Goal: Task Accomplishment & Management: Manage account settings

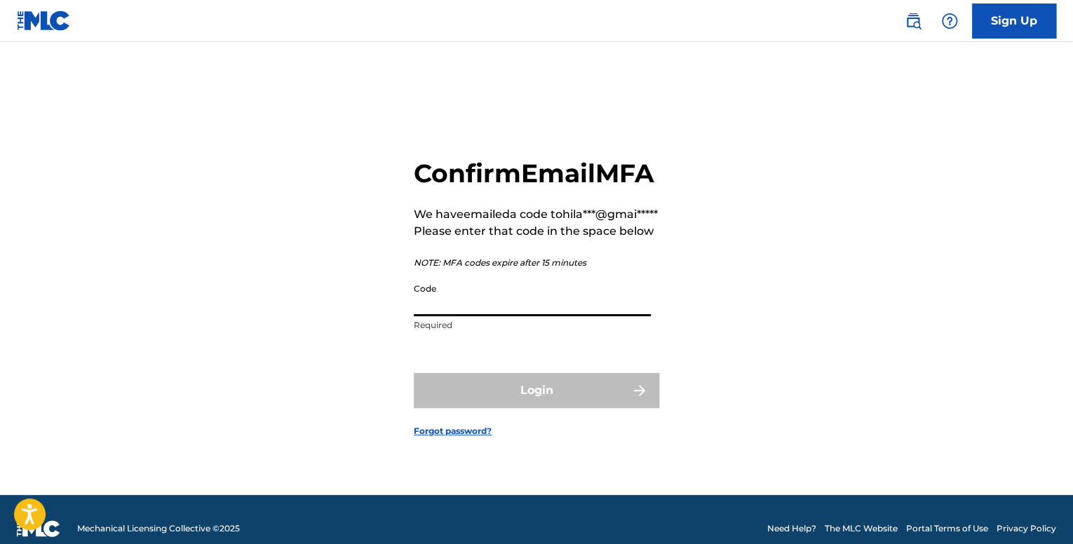
drag, startPoint x: 507, startPoint y: 312, endPoint x: 471, endPoint y: 286, distance: 43.6
click at [506, 312] on input "Code" at bounding box center [532, 296] width 237 height 40
paste input "339704"
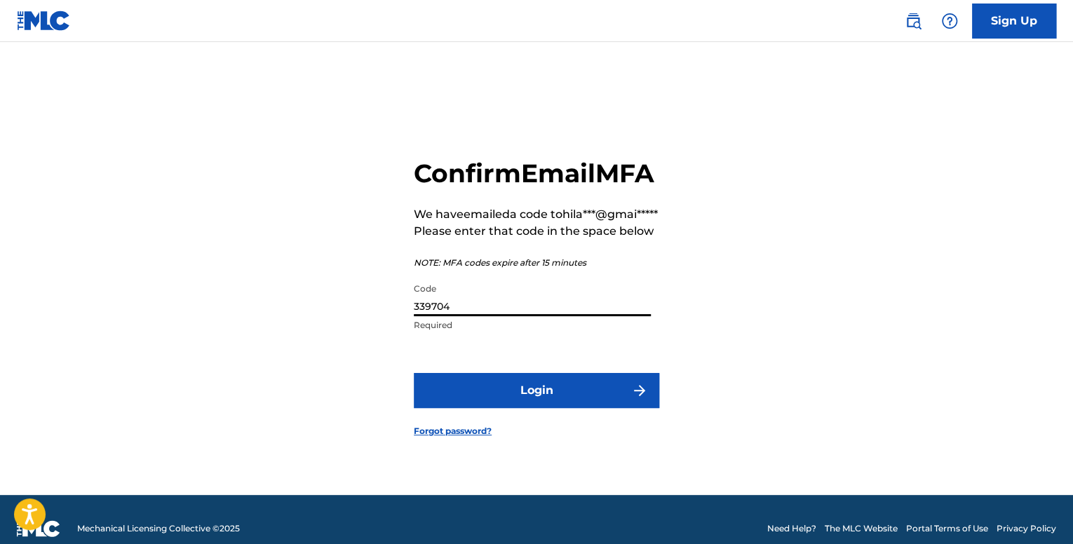
type input "339704"
click at [556, 402] on button "Login" at bounding box center [537, 390] width 246 height 35
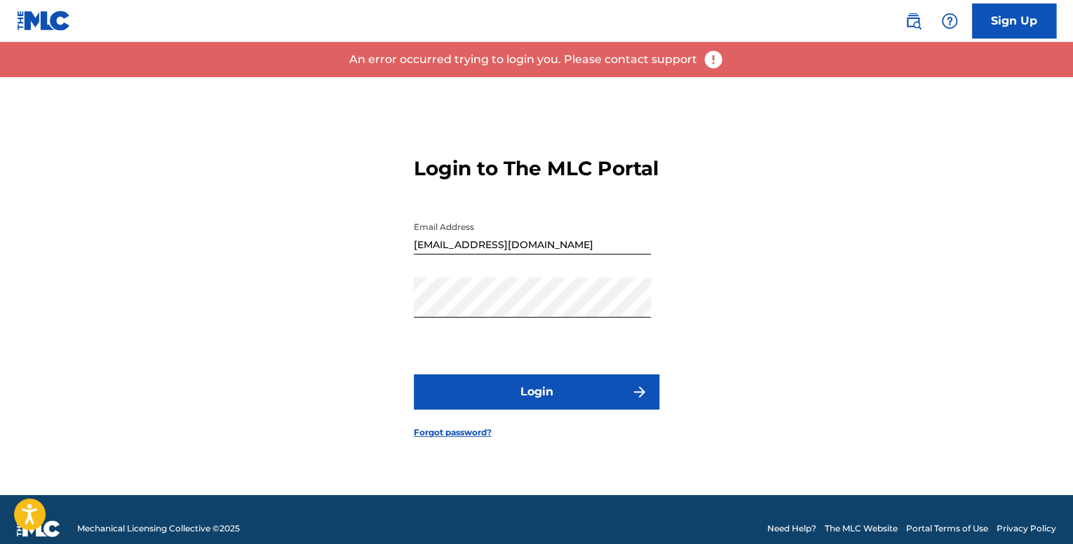
click at [491, 392] on button "Login" at bounding box center [537, 392] width 246 height 35
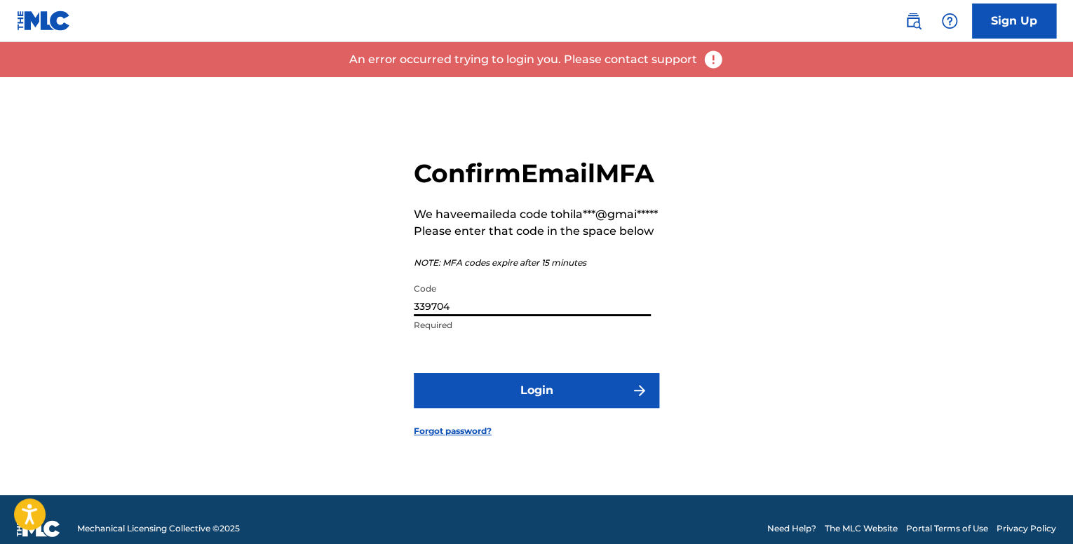
drag, startPoint x: 474, startPoint y: 329, endPoint x: 281, endPoint y: 307, distance: 194.9
click at [280, 307] on div "Confirm Email MFA We have emailed a code to hila***@gmai***** Please enter that…" at bounding box center [537, 286] width 982 height 418
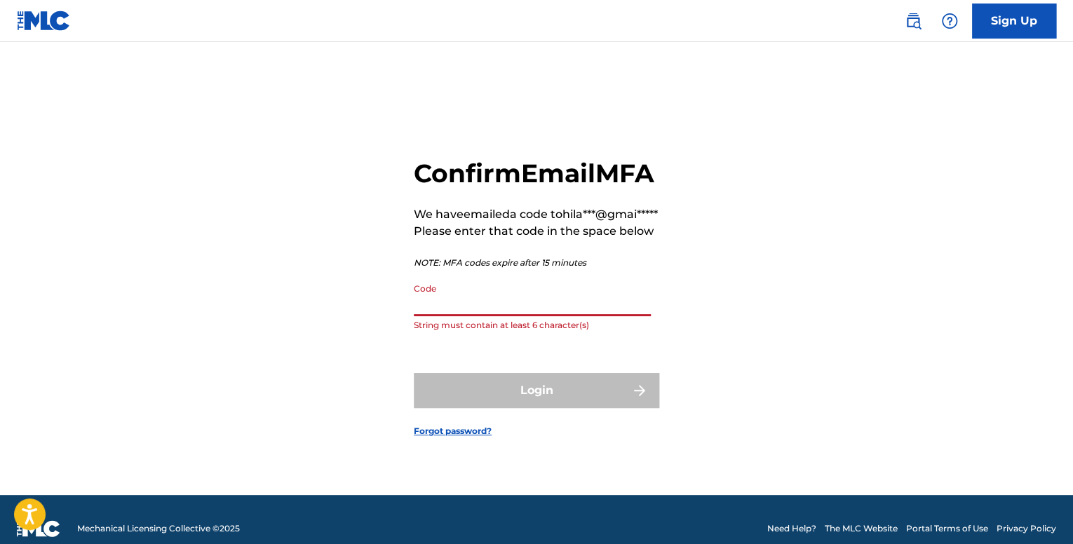
paste input "806289"
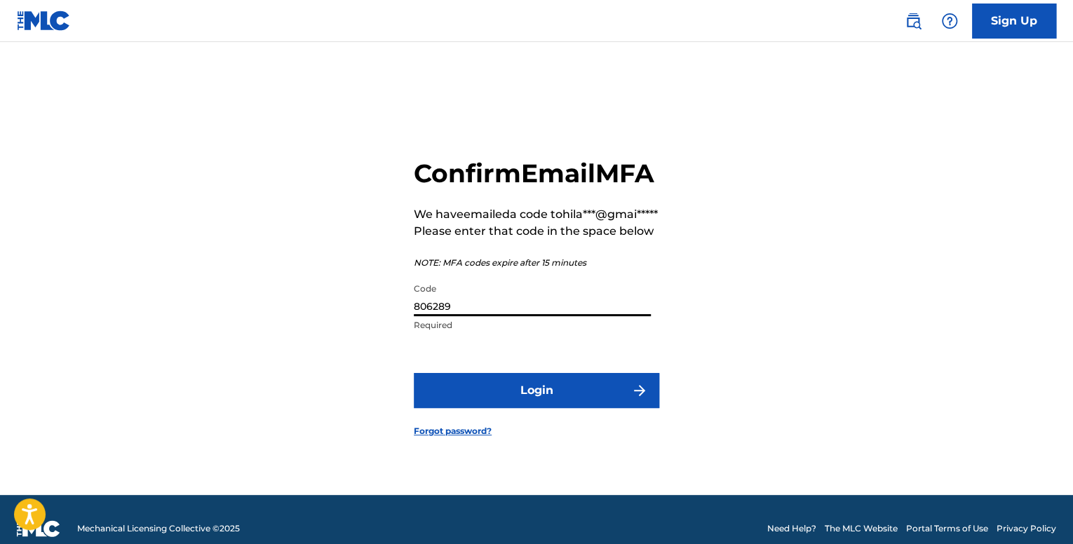
type input "806289"
click at [547, 408] on button "Login" at bounding box center [537, 390] width 246 height 35
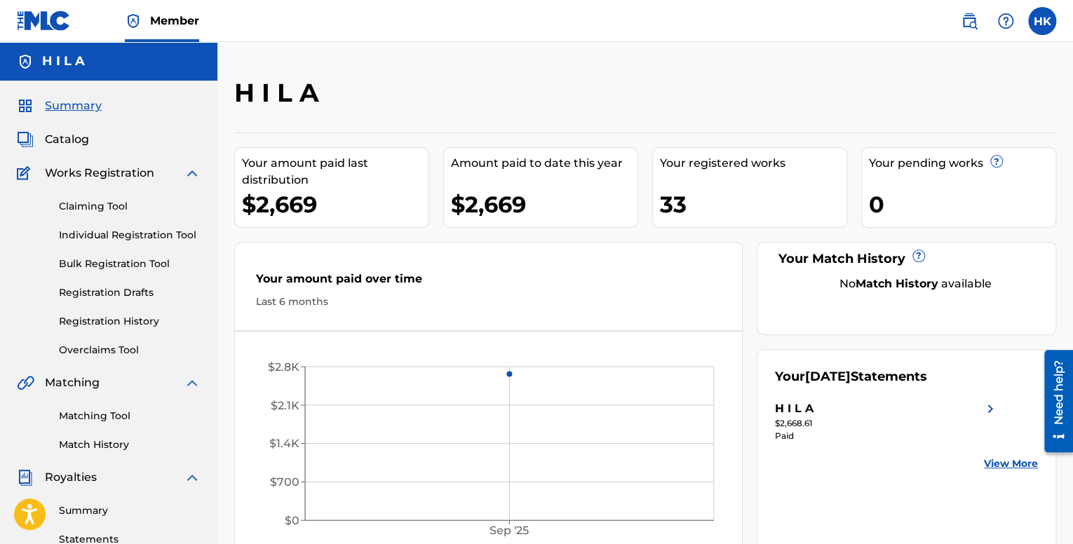
click at [80, 137] on span "Catalog" at bounding box center [67, 139] width 44 height 17
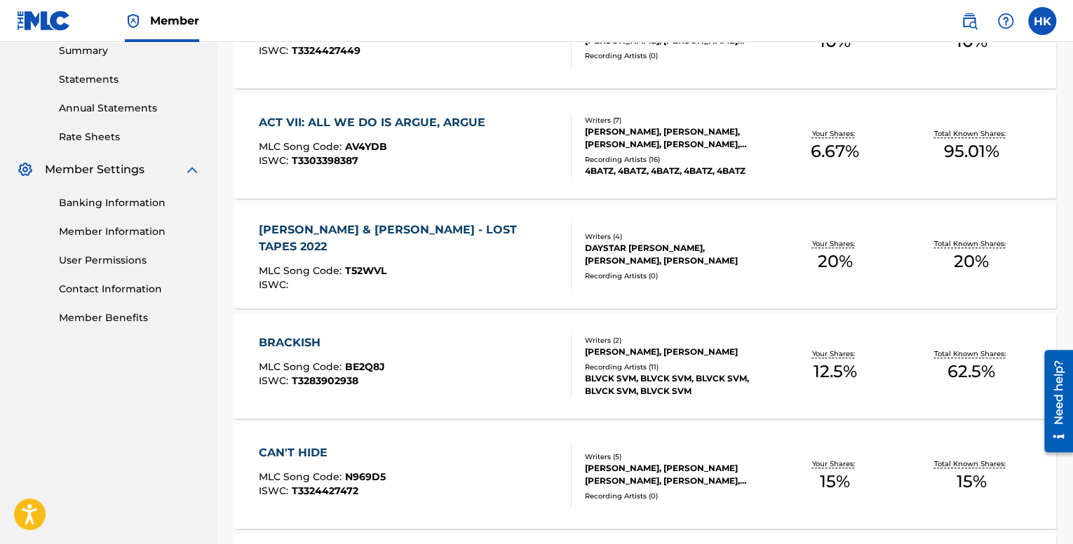
scroll to position [351, 0]
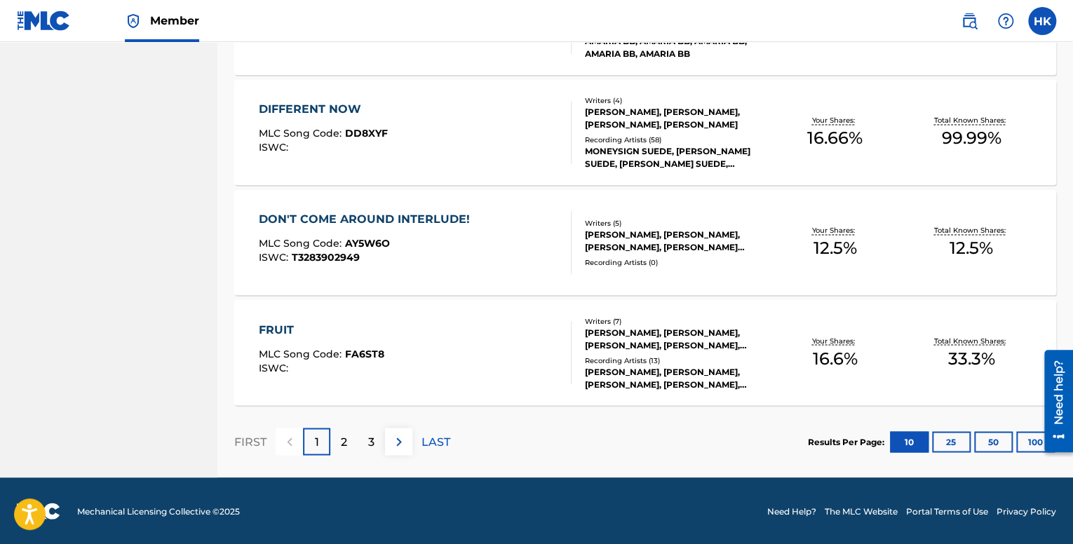
click at [349, 438] on div "2" at bounding box center [343, 441] width 27 height 27
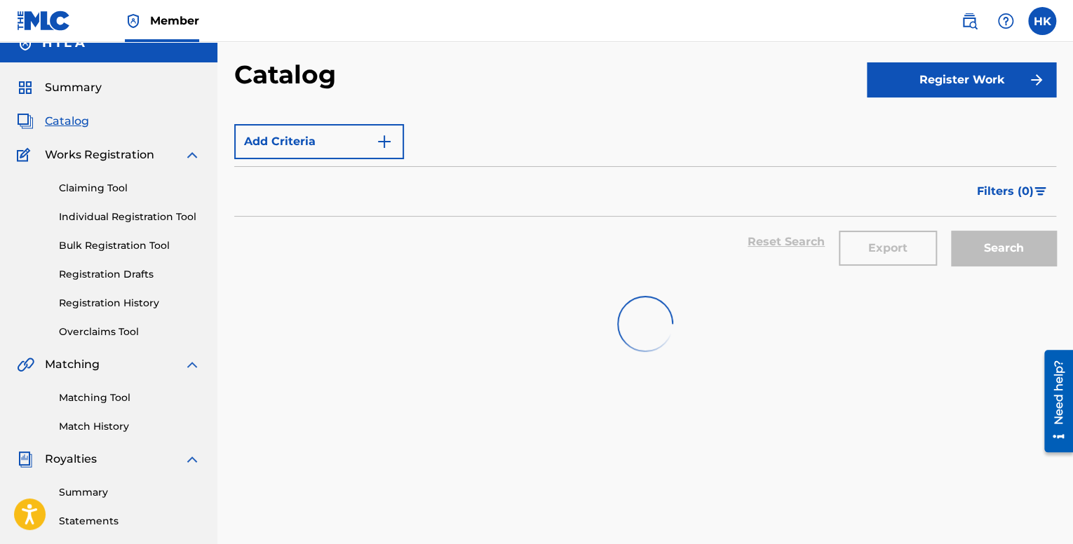
scroll to position [0, 0]
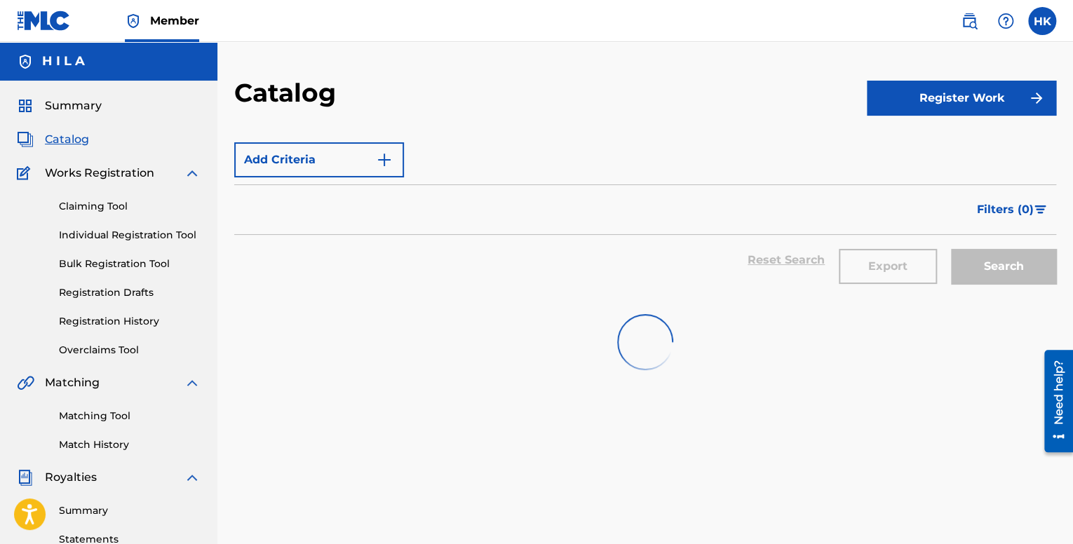
click at [373, 82] on div "Catalog" at bounding box center [550, 97] width 633 height 41
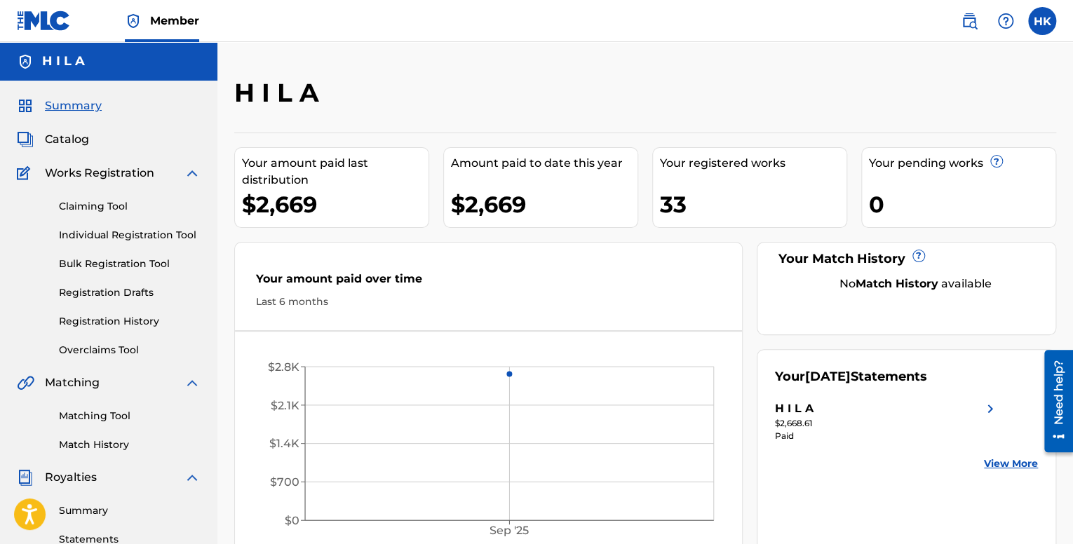
click at [65, 145] on span "Catalog" at bounding box center [67, 139] width 44 height 17
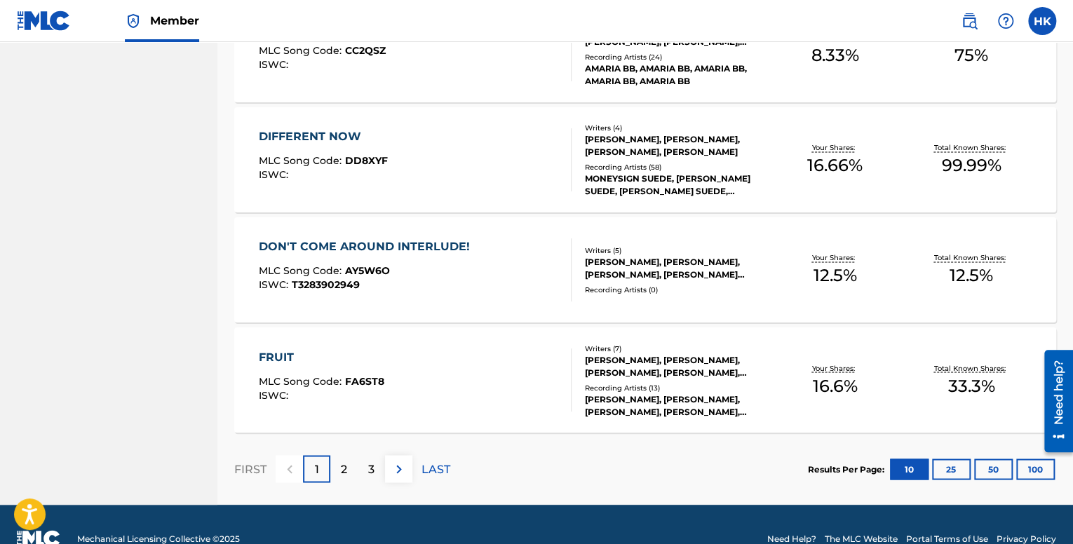
scroll to position [1024, 0]
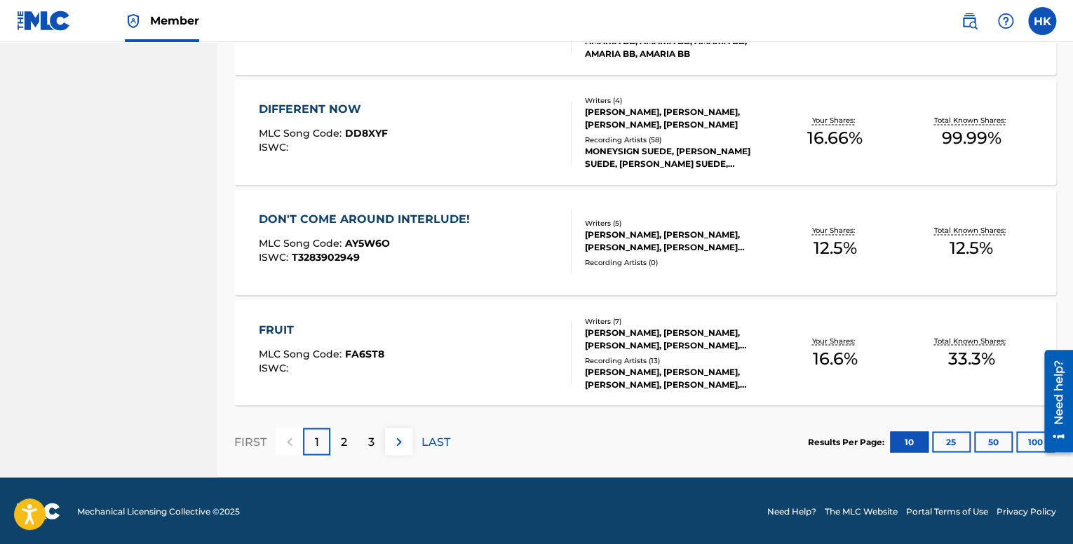
click at [390, 441] on button at bounding box center [398, 441] width 27 height 27
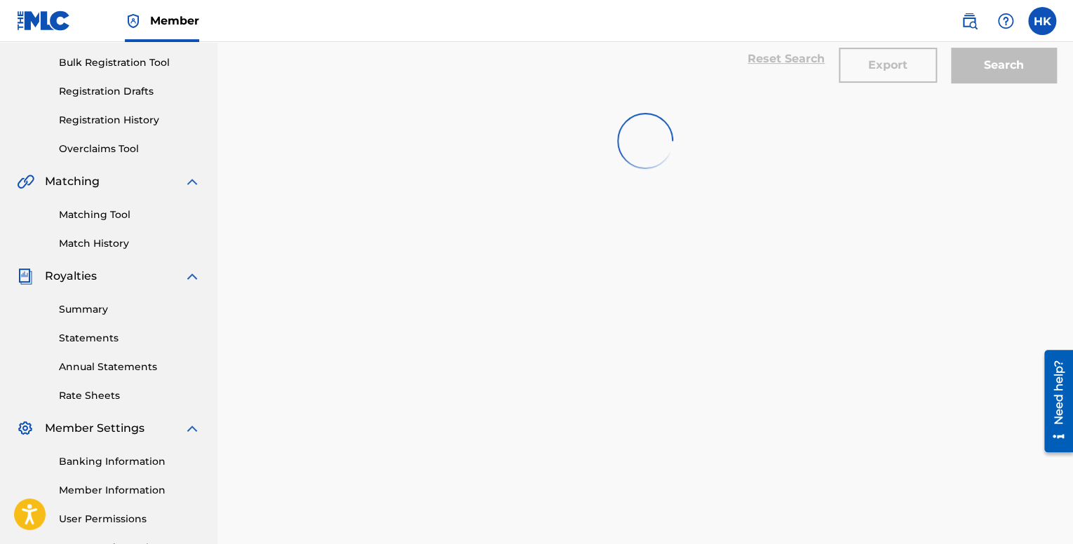
scroll to position [0, 0]
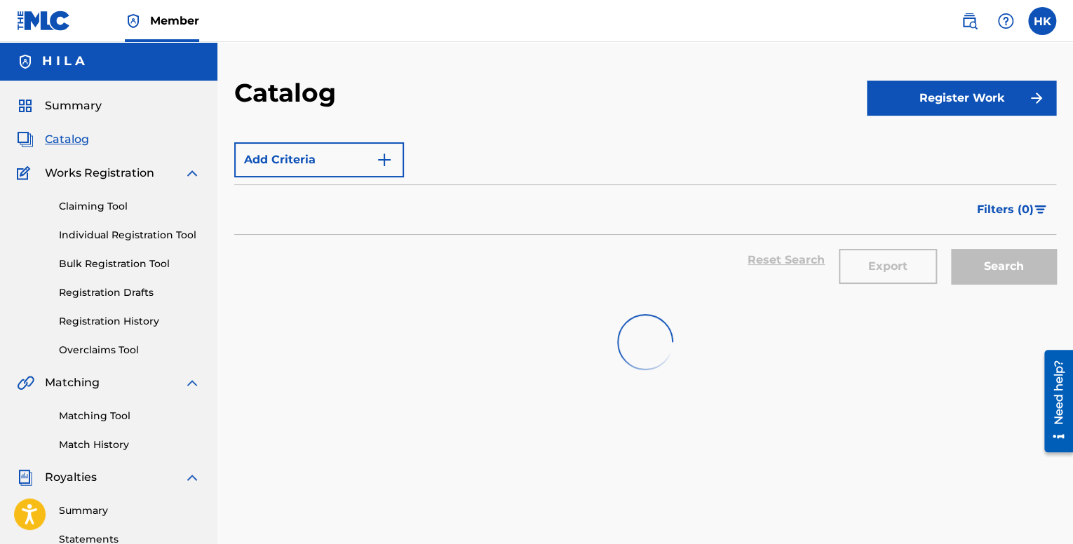
click at [467, 335] on div at bounding box center [645, 342] width 822 height 90
click at [95, 112] on span "Summary" at bounding box center [73, 106] width 57 height 17
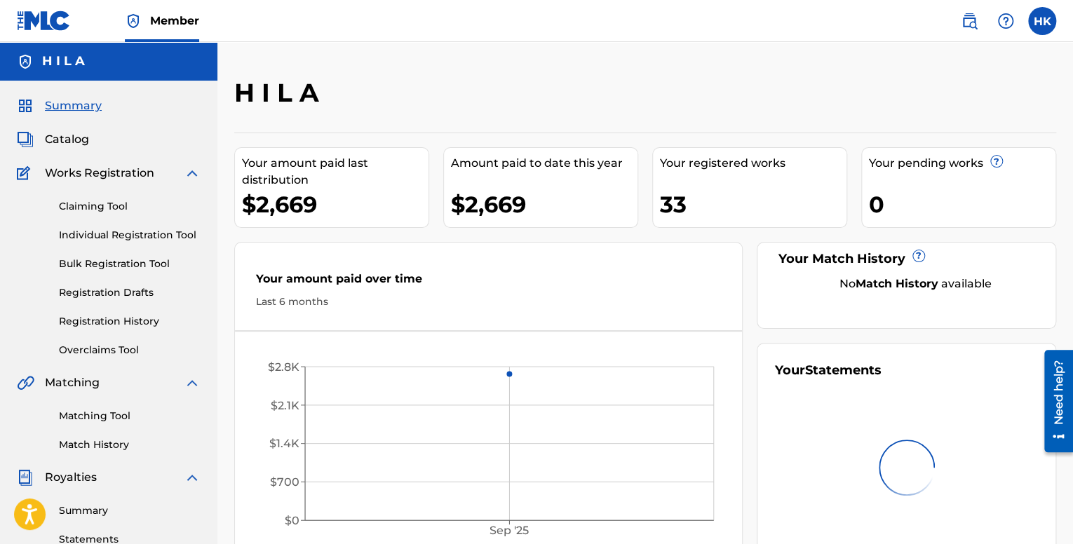
click at [66, 147] on span "Catalog" at bounding box center [67, 139] width 44 height 17
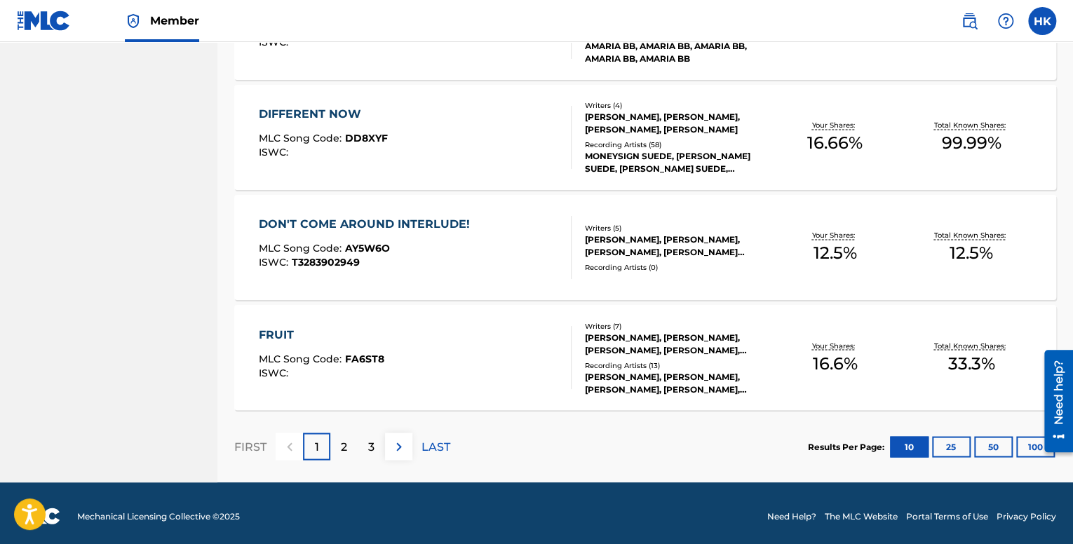
scroll to position [1024, 0]
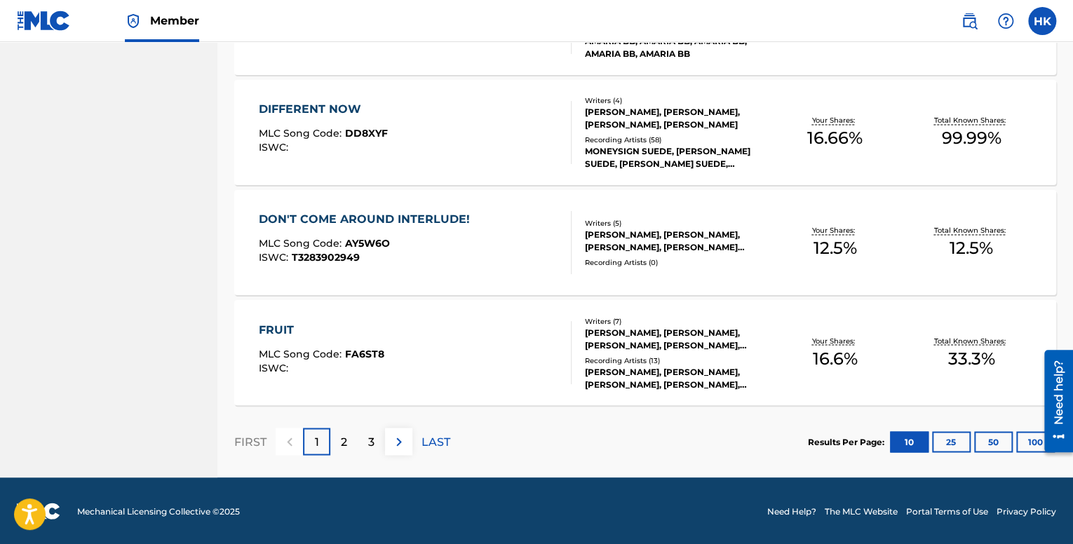
click at [340, 441] on div "2" at bounding box center [343, 441] width 27 height 27
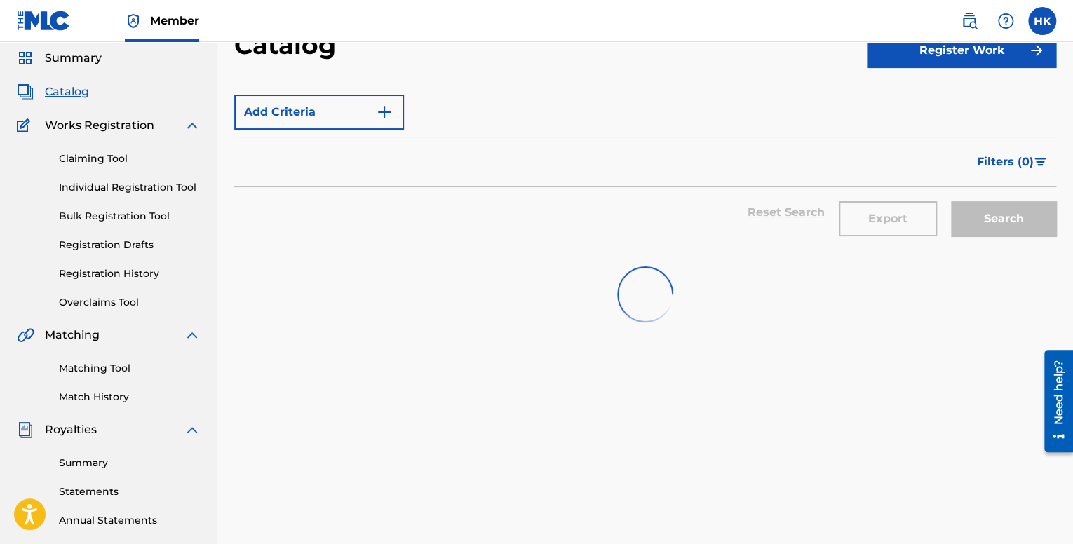
scroll to position [45, 0]
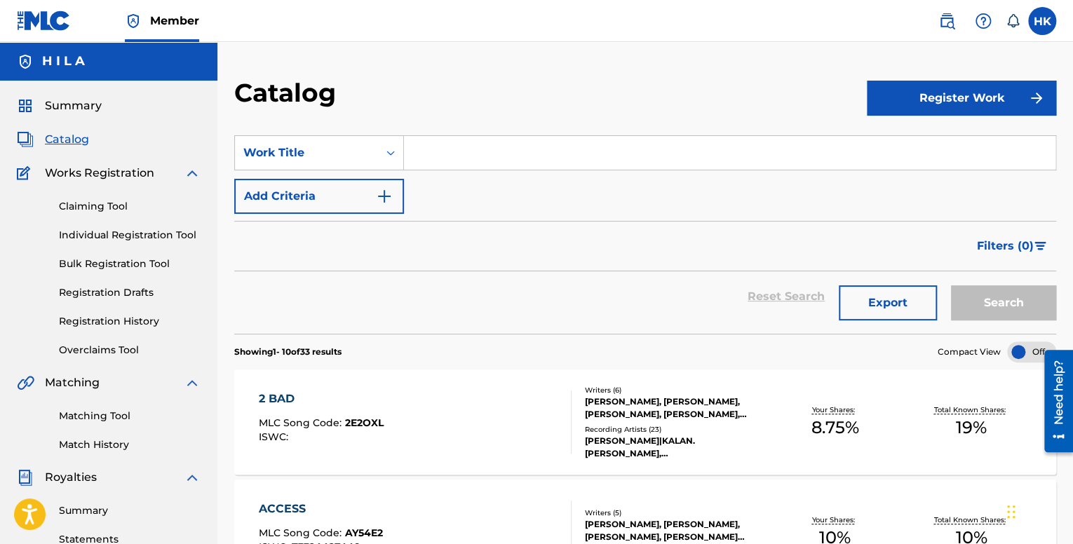
click at [521, 166] on input "Search Form" at bounding box center [730, 153] width 652 height 34
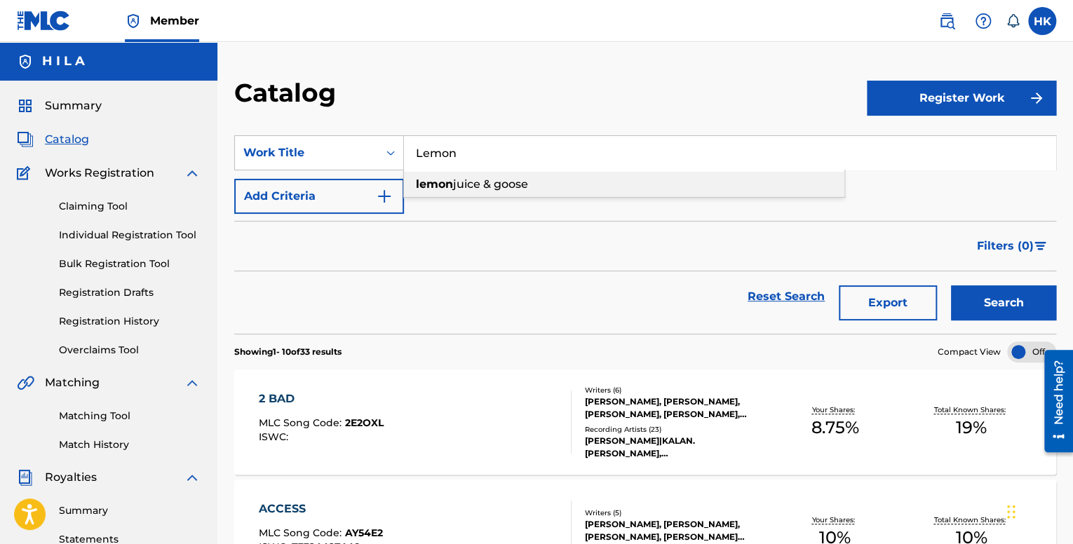
click at [496, 175] on div "lemon juice & goose" at bounding box center [624, 184] width 441 height 25
type input "lemon juice & goose"
click at [968, 301] on button "Search" at bounding box center [1003, 303] width 105 height 35
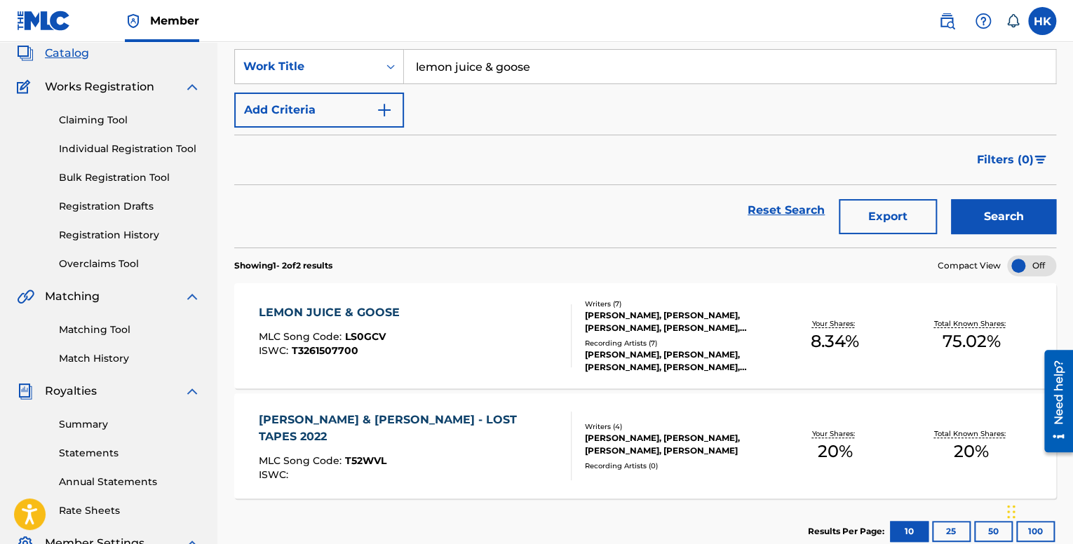
scroll to position [140, 0]
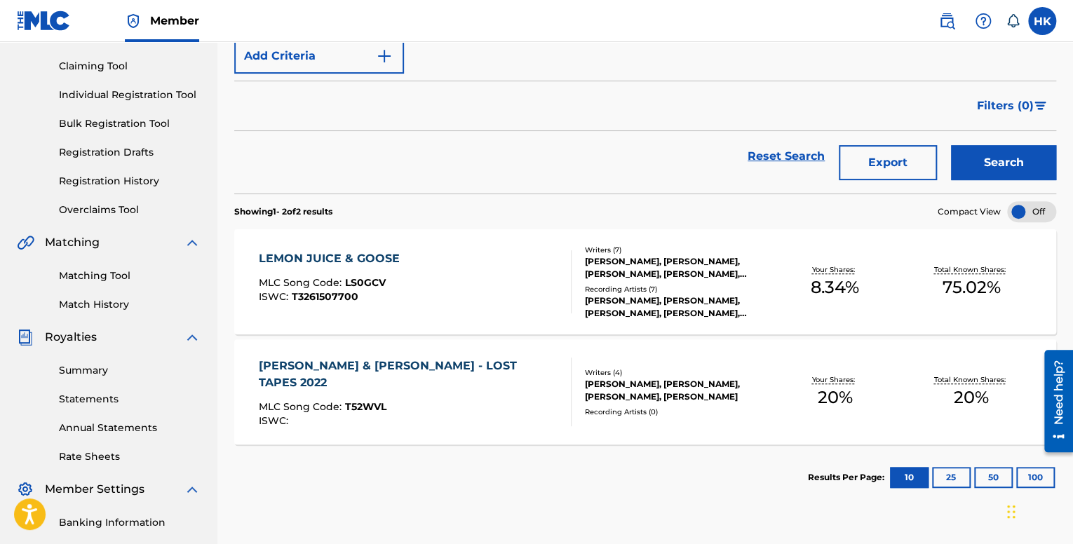
click at [430, 313] on div "LEMON JUICE & GOOSE MLC Song Code : LS0GCV ISWC : T3261507700 Writers ( 7 ) [PE…" at bounding box center [645, 281] width 822 height 105
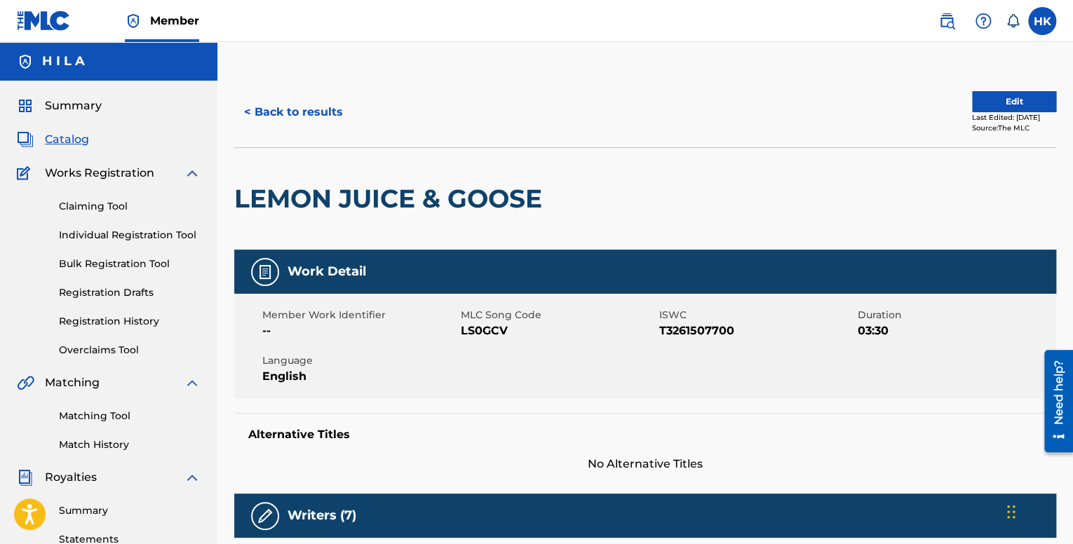
click at [976, 96] on button "Edit" at bounding box center [1014, 101] width 84 height 21
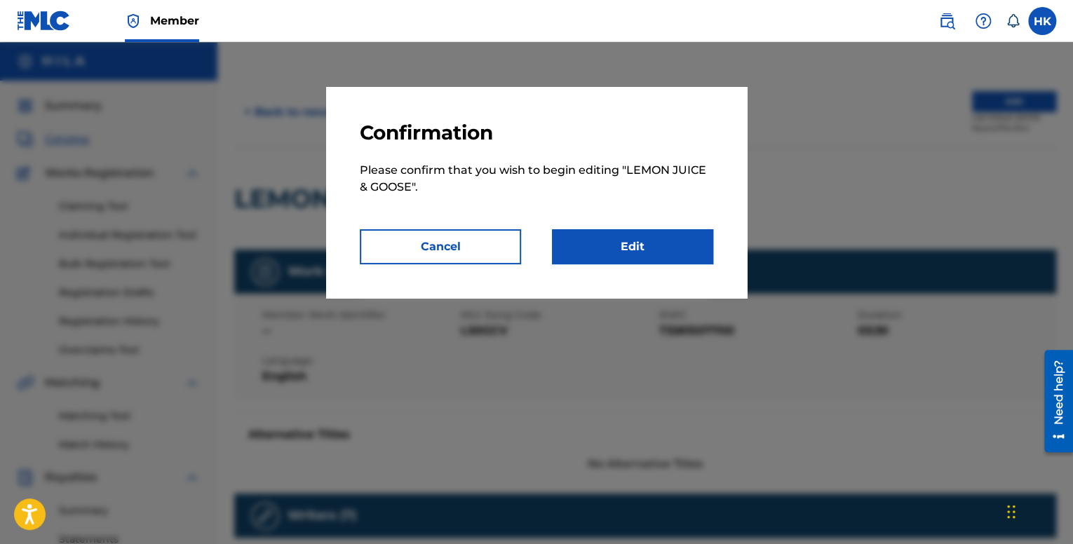
click at [596, 244] on link "Edit" at bounding box center [632, 246] width 161 height 35
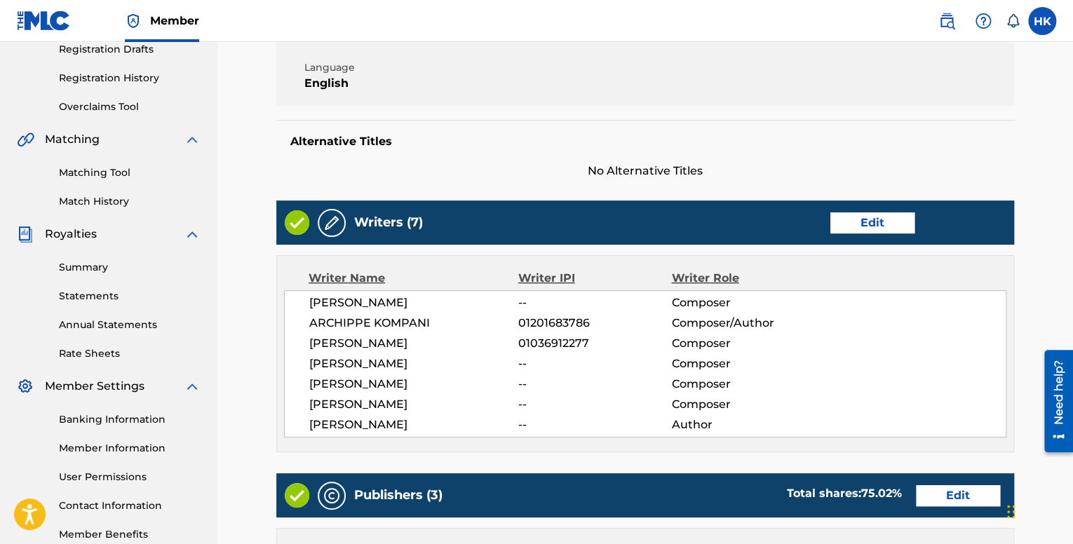
scroll to position [210, 0]
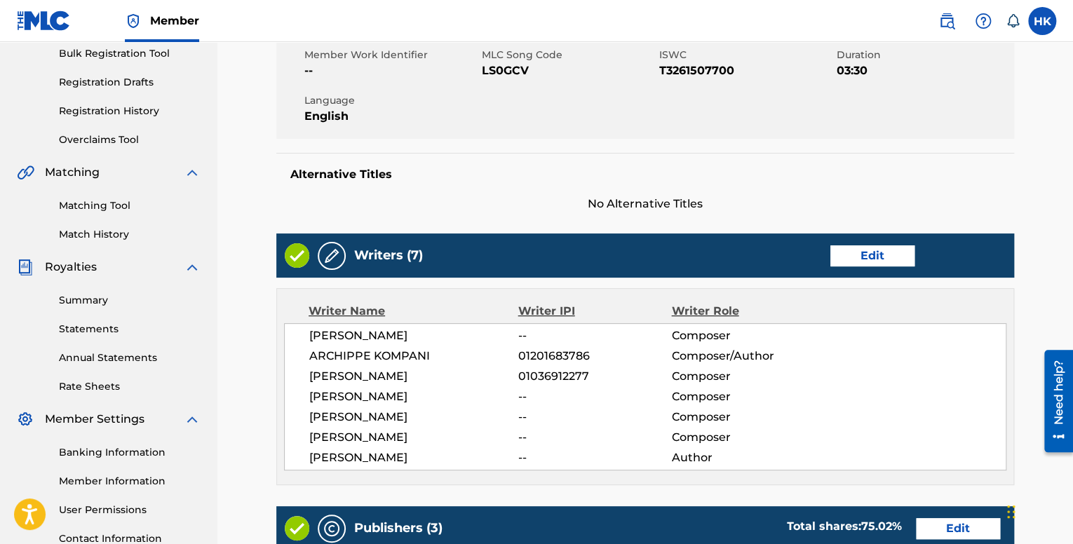
click at [850, 257] on link "Edit" at bounding box center [873, 256] width 84 height 21
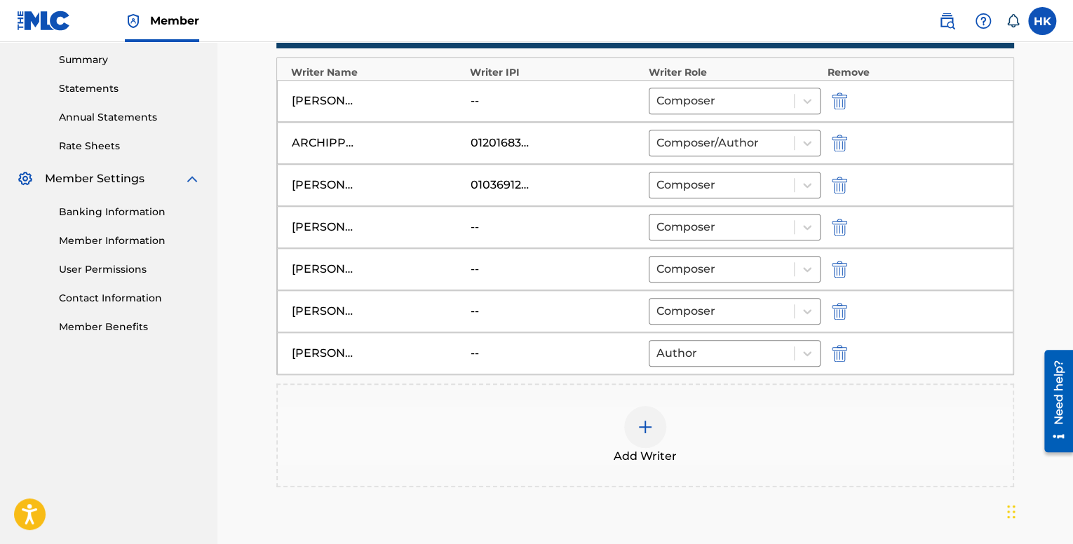
scroll to position [596, 0]
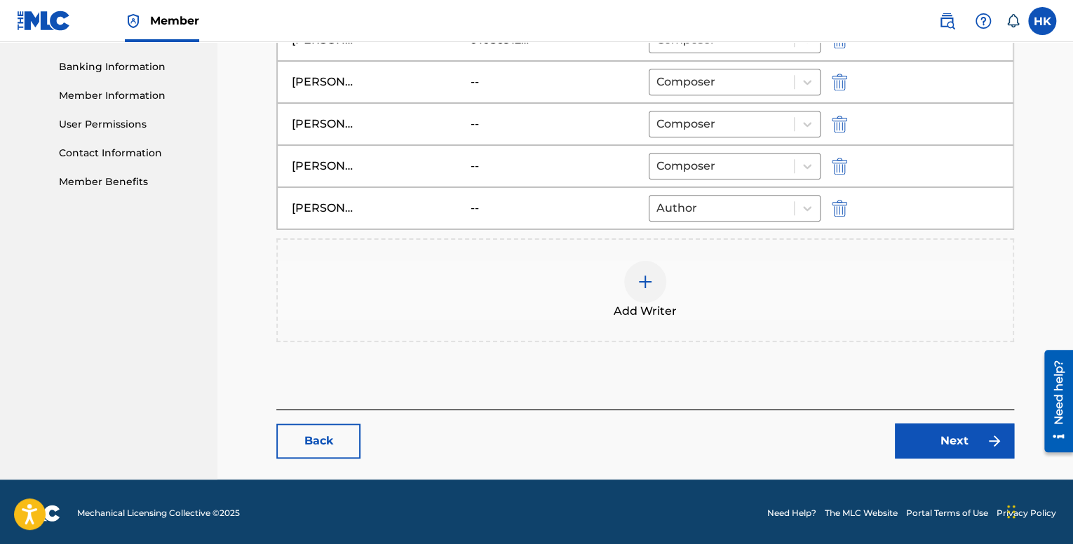
click at [932, 437] on link "Next" at bounding box center [954, 441] width 119 height 35
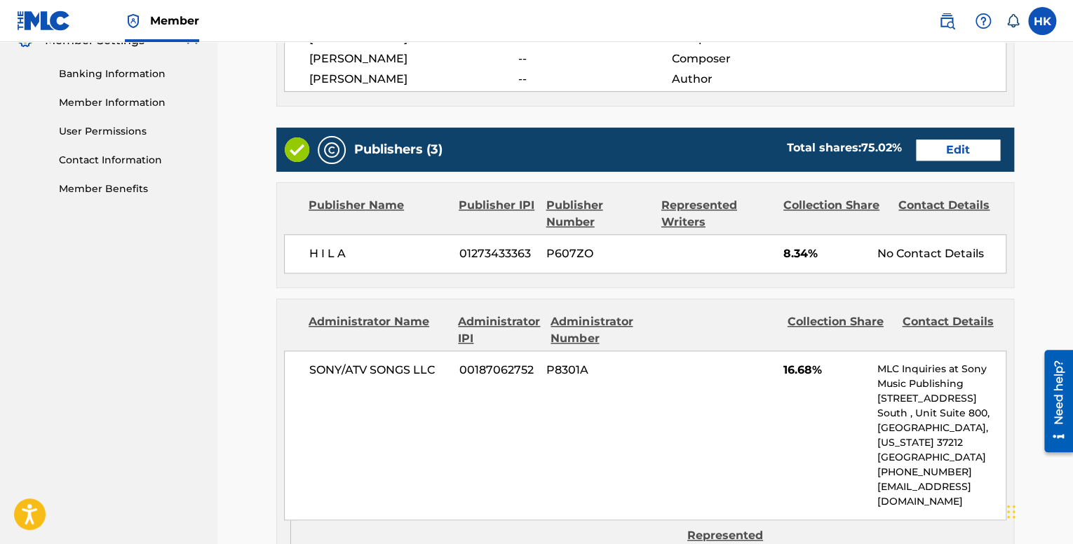
scroll to position [631, 0]
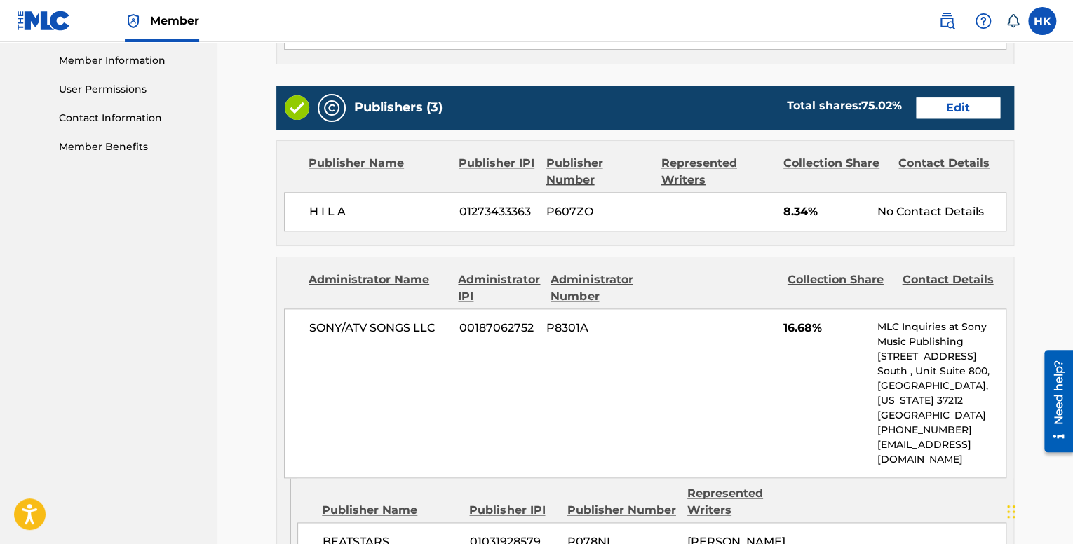
click at [956, 114] on link "Edit" at bounding box center [958, 108] width 84 height 21
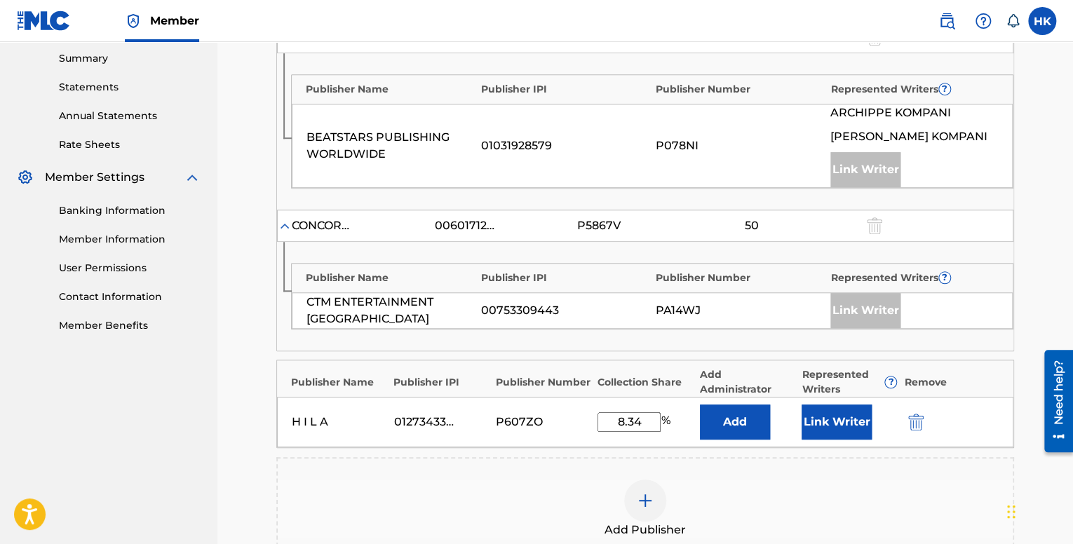
scroll to position [491, 0]
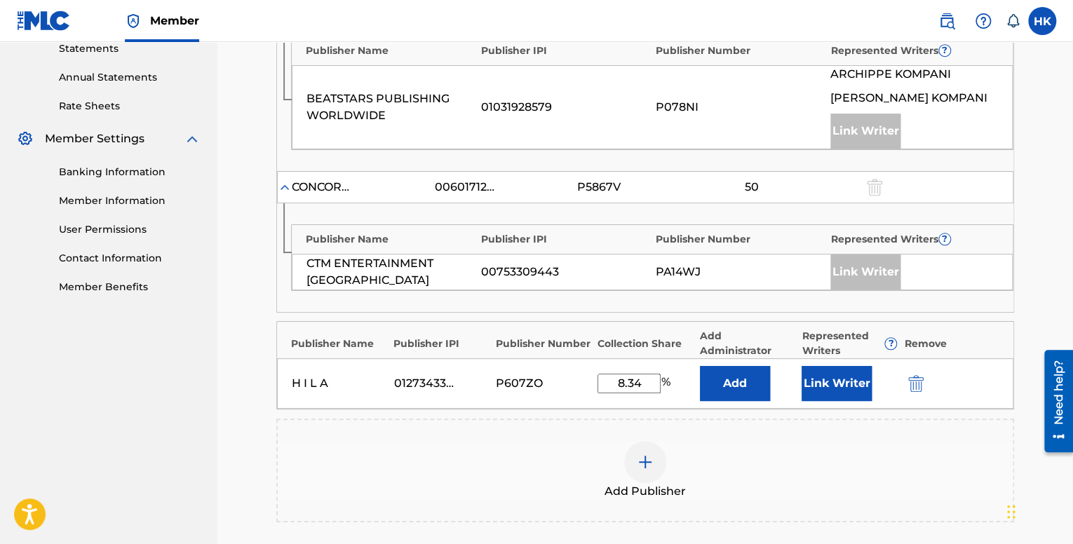
click at [848, 387] on button "Link Writer" at bounding box center [837, 383] width 70 height 35
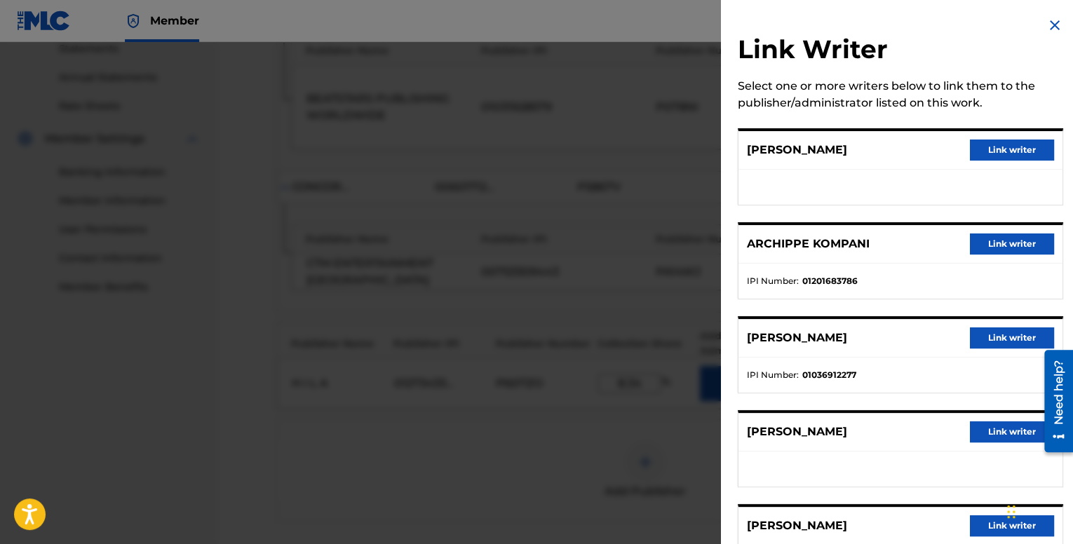
click at [985, 337] on button "Link writer" at bounding box center [1012, 338] width 84 height 21
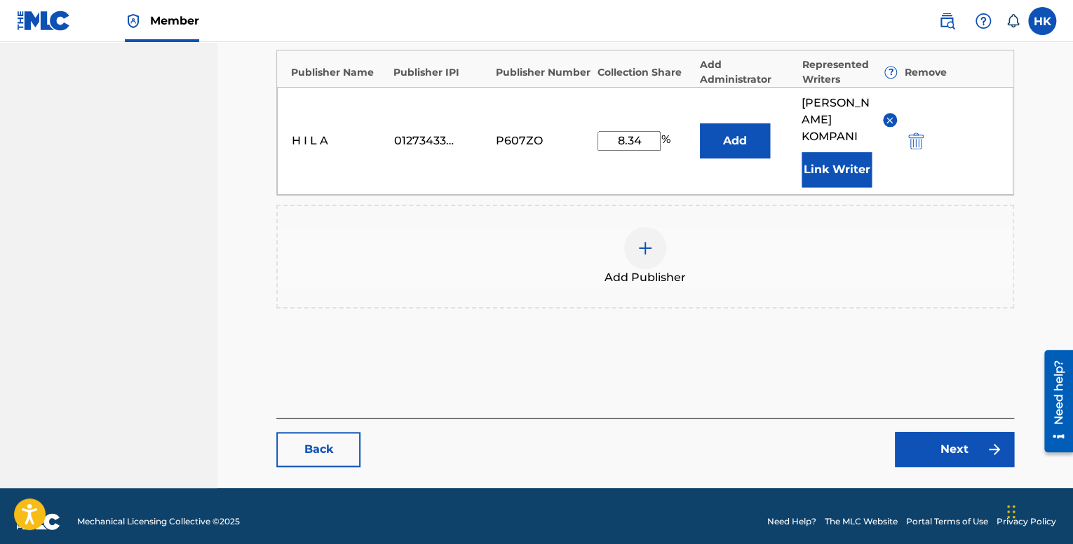
scroll to position [770, 0]
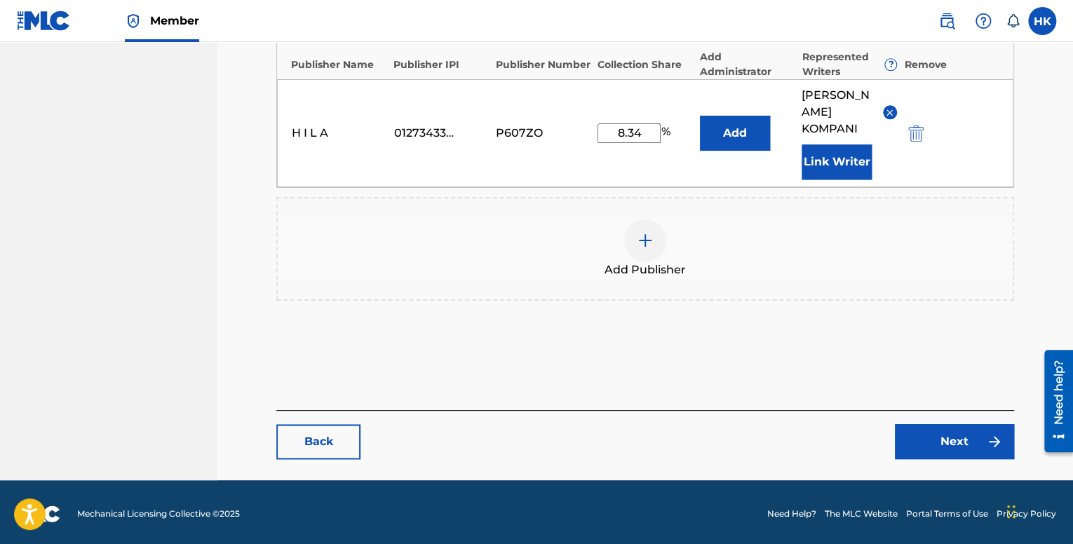
click at [937, 437] on link "Next" at bounding box center [954, 441] width 119 height 35
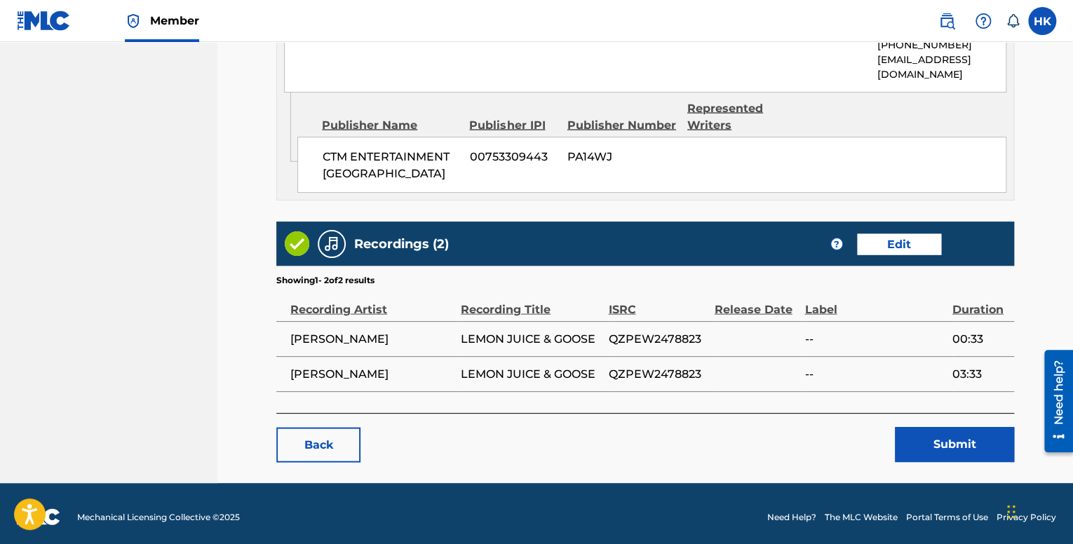
scroll to position [1337, 0]
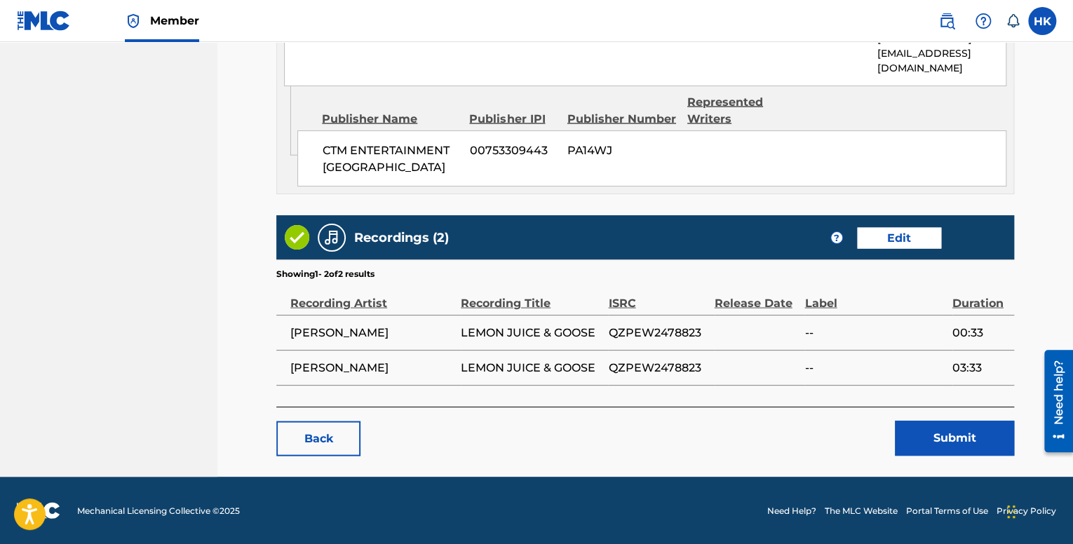
click at [945, 441] on button "Submit" at bounding box center [954, 438] width 119 height 35
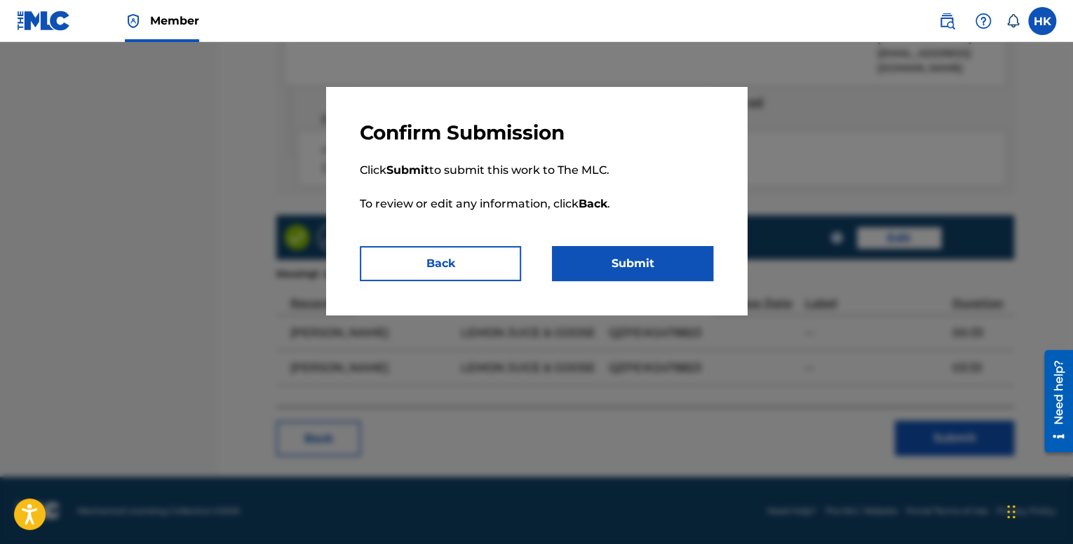
click at [680, 279] on button "Submit" at bounding box center [632, 263] width 161 height 35
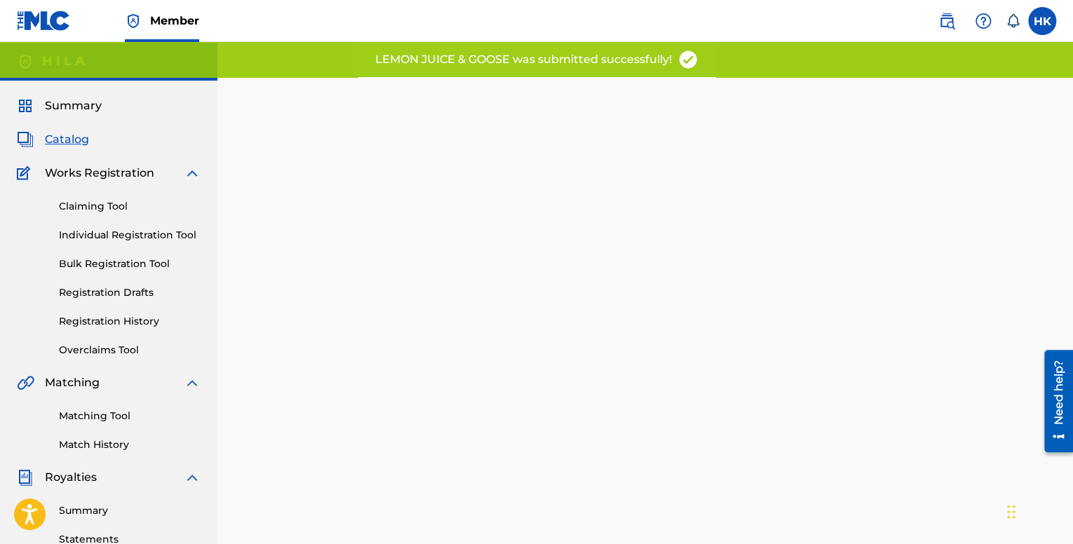
click at [85, 132] on span "Catalog" at bounding box center [67, 139] width 44 height 17
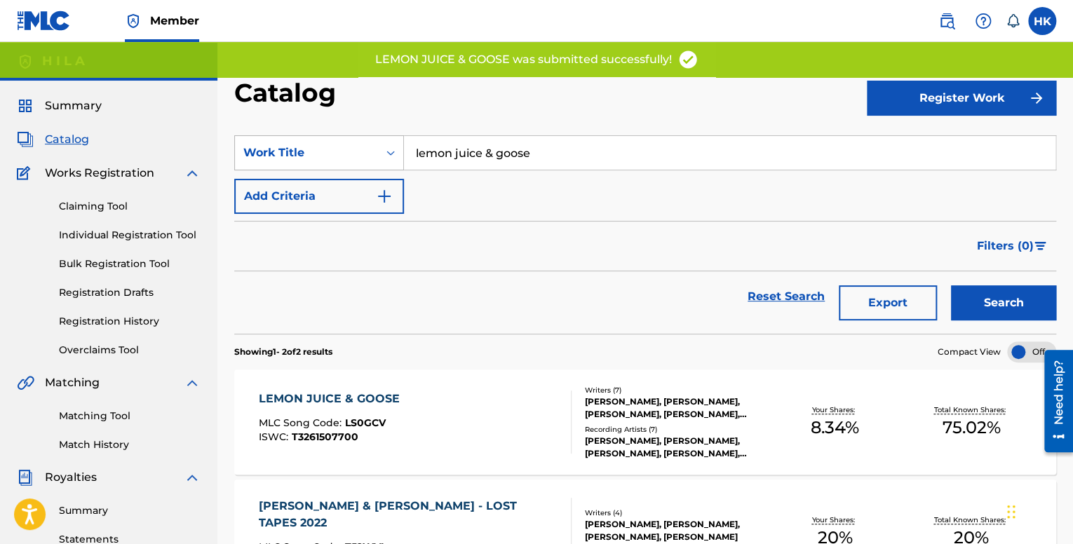
drag, startPoint x: 579, startPoint y: 159, endPoint x: 246, endPoint y: 137, distance: 333.3
click at [246, 137] on div "SearchWithCriteria7c34cad1-914c-4995-8993-d42d4675bdeb Work Title lemon juice &…" at bounding box center [645, 152] width 822 height 35
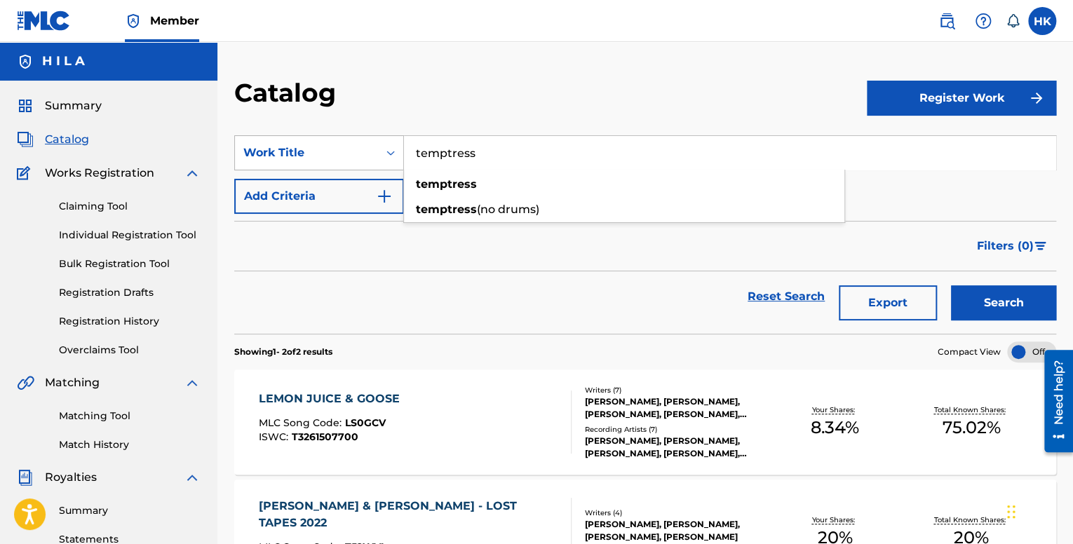
type input "temptress"
click at [951, 286] on button "Search" at bounding box center [1003, 303] width 105 height 35
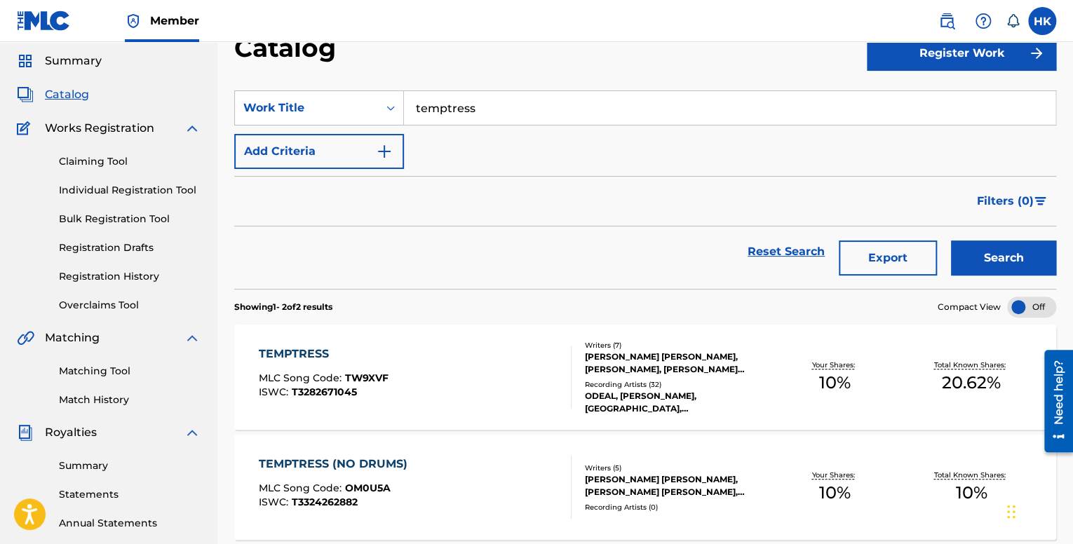
scroll to position [281, 0]
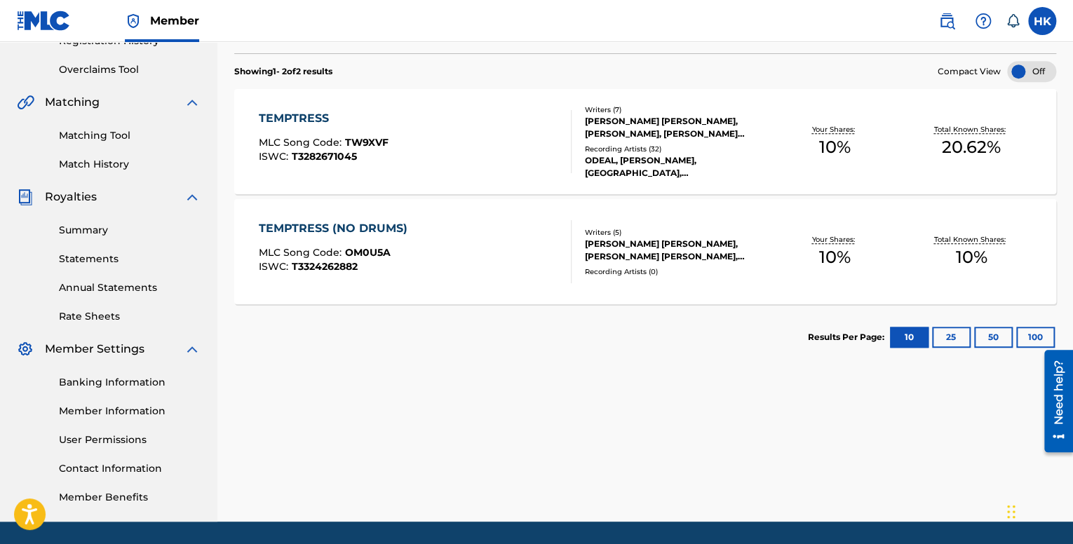
click at [429, 246] on div "TEMPTRESS (NO DRUMS) MLC Song Code : OM0U5A ISWC : T3324262882" at bounding box center [415, 251] width 312 height 63
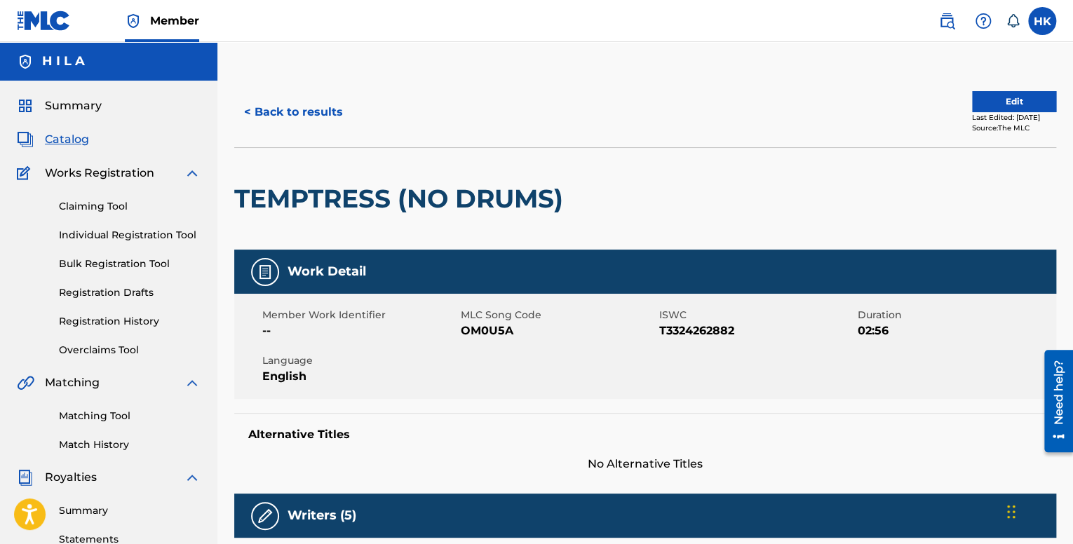
click at [1007, 86] on div "< Back to results Edit Last Edited: June 24, 2025 Source: The MLC" at bounding box center [645, 112] width 822 height 70
click at [999, 99] on button "Edit" at bounding box center [1014, 101] width 84 height 21
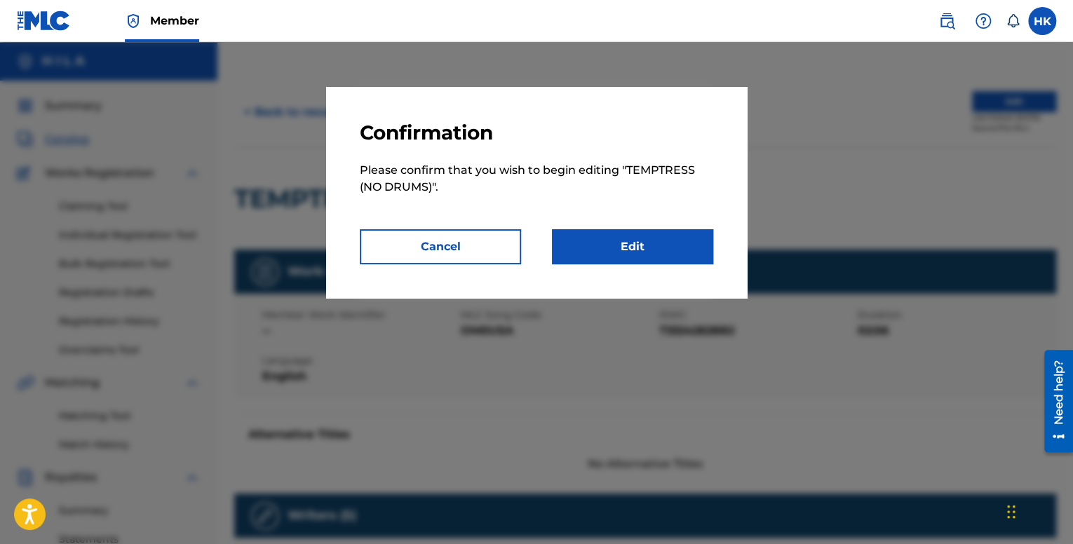
click at [561, 253] on link "Edit" at bounding box center [632, 246] width 161 height 35
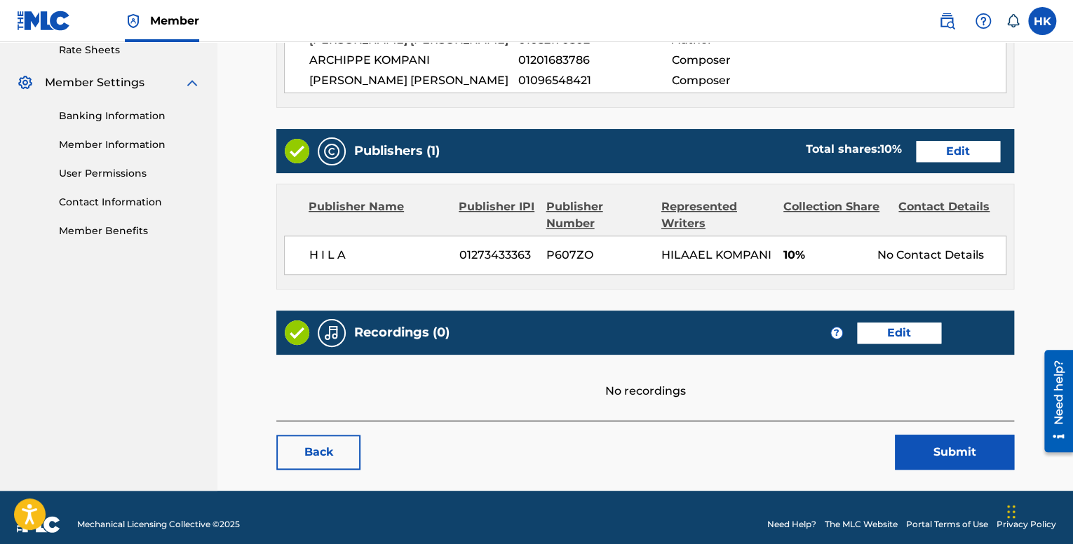
scroll to position [560, 0]
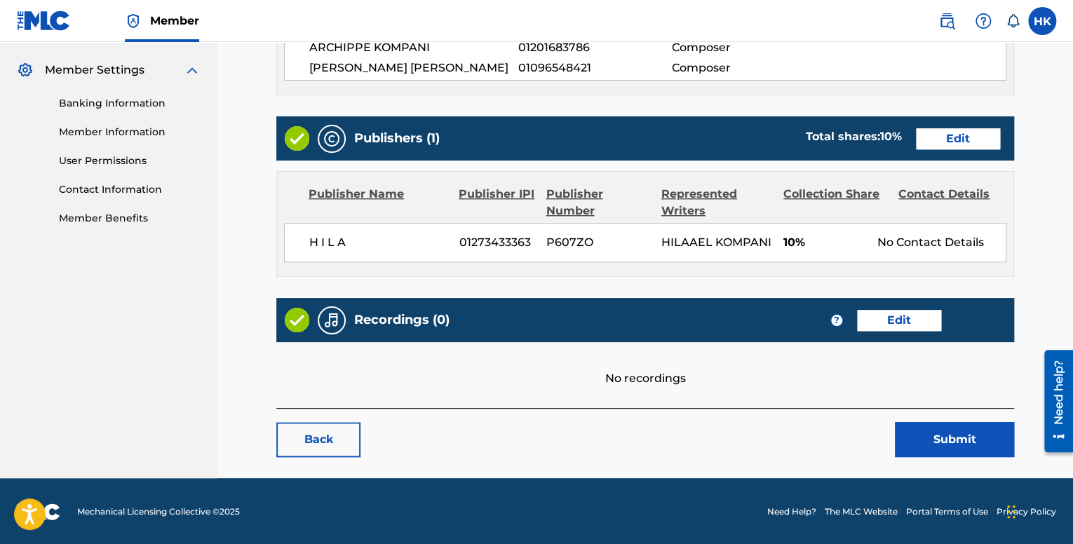
click at [953, 135] on link "Edit" at bounding box center [958, 138] width 84 height 21
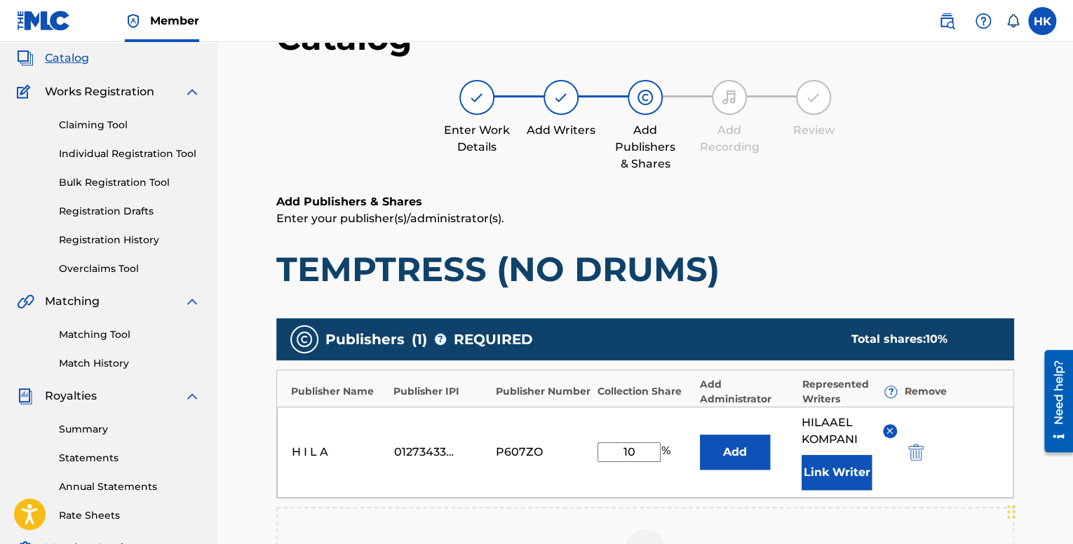
scroll to position [394, 0]
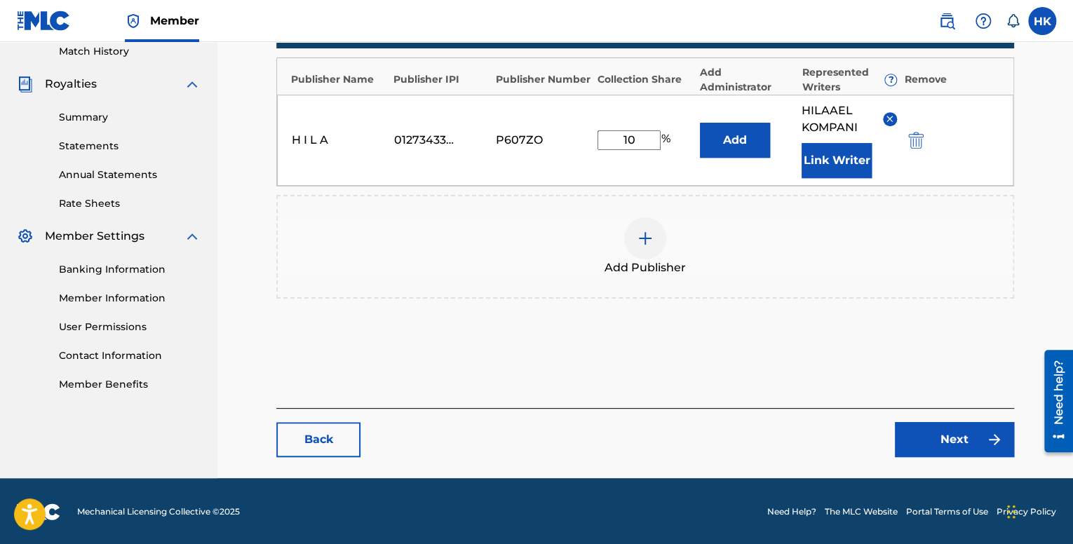
click at [838, 152] on button "Link Writer" at bounding box center [837, 160] width 70 height 35
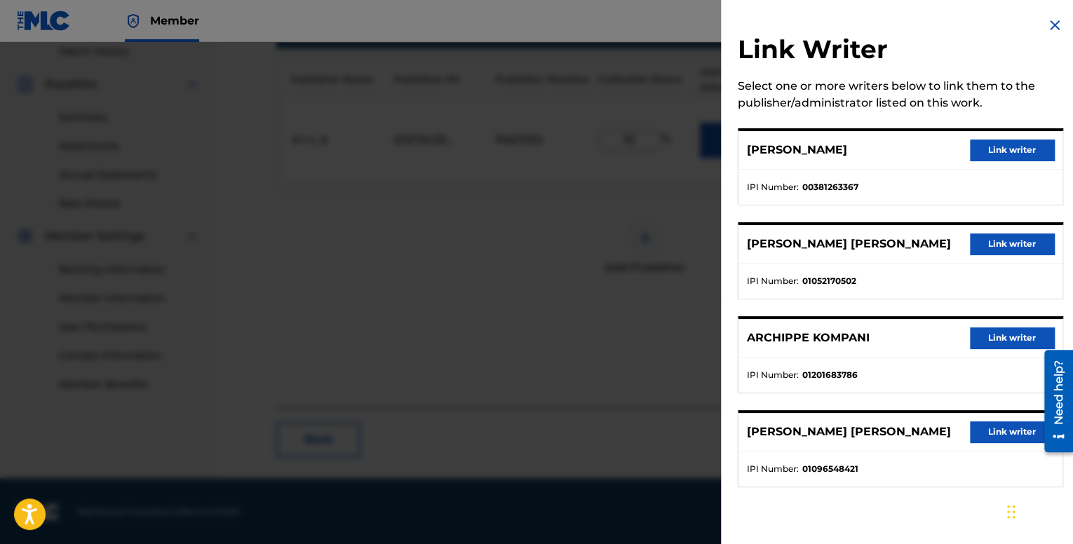
click at [1053, 18] on img at bounding box center [1055, 25] width 17 height 17
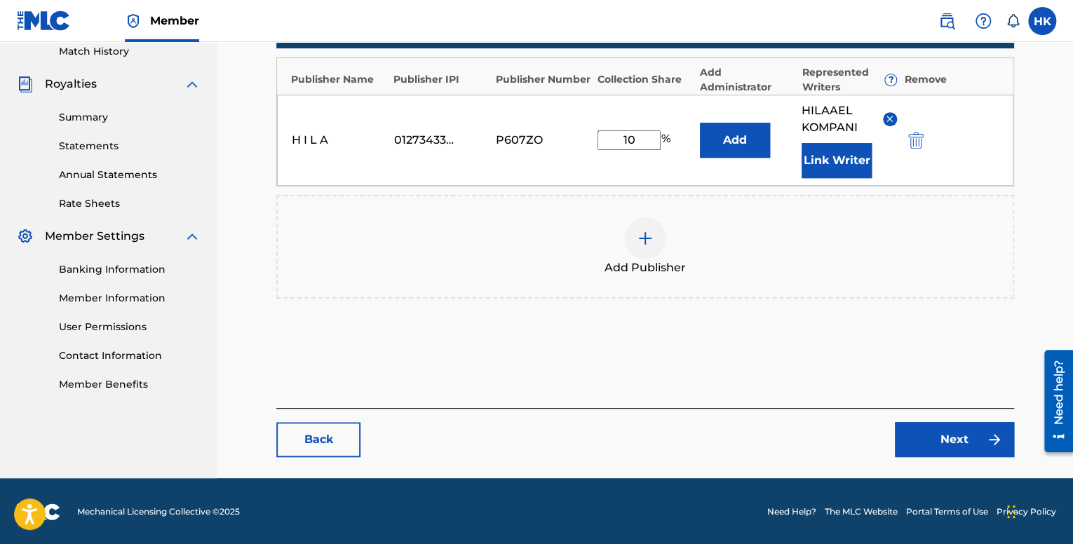
click at [643, 242] on img at bounding box center [645, 238] width 17 height 17
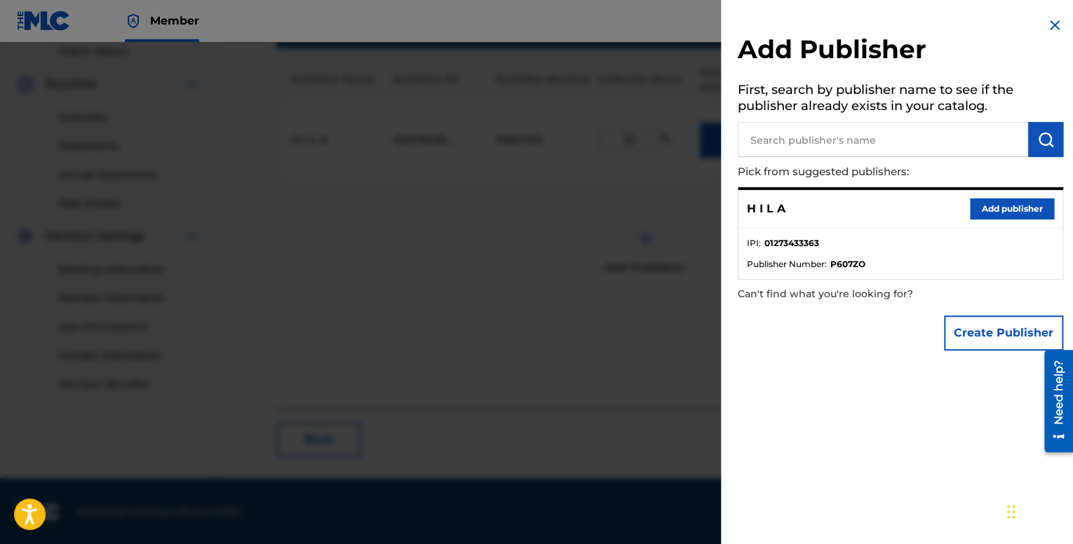
click at [985, 208] on button "Add publisher" at bounding box center [1012, 209] width 84 height 21
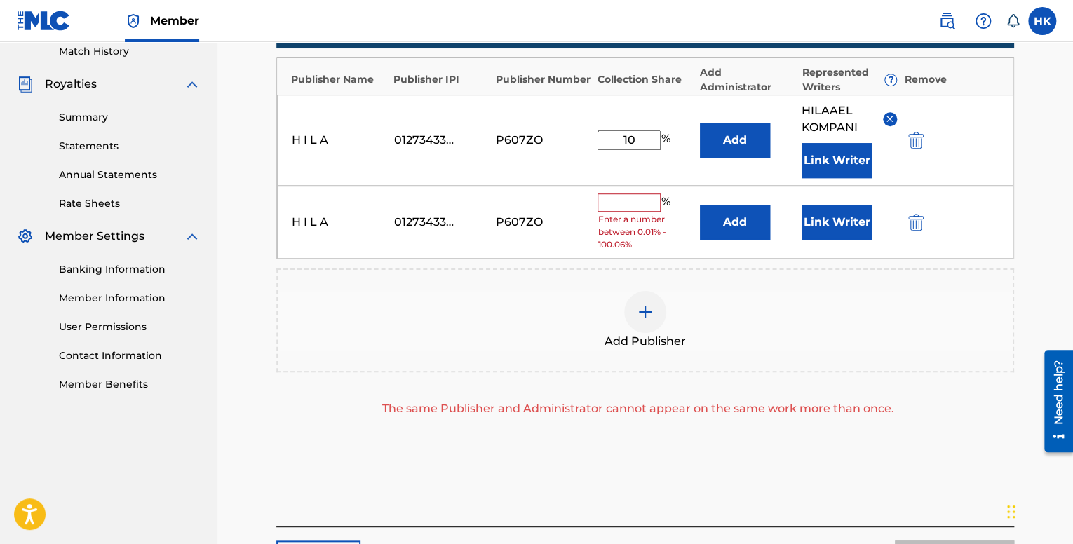
click at [915, 227] on img "submit" at bounding box center [916, 222] width 15 height 17
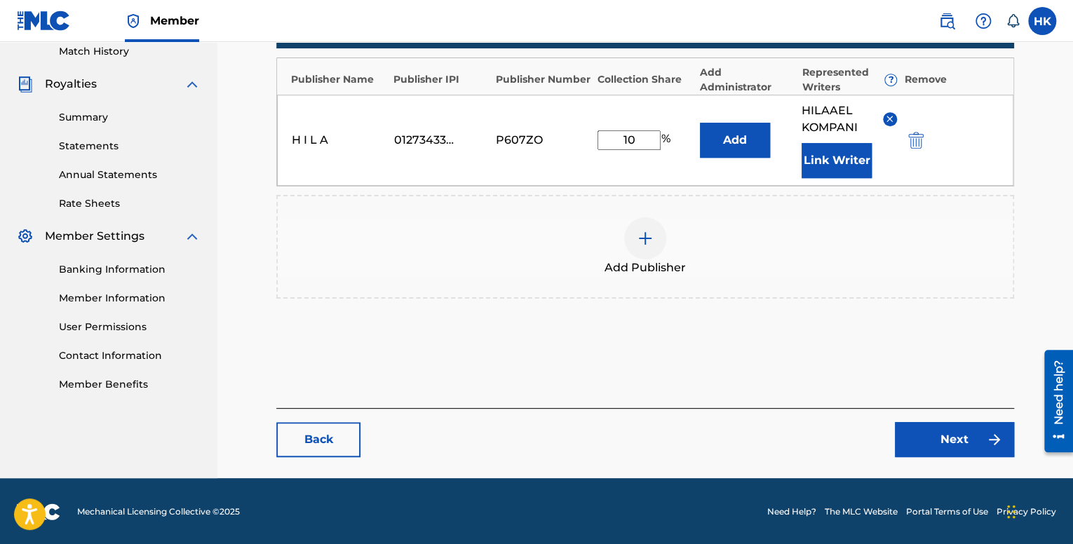
click at [847, 168] on button "Link Writer" at bounding box center [837, 160] width 70 height 35
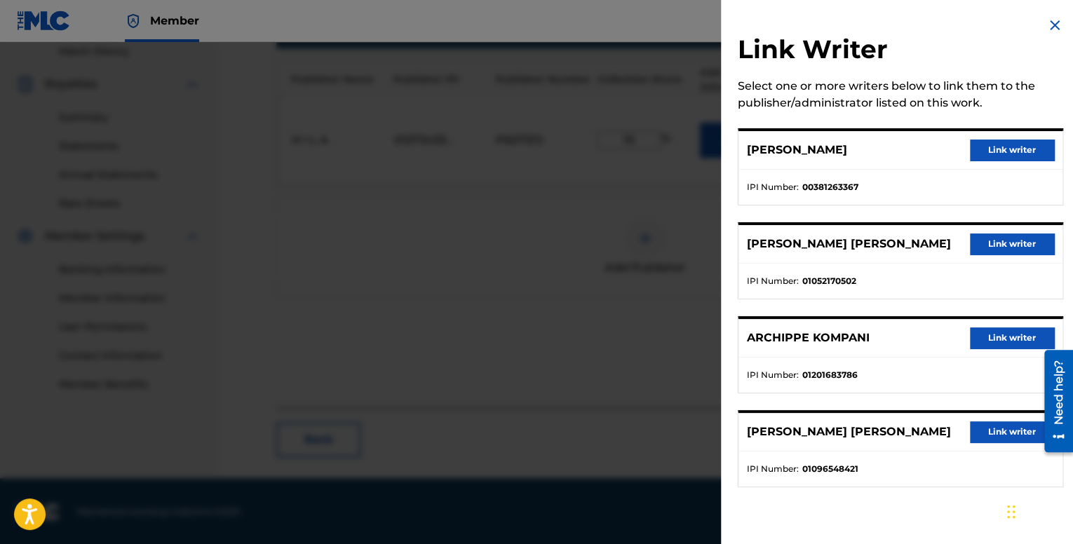
click at [1048, 29] on img at bounding box center [1055, 25] width 17 height 17
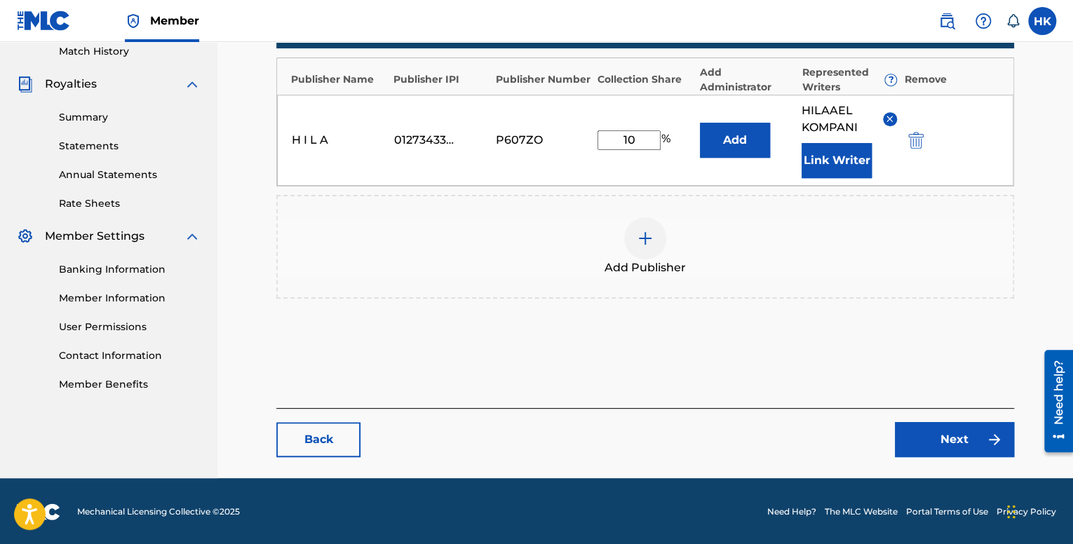
click at [314, 439] on link "Back" at bounding box center [318, 439] width 84 height 35
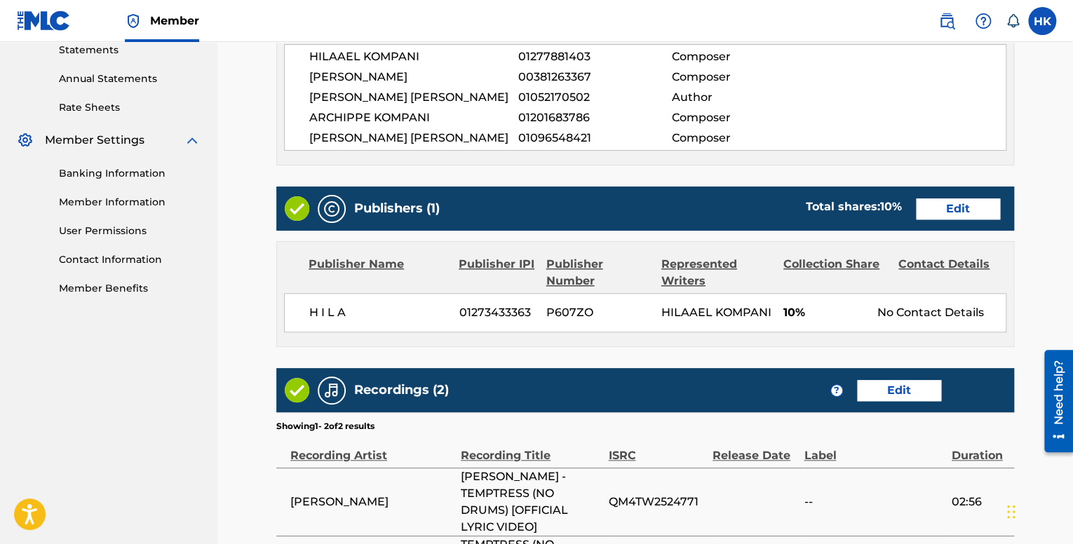
scroll to position [491, 0]
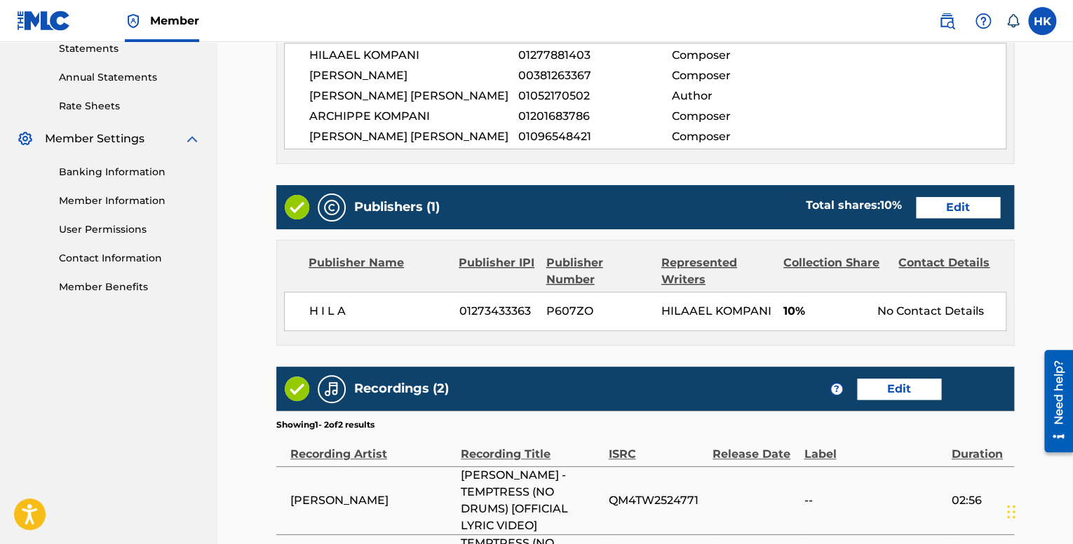
drag, startPoint x: 951, startPoint y: 278, endPoint x: 951, endPoint y: 267, distance: 11.2
click at [951, 276] on div "Contact Details" at bounding box center [951, 272] width 105 height 34
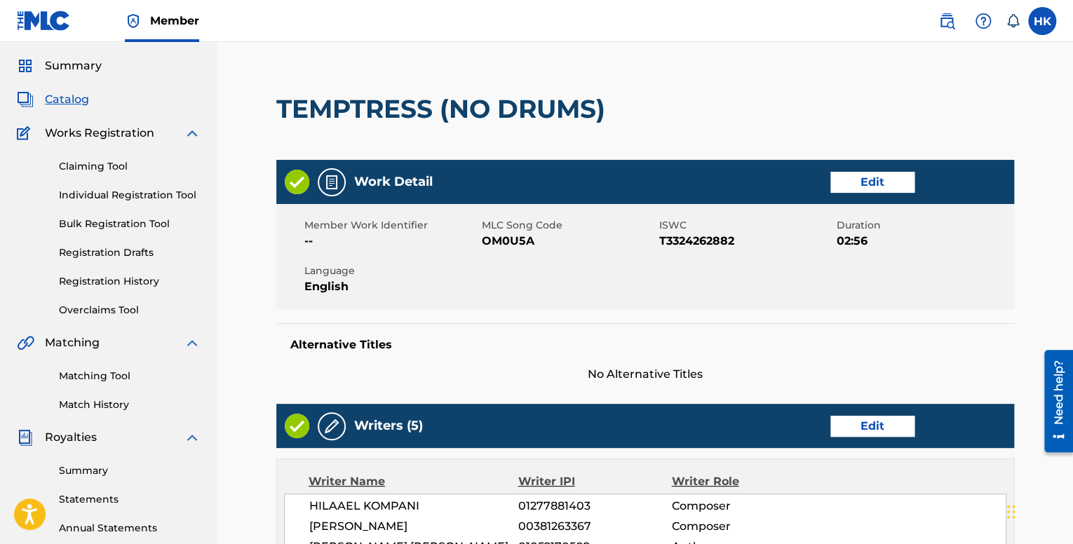
scroll to position [0, 0]
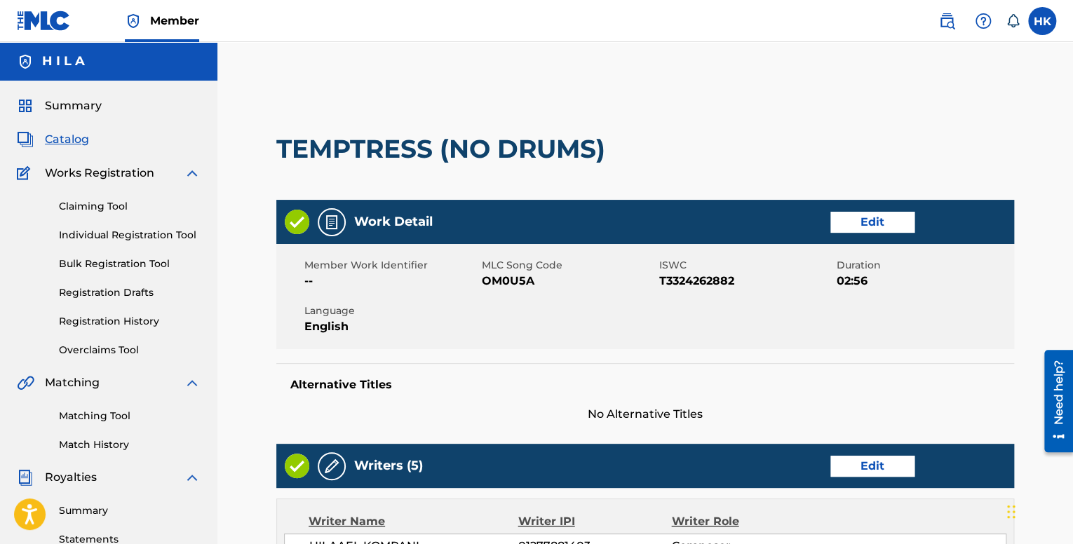
click at [84, 141] on div "Catalog" at bounding box center [109, 139] width 184 height 17
click at [83, 140] on span "Catalog" at bounding box center [67, 139] width 44 height 17
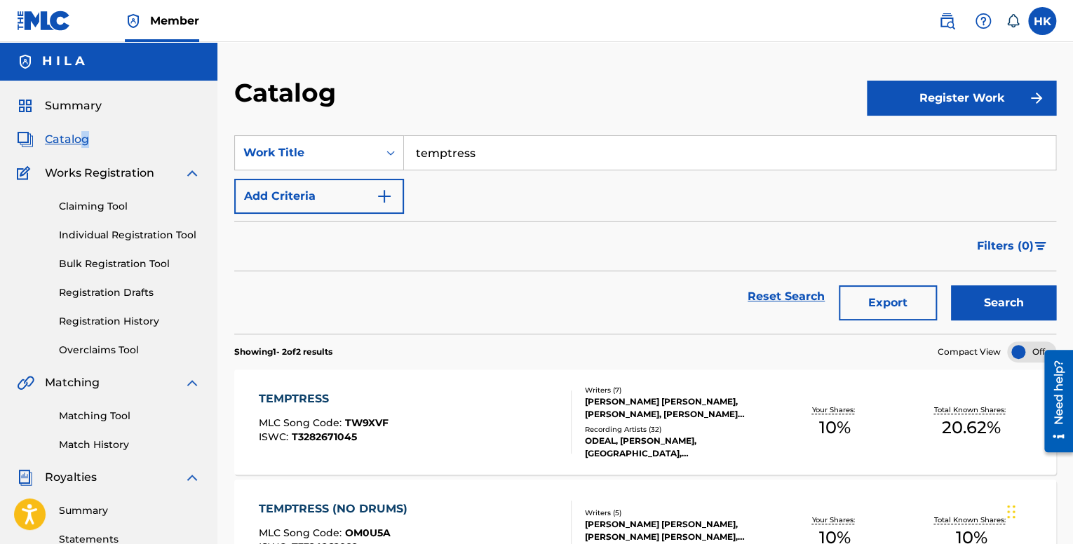
click at [379, 415] on div "TEMPTRESS MLC Song Code : TW9XVF ISWC : T3282671045" at bounding box center [324, 422] width 130 height 63
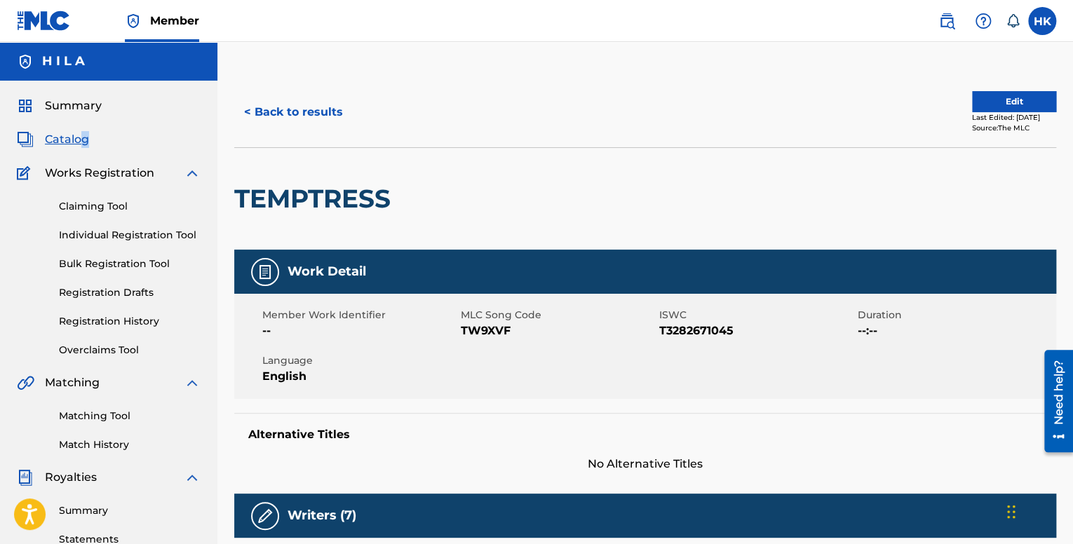
click at [1013, 102] on button "Edit" at bounding box center [1014, 101] width 84 height 21
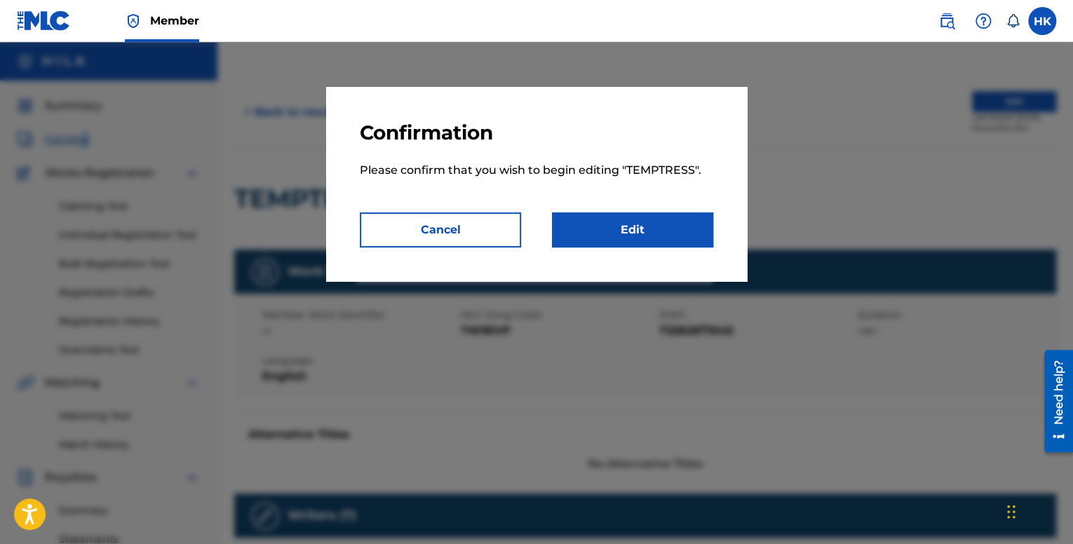
click at [631, 231] on link "Edit" at bounding box center [632, 230] width 161 height 35
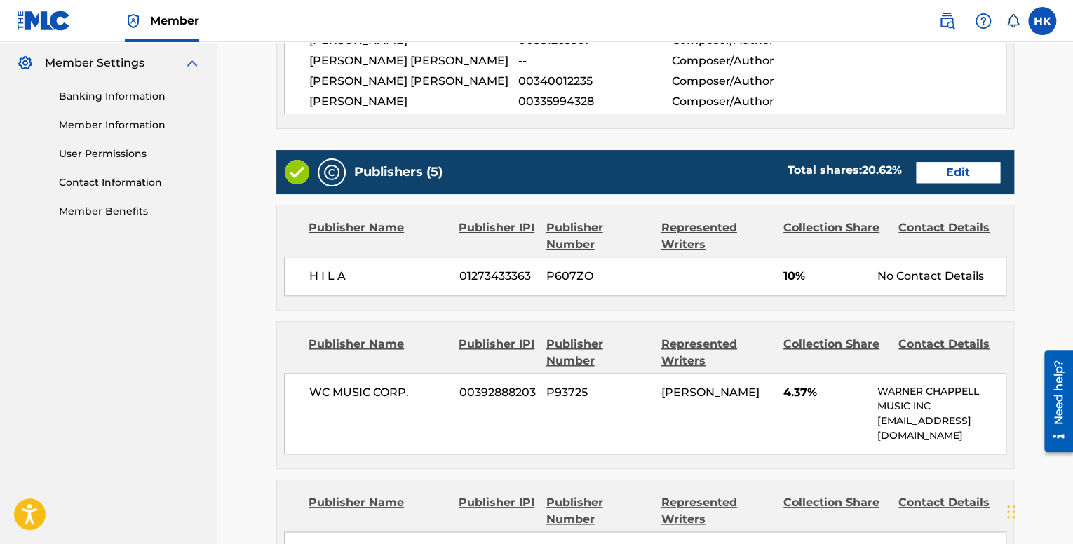
scroll to position [561, 0]
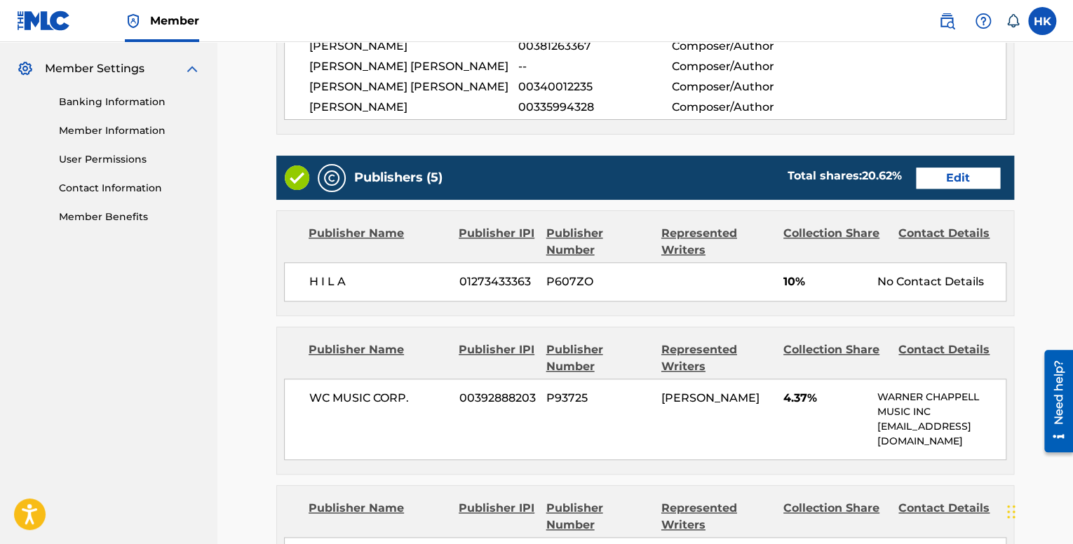
click at [941, 180] on link "Edit" at bounding box center [958, 178] width 84 height 21
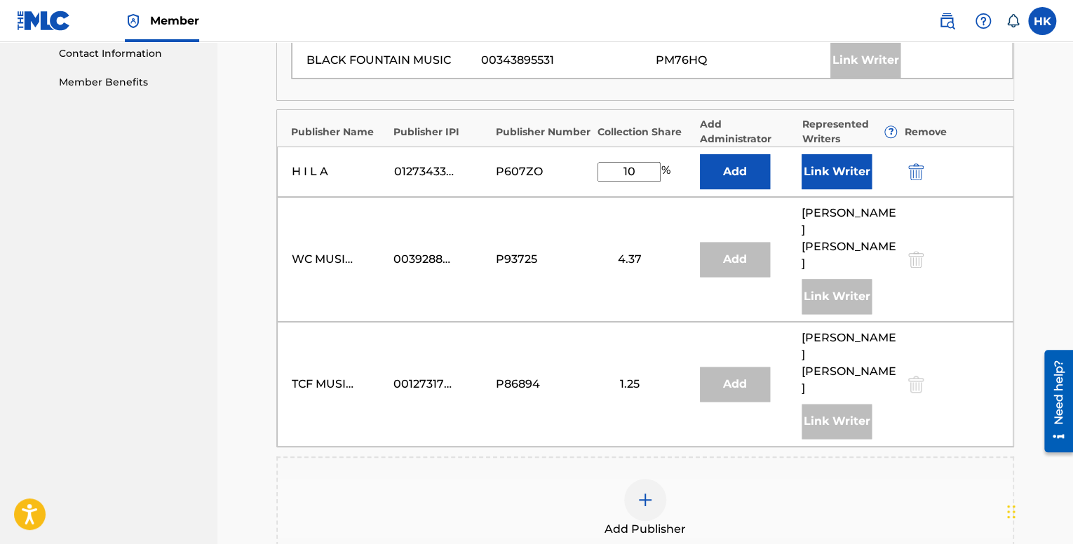
scroll to position [702, 0]
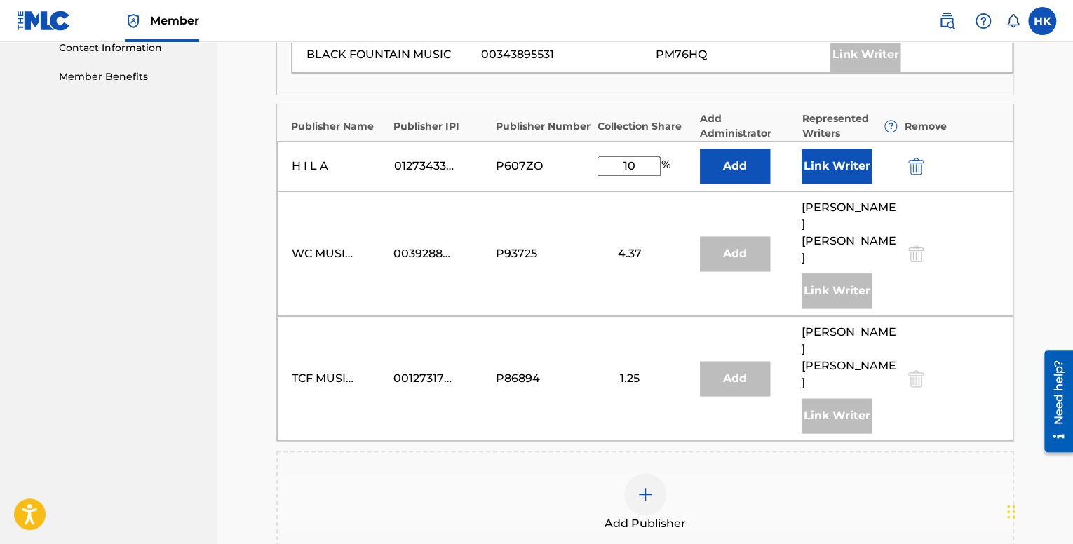
click at [831, 149] on button "Link Writer" at bounding box center [837, 166] width 70 height 35
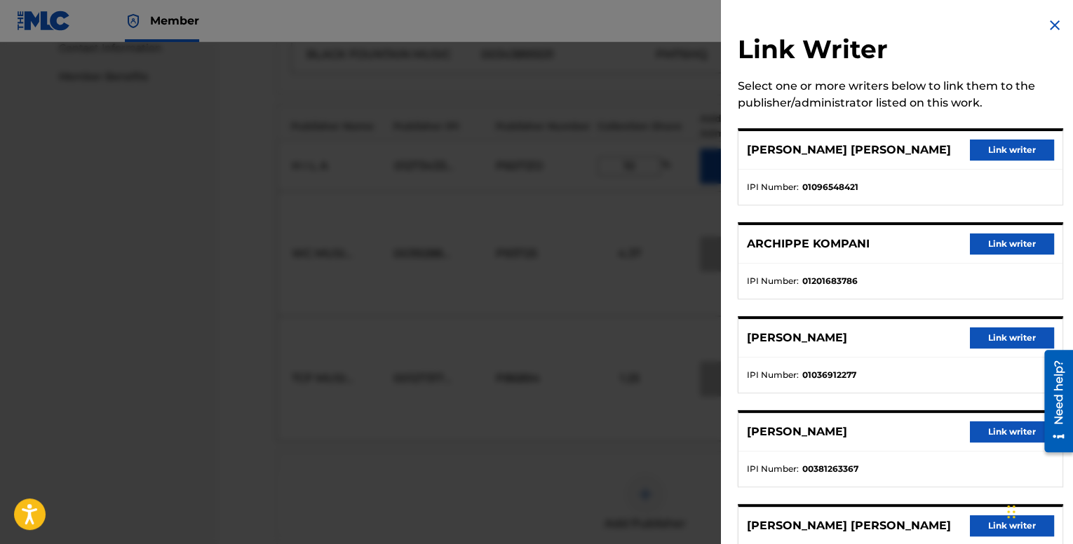
click at [996, 335] on button "Link writer" at bounding box center [1012, 338] width 84 height 21
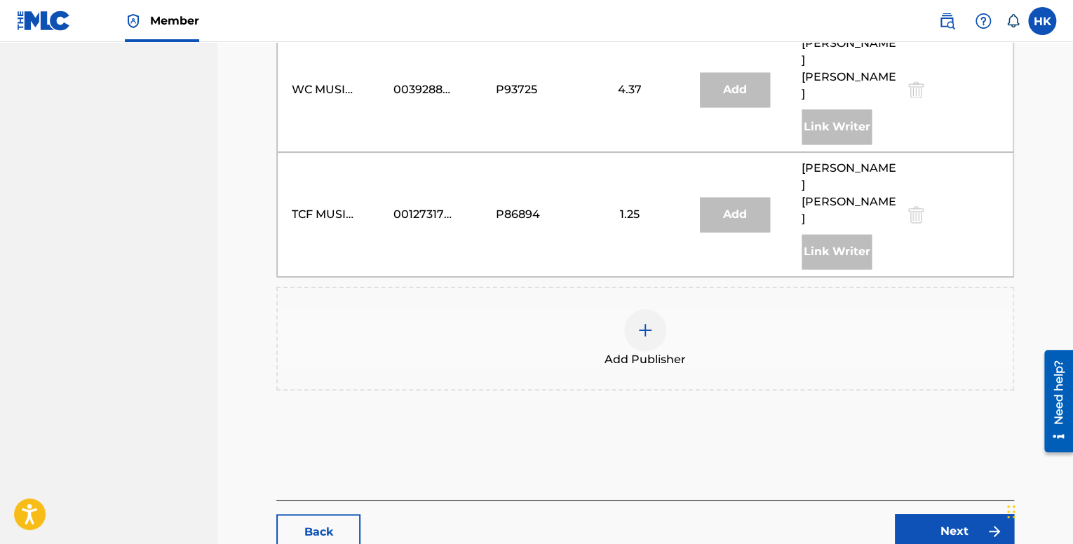
scroll to position [928, 0]
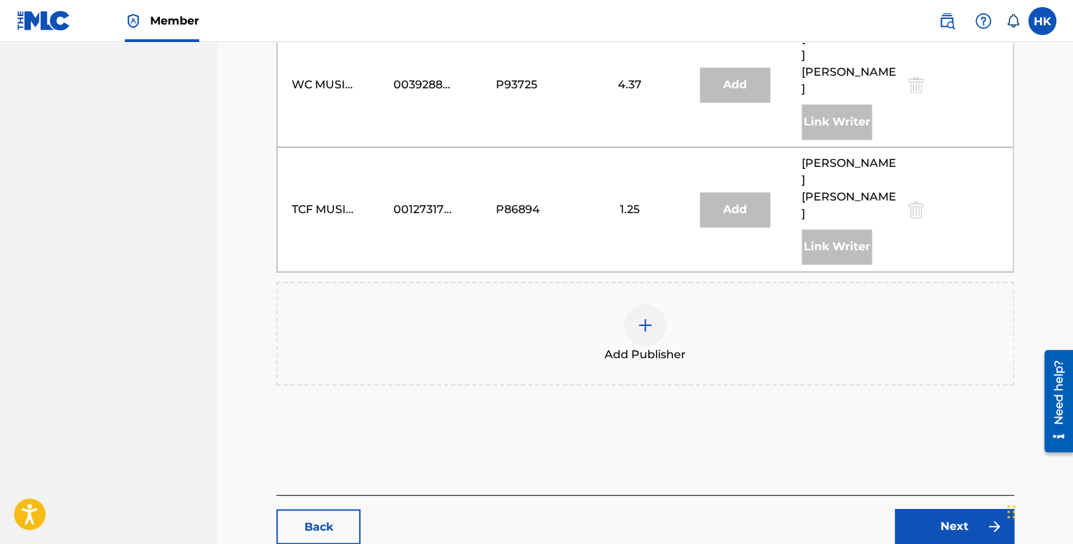
click at [923, 509] on link "Next" at bounding box center [954, 526] width 119 height 35
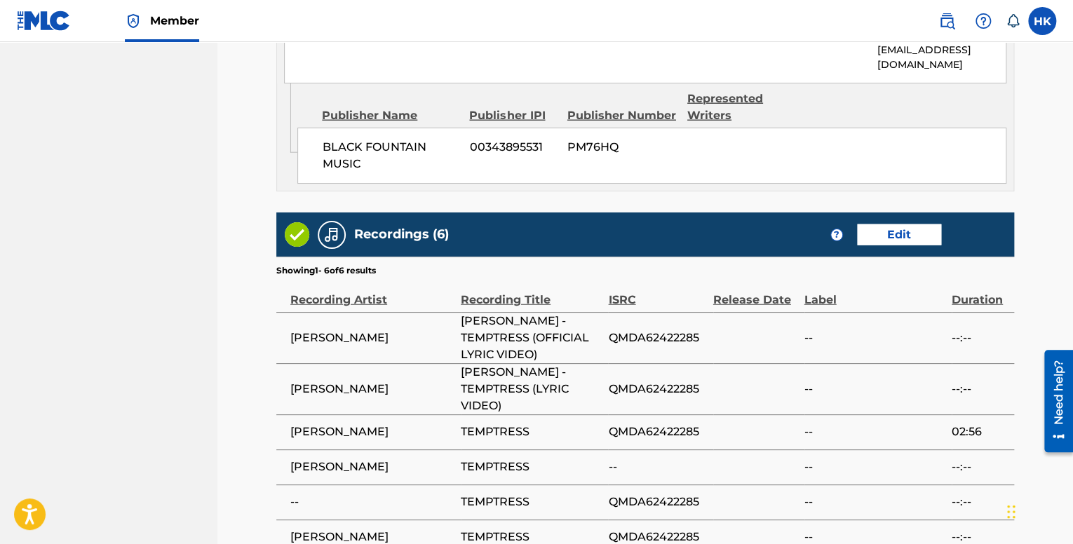
scroll to position [1791, 0]
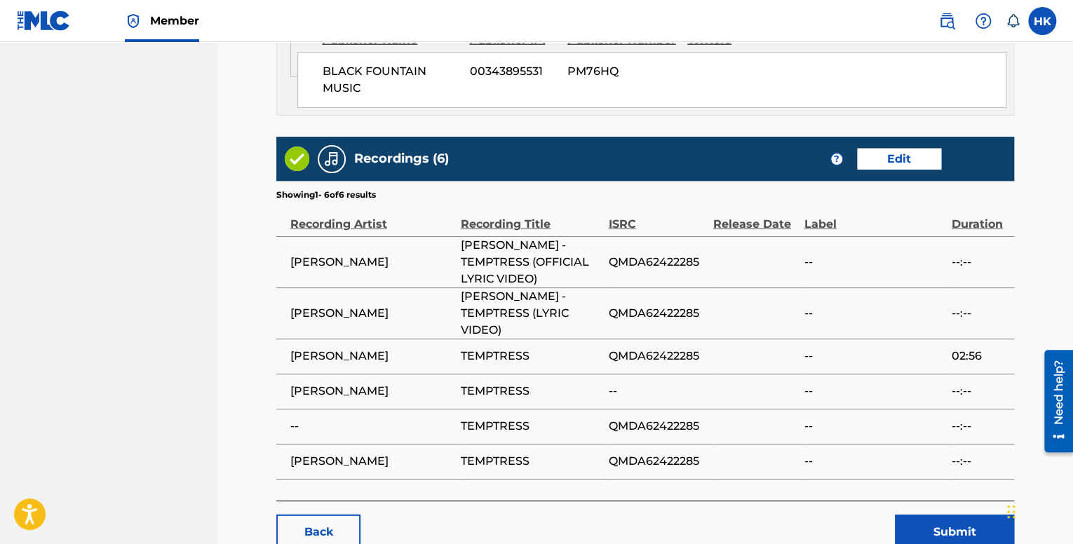
click at [932, 515] on button "Submit" at bounding box center [954, 532] width 119 height 35
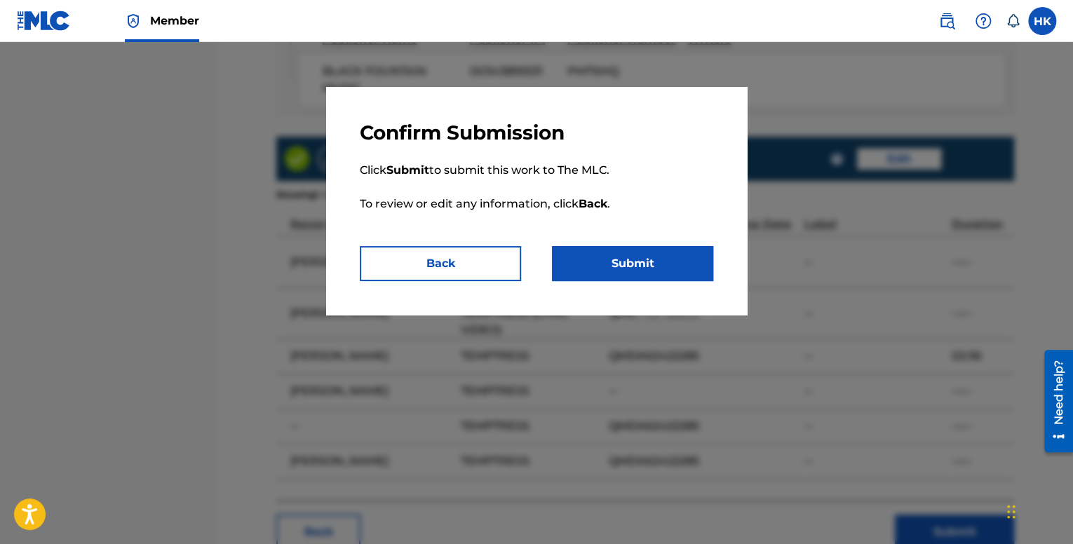
click at [686, 250] on button "Submit" at bounding box center [632, 263] width 161 height 35
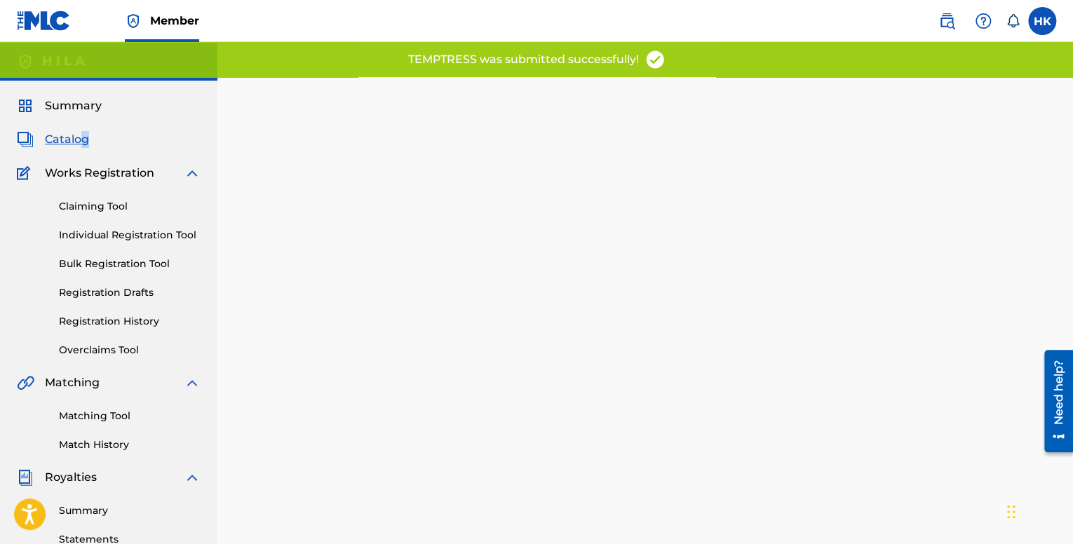
click at [67, 135] on span "Catalog" at bounding box center [67, 139] width 44 height 17
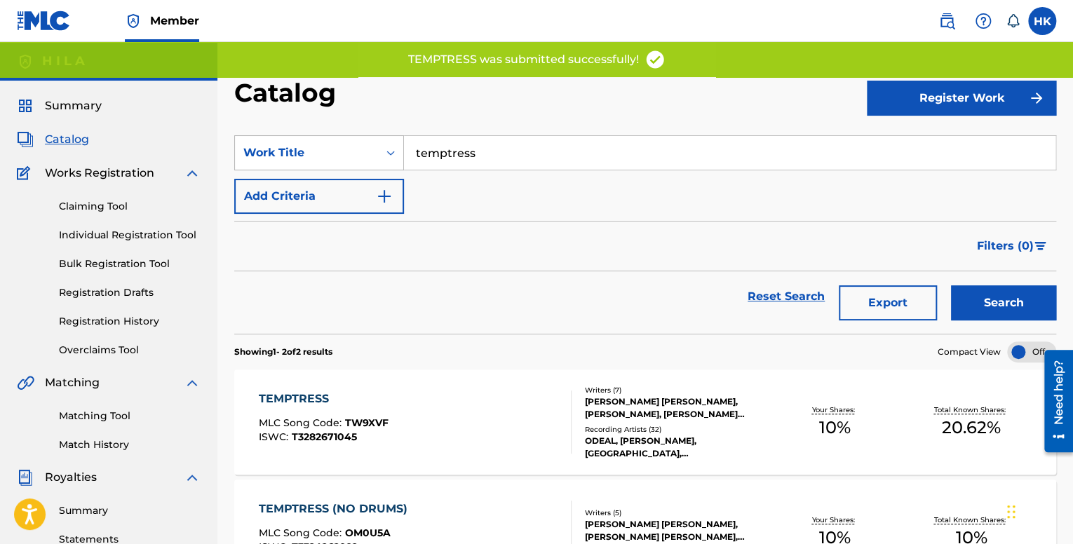
drag, startPoint x: 511, startPoint y: 161, endPoint x: 337, endPoint y: 166, distance: 173.4
click at [337, 166] on div "SearchWithCriteria7c34cad1-914c-4995-8993-d42d4675bdeb Work Title temptress" at bounding box center [645, 152] width 822 height 35
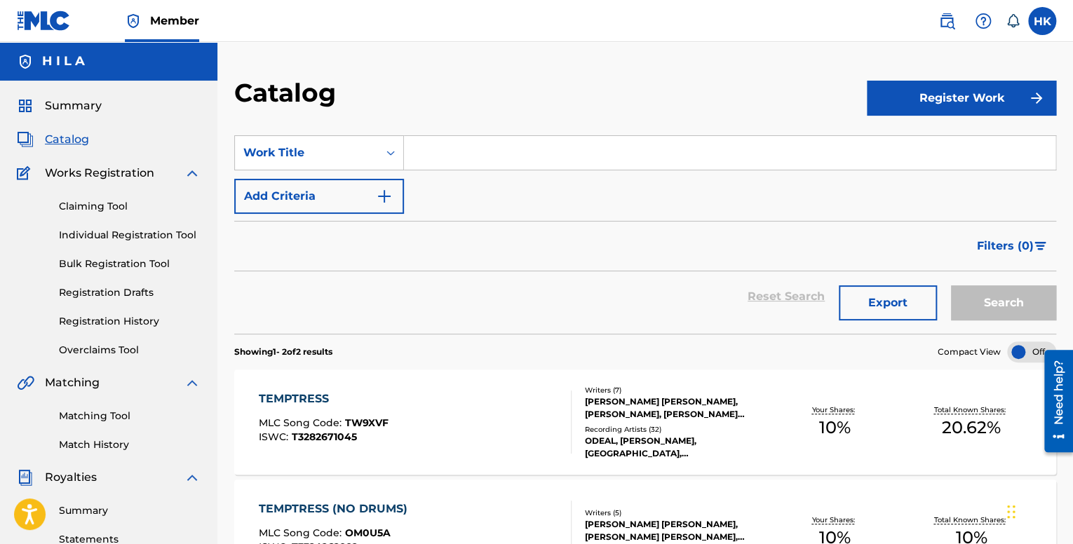
click at [627, 156] on input "Search Form" at bounding box center [730, 153] width 652 height 34
click at [69, 138] on span "Catalog" at bounding box center [67, 139] width 44 height 17
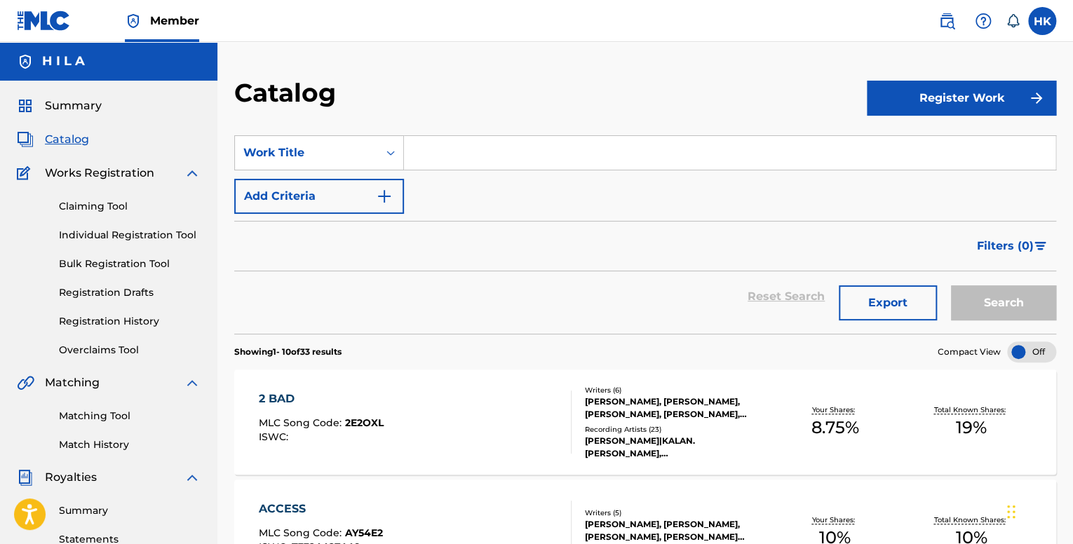
click at [389, 393] on div "2 BAD MLC Song Code : 2E2OXL ISWC :" at bounding box center [415, 422] width 312 height 63
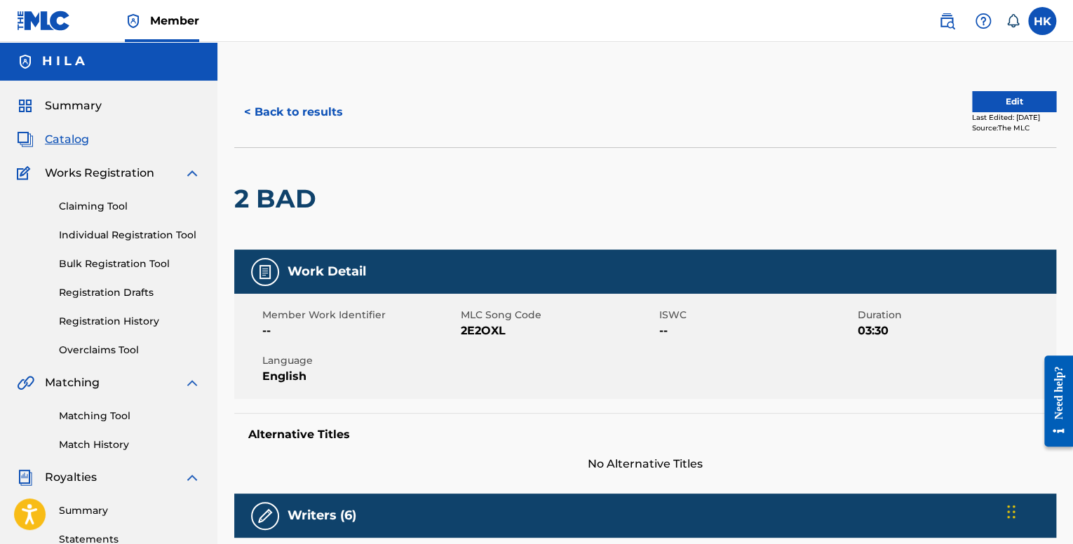
click at [275, 105] on button "< Back to results" at bounding box center [293, 112] width 119 height 35
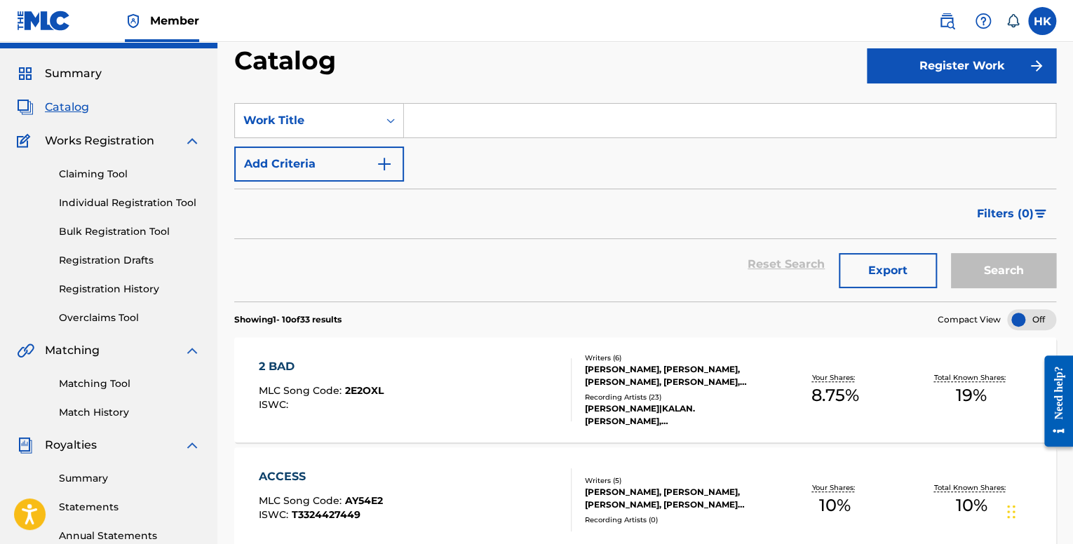
scroll to position [210, 0]
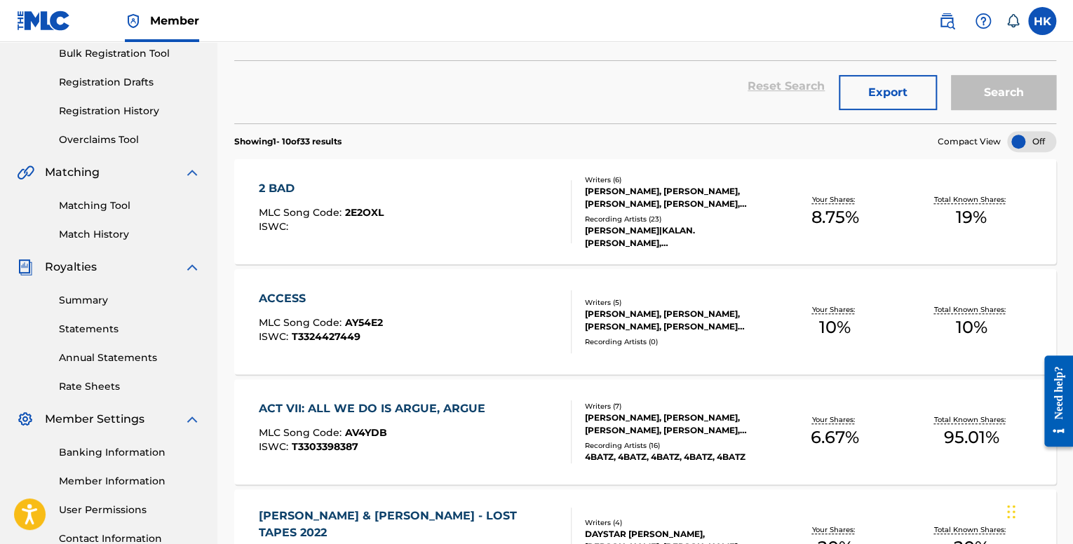
click at [361, 326] on span "AY54E2" at bounding box center [364, 322] width 38 height 13
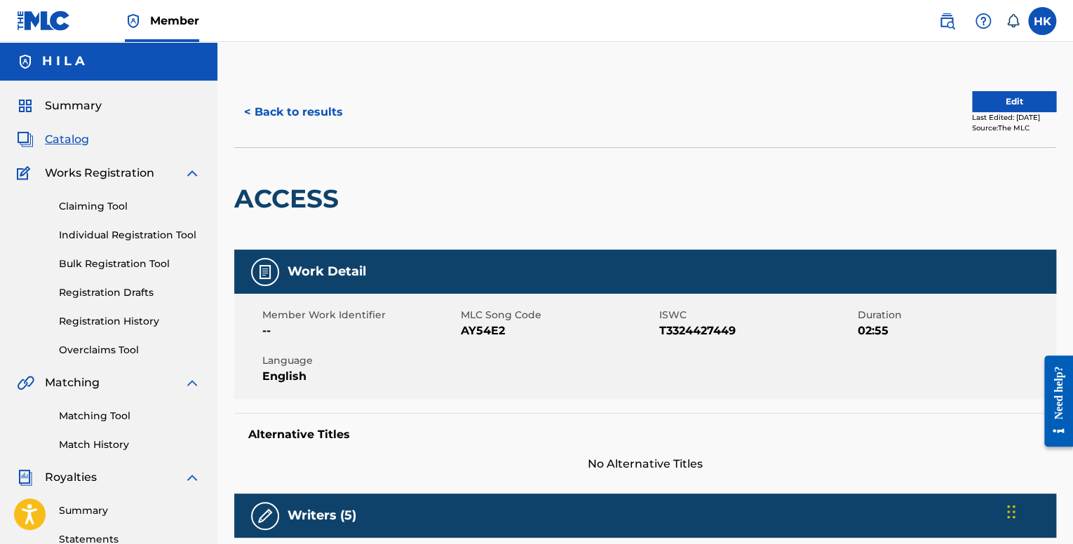
click at [318, 126] on button "< Back to results" at bounding box center [293, 112] width 119 height 35
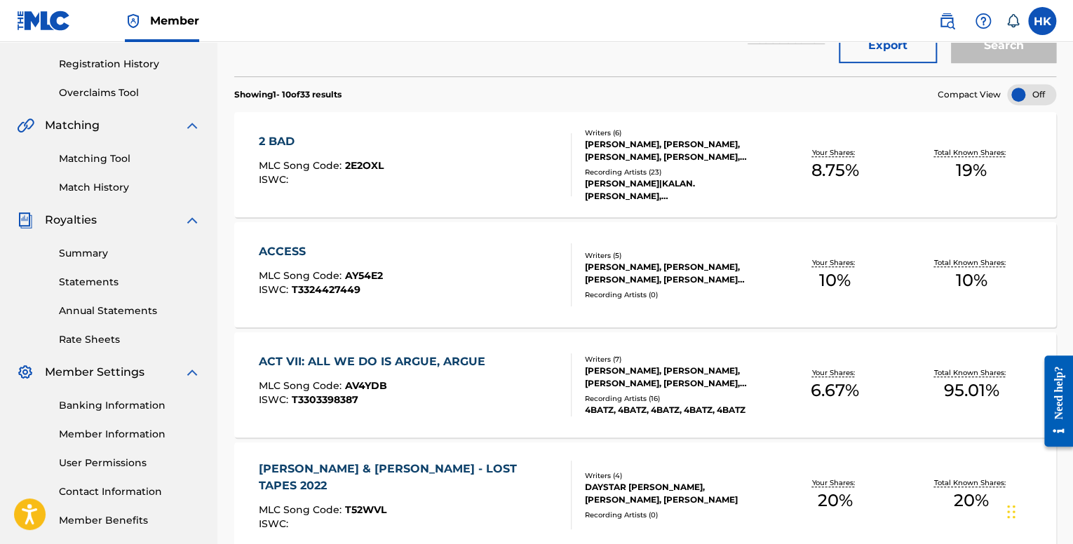
scroll to position [491, 0]
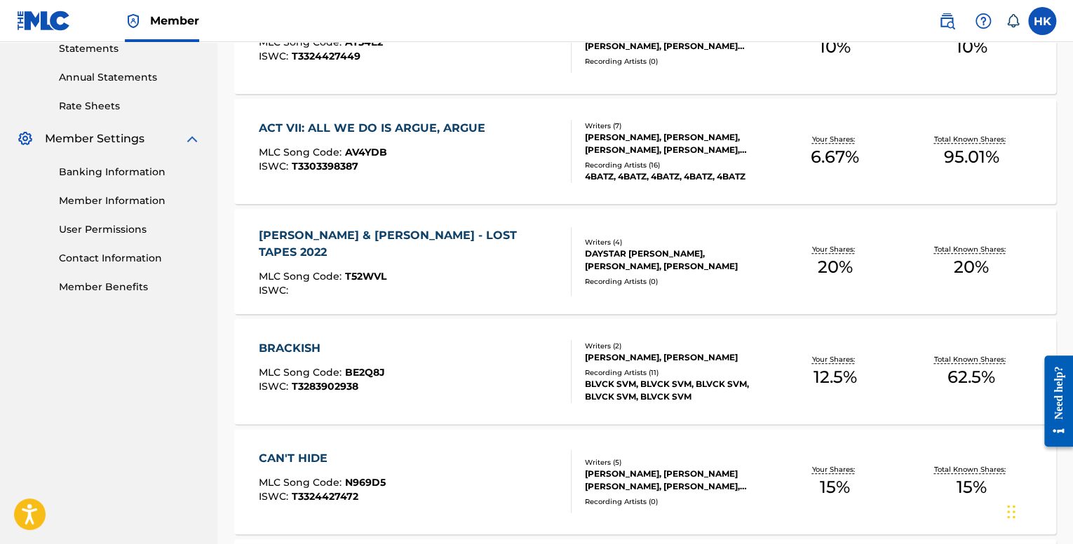
click at [410, 178] on div "ACT VII: ALL WE DO IS ARGUE, ARGUE MLC Song Code : AV4YDB ISWC : T3303398387" at bounding box center [376, 151] width 234 height 63
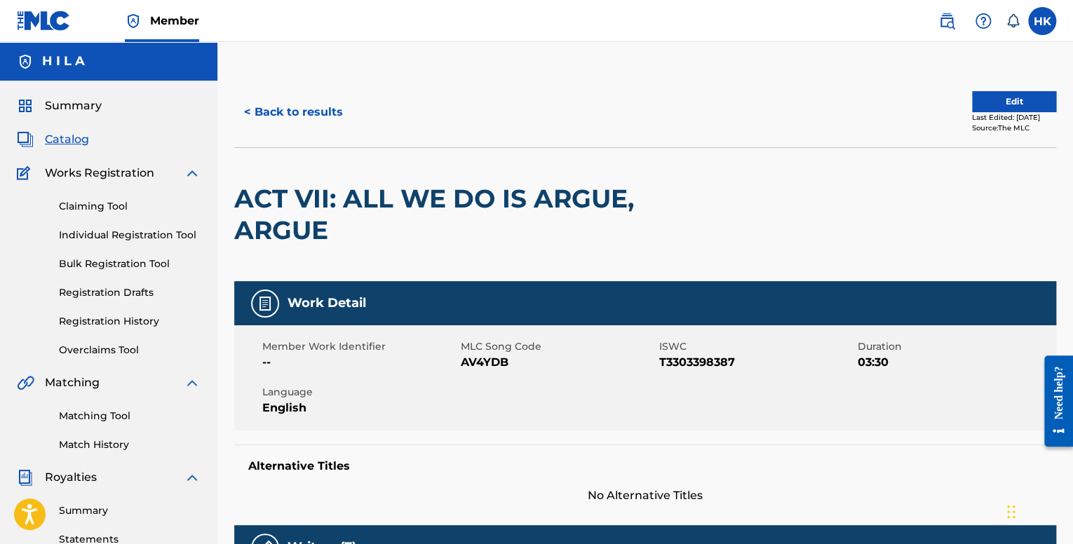
click at [290, 112] on button "< Back to results" at bounding box center [293, 112] width 119 height 35
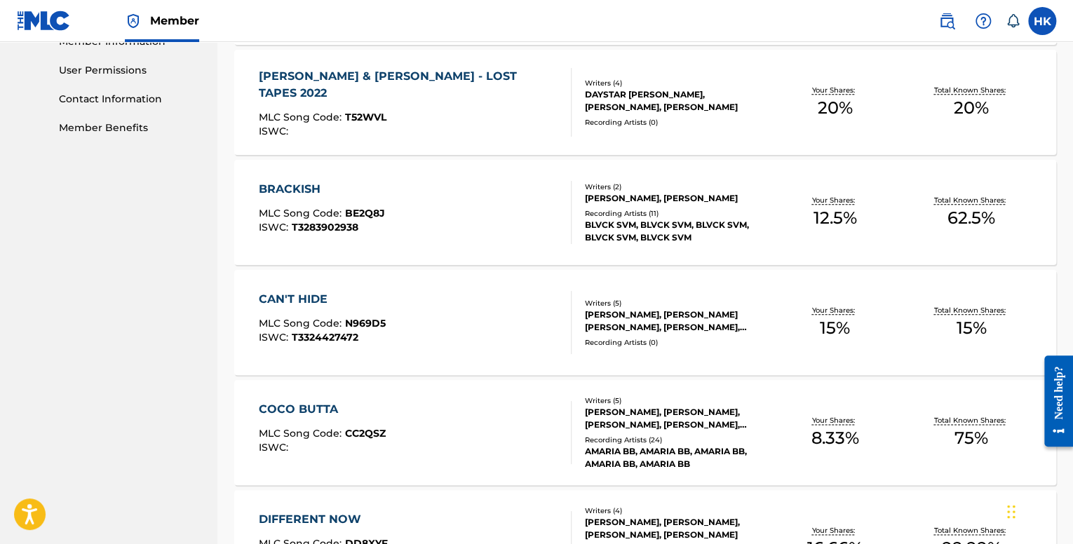
scroll to position [1061, 0]
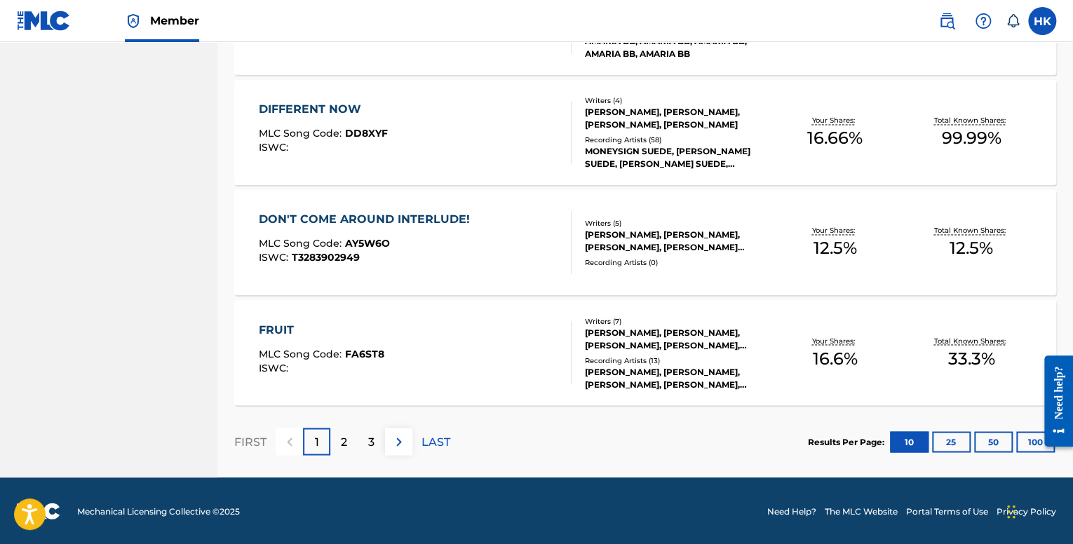
click at [378, 436] on div "3" at bounding box center [371, 441] width 27 height 27
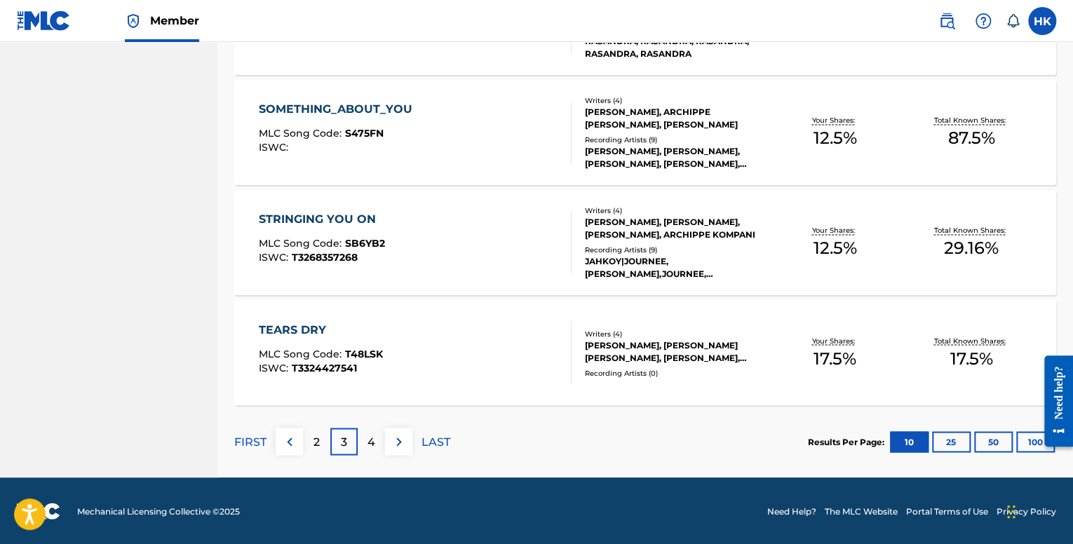
click at [382, 442] on div "4" at bounding box center [371, 441] width 27 height 27
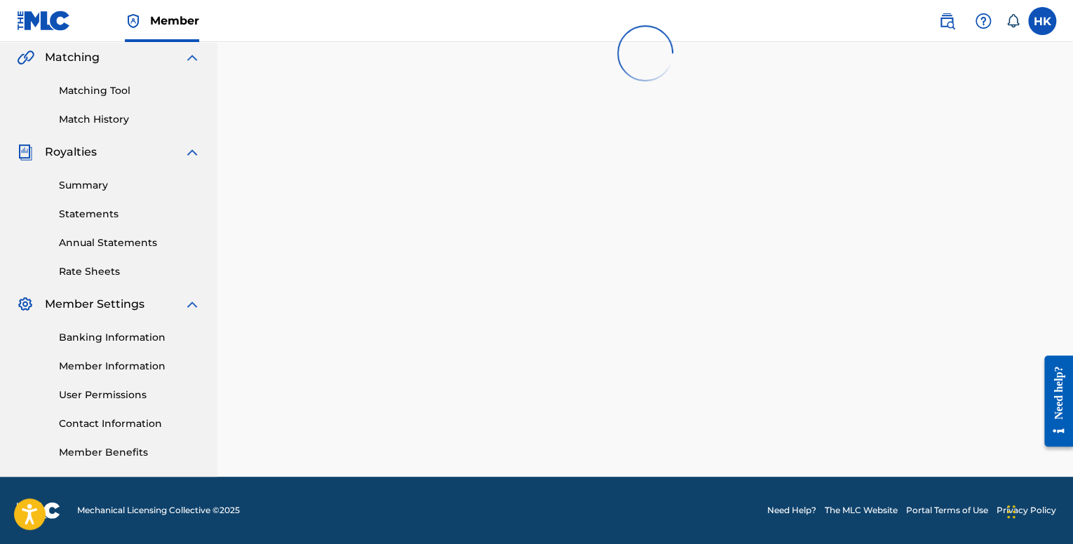
scroll to position [326, 0]
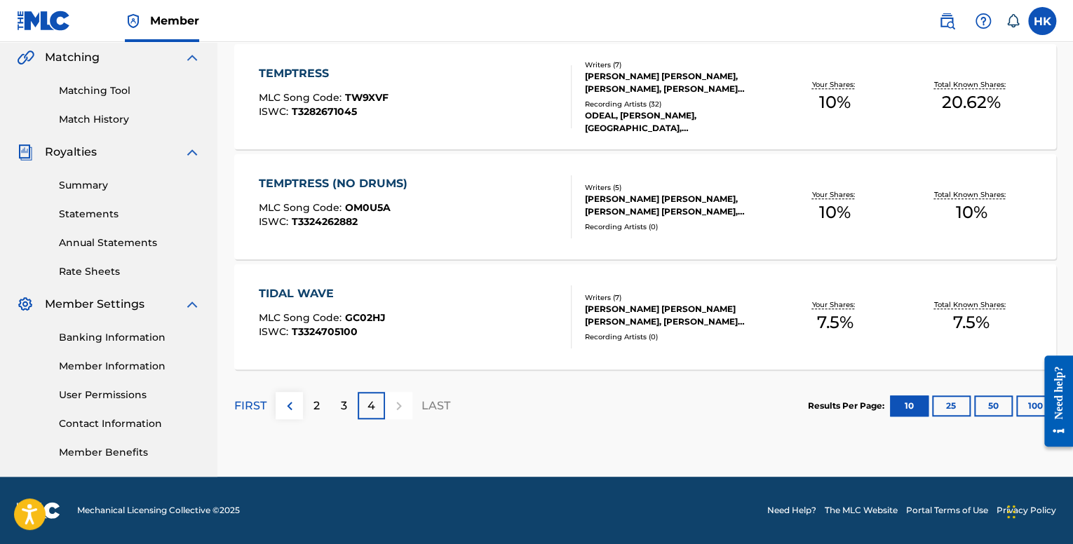
click at [382, 301] on div "TIDAL WAVE" at bounding box center [322, 294] width 127 height 17
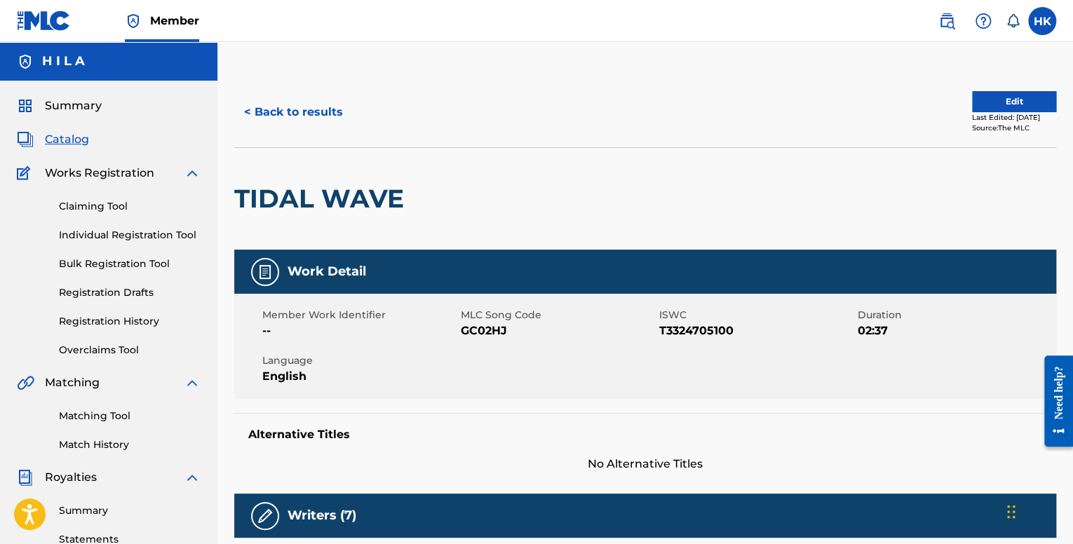
click at [289, 121] on button "< Back to results" at bounding box center [293, 112] width 119 height 35
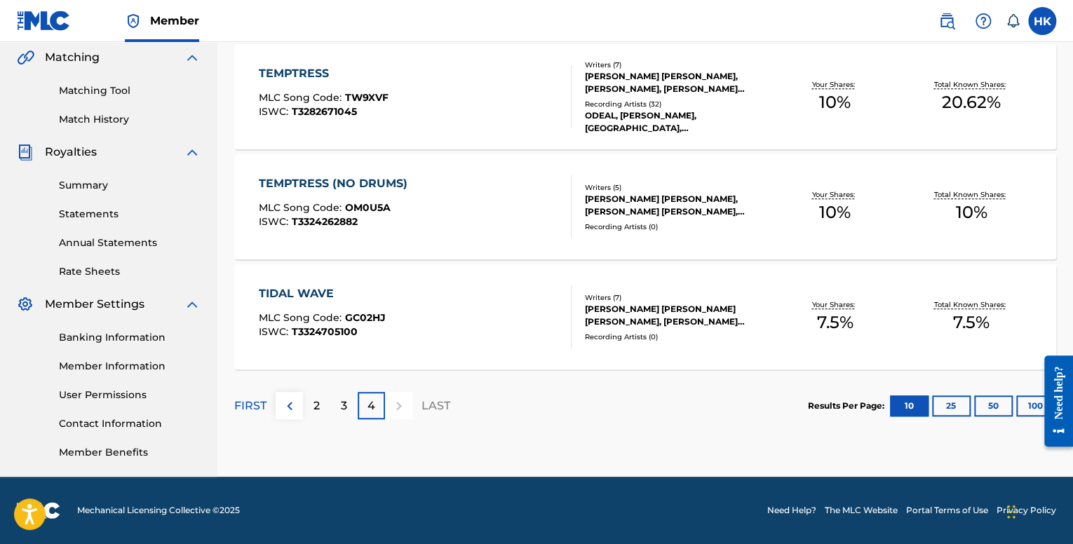
click at [397, 227] on div "TEMPTRESS (NO DRUMS) MLC Song Code : OM0U5A ISWC : T3324262882" at bounding box center [337, 206] width 156 height 63
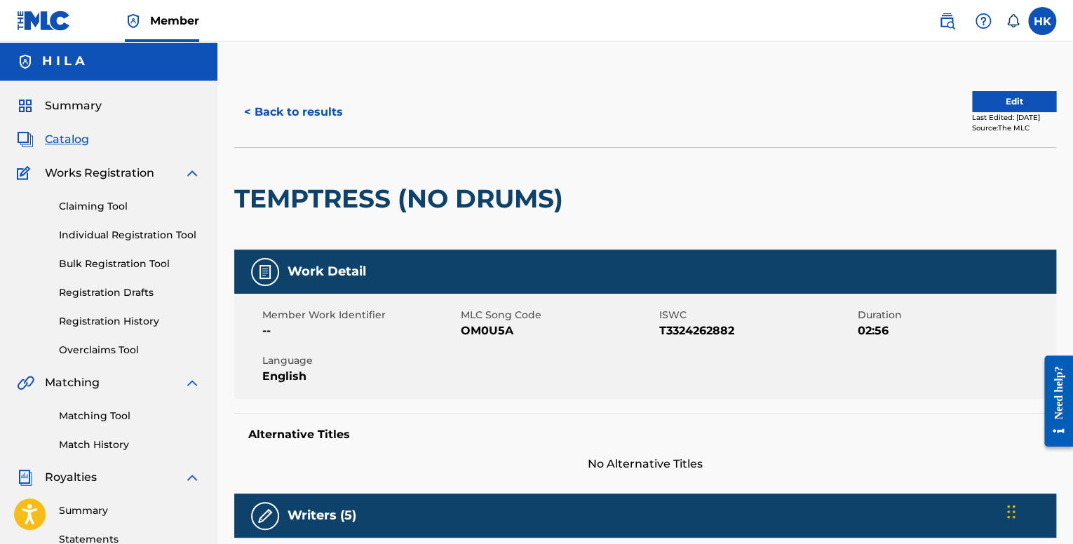
click at [305, 121] on button "< Back to results" at bounding box center [293, 112] width 119 height 35
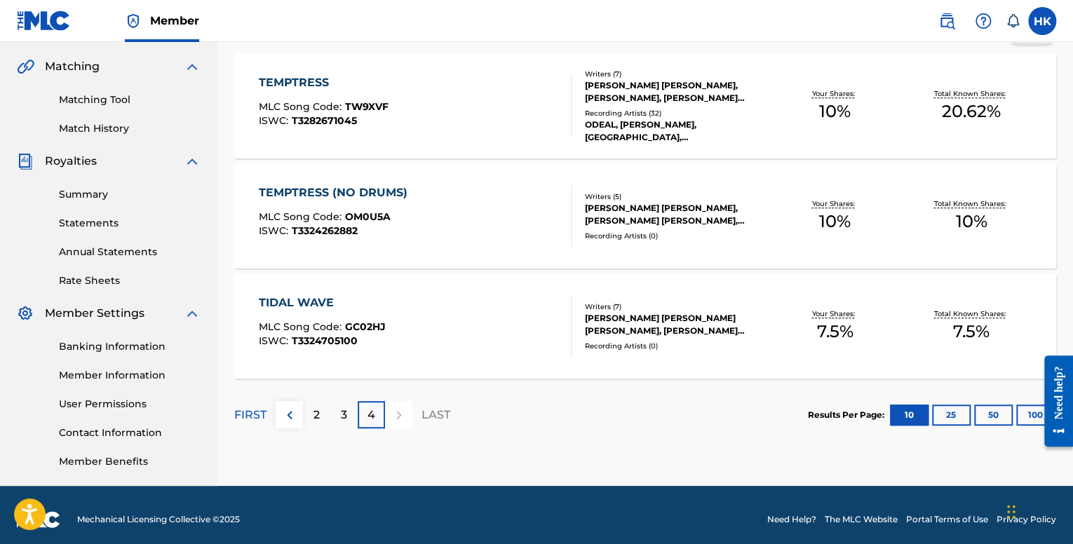
scroll to position [326, 0]
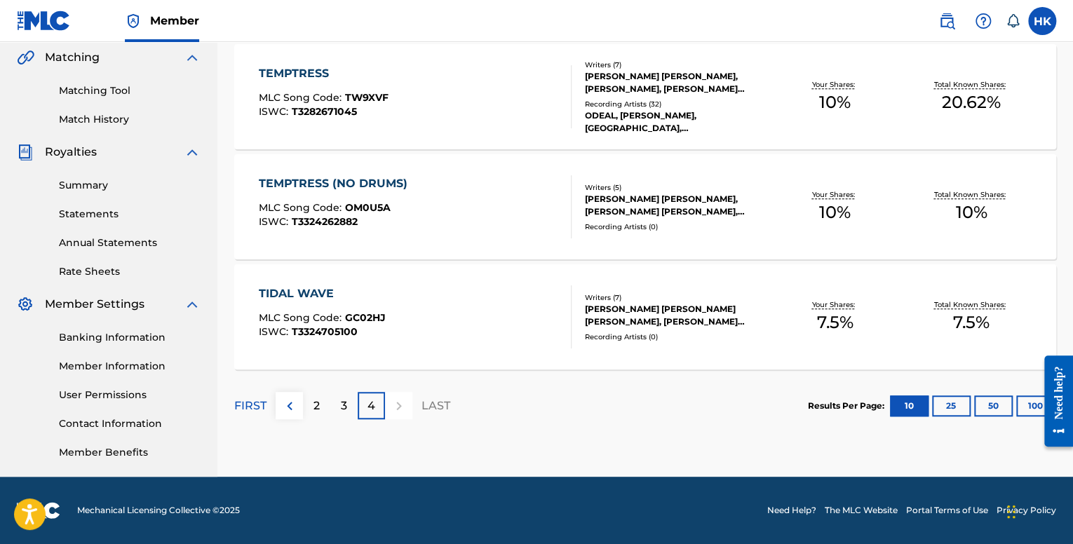
click at [345, 404] on p "3" at bounding box center [344, 406] width 6 height 17
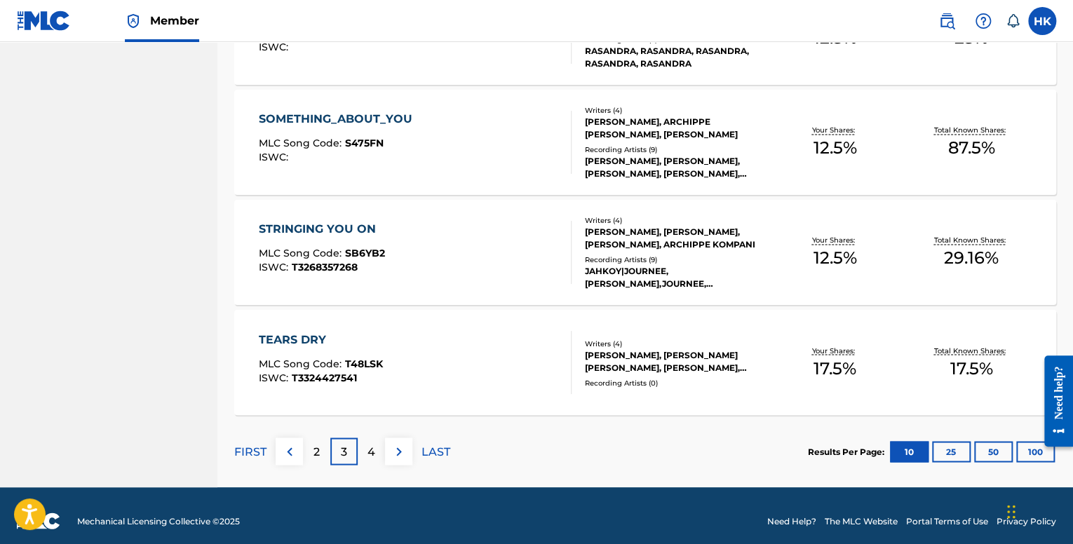
scroll to position [1061, 0]
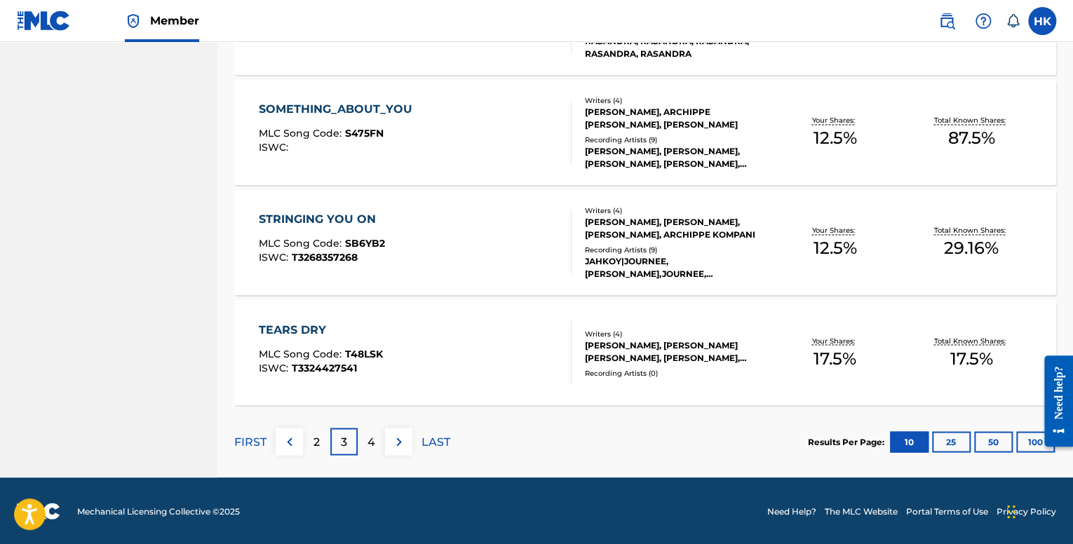
click at [389, 366] on div "TEARS DRY MLC Song Code : T48LSK ISWC : T3324427541" at bounding box center [415, 352] width 312 height 63
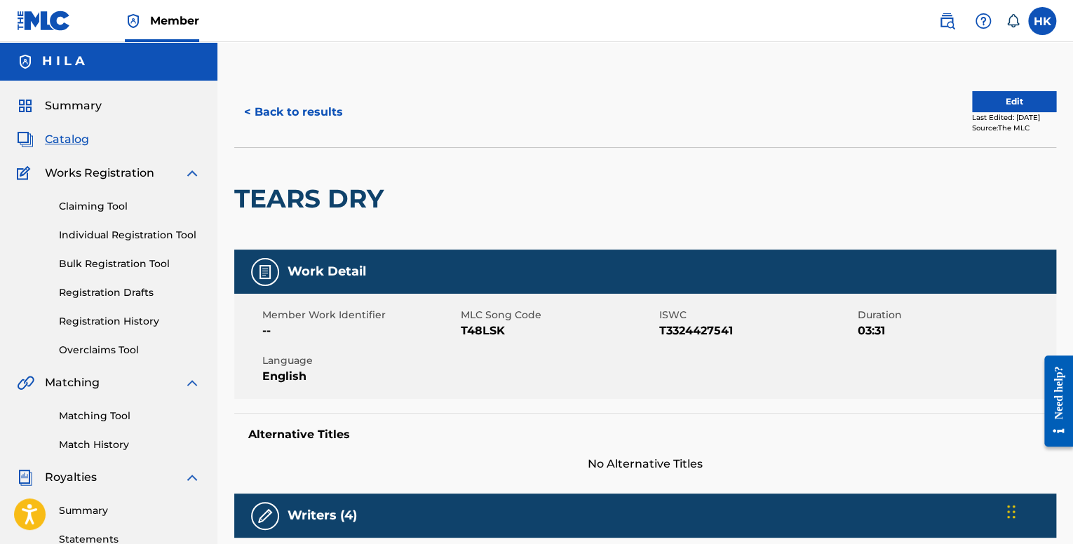
click at [286, 119] on button "< Back to results" at bounding box center [293, 112] width 119 height 35
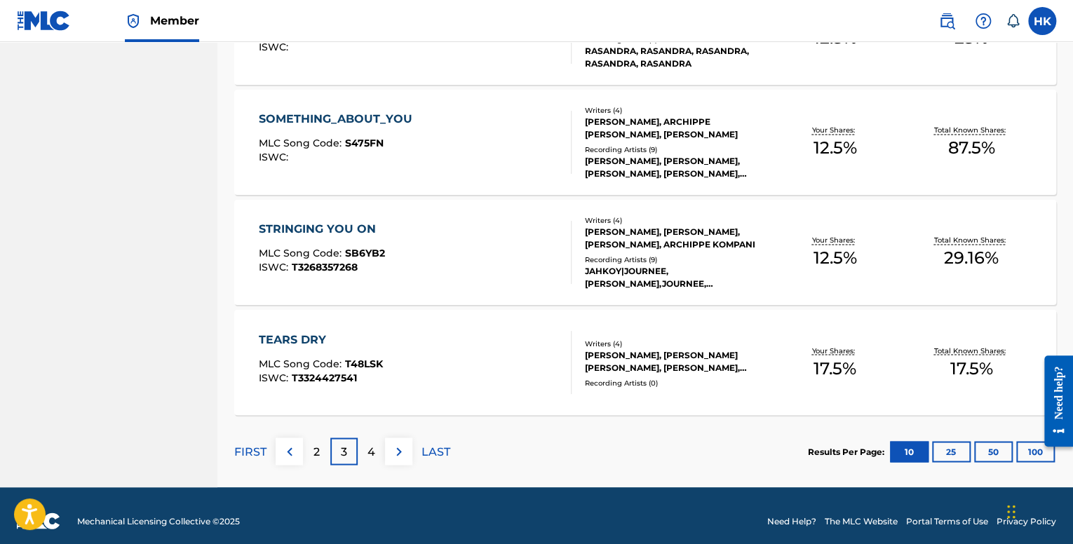
scroll to position [1061, 0]
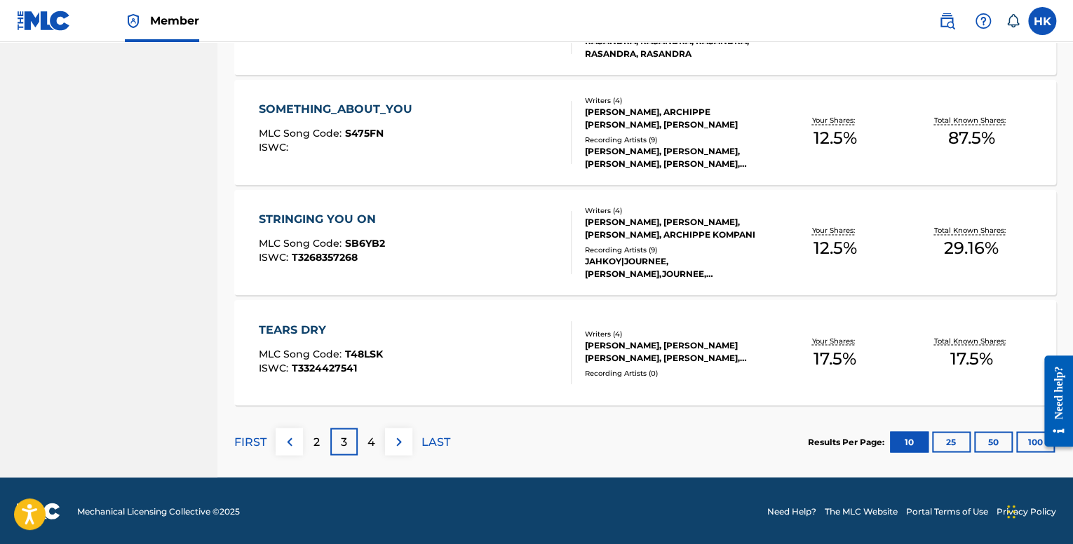
click at [300, 444] on button at bounding box center [289, 441] width 27 height 27
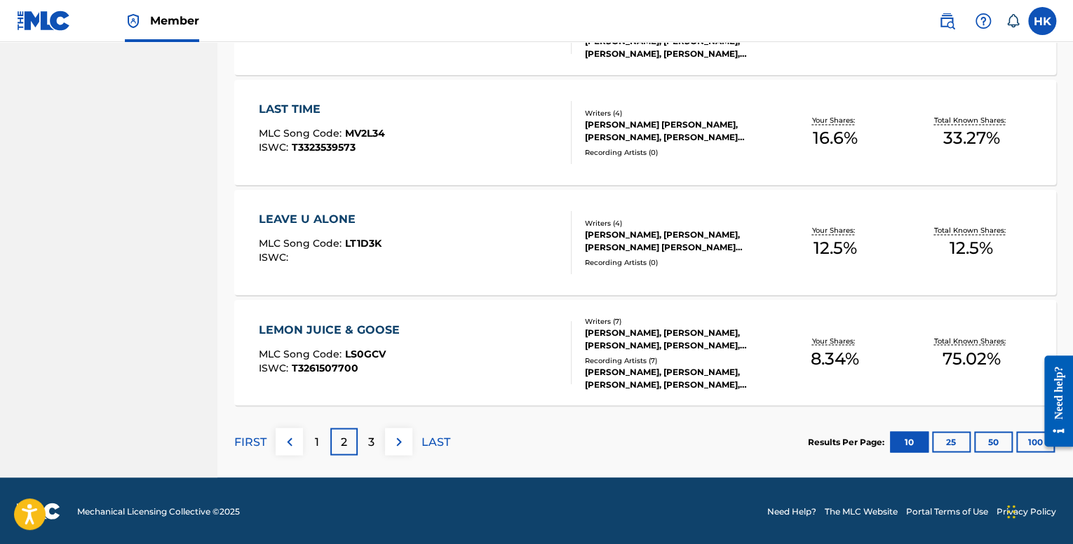
click at [249, 443] on p "FIRST" at bounding box center [250, 442] width 32 height 17
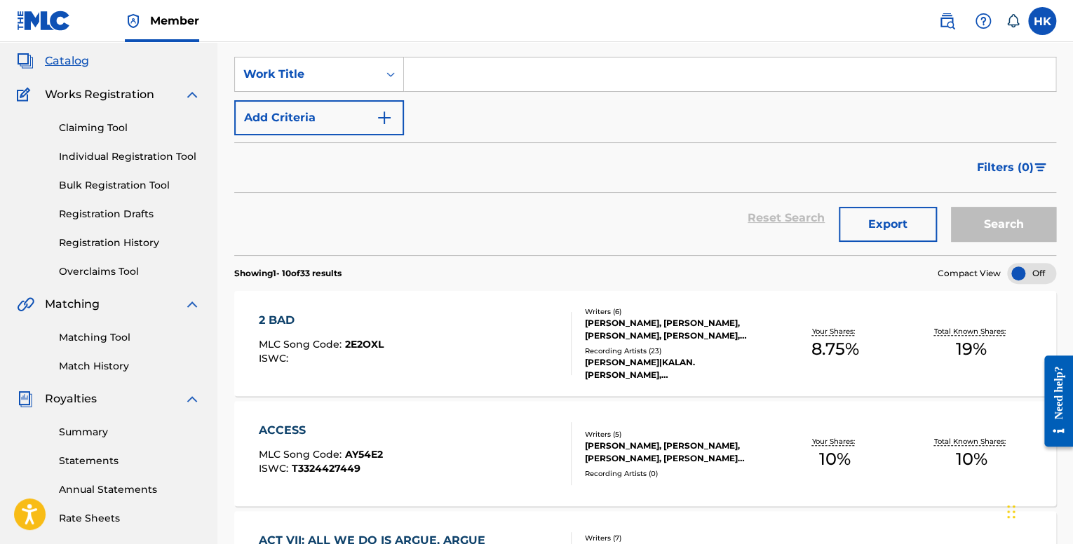
scroll to position [359, 0]
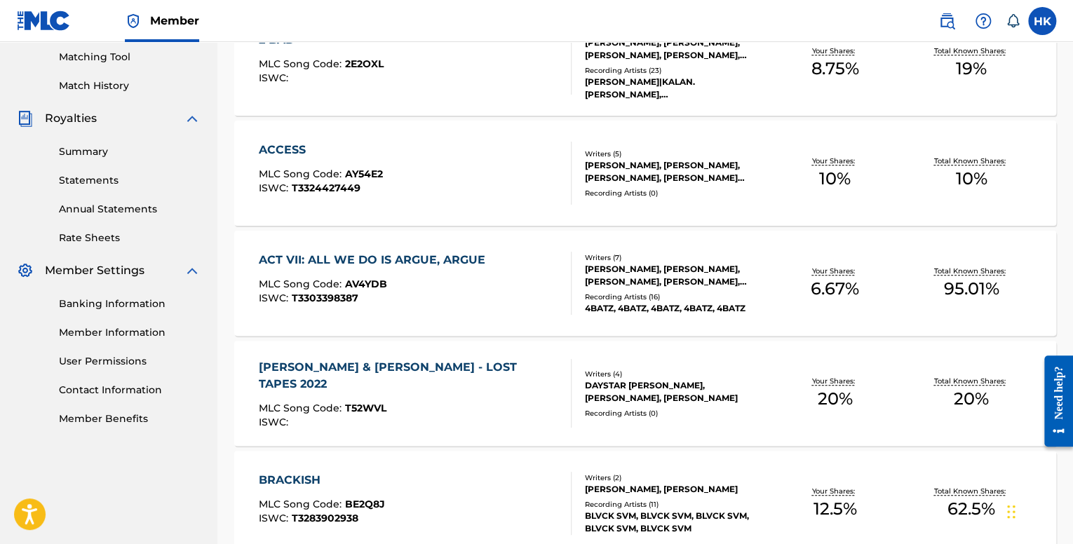
click at [417, 297] on div "ISWC : T3303398387" at bounding box center [376, 298] width 234 height 11
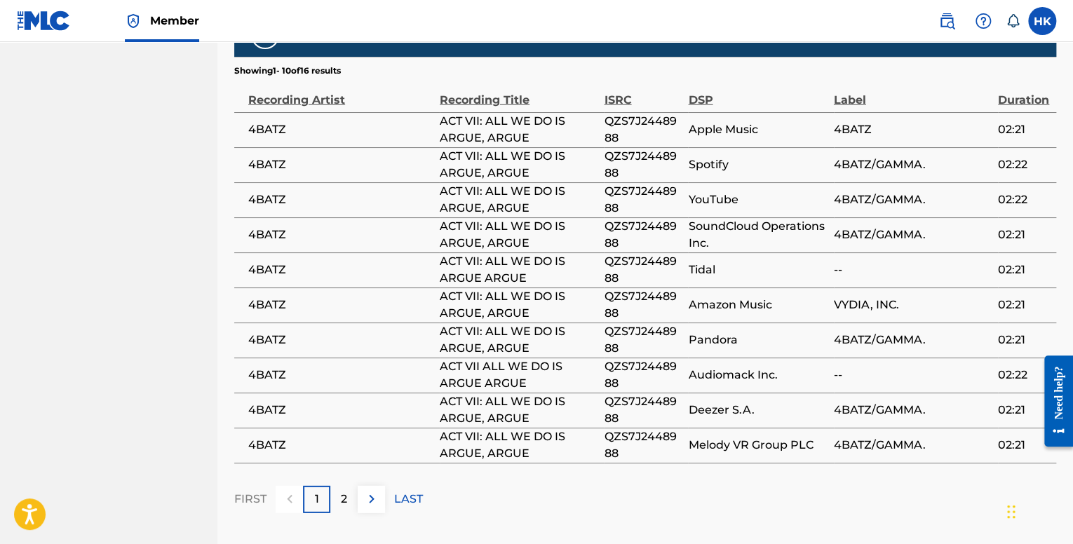
scroll to position [1795, 0]
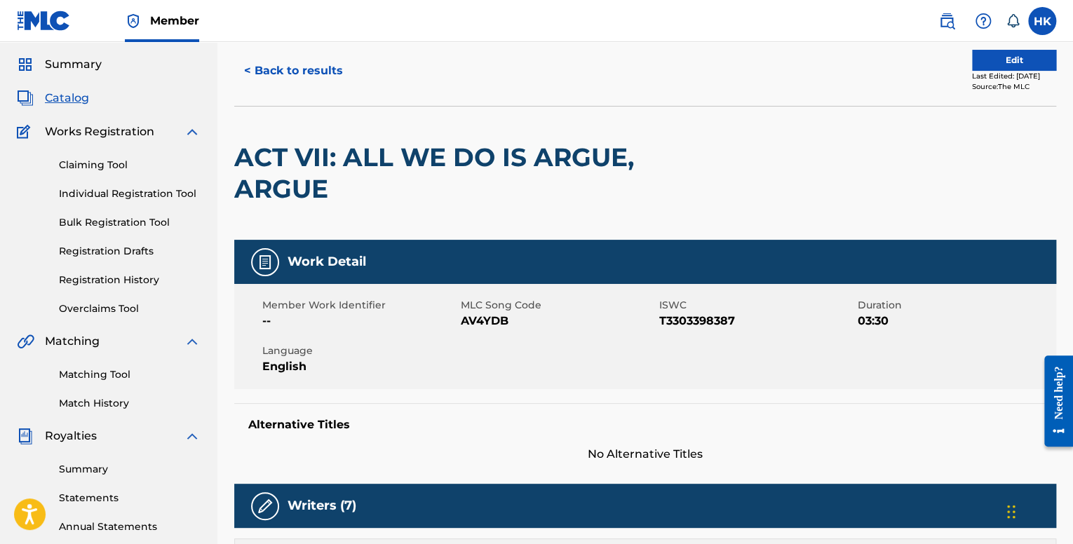
click at [293, 78] on button "< Back to results" at bounding box center [293, 70] width 119 height 35
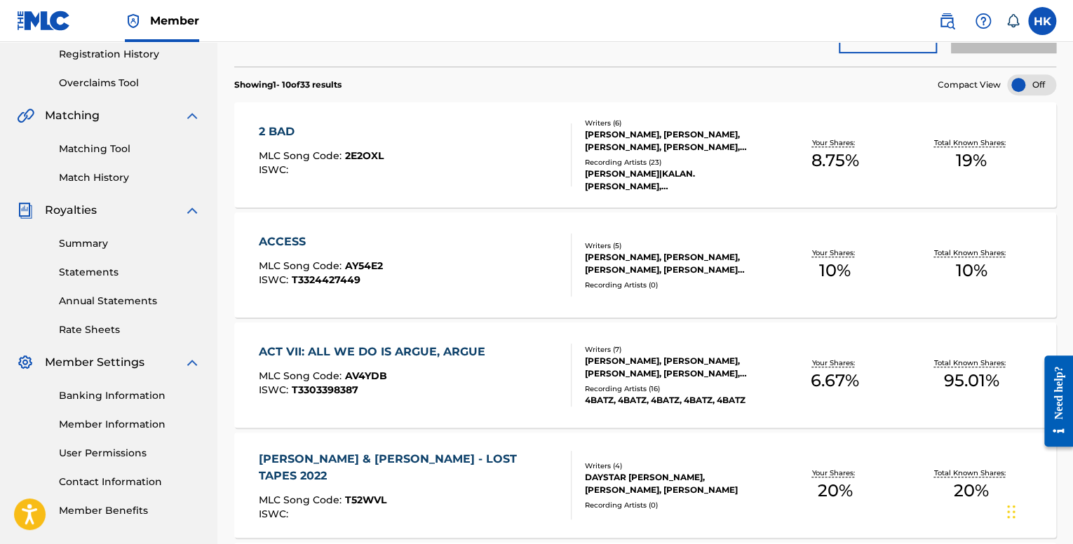
scroll to position [149, 0]
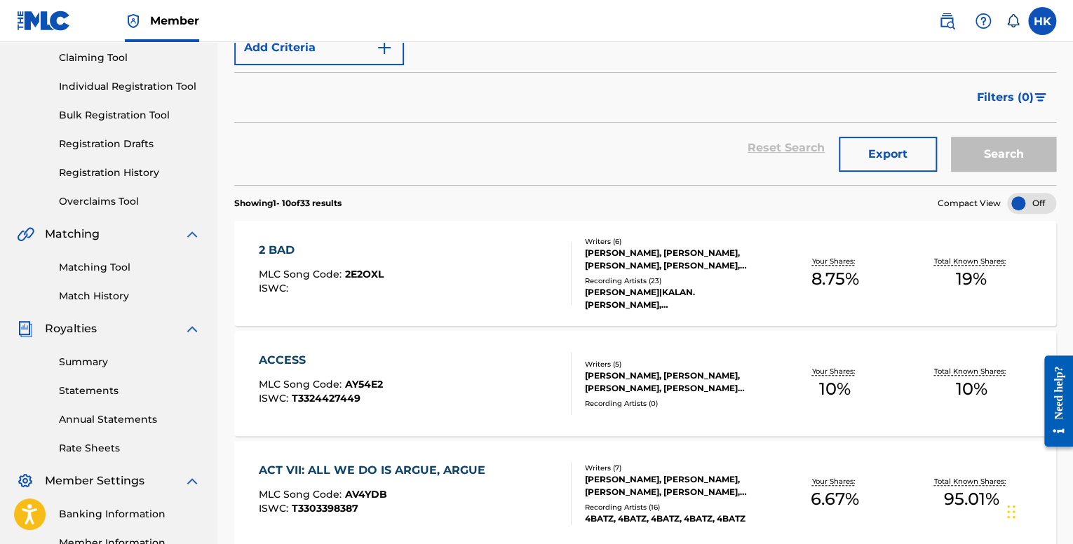
click at [401, 305] on div "2 BAD MLC Song Code : 2E2OXL ISWC : Writers ( 6 ) [PERSON_NAME], [PERSON_NAME],…" at bounding box center [645, 273] width 822 height 105
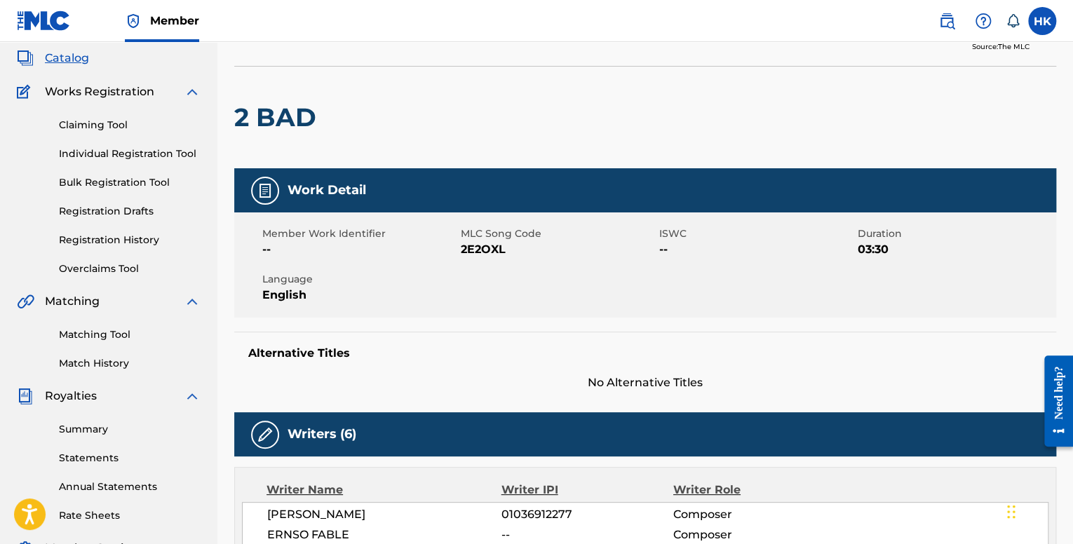
scroll to position [491, 0]
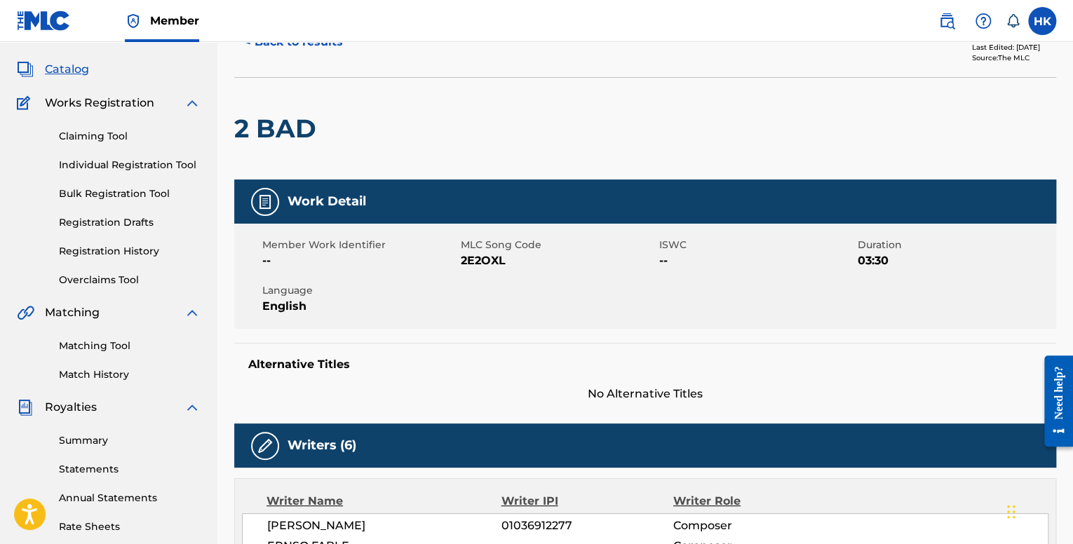
click at [281, 54] on button "< Back to results" at bounding box center [293, 42] width 119 height 35
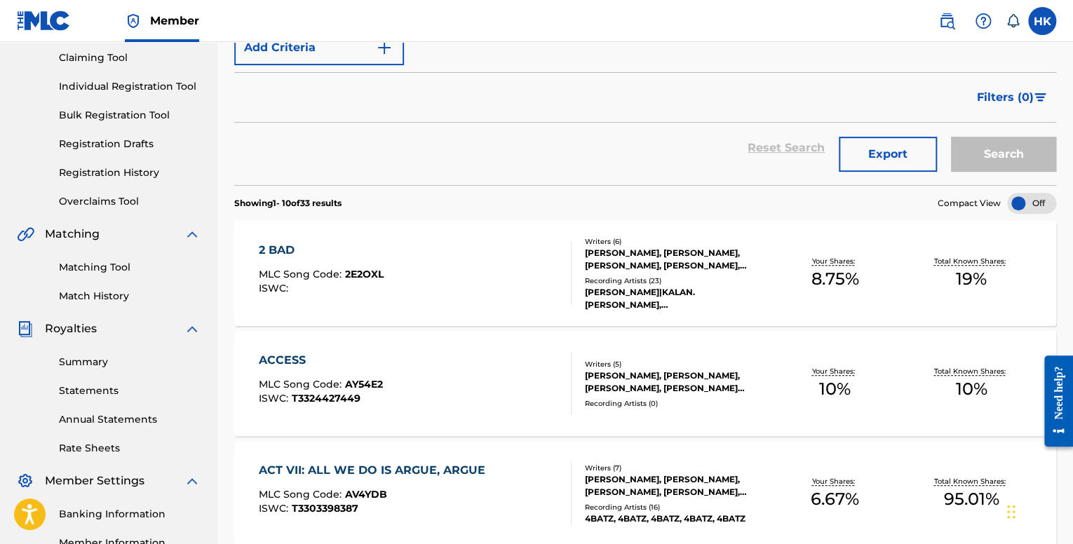
click at [389, 374] on div "ACCESS MLC Song Code : AY54E2 ISWC : T3324427449" at bounding box center [415, 383] width 312 height 63
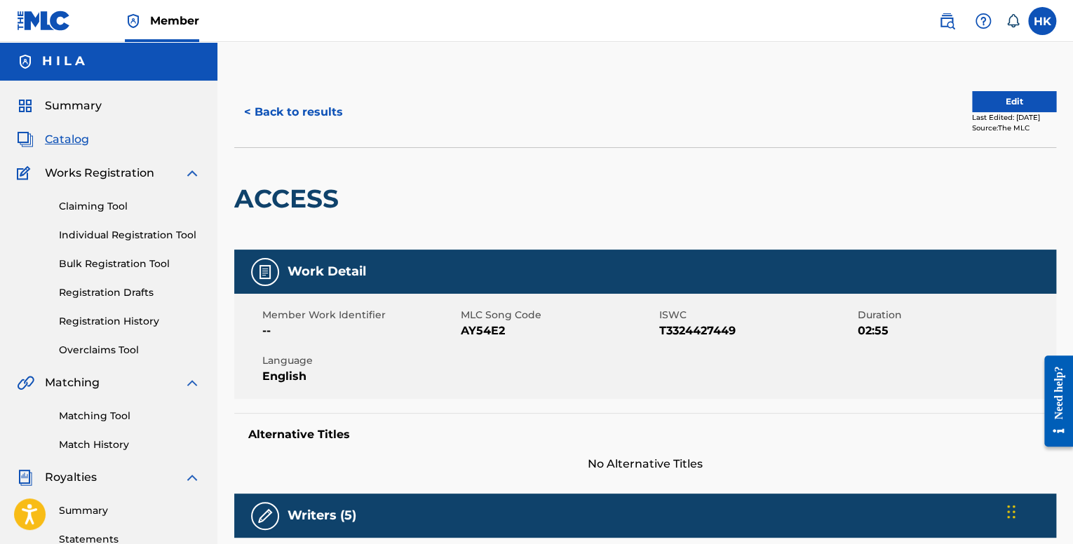
click at [281, 116] on button "< Back to results" at bounding box center [293, 112] width 119 height 35
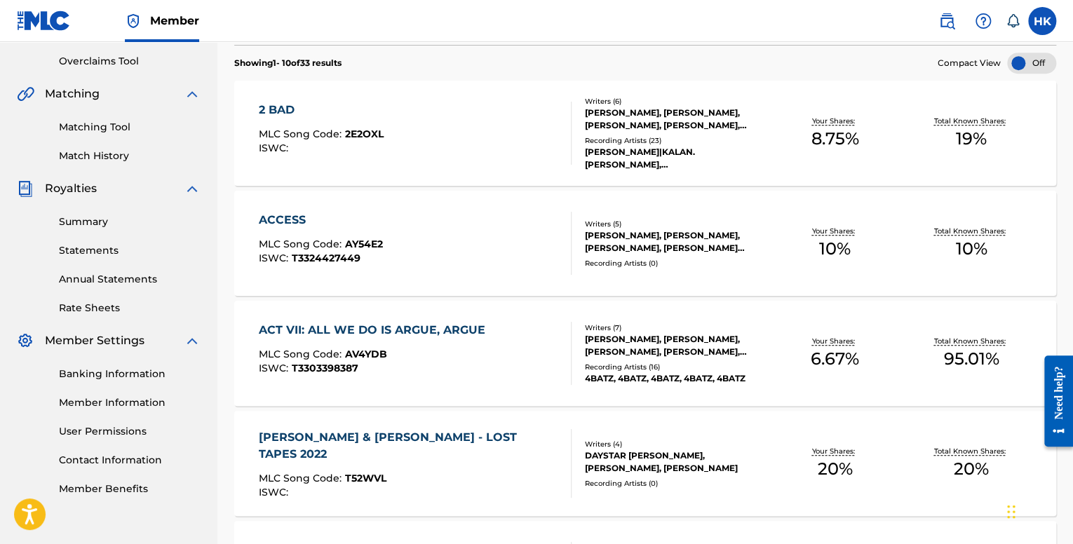
scroll to position [359, 0]
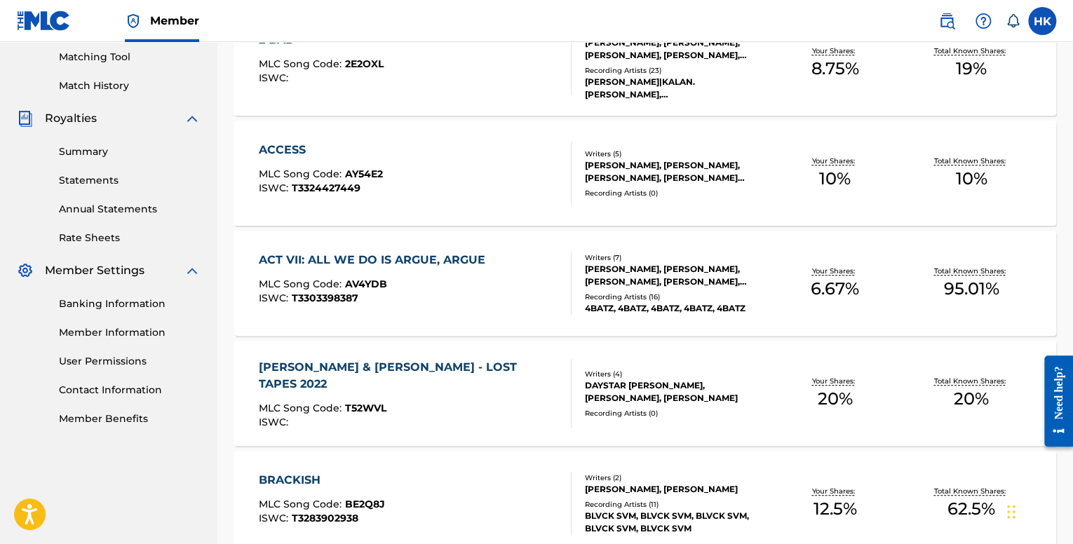
click at [406, 403] on div "MLC Song Code : T52WVL" at bounding box center [409, 410] width 300 height 14
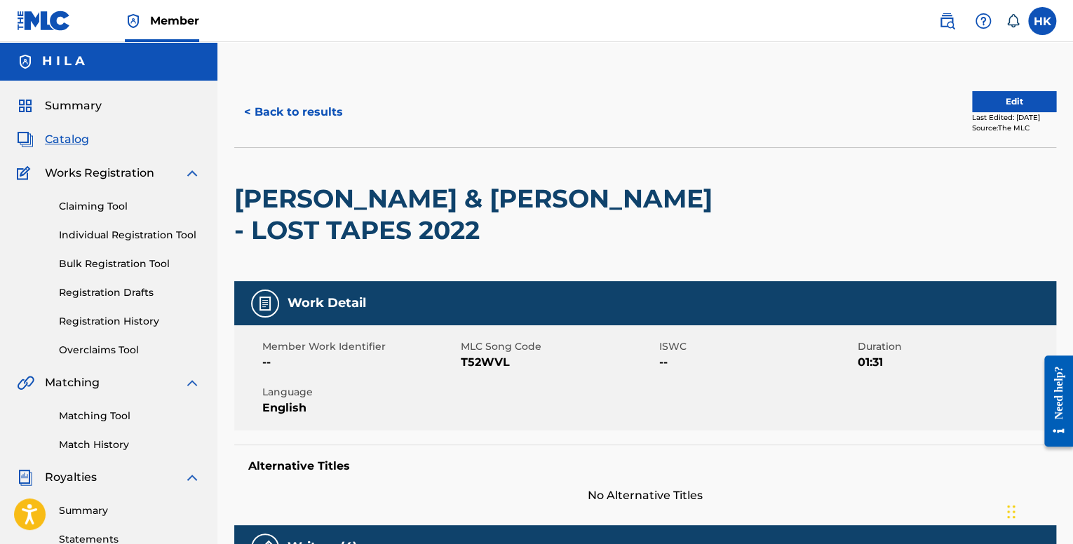
click at [299, 118] on button "< Back to results" at bounding box center [293, 112] width 119 height 35
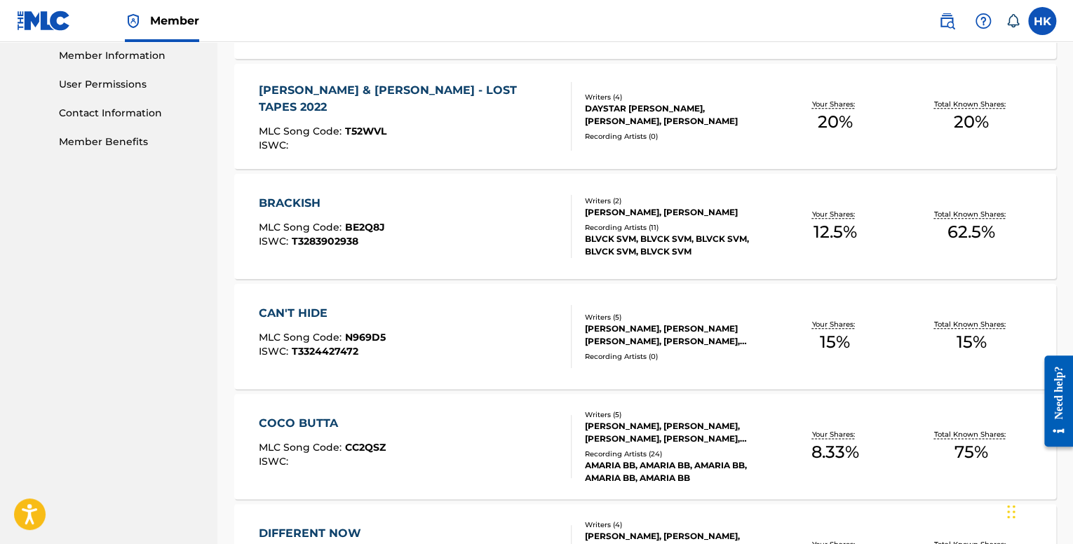
scroll to position [640, 0]
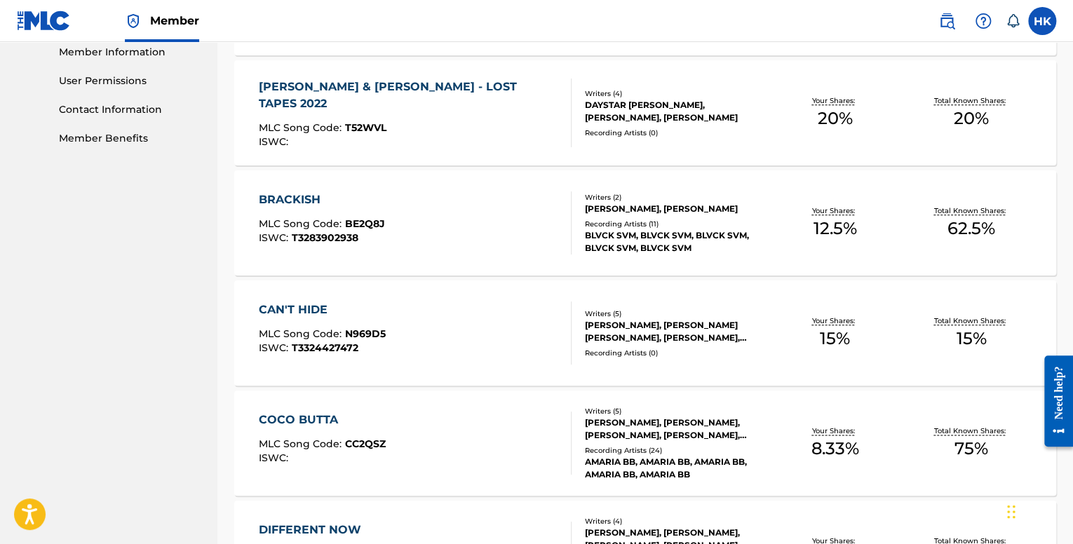
click at [451, 96] on div "[PERSON_NAME] & [PERSON_NAME] - LOST TAPES 2022" at bounding box center [409, 96] width 300 height 34
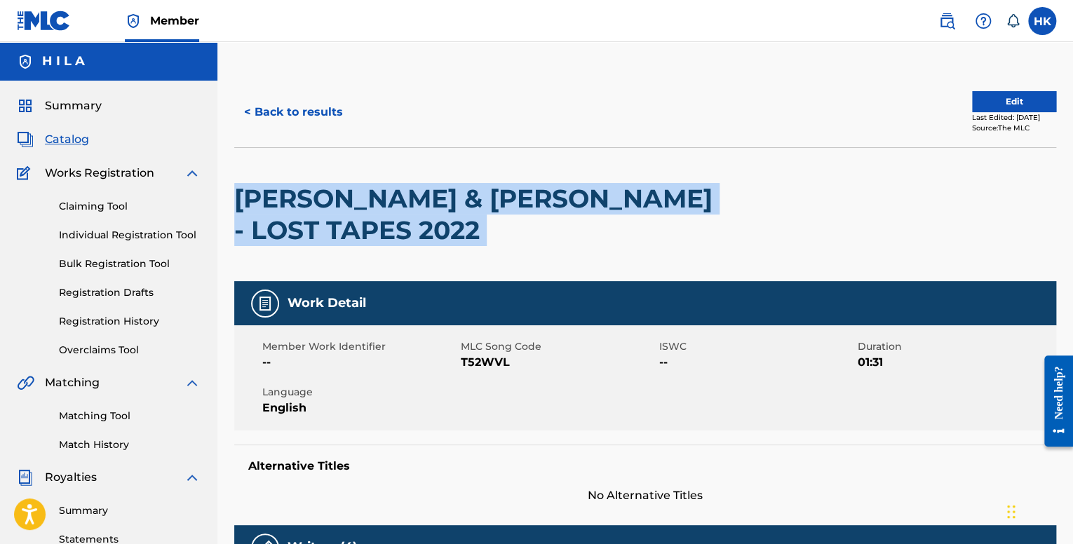
drag, startPoint x: 608, startPoint y: 203, endPoint x: 229, endPoint y: 186, distance: 378.6
copy div "[PERSON_NAME] & [PERSON_NAME] - LOST TAPES 2022"
click at [972, 98] on button "Edit" at bounding box center [1014, 101] width 84 height 21
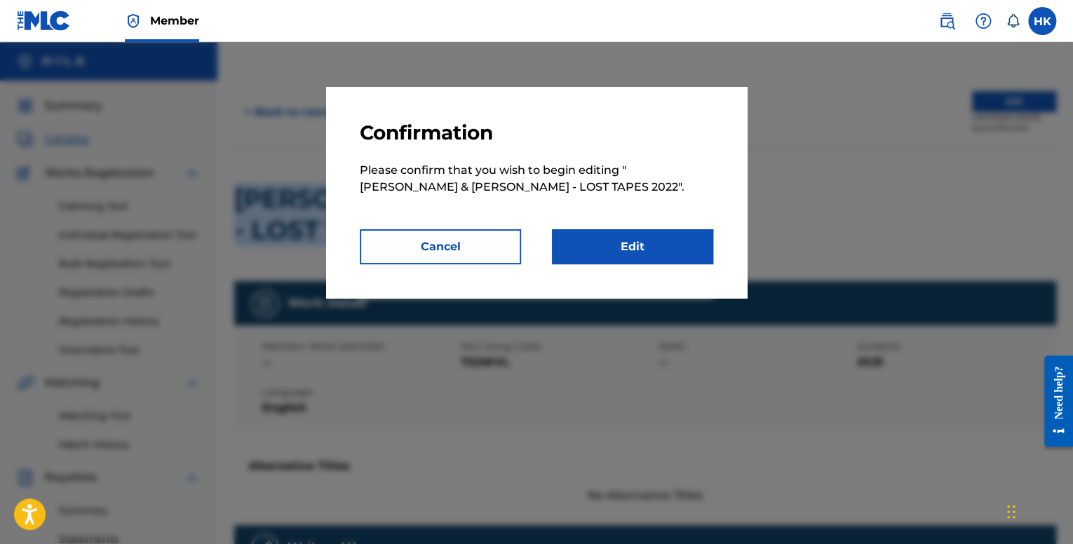
click at [634, 250] on link "Edit" at bounding box center [632, 246] width 161 height 35
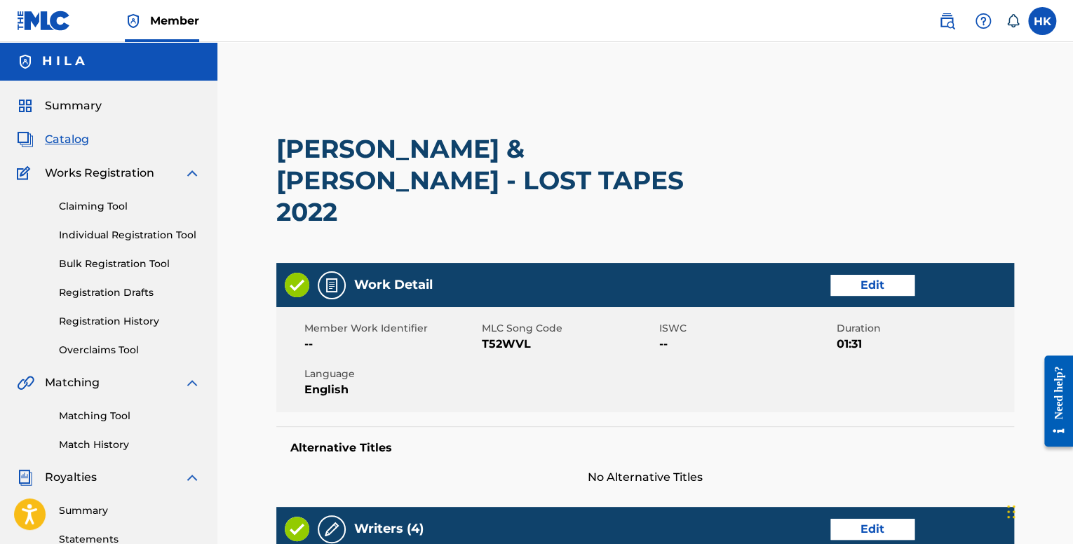
click at [860, 265] on div "Work Detail Edit" at bounding box center [645, 285] width 738 height 44
click at [889, 275] on link "Edit" at bounding box center [873, 285] width 84 height 21
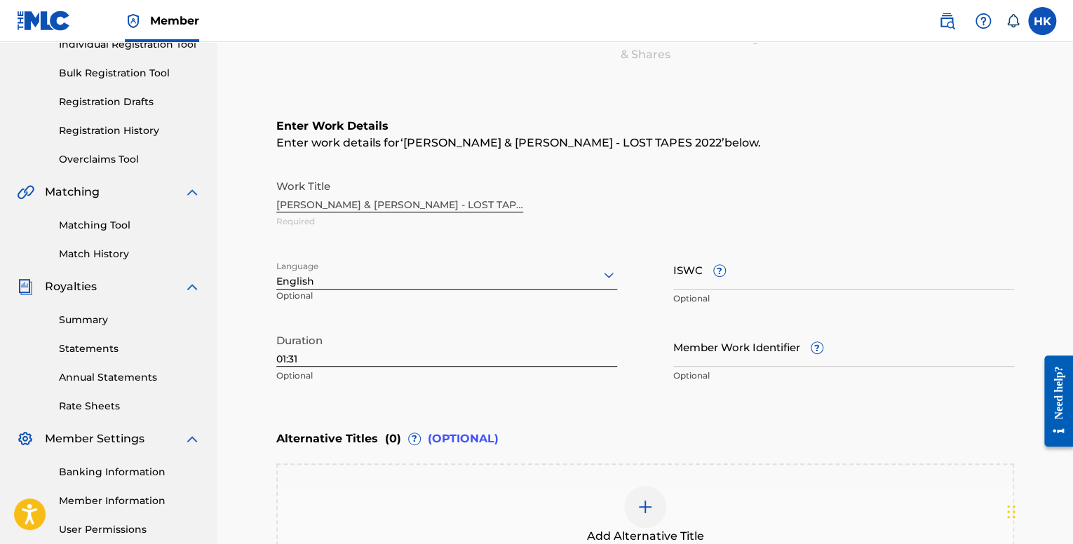
scroll to position [210, 0]
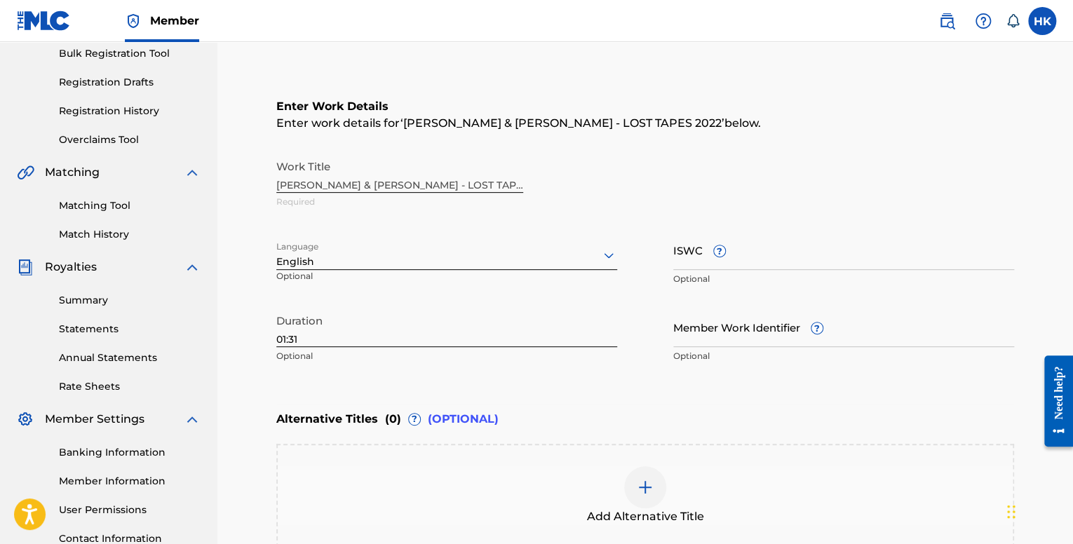
click at [749, 262] on input "ISWC ?" at bounding box center [844, 250] width 341 height 40
paste input "T-335.220.039-2"
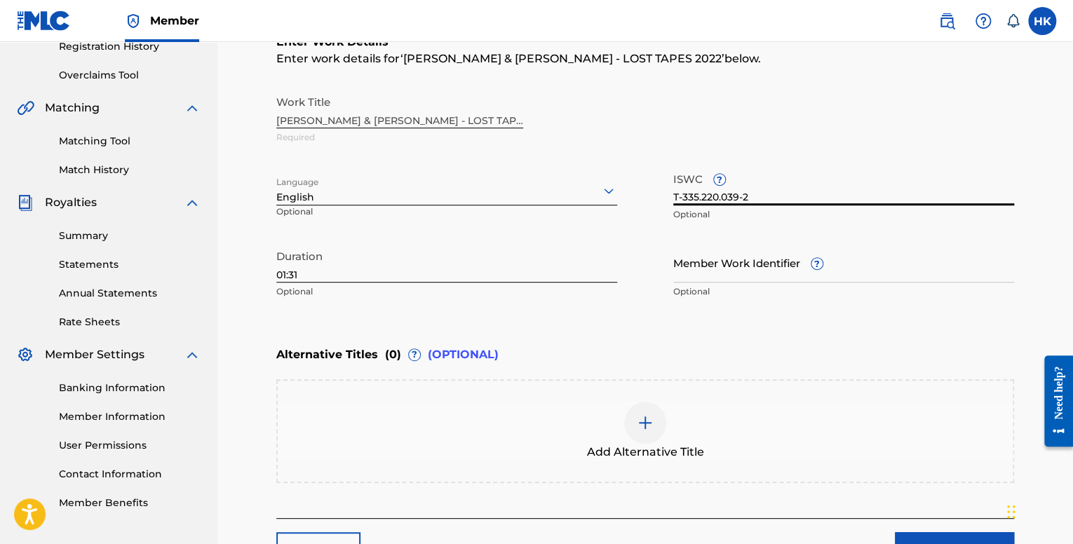
scroll to position [281, 0]
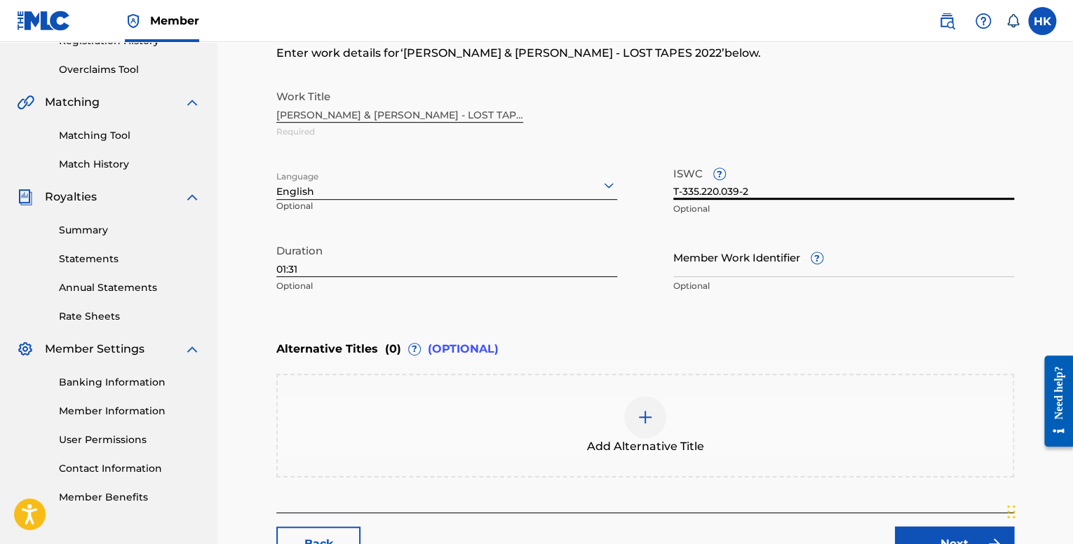
type input "T-335.220.039-2"
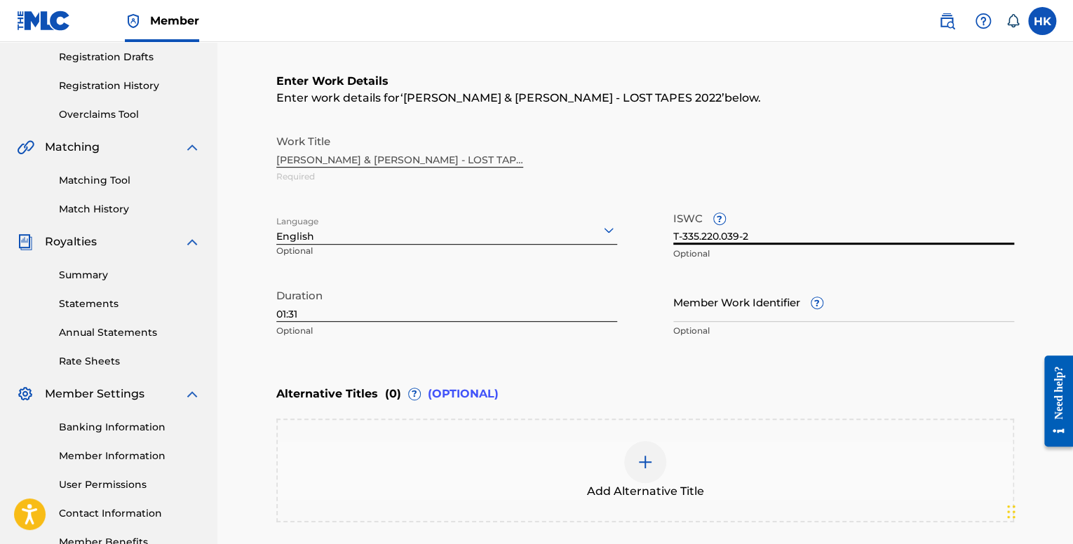
scroll to position [0, 0]
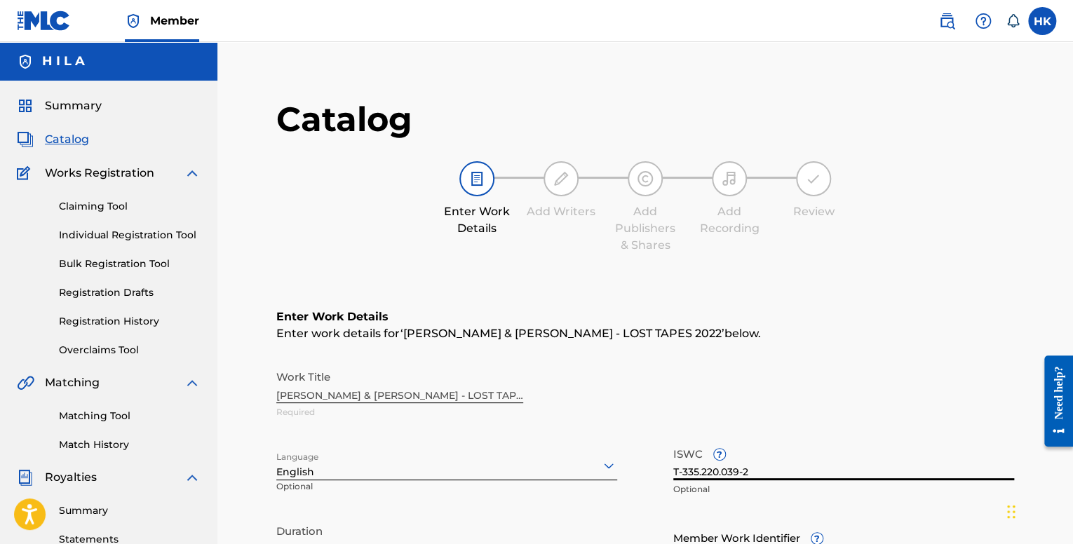
click at [70, 138] on span "Catalog" at bounding box center [67, 139] width 44 height 17
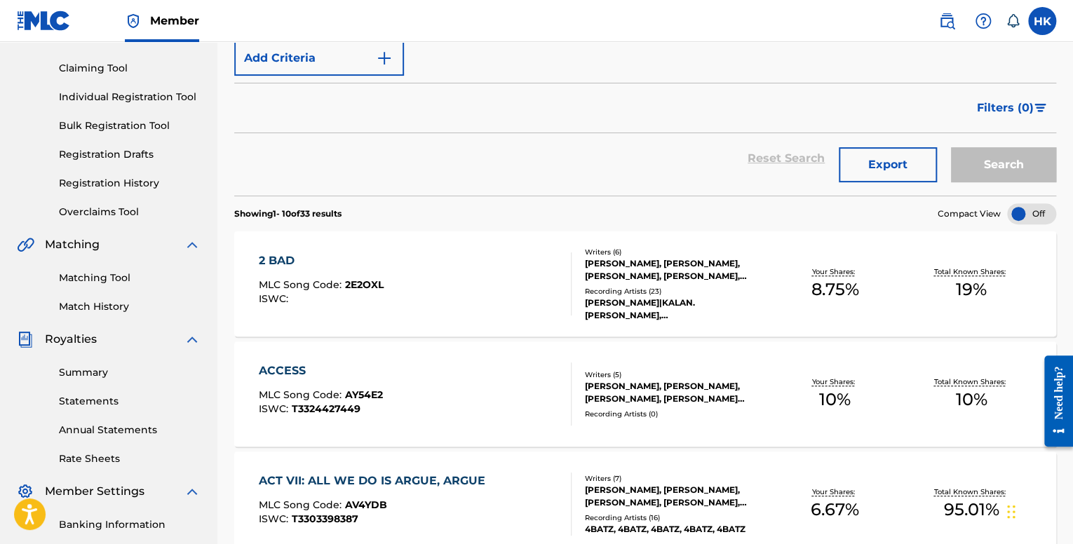
scroll to position [140, 0]
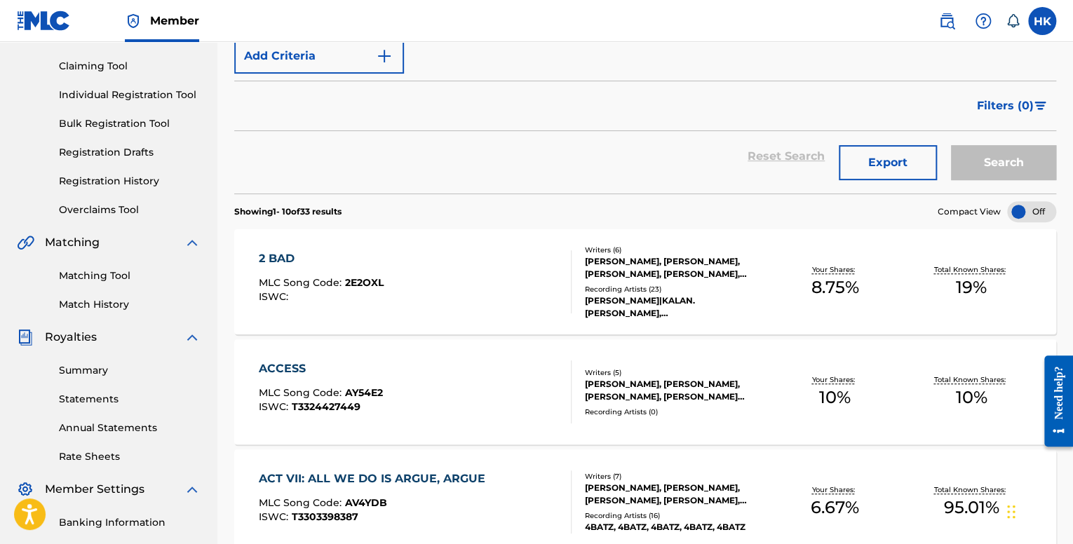
click at [442, 287] on div "2 BAD MLC Song Code : 2E2OXL ISWC :" at bounding box center [415, 281] width 312 height 63
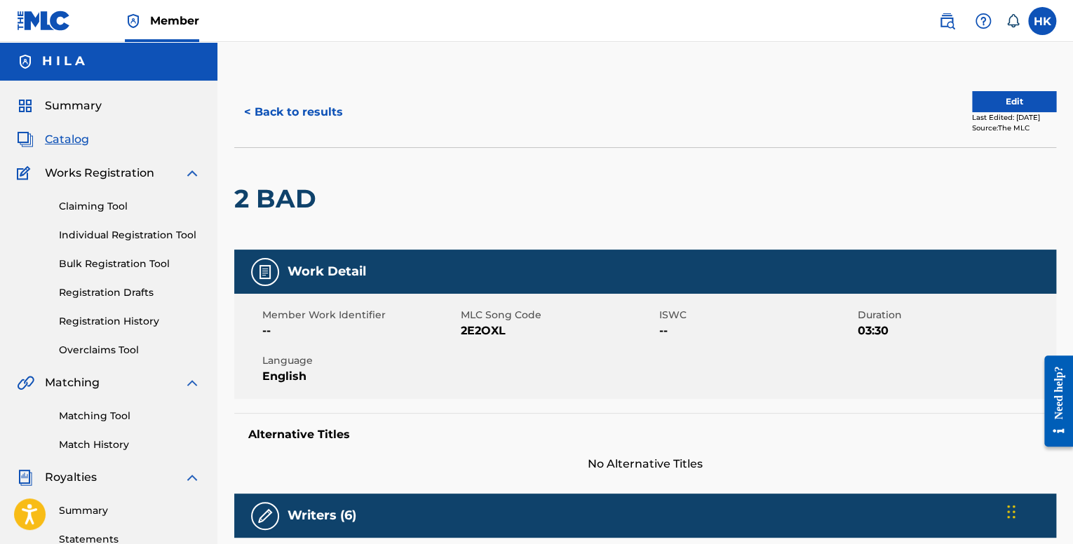
click at [272, 101] on button "< Back to results" at bounding box center [293, 112] width 119 height 35
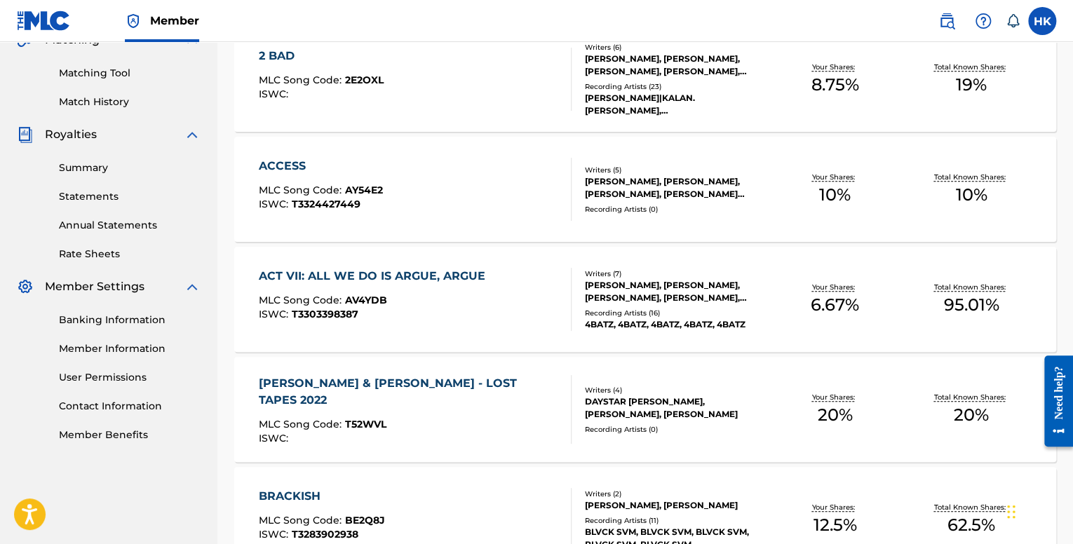
scroll to position [351, 0]
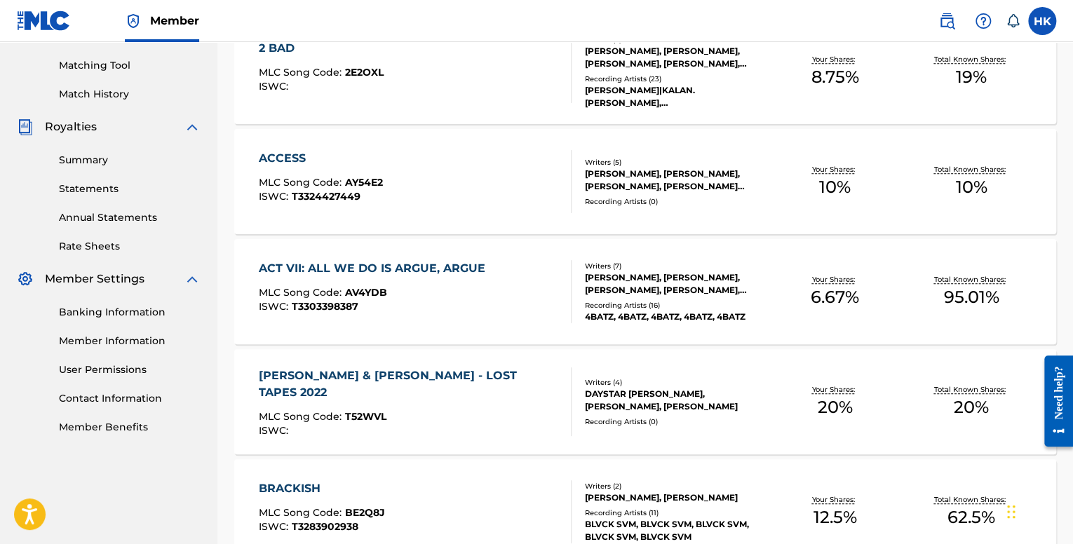
click at [405, 412] on div "MLC Song Code : T52WVL" at bounding box center [409, 419] width 300 height 14
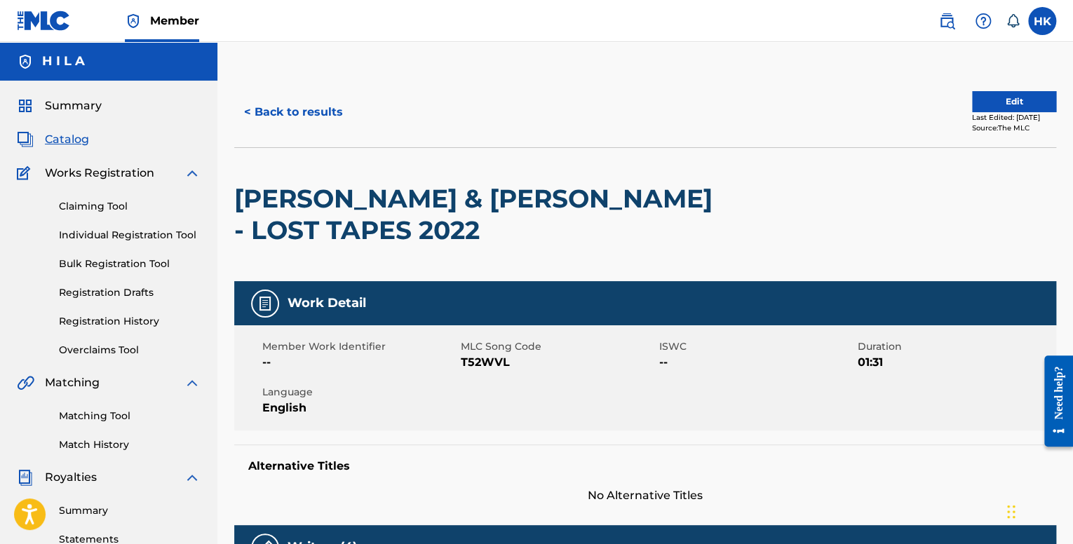
click at [996, 93] on button "Edit" at bounding box center [1014, 101] width 84 height 21
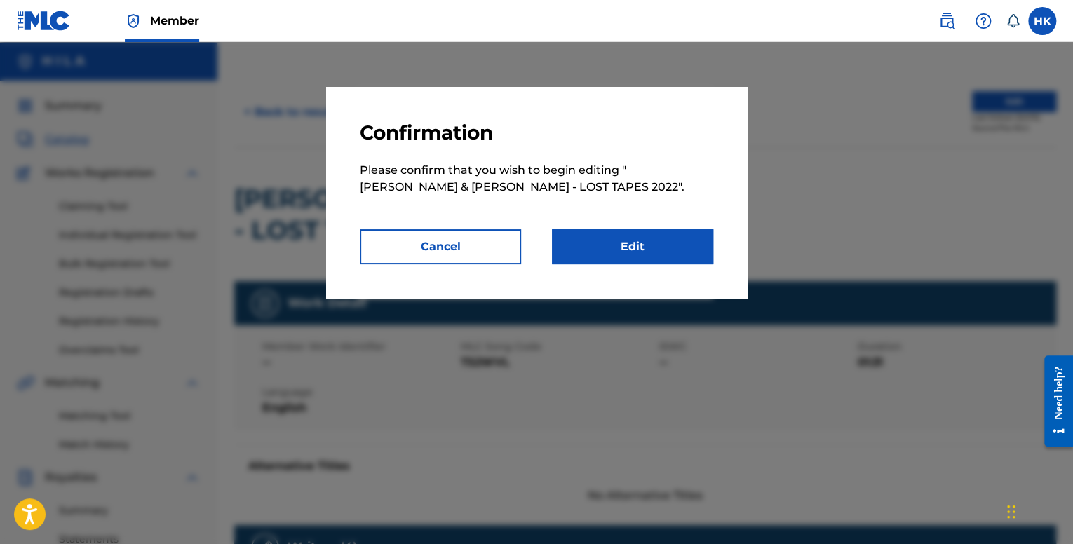
click at [653, 238] on link "Edit" at bounding box center [632, 246] width 161 height 35
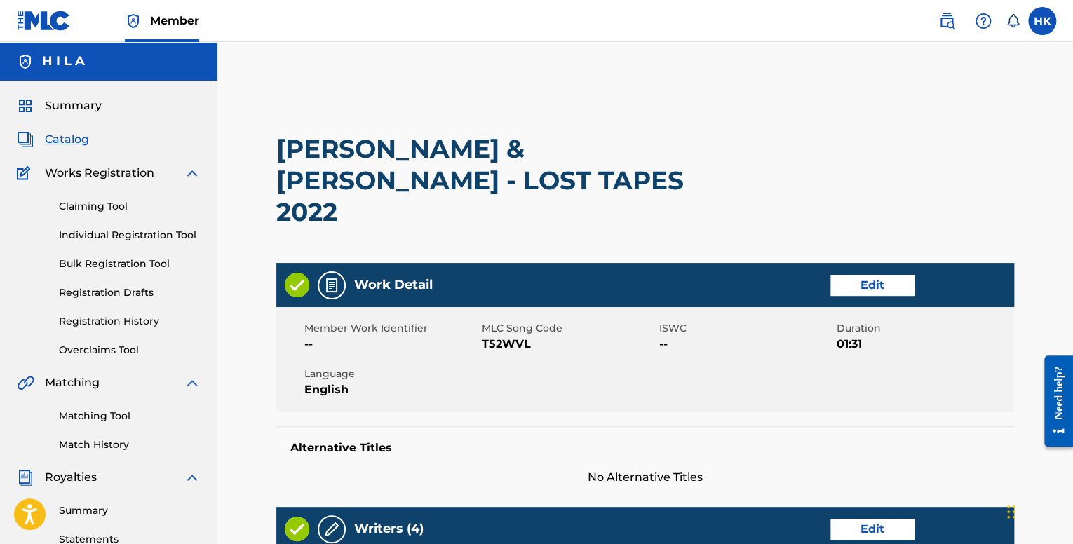
click at [866, 275] on link "Edit" at bounding box center [873, 285] width 84 height 21
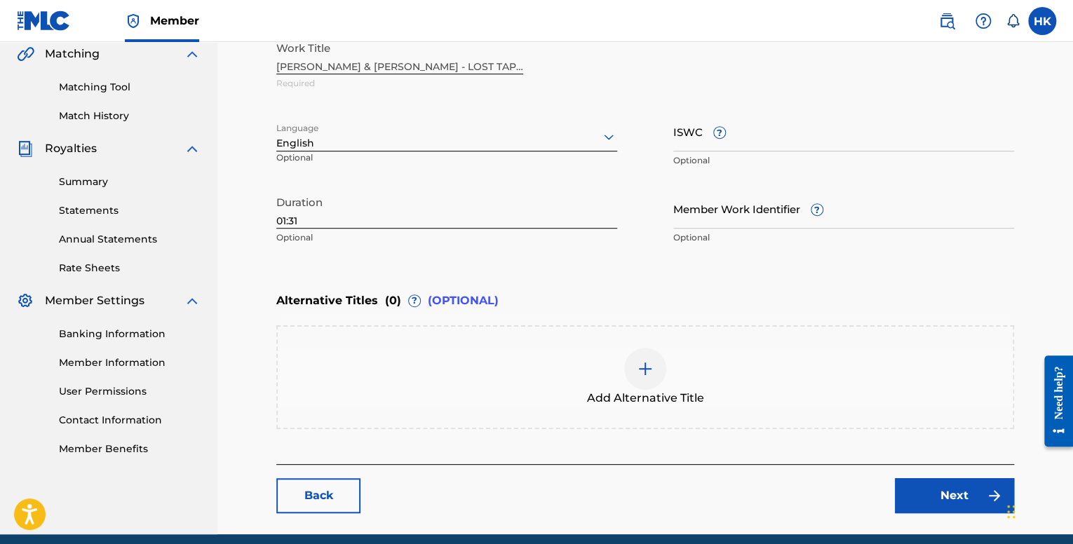
scroll to position [351, 0]
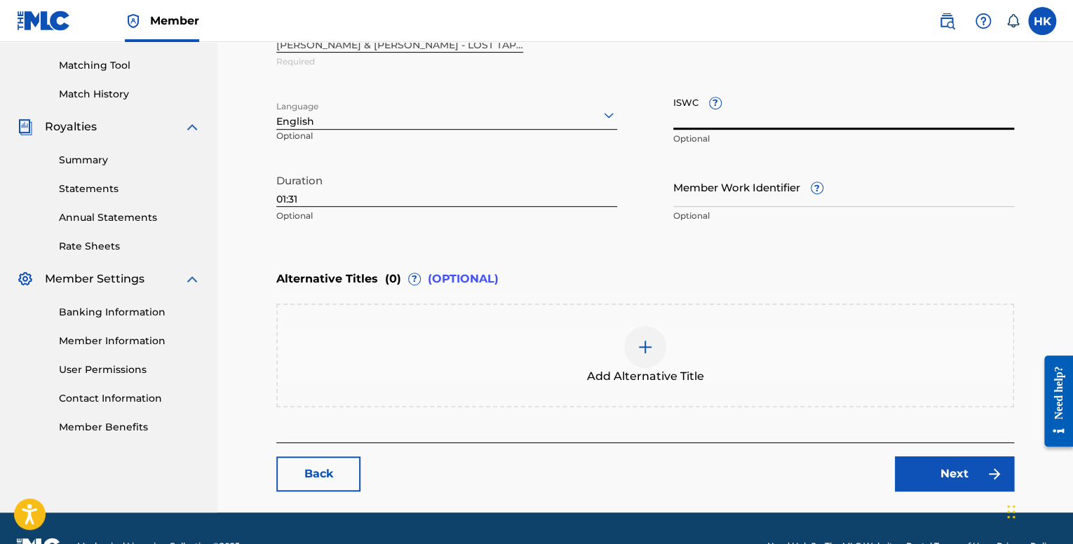
click at [749, 116] on input "ISWC ?" at bounding box center [844, 110] width 341 height 40
paste input "T-335.220.039-2"
click at [685, 119] on input "T-335.220.039-2" at bounding box center [844, 110] width 341 height 40
click at [683, 119] on input "T-335.220.039-2" at bounding box center [844, 110] width 341 height 40
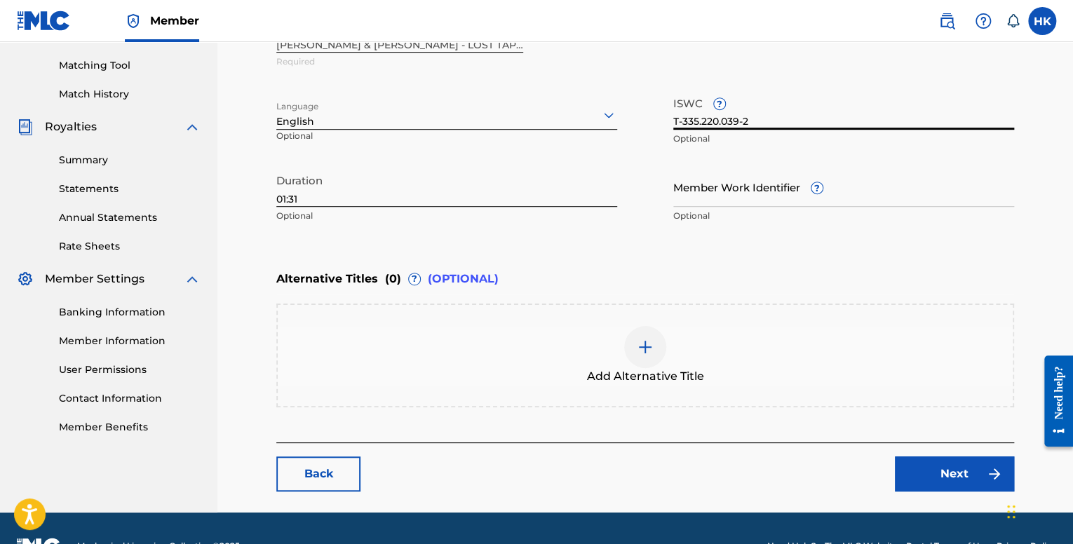
click at [683, 119] on input "T-335.220.039-2" at bounding box center [844, 110] width 341 height 40
click at [702, 120] on input "T335.220.039-2" at bounding box center [844, 110] width 341 height 40
click at [700, 120] on input "T335.220.039-2" at bounding box center [844, 110] width 341 height 40
click at [697, 119] on input "T335.220.039-2" at bounding box center [844, 110] width 341 height 40
click at [699, 121] on input "T335.220.039-2" at bounding box center [844, 110] width 341 height 40
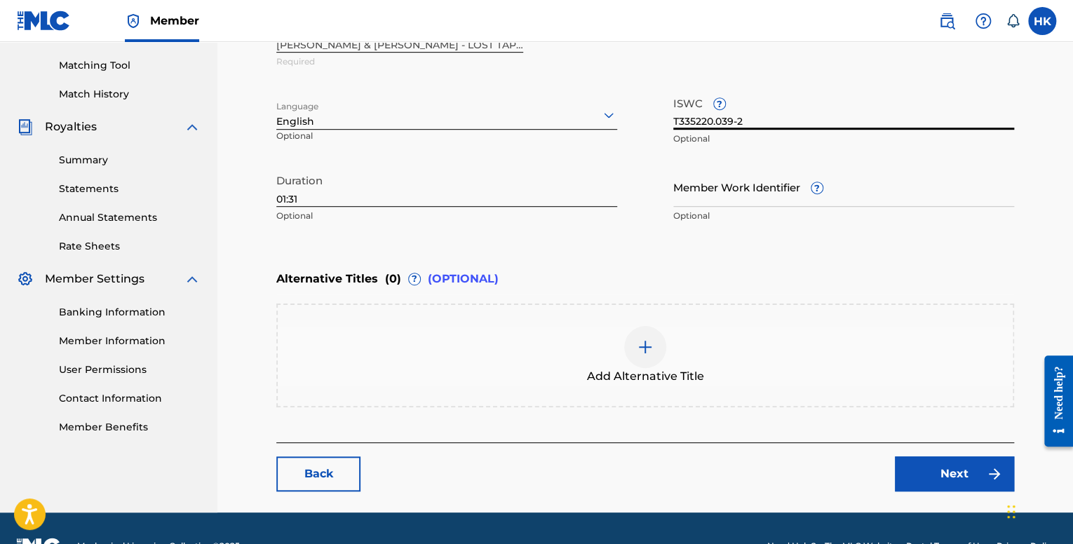
click at [718, 121] on input "T335220.039-2" at bounding box center [844, 110] width 341 height 40
click at [738, 121] on input "T335220039-2" at bounding box center [844, 110] width 341 height 40
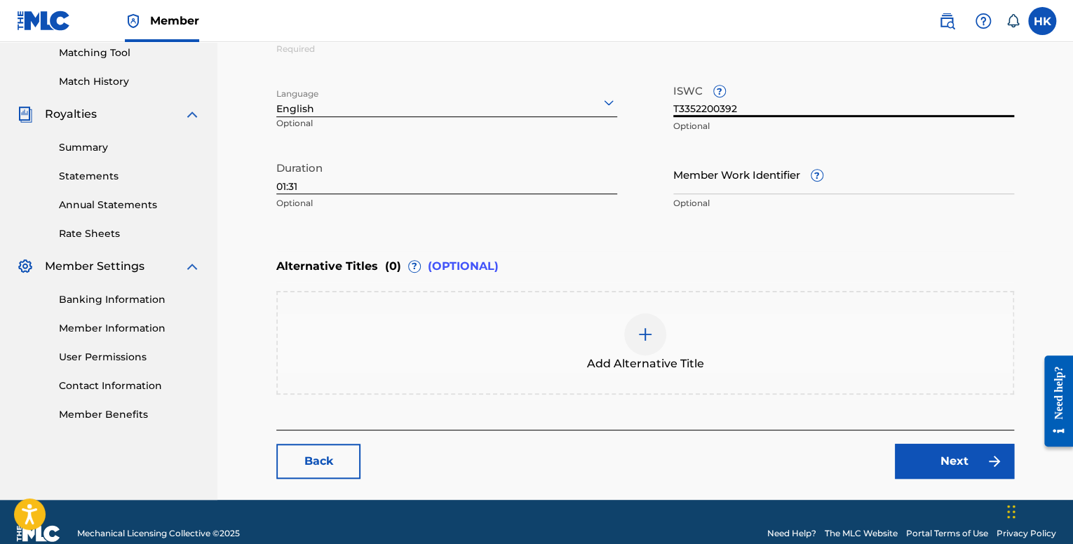
scroll to position [385, 0]
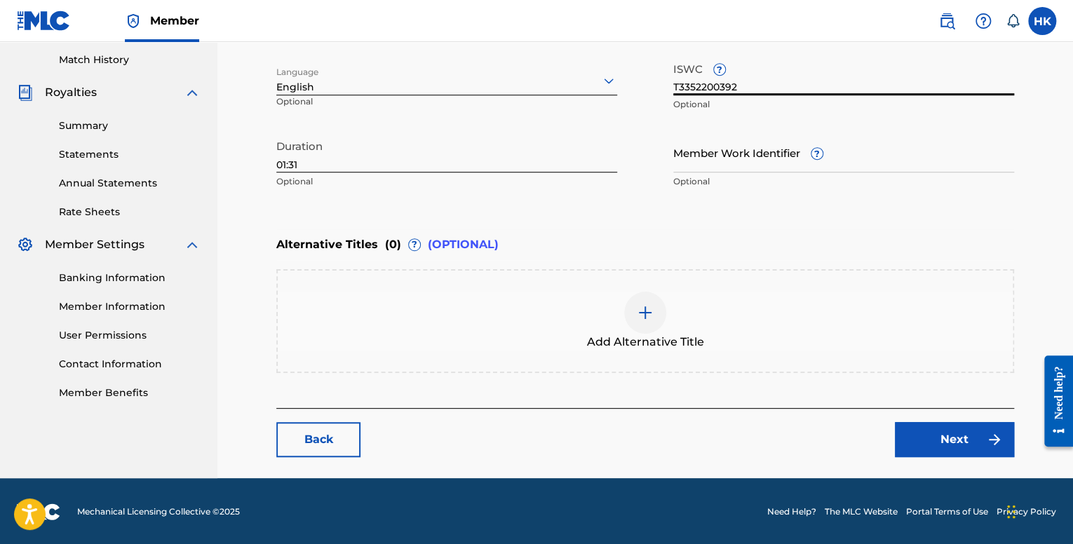
type input "T3352200392"
click at [923, 447] on link "Next" at bounding box center [954, 439] width 119 height 35
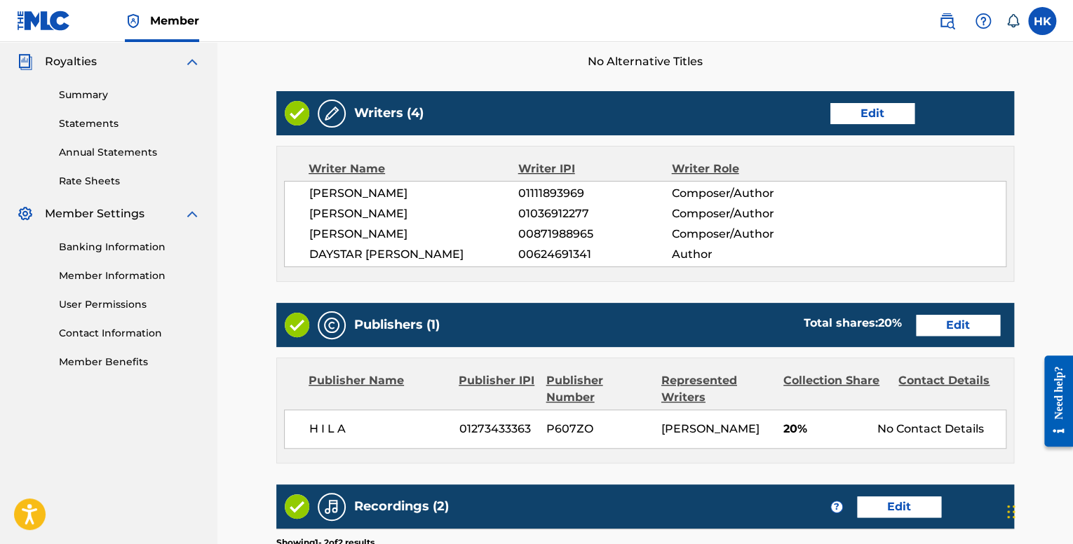
scroll to position [685, 0]
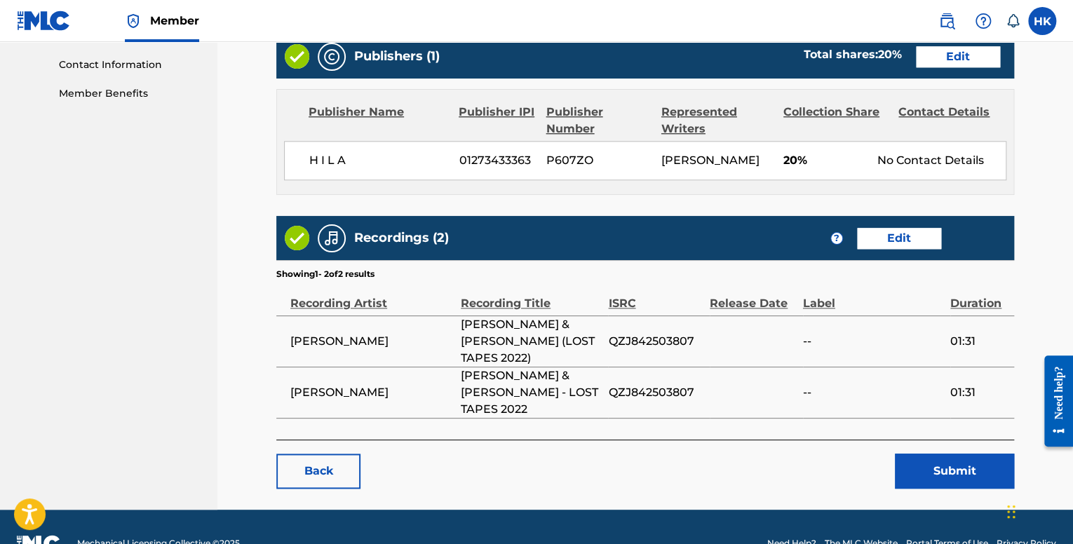
click at [921, 454] on button "Submit" at bounding box center [954, 471] width 119 height 35
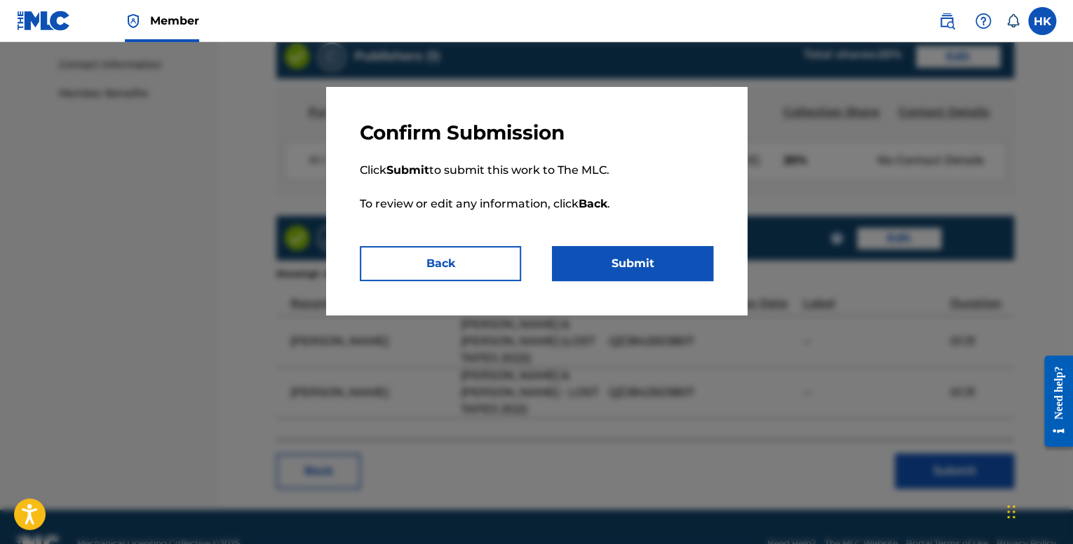
click at [648, 271] on button "Submit" at bounding box center [632, 263] width 161 height 35
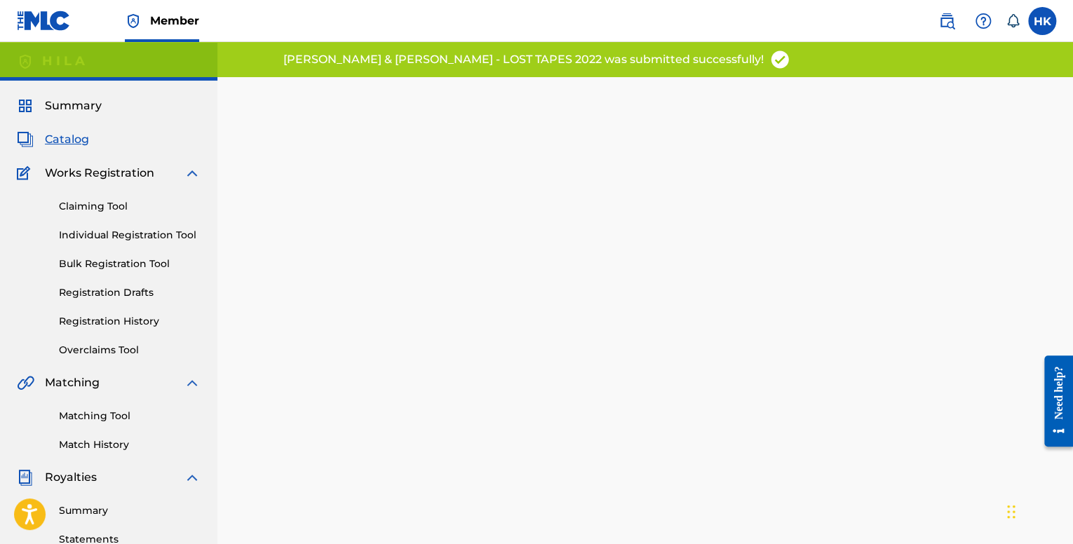
click at [79, 138] on span "Catalog" at bounding box center [67, 139] width 44 height 17
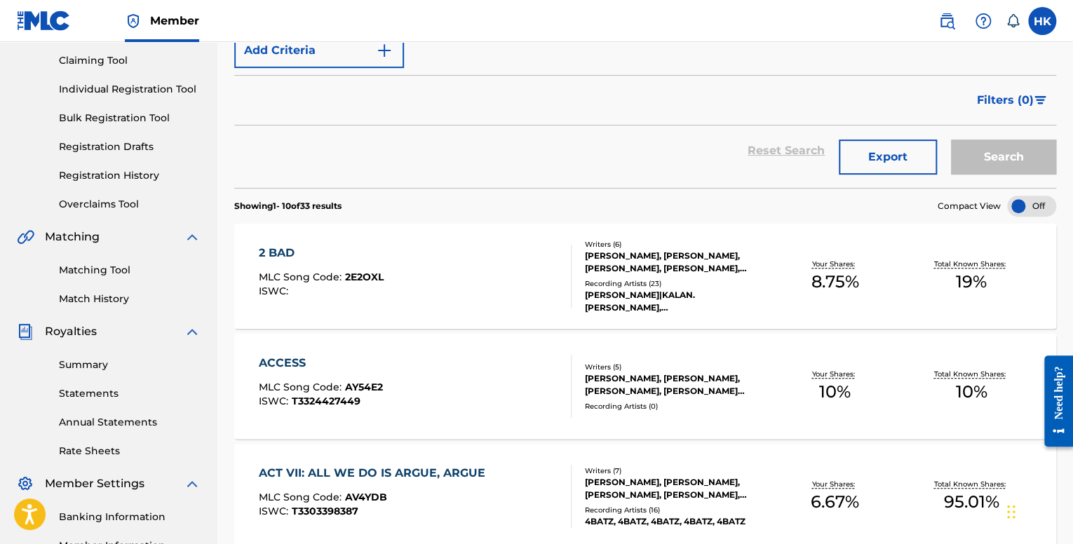
scroll to position [140, 0]
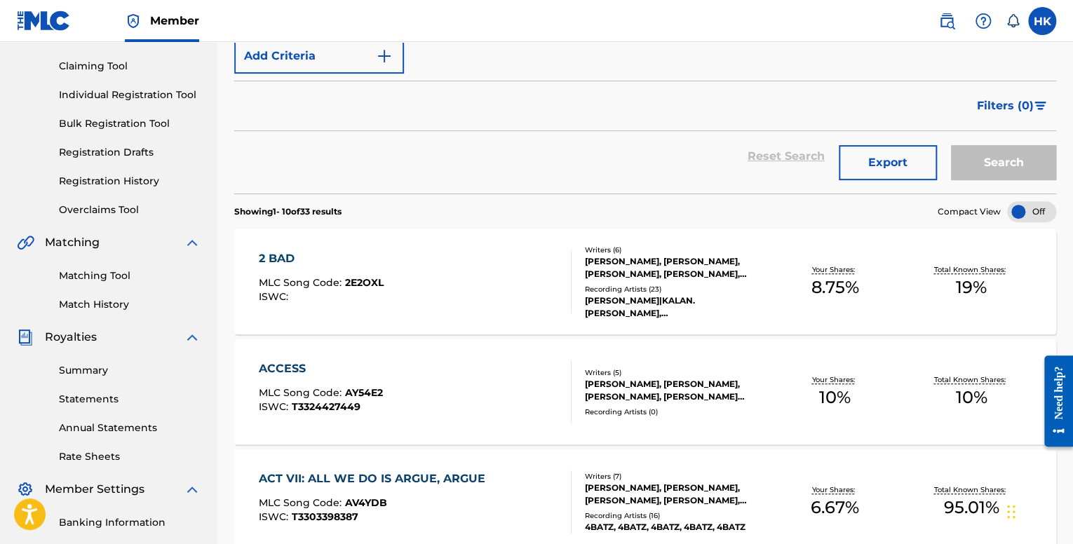
click at [143, 154] on link "Registration Drafts" at bounding box center [130, 152] width 142 height 15
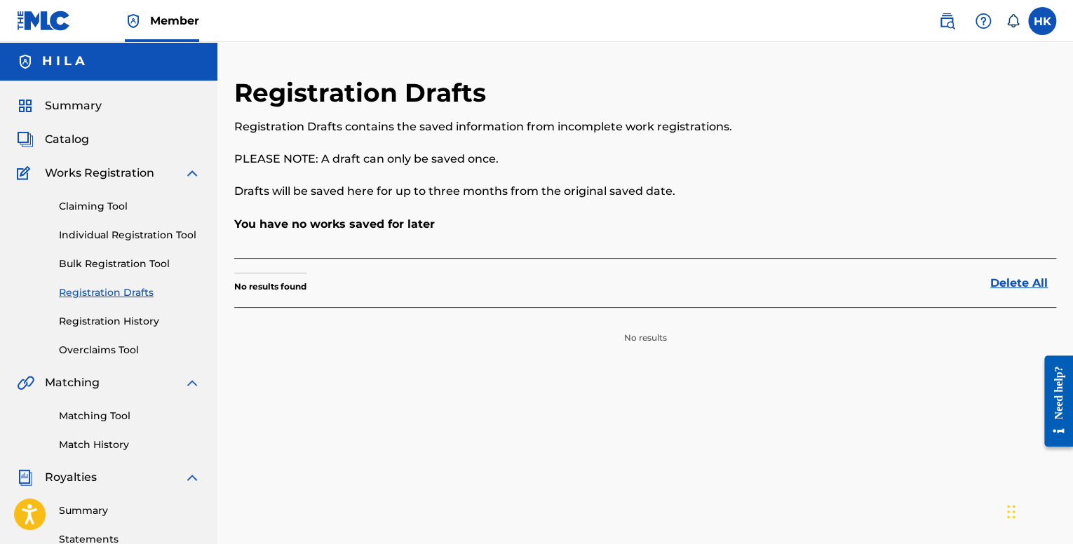
click at [125, 318] on link "Registration History" at bounding box center [130, 321] width 142 height 15
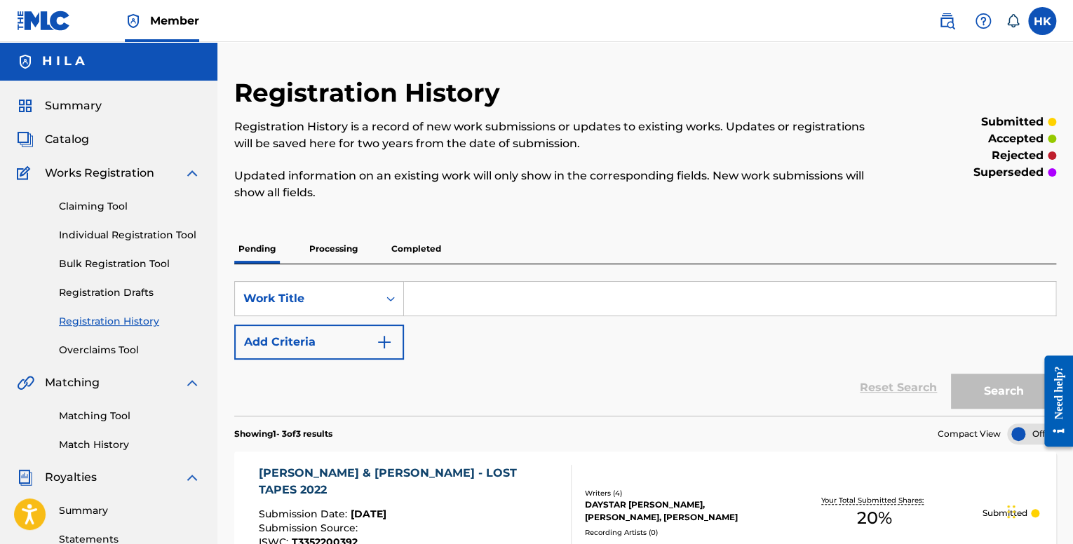
click at [83, 116] on div "Summary Catalog Works Registration Claiming Tool Individual Registration Tool B…" at bounding box center [109, 442] width 218 height 722
click at [83, 105] on span "Summary" at bounding box center [73, 106] width 57 height 17
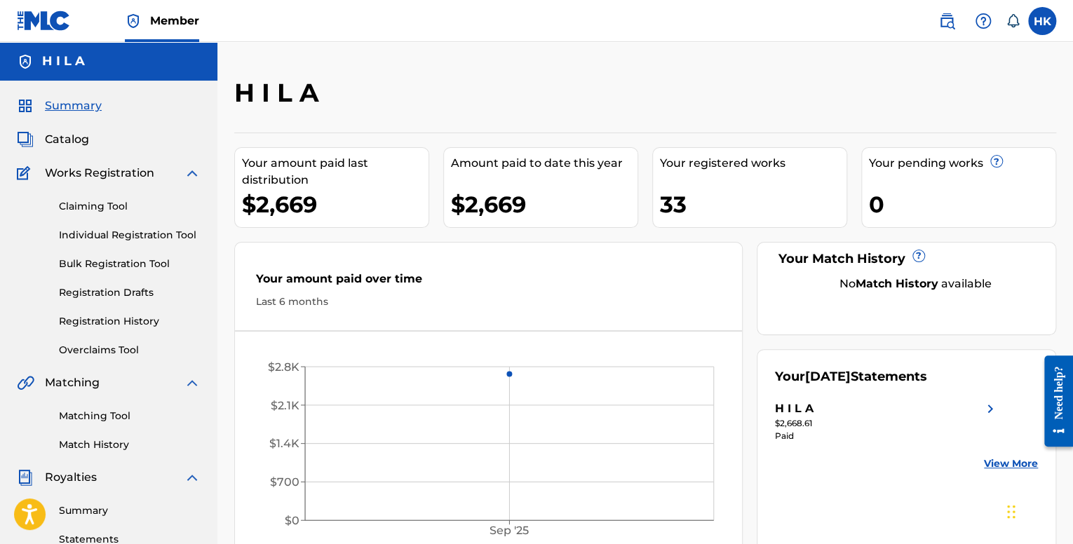
click at [90, 140] on div "Catalog" at bounding box center [109, 139] width 184 height 17
click at [81, 138] on span "Catalog" at bounding box center [67, 139] width 44 height 17
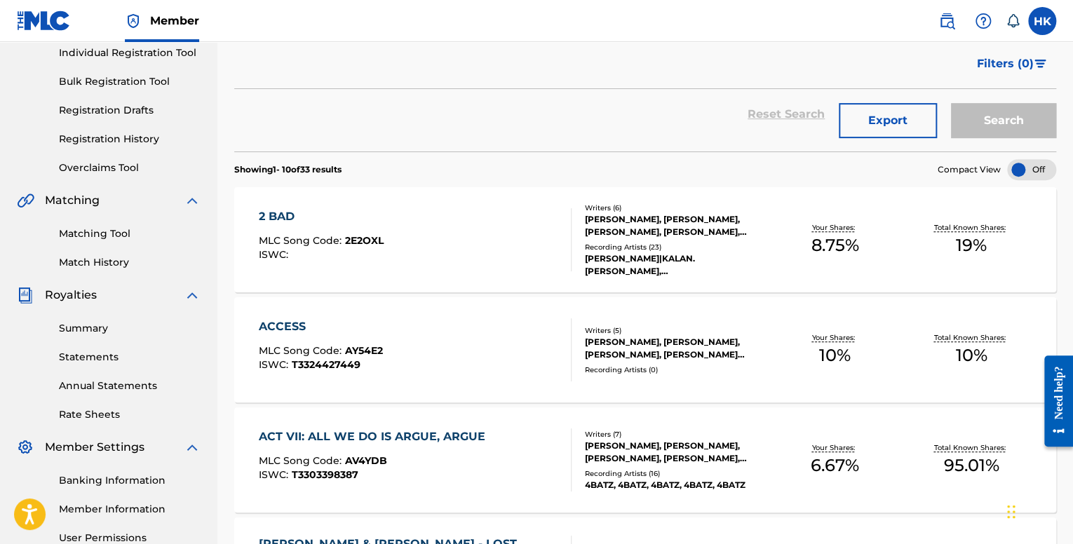
scroll to position [210, 0]
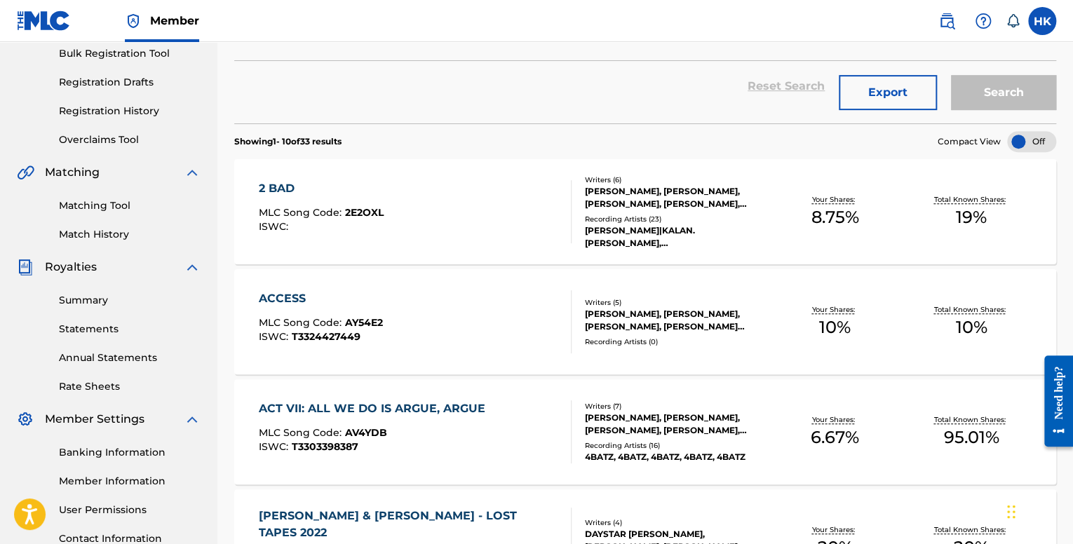
click at [373, 223] on div "ISWC :" at bounding box center [321, 227] width 125 height 11
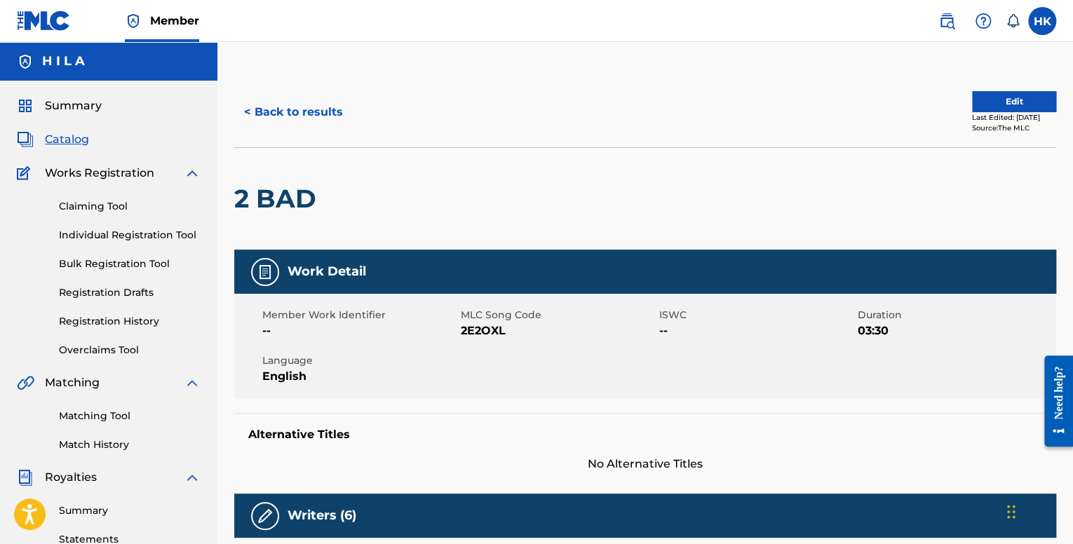
click at [1000, 96] on button "Edit" at bounding box center [1014, 101] width 84 height 21
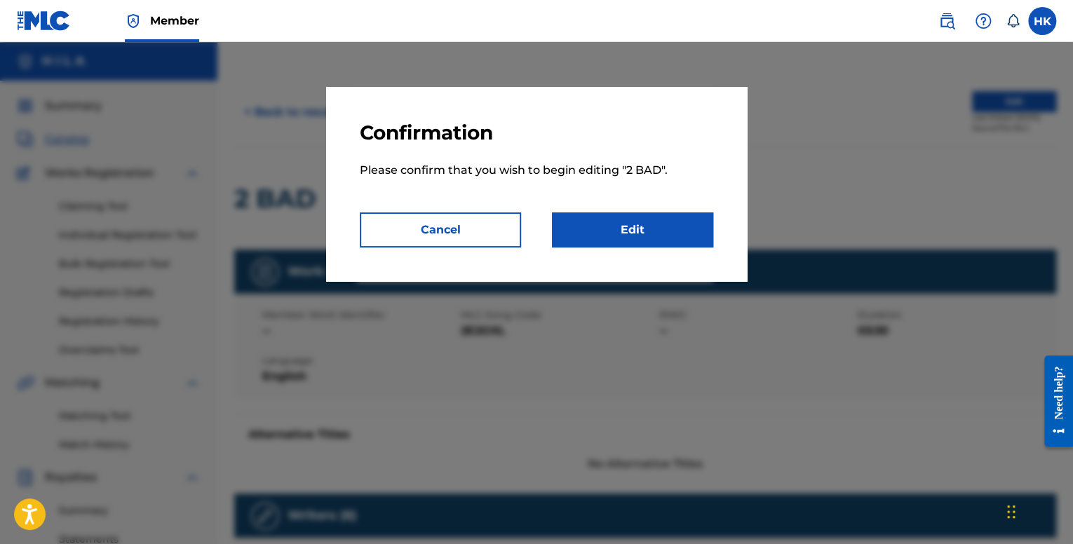
click at [587, 237] on link "Edit" at bounding box center [632, 230] width 161 height 35
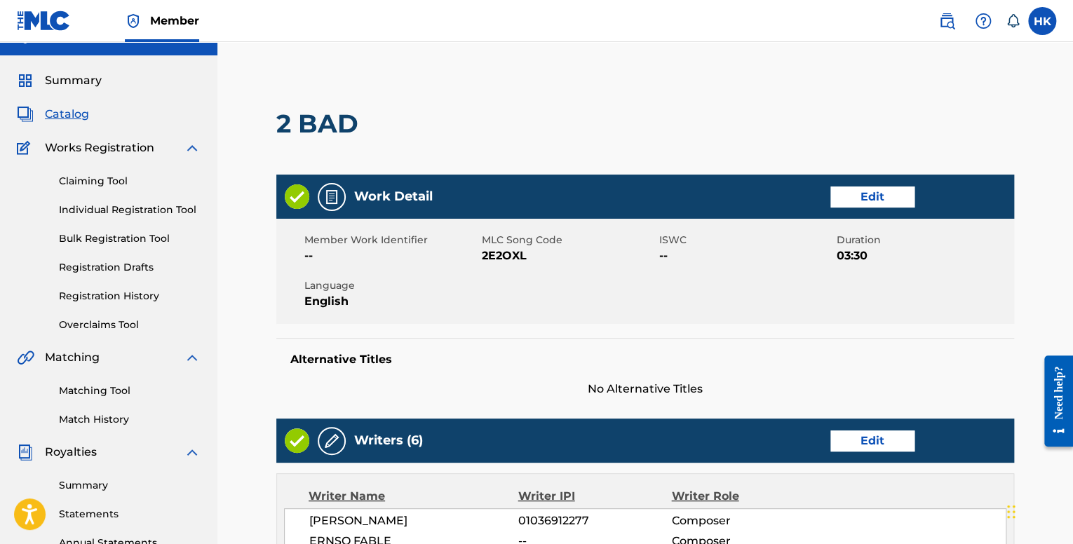
scroll to position [70, 0]
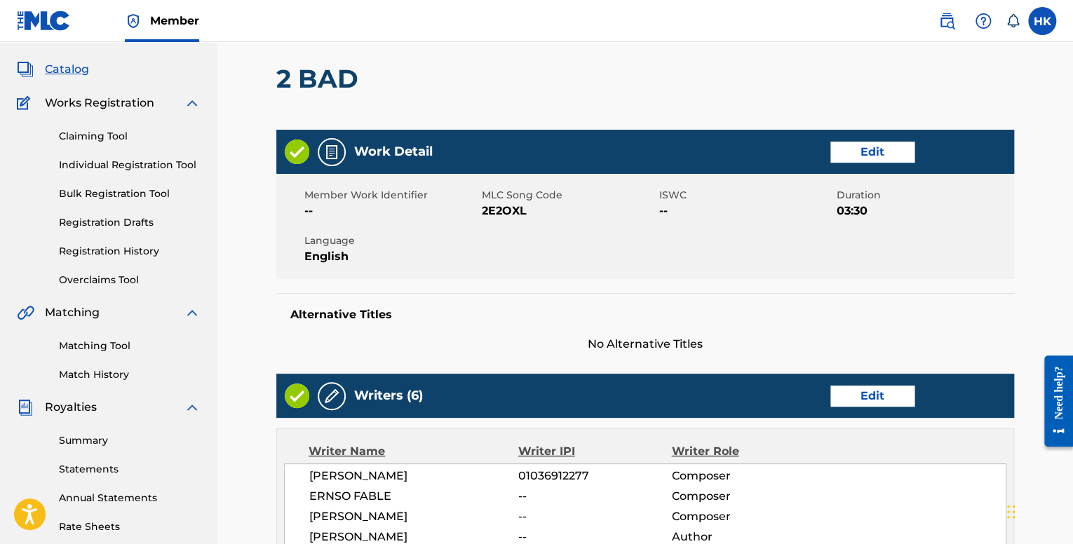
click at [867, 149] on link "Edit" at bounding box center [873, 152] width 84 height 21
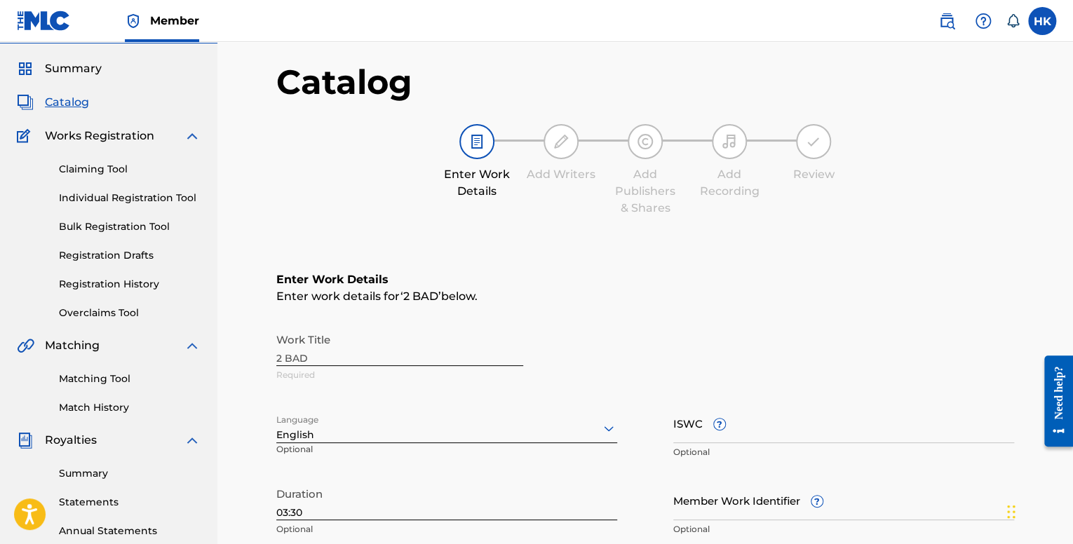
scroll to position [210, 0]
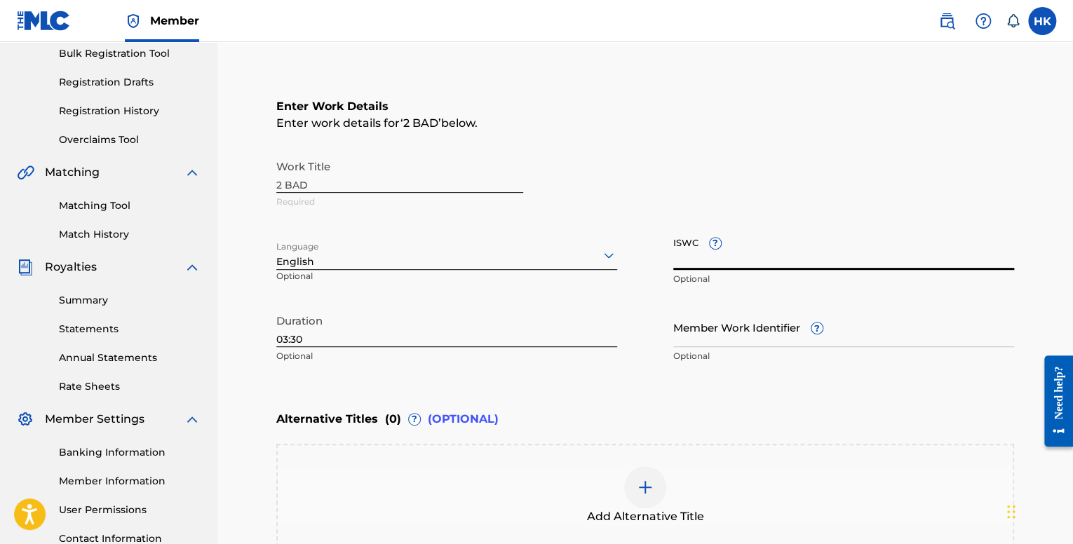
click at [743, 266] on input "ISWC ?" at bounding box center [844, 250] width 341 height 40
paste input "T-318.882.719-8"
click at [683, 259] on input "T-318.882.719-8" at bounding box center [844, 250] width 341 height 40
click at [698, 262] on input "T318.882.719-8" at bounding box center [844, 250] width 341 height 40
click at [716, 262] on input "T318882.719-8" at bounding box center [844, 250] width 341 height 40
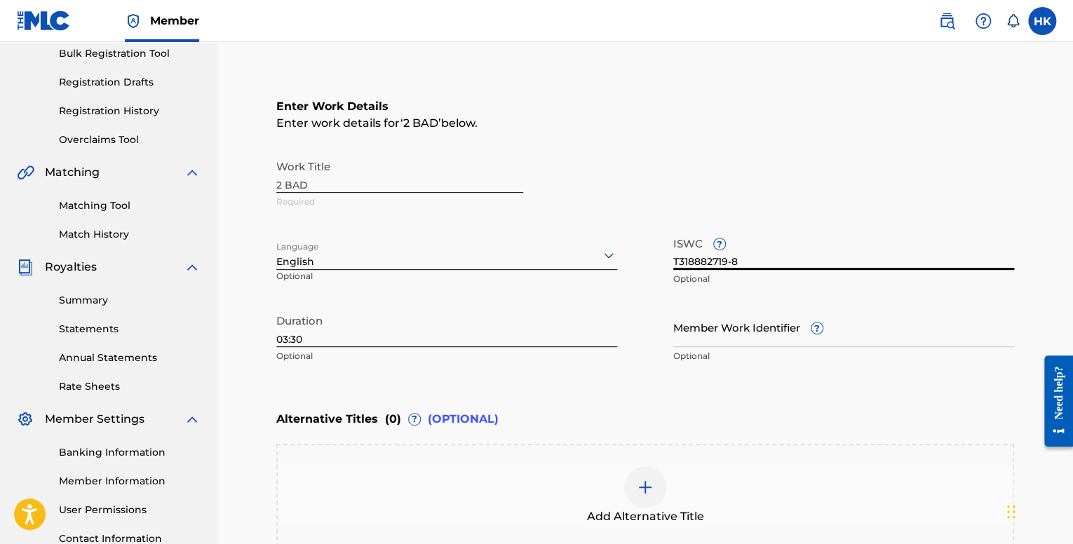
click at [733, 265] on input "T318882719-8" at bounding box center [844, 250] width 341 height 40
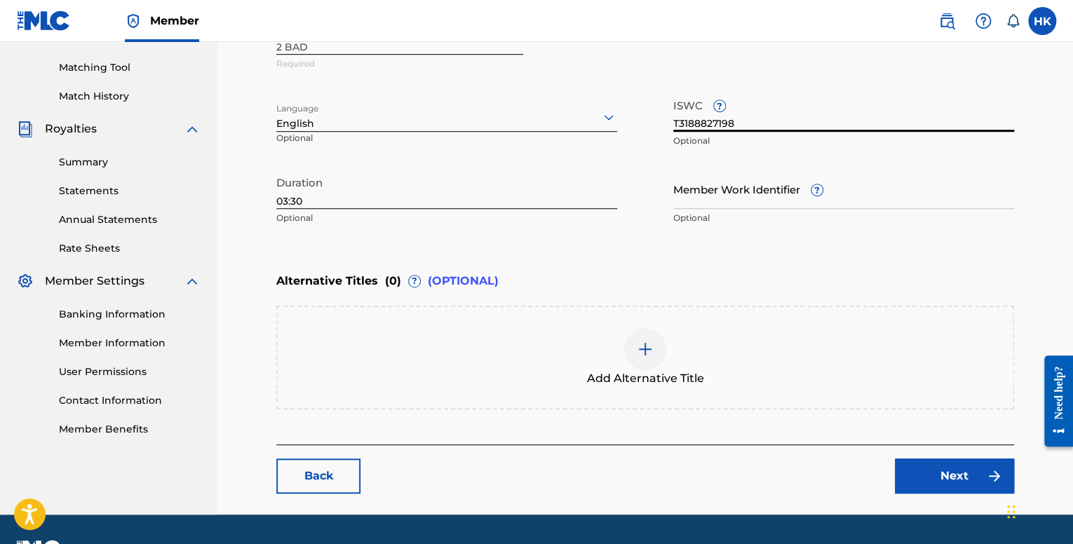
scroll to position [385, 0]
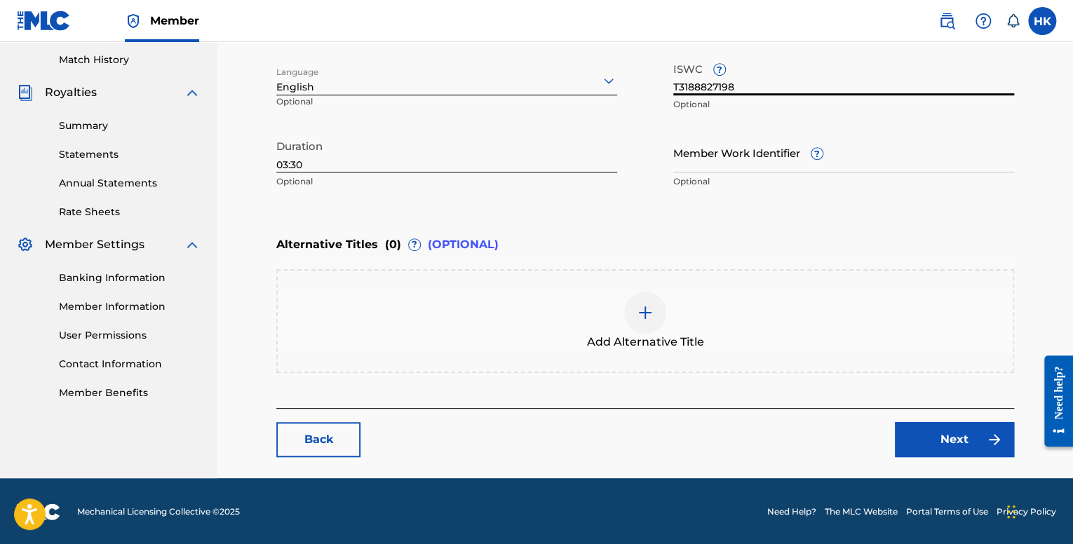
type input "T3188827198"
click at [921, 428] on link "Next" at bounding box center [954, 439] width 119 height 35
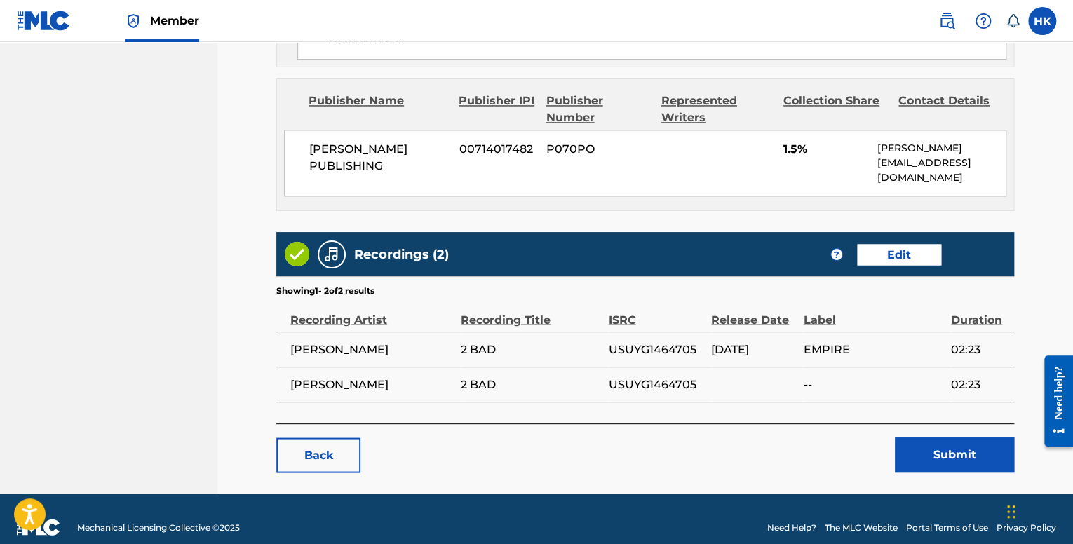
scroll to position [1148, 0]
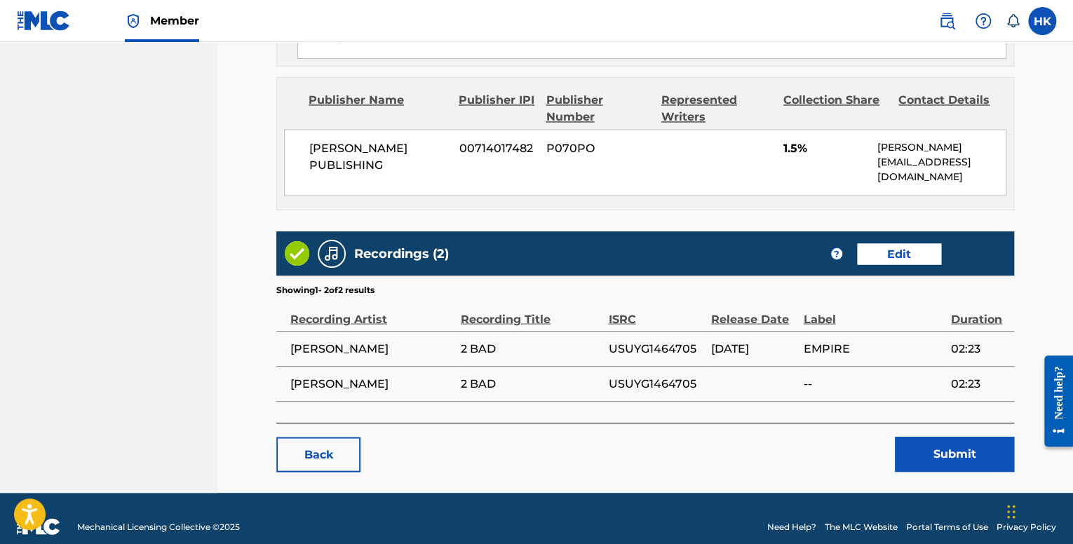
click at [915, 437] on button "Submit" at bounding box center [954, 454] width 119 height 35
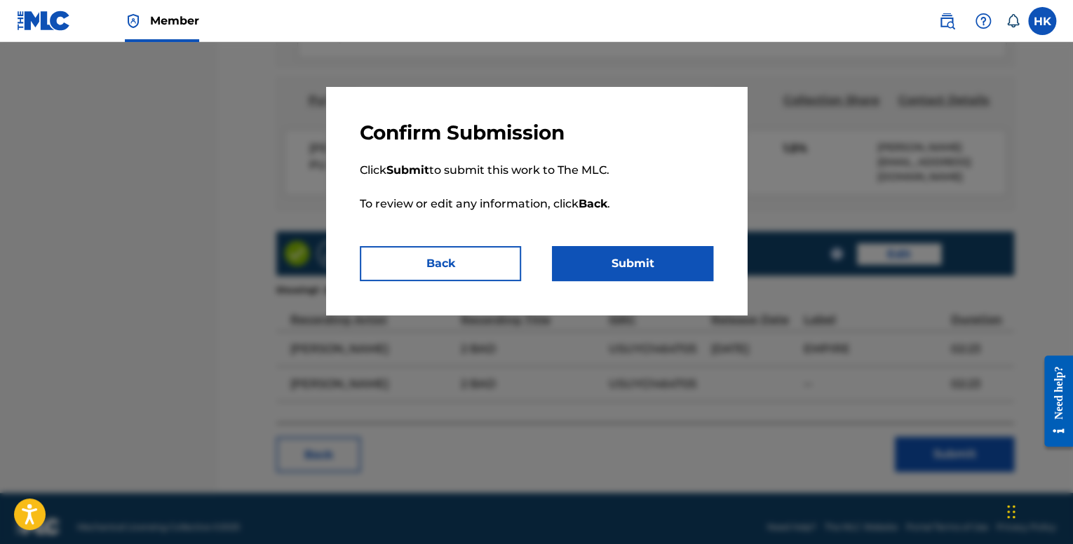
click at [676, 281] on div "Confirm Submission Click Submit to submit this work to The MLC. To review or ed…" at bounding box center [536, 201] width 421 height 228
click at [673, 270] on button "Submit" at bounding box center [632, 263] width 161 height 35
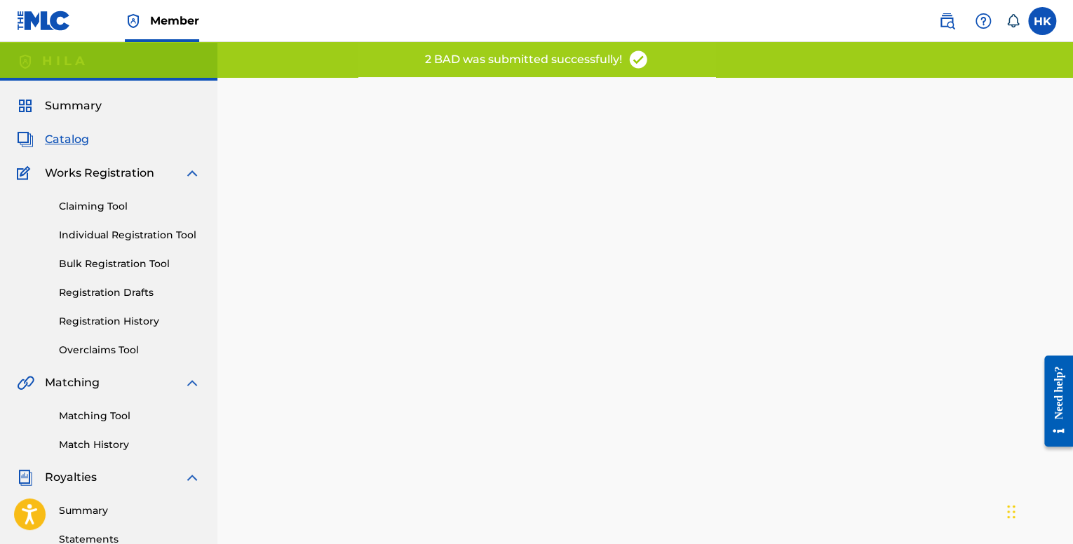
click at [76, 141] on span "Catalog" at bounding box center [67, 139] width 44 height 17
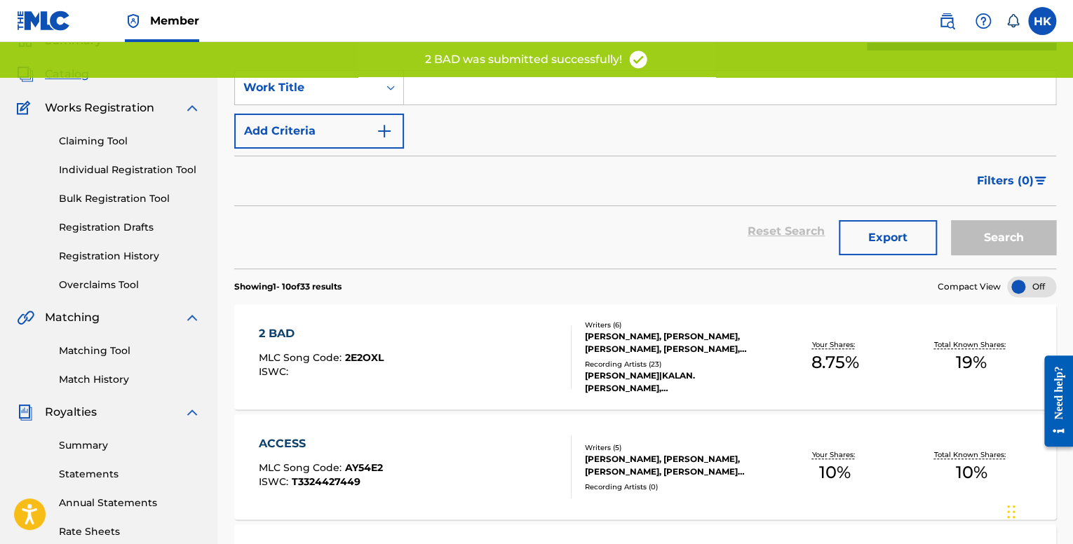
scroll to position [561, 0]
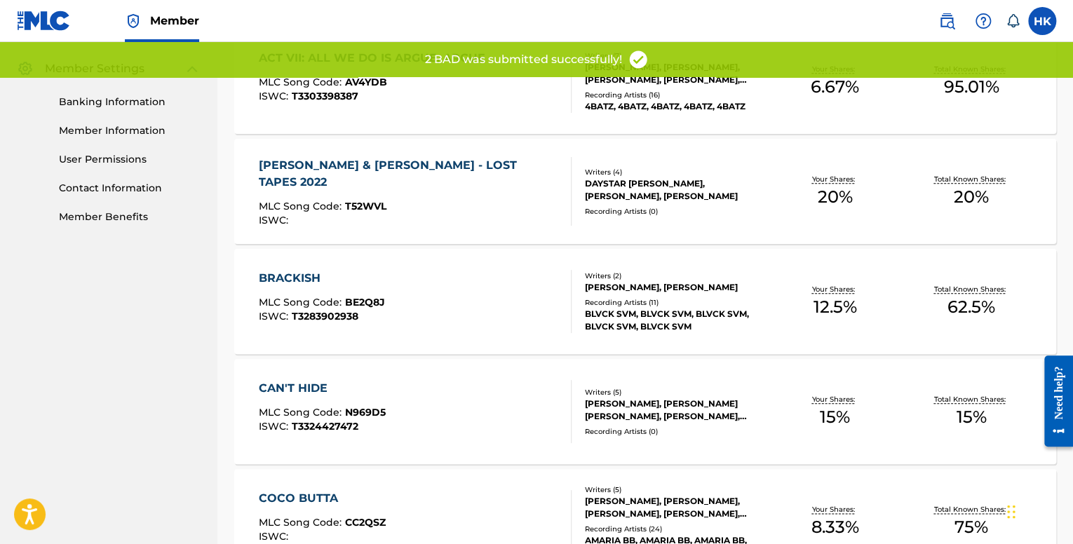
click at [471, 319] on div "BRACKISH MLC Song Code : BE2Q8J ISWC : T3283902938" at bounding box center [415, 301] width 312 height 63
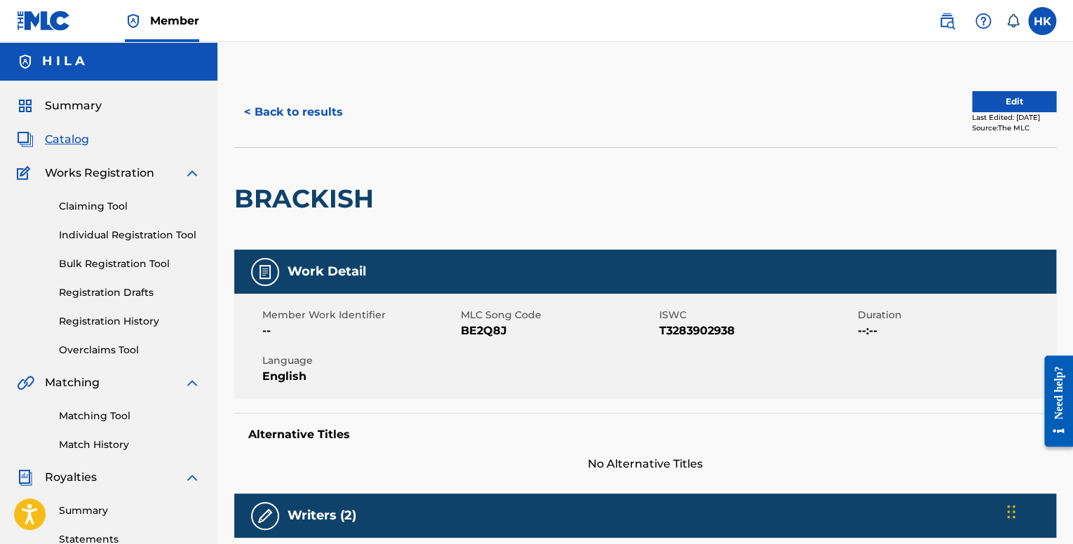
click at [275, 106] on button "< Back to results" at bounding box center [293, 112] width 119 height 35
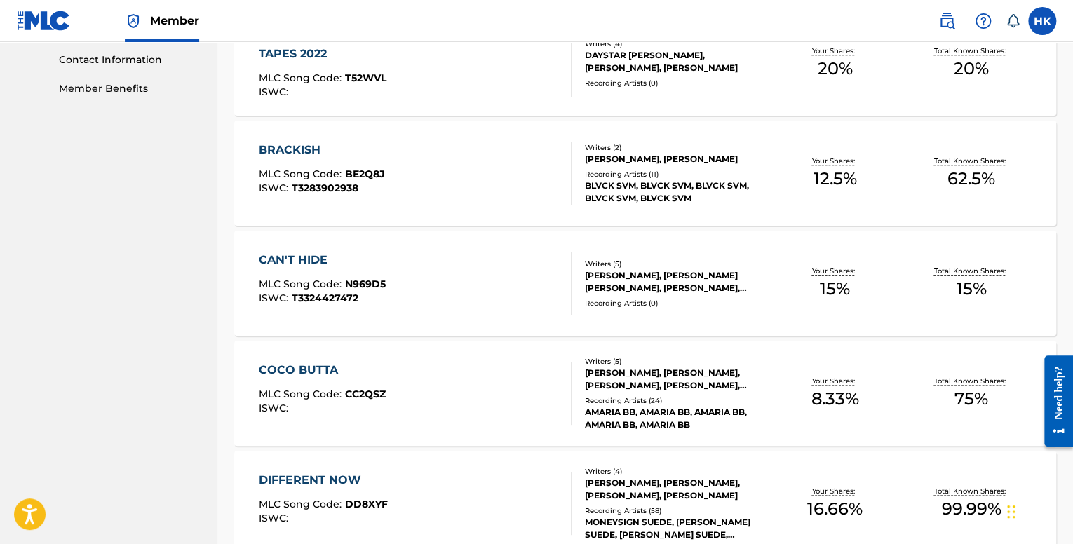
scroll to position [982, 0]
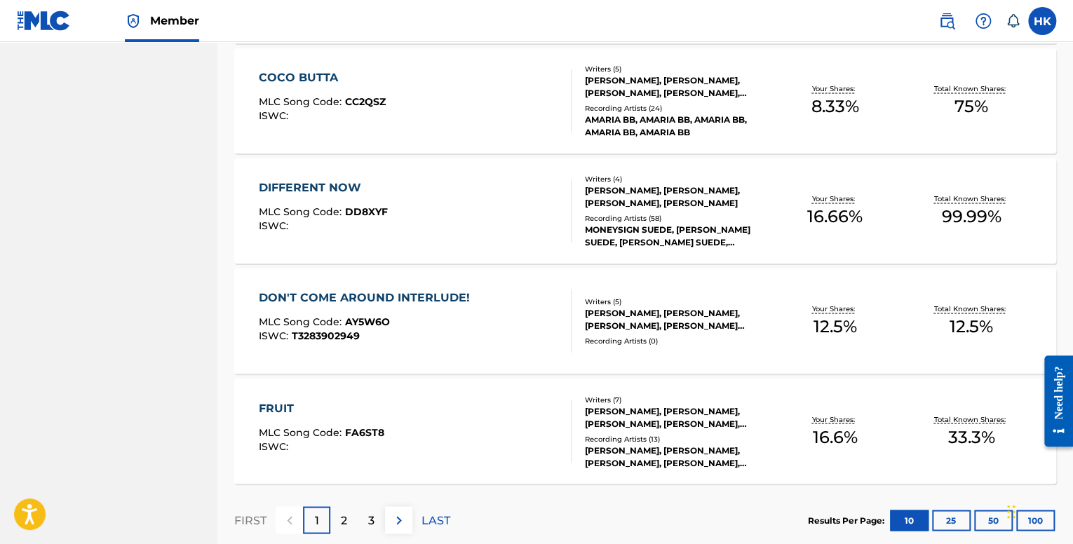
click at [361, 319] on span "AY5W6O" at bounding box center [367, 322] width 45 height 13
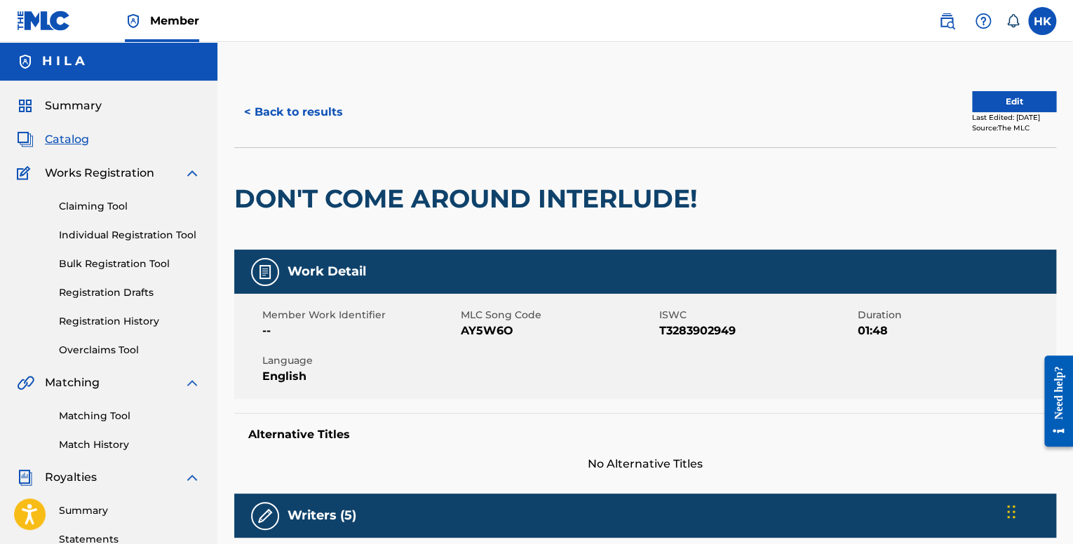
click at [288, 102] on button "< Back to results" at bounding box center [293, 112] width 119 height 35
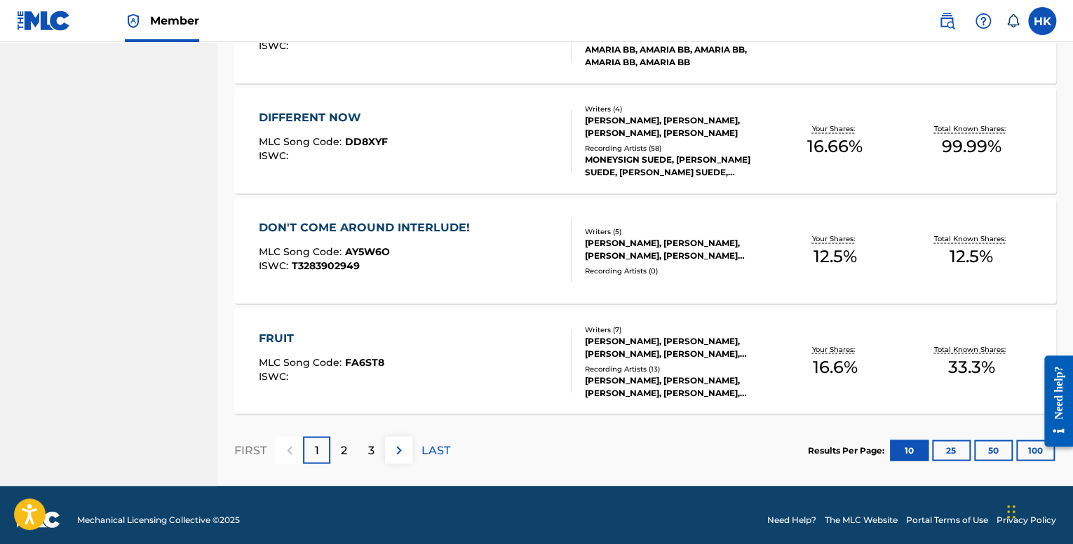
scroll to position [1061, 0]
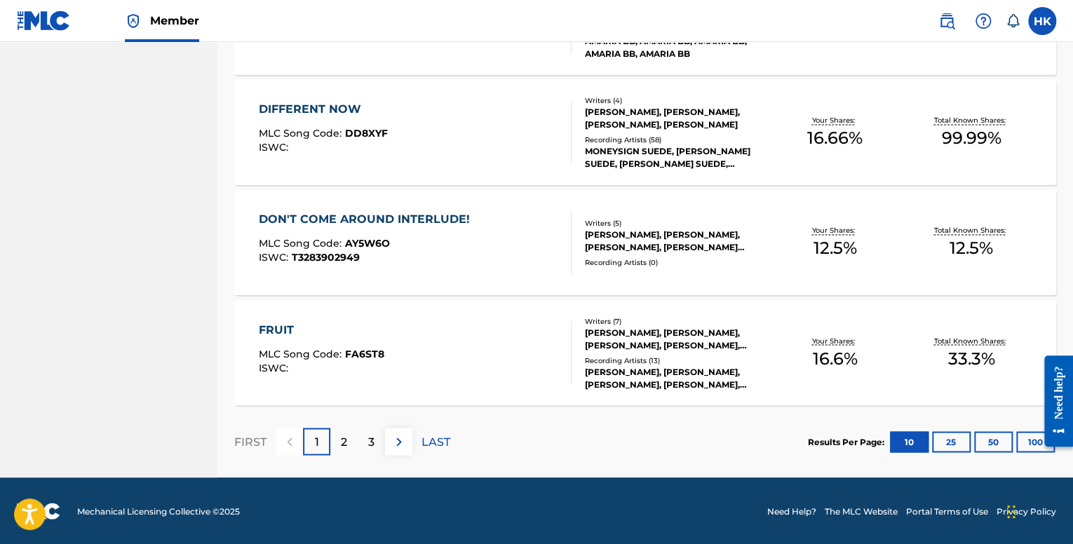
click at [354, 432] on div "2" at bounding box center [343, 441] width 27 height 27
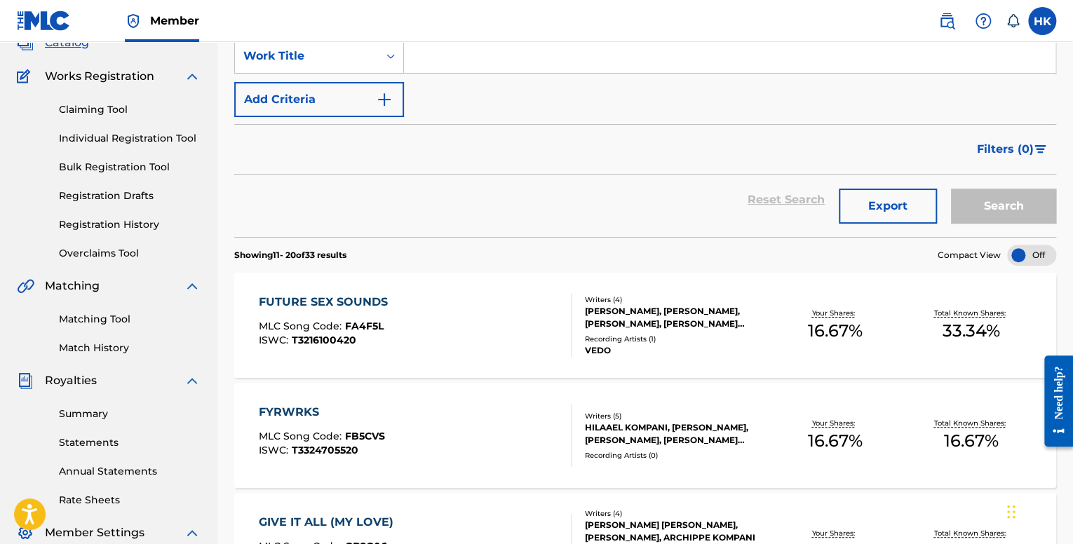
scroll to position [79, 0]
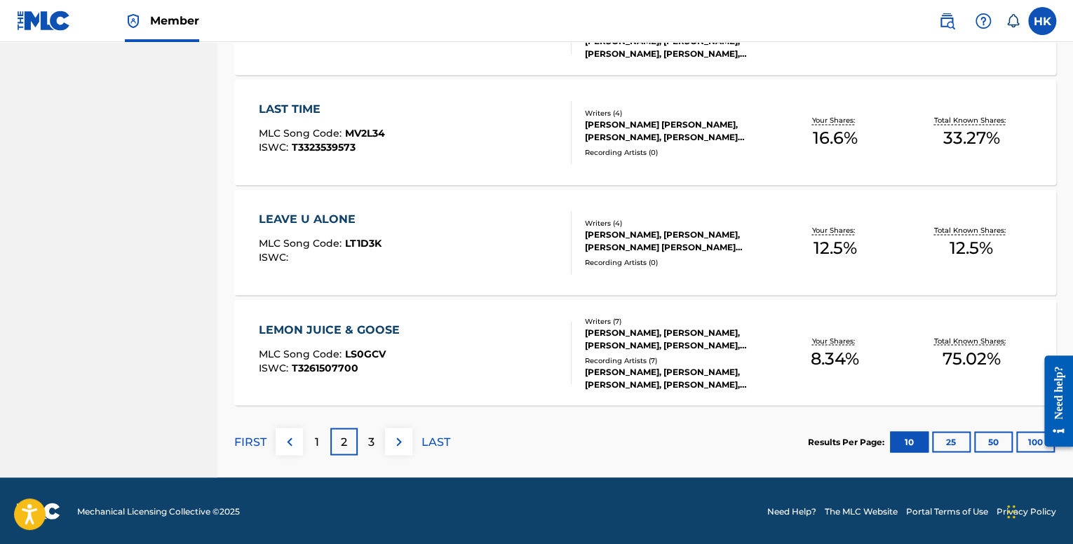
click at [363, 439] on div "3" at bounding box center [371, 441] width 27 height 27
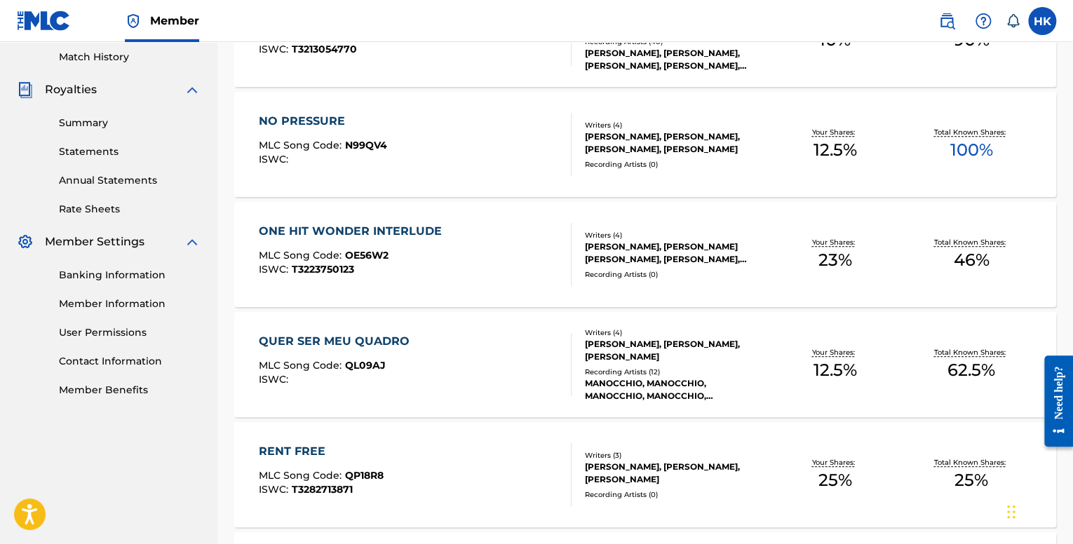
scroll to position [289, 0]
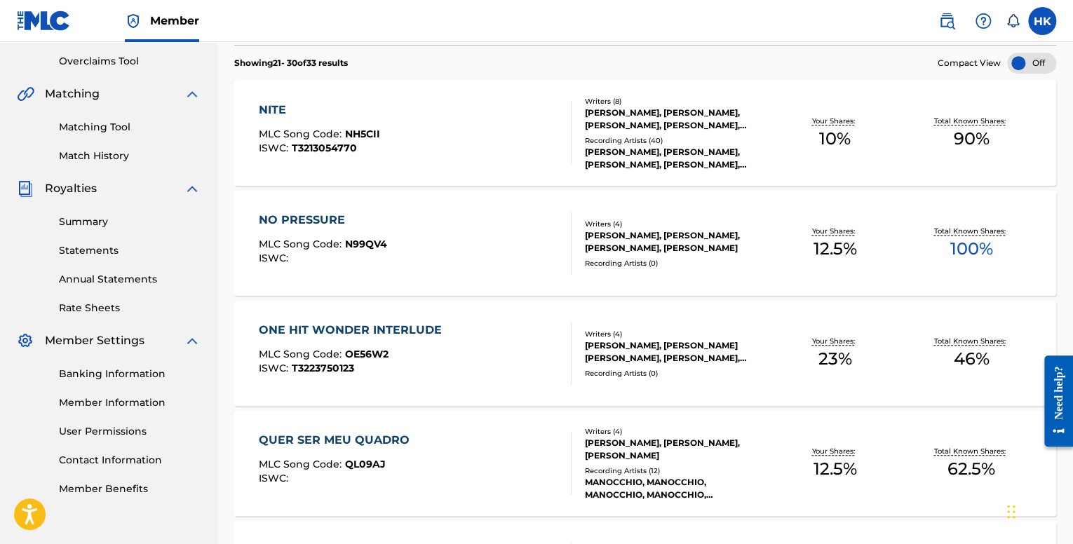
click at [415, 342] on div "ONE HIT WONDER INTERLUDE MLC Song Code : OE56W2 ISWC : T3223750123" at bounding box center [354, 353] width 190 height 63
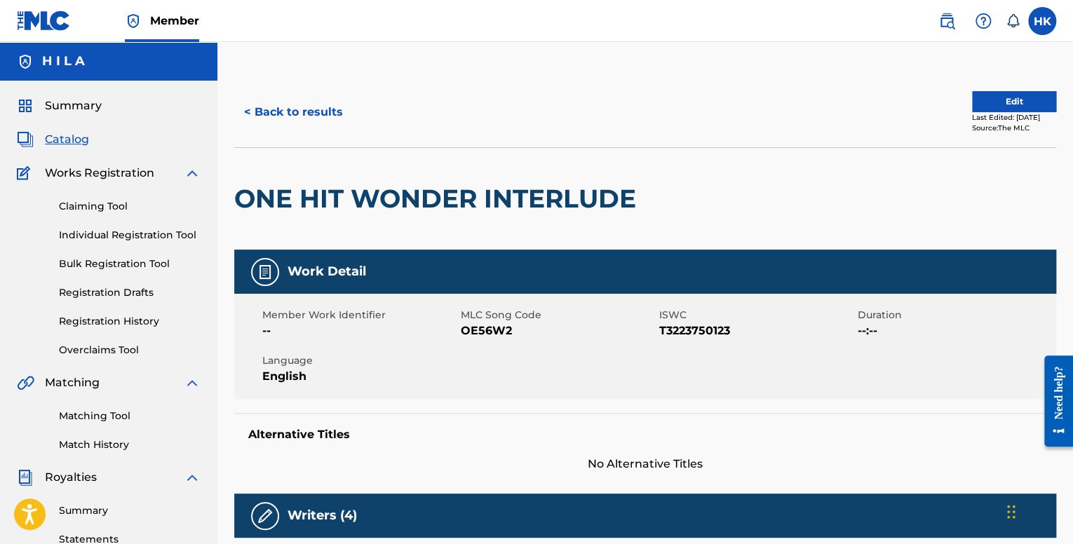
click at [288, 98] on button "< Back to results" at bounding box center [293, 112] width 119 height 35
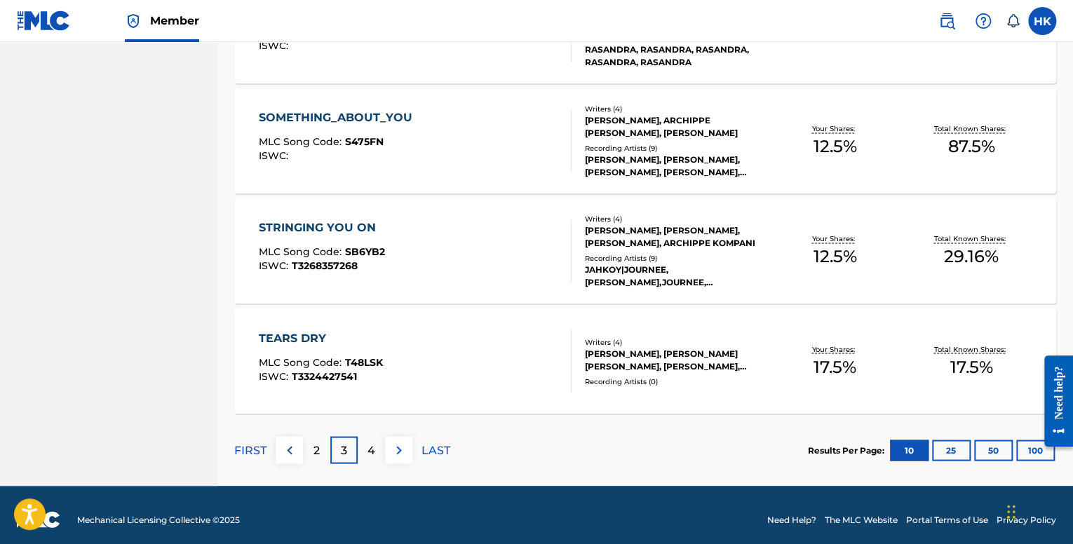
scroll to position [1061, 0]
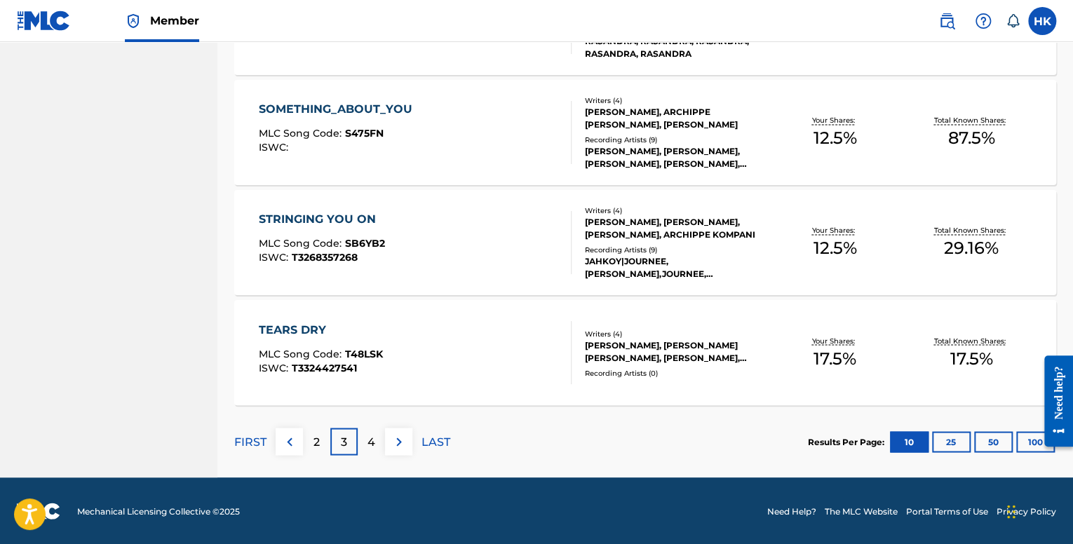
click at [264, 439] on p "FIRST" at bounding box center [250, 442] width 32 height 17
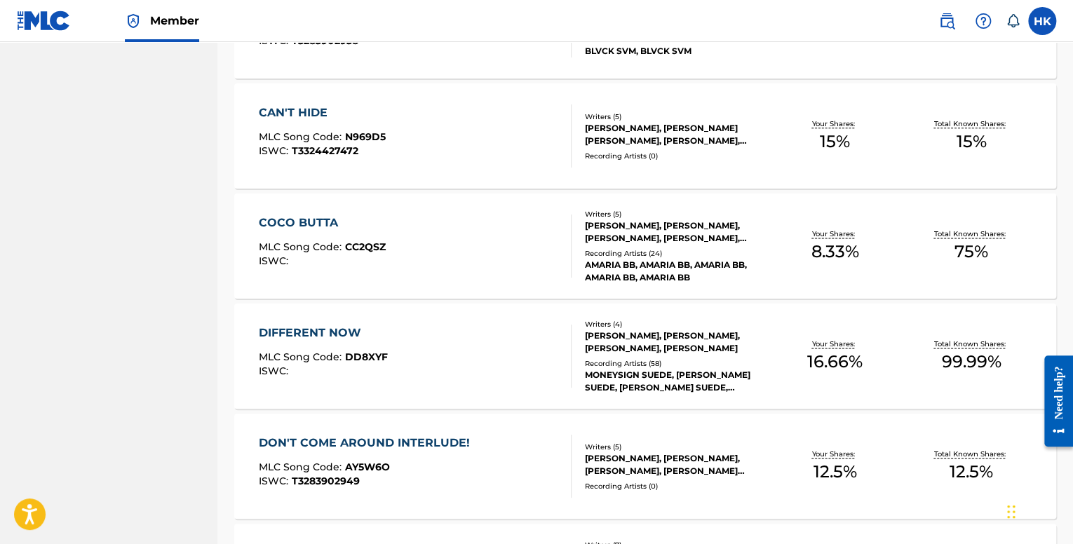
scroll to position [842, 0]
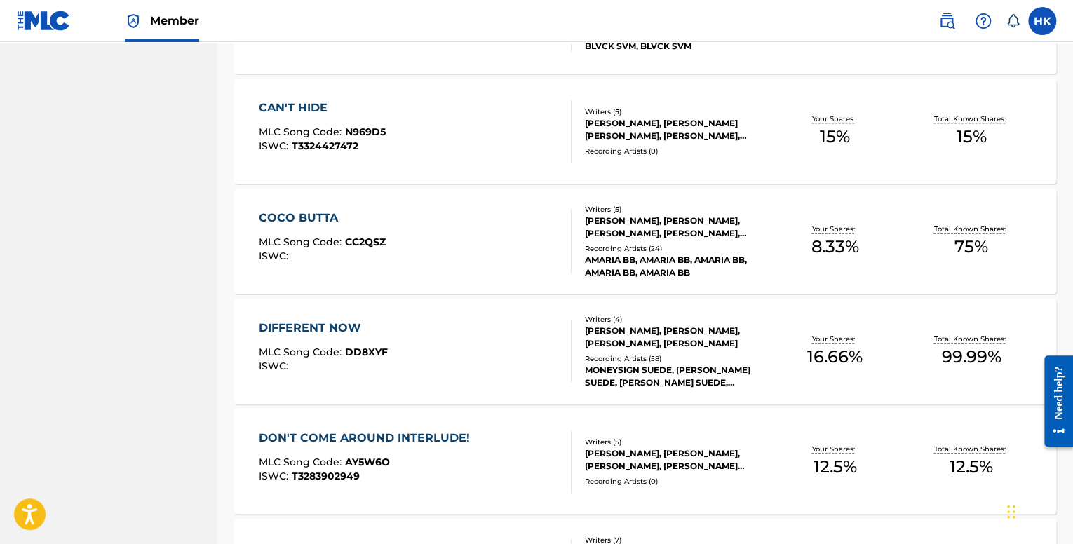
click at [413, 270] on div "COCO BUTTA MLC Song Code : CC2QSZ ISWC :" at bounding box center [415, 241] width 312 height 63
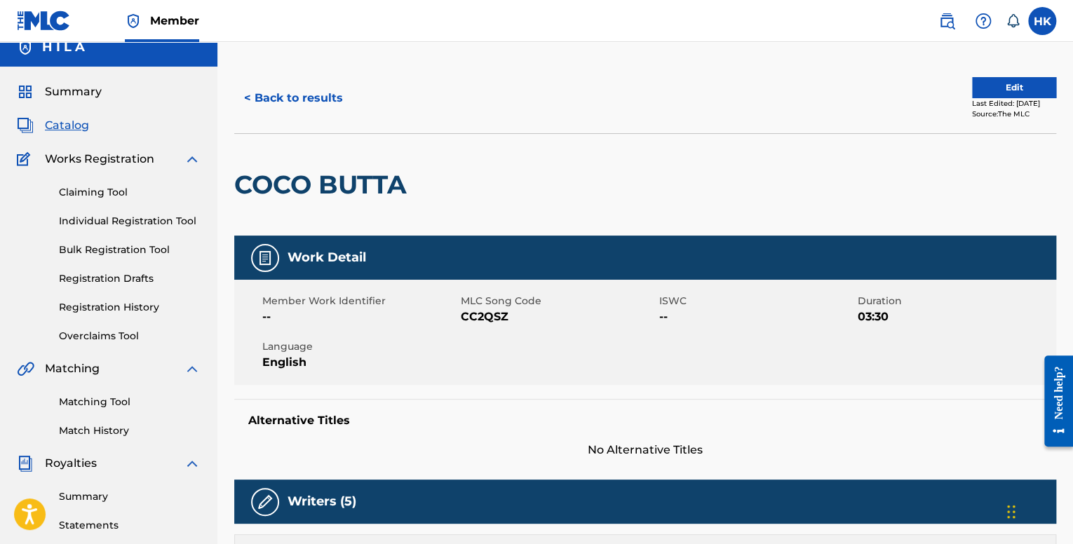
scroll to position [9, 0]
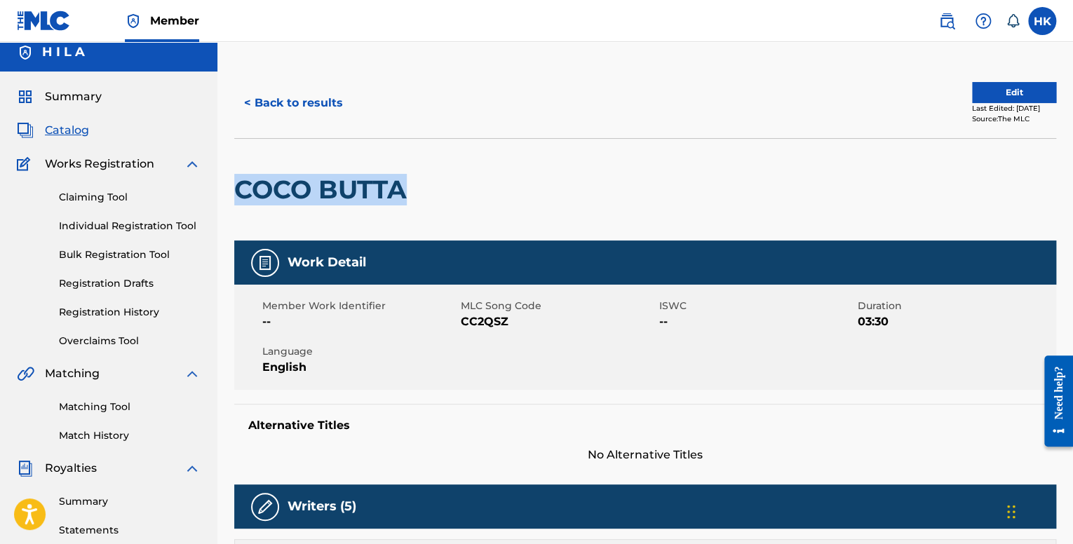
drag, startPoint x: 408, startPoint y: 191, endPoint x: 238, endPoint y: 192, distance: 169.8
copy h2 "COCO BUTTA"
click at [997, 74] on div "< Back to results Edit Last Edited: [DATE] Source: The MLC" at bounding box center [645, 103] width 822 height 70
click at [998, 90] on button "Edit" at bounding box center [1014, 92] width 84 height 21
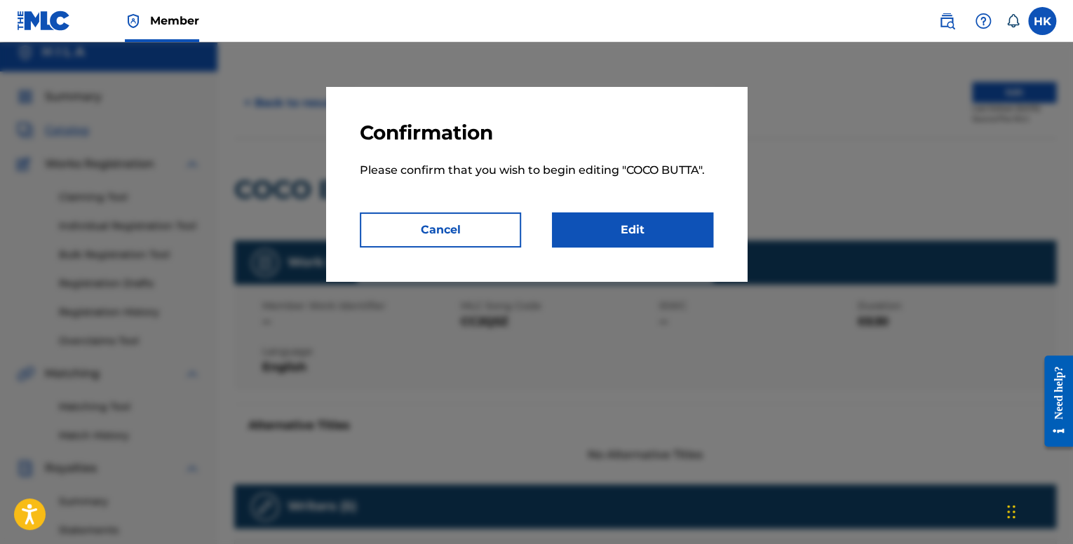
click at [640, 242] on link "Edit" at bounding box center [632, 230] width 161 height 35
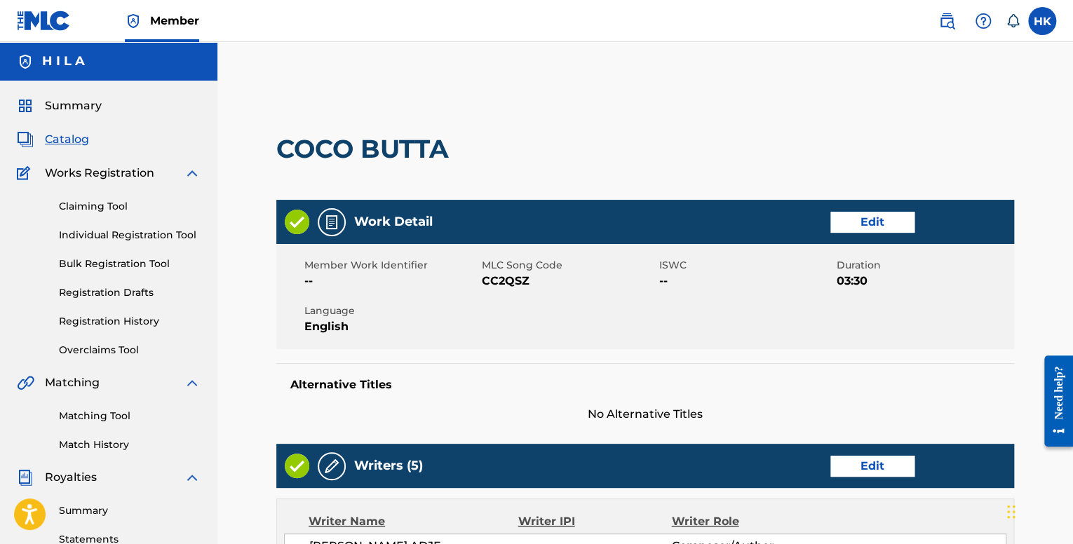
click at [888, 215] on link "Edit" at bounding box center [873, 222] width 84 height 21
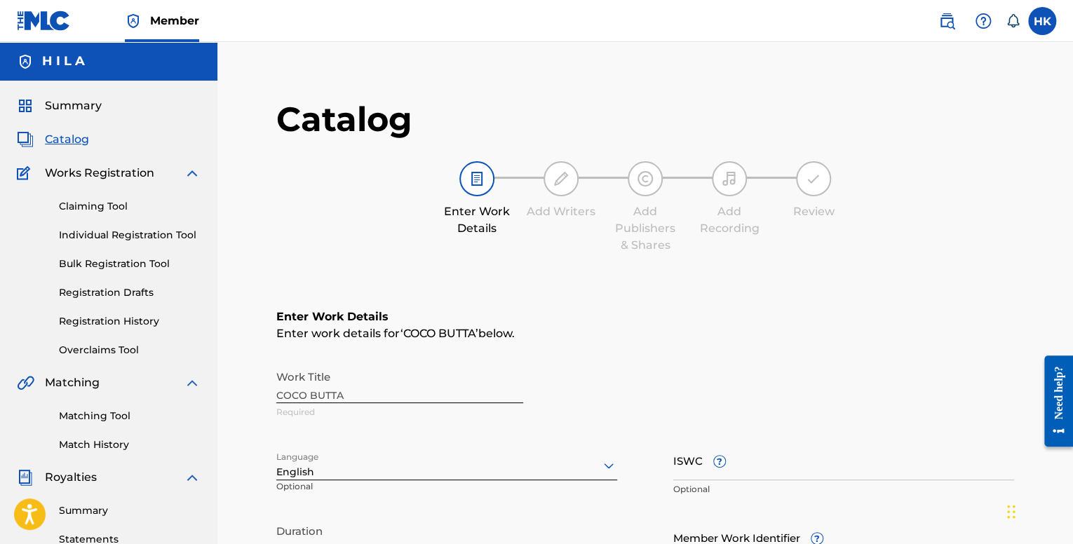
click at [674, 473] on input "ISWC ?" at bounding box center [844, 461] width 341 height 40
paste input "T-318.607.584-9"
click at [679, 472] on input "T-318.607.584-9" at bounding box center [844, 461] width 341 height 40
click at [682, 473] on input "T-318.607.584-9" at bounding box center [844, 461] width 341 height 40
click at [697, 468] on input "T318.607.584-9" at bounding box center [844, 461] width 341 height 40
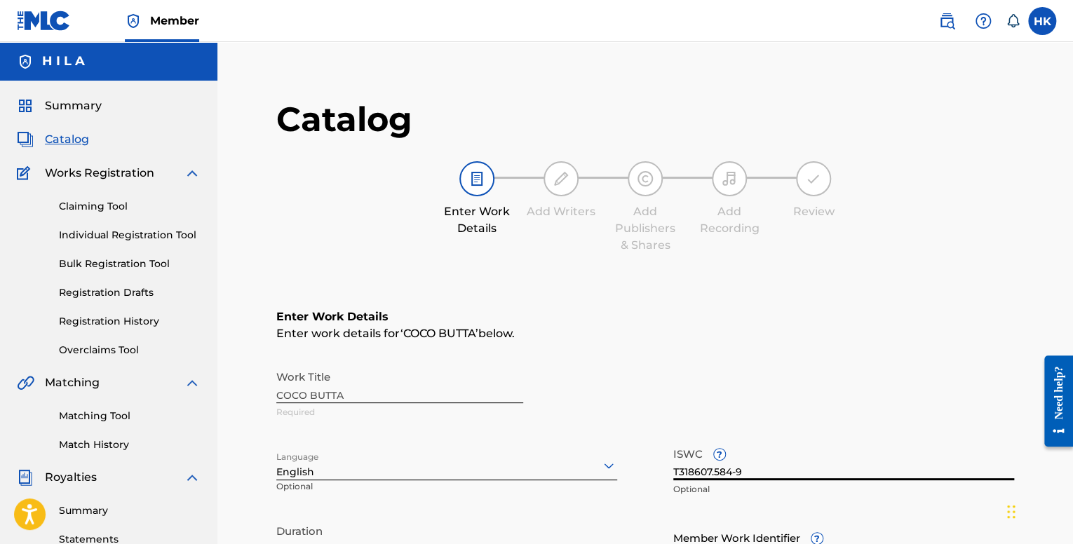
click at [716, 472] on input "T318607.584-9" at bounding box center [844, 461] width 341 height 40
click at [733, 474] on input "T318607584-9" at bounding box center [844, 461] width 341 height 40
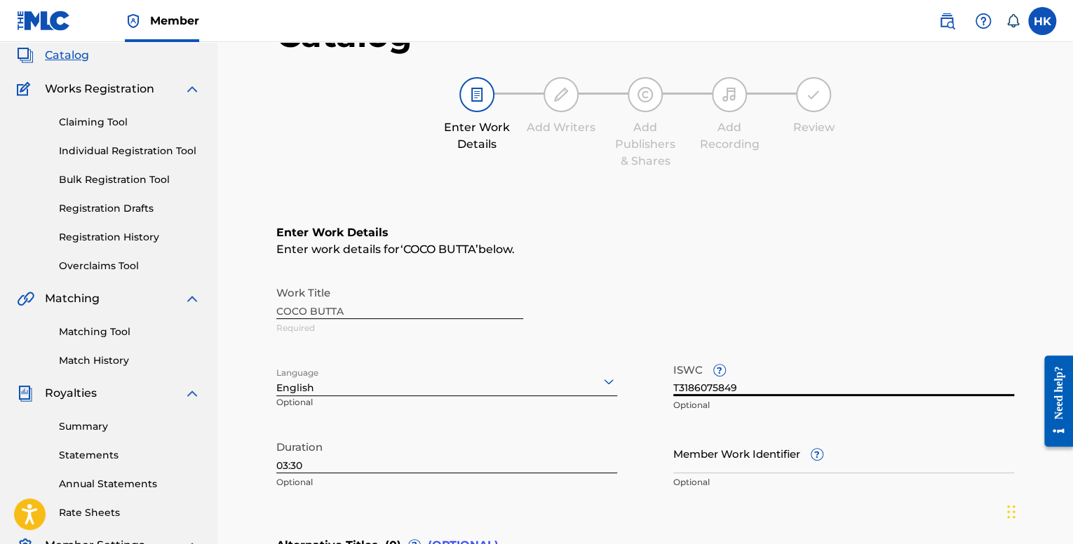
scroll to position [385, 0]
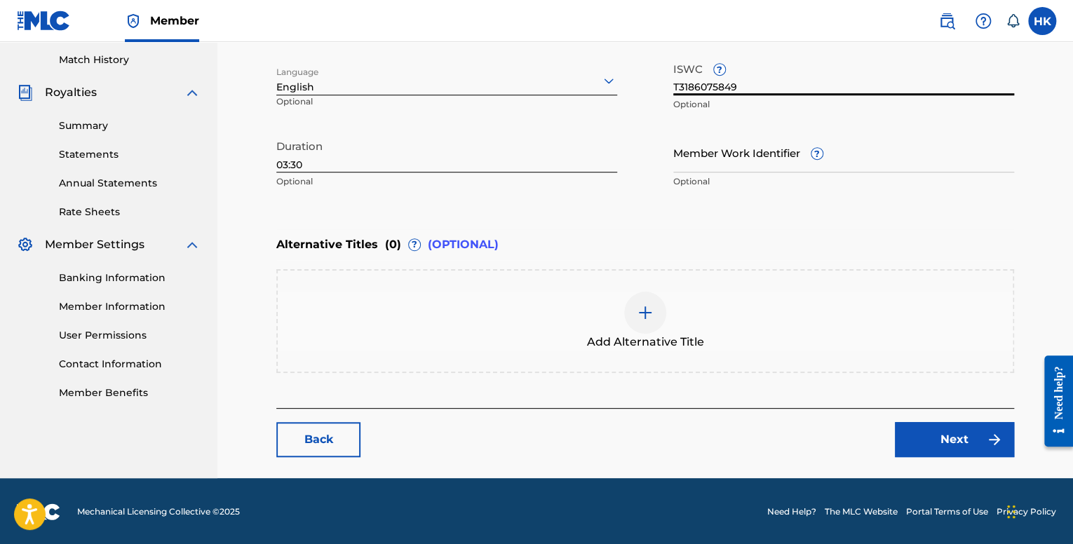
type input "T3186075849"
click at [923, 433] on link "Next" at bounding box center [954, 439] width 119 height 35
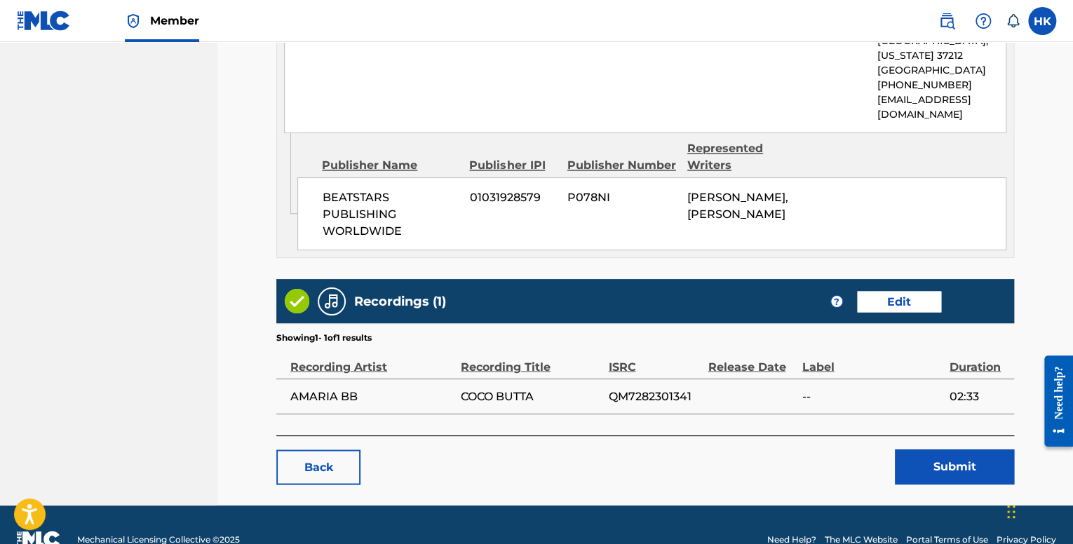
scroll to position [1212, 0]
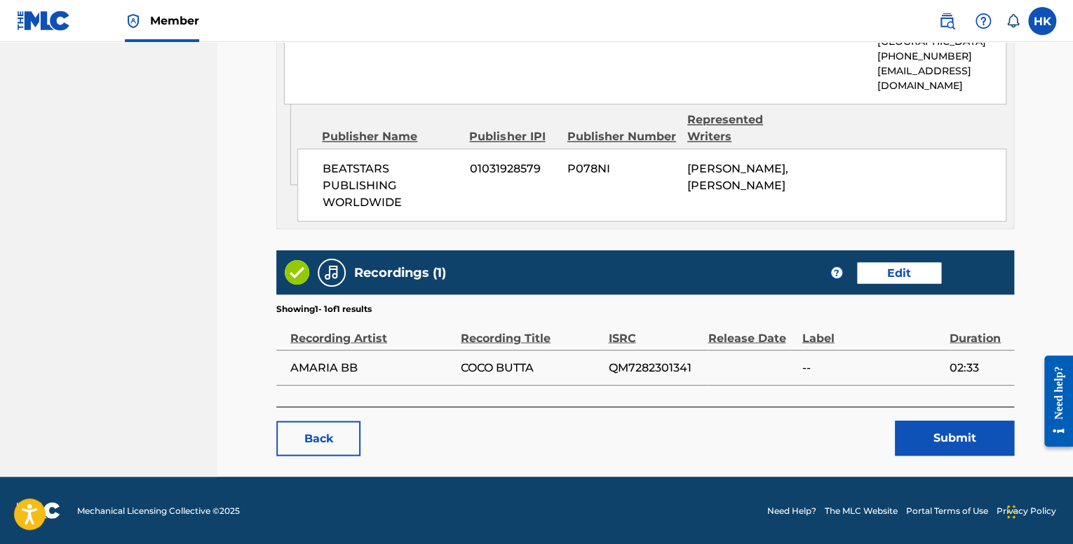
click at [930, 446] on button "Submit" at bounding box center [954, 438] width 119 height 35
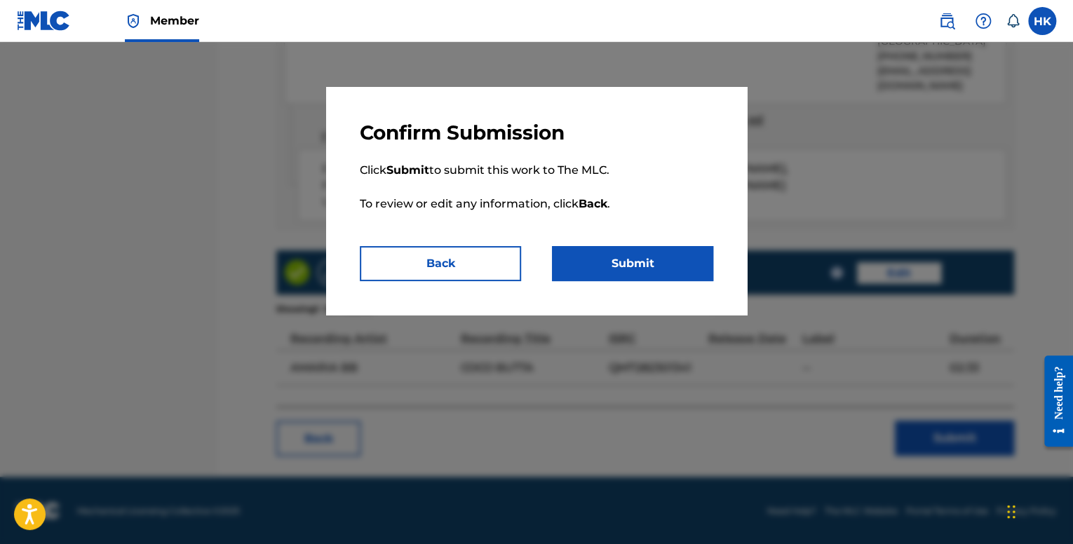
click at [683, 254] on button "Submit" at bounding box center [632, 263] width 161 height 35
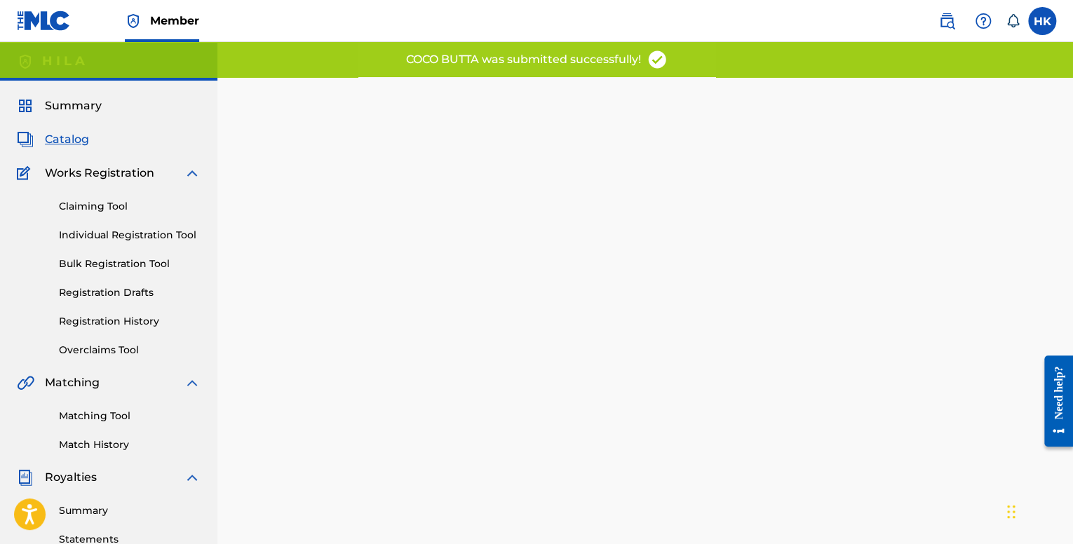
click at [78, 149] on div "Summary Catalog Works Registration Claiming Tool Individual Registration Tool B…" at bounding box center [109, 442] width 218 height 722
click at [75, 145] on span "Catalog" at bounding box center [67, 139] width 44 height 17
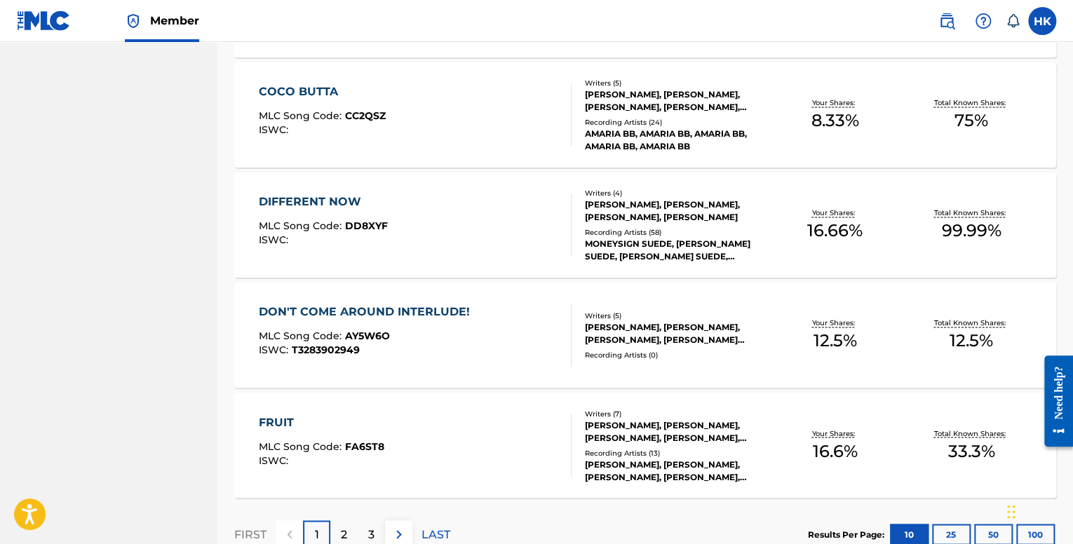
scroll to position [982, 0]
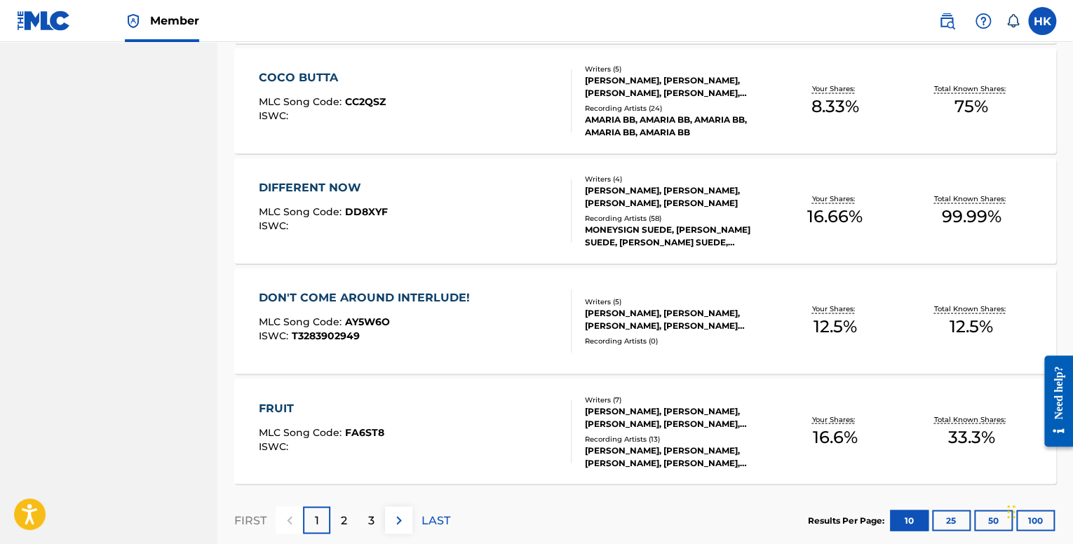
click at [434, 232] on div "DIFFERENT NOW MLC Song Code : DD8XYF ISWC :" at bounding box center [415, 211] width 312 height 63
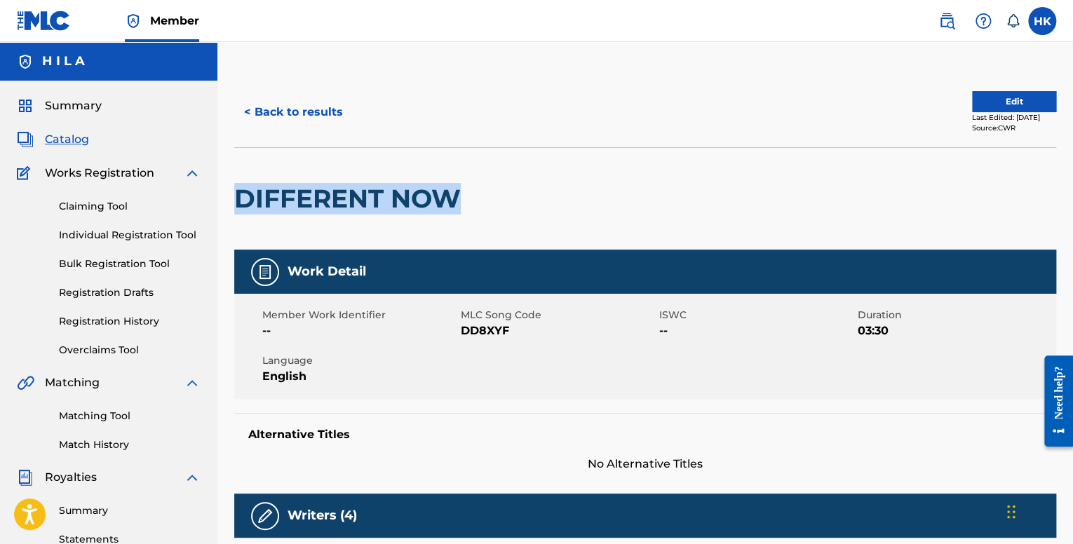
drag, startPoint x: 455, startPoint y: 203, endPoint x: 236, endPoint y: 194, distance: 219.1
click at [235, 194] on h2 "DIFFERENT NOW" at bounding box center [351, 199] width 234 height 32
copy h2 "DIFFERENT NOW"
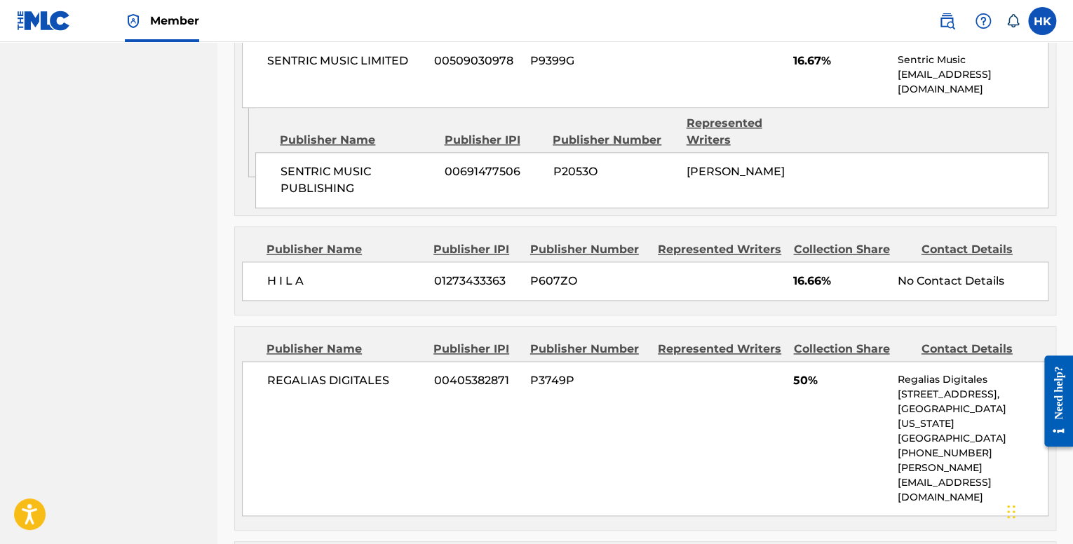
scroll to position [772, 0]
drag, startPoint x: 503, startPoint y: 248, endPoint x: 442, endPoint y: 240, distance: 61.5
click at [442, 272] on span "01273433363" at bounding box center [477, 280] width 86 height 17
copy span "1273433363"
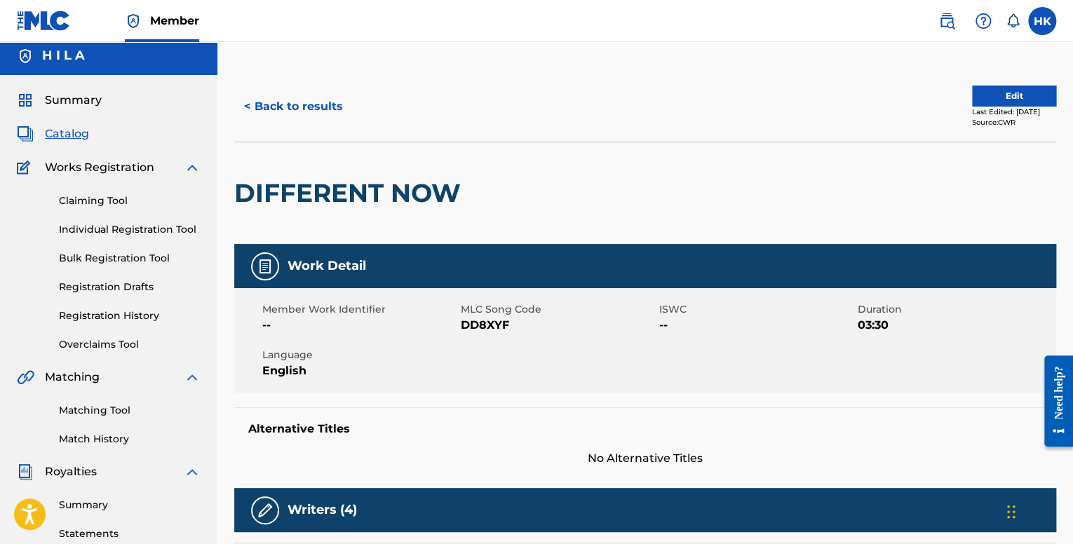
scroll to position [0, 0]
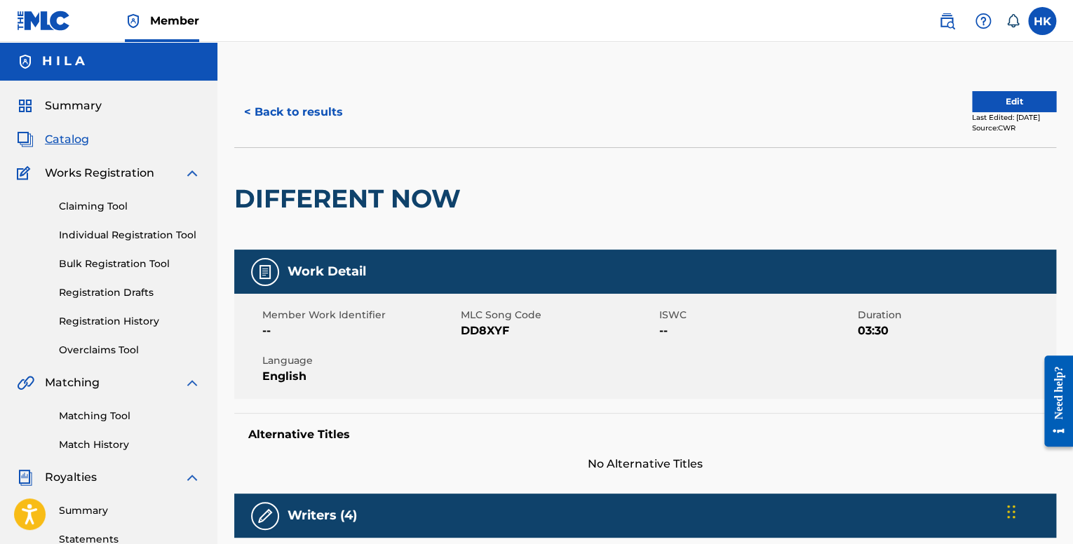
click at [1002, 103] on button "Edit" at bounding box center [1014, 101] width 84 height 21
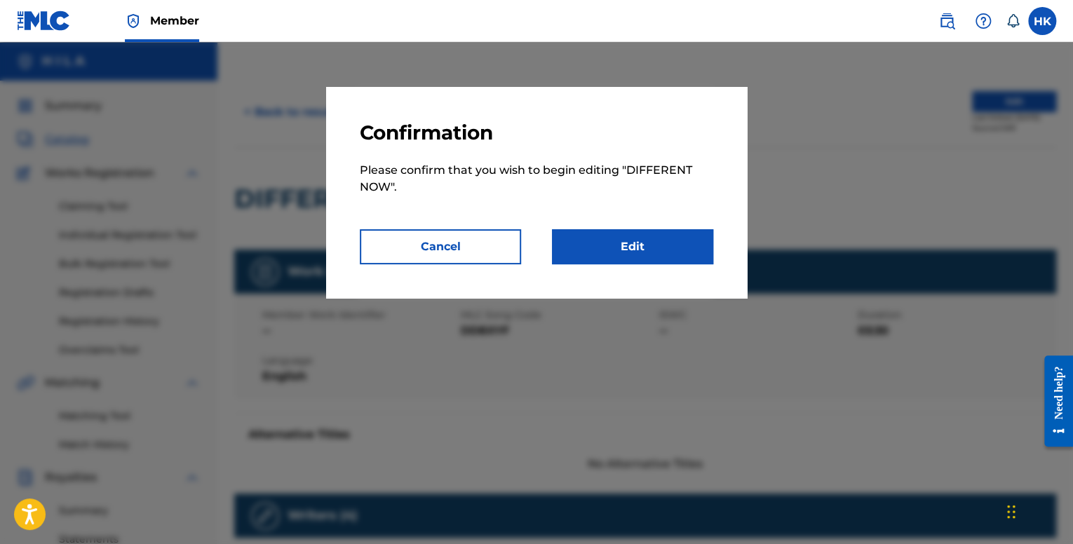
click at [584, 247] on link "Edit" at bounding box center [632, 246] width 161 height 35
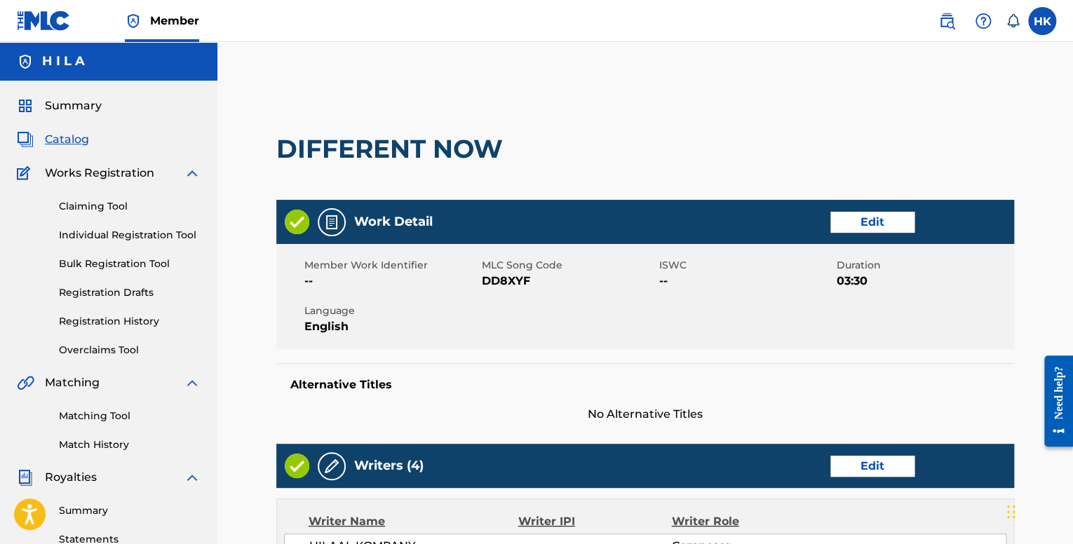
click at [895, 220] on link "Edit" at bounding box center [873, 222] width 84 height 21
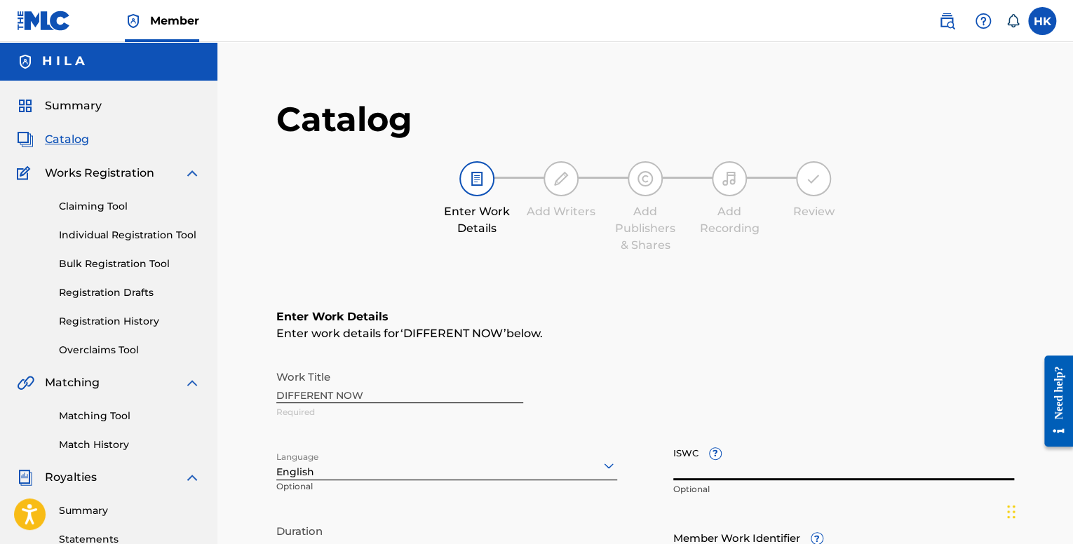
click at [753, 462] on input "ISWC ?" at bounding box center [844, 461] width 341 height 40
paste input "T-322.075.160-6"
click at [682, 469] on input "T-322.075.160-6" at bounding box center [844, 461] width 341 height 40
click at [702, 472] on input "T322.075.160-6" at bounding box center [844, 461] width 341 height 40
click at [698, 470] on input "T322.075.160-6" at bounding box center [844, 461] width 341 height 40
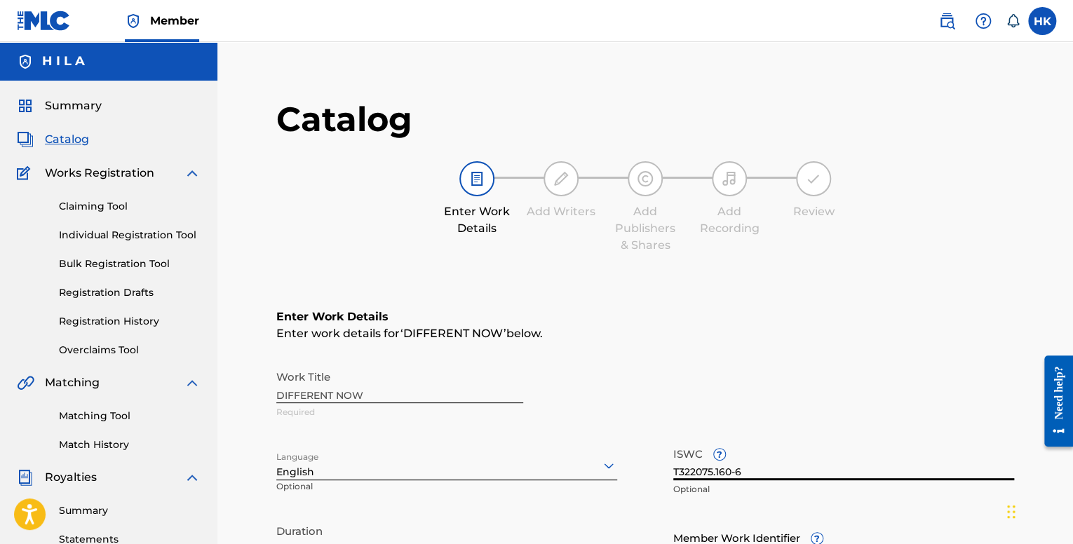
click at [716, 475] on input "T322075.160-6" at bounding box center [844, 461] width 341 height 40
click at [735, 477] on input "T322075160-6" at bounding box center [844, 461] width 341 height 40
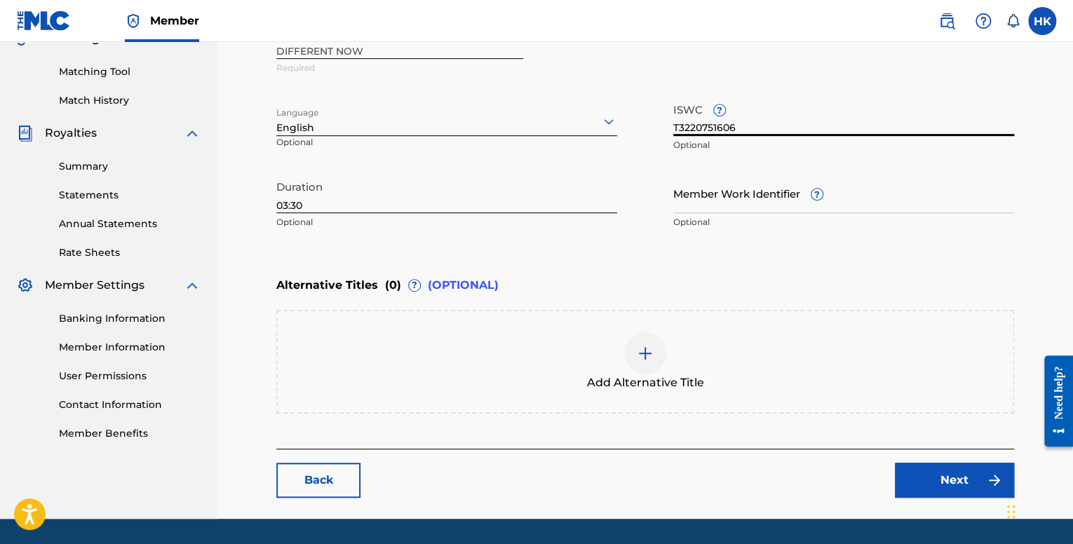
scroll to position [385, 0]
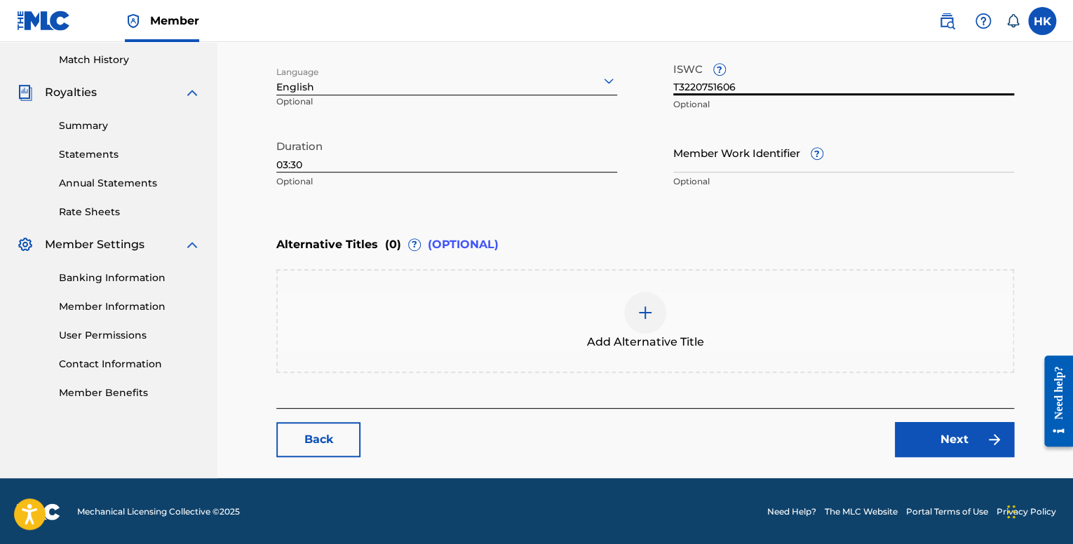
type input "T3220751606"
click at [683, 338] on div "Add Alternative Title" at bounding box center [645, 321] width 735 height 59
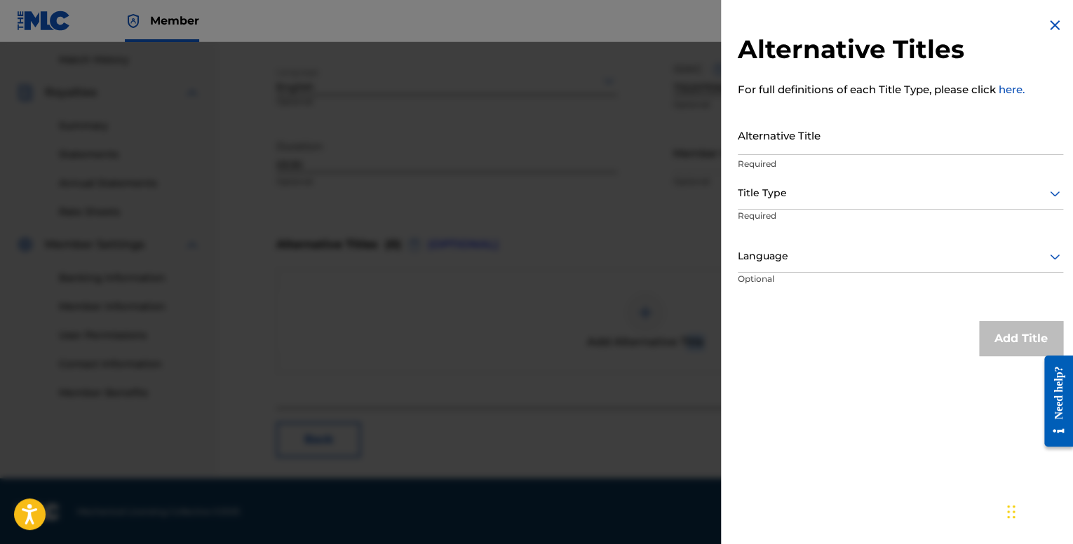
click at [804, 133] on input "Alternative Title" at bounding box center [901, 135] width 326 height 40
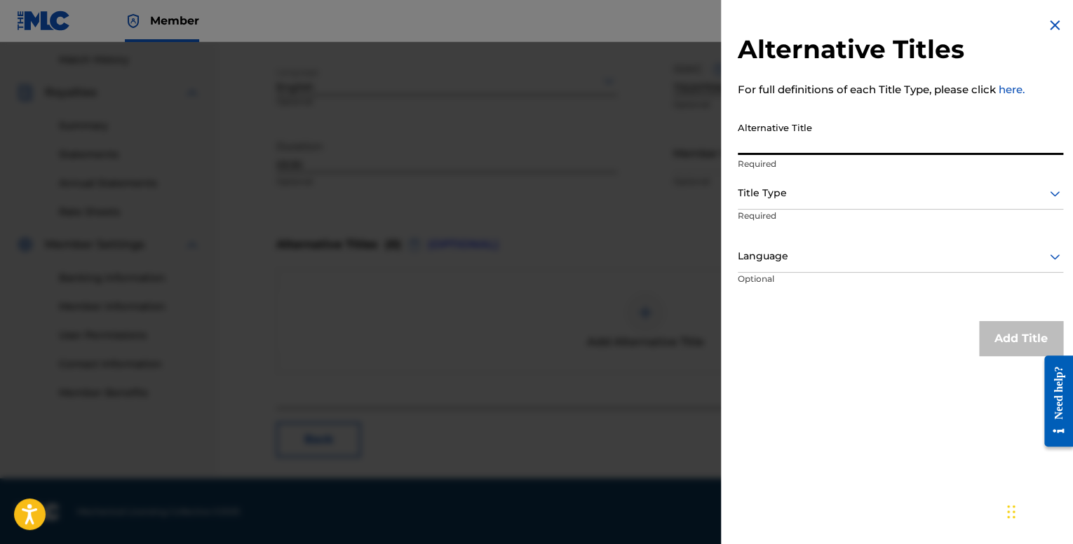
click at [803, 199] on div at bounding box center [901, 194] width 326 height 18
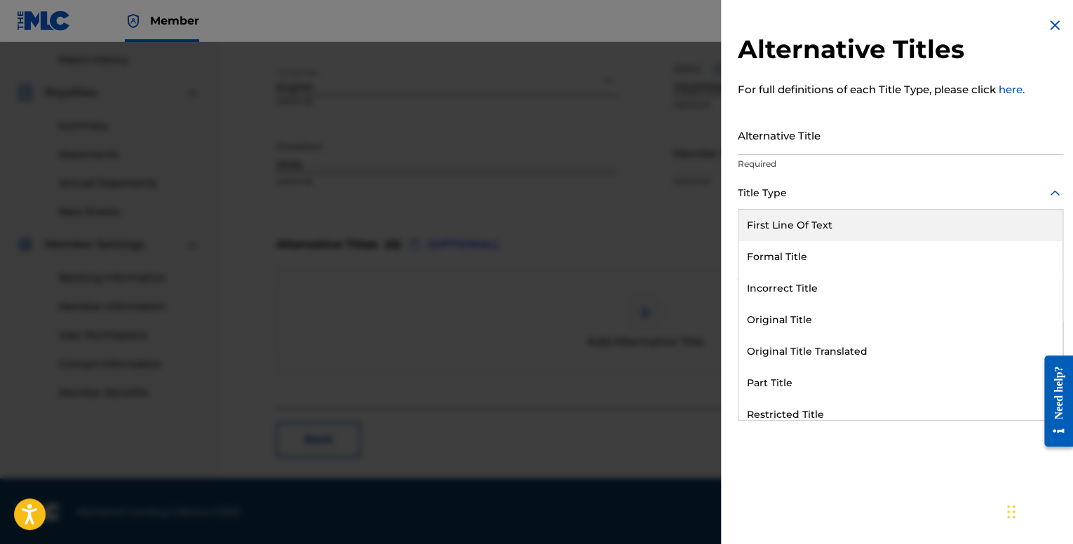
click at [805, 199] on div at bounding box center [901, 194] width 326 height 18
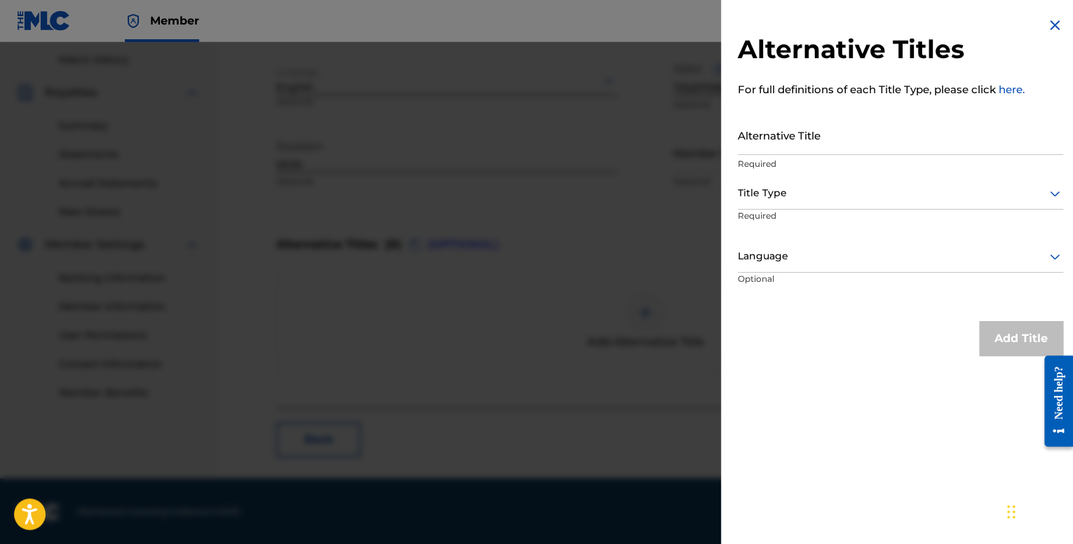
click at [797, 257] on div at bounding box center [901, 257] width 326 height 18
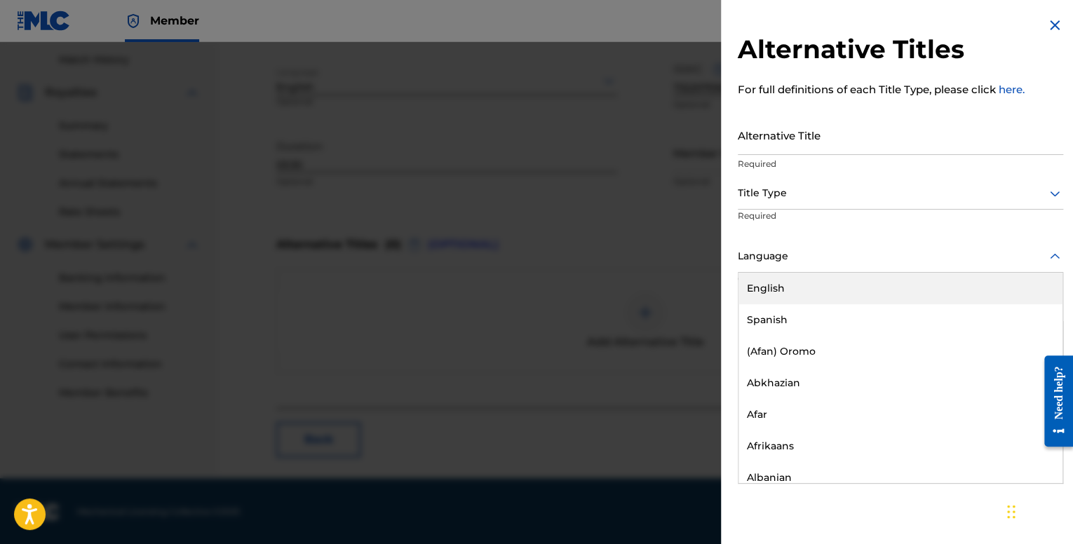
click at [797, 257] on div at bounding box center [901, 257] width 326 height 18
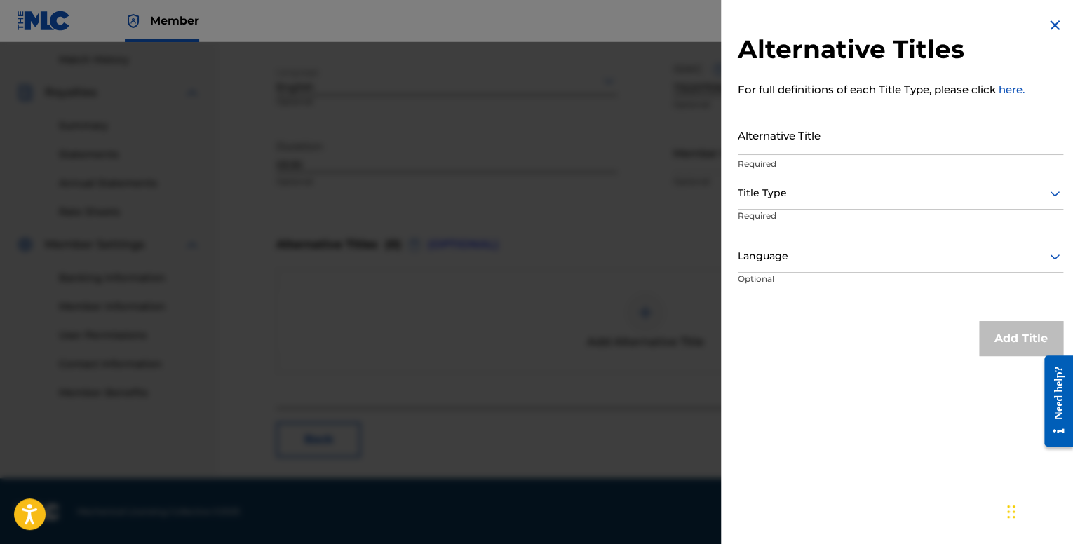
click at [811, 149] on input "Alternative Title" at bounding box center [901, 135] width 326 height 40
click at [1051, 23] on img at bounding box center [1055, 25] width 17 height 17
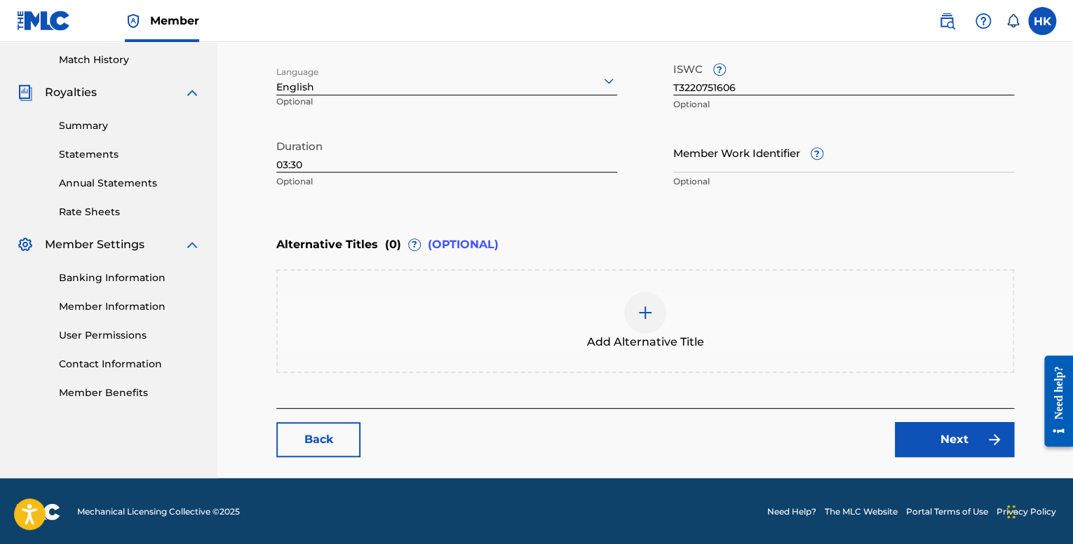
click at [940, 439] on link "Next" at bounding box center [954, 439] width 119 height 35
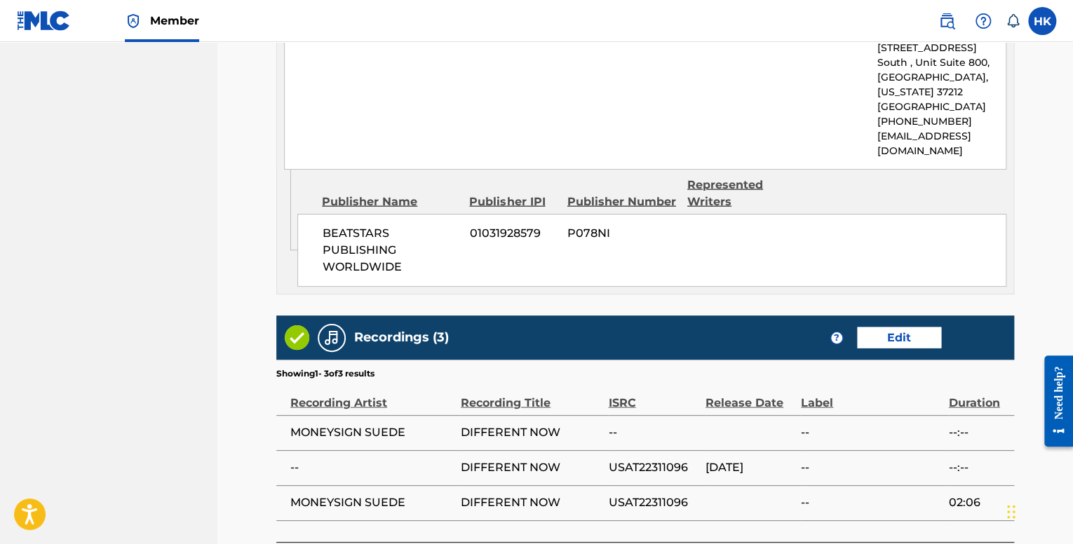
scroll to position [1465, 0]
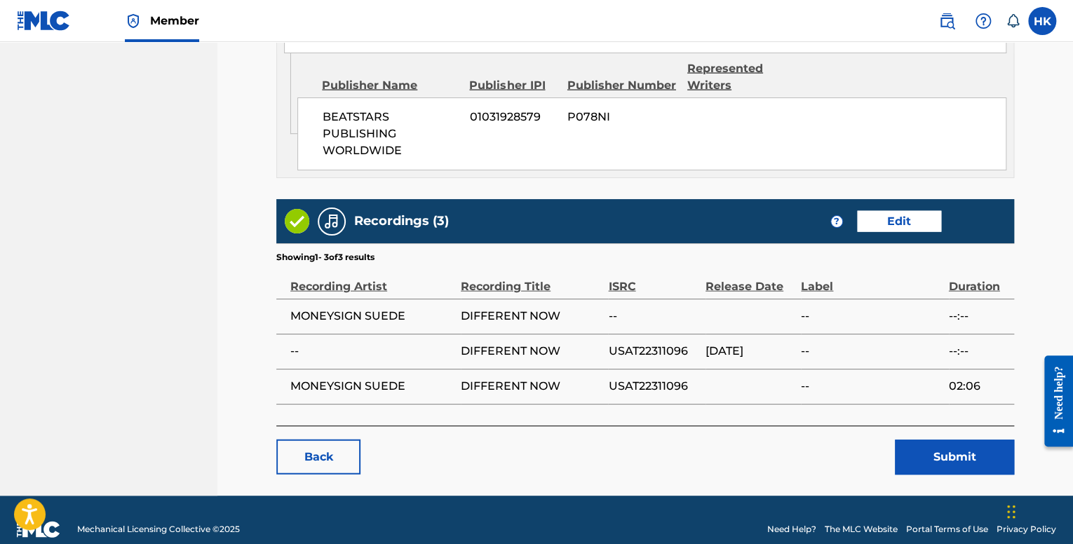
click at [937, 440] on button "Submit" at bounding box center [954, 457] width 119 height 35
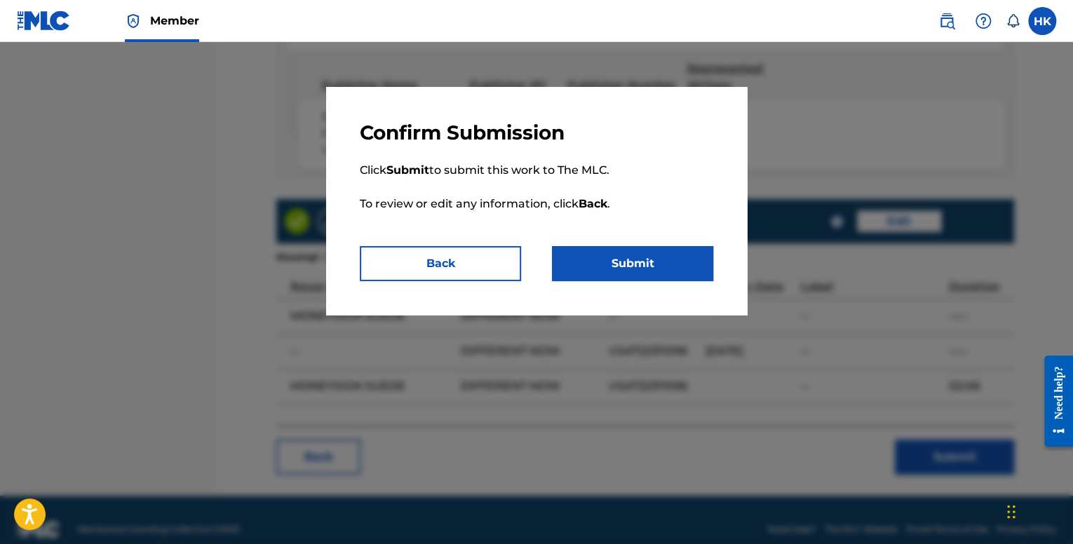
click at [655, 267] on button "Submit" at bounding box center [632, 263] width 161 height 35
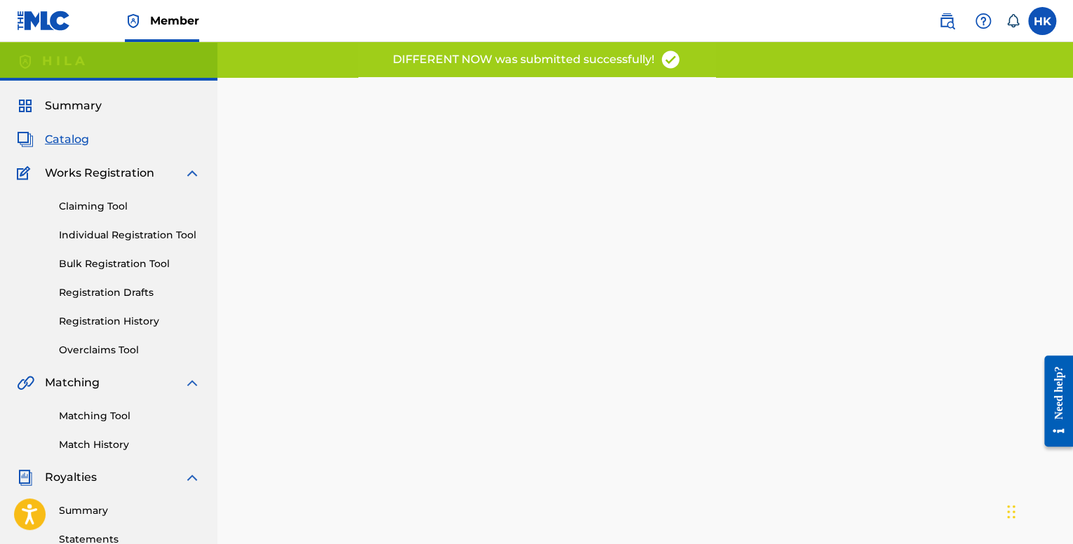
click at [75, 129] on div "Summary Catalog Works Registration Claiming Tool Individual Registration Tool B…" at bounding box center [109, 442] width 218 height 722
click at [74, 141] on span "Catalog" at bounding box center [67, 139] width 44 height 17
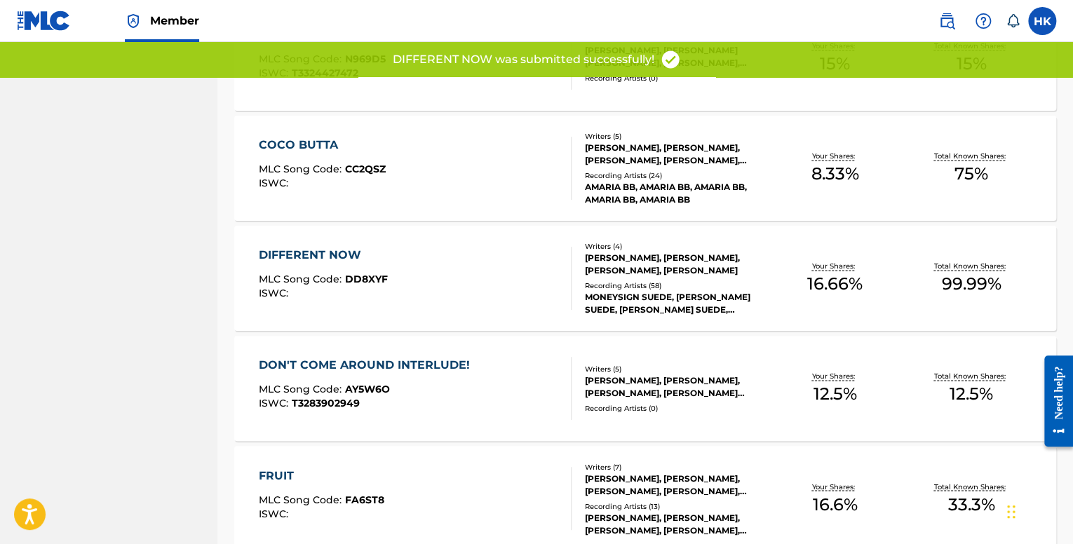
scroll to position [1061, 0]
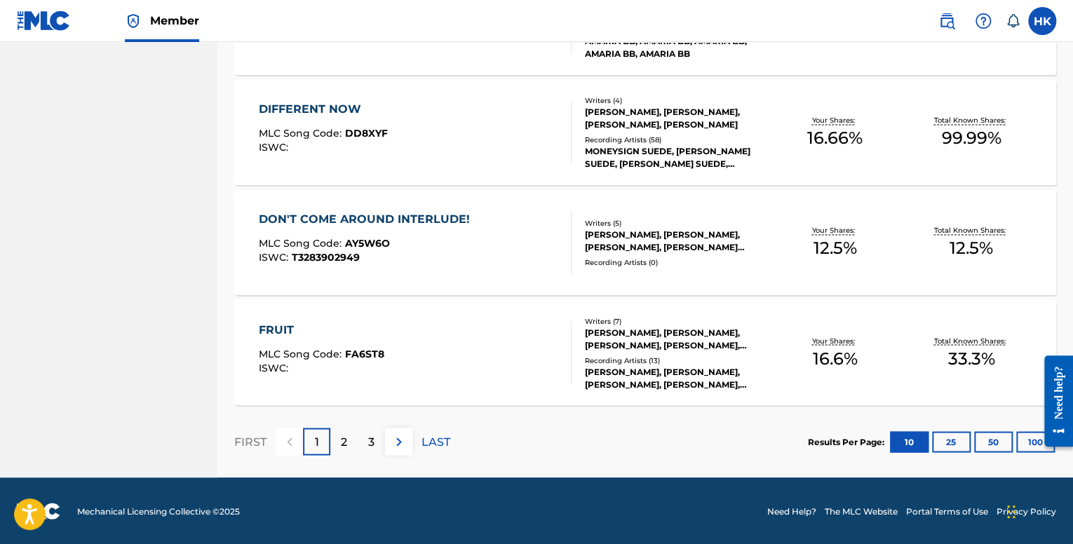
click at [375, 333] on div "FRUIT" at bounding box center [322, 329] width 126 height 17
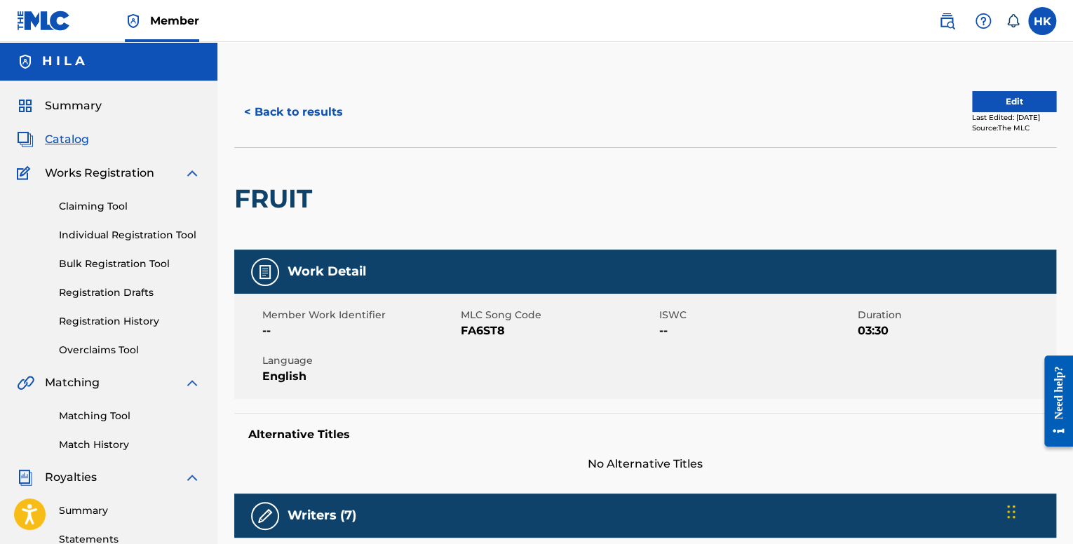
click at [295, 200] on h2 "FRUIT" at bounding box center [276, 199] width 85 height 32
copy h2 "FRUIT"
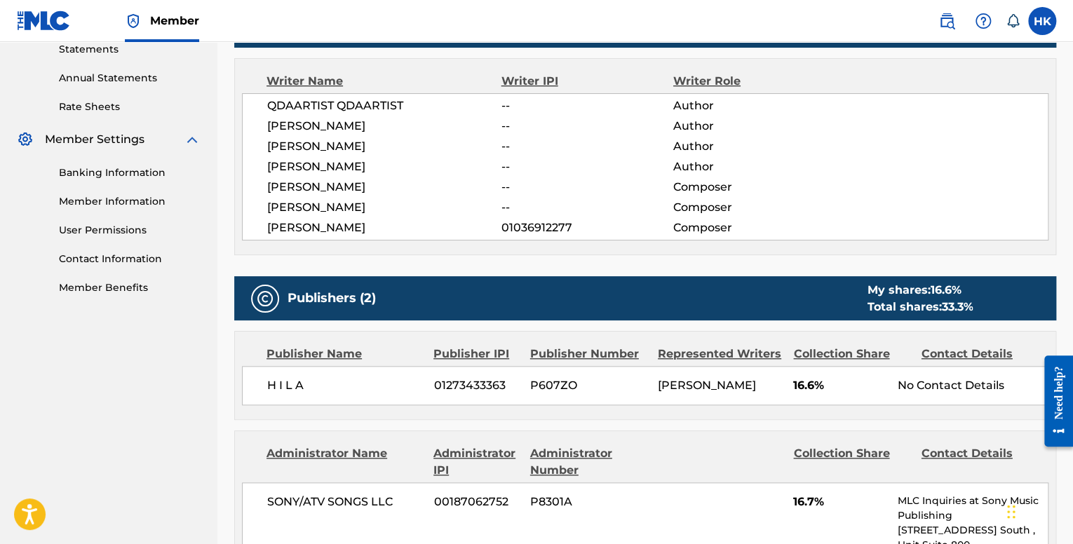
scroll to position [491, 0]
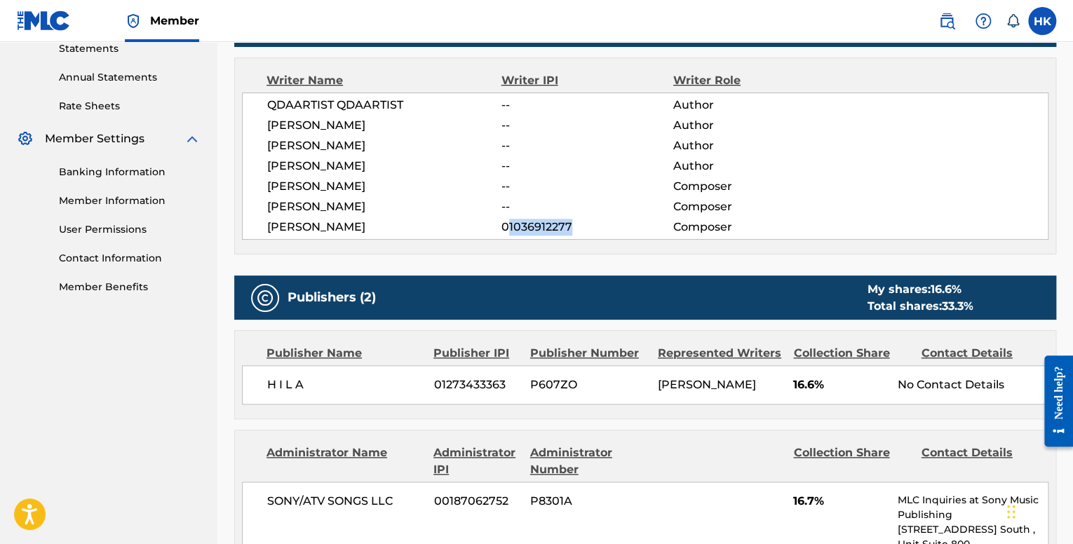
drag, startPoint x: 509, startPoint y: 225, endPoint x: 579, endPoint y: 228, distance: 69.5
click at [579, 228] on span "01036912277" at bounding box center [588, 227] width 172 height 17
copy span "1036912277"
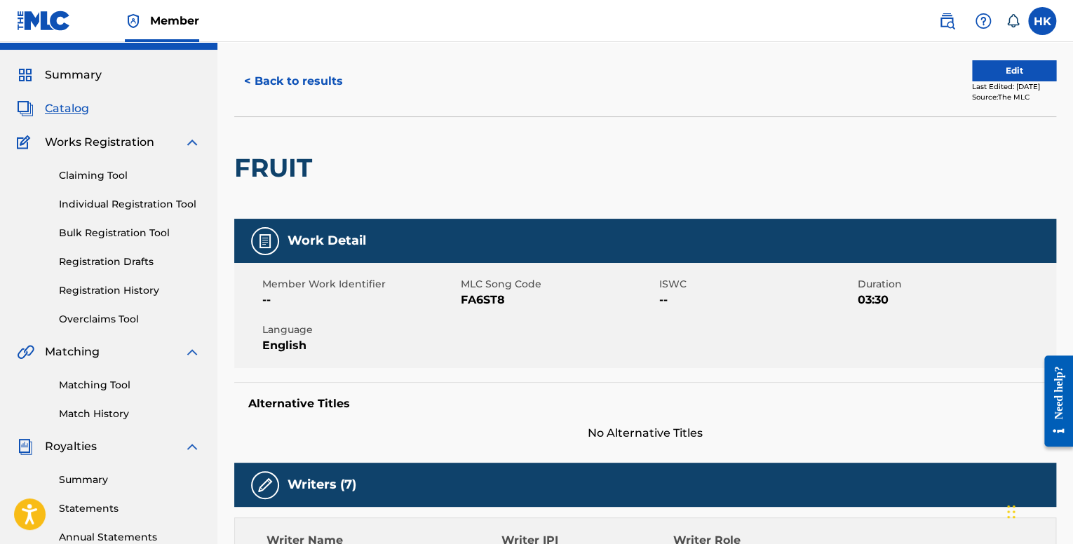
scroll to position [0, 0]
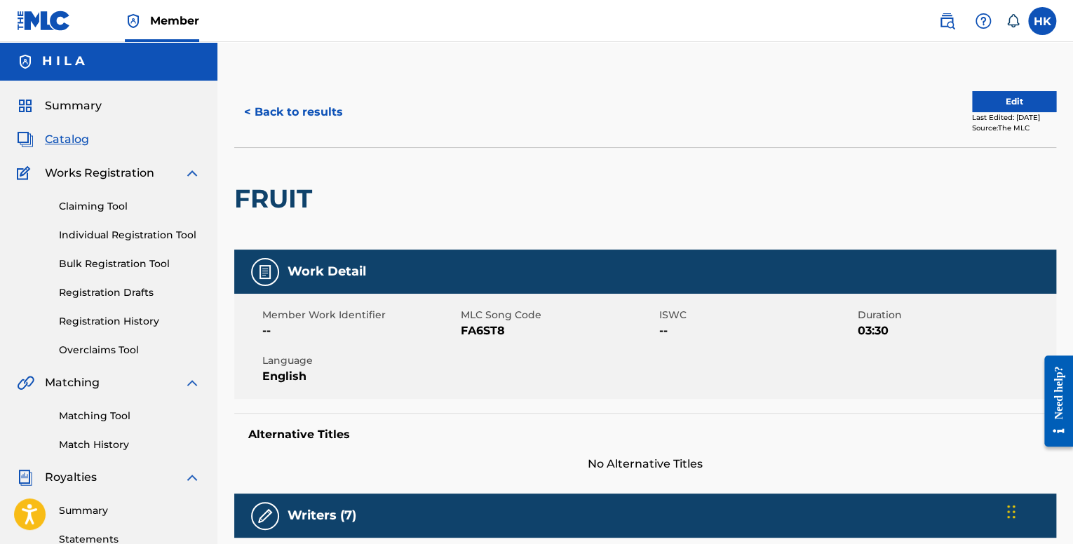
click at [988, 86] on div "< Back to results Edit Last Edited: [DATE] Source: The MLC" at bounding box center [645, 112] width 822 height 70
click at [980, 96] on button "Edit" at bounding box center [1014, 101] width 84 height 21
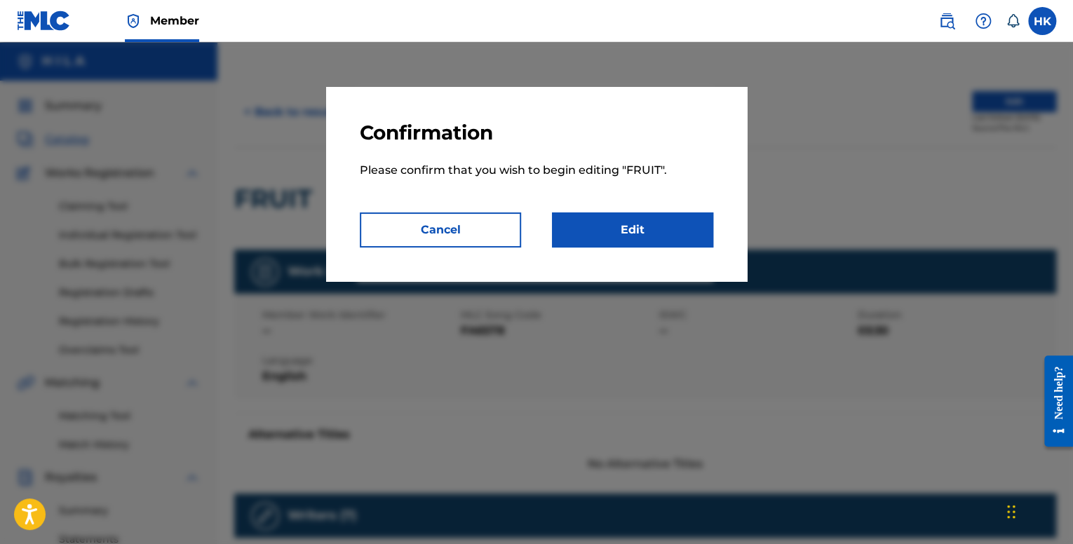
click at [587, 222] on link "Edit" at bounding box center [632, 230] width 161 height 35
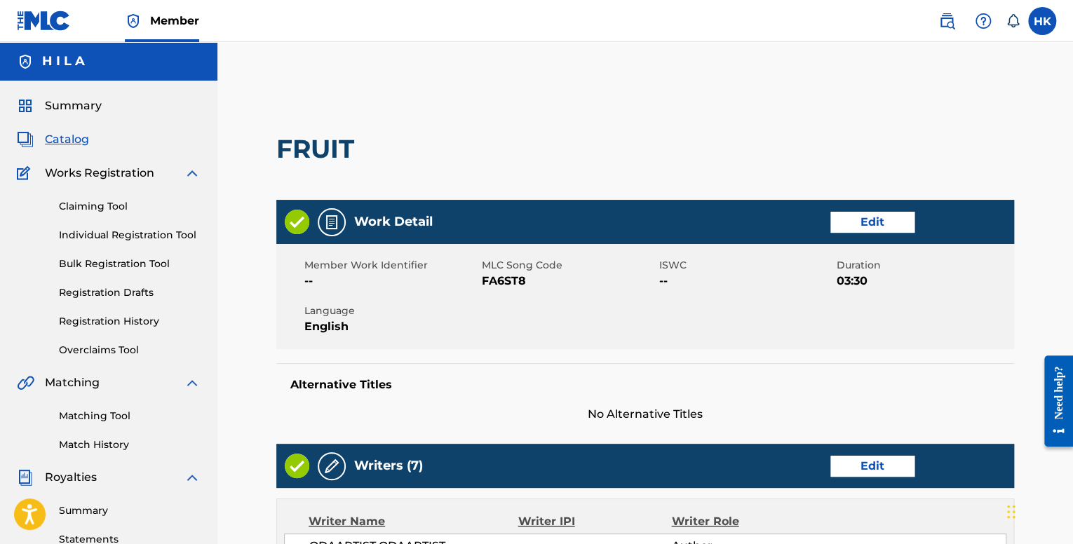
click at [859, 223] on link "Edit" at bounding box center [873, 222] width 84 height 21
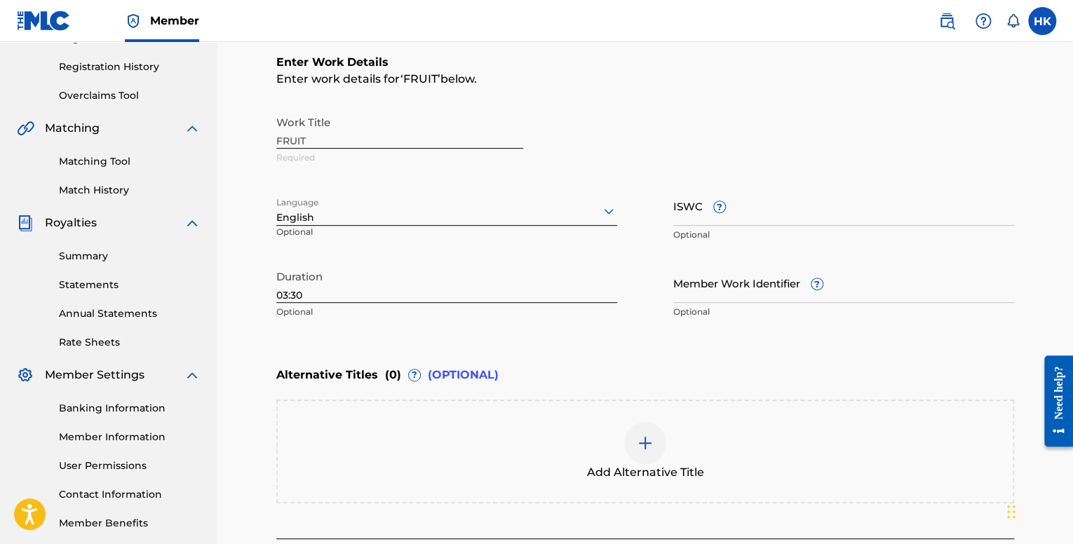
scroll to position [281, 0]
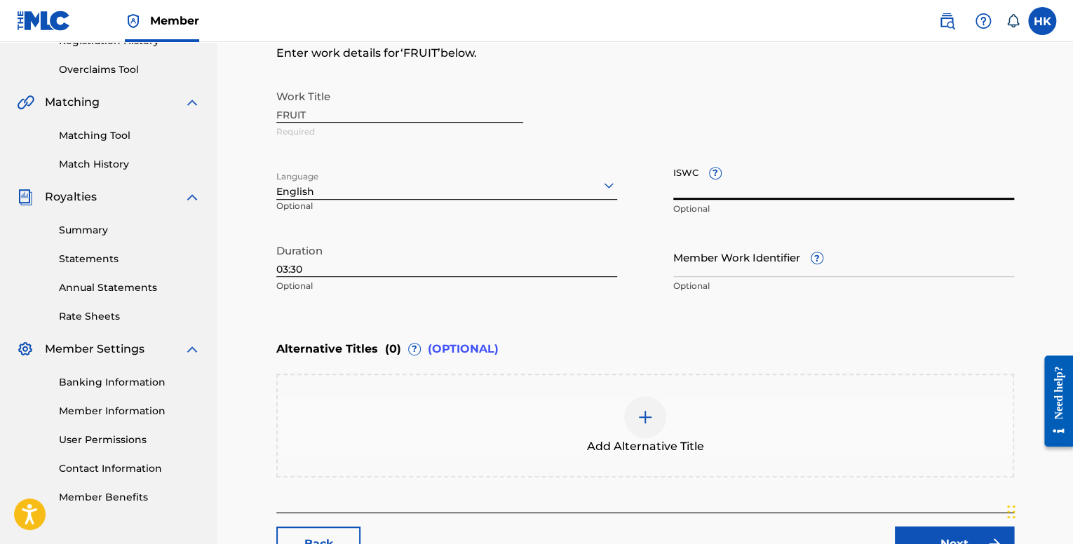
click at [743, 193] on input "ISWC ?" at bounding box center [844, 180] width 341 height 40
paste input "T-327.903.449-6"
click at [683, 192] on input "T-327.903.449-6" at bounding box center [844, 180] width 341 height 40
click at [700, 194] on input "T327.903.449-6" at bounding box center [844, 180] width 341 height 40
click at [716, 196] on input "T327903.449-6" at bounding box center [844, 180] width 341 height 40
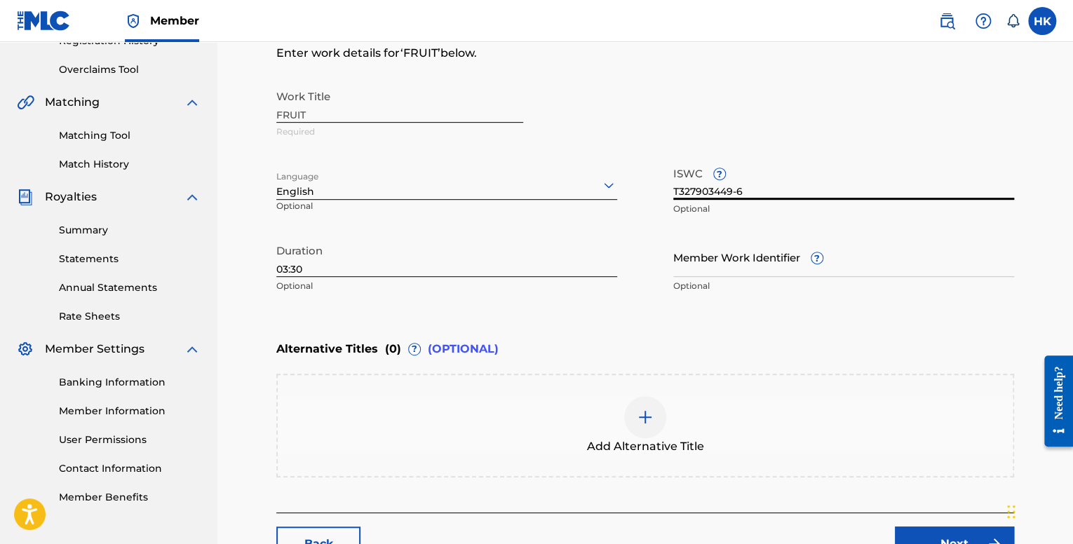
click at [735, 196] on input "T327903449-6" at bounding box center [844, 180] width 341 height 40
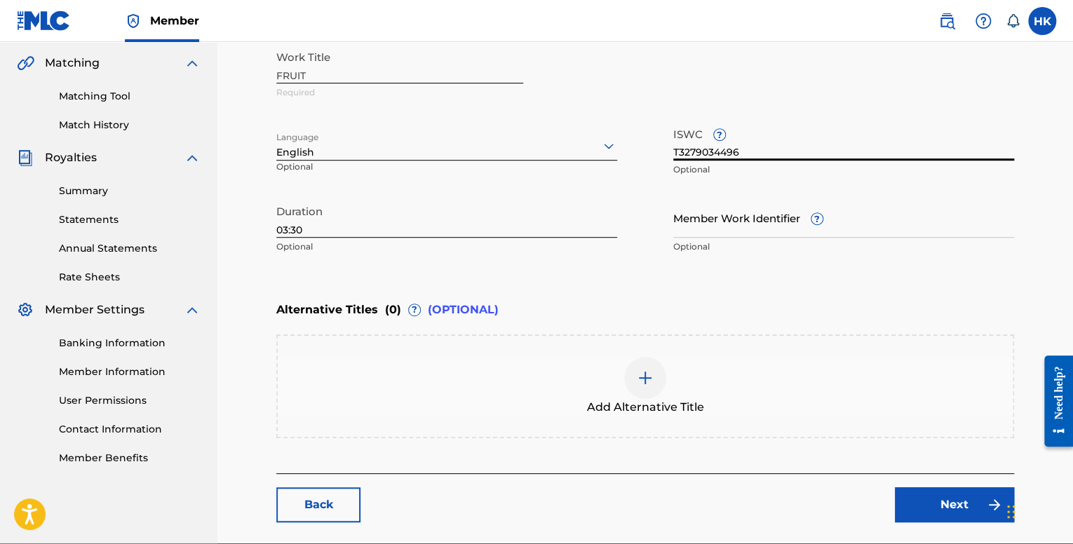
scroll to position [385, 0]
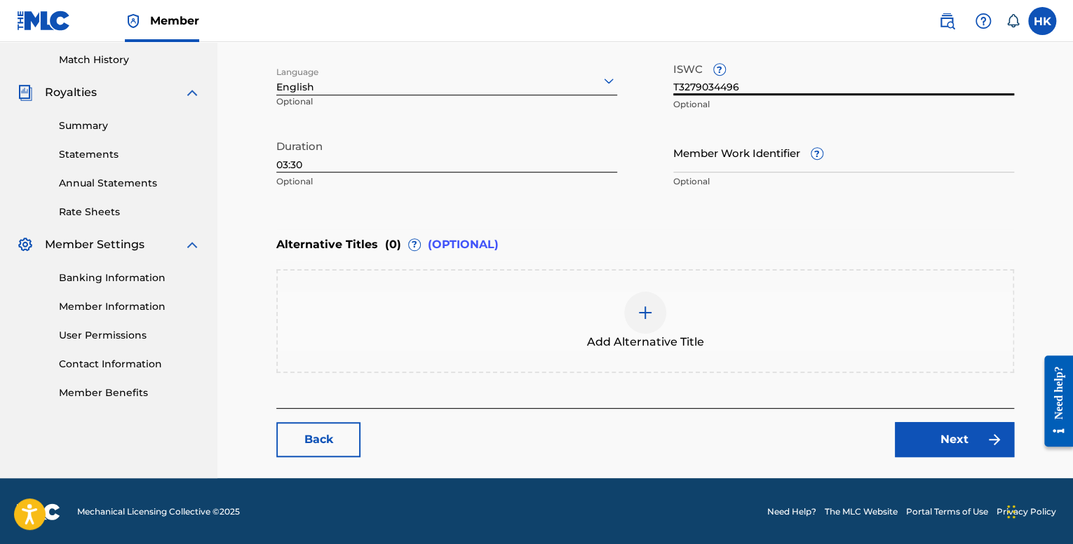
type input "T3279034496"
click at [928, 441] on link "Next" at bounding box center [954, 439] width 119 height 35
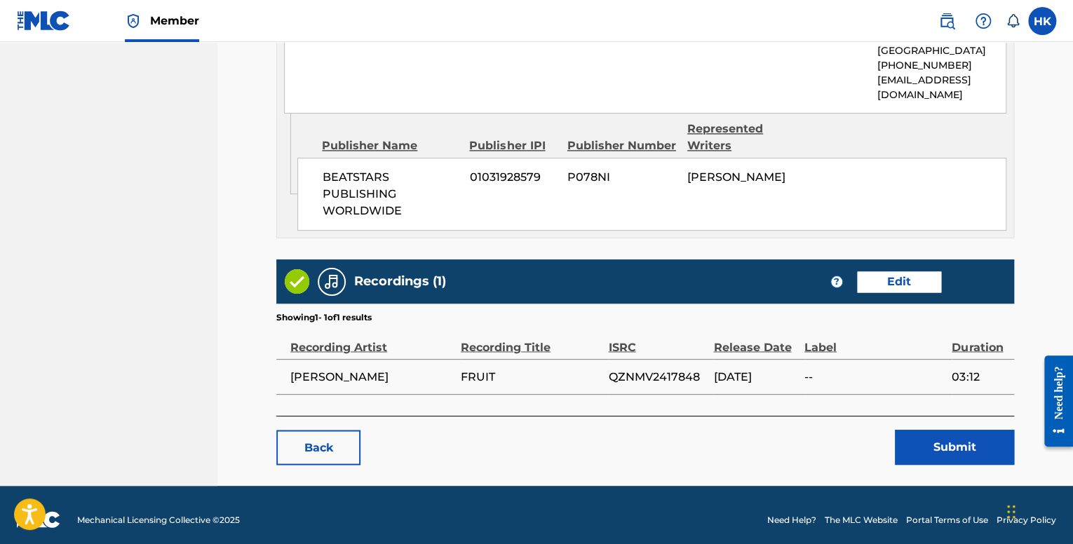
scroll to position [1005, 0]
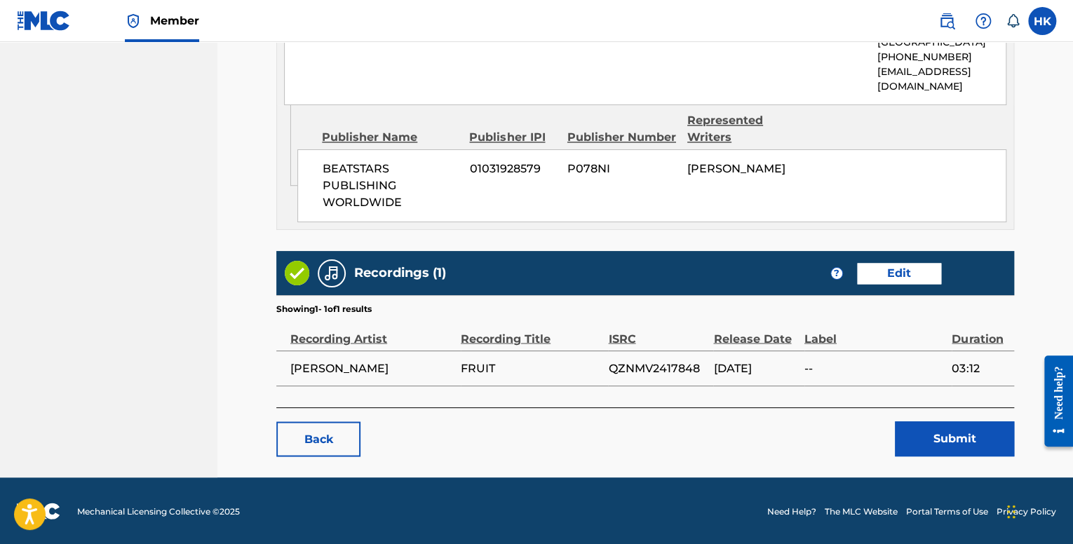
click at [932, 435] on button "Submit" at bounding box center [954, 439] width 119 height 35
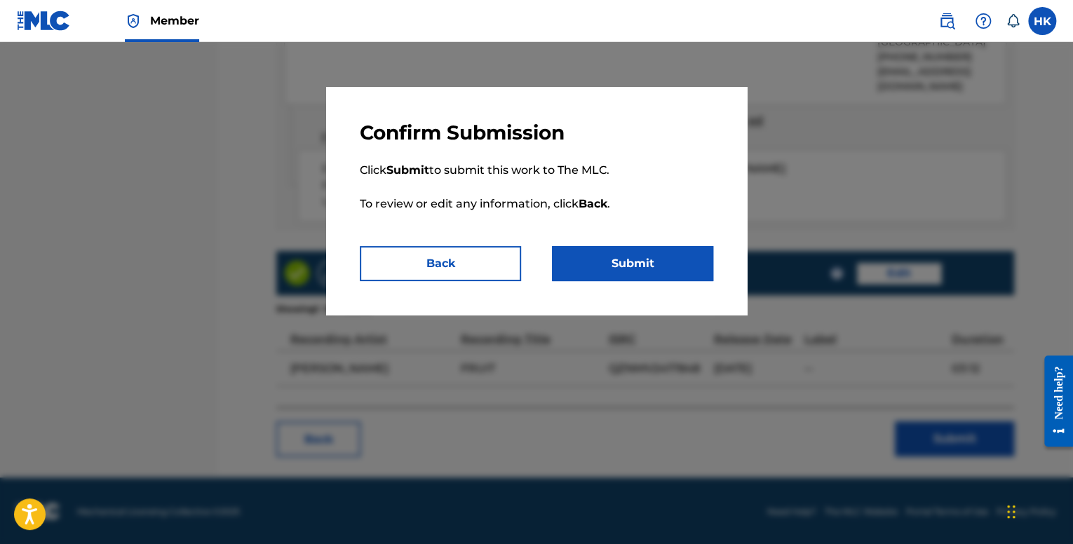
drag, startPoint x: 662, startPoint y: 253, endPoint x: 547, endPoint y: 343, distance: 146.5
click at [535, 356] on div "Confirm Submission Click Submit to submit this work to The MLC. To review or ed…" at bounding box center [536, 293] width 1073 height 502
click at [583, 367] on div at bounding box center [536, 314] width 1073 height 544
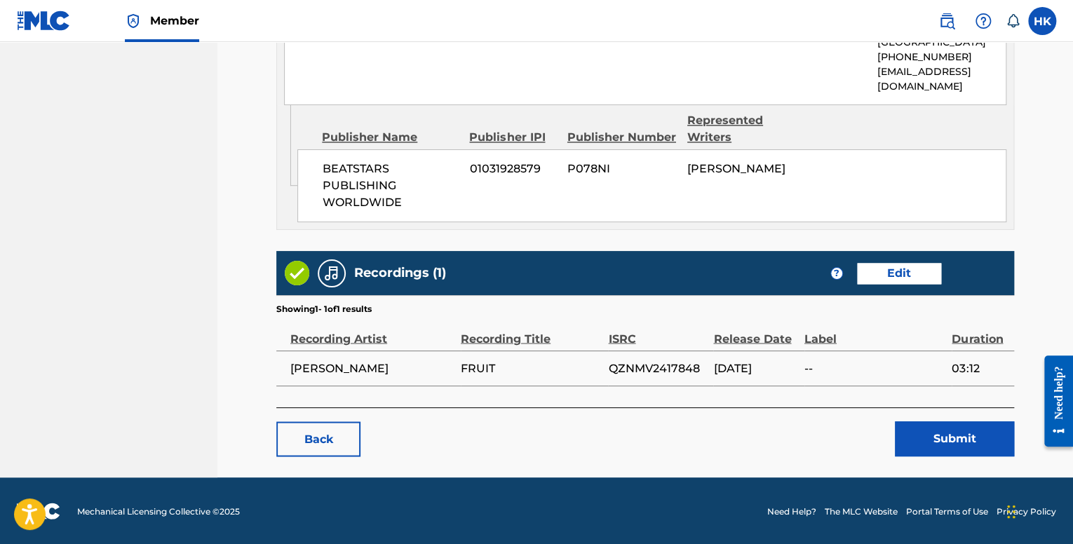
click at [971, 436] on button "Submit" at bounding box center [954, 439] width 119 height 35
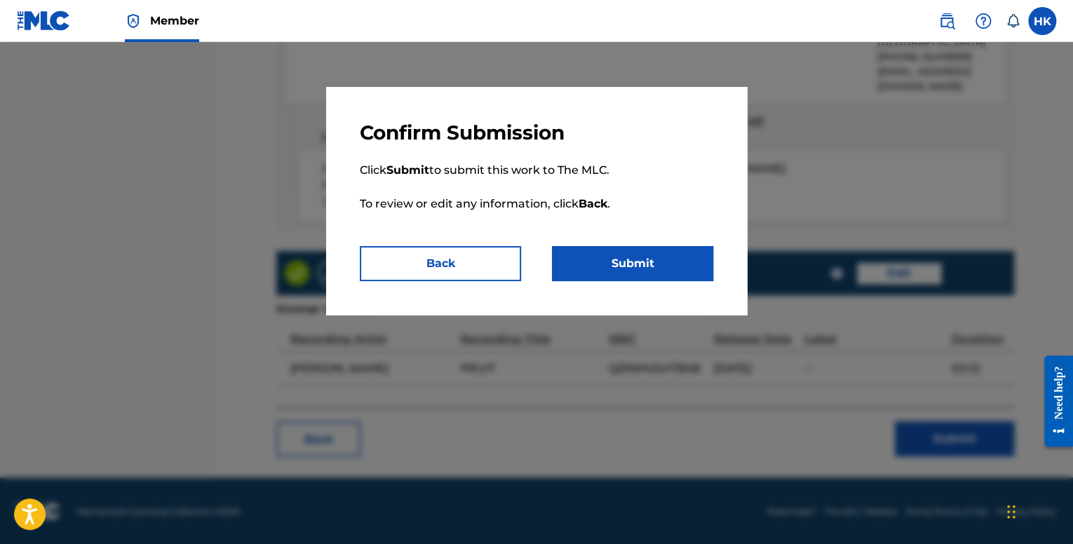
click at [587, 253] on button "Submit" at bounding box center [632, 263] width 161 height 35
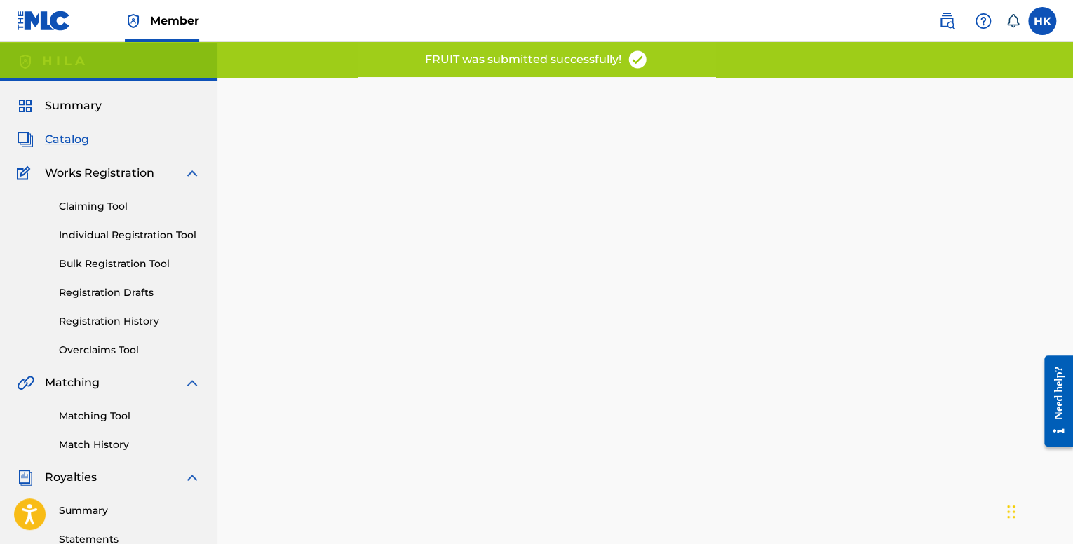
click at [86, 135] on span "Catalog" at bounding box center [67, 139] width 44 height 17
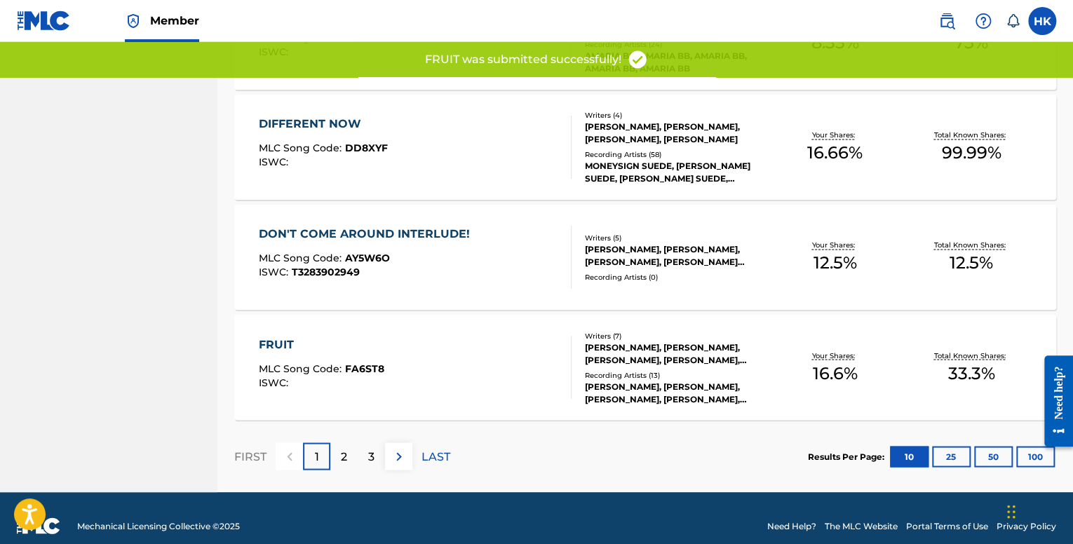
scroll to position [1061, 0]
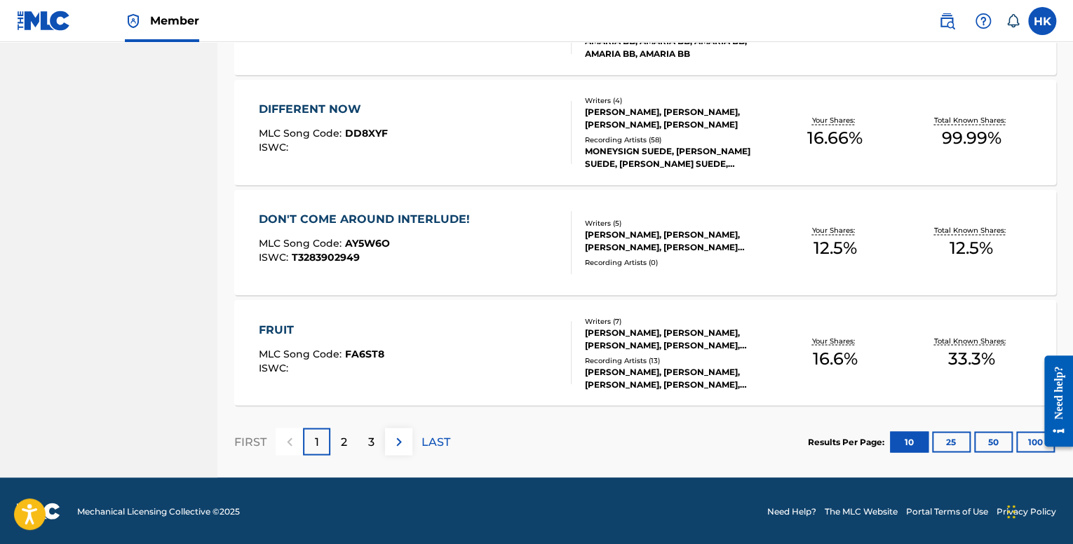
click at [343, 446] on p "2" at bounding box center [344, 442] width 6 height 17
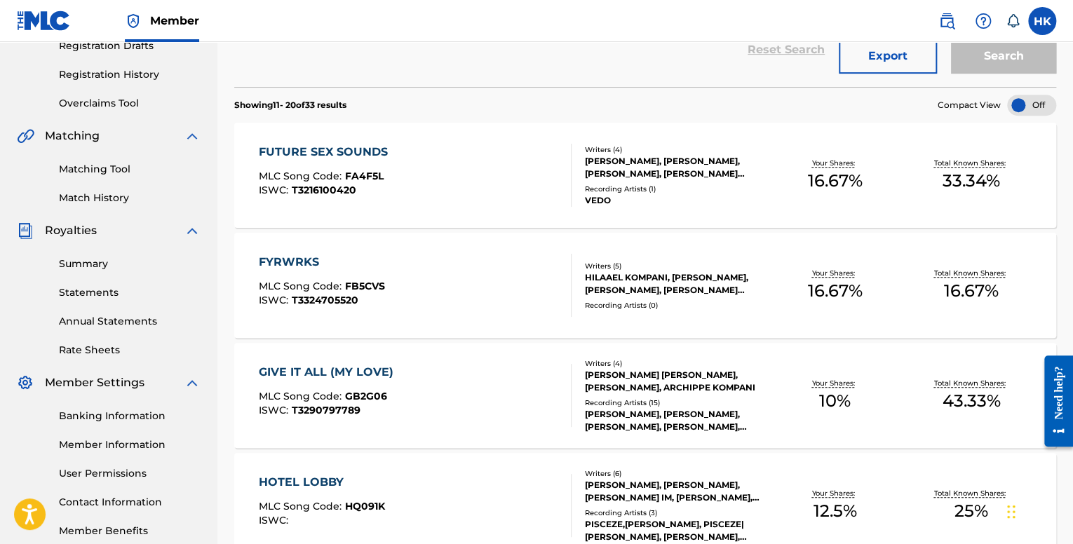
scroll to position [351, 0]
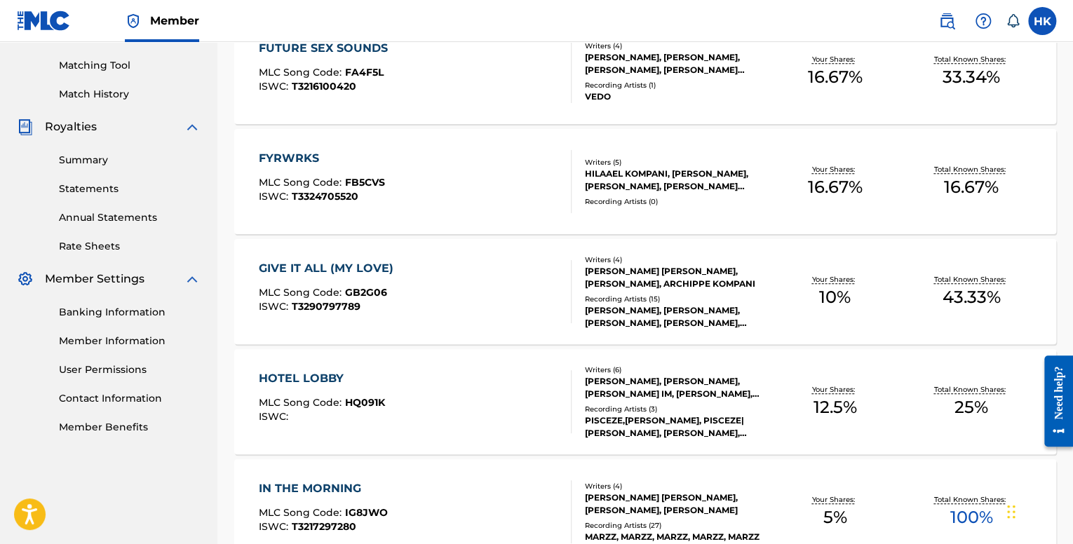
click at [384, 392] on div "HOTEL LOBBY MLC Song Code : HQ091K ISWC :" at bounding box center [415, 401] width 312 height 63
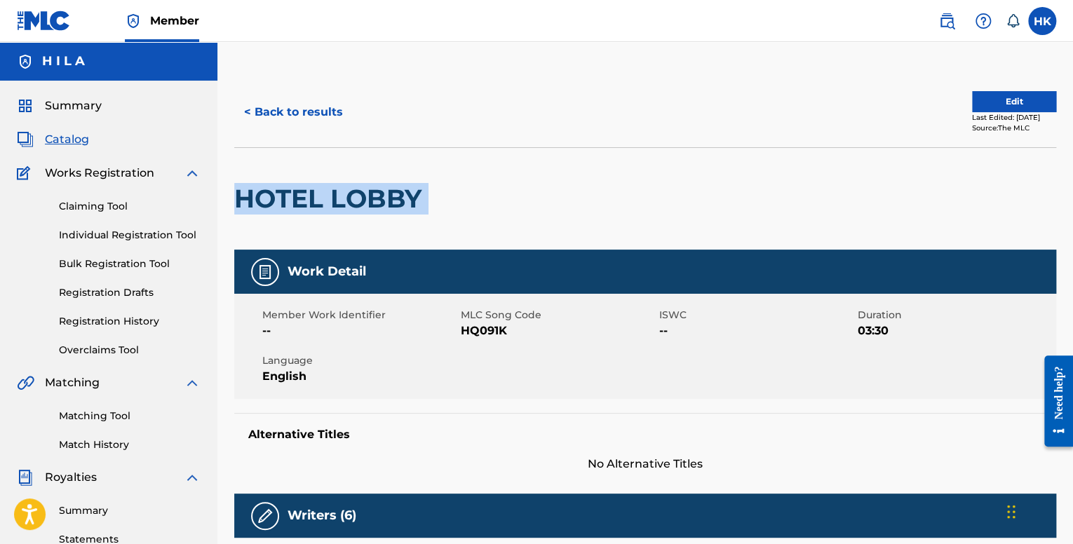
drag, startPoint x: 433, startPoint y: 199, endPoint x: 240, endPoint y: 199, distance: 192.9
click at [241, 199] on div "HOTEL LOBBY" at bounding box center [645, 198] width 822 height 102
copy div "HOTEL LOBBY"
click at [988, 96] on button "Edit" at bounding box center [1014, 101] width 84 height 21
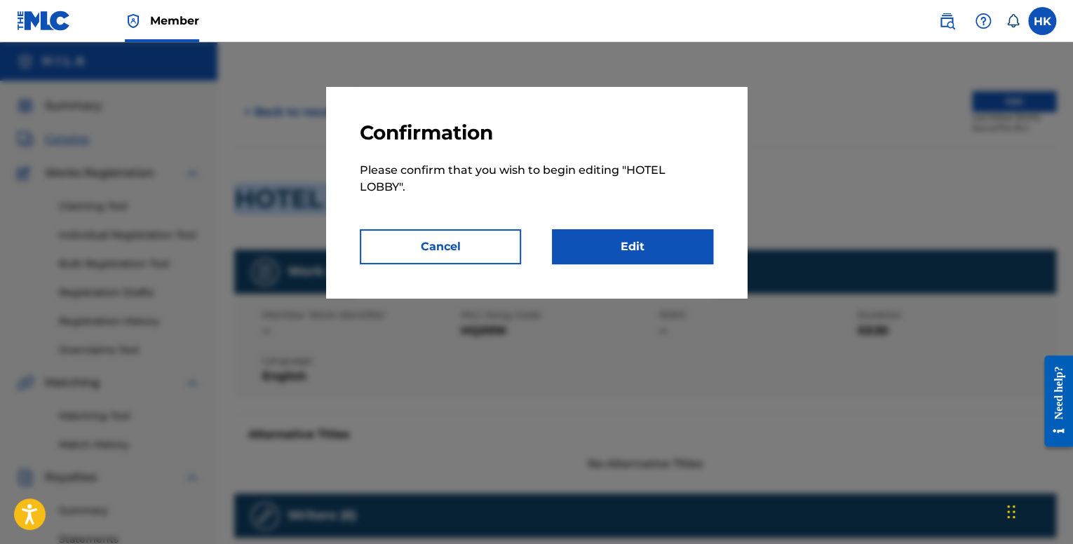
click at [617, 252] on link "Edit" at bounding box center [632, 246] width 161 height 35
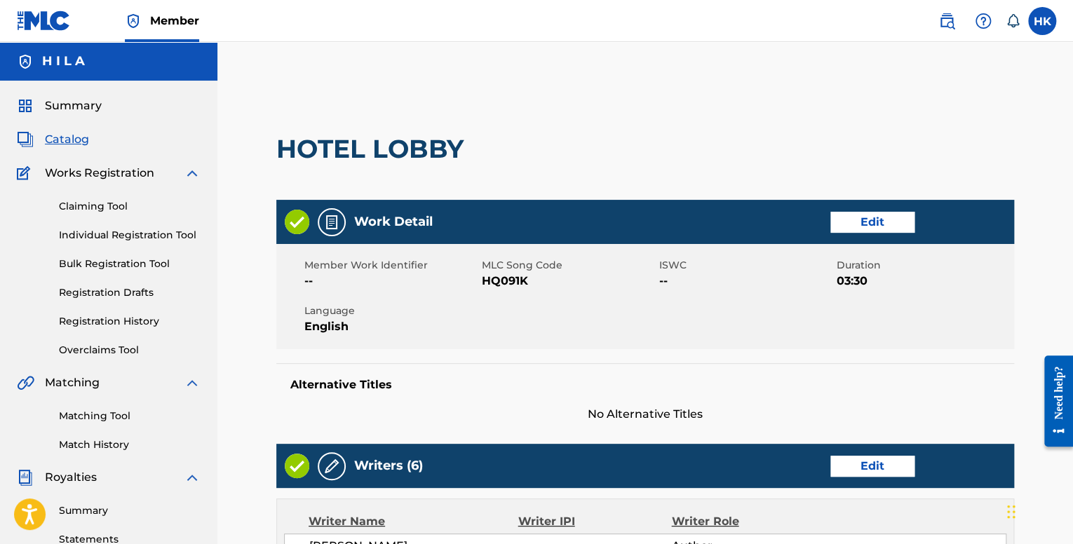
click at [847, 226] on link "Edit" at bounding box center [873, 222] width 84 height 21
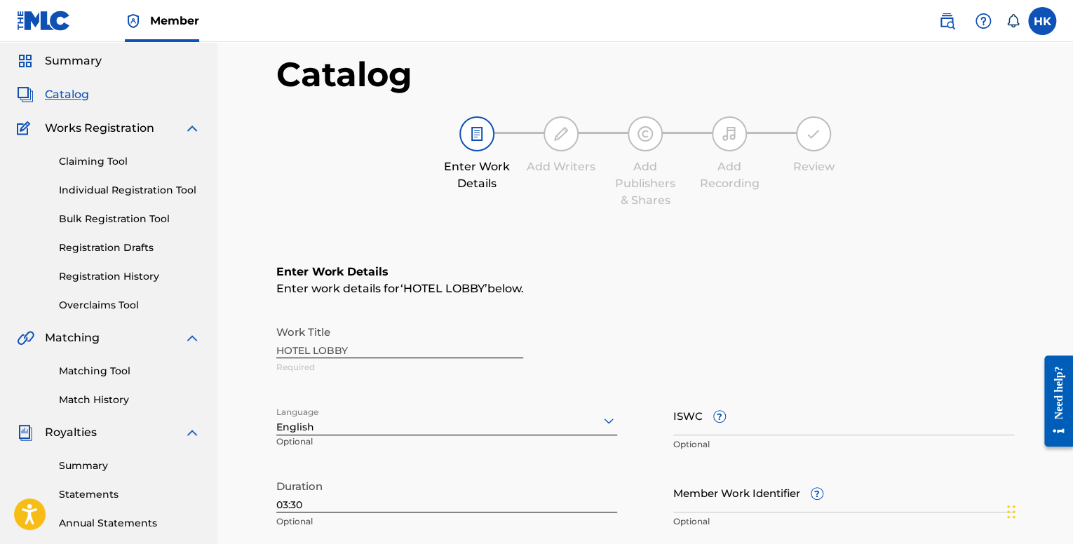
scroll to position [281, 0]
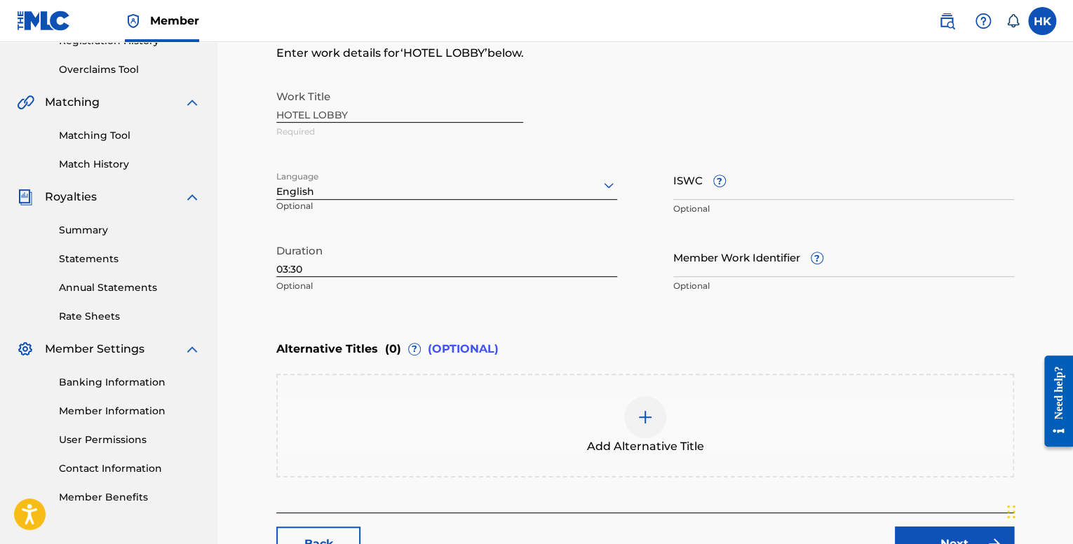
click at [730, 192] on input "ISWC ?" at bounding box center [844, 180] width 341 height 40
paste input "T-327.821.018-3"
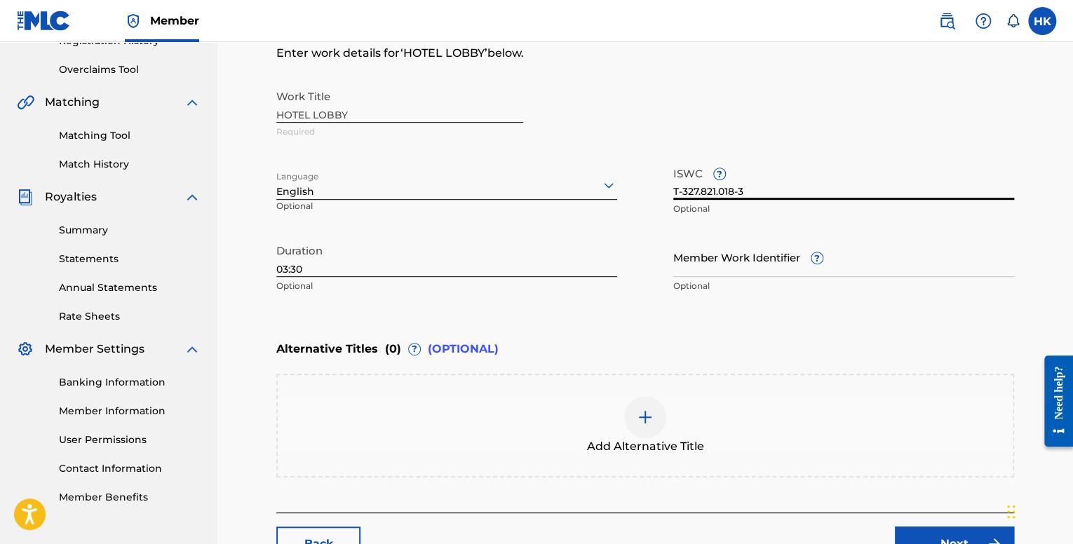
click at [682, 194] on input "T-327.821.018-3" at bounding box center [844, 180] width 341 height 40
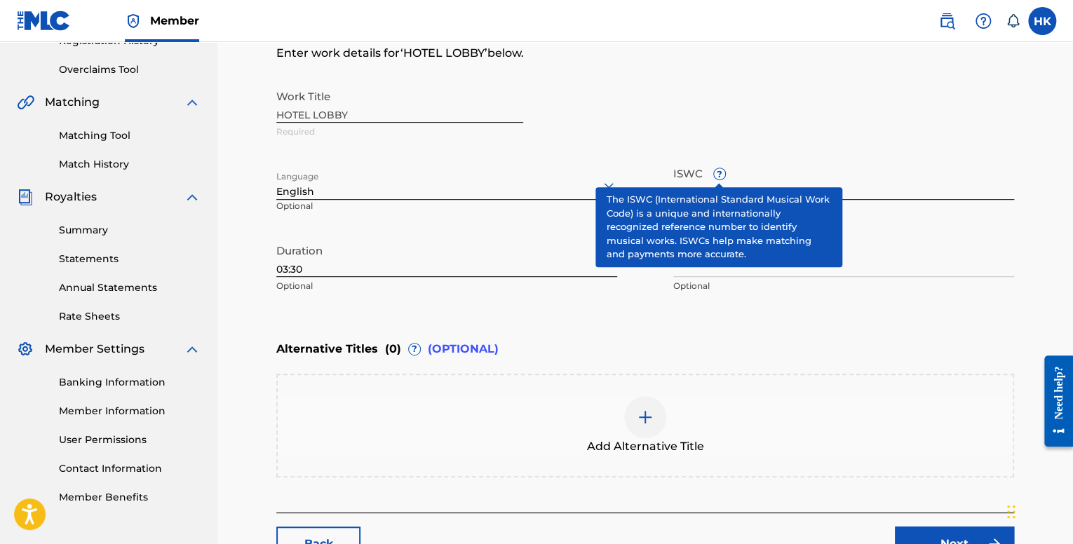
click at [716, 177] on span "?" at bounding box center [719, 173] width 11 height 11
click at [716, 177] on input "T327.821.018-3" at bounding box center [844, 180] width 341 height 40
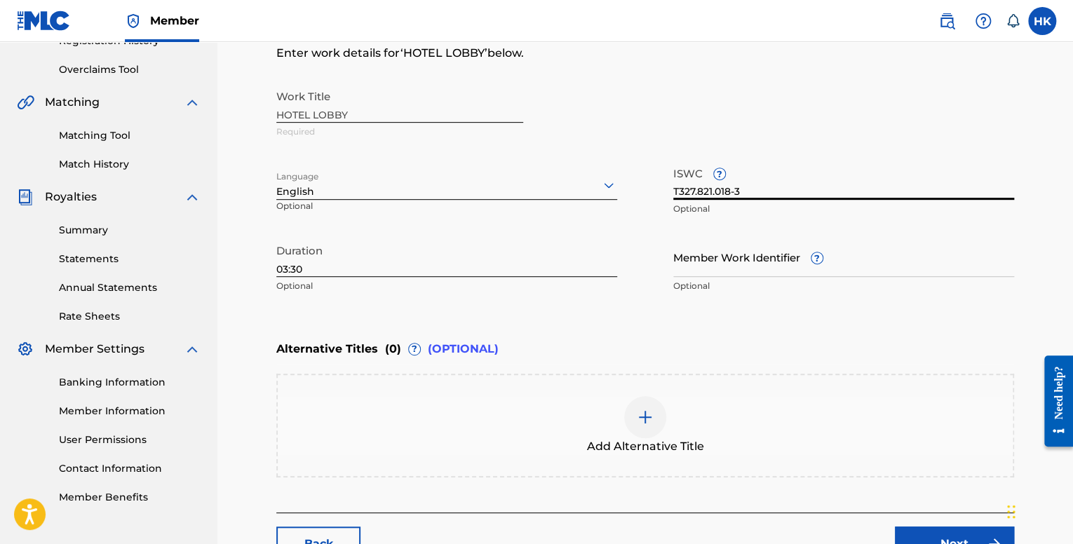
click at [752, 180] on input "T327.821.018-3" at bounding box center [844, 180] width 341 height 40
drag, startPoint x: 692, startPoint y: 203, endPoint x: 637, endPoint y: 198, distance: 54.9
click at [637, 198] on div "Work Title HOTEL LOBBY Required Language English Optional ISWC ? T327.821.018-3…" at bounding box center [645, 192] width 738 height 218
paste input "-"
click at [741, 226] on div "Work Title HOTEL LOBBY Required Language English Optional ISWC ? T-327.821.018-…" at bounding box center [645, 192] width 738 height 218
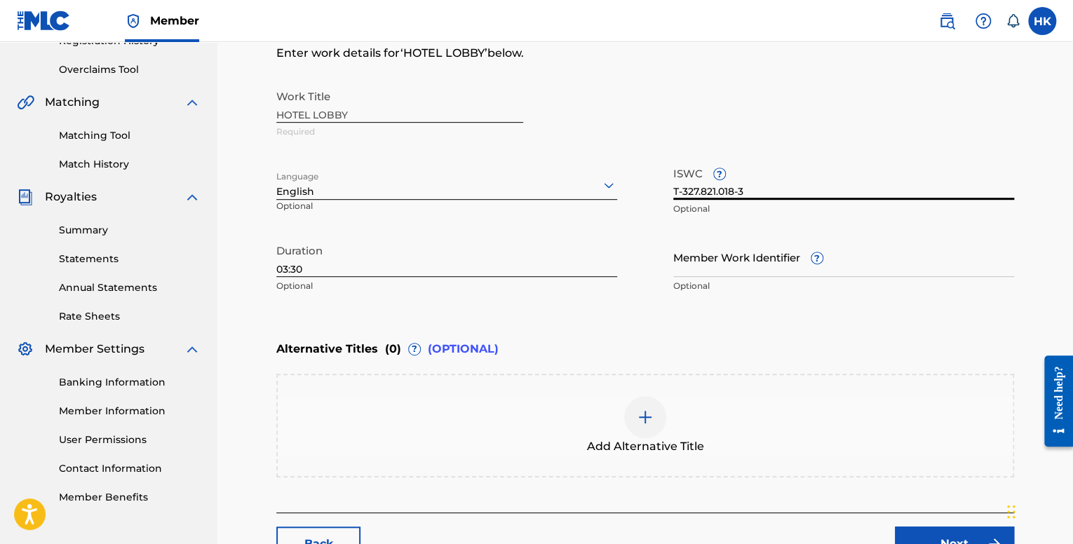
click at [755, 194] on input "T-327.821.018-3" at bounding box center [844, 180] width 341 height 40
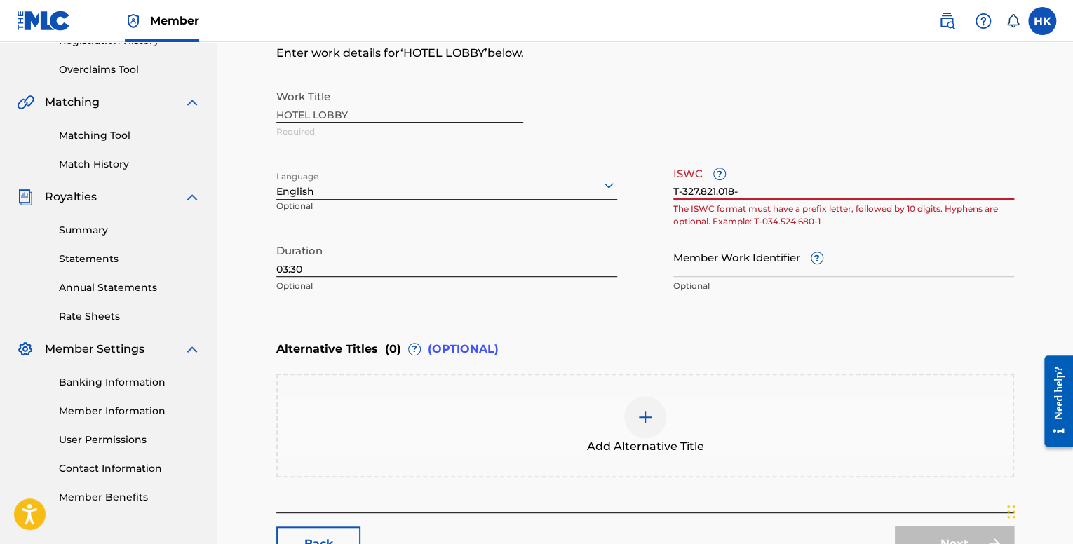
type input "T-327.821.018-3"
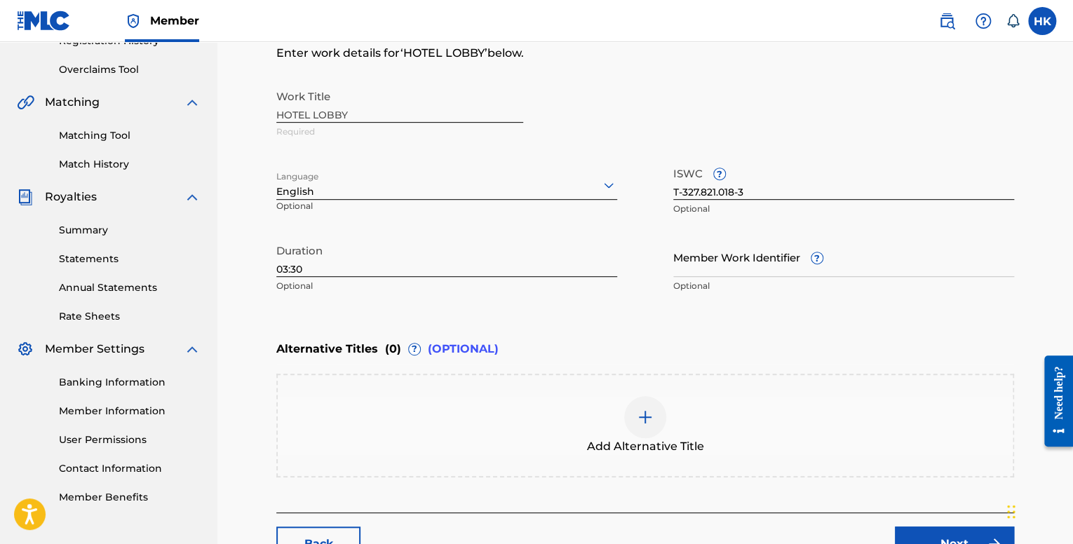
click at [756, 281] on p "Optional" at bounding box center [844, 286] width 341 height 13
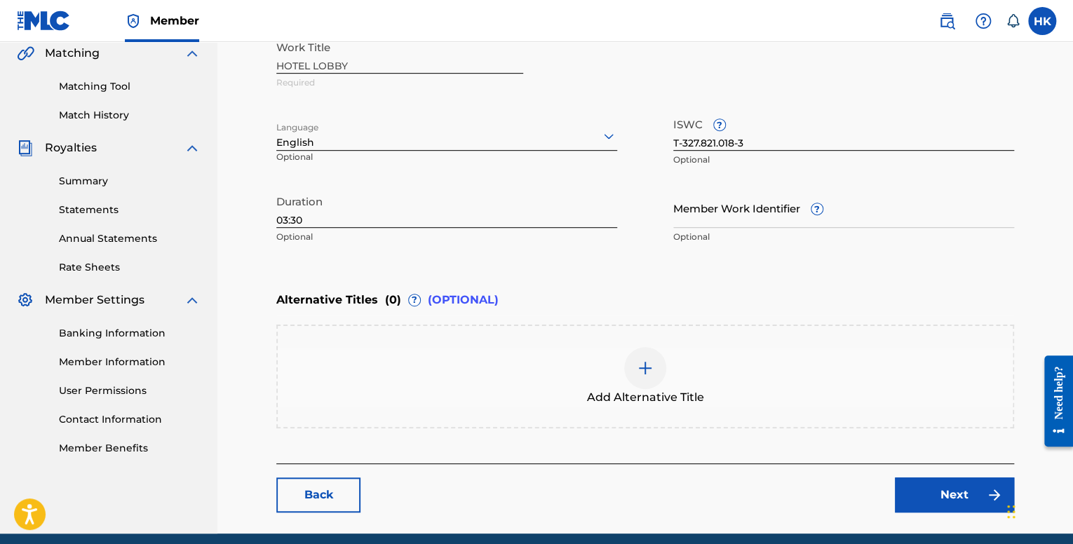
scroll to position [385, 0]
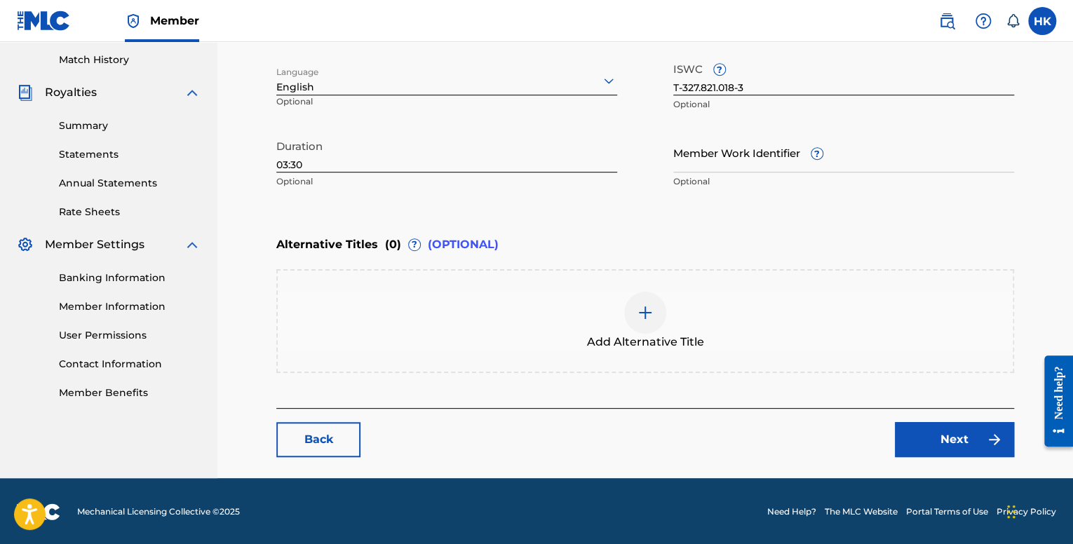
click at [932, 433] on link "Next" at bounding box center [954, 439] width 119 height 35
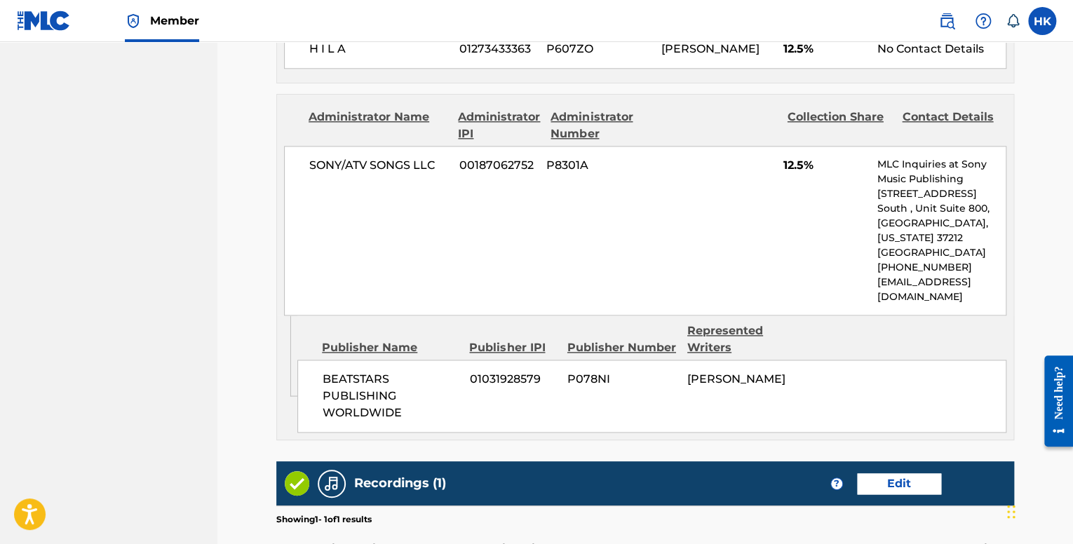
scroll to position [984, 0]
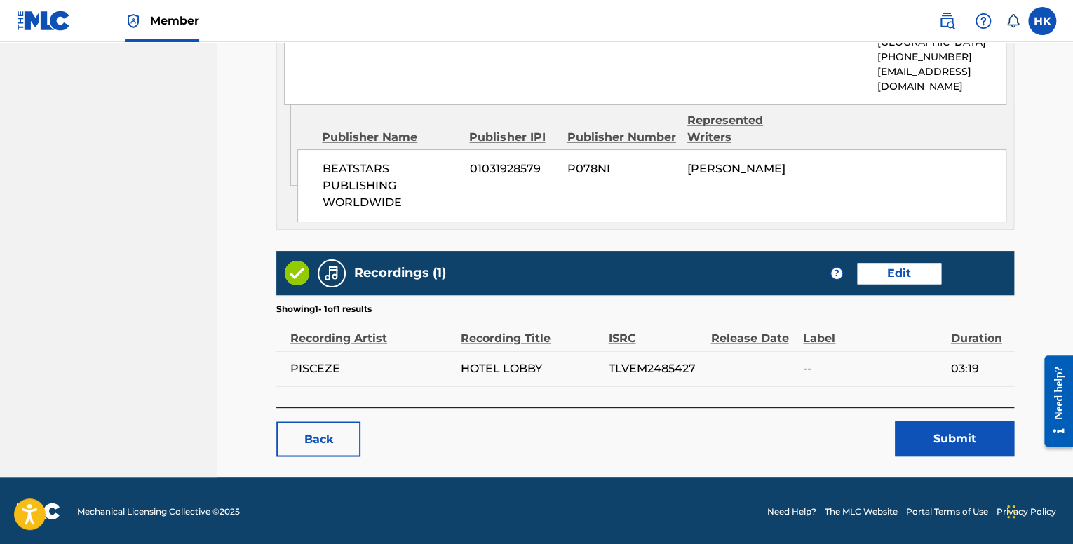
click at [942, 437] on button "Submit" at bounding box center [954, 439] width 119 height 35
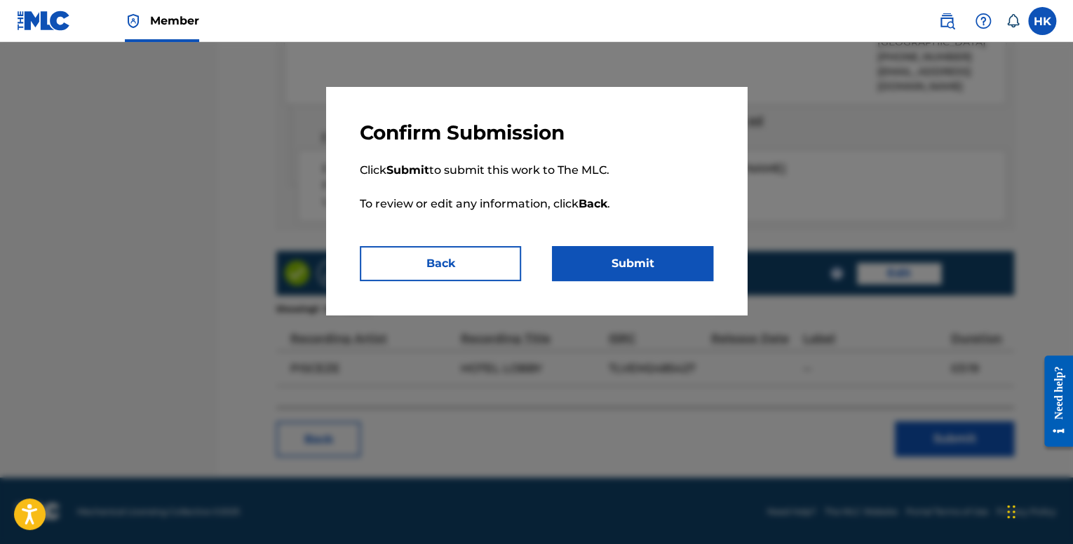
click at [705, 276] on button "Submit" at bounding box center [632, 263] width 161 height 35
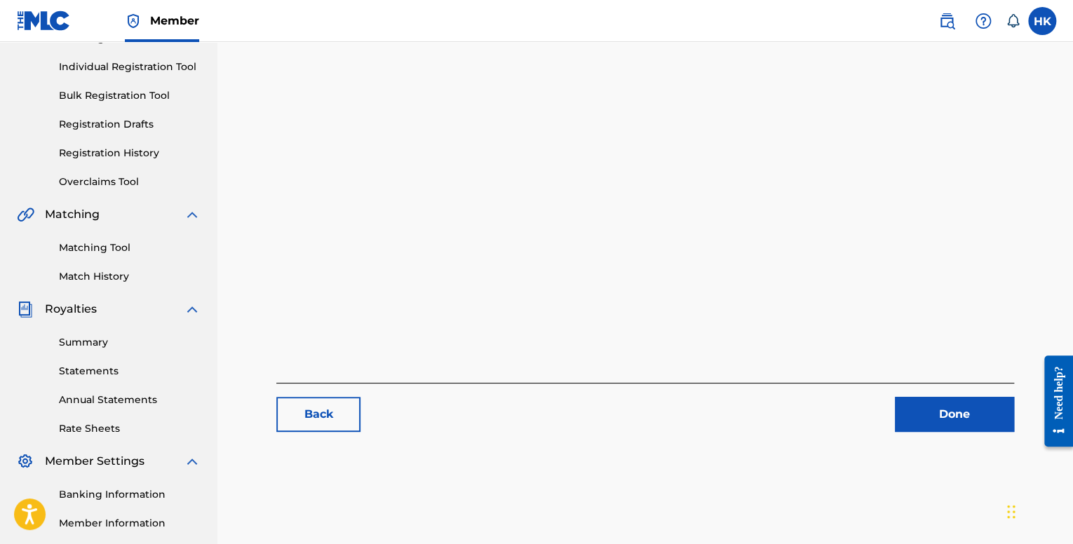
scroll to position [185, 0]
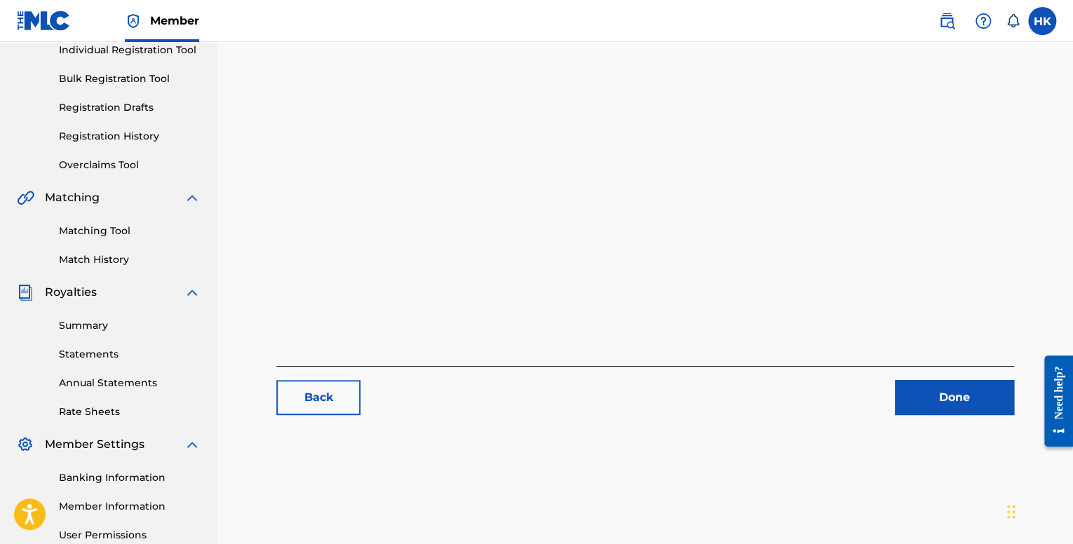
click at [954, 408] on link "Done" at bounding box center [954, 397] width 119 height 35
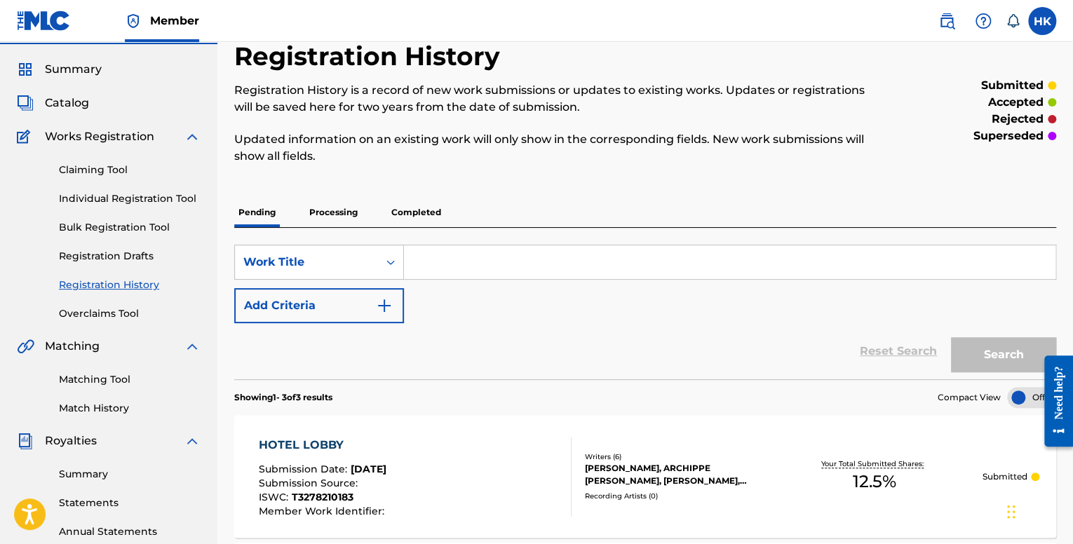
scroll to position [27, 0]
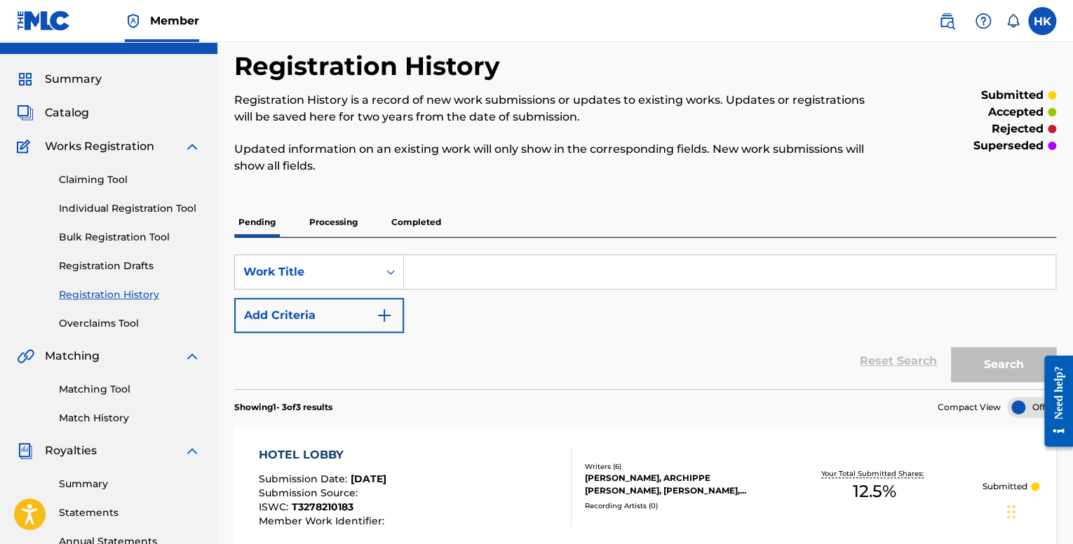
click at [81, 113] on span "Catalog" at bounding box center [67, 113] width 44 height 17
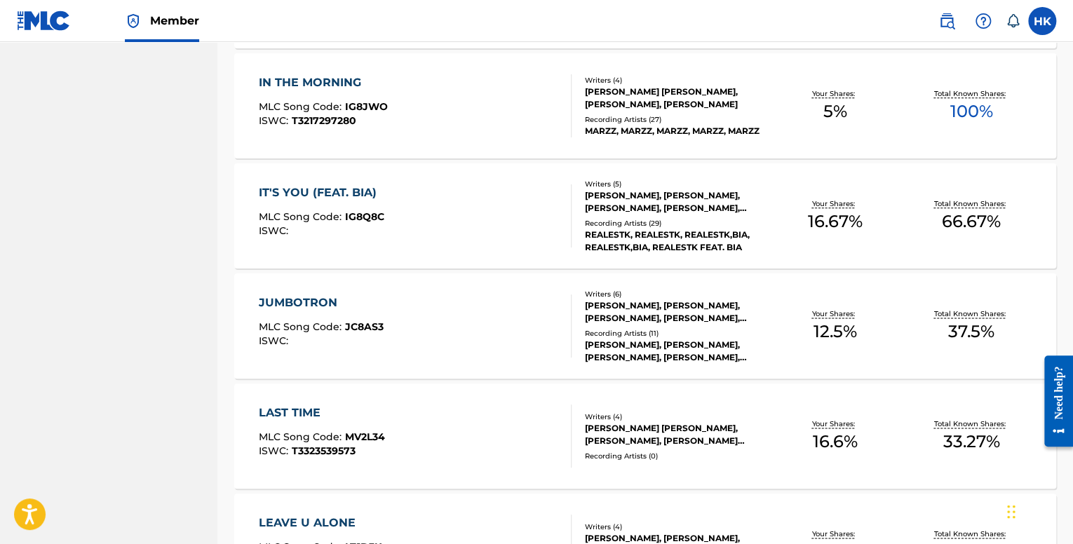
scroll to position [772, 0]
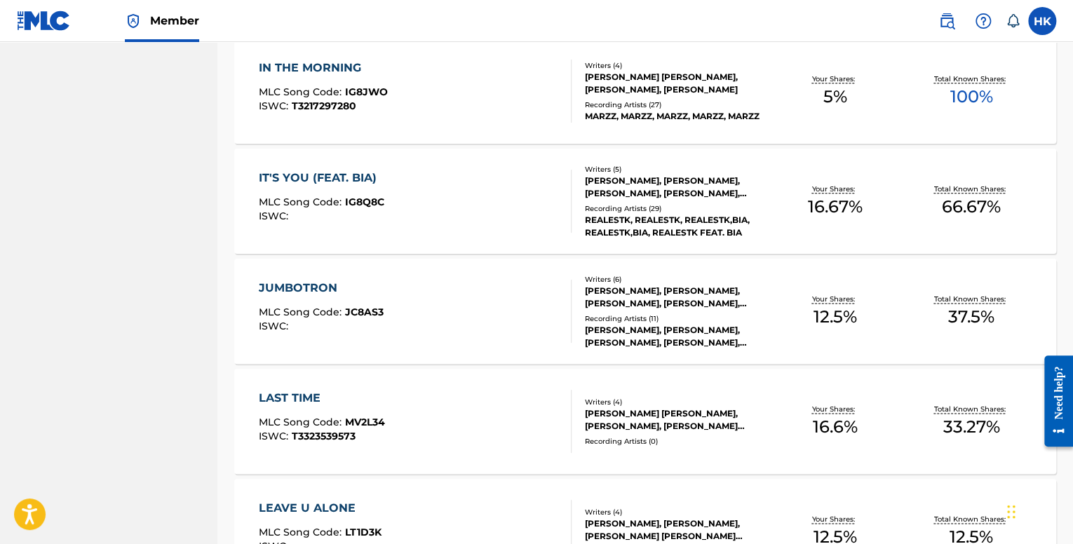
click at [453, 219] on div "IT'S YOU (FEAT. BIA) MLC Song Code : IG8Q8C ISWC :" at bounding box center [415, 201] width 312 height 63
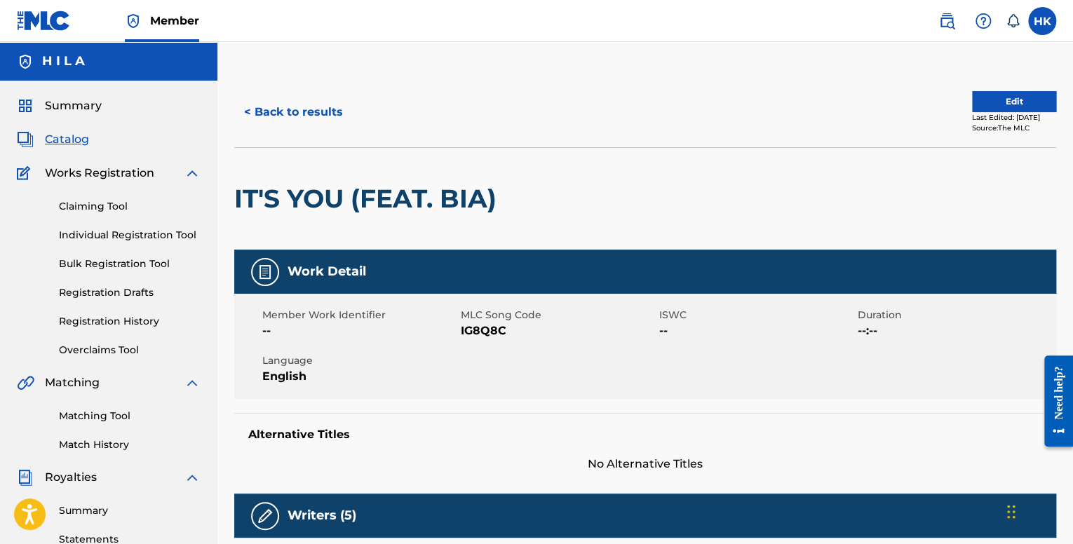
click at [498, 195] on h2 "IT'S YOU (FEAT. BIA)" at bounding box center [368, 199] width 269 height 32
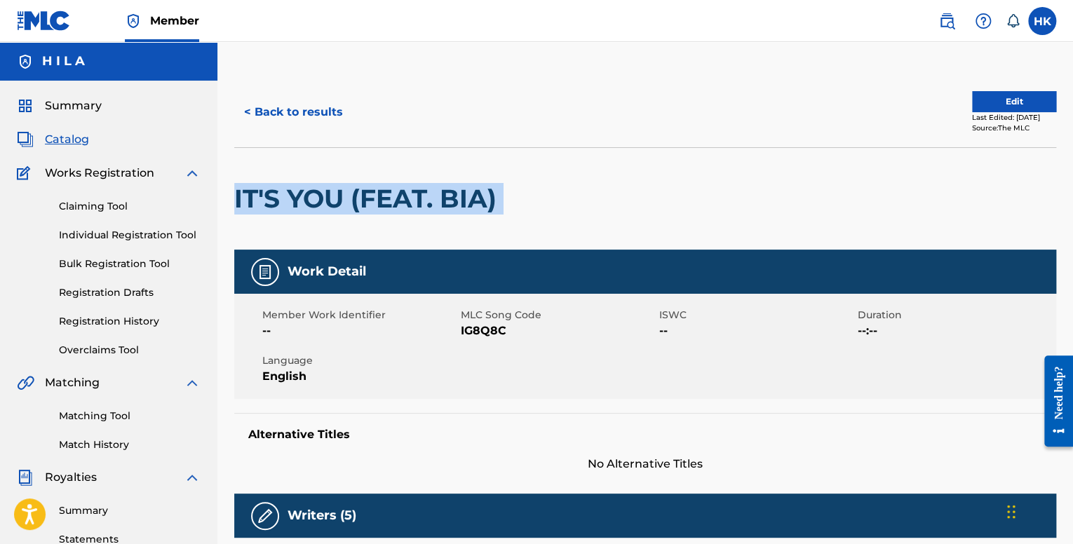
drag, startPoint x: 507, startPoint y: 197, endPoint x: 232, endPoint y: 186, distance: 275.3
copy div "IT'S YOU (FEAT. BIA)"
click at [972, 108] on button "Edit" at bounding box center [1014, 101] width 84 height 21
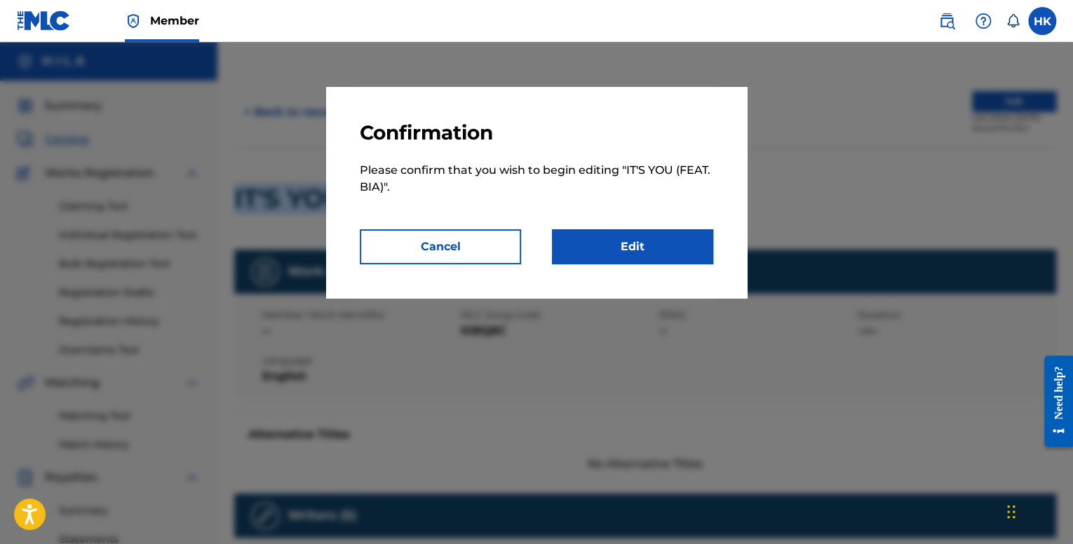
click at [633, 248] on link "Edit" at bounding box center [632, 246] width 161 height 35
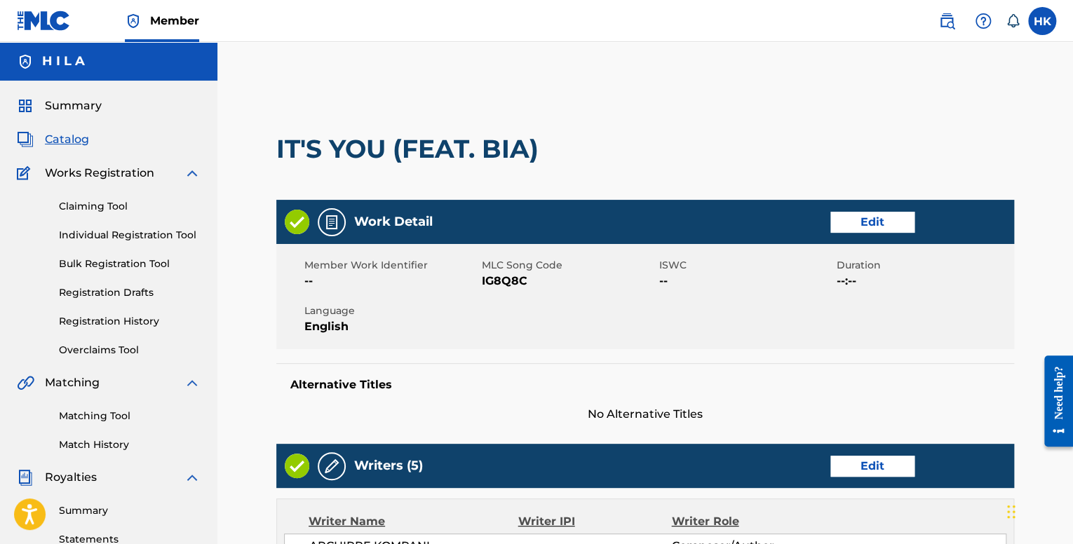
click at [858, 213] on link "Edit" at bounding box center [873, 222] width 84 height 21
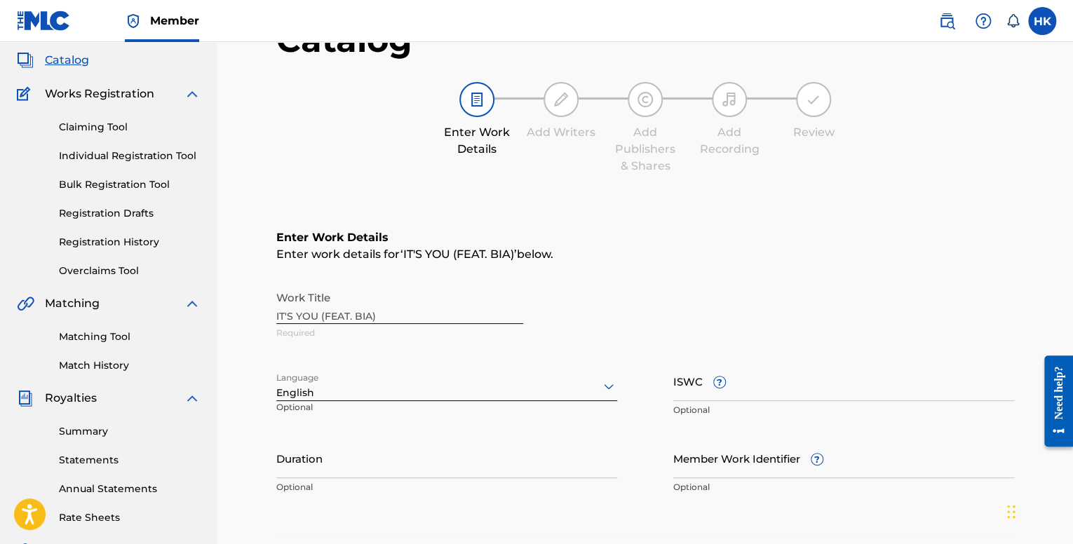
scroll to position [281, 0]
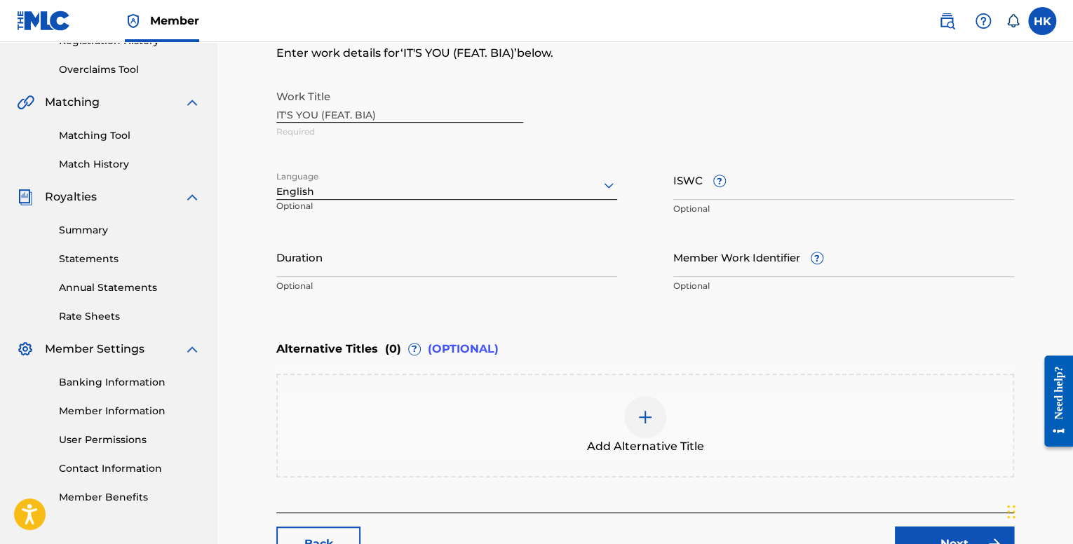
click at [754, 192] on input "ISWC ?" at bounding box center [844, 180] width 341 height 40
paste input "T-323.453.763-0"
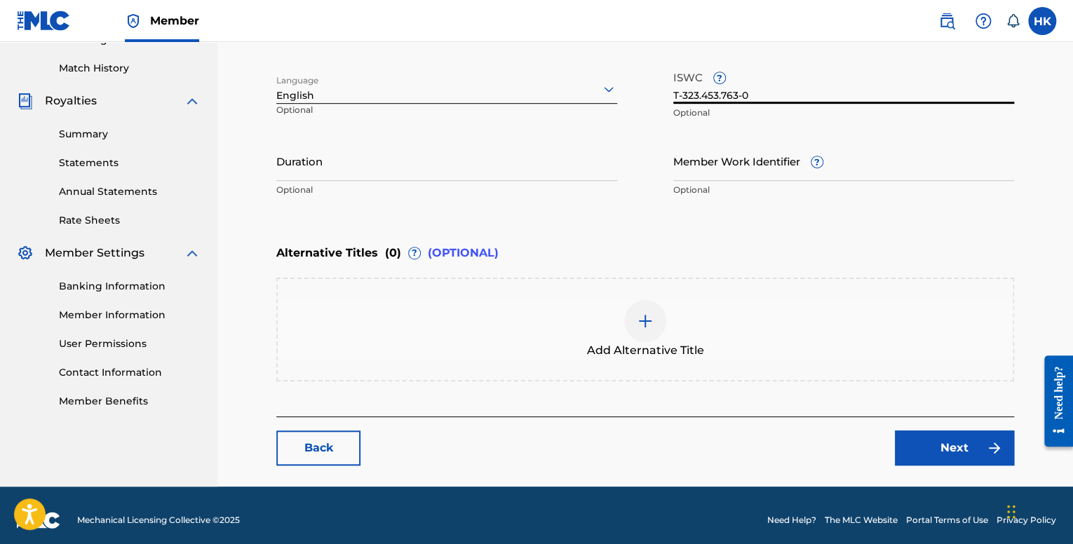
scroll to position [385, 0]
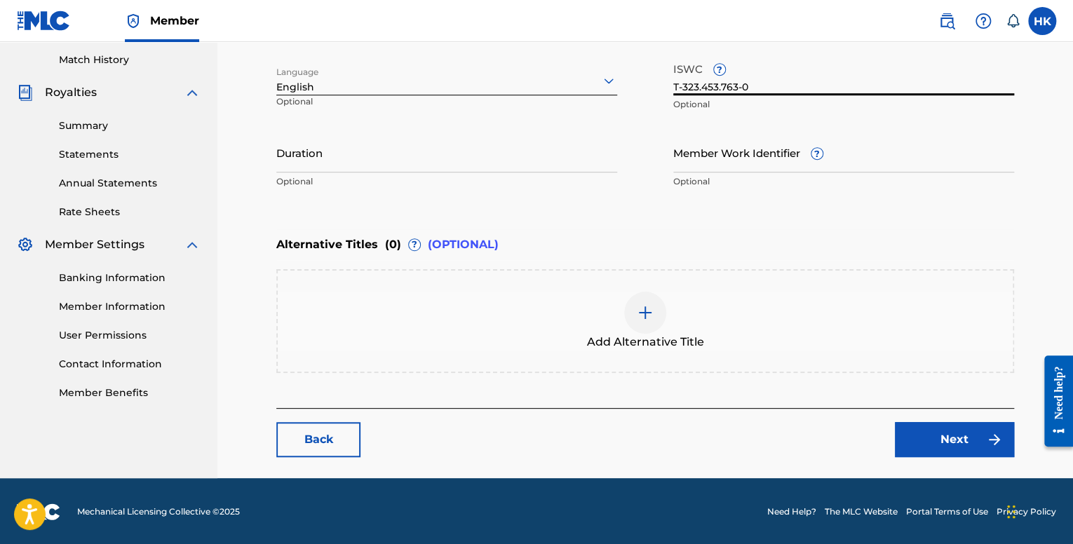
type input "T-323.453.763-0"
click at [941, 436] on link "Next" at bounding box center [954, 439] width 119 height 35
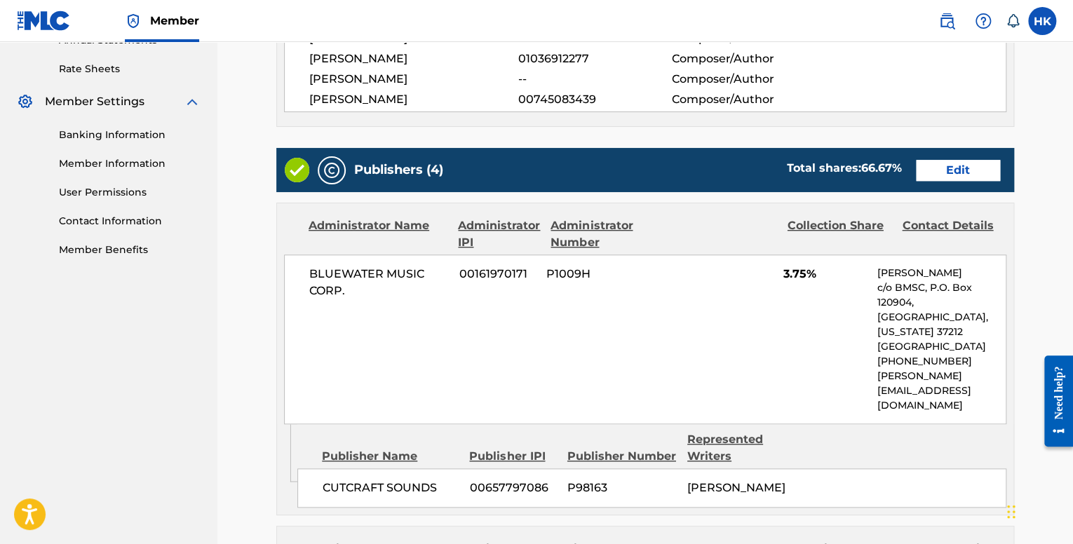
scroll to position [479, 0]
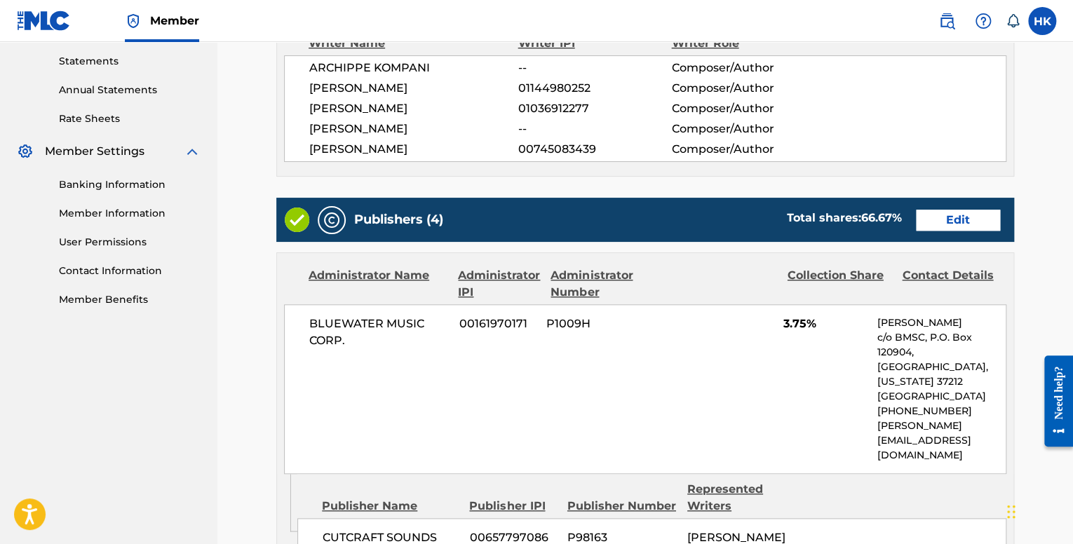
click at [946, 220] on link "Edit" at bounding box center [958, 220] width 84 height 21
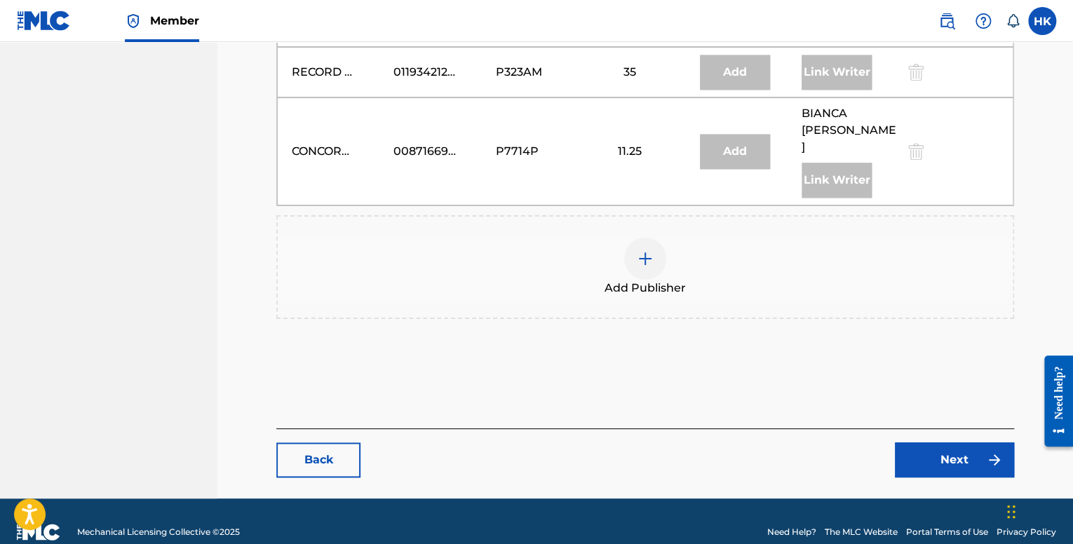
scroll to position [747, 0]
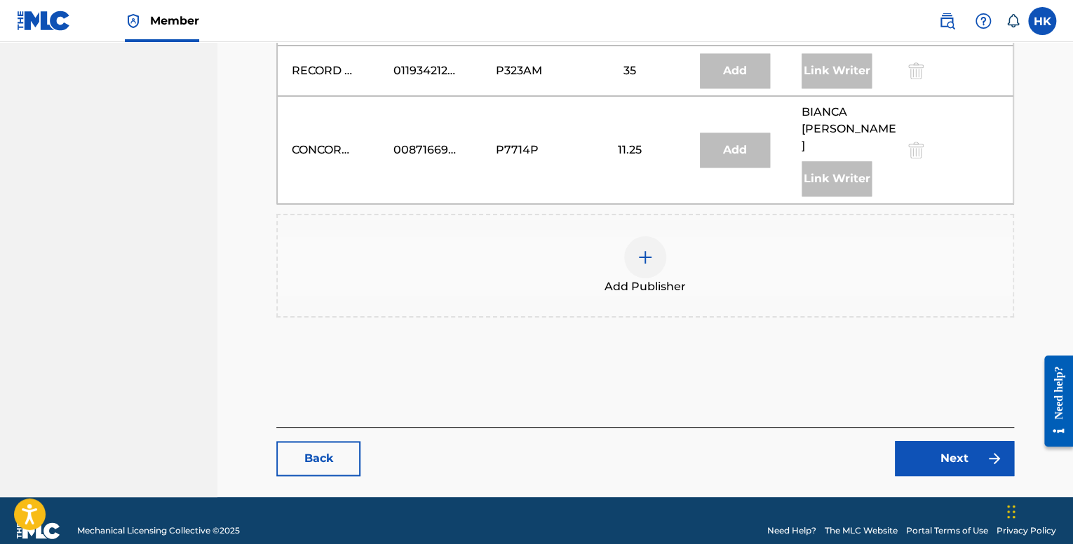
click at [921, 441] on link "Next" at bounding box center [954, 458] width 119 height 35
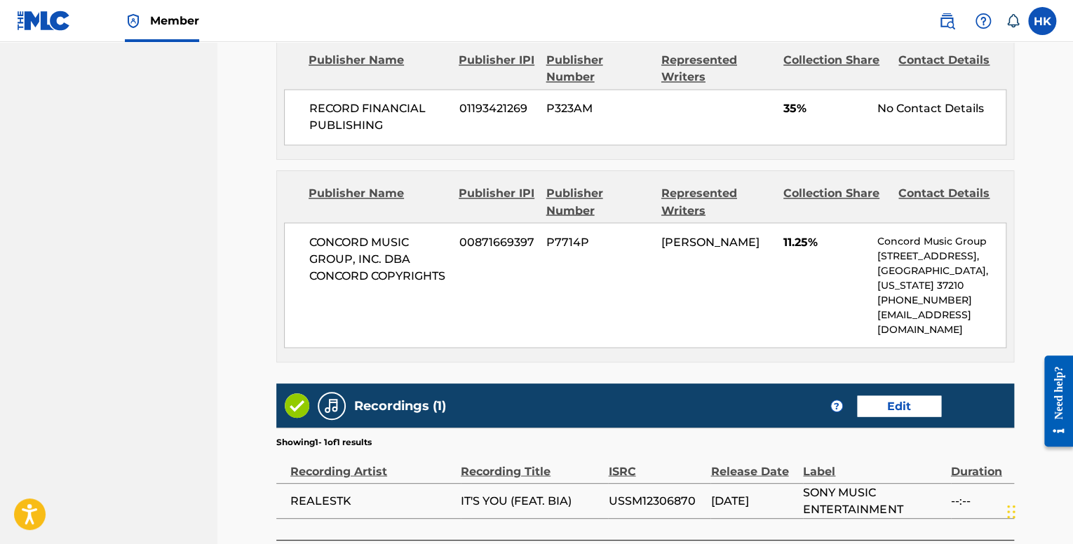
scroll to position [1250, 0]
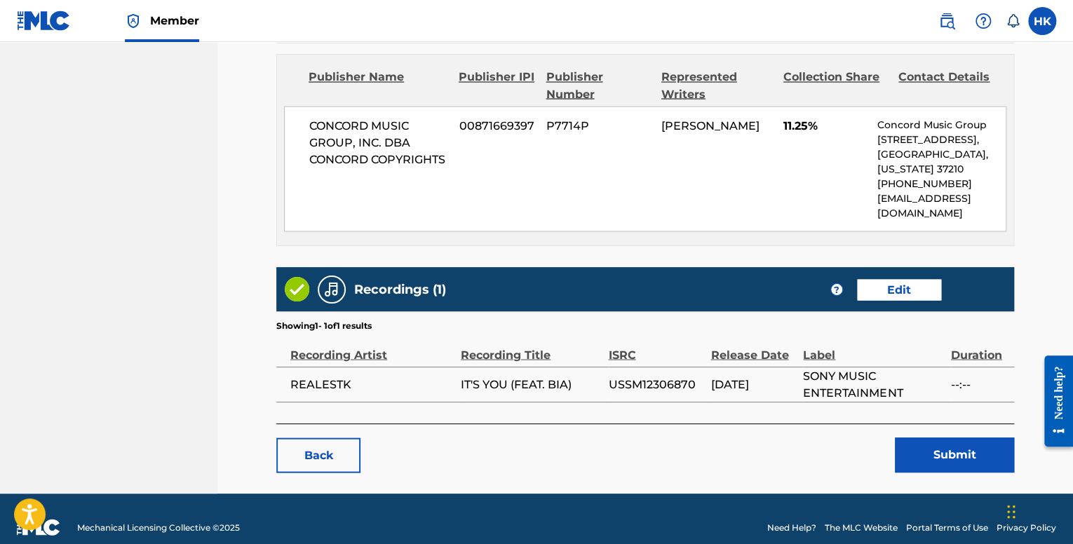
click at [926, 438] on button "Submit" at bounding box center [954, 455] width 119 height 35
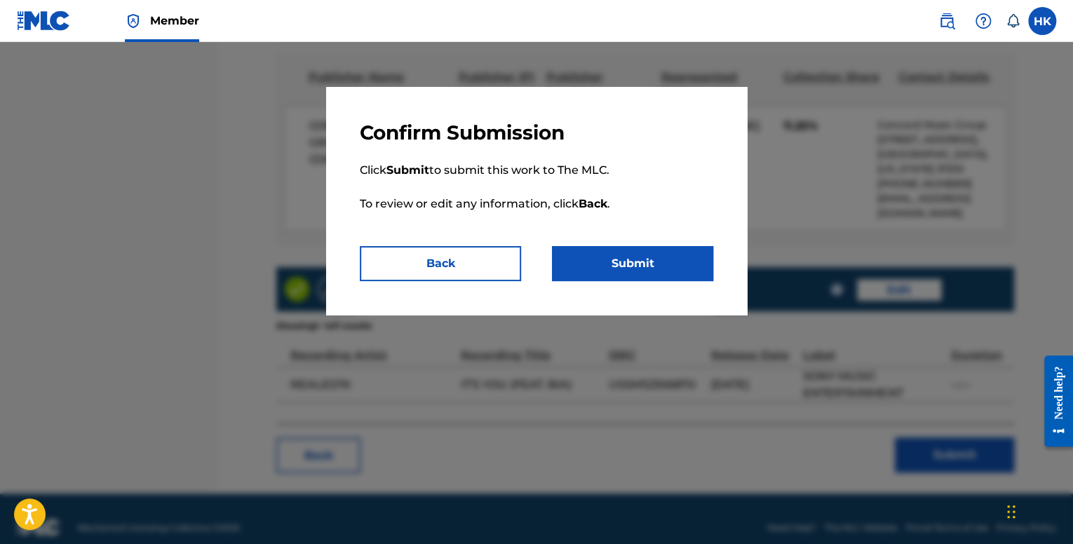
click at [656, 266] on button "Submit" at bounding box center [632, 263] width 161 height 35
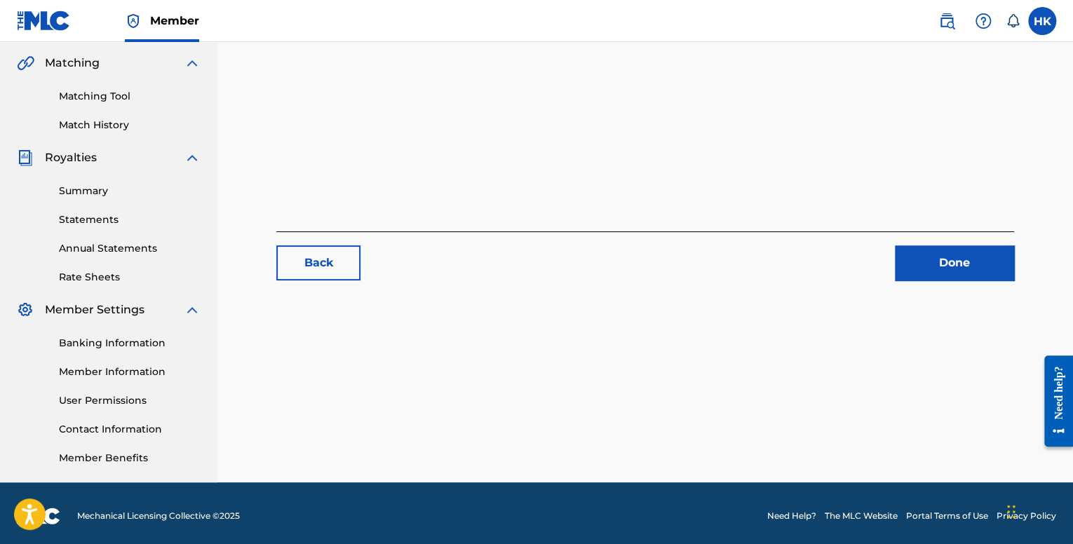
scroll to position [326, 0]
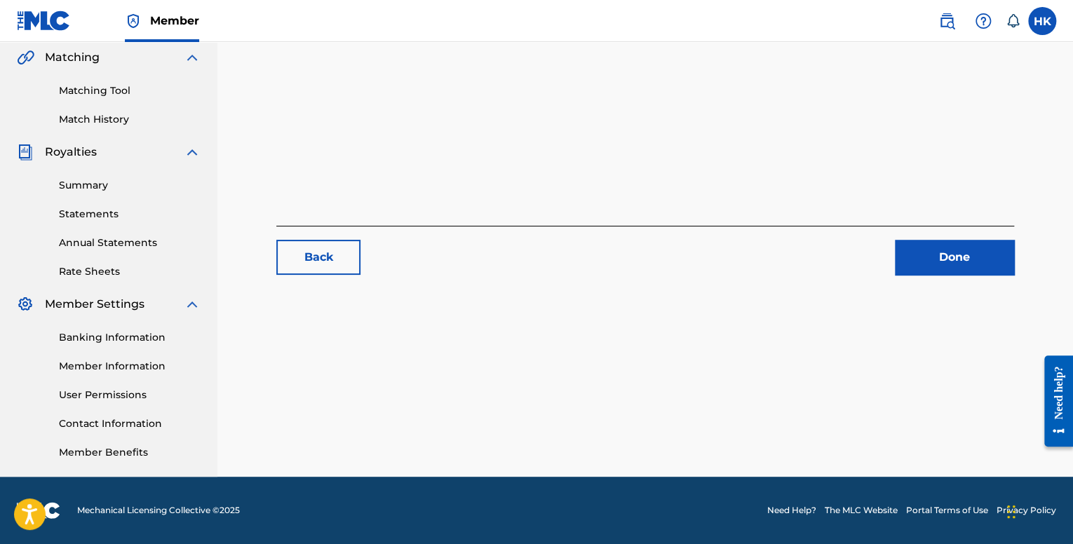
click at [912, 256] on link "Done" at bounding box center [954, 257] width 119 height 35
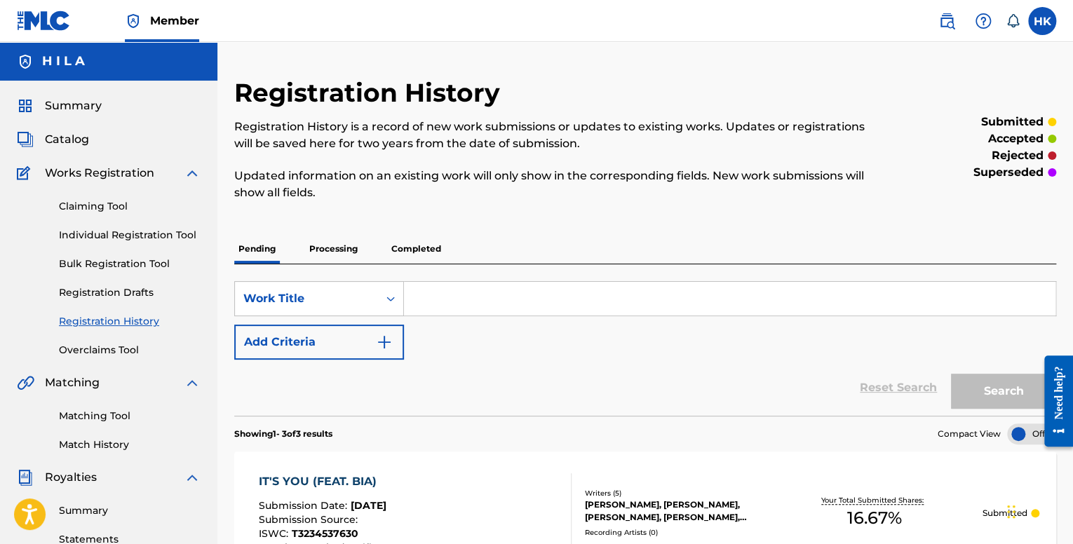
click at [85, 139] on span "Catalog" at bounding box center [67, 139] width 44 height 17
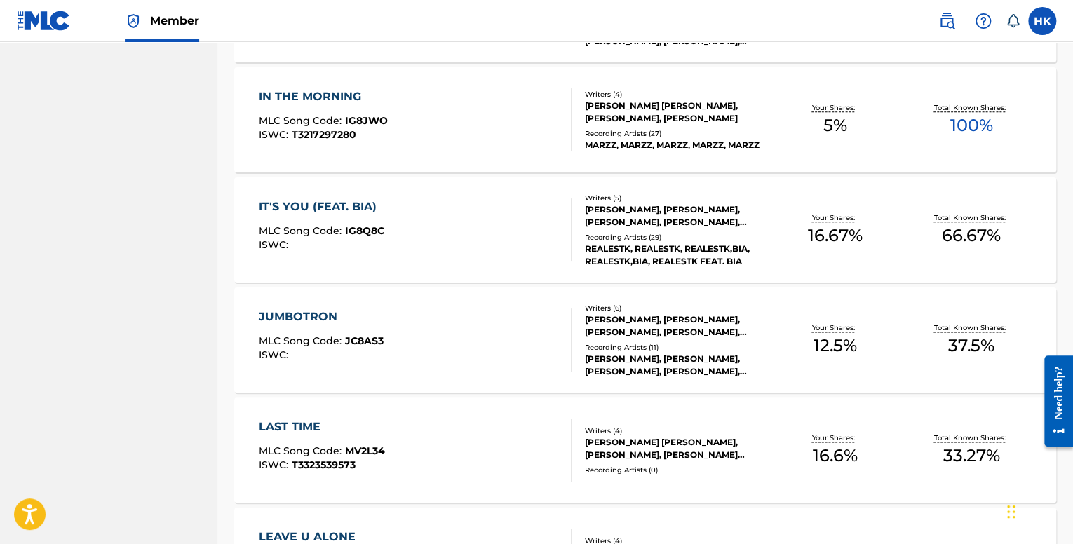
scroll to position [842, 0]
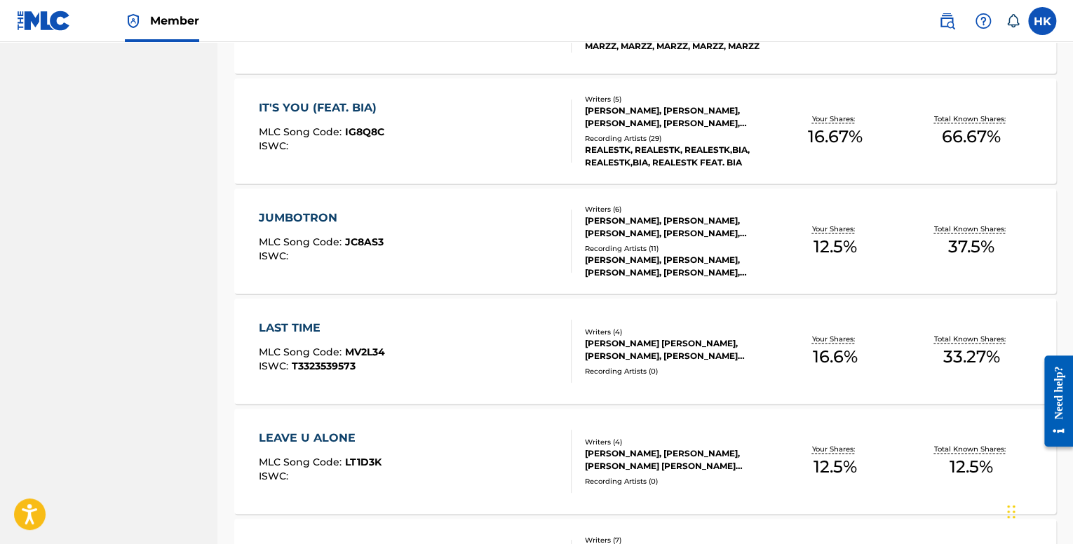
click at [432, 267] on div "JUMBOTRON MLC Song Code : JC8AS3 ISWC :" at bounding box center [415, 241] width 312 height 63
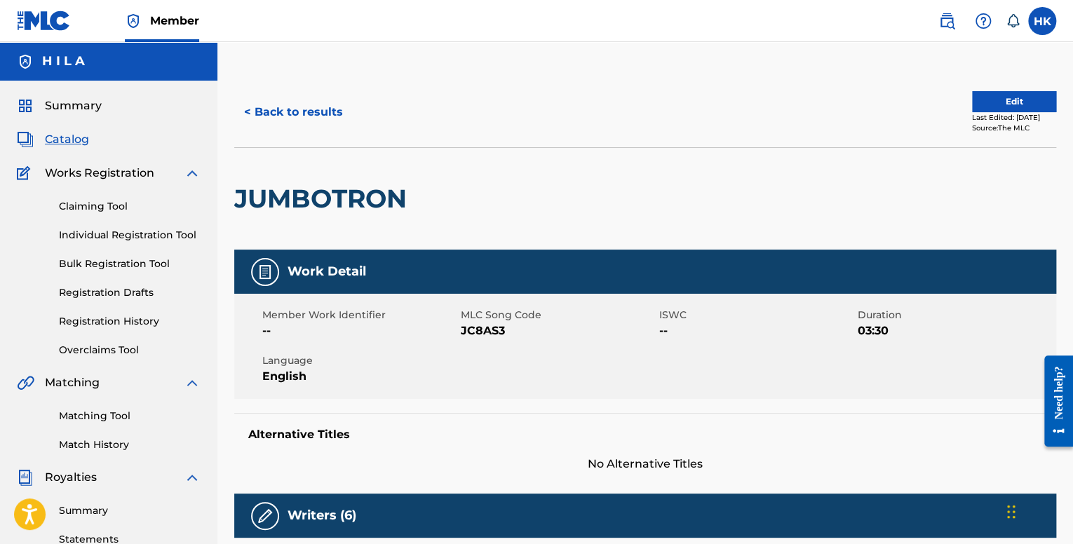
click at [352, 193] on h2 "JUMBOTRON" at bounding box center [324, 199] width 180 height 32
copy h2 "JUMBOTRON"
click at [977, 100] on button "Edit" at bounding box center [1014, 101] width 84 height 21
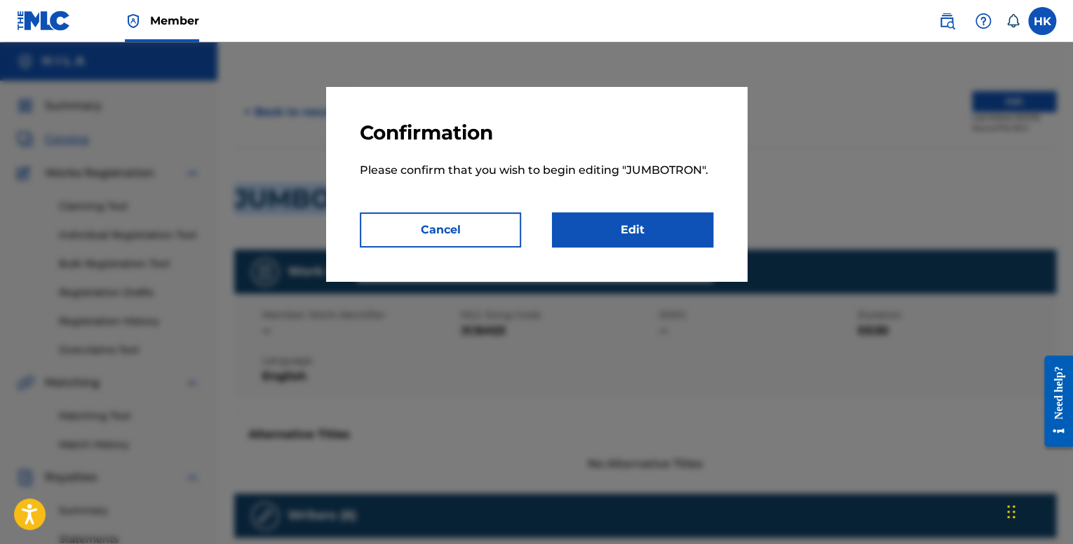
click at [679, 243] on link "Edit" at bounding box center [632, 230] width 161 height 35
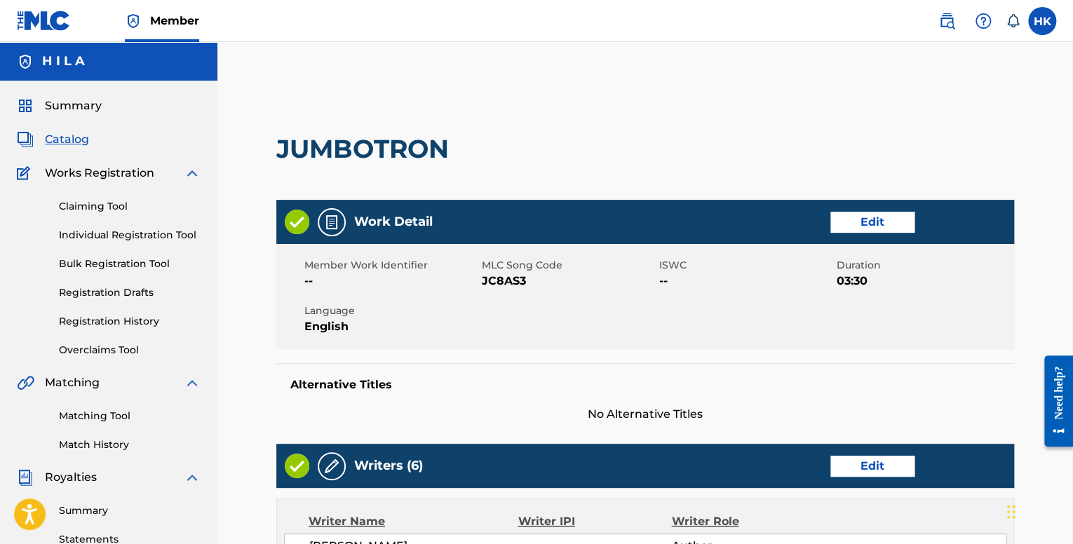
click at [864, 217] on link "Edit" at bounding box center [873, 222] width 84 height 21
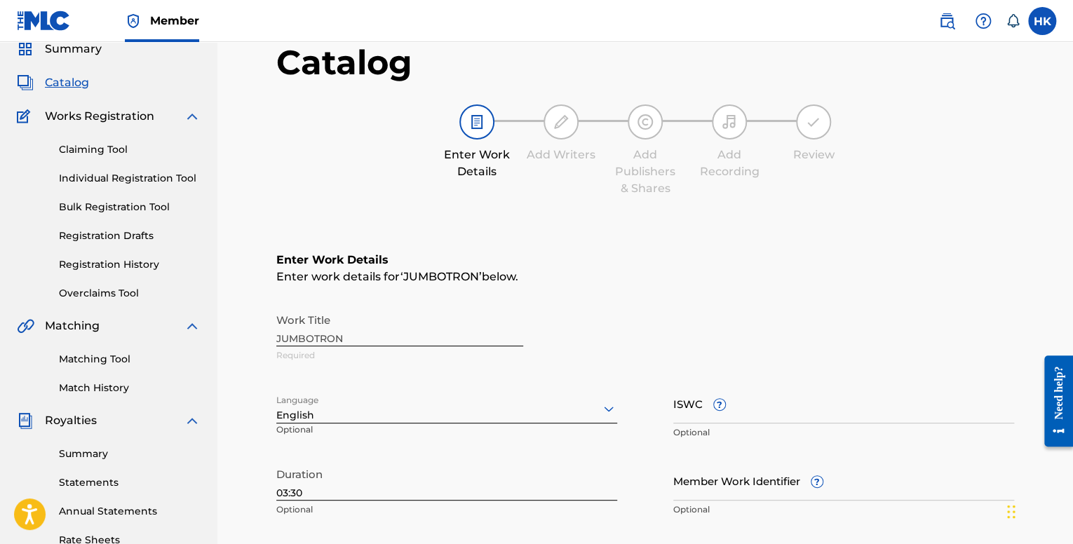
scroll to position [210, 0]
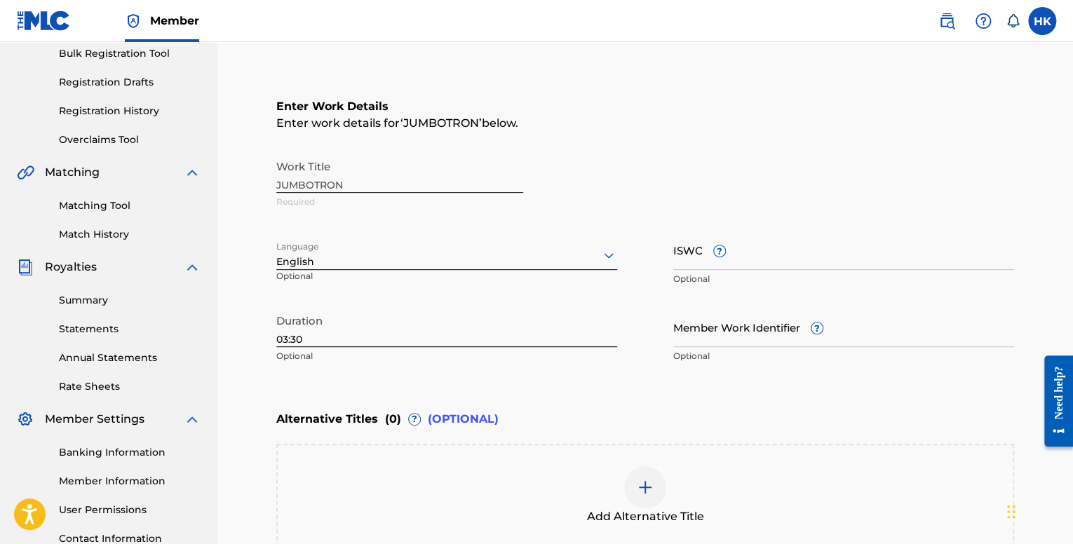
click at [735, 266] on input "ISWC ?" at bounding box center [844, 250] width 341 height 40
paste input "T-326.047.611-3"
type input "T-326.047.611-3"
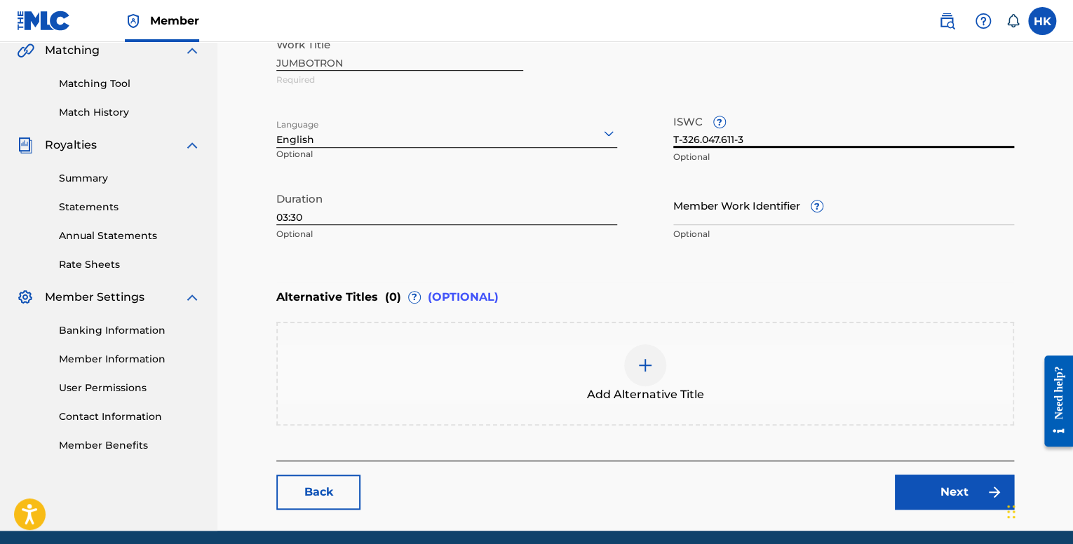
scroll to position [385, 0]
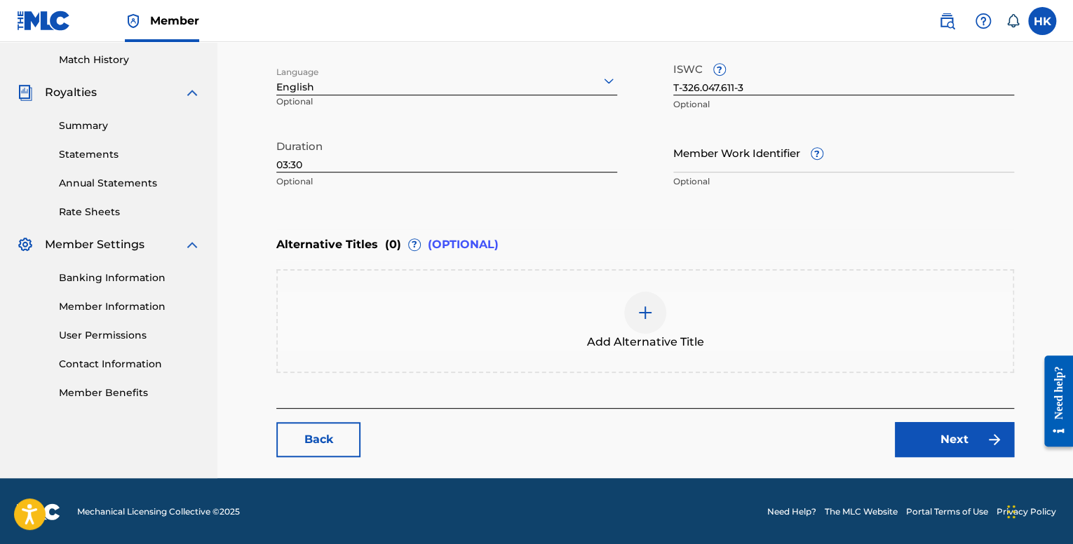
click at [937, 424] on link "Next" at bounding box center [954, 439] width 119 height 35
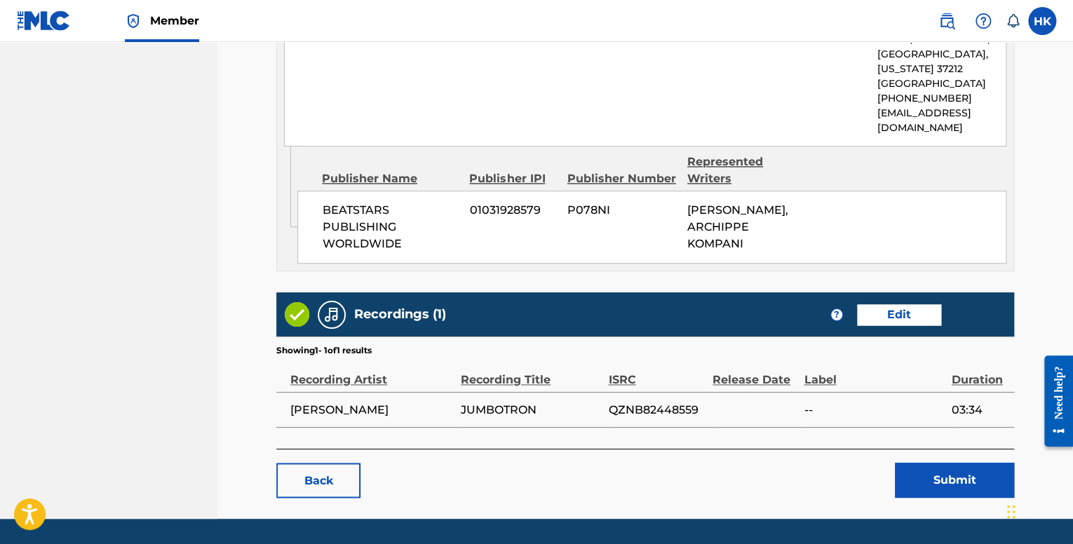
scroll to position [1001, 0]
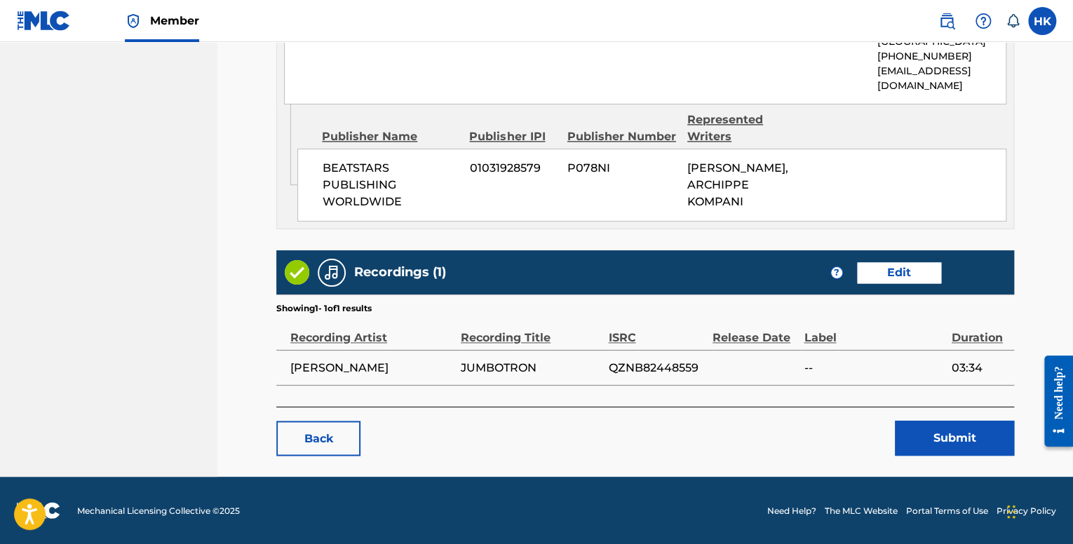
click at [936, 448] on button "Submit" at bounding box center [954, 438] width 119 height 35
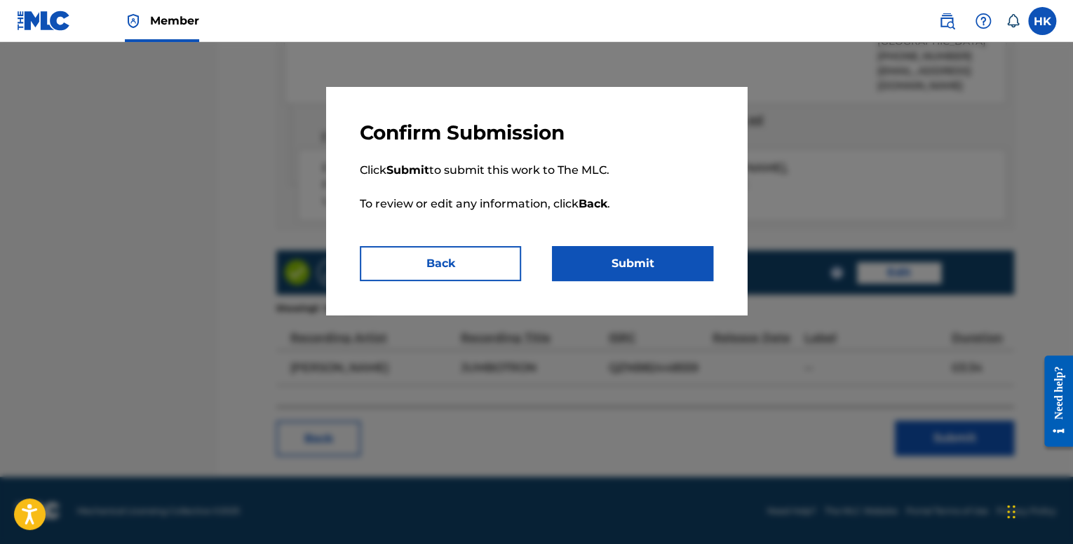
click at [505, 260] on button "Back" at bounding box center [440, 263] width 161 height 35
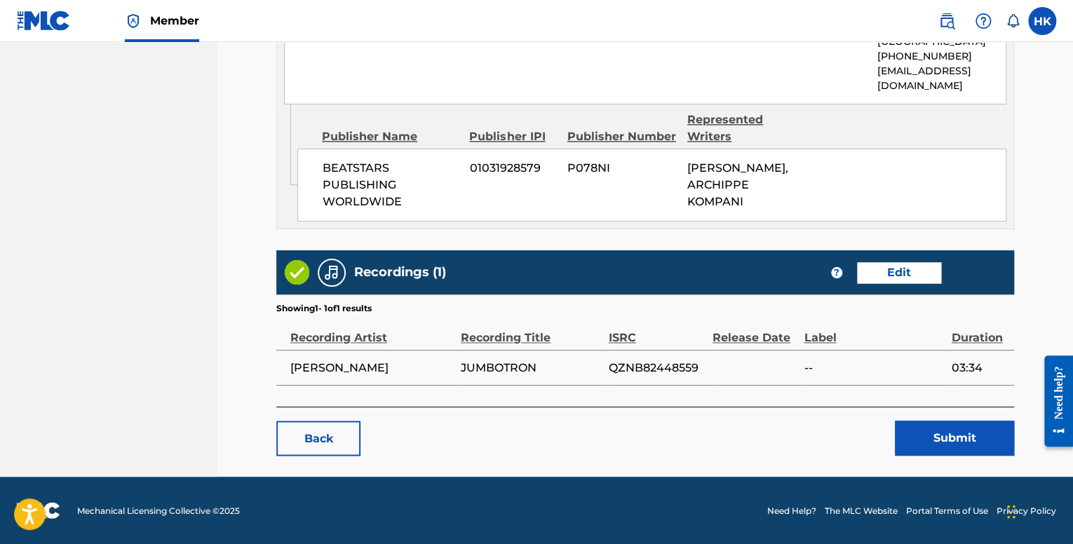
click at [912, 429] on button "Submit" at bounding box center [954, 438] width 119 height 35
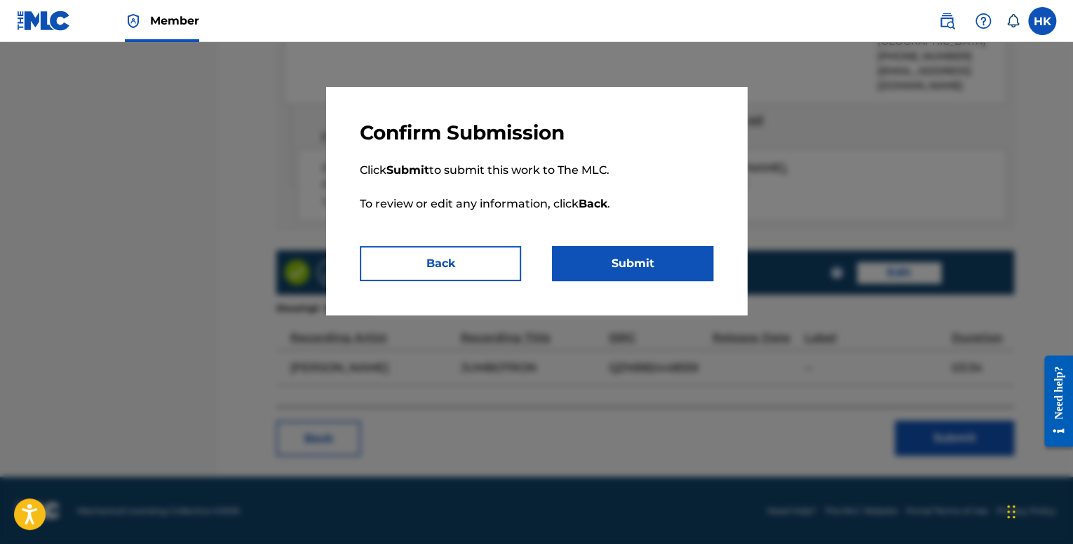
click at [688, 265] on button "Submit" at bounding box center [632, 263] width 161 height 35
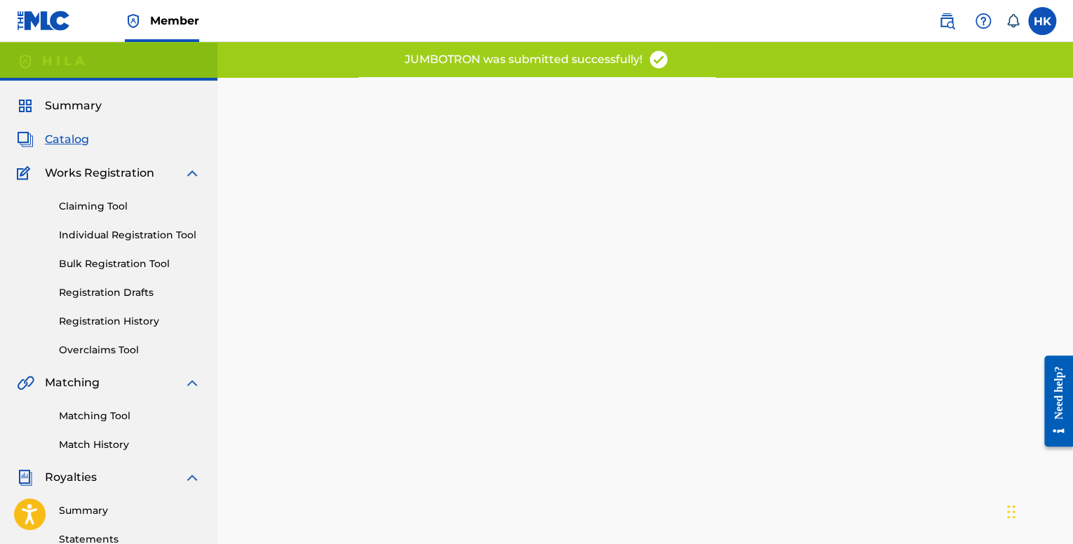
click at [81, 145] on span "Catalog" at bounding box center [67, 139] width 44 height 17
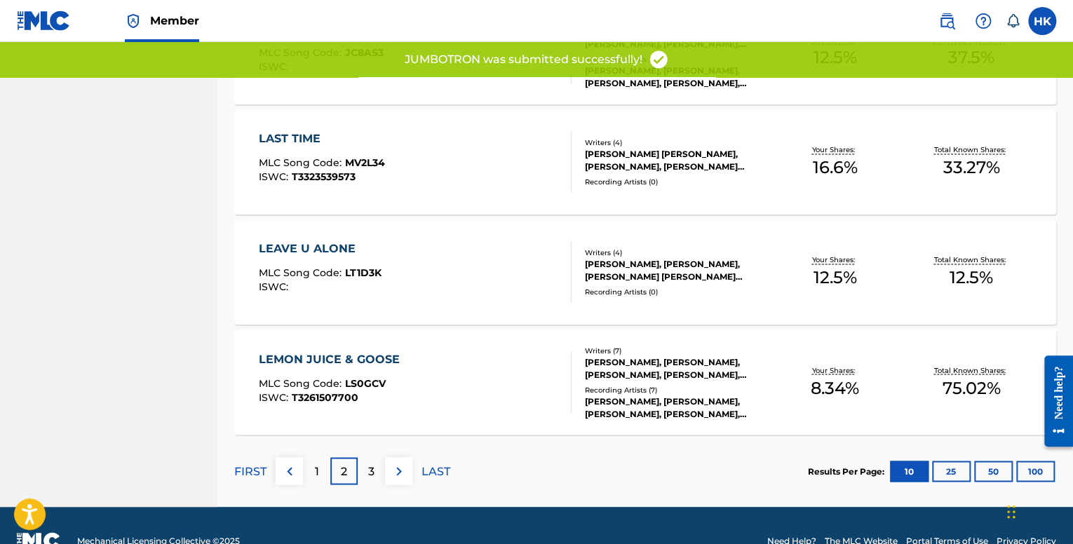
scroll to position [1061, 0]
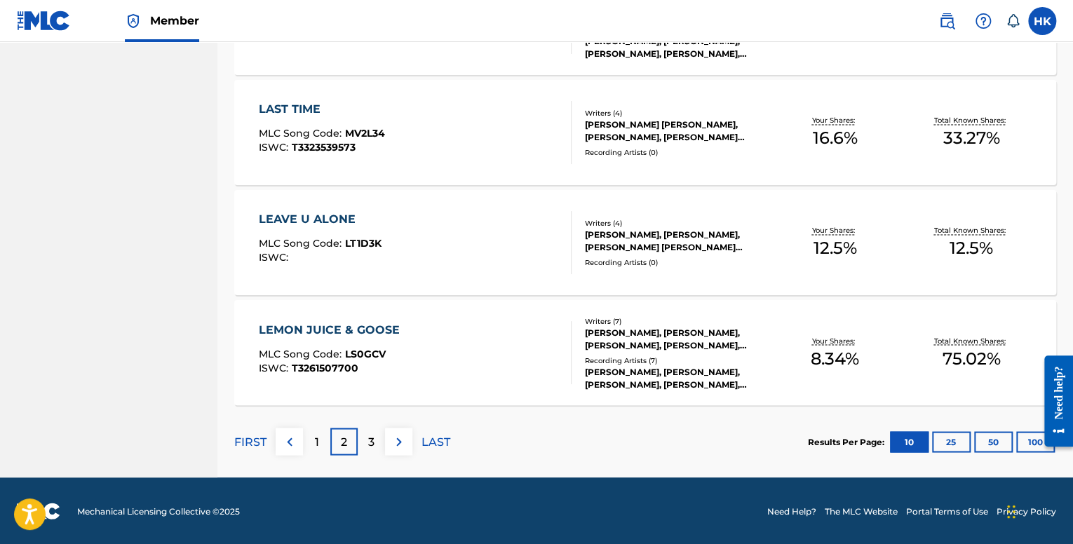
click at [420, 257] on div "LEAVE U ALONE MLC Song Code : LT1D3K ISWC :" at bounding box center [415, 242] width 312 height 63
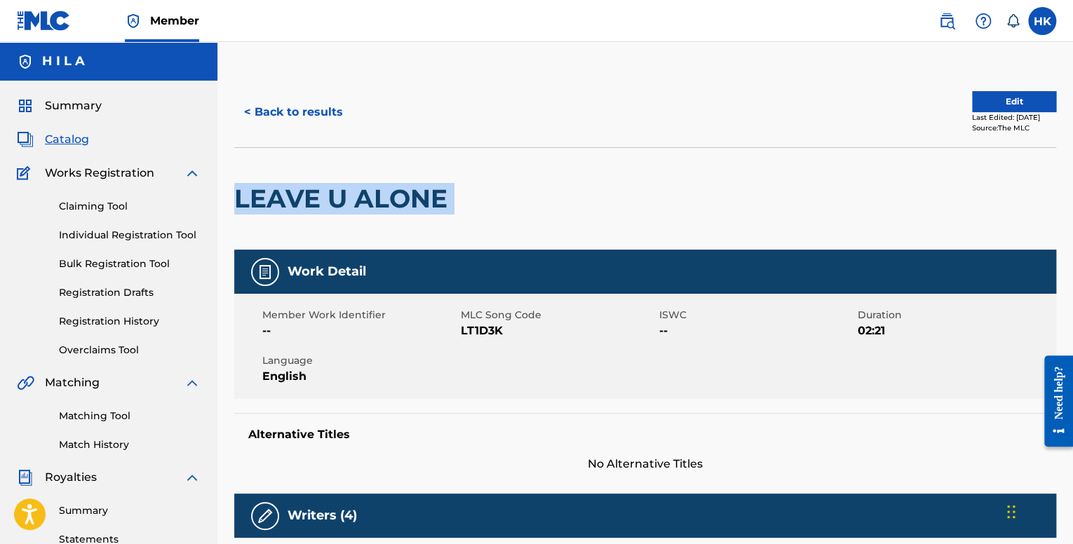
drag, startPoint x: 402, startPoint y: 199, endPoint x: 228, endPoint y: 194, distance: 174.1
copy div "LEAVE U ALONE"
click at [997, 98] on button "Edit" at bounding box center [1014, 101] width 84 height 21
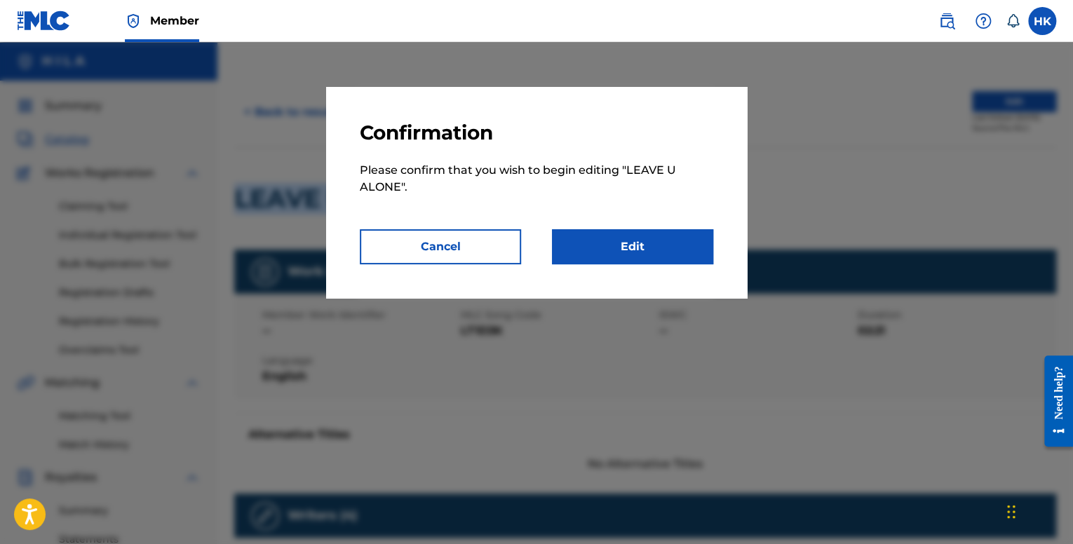
click at [660, 238] on link "Edit" at bounding box center [632, 246] width 161 height 35
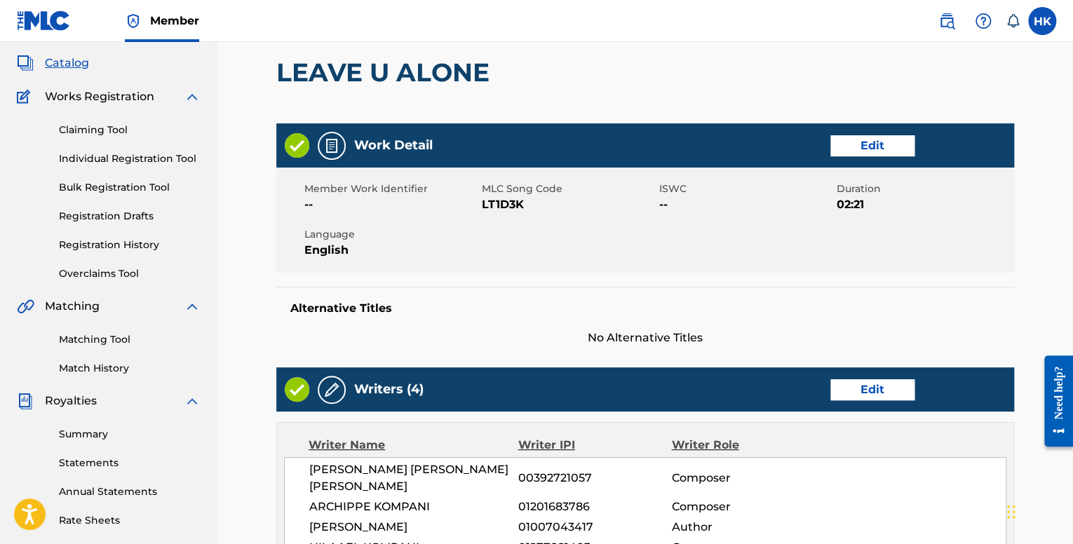
scroll to position [70, 0]
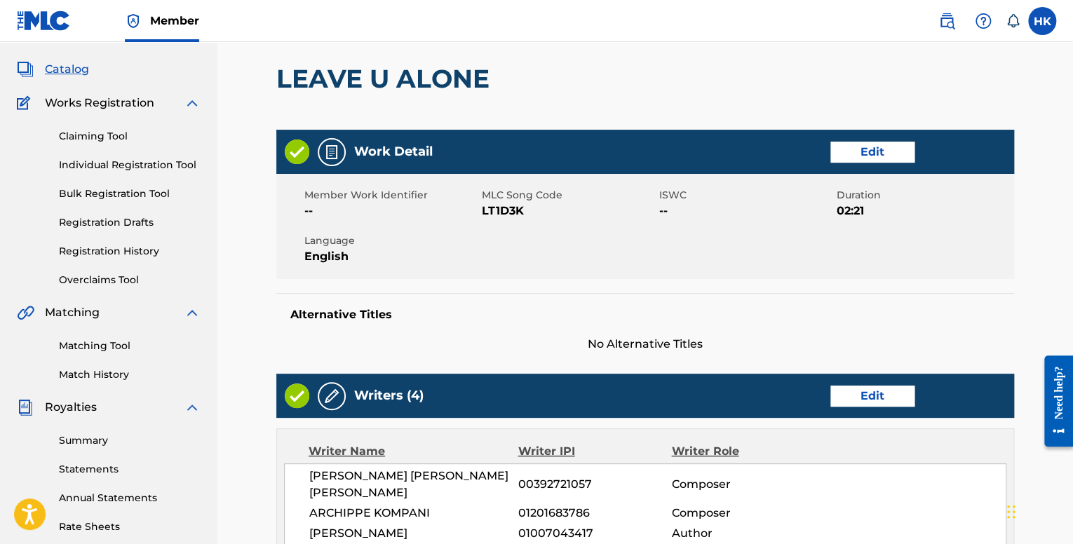
click at [899, 152] on link "Edit" at bounding box center [873, 152] width 84 height 21
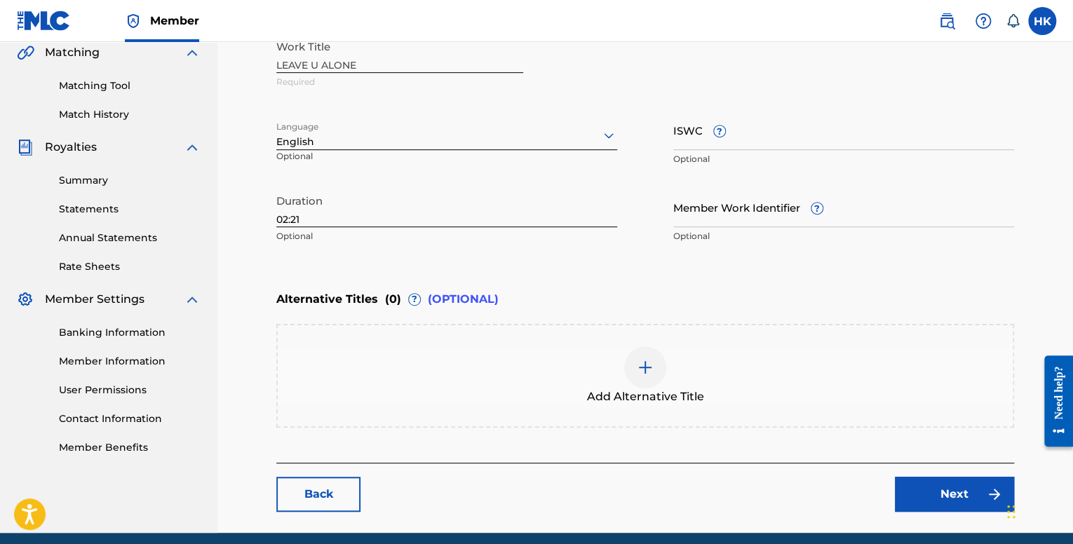
scroll to position [351, 0]
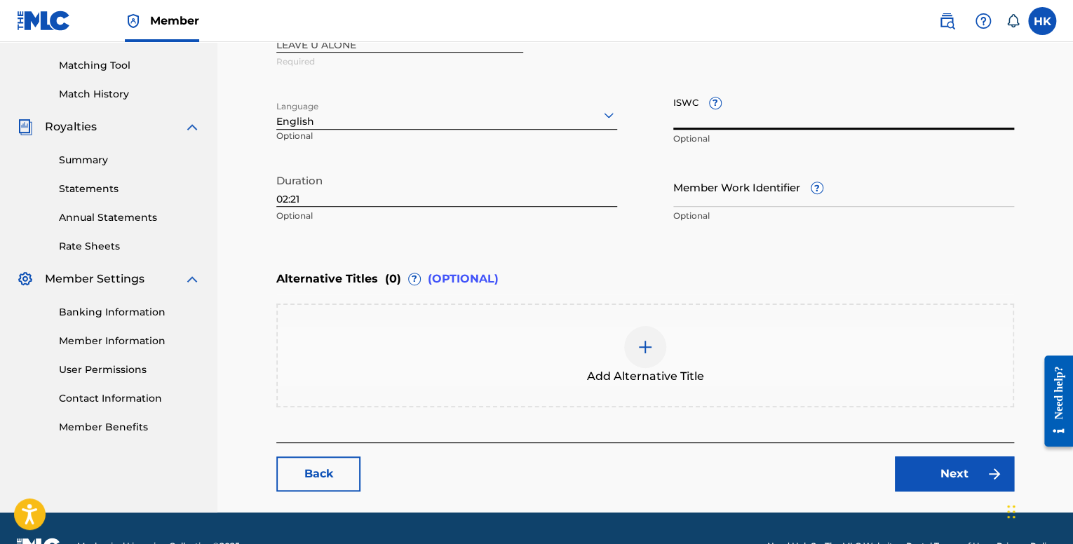
click at [707, 124] on input "ISWC ?" at bounding box center [844, 110] width 341 height 40
paste input "T-333.528.458-3"
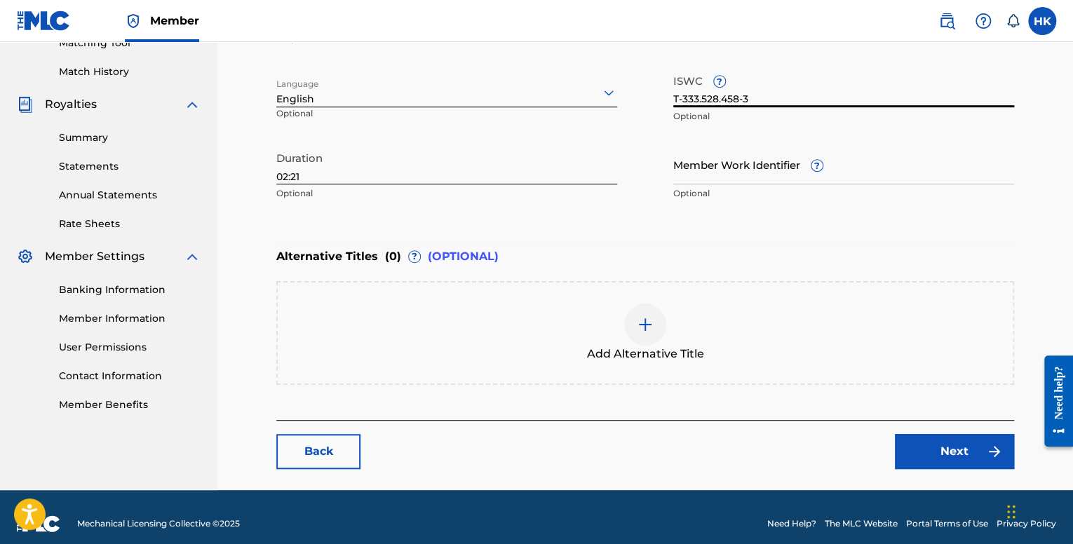
scroll to position [385, 0]
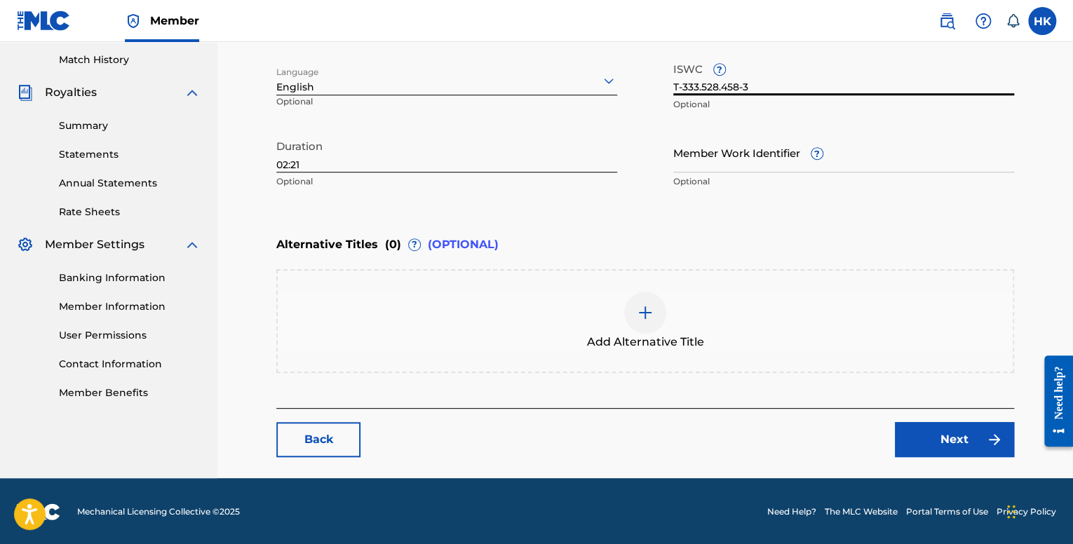
type input "T-333.528.458-3"
click at [909, 428] on link "Next" at bounding box center [954, 439] width 119 height 35
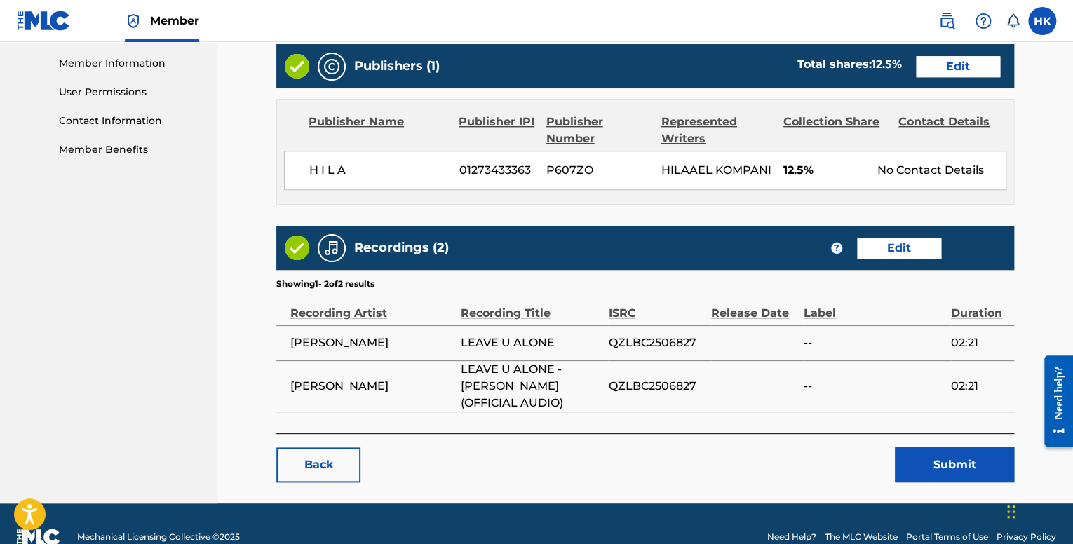
scroll to position [636, 0]
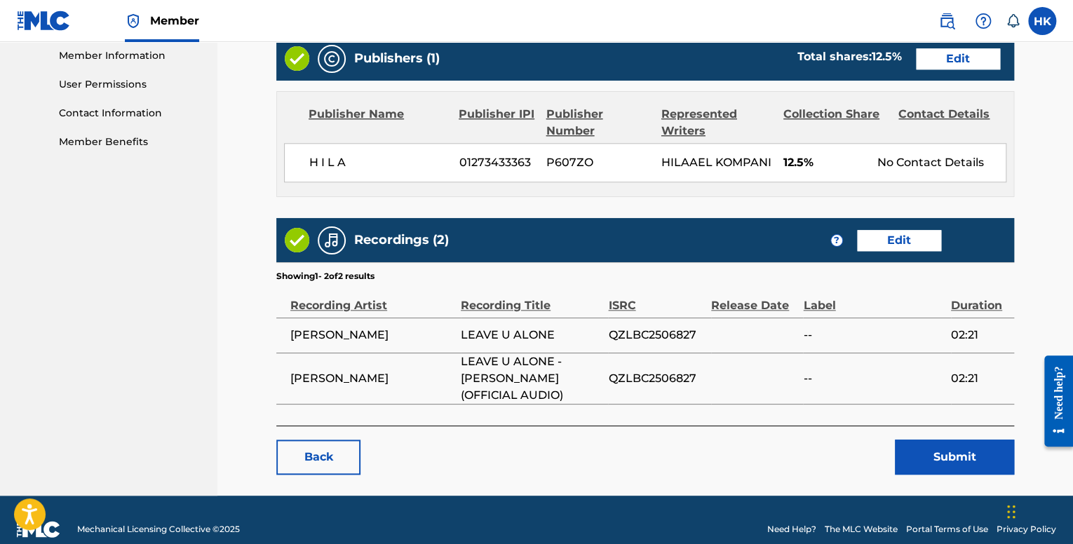
click at [947, 449] on button "Submit" at bounding box center [954, 457] width 119 height 35
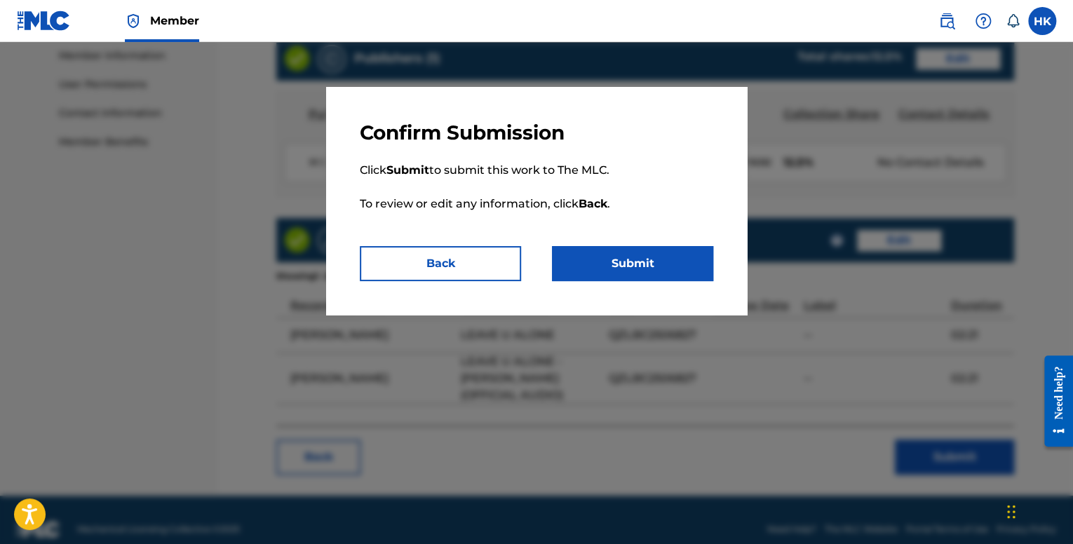
click at [668, 277] on button "Submit" at bounding box center [632, 263] width 161 height 35
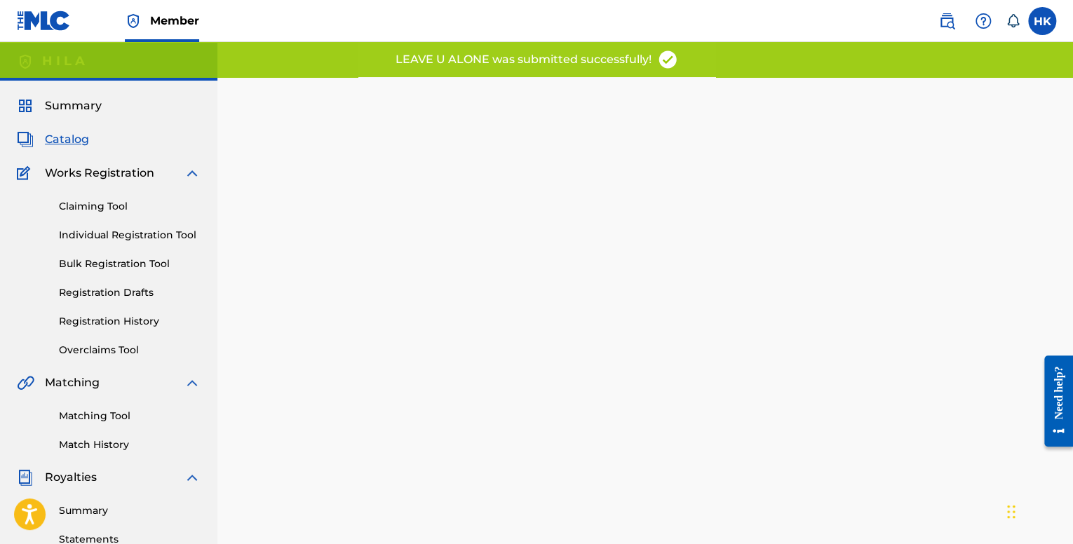
click at [83, 137] on span "Catalog" at bounding box center [67, 139] width 44 height 17
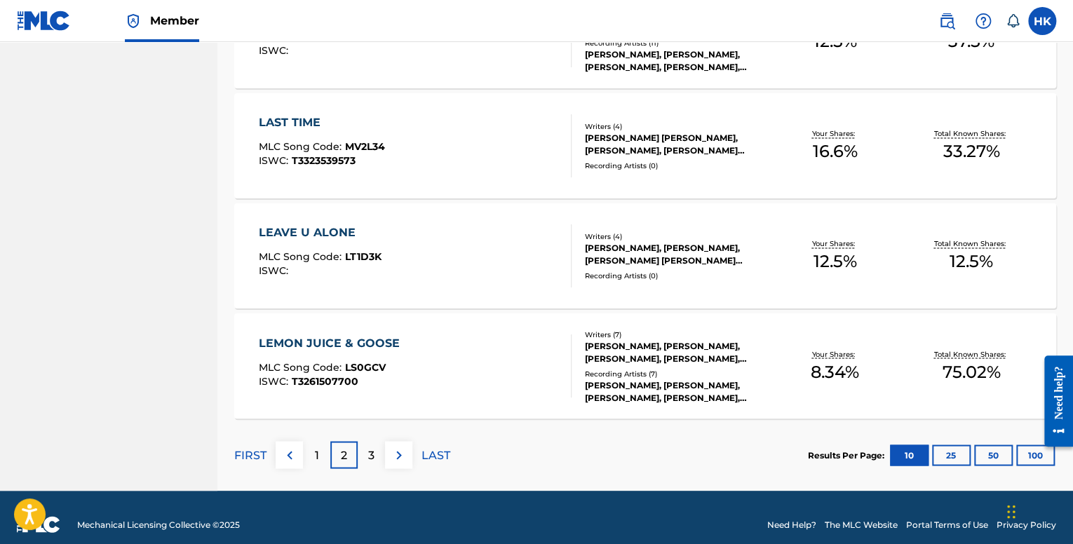
scroll to position [1061, 0]
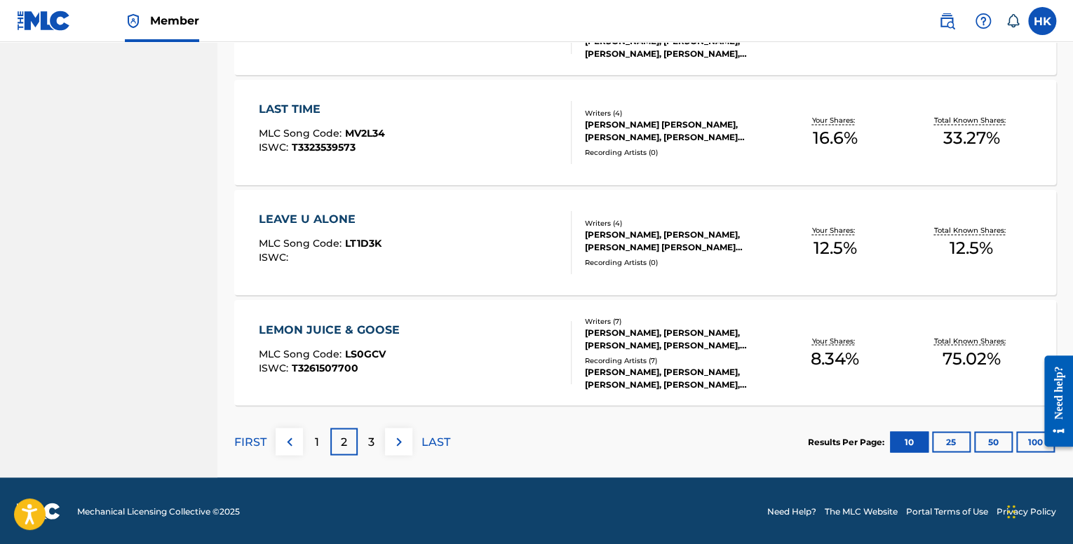
click at [370, 434] on p "3" at bounding box center [371, 442] width 6 height 17
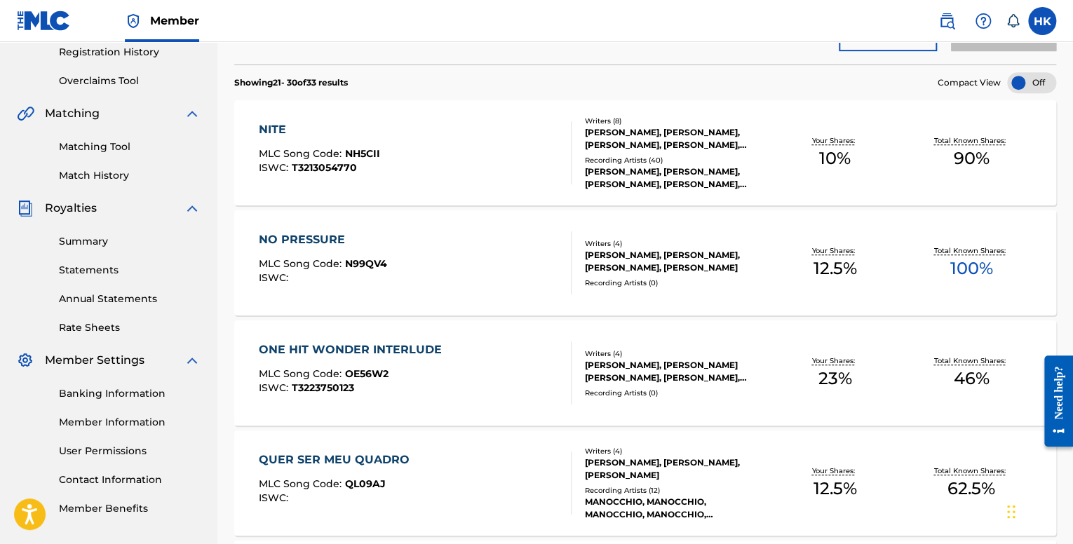
scroll to position [281, 0]
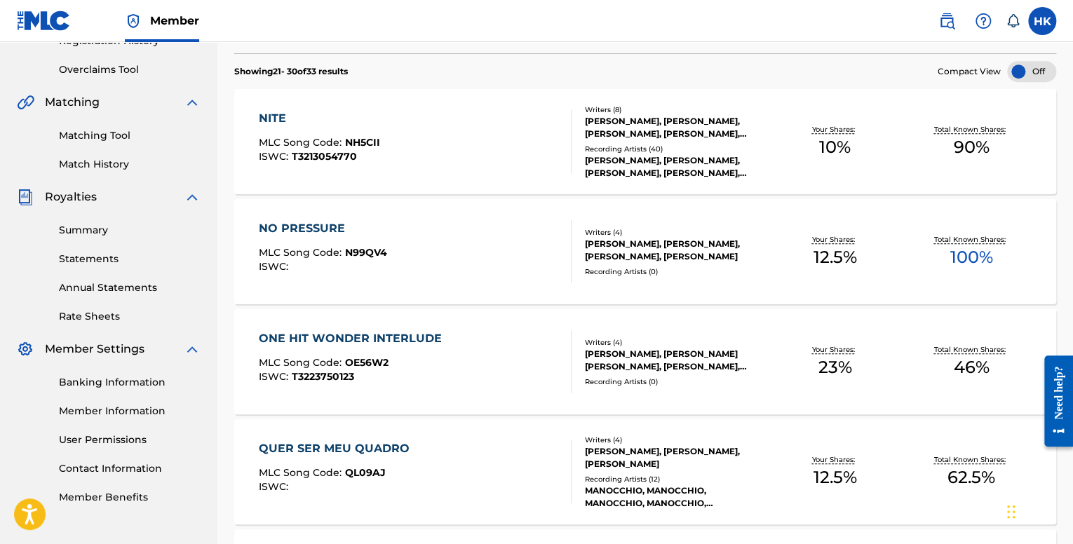
click at [401, 253] on div "NO PRESSURE MLC Song Code : N99QV4 ISWC :" at bounding box center [415, 251] width 312 height 63
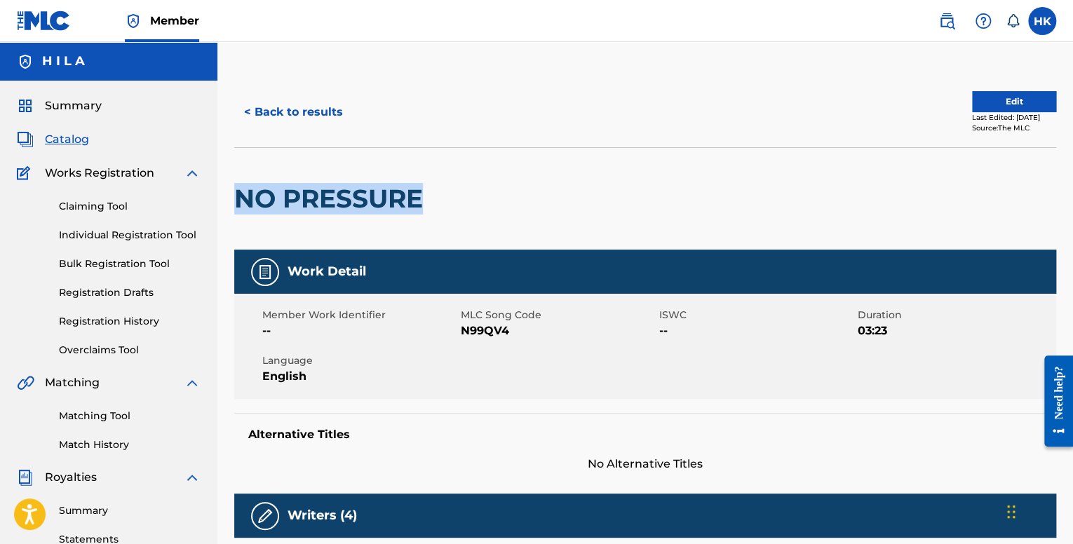
drag, startPoint x: 422, startPoint y: 201, endPoint x: 231, endPoint y: 192, distance: 191.8
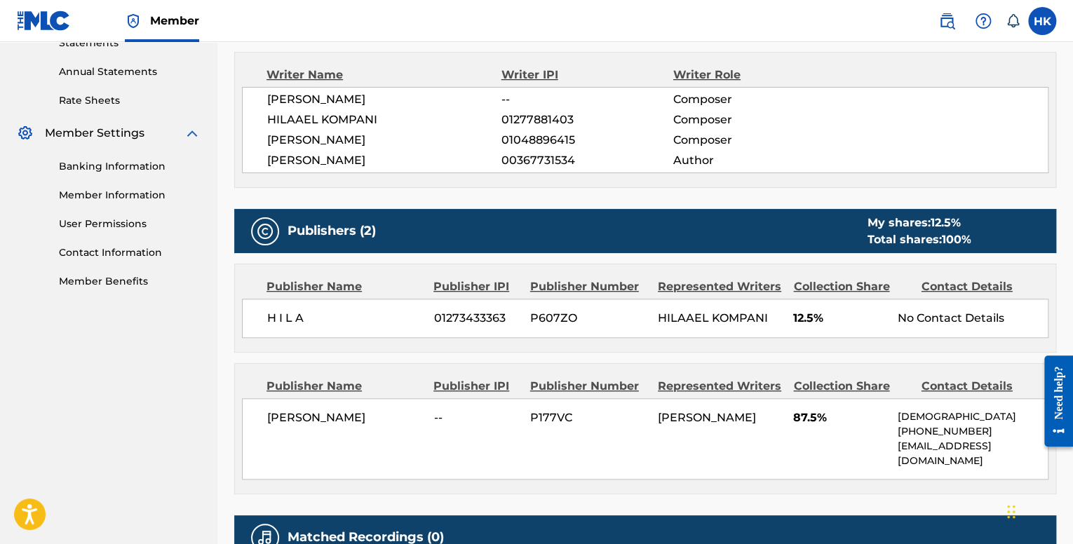
scroll to position [491, 0]
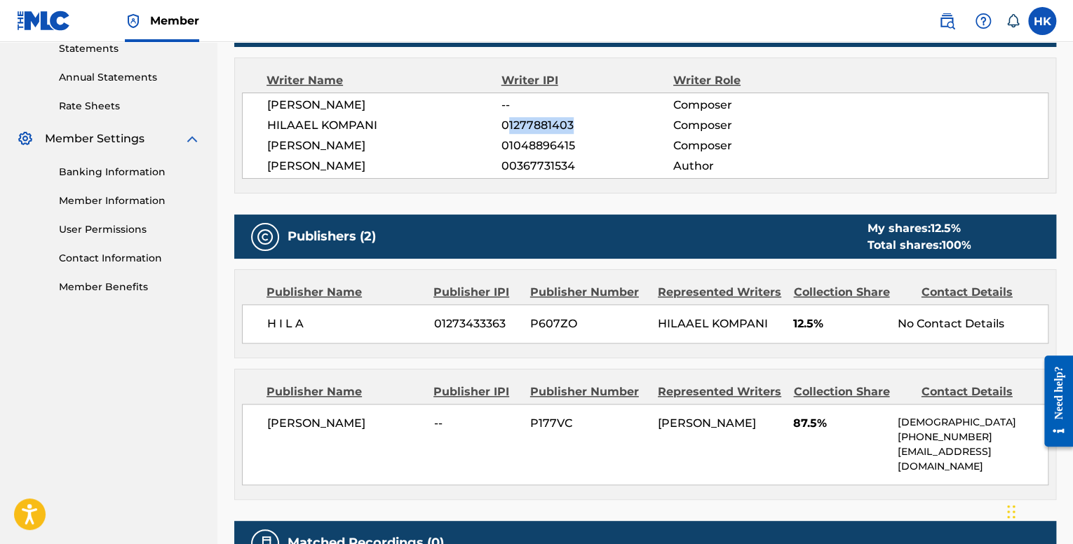
drag, startPoint x: 510, startPoint y: 140, endPoint x: 577, endPoint y: 142, distance: 67.4
click at [577, 134] on span "01277881403" at bounding box center [588, 125] width 172 height 17
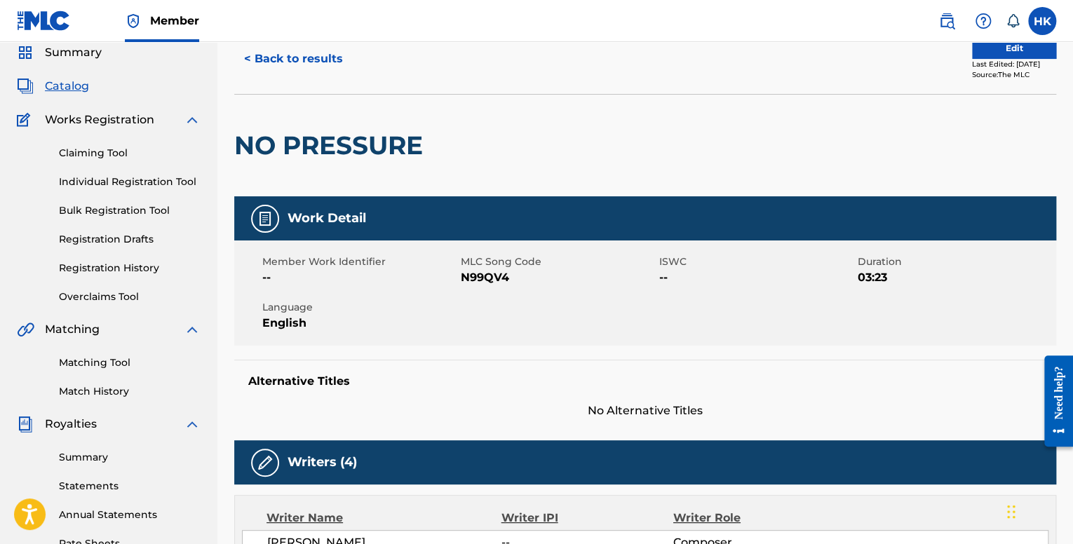
scroll to position [0, 0]
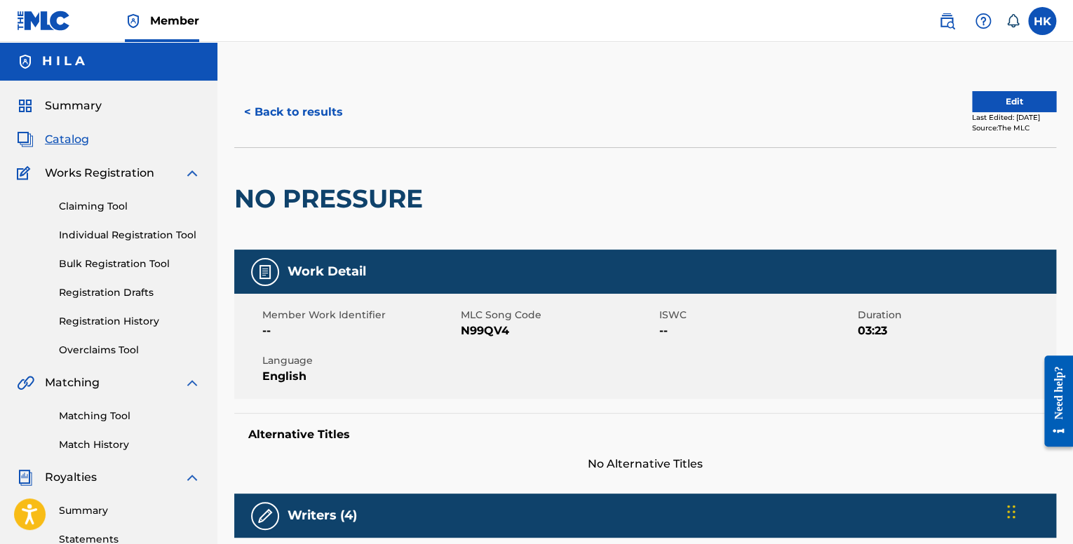
click at [985, 100] on button "Edit" at bounding box center [1014, 101] width 84 height 21
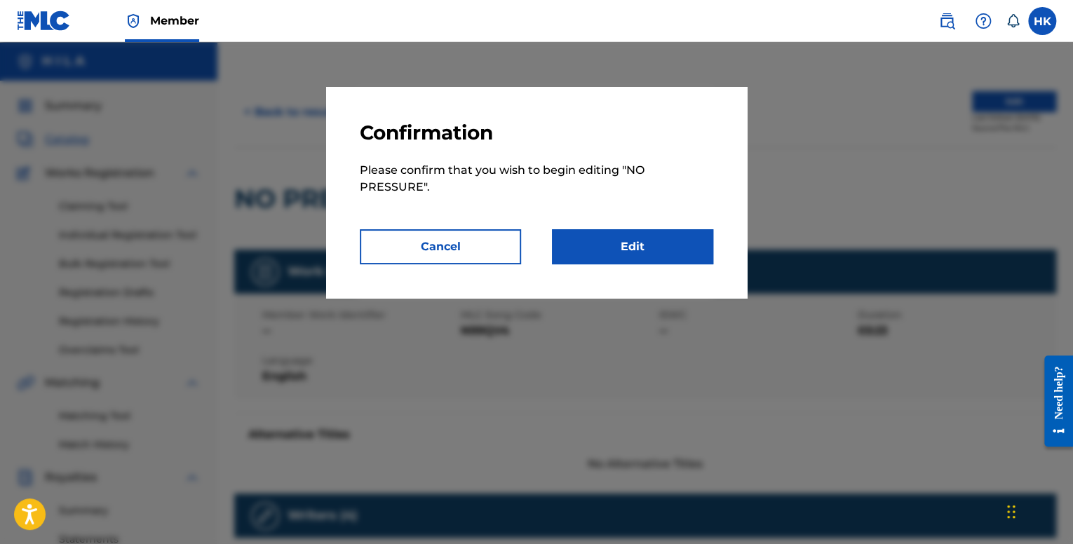
click at [662, 254] on link "Edit" at bounding box center [632, 246] width 161 height 35
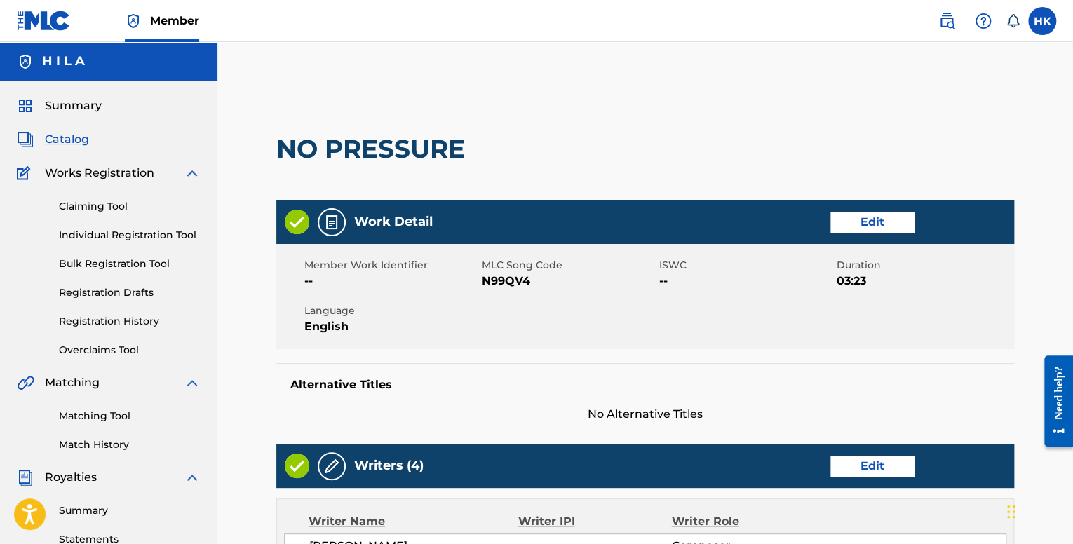
click at [854, 220] on link "Edit" at bounding box center [873, 222] width 84 height 21
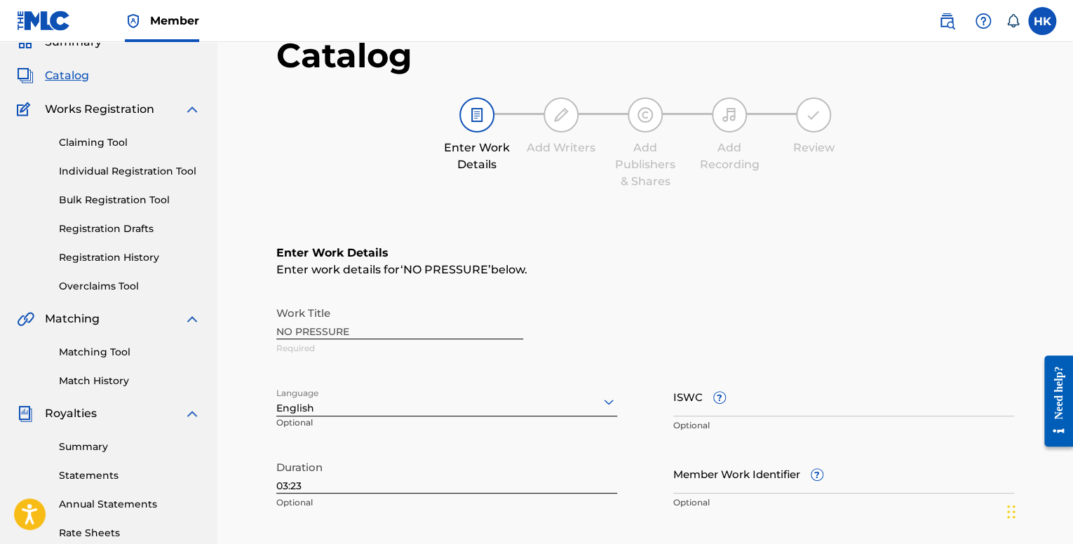
scroll to position [281, 0]
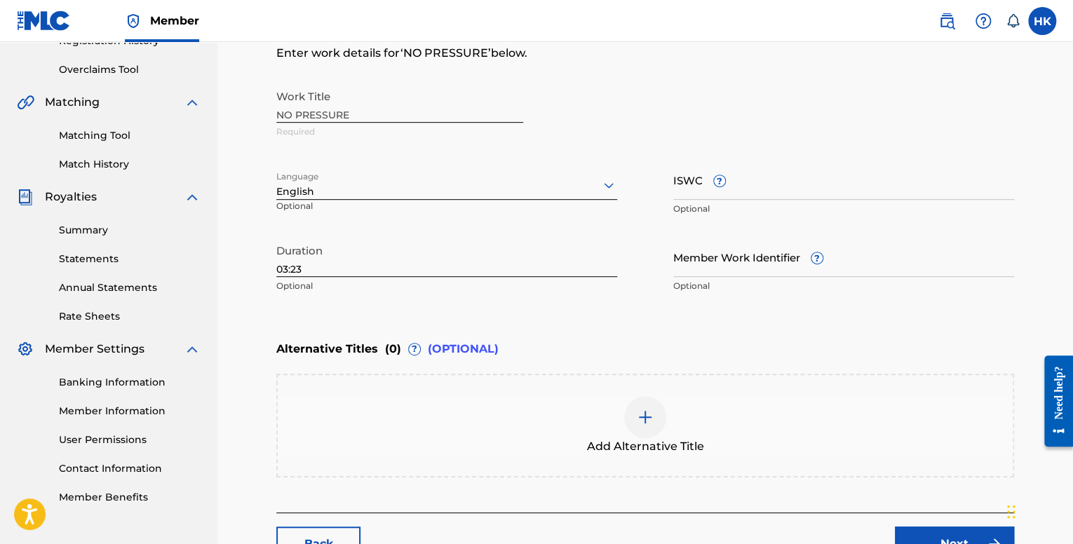
click at [751, 196] on input "ISWC ?" at bounding box center [844, 180] width 341 height 40
paste input "T-332.470.536-0"
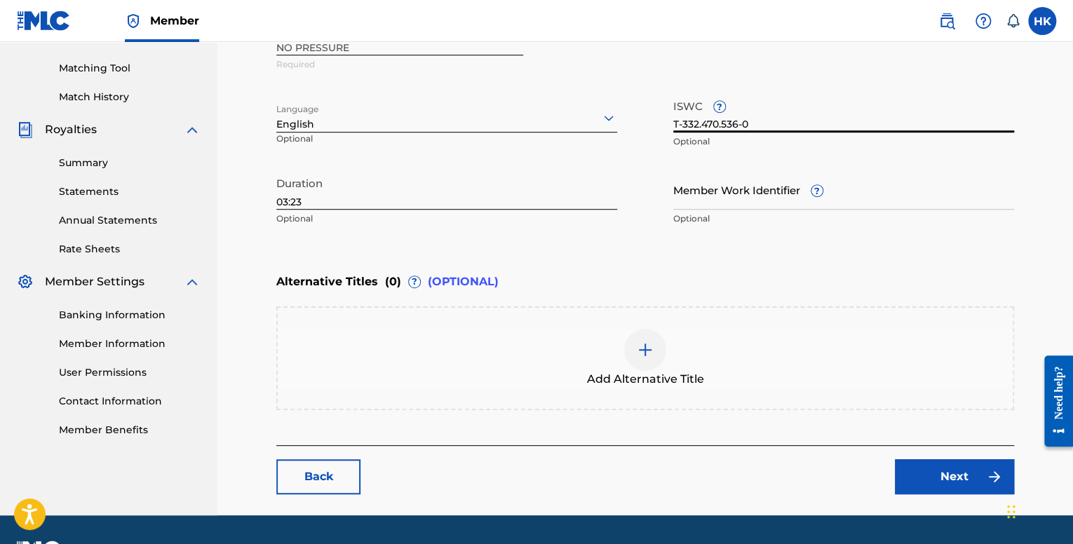
scroll to position [351, 0]
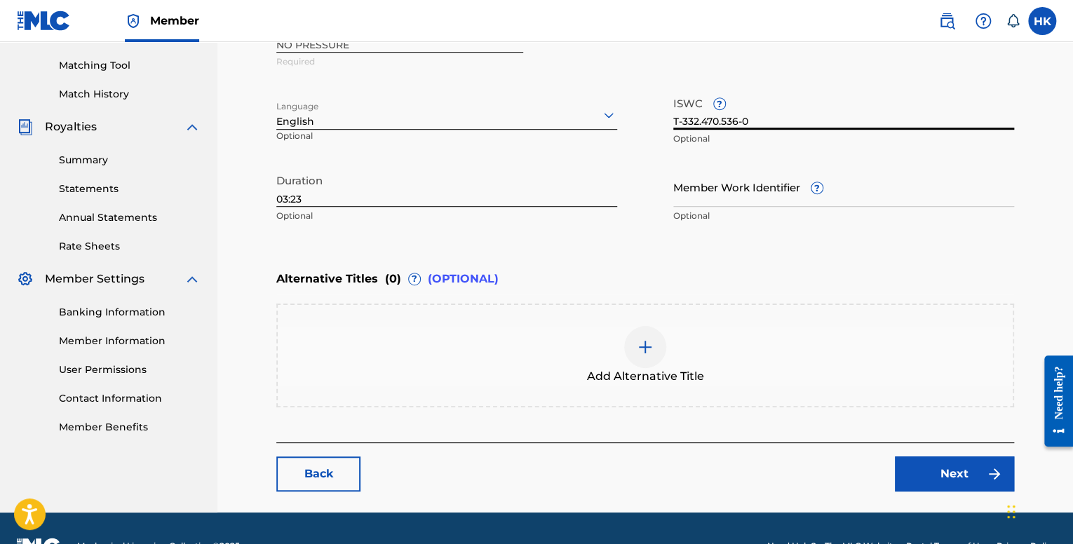
type input "T-332.470.536-0"
click at [916, 471] on link "Next" at bounding box center [954, 474] width 119 height 35
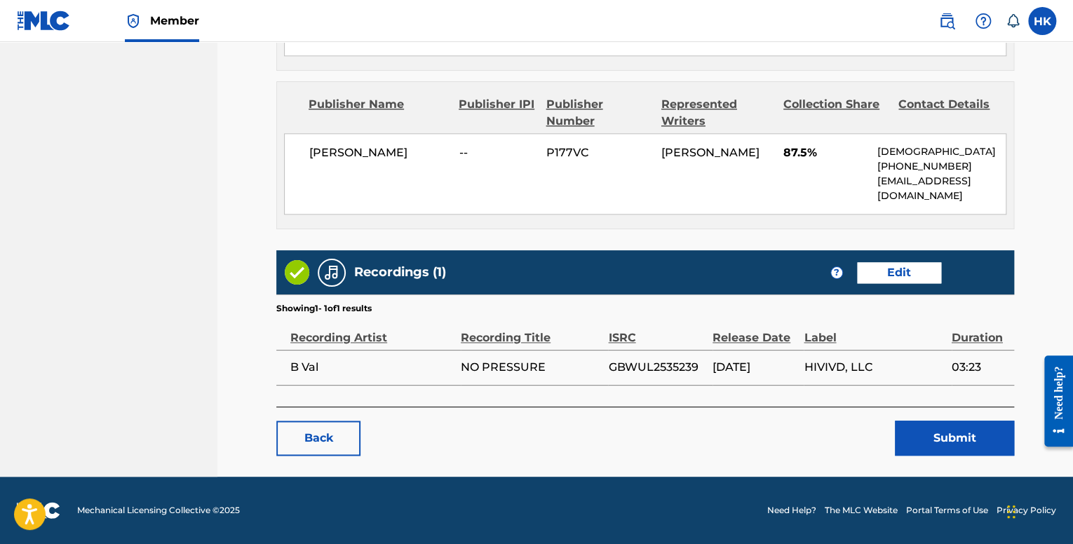
scroll to position [761, 0]
click at [960, 434] on button "Submit" at bounding box center [954, 438] width 119 height 35
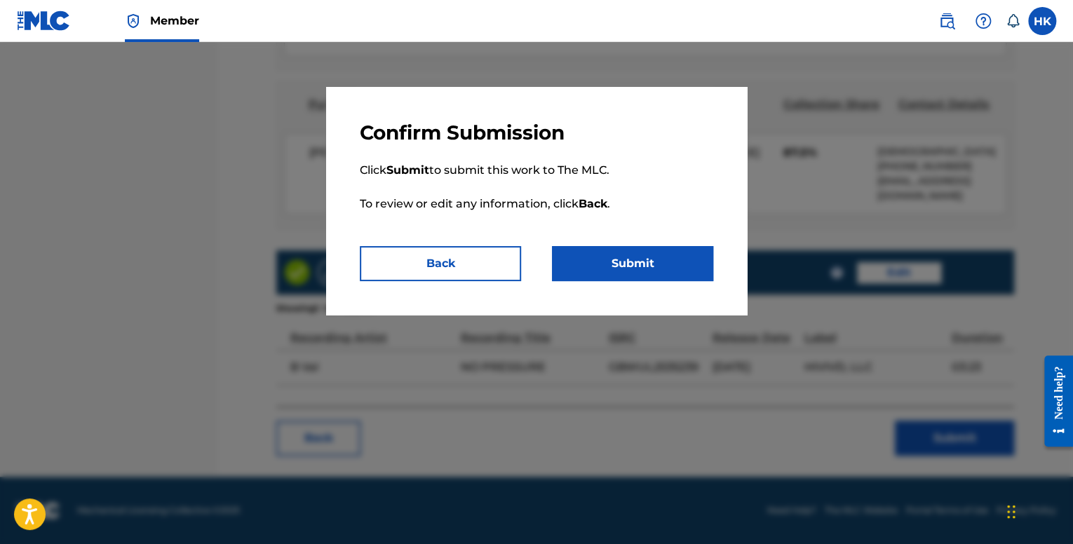
click at [662, 269] on button "Submit" at bounding box center [632, 263] width 161 height 35
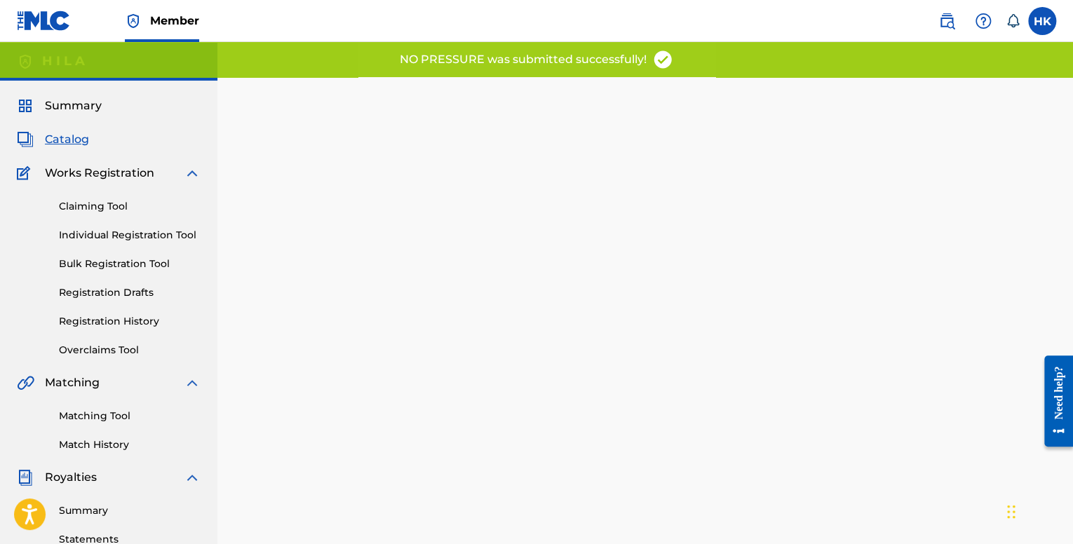
click at [53, 144] on span "Catalog" at bounding box center [67, 139] width 44 height 17
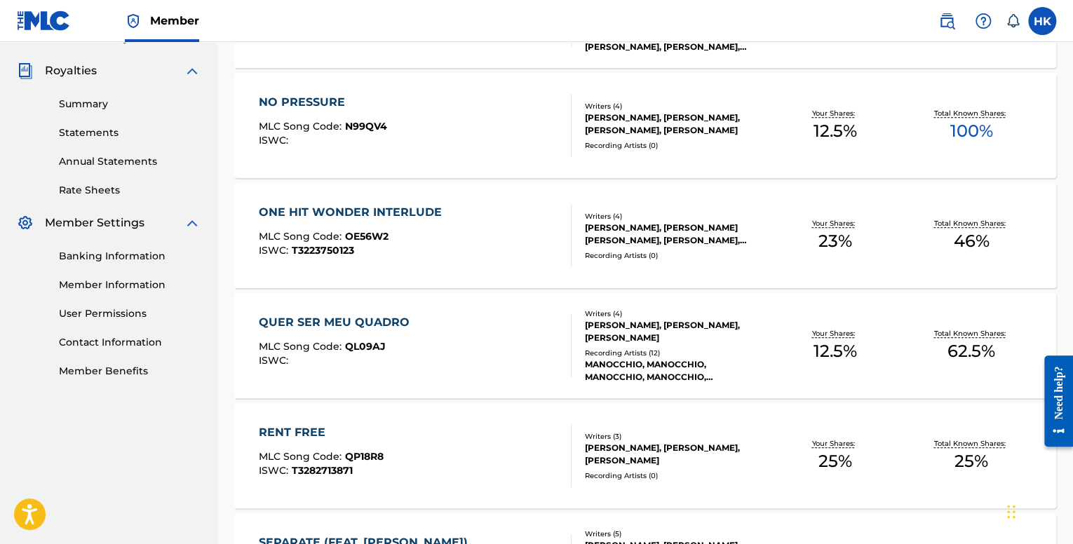
scroll to position [421, 0]
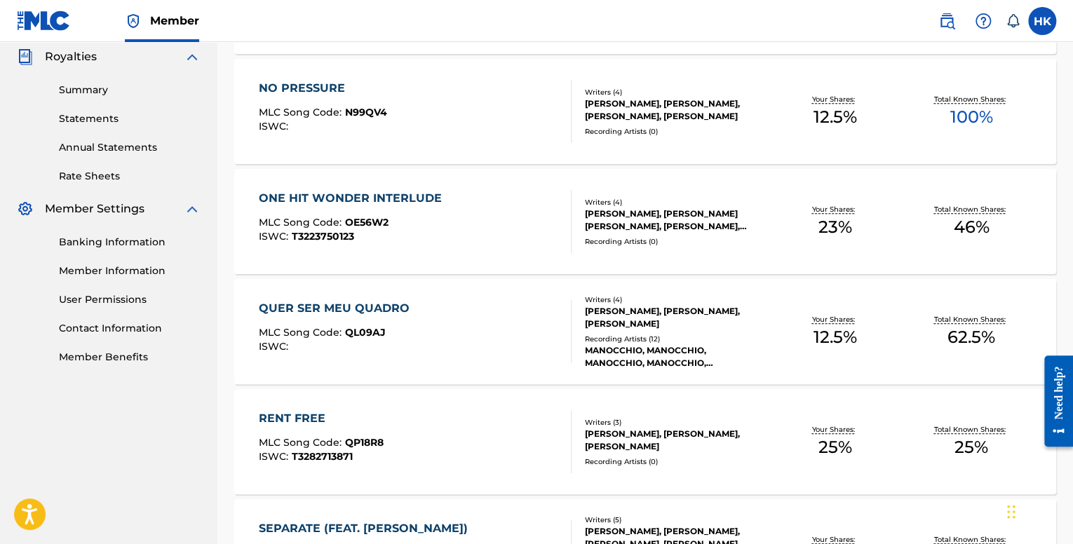
click at [403, 343] on div "ISWC :" at bounding box center [338, 347] width 158 height 11
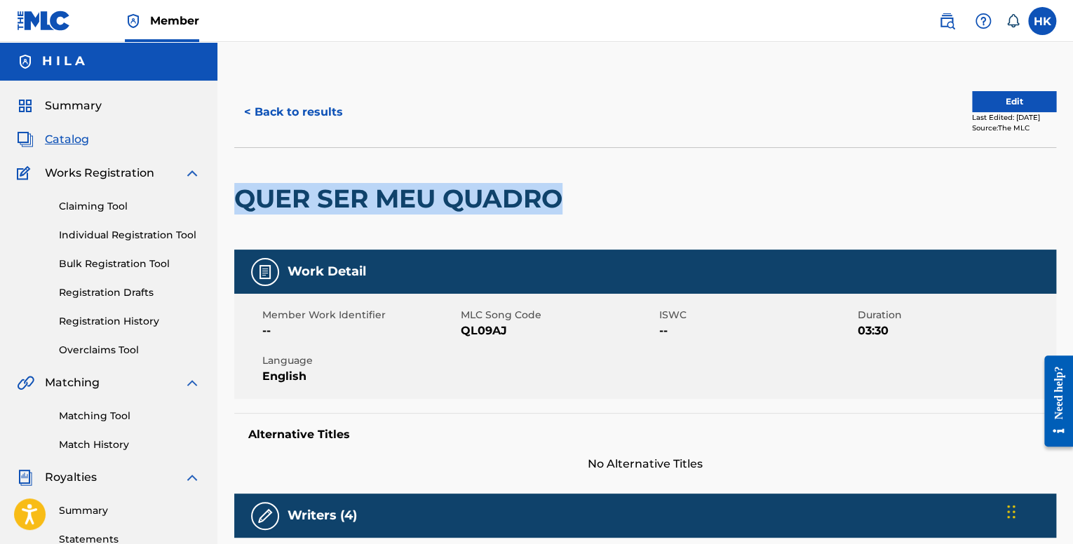
drag, startPoint x: 570, startPoint y: 200, endPoint x: 241, endPoint y: 192, distance: 329.2
click at [241, 192] on h2 "QUER SER MEU QUADRO" at bounding box center [401, 199] width 335 height 32
click at [1027, 107] on button "Edit" at bounding box center [1014, 101] width 84 height 21
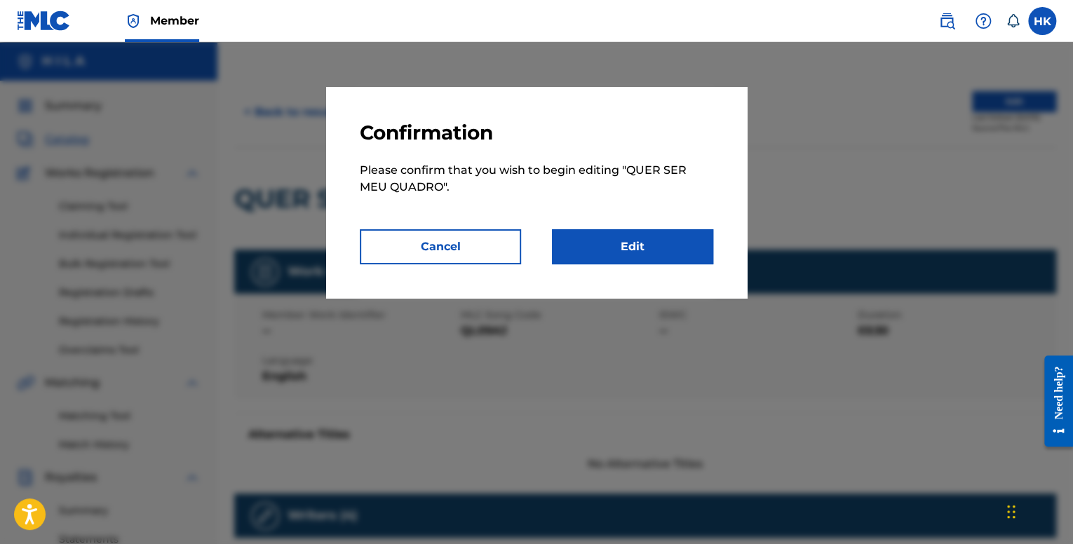
drag, startPoint x: 651, startPoint y: 225, endPoint x: 650, endPoint y: 246, distance: 20.4
click at [651, 226] on p "Please confirm that you wish to begin editing " QUER SER MEU QUADRO "." at bounding box center [537, 187] width 354 height 84
click at [648, 250] on link "Edit" at bounding box center [632, 246] width 161 height 35
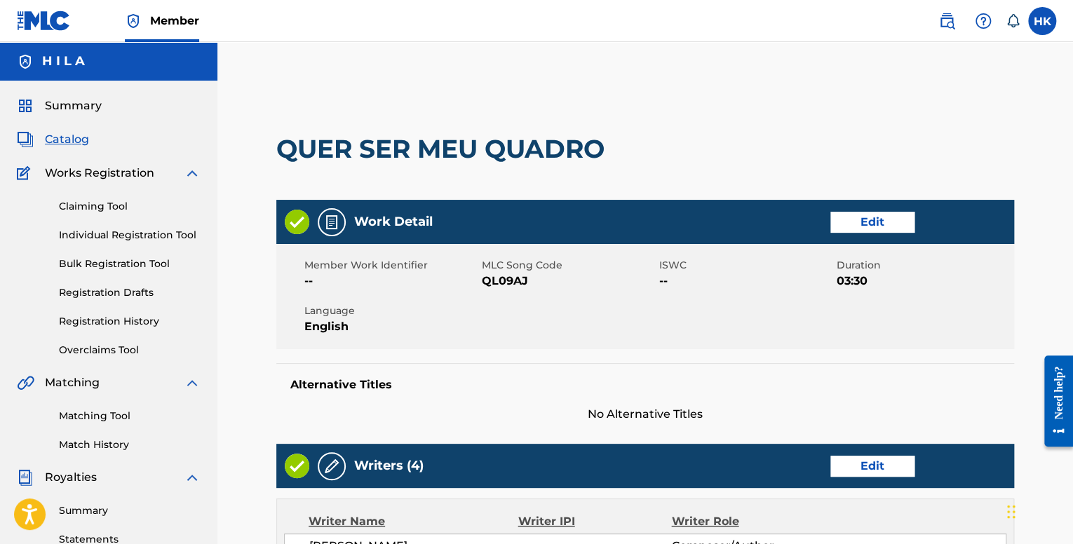
click at [909, 208] on div "Work Detail Edit" at bounding box center [645, 222] width 738 height 44
click at [894, 220] on link "Edit" at bounding box center [873, 222] width 84 height 21
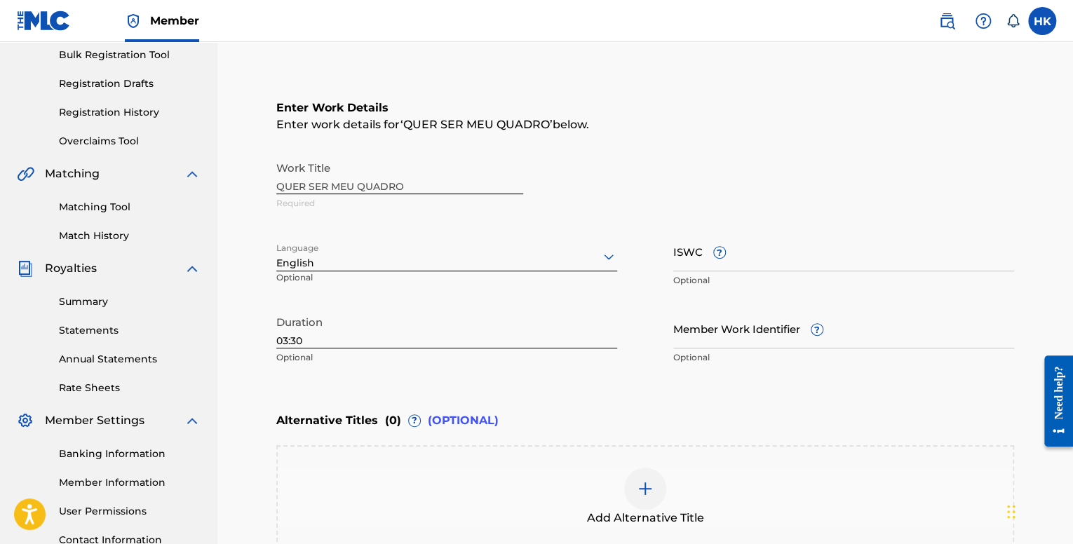
scroll to position [210, 0]
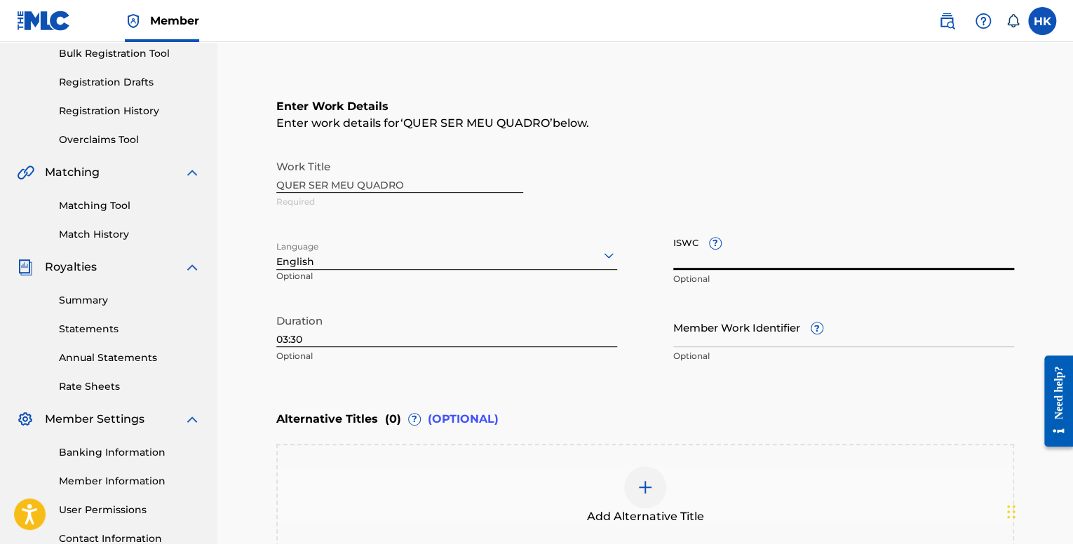
click at [743, 260] on input "ISWC ?" at bounding box center [844, 250] width 341 height 40
paste input "T-328.271.376-8"
type input "T-328.271.376-8"
click at [406, 269] on div "English" at bounding box center [446, 262] width 341 height 15
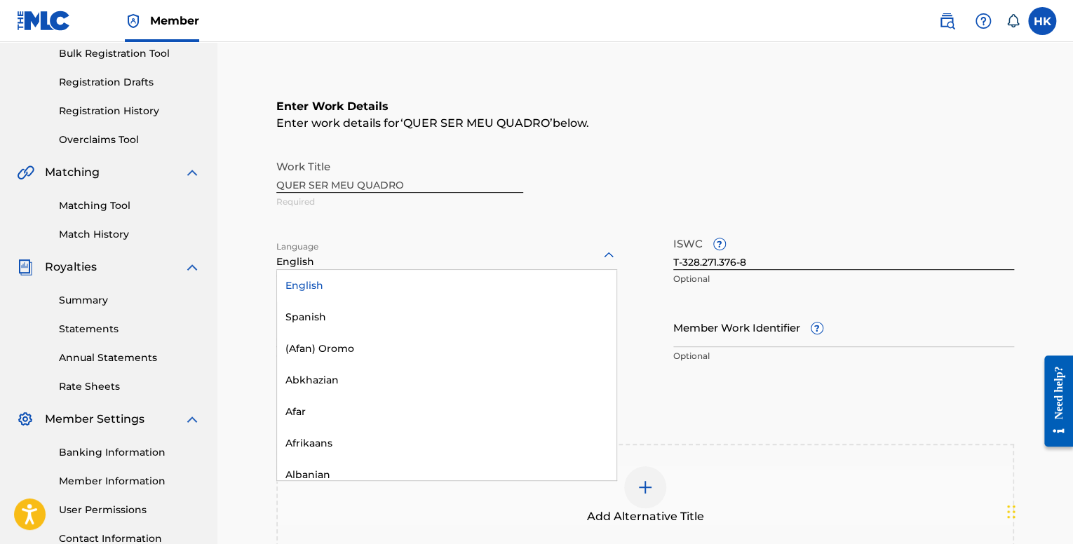
click at [406, 269] on div "English" at bounding box center [446, 262] width 341 height 15
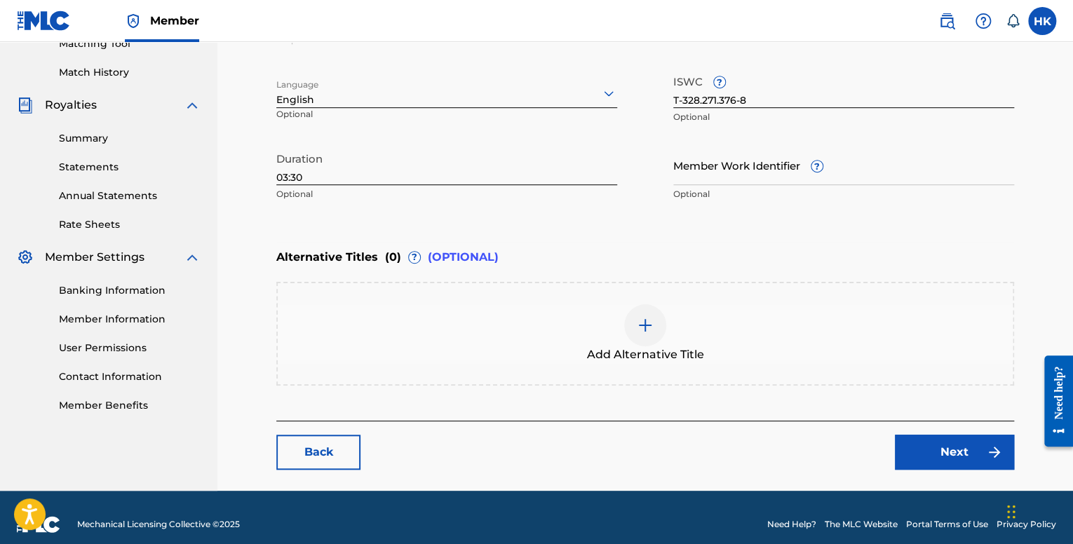
scroll to position [385, 0]
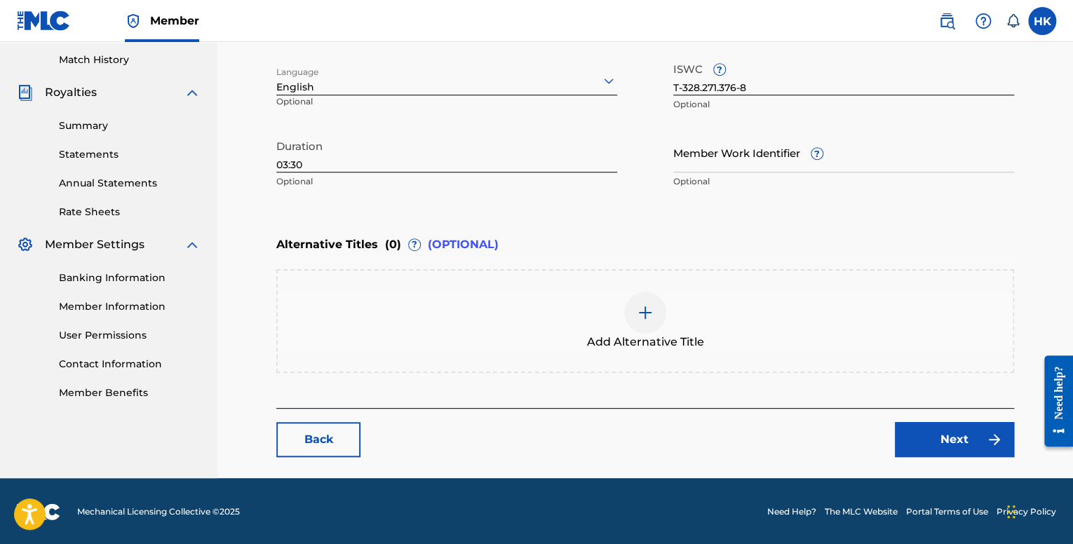
click at [925, 439] on link "Next" at bounding box center [954, 439] width 119 height 35
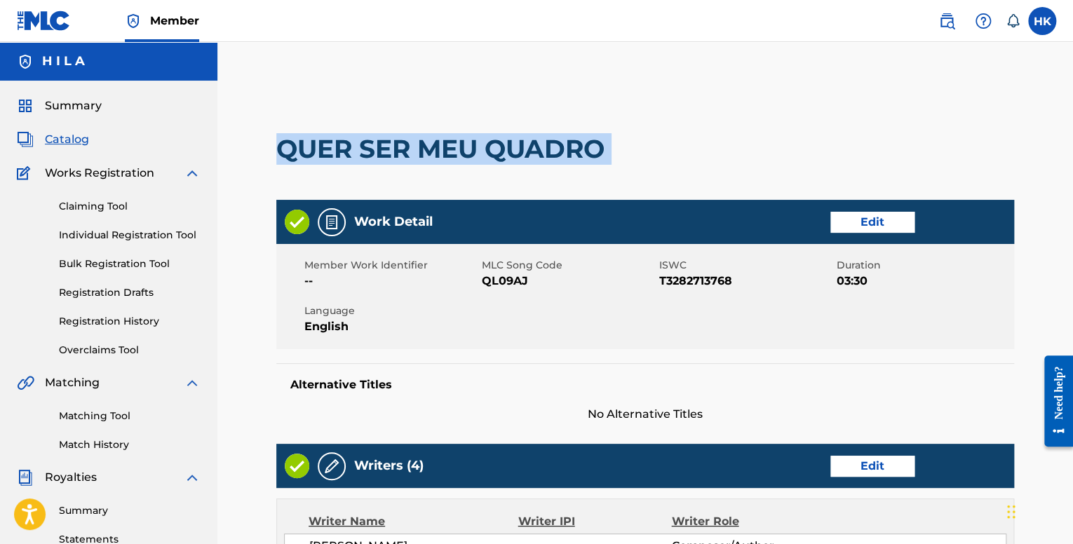
drag, startPoint x: 457, startPoint y: 144, endPoint x: 272, endPoint y: 138, distance: 185.3
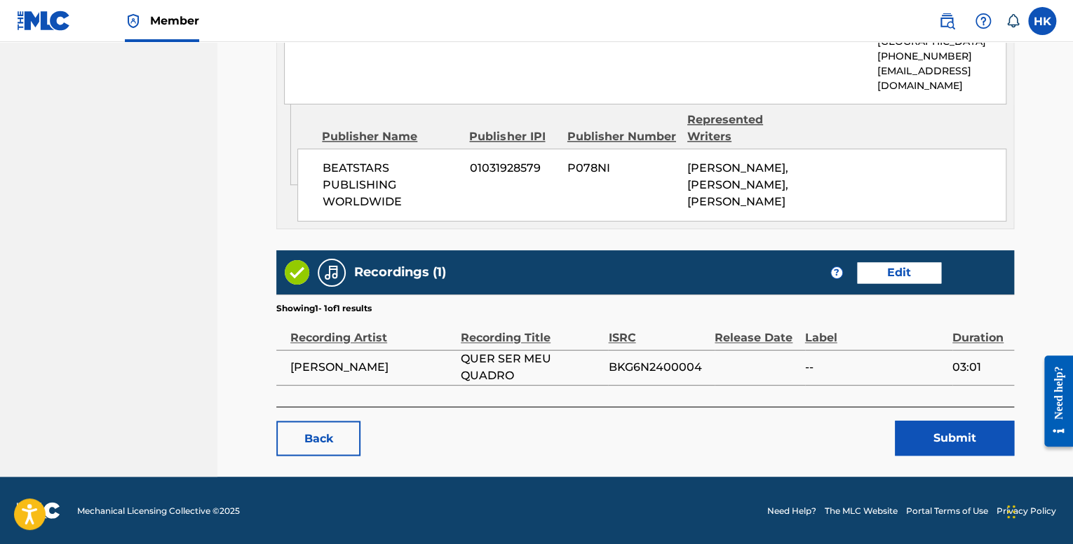
scroll to position [994, 0]
click at [904, 265] on link "Edit" at bounding box center [899, 272] width 84 height 21
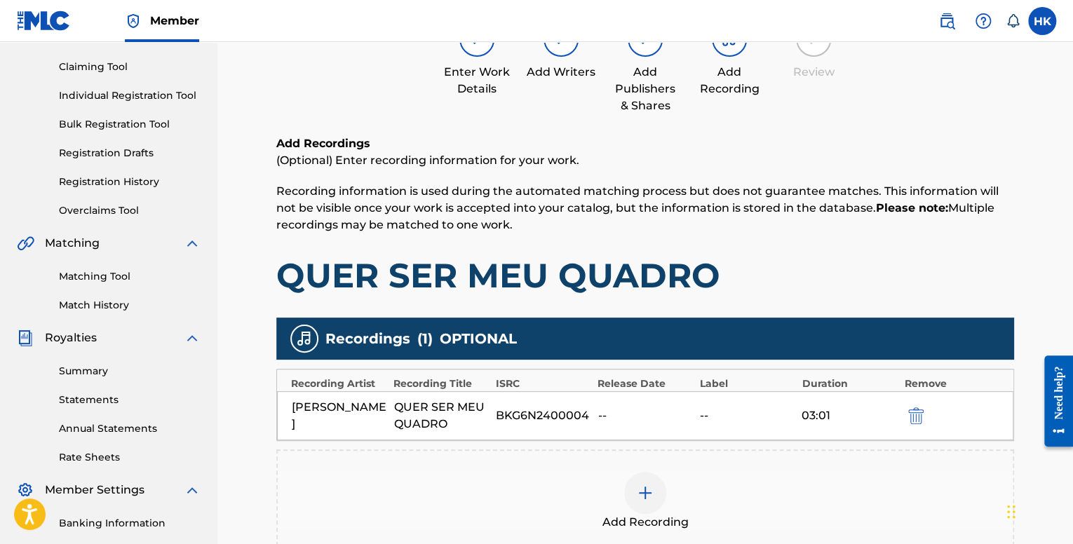
scroll to position [330, 0]
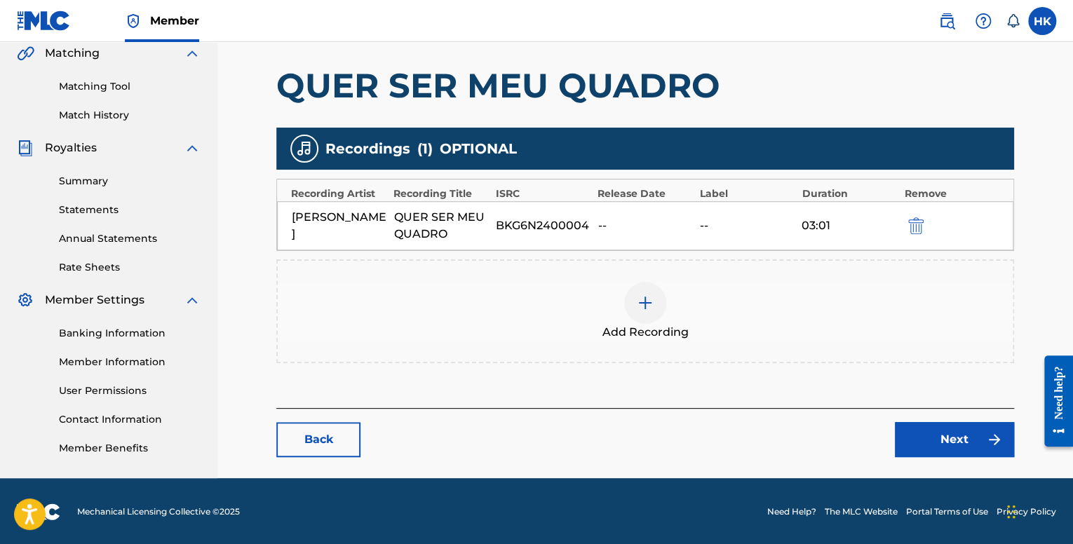
click at [656, 314] on div at bounding box center [645, 303] width 42 height 42
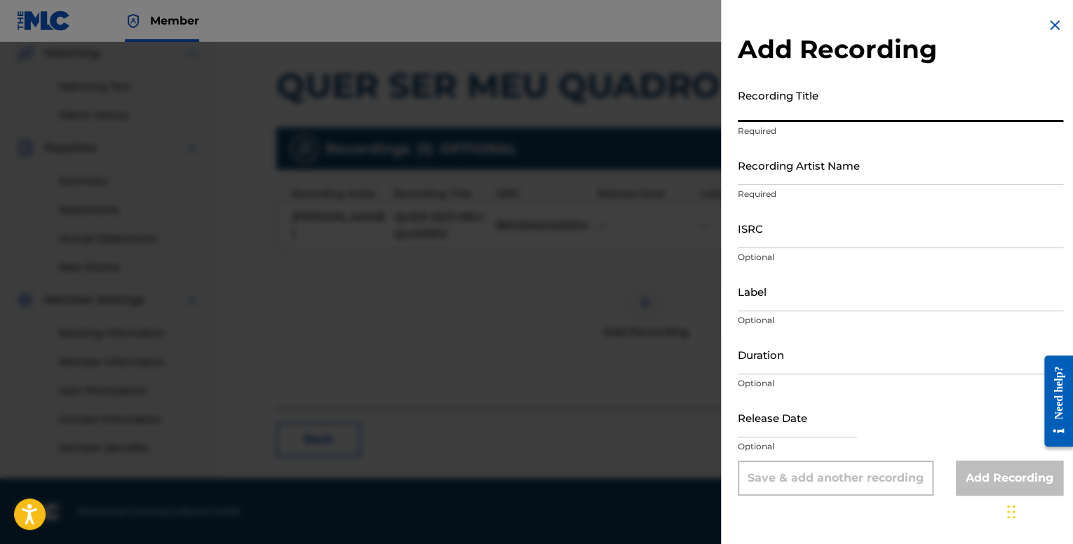
click at [801, 109] on input "Recording Title" at bounding box center [901, 102] width 326 height 40
paste input "ELA QUER SER MEU QUADRO - [PERSON_NAME] (EP - [PERSON_NAME] Única)"
type input "ELA QUER SER MEU QUADRO - [PERSON_NAME] (EP - [PERSON_NAME] Única)"
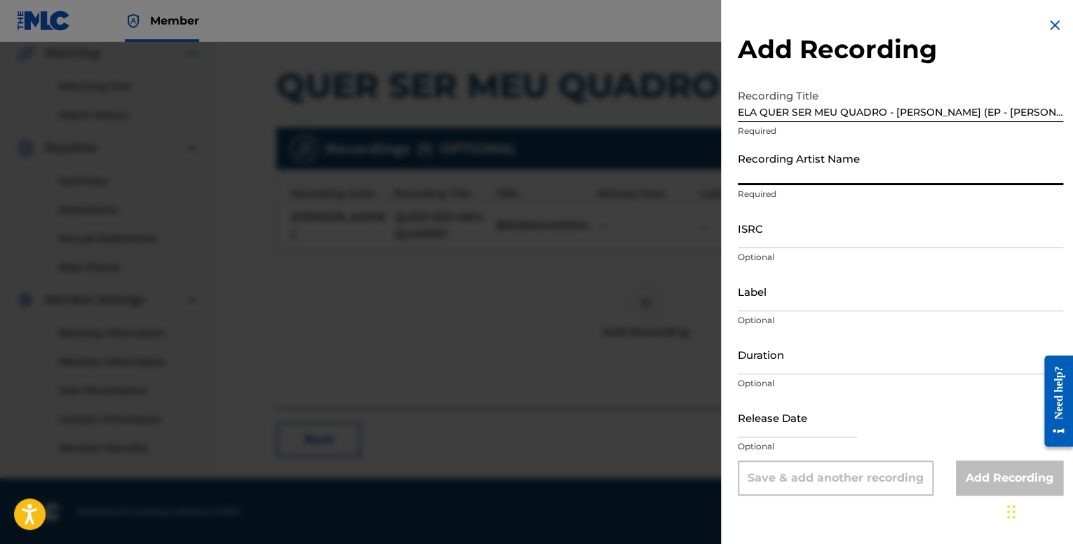
click at [791, 173] on input "Recording Artist Name" at bounding box center [901, 165] width 326 height 40
paste input "[PERSON_NAME]"
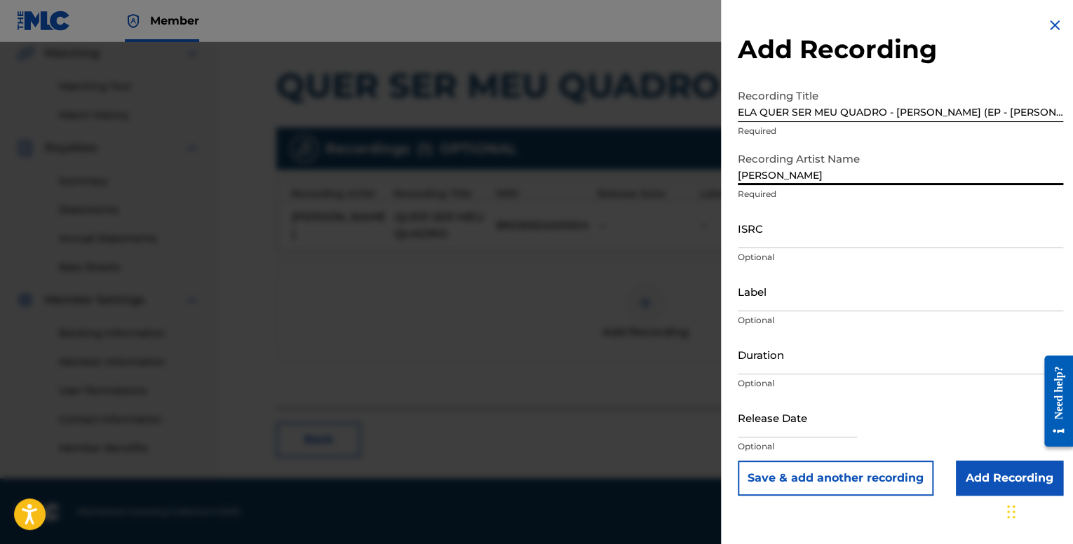
drag, startPoint x: 749, startPoint y: 177, endPoint x: 738, endPoint y: 174, distance: 11.6
click at [738, 174] on input "[PERSON_NAME]" at bounding box center [901, 165] width 326 height 40
type input "[PERSON_NAME]"
click at [812, 239] on input "ISRC" at bounding box center [901, 228] width 326 height 40
paste input "BKG6N2400004"
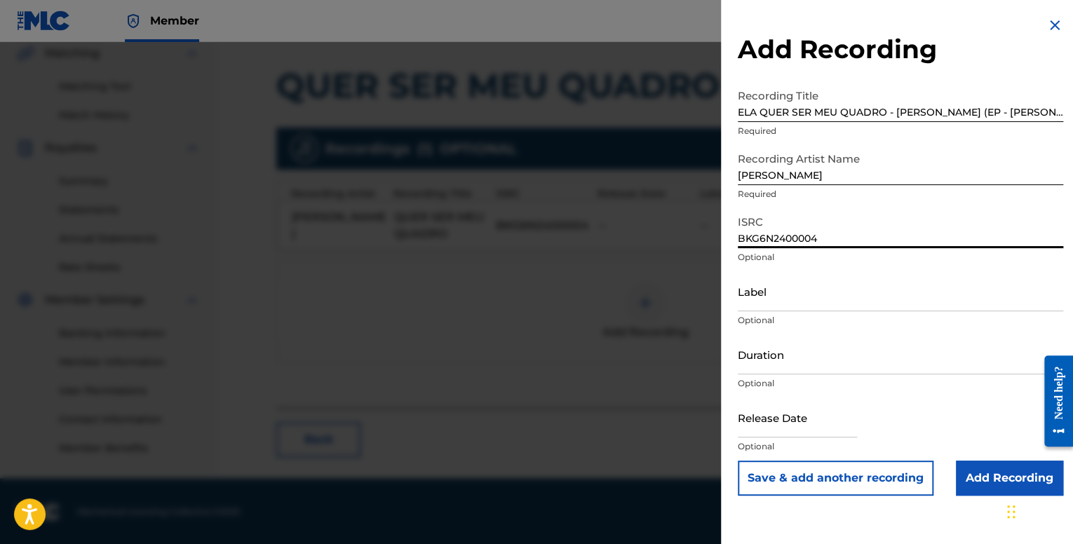
type input "BKG6N2400004"
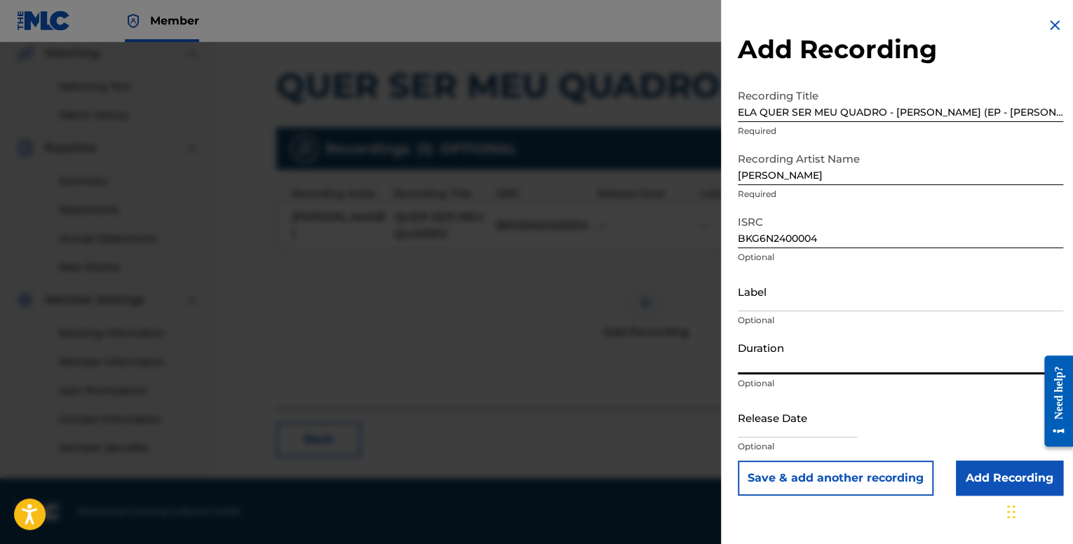
click at [803, 347] on input "Duration" at bounding box center [901, 355] width 326 height 40
type input "05:51"
click at [765, 410] on input "text" at bounding box center [797, 418] width 119 height 40
select select "8"
select select "2025"
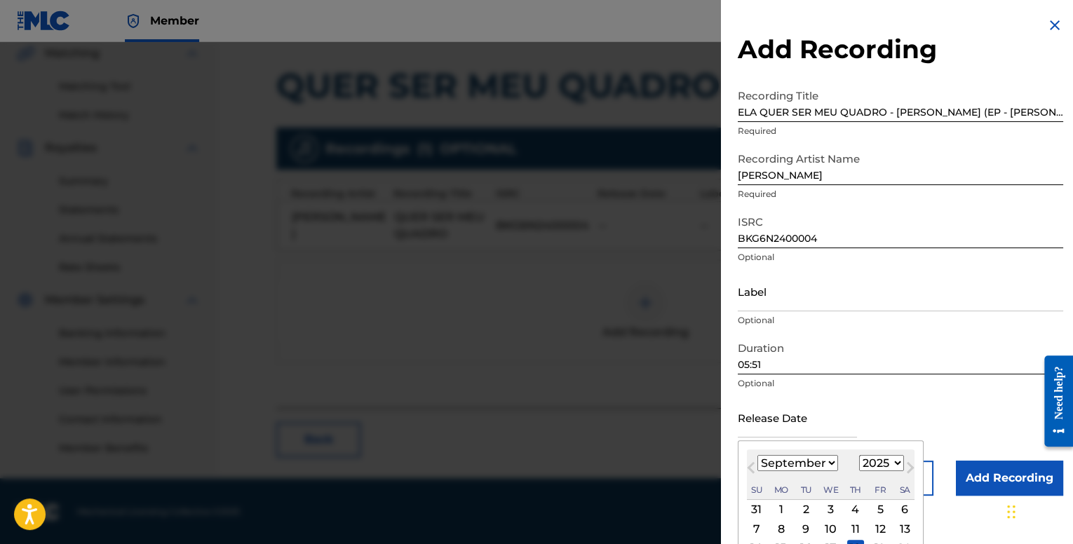
click at [828, 467] on select "January February March April May June July August September October November De…" at bounding box center [798, 463] width 81 height 16
select select "7"
click at [758, 455] on select "January February March April May June July August September October November De…" at bounding box center [798, 463] width 81 height 16
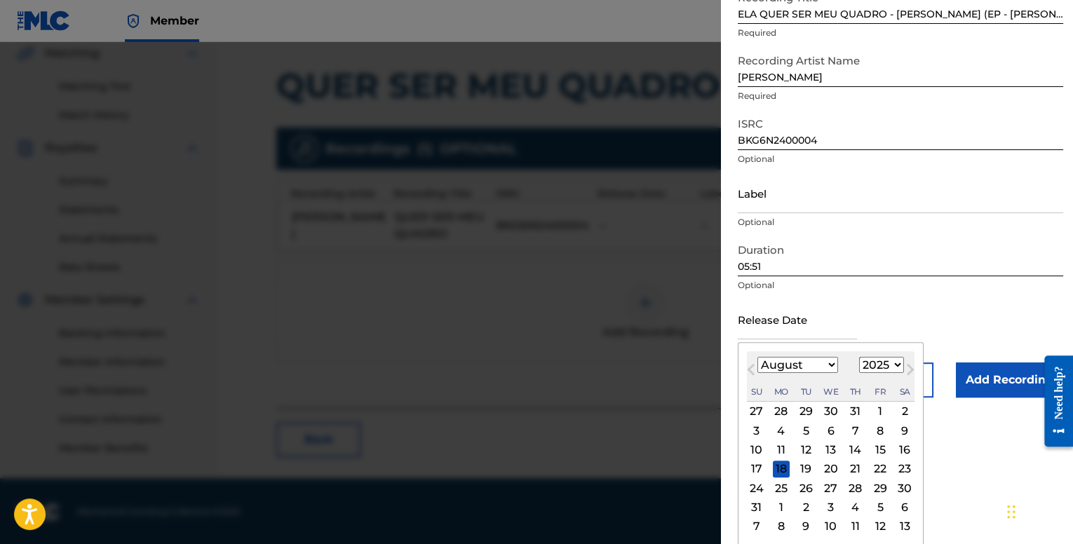
click at [901, 413] on div "2" at bounding box center [905, 411] width 17 height 17
type input "[DATE]"
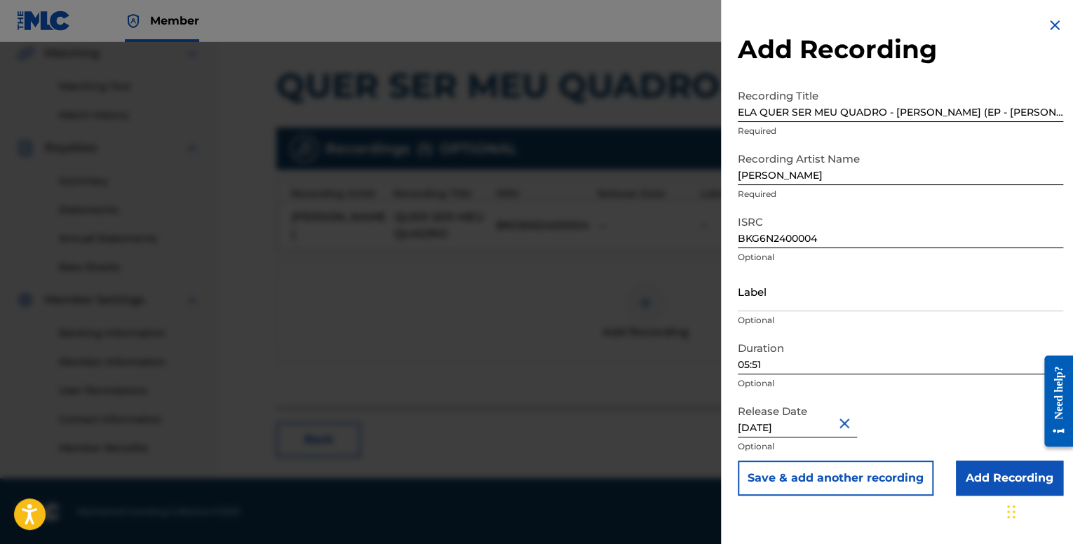
scroll to position [0, 0]
click at [799, 430] on input "[DATE]" at bounding box center [797, 418] width 119 height 40
select select "7"
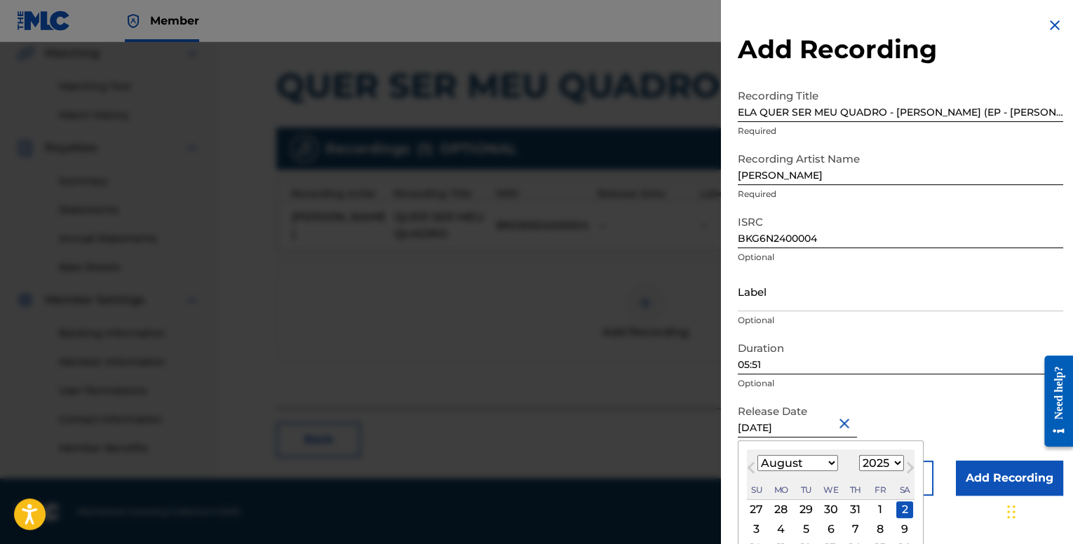
click at [890, 467] on select "1900 1901 1902 1903 1904 1905 1906 1907 1908 1909 1910 1911 1912 1913 1914 1915…" at bounding box center [881, 463] width 45 height 16
select select "2024"
click at [859, 455] on select "1900 1901 1902 1903 1904 1905 1906 1907 1908 1909 1910 1911 1912 1913 1914 1915…" at bounding box center [881, 463] width 45 height 16
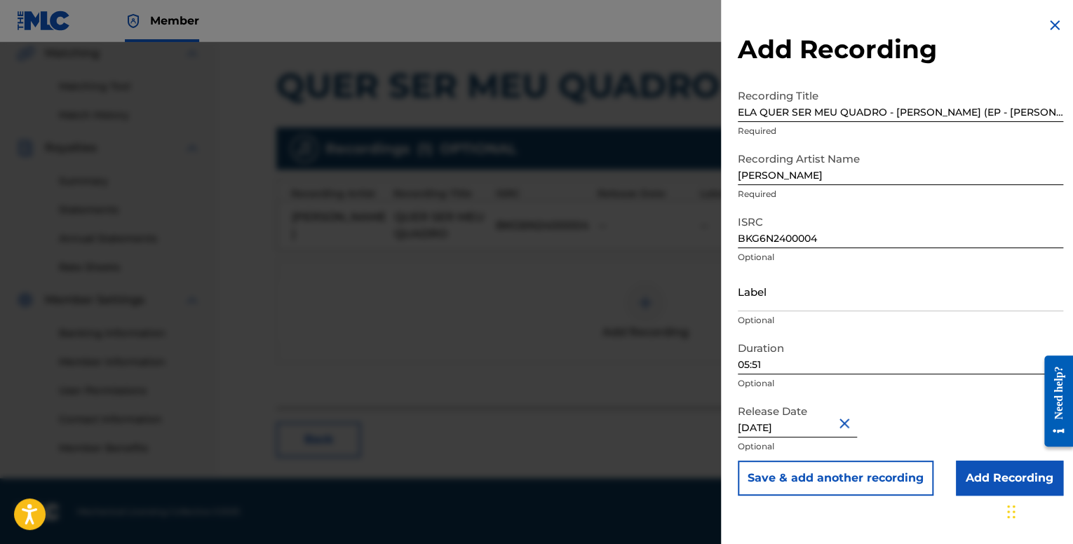
click at [947, 413] on div "Release Date [DATE] Optional" at bounding box center [901, 429] width 326 height 63
select select "7"
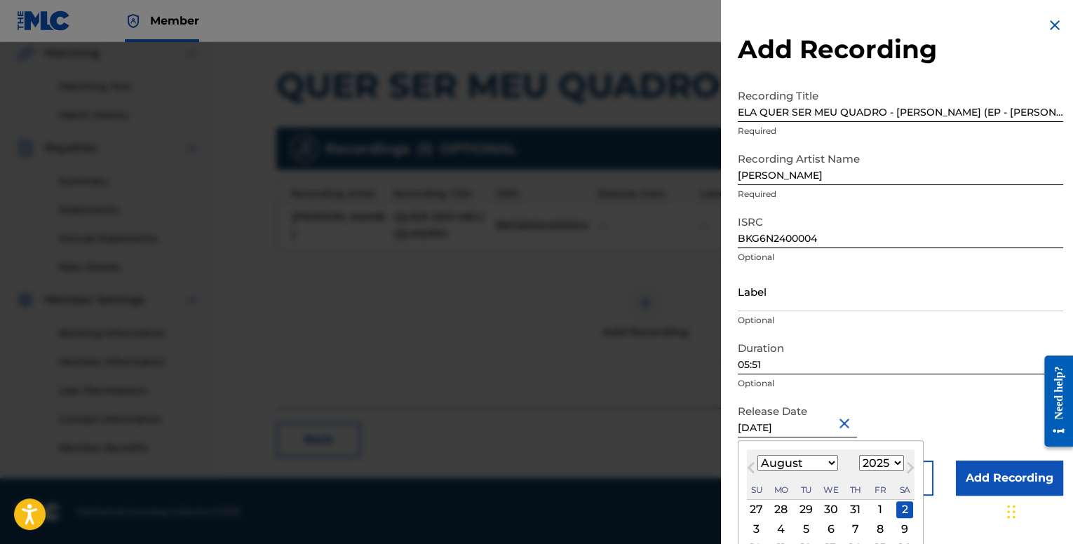
click at [826, 429] on input "[DATE]" at bounding box center [797, 418] width 119 height 40
click at [891, 461] on select "1900 1901 1902 1903 1904 1905 1906 1907 1908 1909 1910 1911 1912 1913 1914 1915…" at bounding box center [881, 463] width 45 height 16
select select "2024"
click at [859, 455] on select "1900 1901 1902 1903 1904 1905 1906 1907 1908 1909 1910 1911 1912 1913 1914 1915…" at bounding box center [881, 463] width 45 height 16
click at [876, 506] on div "2" at bounding box center [880, 510] width 17 height 17
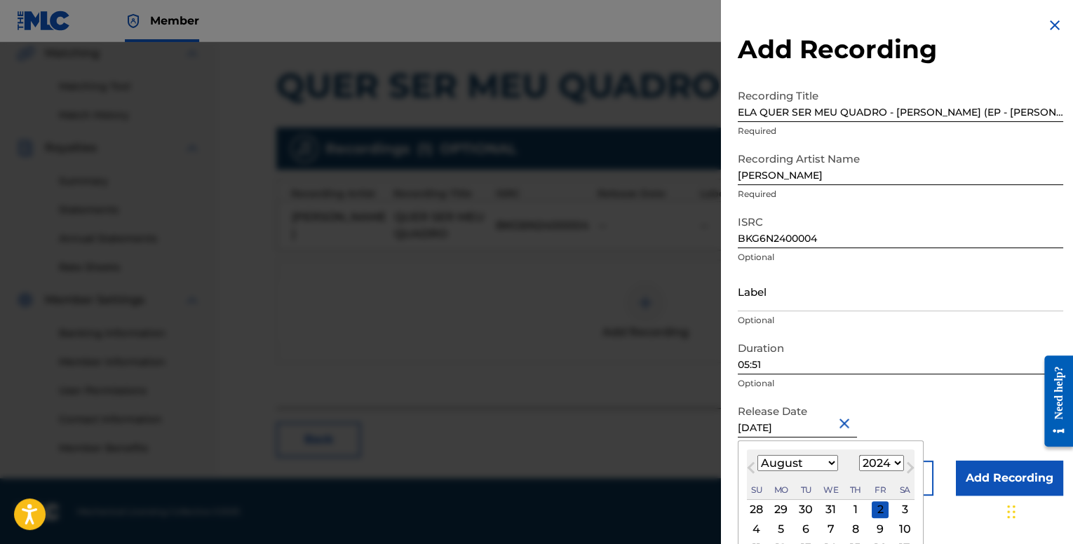
type input "[DATE]"
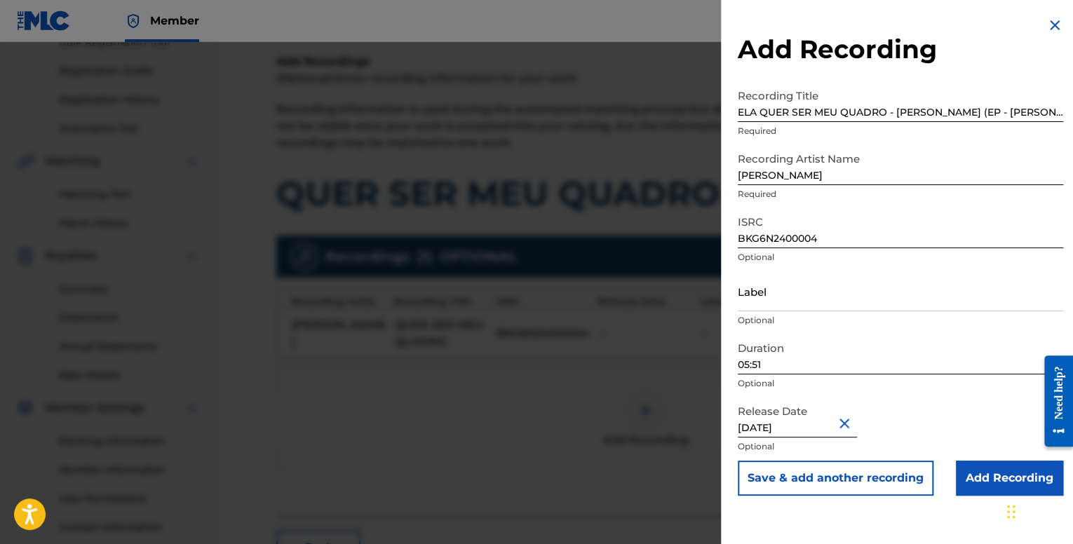
scroll to position [189, 0]
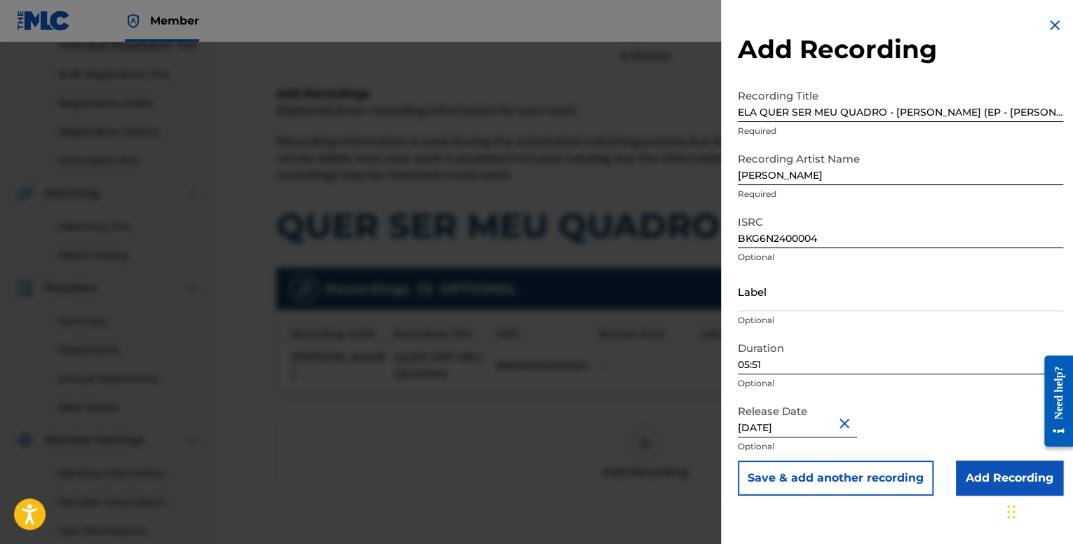
click at [992, 474] on input "Add Recording" at bounding box center [1009, 478] width 107 height 35
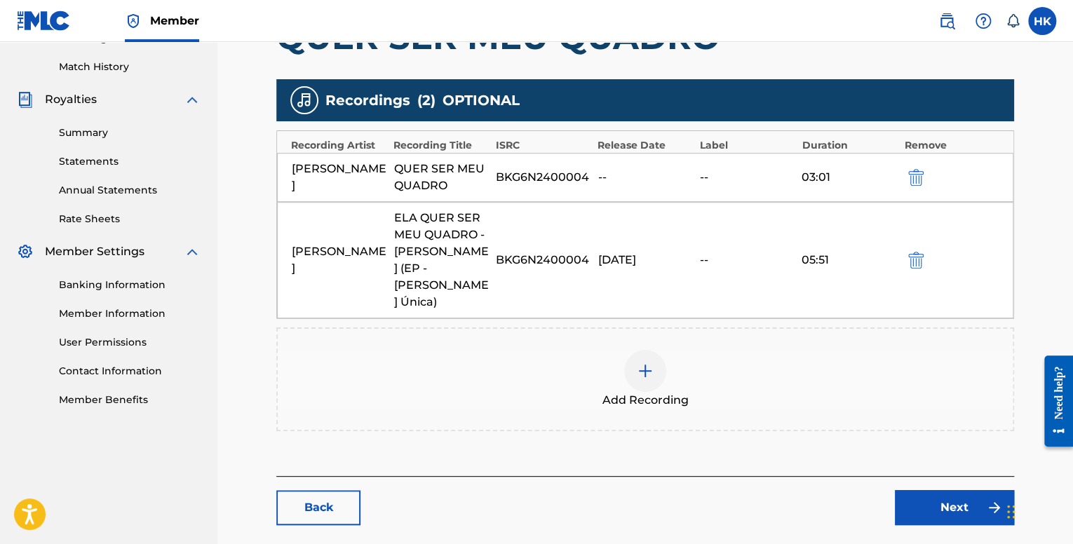
scroll to position [413, 0]
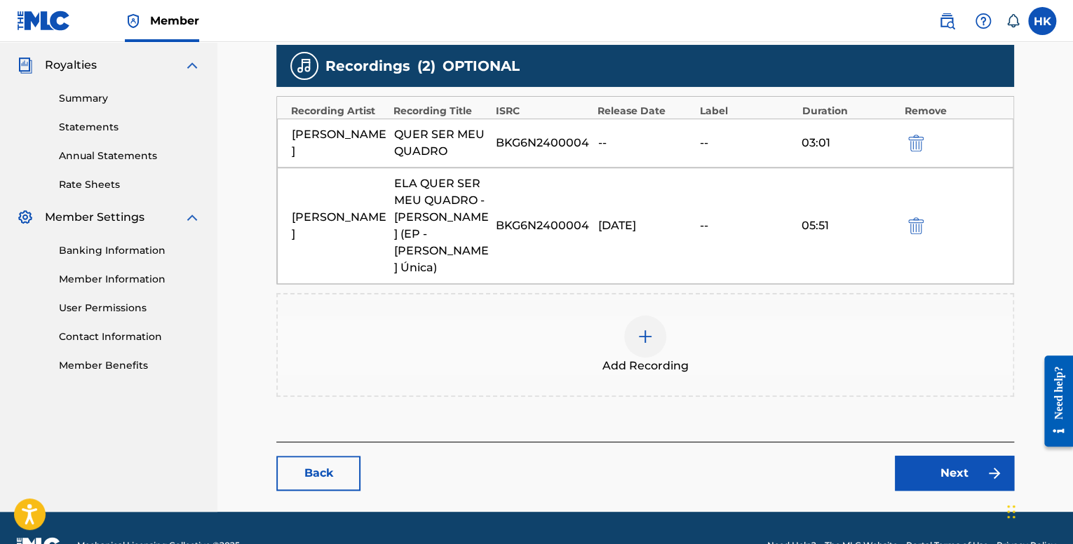
click at [931, 456] on link "Next" at bounding box center [954, 473] width 119 height 35
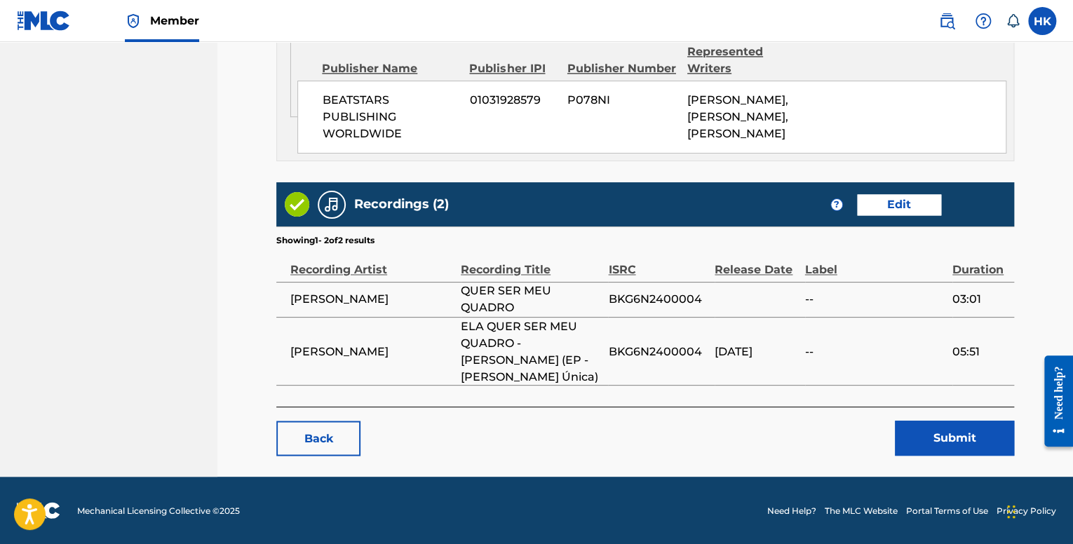
scroll to position [1045, 0]
click at [946, 440] on button "Submit" at bounding box center [954, 438] width 119 height 35
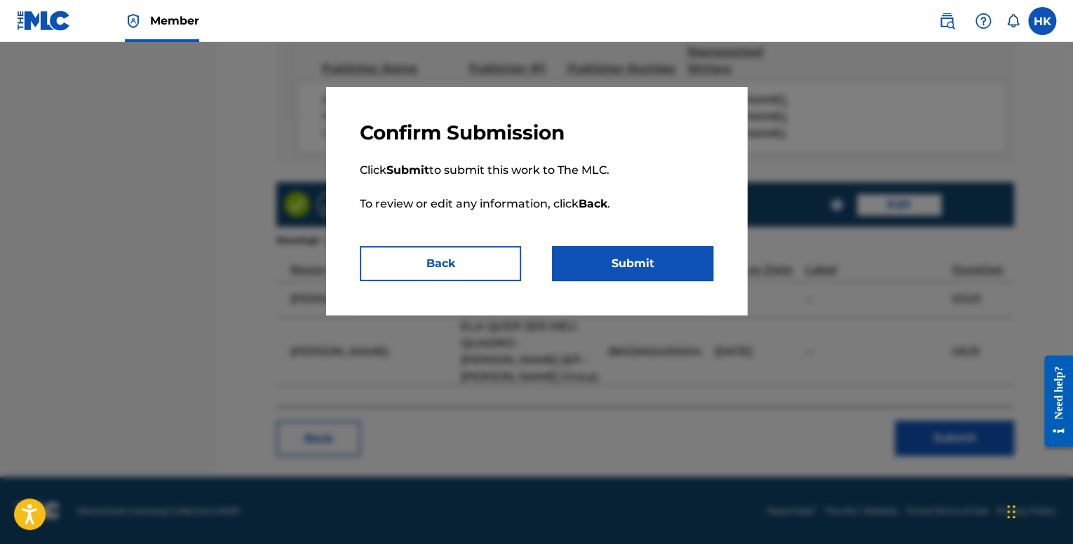
click at [689, 262] on button "Submit" at bounding box center [632, 263] width 161 height 35
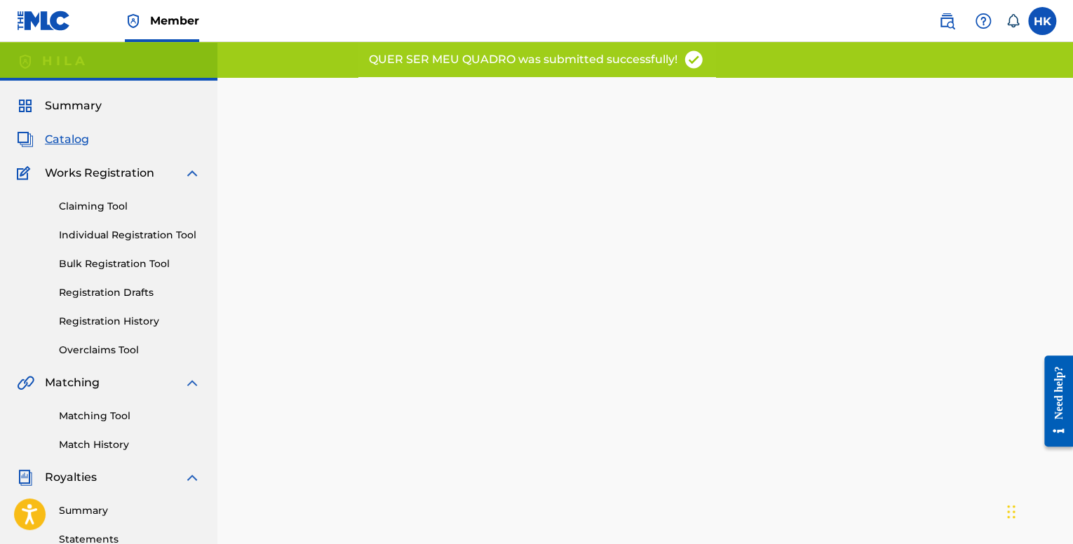
click at [64, 138] on span "Catalog" at bounding box center [67, 139] width 44 height 17
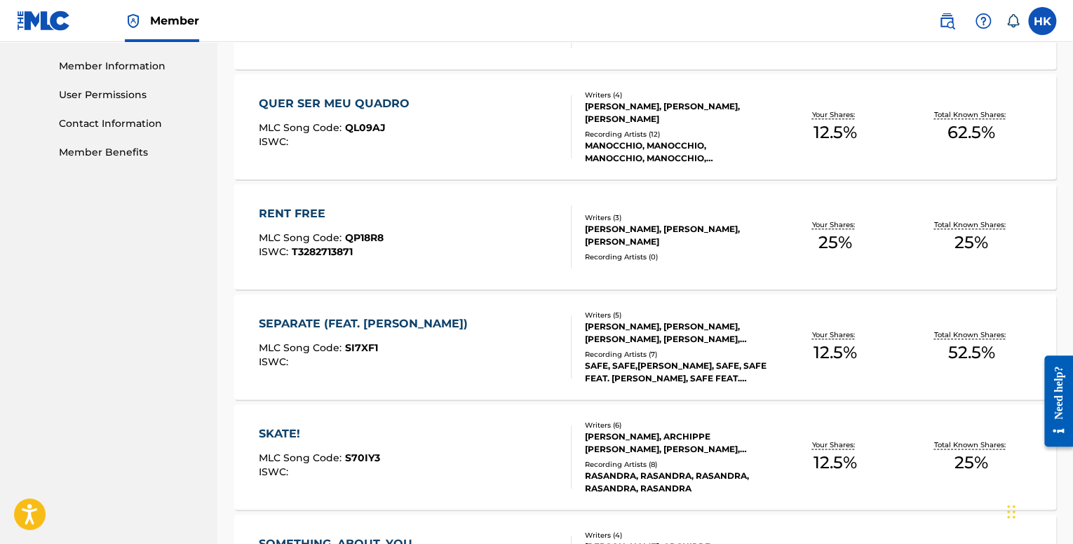
scroll to position [631, 0]
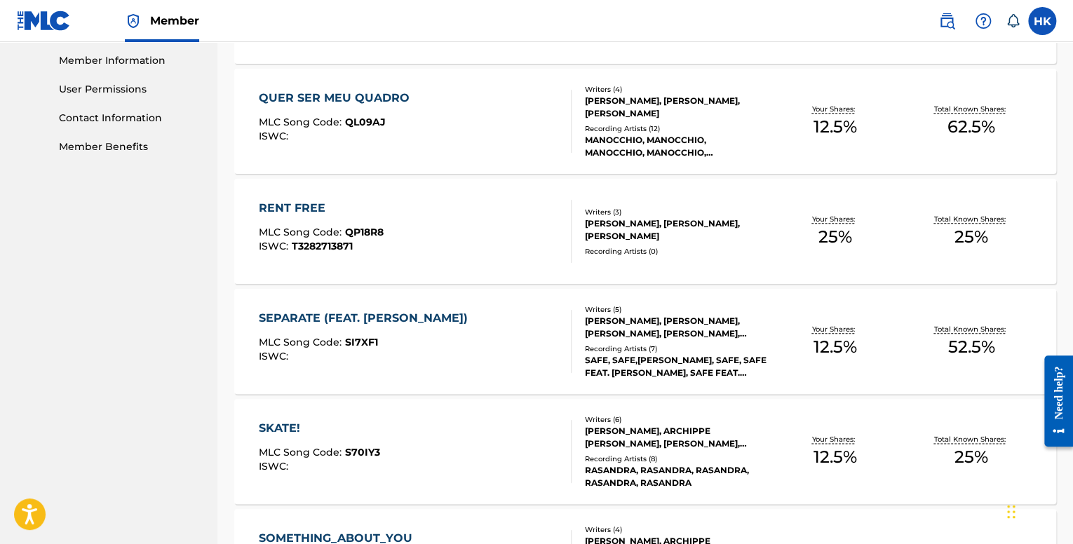
click at [422, 319] on div "SEPARATE (FEAT. [PERSON_NAME])" at bounding box center [367, 318] width 216 height 17
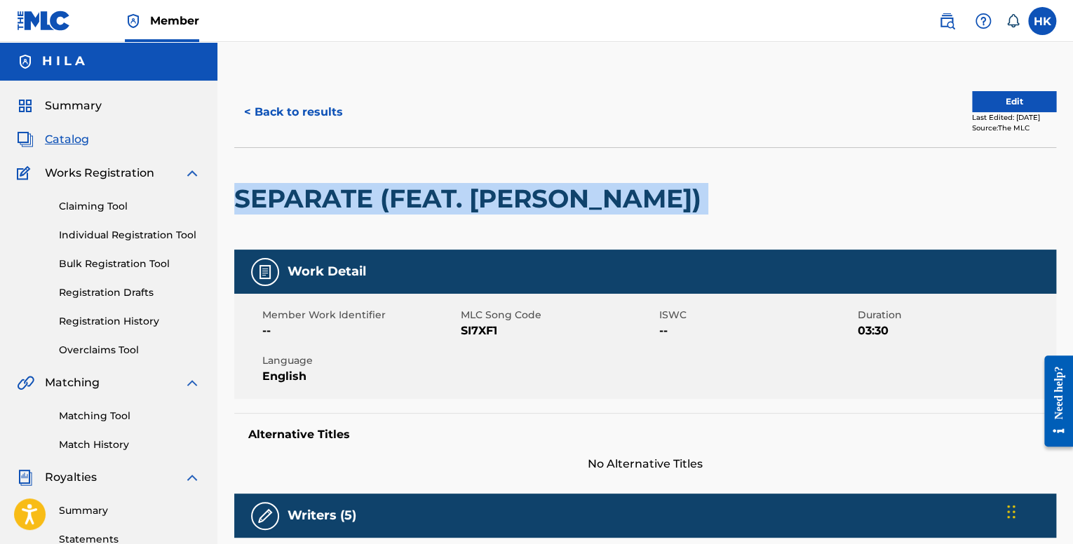
drag, startPoint x: 696, startPoint y: 202, endPoint x: 229, endPoint y: 200, distance: 467.3
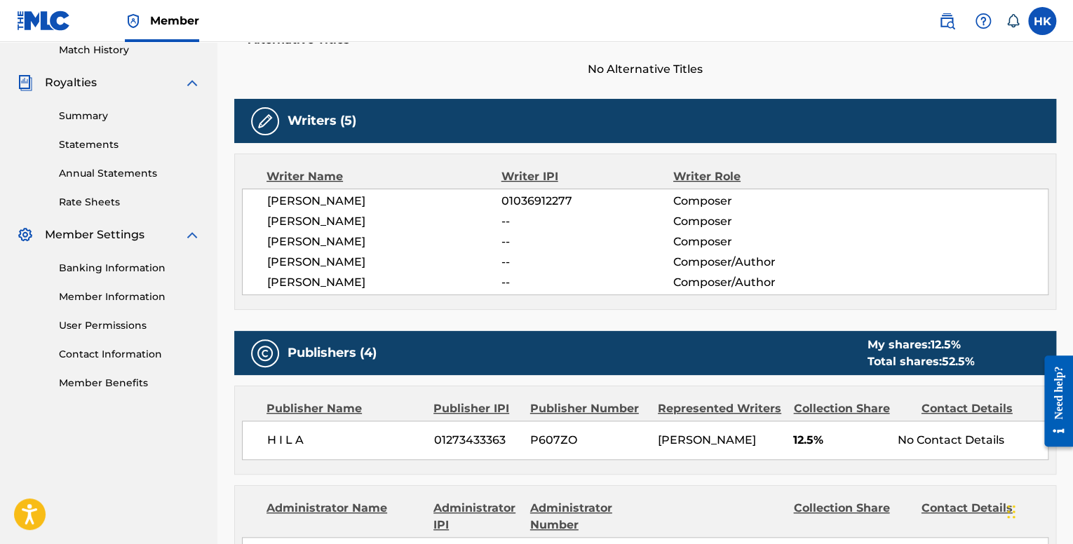
scroll to position [421, 0]
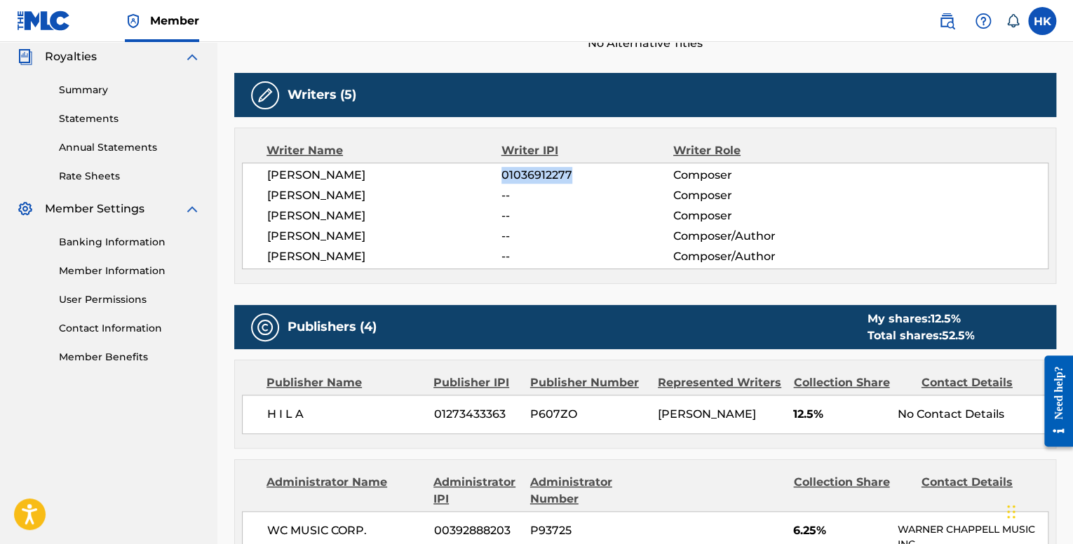
drag, startPoint x: 502, startPoint y: 174, endPoint x: 579, endPoint y: 175, distance: 77.2
click at [579, 175] on span "01036912277" at bounding box center [588, 175] width 172 height 17
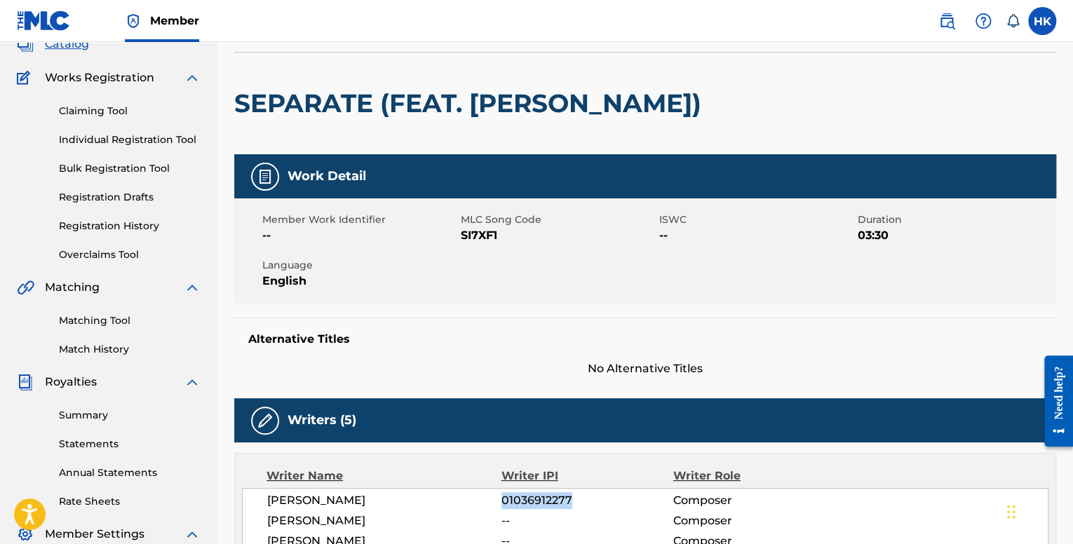
scroll to position [0, 0]
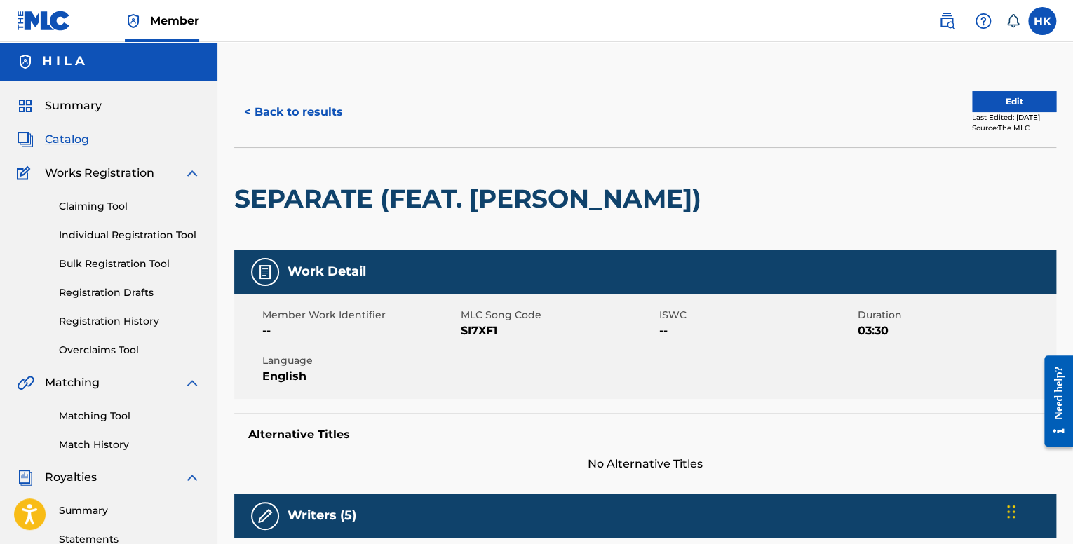
click at [997, 100] on button "Edit" at bounding box center [1014, 101] width 84 height 21
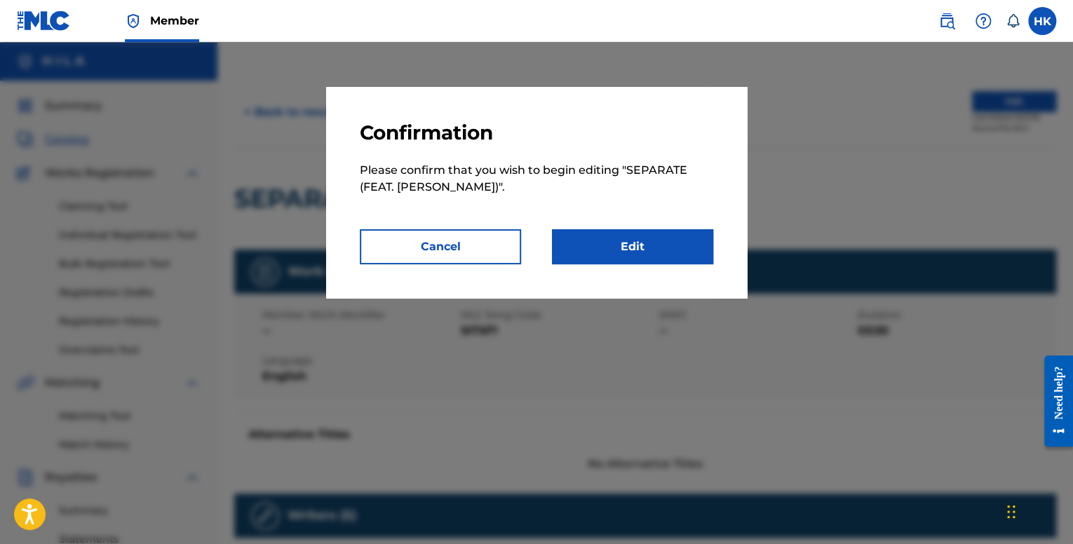
click at [634, 250] on link "Edit" at bounding box center [632, 246] width 161 height 35
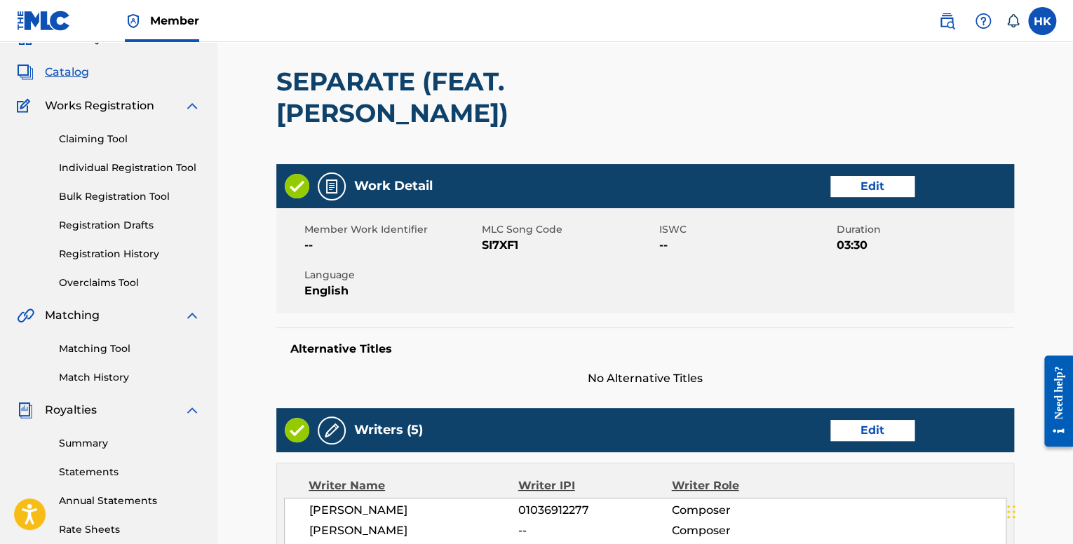
scroll to position [70, 0]
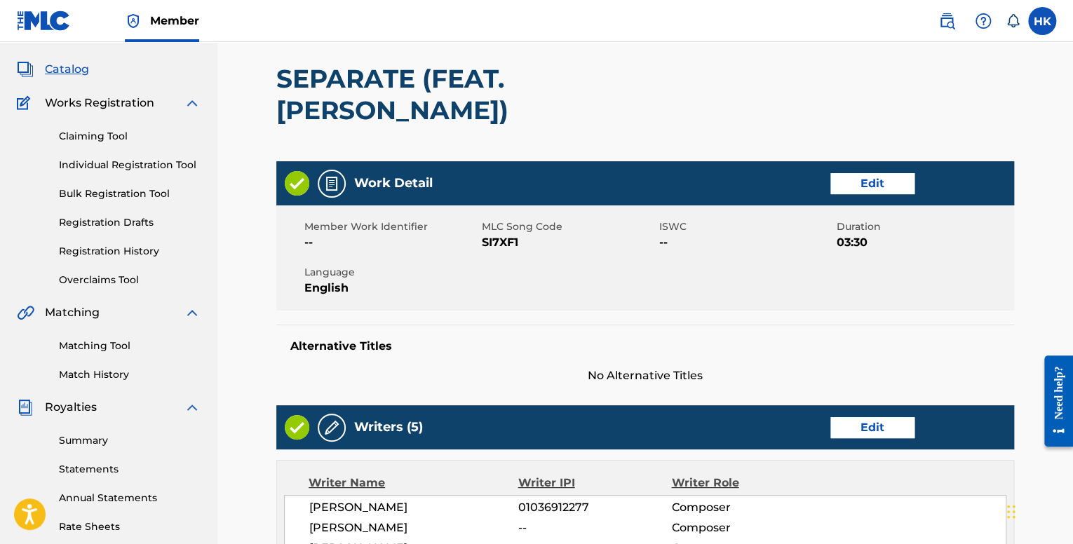
click at [838, 192] on link "Edit" at bounding box center [873, 183] width 84 height 21
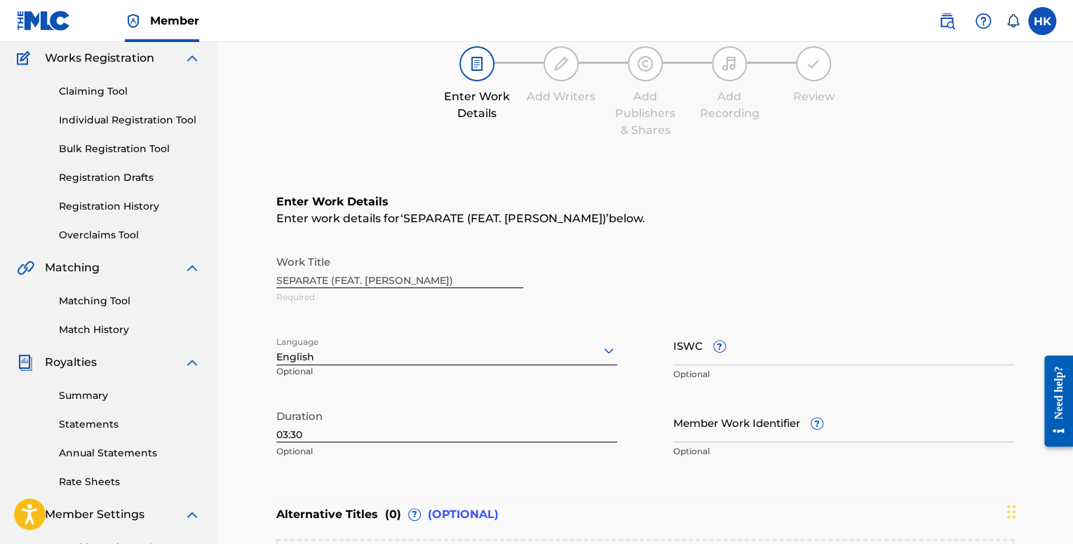
scroll to position [140, 0]
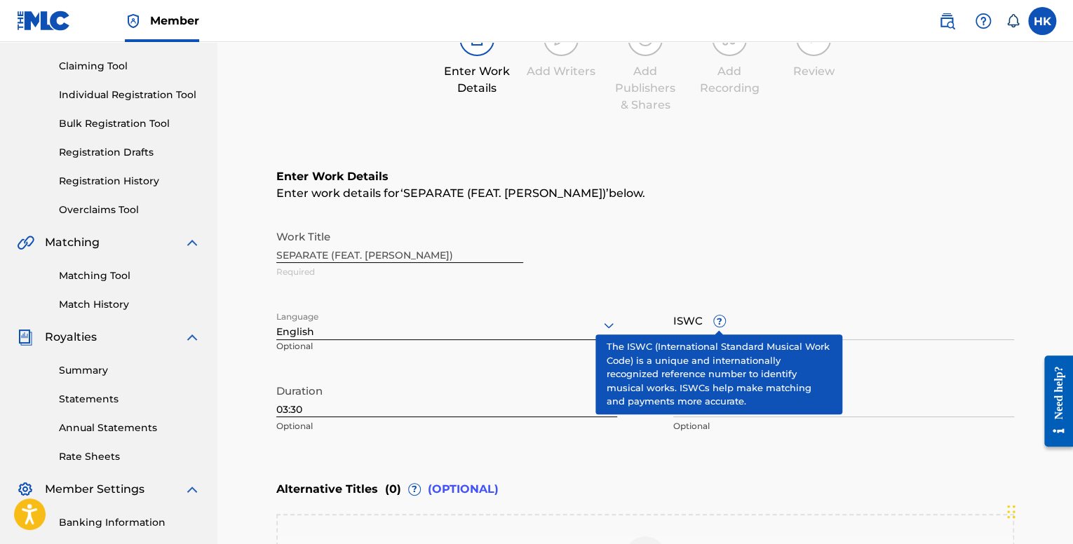
click at [764, 328] on input "ISWC ?" at bounding box center [844, 320] width 341 height 40
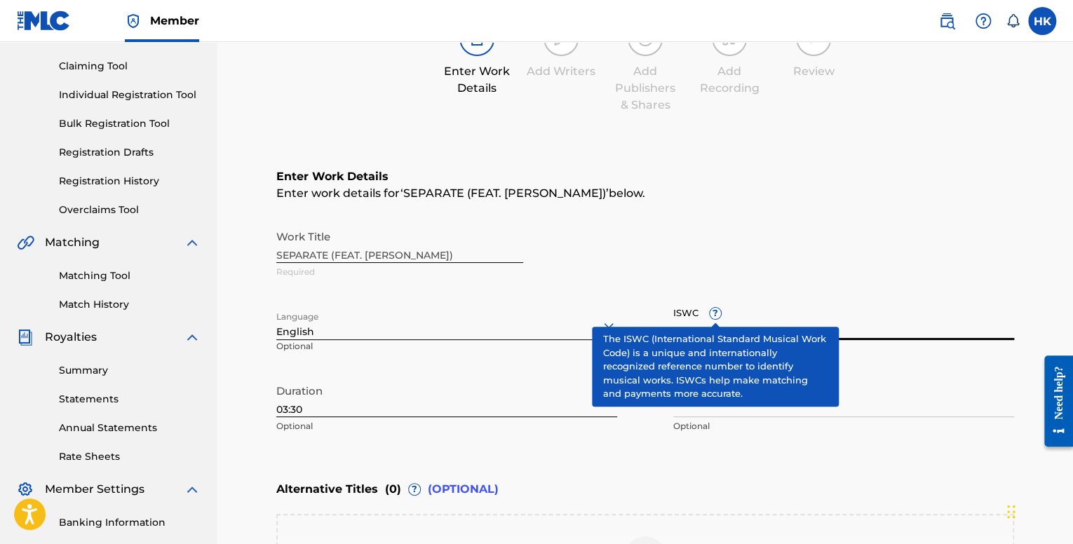
paste input "T-322.446.654-6"
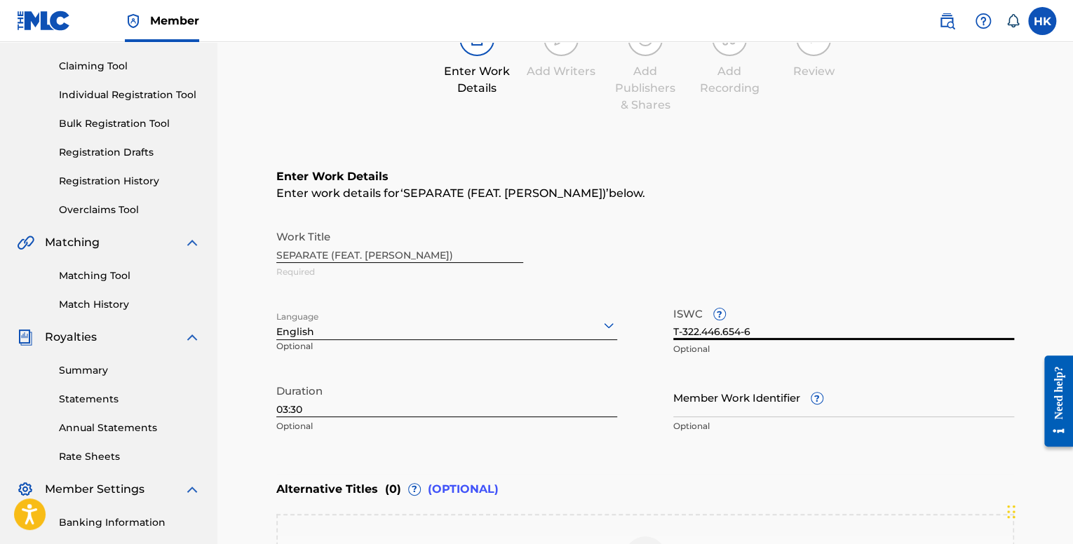
type input "T-322.446.654-6"
drag, startPoint x: 464, startPoint y: 259, endPoint x: 312, endPoint y: 249, distance: 153.3
click at [312, 249] on div "Work Title SEPARATE (FEAT. [PERSON_NAME]) Required" at bounding box center [645, 254] width 738 height 63
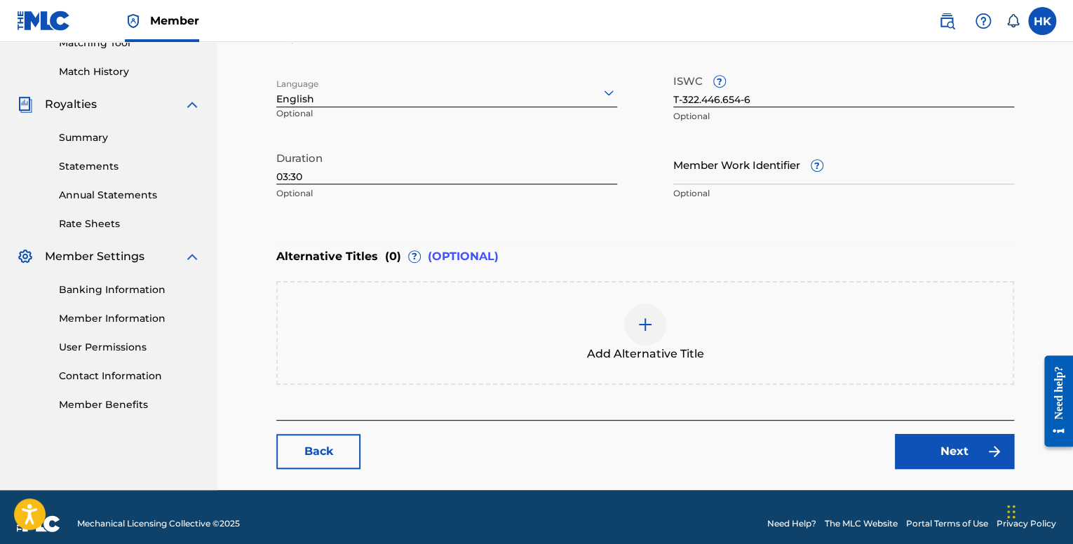
scroll to position [385, 0]
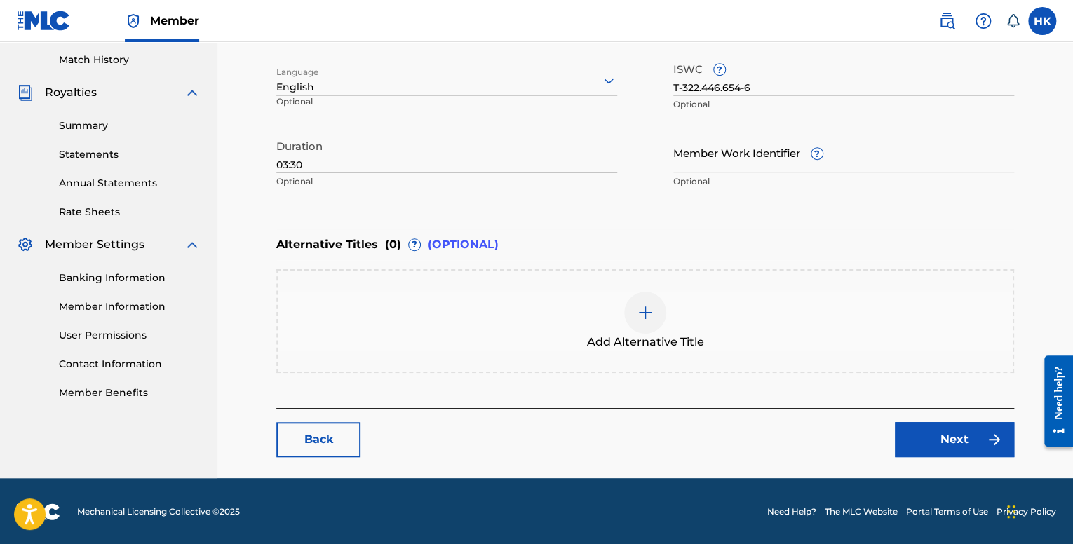
click at [929, 433] on link "Next" at bounding box center [954, 439] width 119 height 35
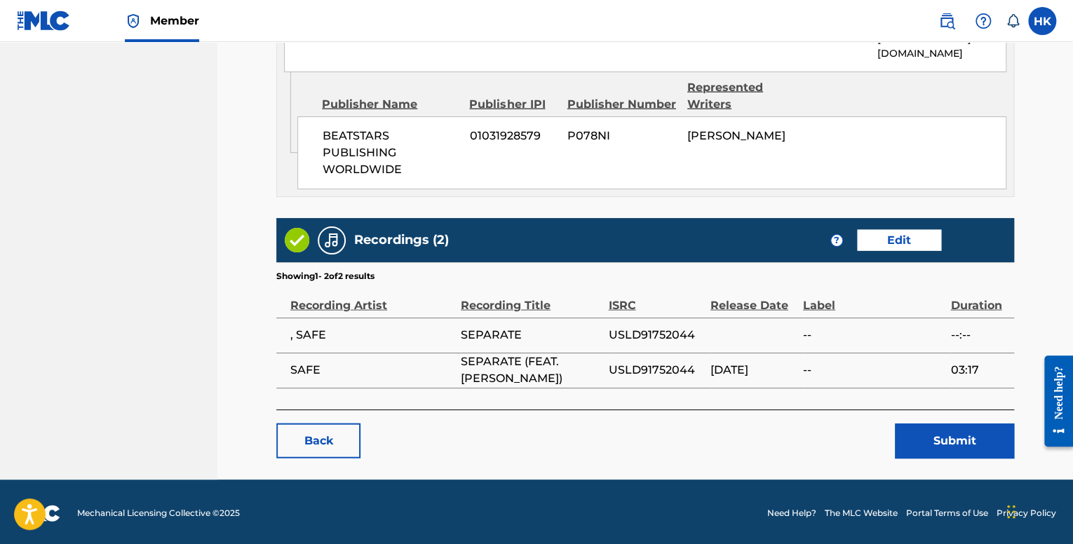
scroll to position [1423, 0]
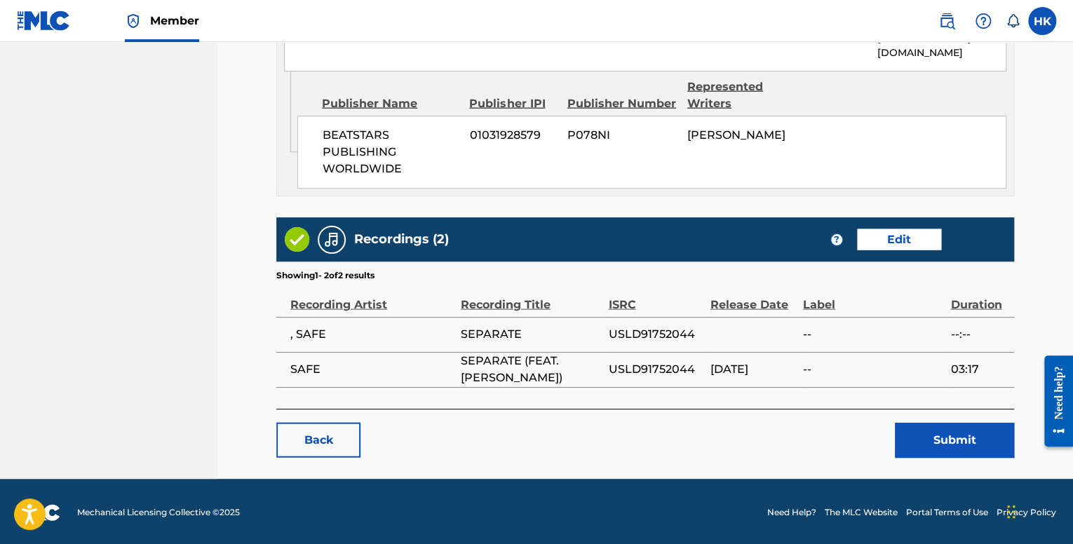
click at [882, 238] on link "Edit" at bounding box center [899, 239] width 84 height 21
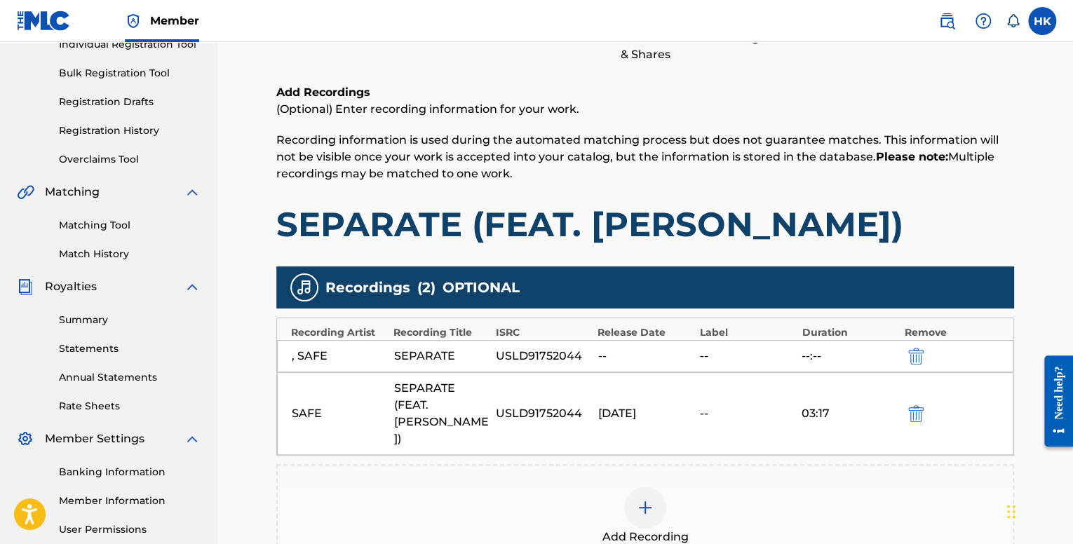
scroll to position [379, 0]
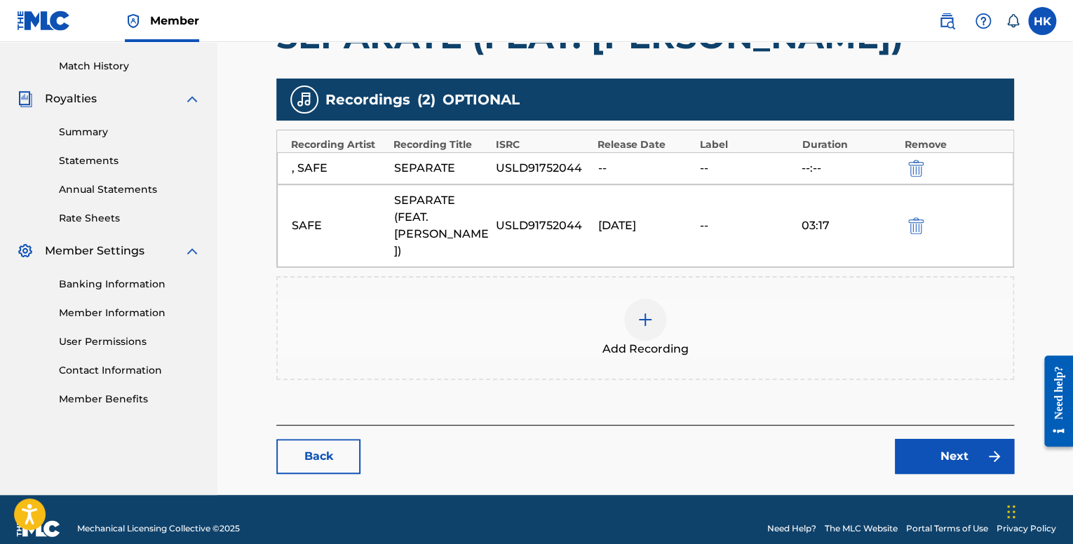
click at [643, 312] on img at bounding box center [645, 320] width 17 height 17
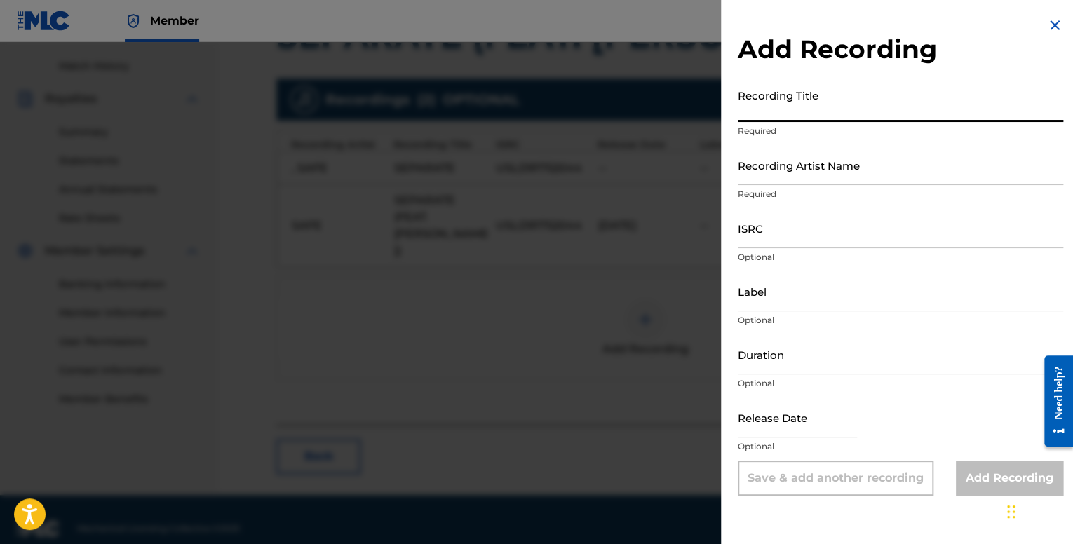
click at [789, 117] on input "Recording Title" at bounding box center [901, 102] width 326 height 40
paste input "SAFE feat. [PERSON_NAME] - "Separate" OFFICIAL VERSION"
type input "SAFE feat. [PERSON_NAME] - "Separate" OFFICIAL VERSION"
click at [775, 171] on input "Recording Artist Name" at bounding box center [901, 165] width 326 height 40
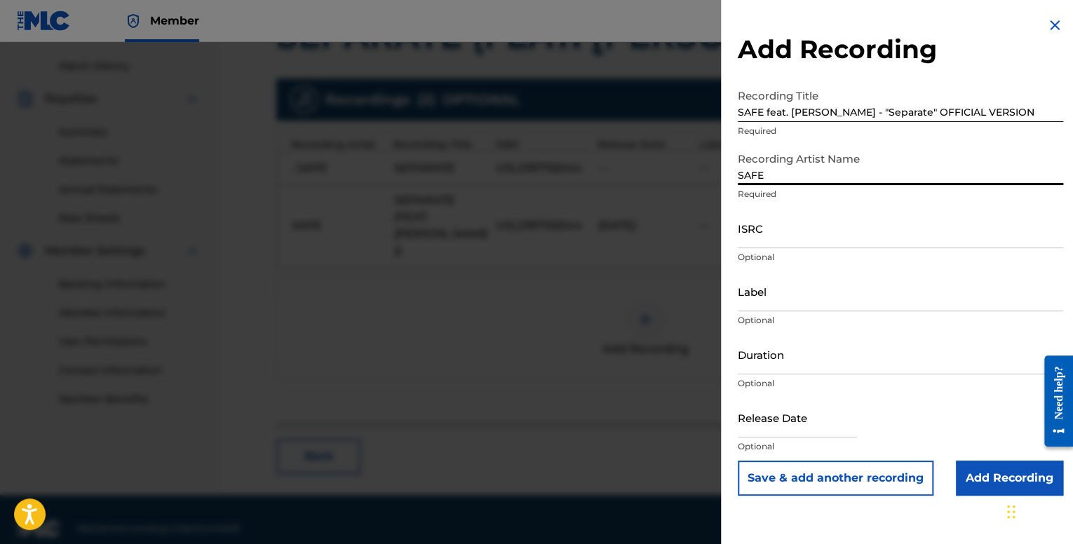
type input "SAFE"
click at [803, 230] on input "ISRC" at bounding box center [901, 228] width 326 height 40
paste input "USLD91752044"
type input "USLD91752044"
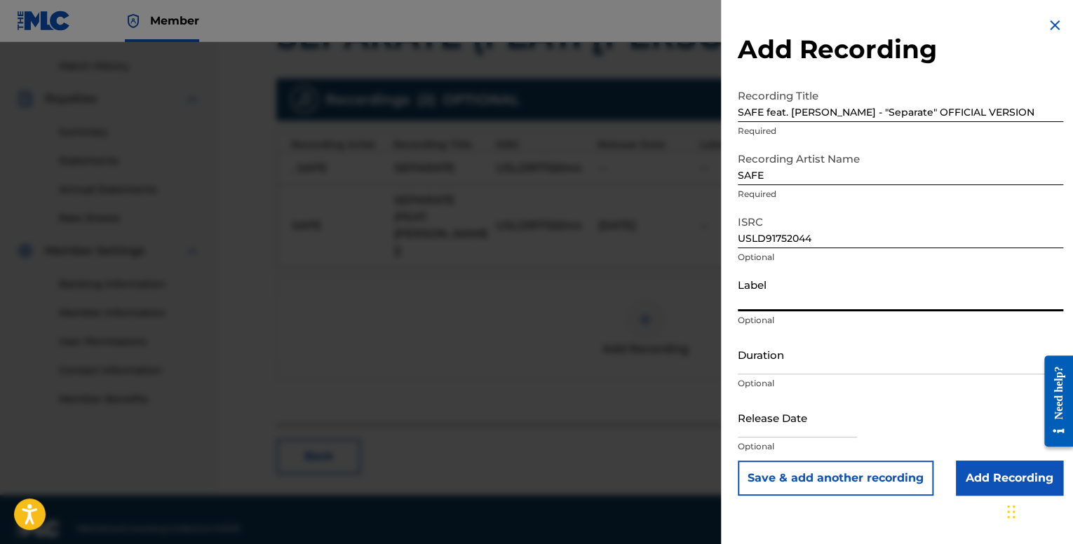
click at [782, 300] on input "Label" at bounding box center [901, 292] width 326 height 40
click at [775, 375] on div "Duration Optional" at bounding box center [901, 366] width 326 height 63
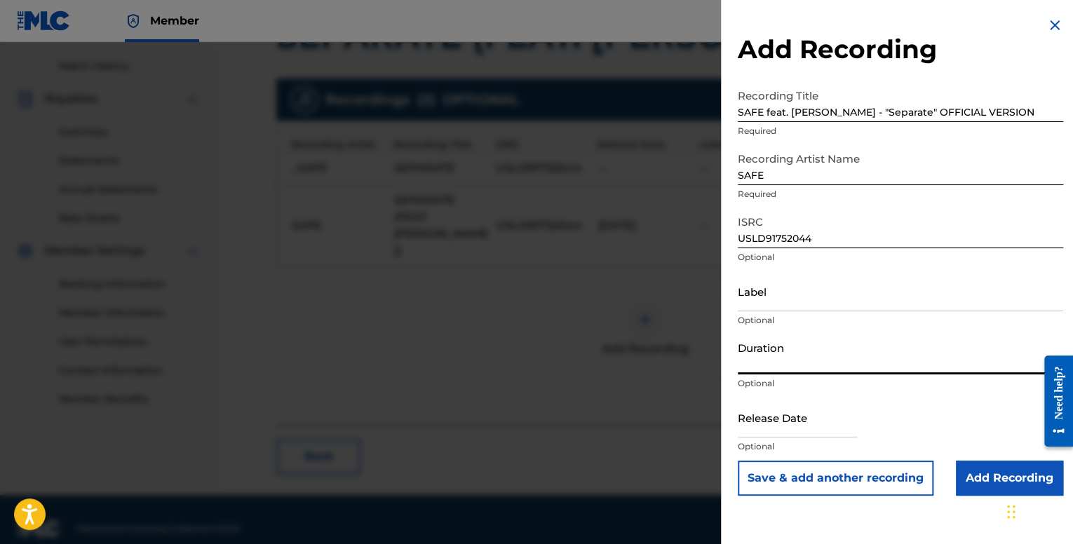
click at [776, 365] on input "Duration" at bounding box center [901, 355] width 326 height 40
type input "03:17"
click at [782, 420] on input "text" at bounding box center [797, 418] width 119 height 40
select select "8"
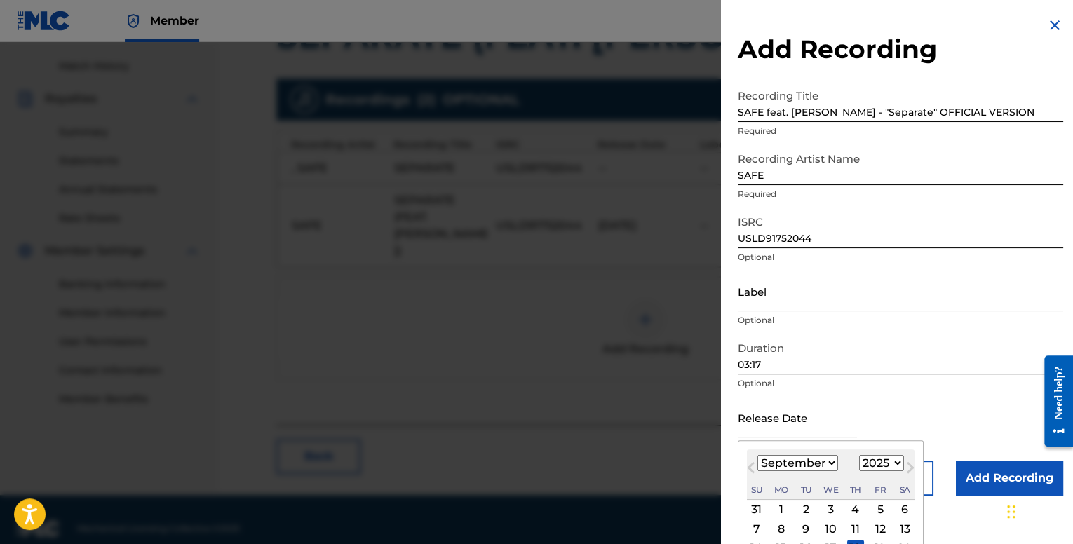
click at [866, 461] on select "1900 1901 1902 1903 1904 1905 1906 1907 1908 1909 1910 1911 1912 1913 1914 1915…" at bounding box center [881, 463] width 45 height 16
select select "2023"
click at [859, 455] on select "1900 1901 1902 1903 1904 1905 1906 1907 1908 1909 1910 1911 1912 1913 1914 1915…" at bounding box center [881, 463] width 45 height 16
click at [817, 466] on select "January February March April May June July August September October November De…" at bounding box center [798, 463] width 81 height 16
select select "9"
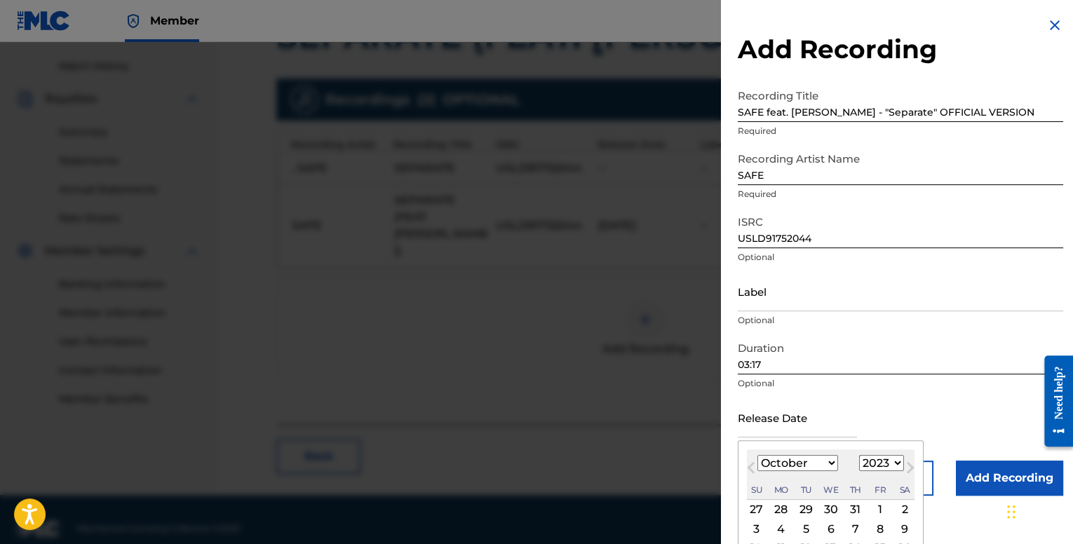
click at [758, 455] on select "January February March April May June July August September October November De…" at bounding box center [798, 463] width 81 height 16
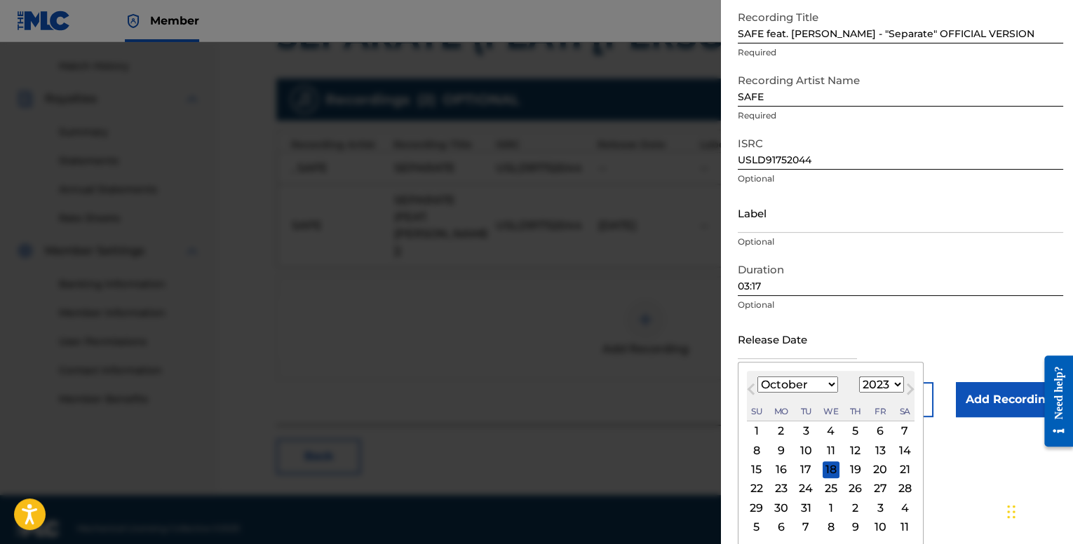
scroll to position [79, 0]
click at [874, 484] on div "27" at bounding box center [880, 488] width 17 height 17
type input "[DATE]"
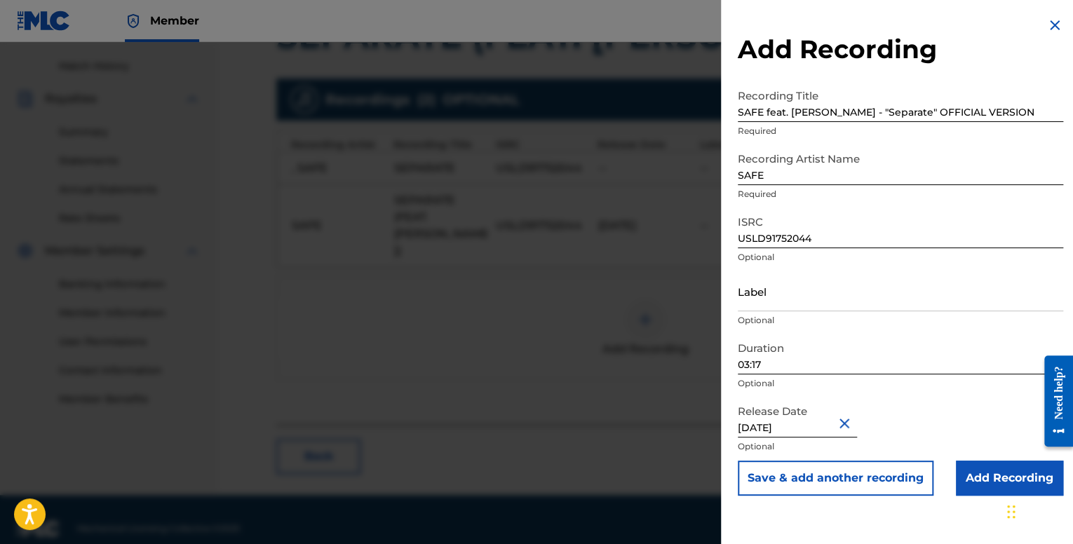
click at [972, 475] on input "Add Recording" at bounding box center [1009, 478] width 107 height 35
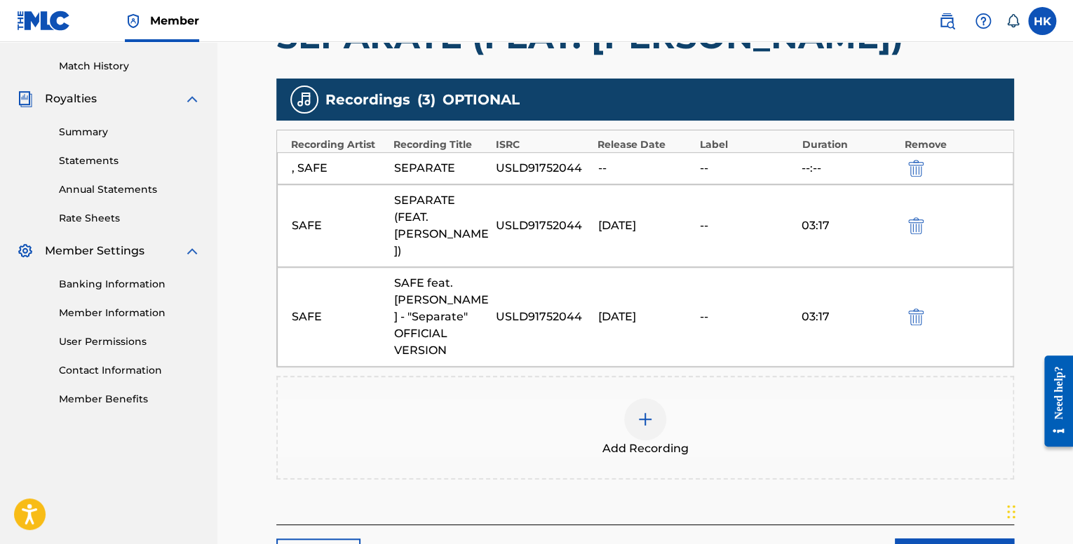
click at [656, 401] on div at bounding box center [645, 420] width 42 height 42
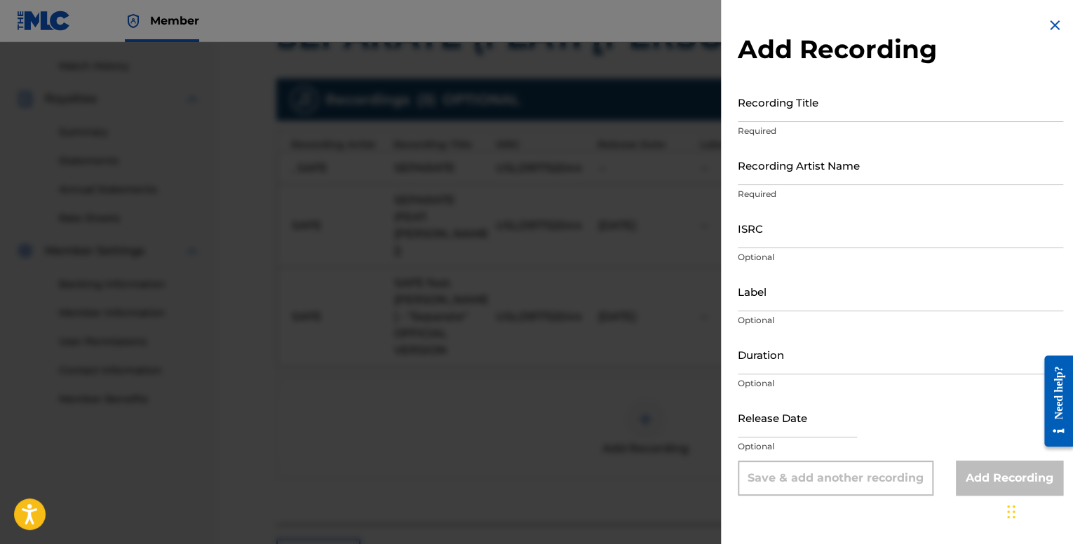
click at [849, 114] on input "Recording Title" at bounding box center [901, 102] width 326 height 40
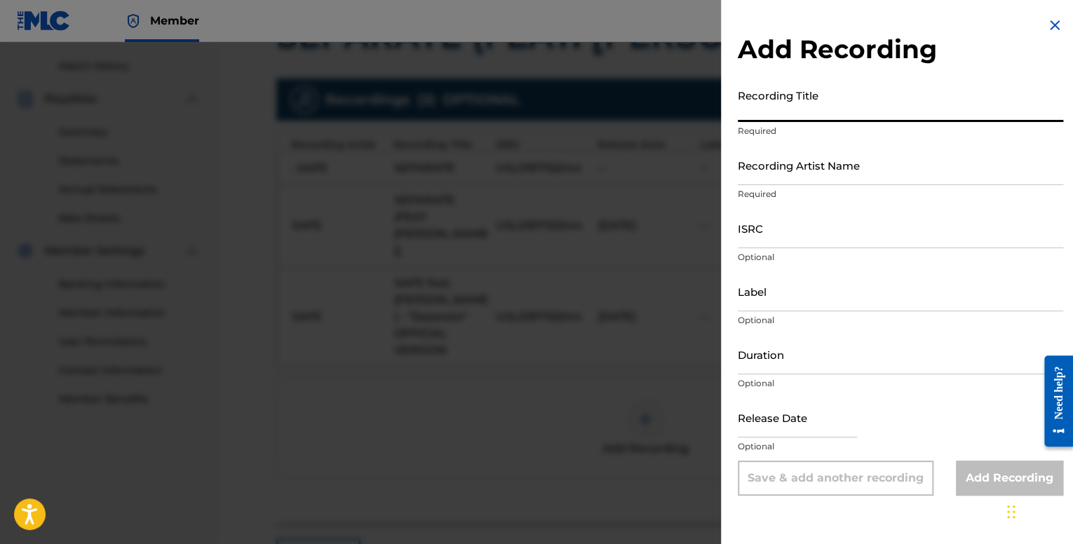
paste input "USLD91752044"
type input "USLD91752044"
click at [1047, 24] on img at bounding box center [1055, 25] width 17 height 17
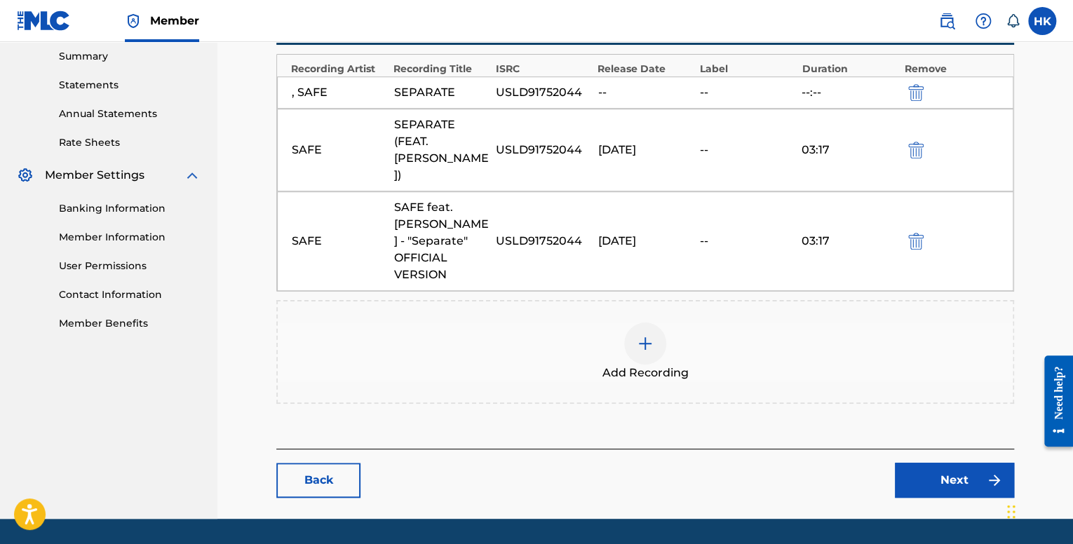
scroll to position [478, 0]
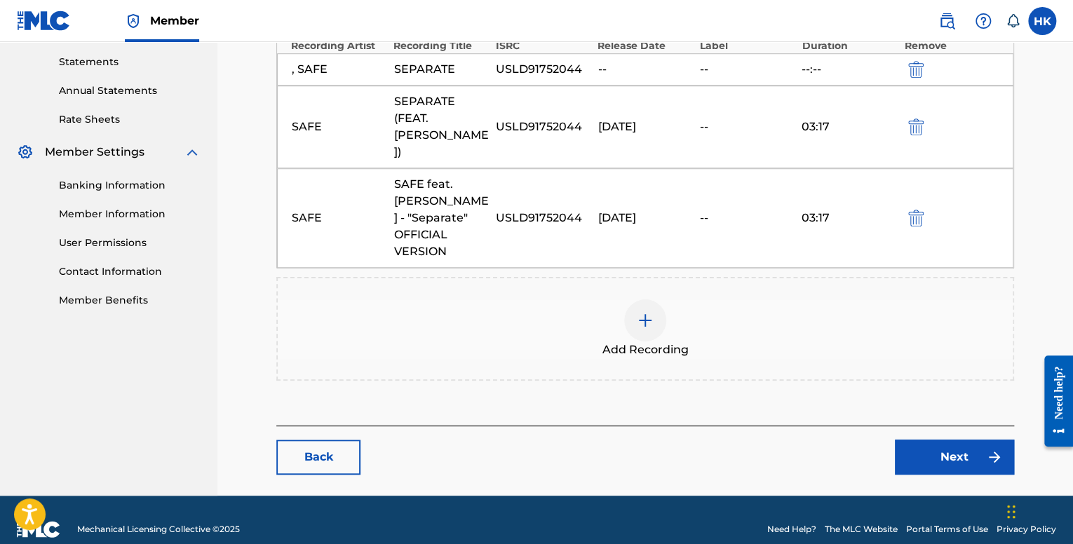
click at [924, 440] on link "Next" at bounding box center [954, 457] width 119 height 35
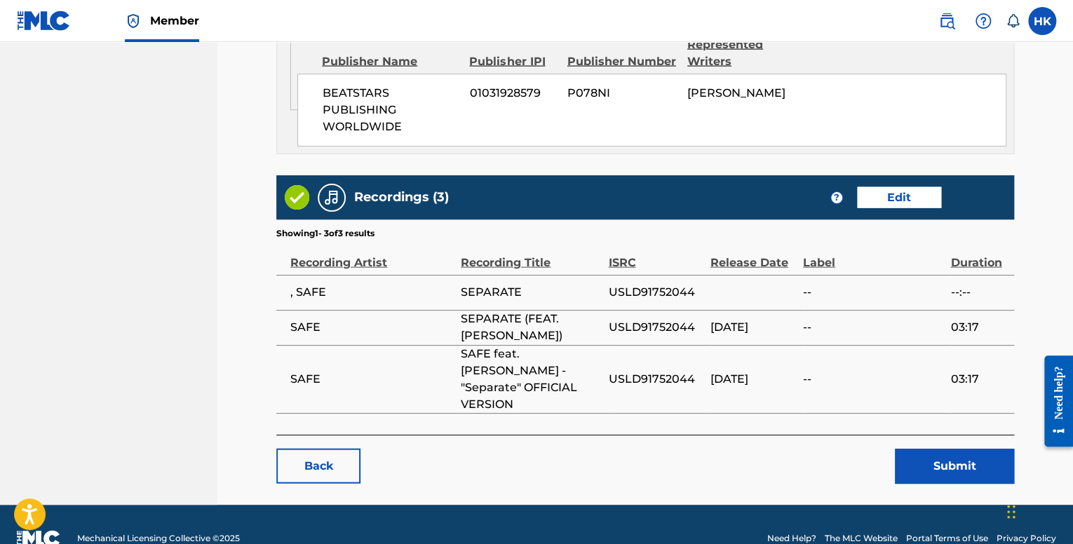
scroll to position [1473, 0]
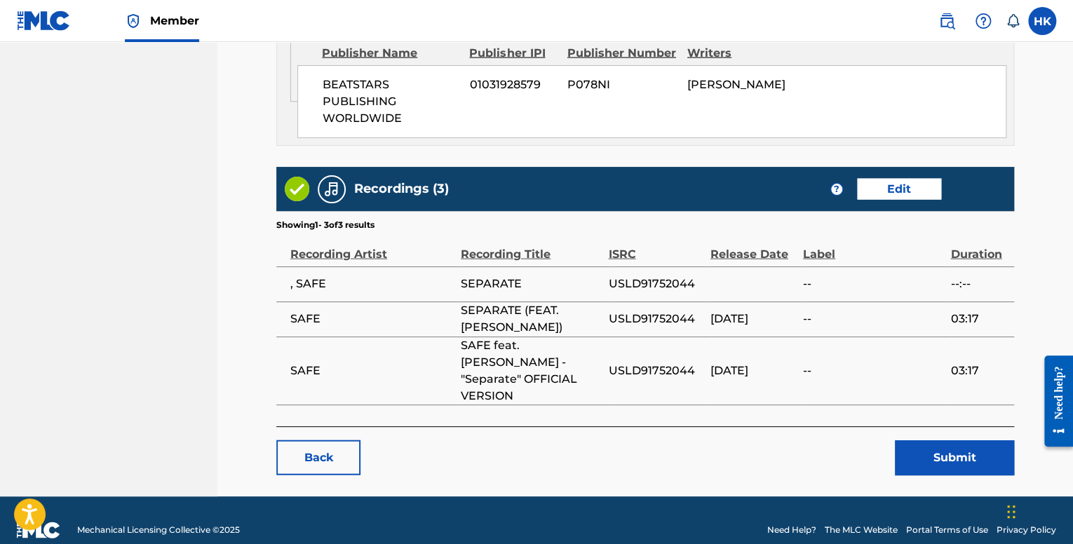
click at [946, 441] on button "Submit" at bounding box center [954, 458] width 119 height 35
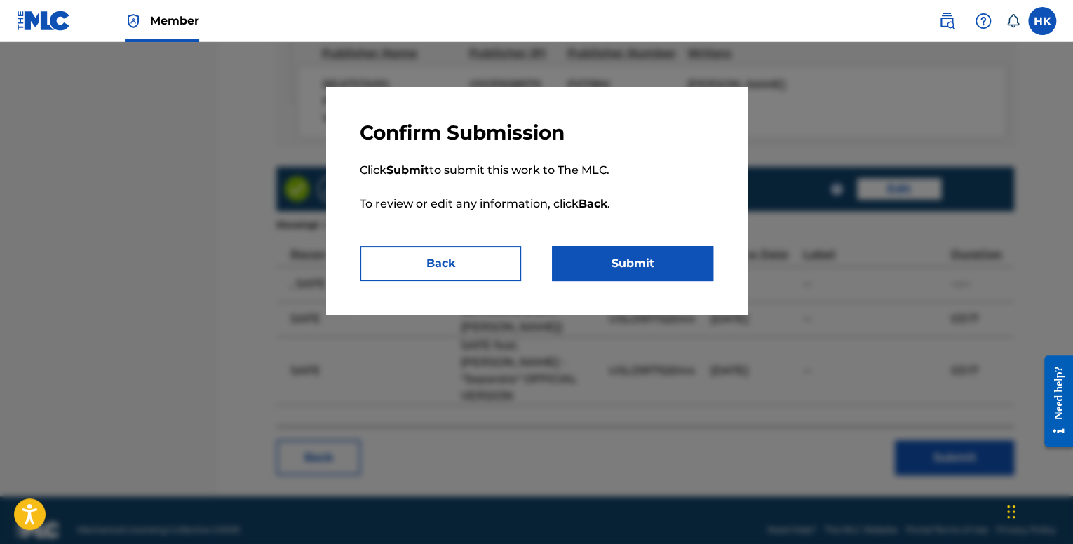
click at [711, 271] on div "Confirm Submission Click Submit to submit this work to The MLC. To review or ed…" at bounding box center [536, 201] width 421 height 228
click at [707, 268] on button "Submit" at bounding box center [632, 263] width 161 height 35
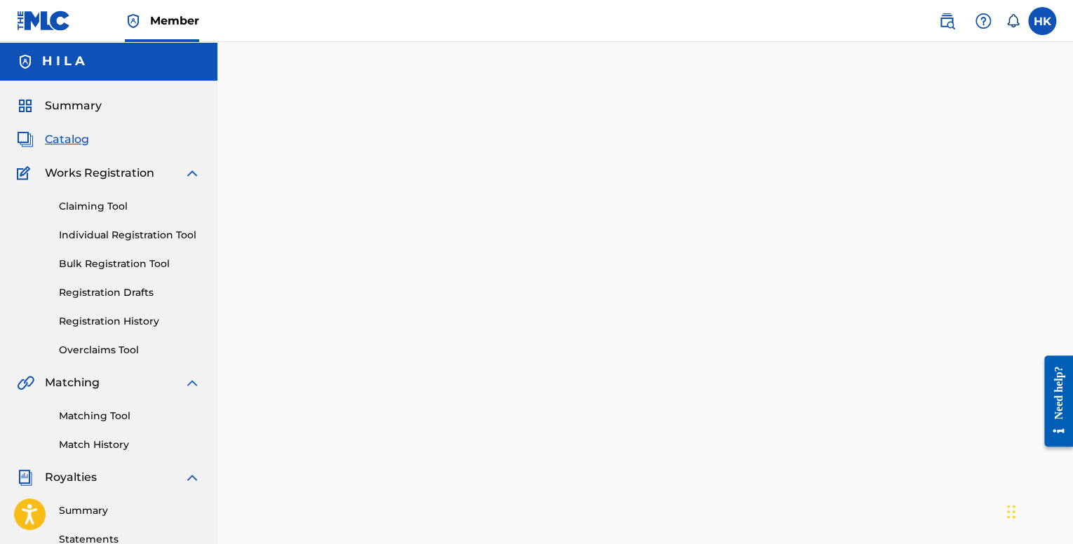
click at [51, 145] on span "Catalog" at bounding box center [67, 139] width 44 height 17
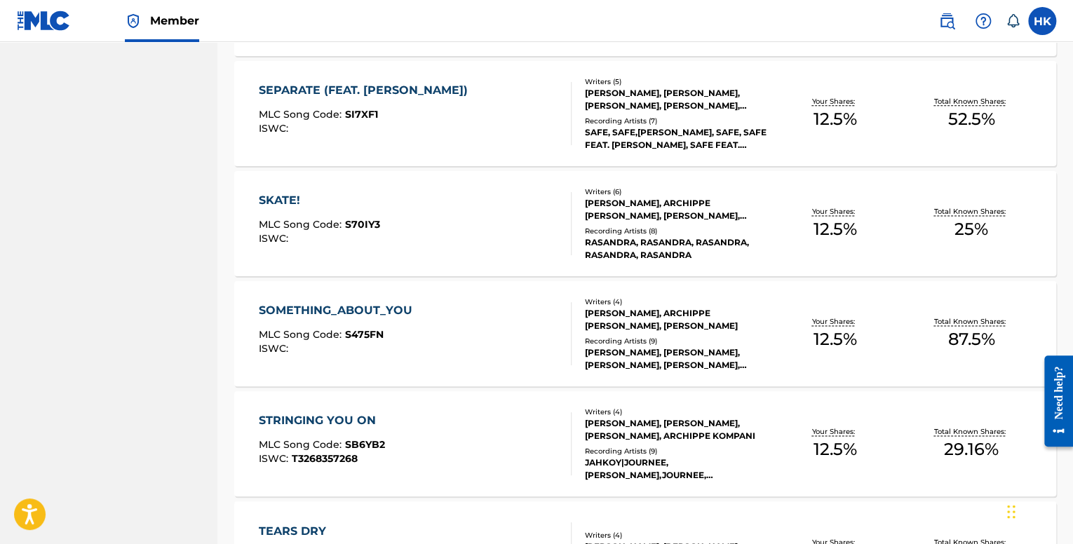
scroll to position [912, 0]
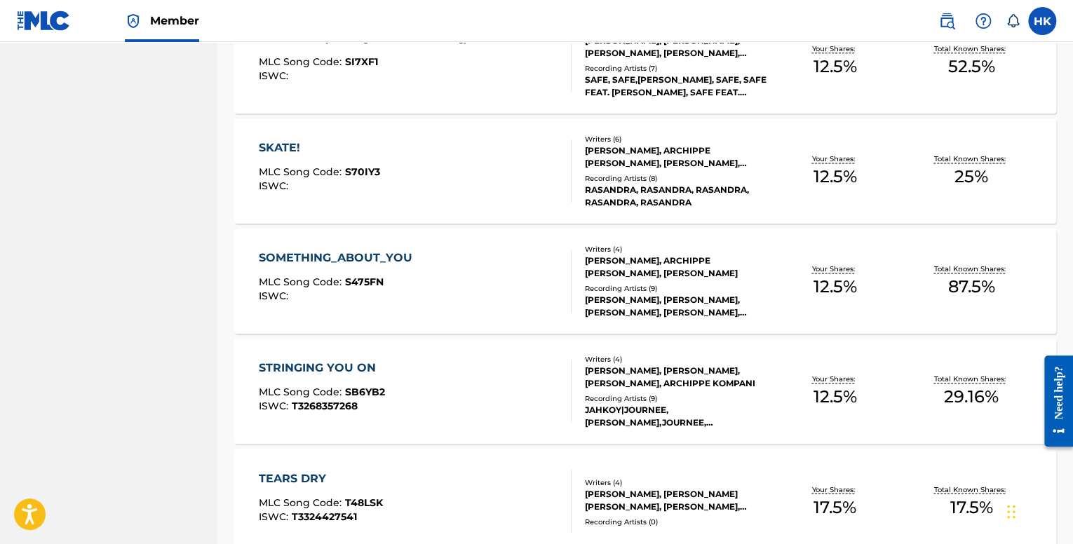
click at [347, 197] on div "SKATE! MLC Song Code : S70IY3 ISWC :" at bounding box center [319, 171] width 121 height 63
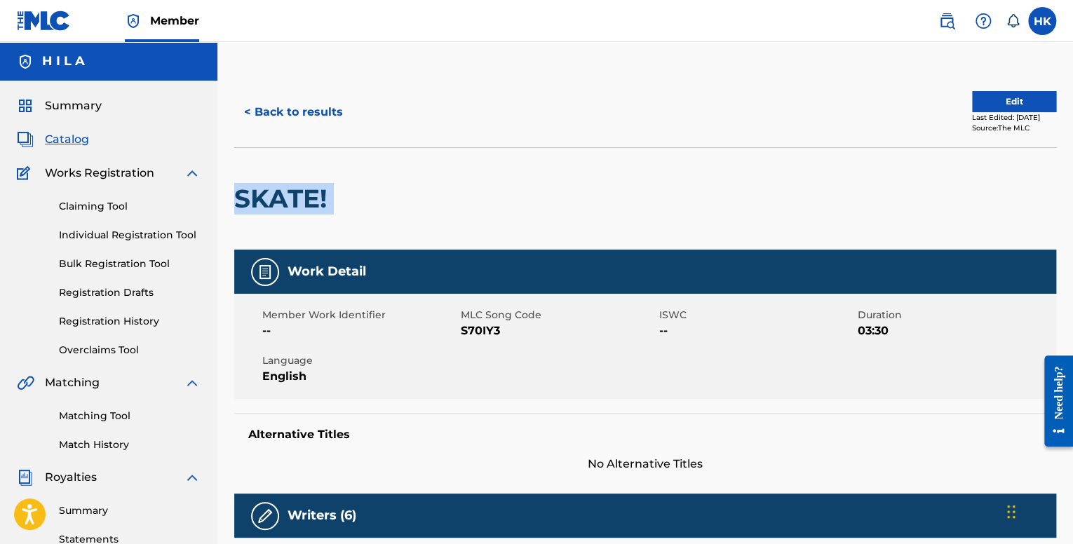
drag, startPoint x: 311, startPoint y: 197, endPoint x: 236, endPoint y: 206, distance: 75.5
click at [236, 206] on div "SKATE!" at bounding box center [645, 198] width 822 height 102
click at [991, 94] on button "Edit" at bounding box center [1014, 101] width 84 height 21
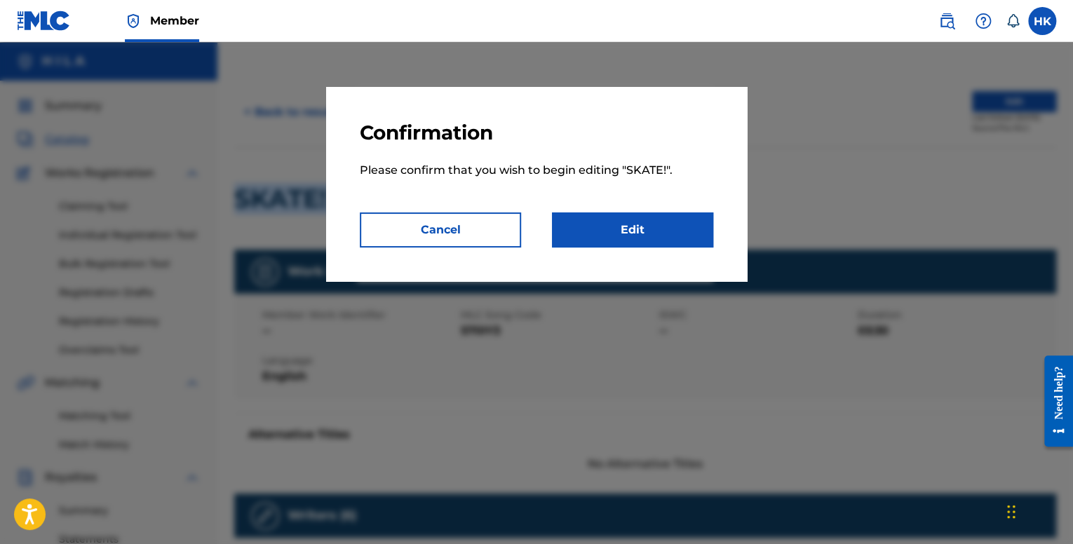
click at [614, 217] on link "Edit" at bounding box center [632, 230] width 161 height 35
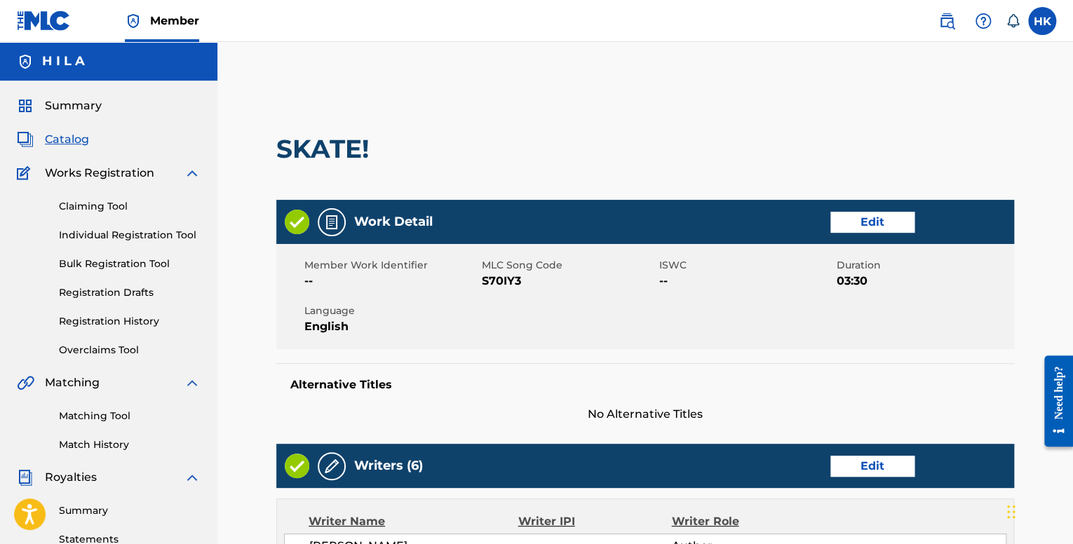
click at [867, 229] on link "Edit" at bounding box center [873, 222] width 84 height 21
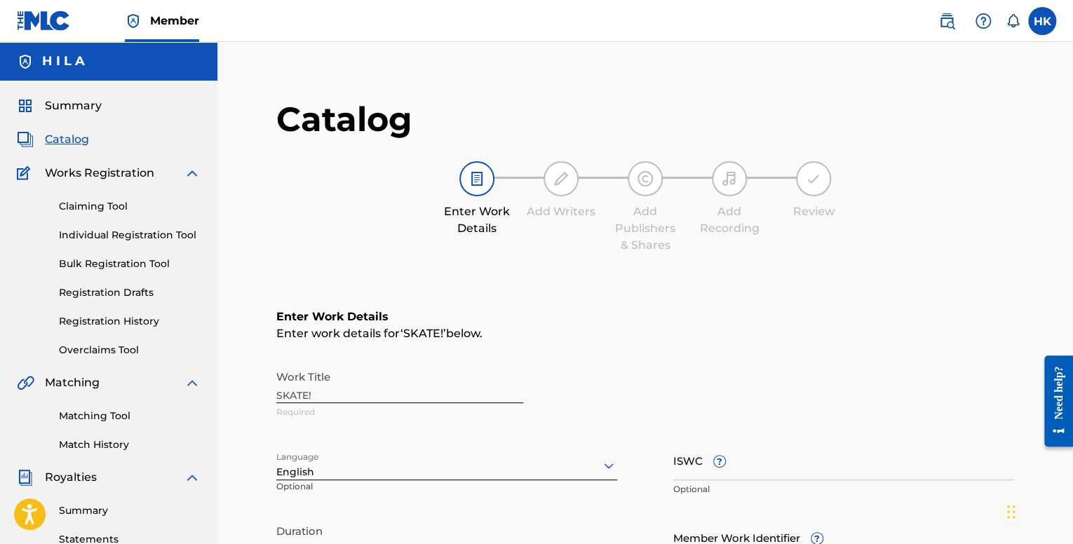
scroll to position [140, 0]
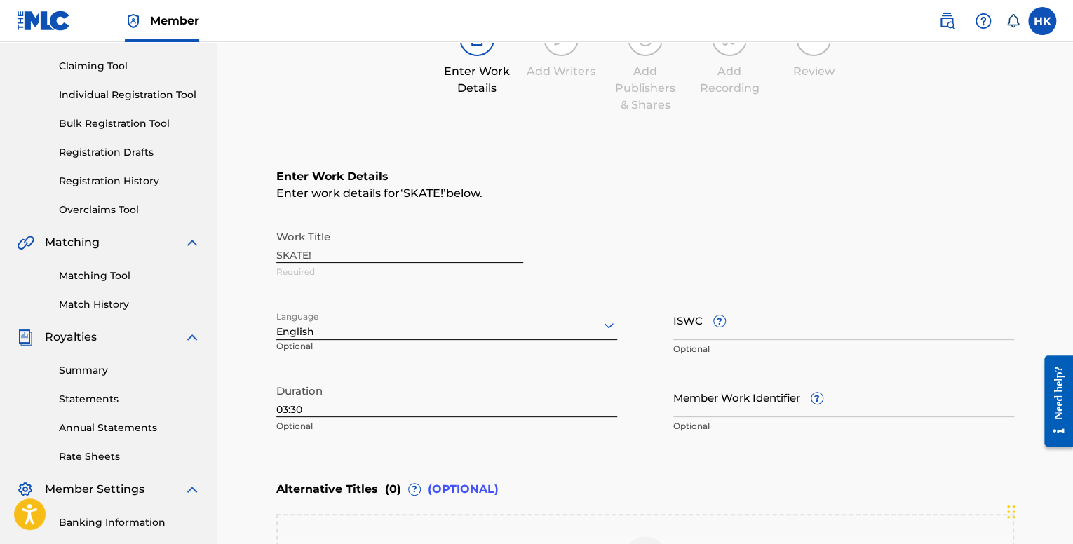
click at [744, 327] on input "ISWC ?" at bounding box center [844, 320] width 341 height 40
paste input "T-332.471.684-5"
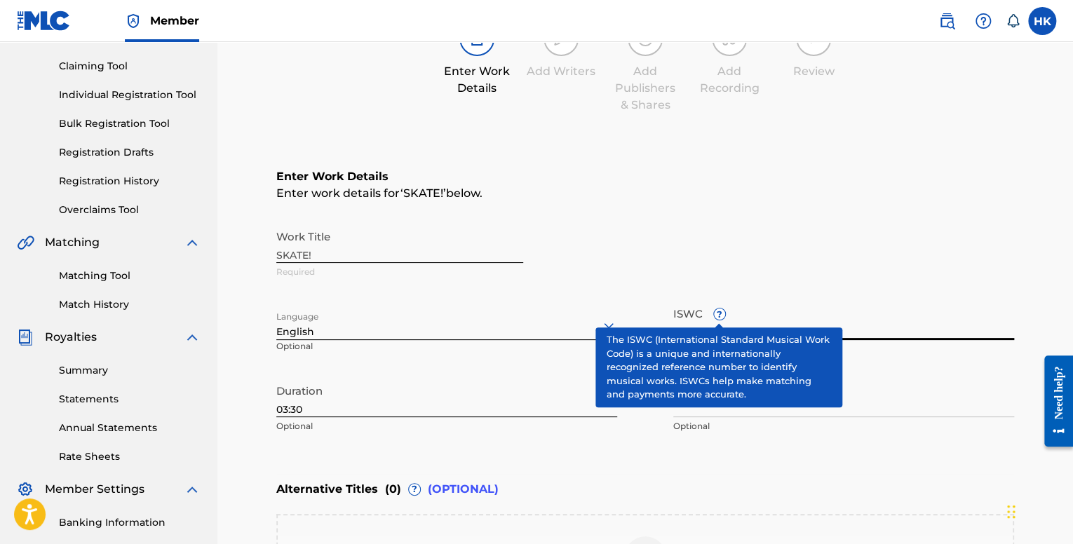
type input "T-332.471.684-5"
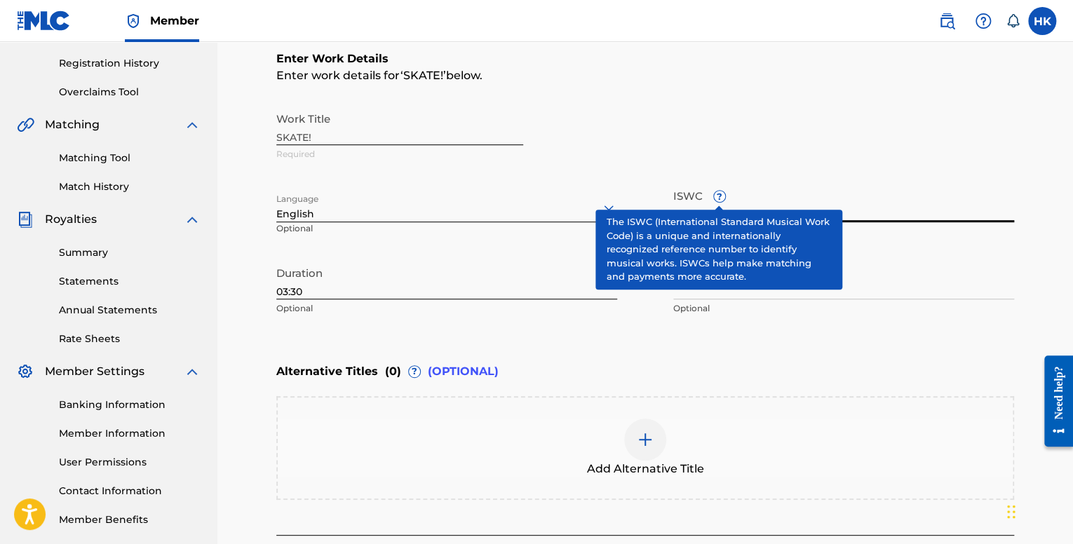
scroll to position [385, 0]
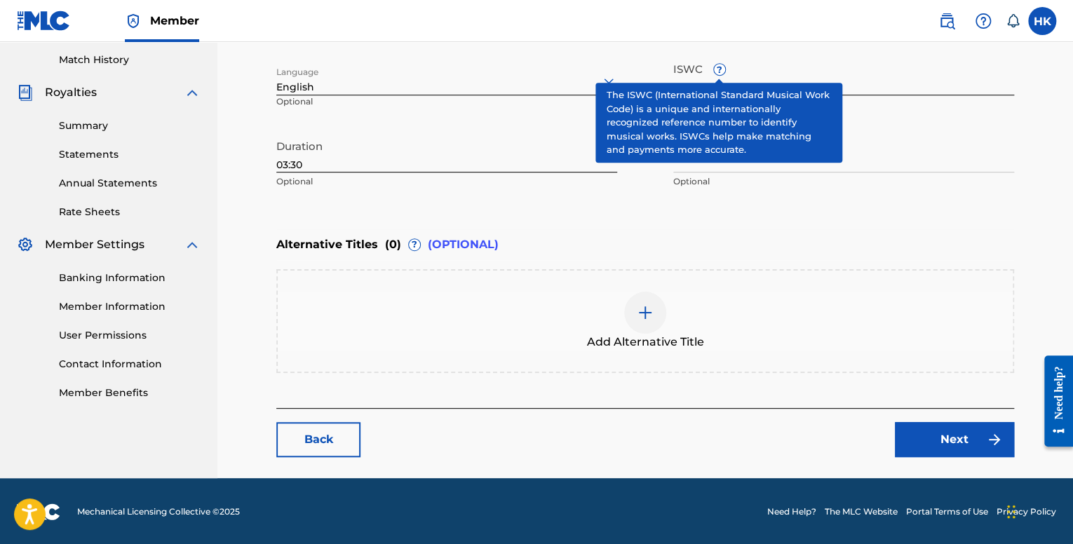
click at [925, 432] on link "Next" at bounding box center [954, 439] width 119 height 35
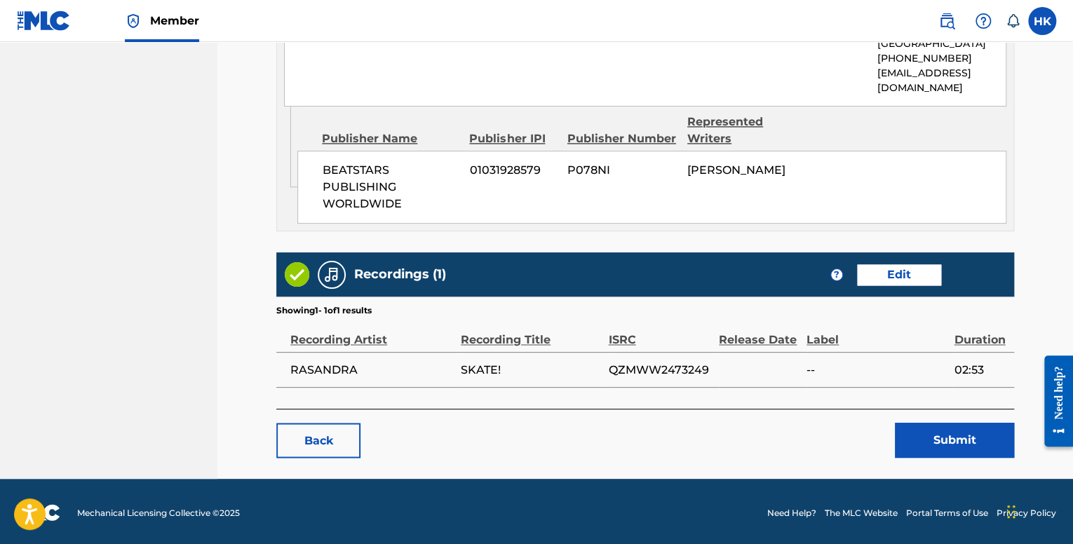
scroll to position [984, 0]
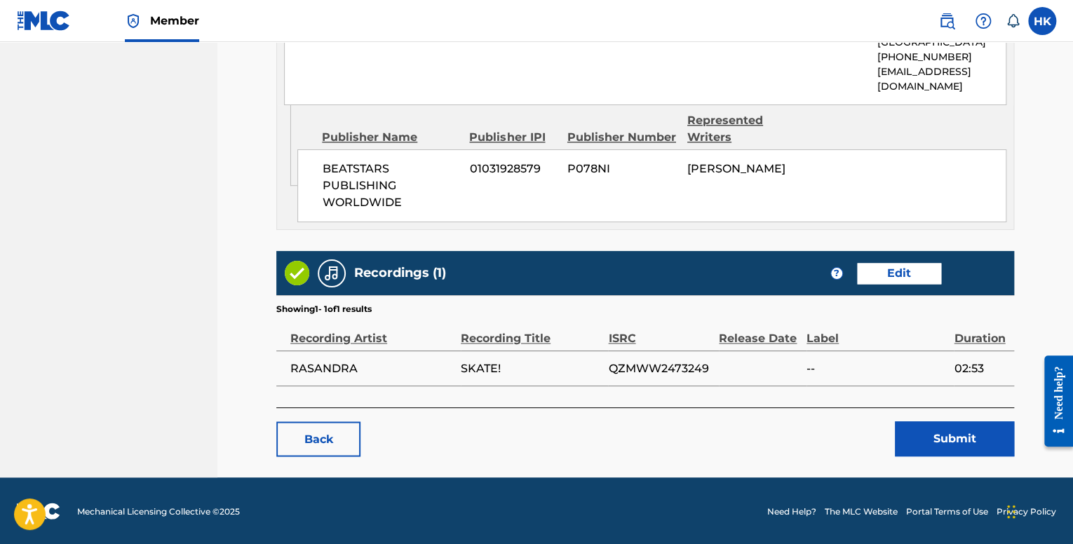
click at [872, 269] on link "Edit" at bounding box center [899, 273] width 84 height 21
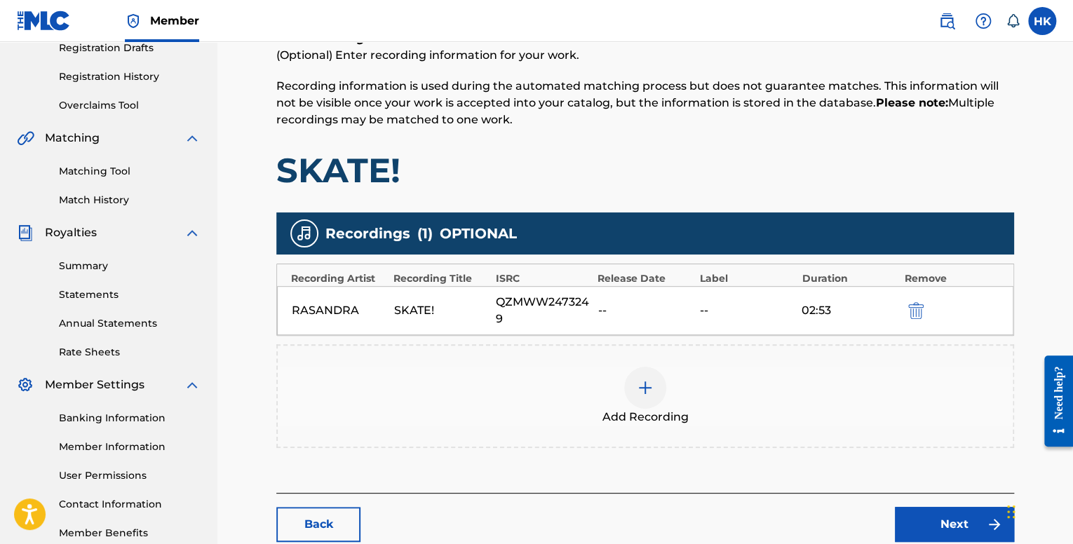
scroll to position [330, 0]
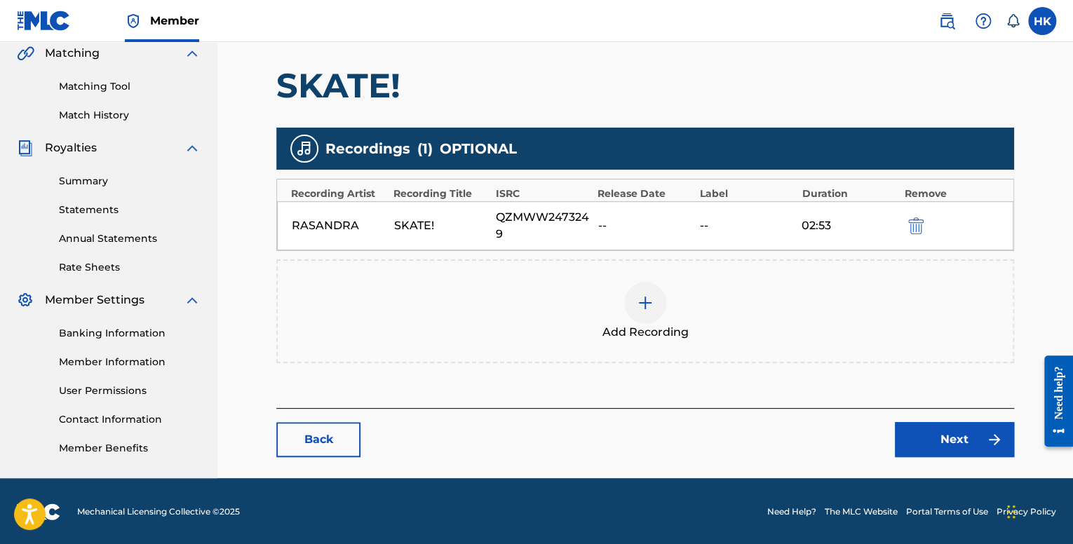
click at [634, 314] on div at bounding box center [645, 303] width 42 height 42
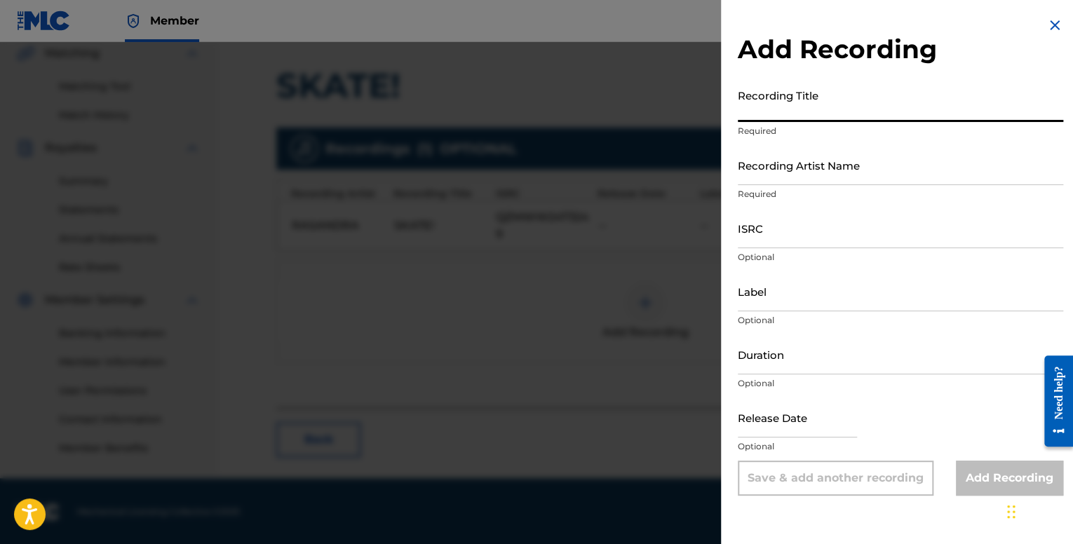
click at [803, 110] on input "Recording Title" at bounding box center [901, 102] width 326 height 40
paste input "[PERSON_NAME]- Skate (Official Music Video)"
type input "[PERSON_NAME]- Skate (Official Music Video)"
click at [786, 171] on input "Recording Artist Name" at bounding box center [901, 165] width 326 height 40
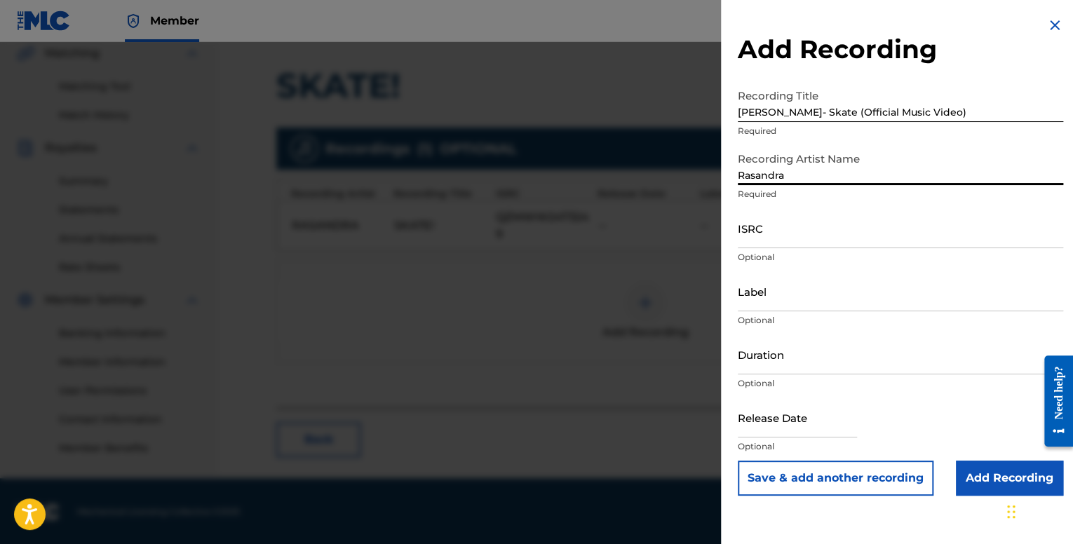
type input "Rasandra"
click at [767, 239] on input "ISRC" at bounding box center [901, 228] width 326 height 40
paste input "QZMWW2473249"
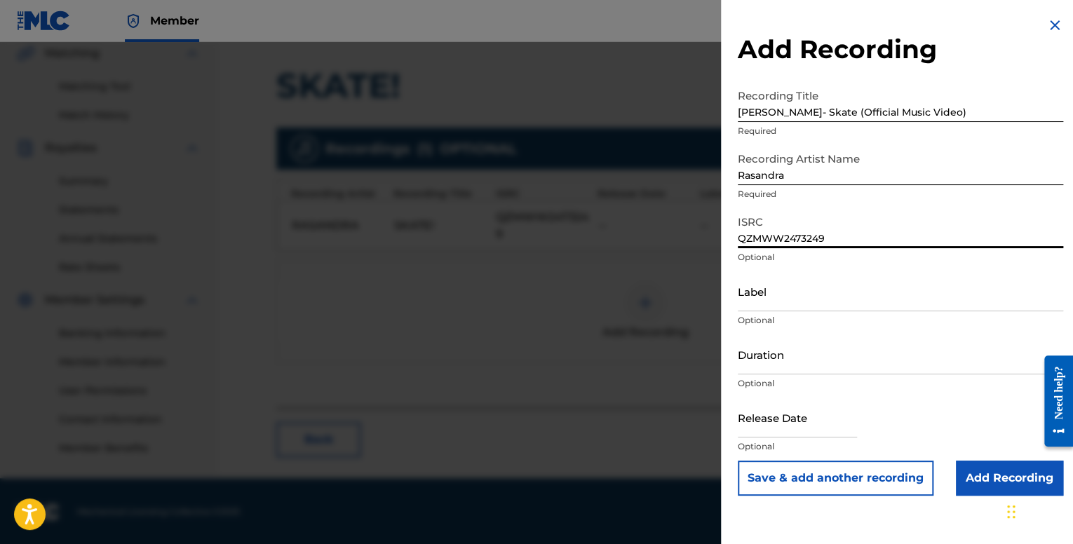
type input "QZMWW2473249"
click at [771, 349] on input "Duration" at bounding box center [901, 355] width 326 height 40
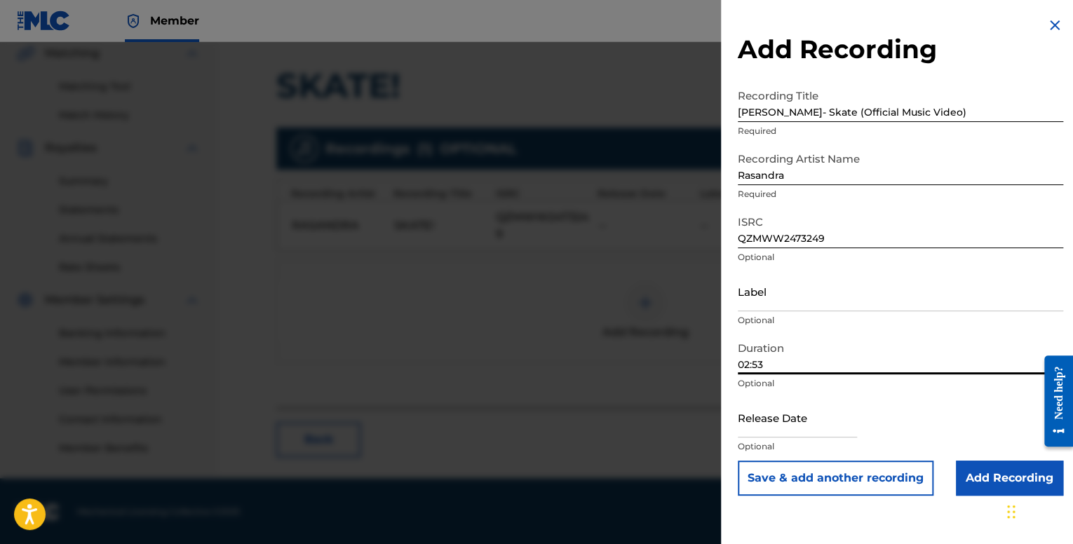
type input "02:53"
click at [782, 423] on input "text" at bounding box center [797, 418] width 119 height 40
select select "8"
select select "2025"
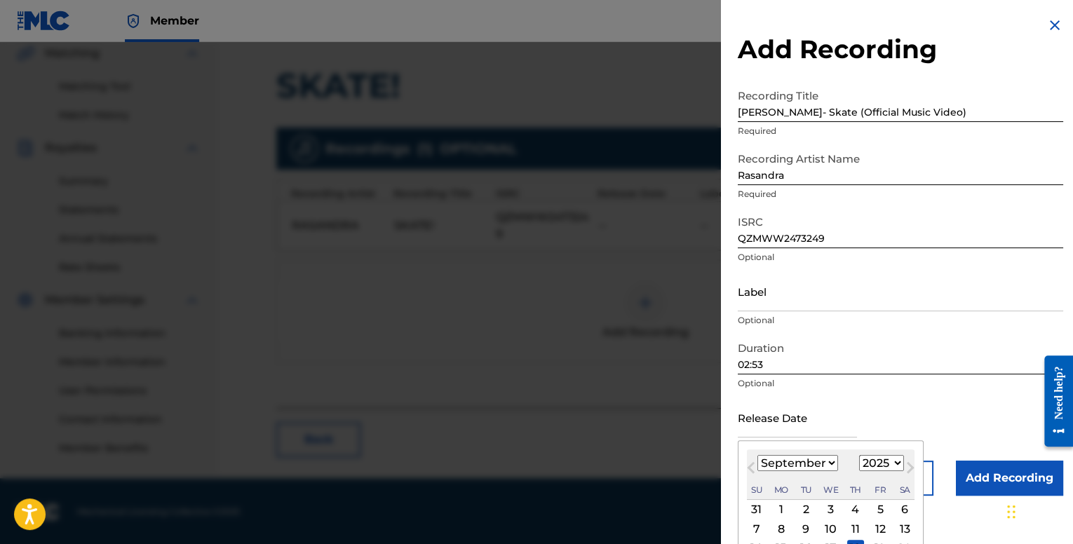
type input "[DATE]"
select select "3"
select select "2024"
drag, startPoint x: 814, startPoint y: 467, endPoint x: 811, endPoint y: 458, distance: 8.9
click at [814, 467] on select "January February March April May June July August September October November De…" at bounding box center [798, 463] width 81 height 16
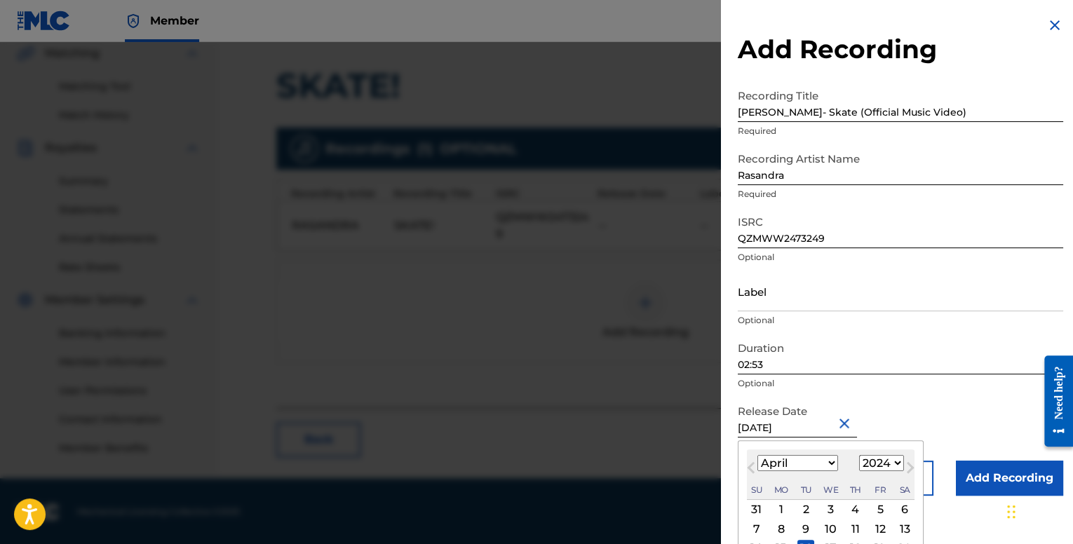
select select "6"
click at [758, 455] on select "January February March April May June July August September October November De…" at bounding box center [798, 463] width 81 height 16
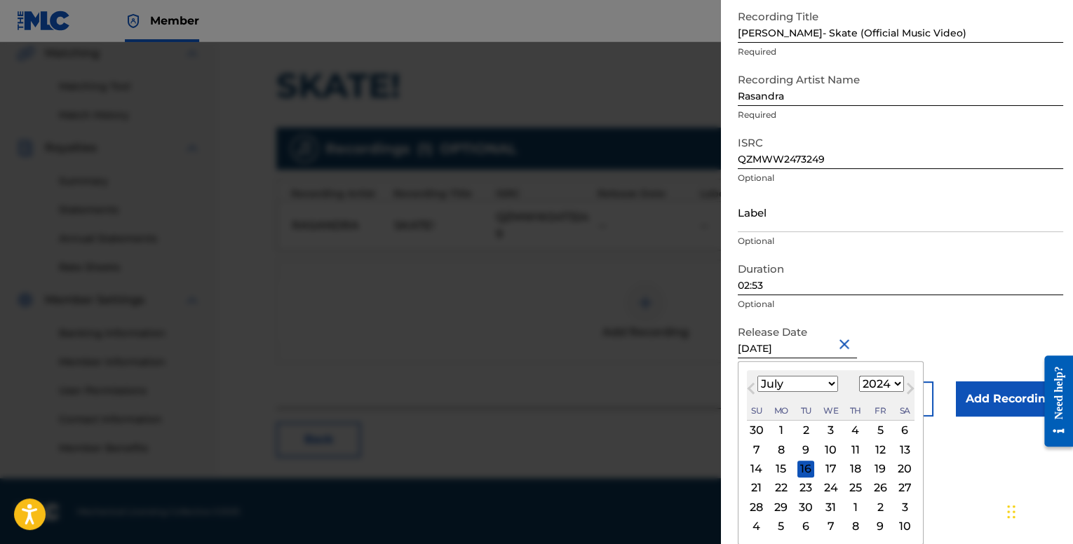
click at [875, 449] on div "12" at bounding box center [880, 449] width 17 height 17
type input "[DATE]"
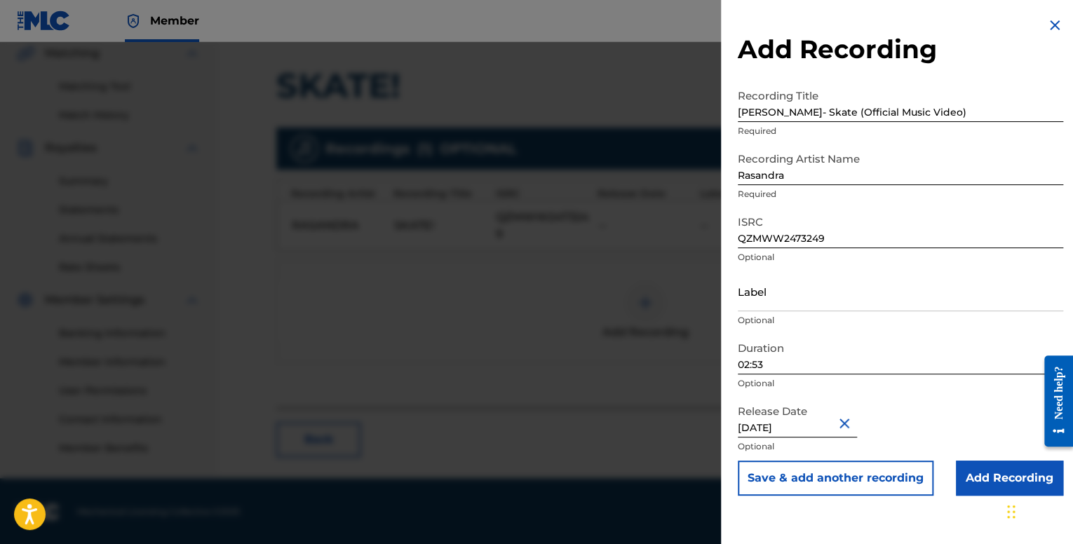
click at [757, 433] on input "[DATE]" at bounding box center [797, 418] width 119 height 40
select select "6"
select select "2024"
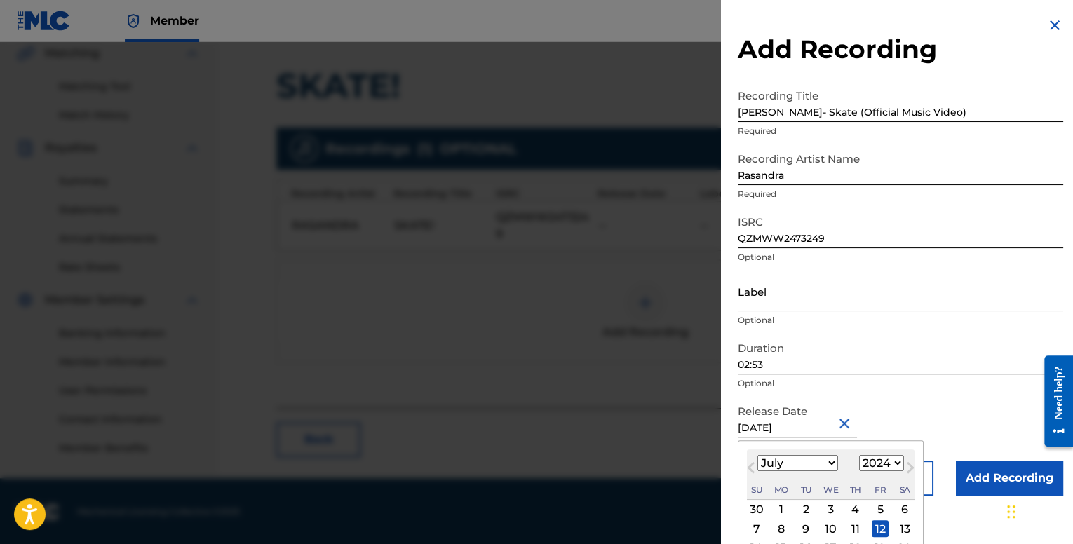
click at [804, 460] on select "January February March April May June July August September October November De…" at bounding box center [798, 463] width 81 height 16
select select "9"
click at [758, 455] on select "January February March April May June July August September October November De…" at bounding box center [798, 463] width 81 height 16
click at [805, 508] on div "1" at bounding box center [806, 510] width 17 height 17
type input "[DATE]"
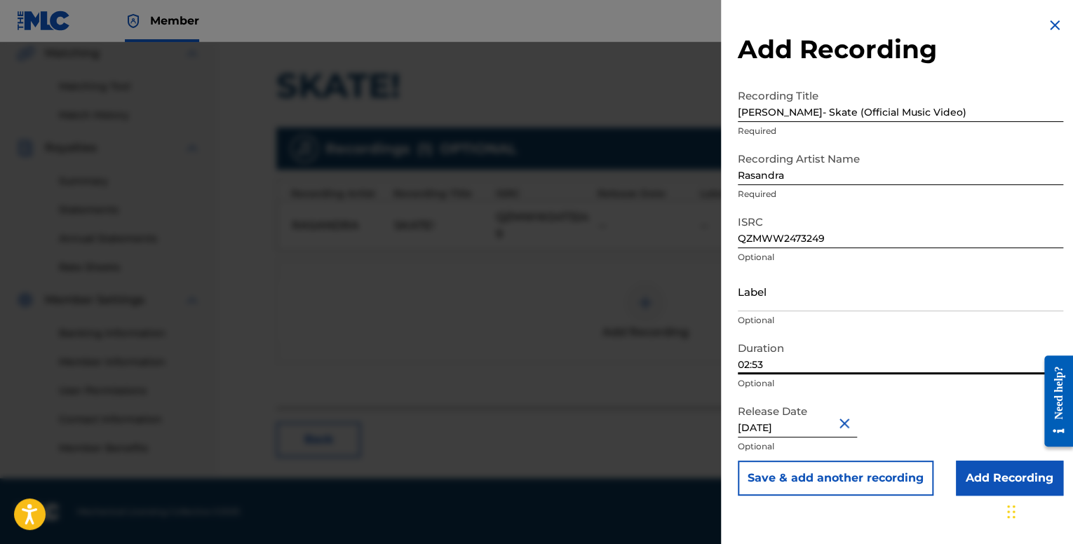
drag, startPoint x: 774, startPoint y: 359, endPoint x: 700, endPoint y: 349, distance: 75.0
click at [700, 349] on div "Add Recording Recording Title [PERSON_NAME]- Skate (Official Music Video) Requi…" at bounding box center [536, 293] width 1073 height 502
type input "03:33"
click at [968, 472] on input "Add Recording" at bounding box center [1009, 478] width 107 height 35
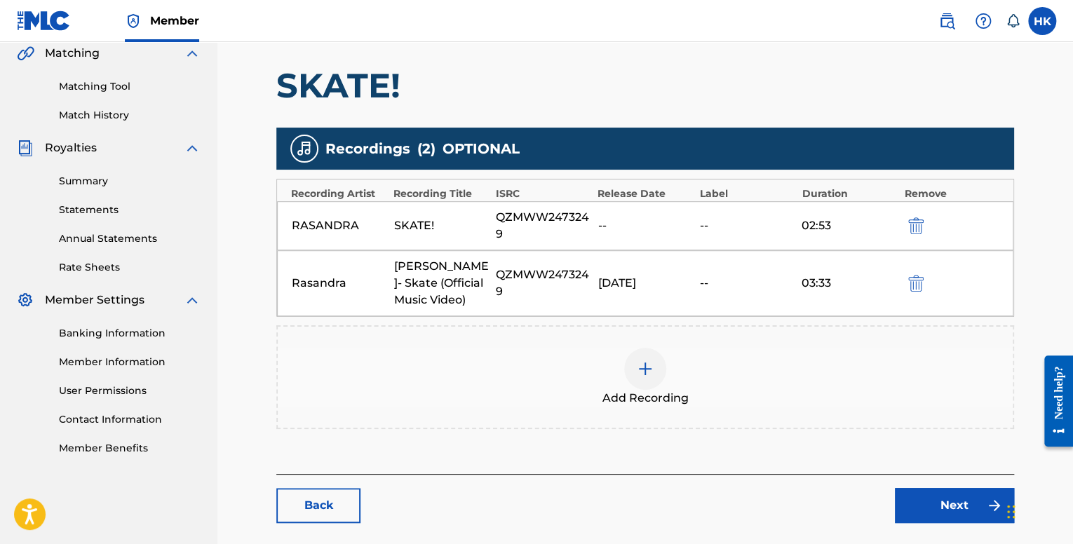
click at [700, 214] on div "RASANDRA SKATE! QZMWW2473249 -- -- 02:53" at bounding box center [645, 225] width 737 height 49
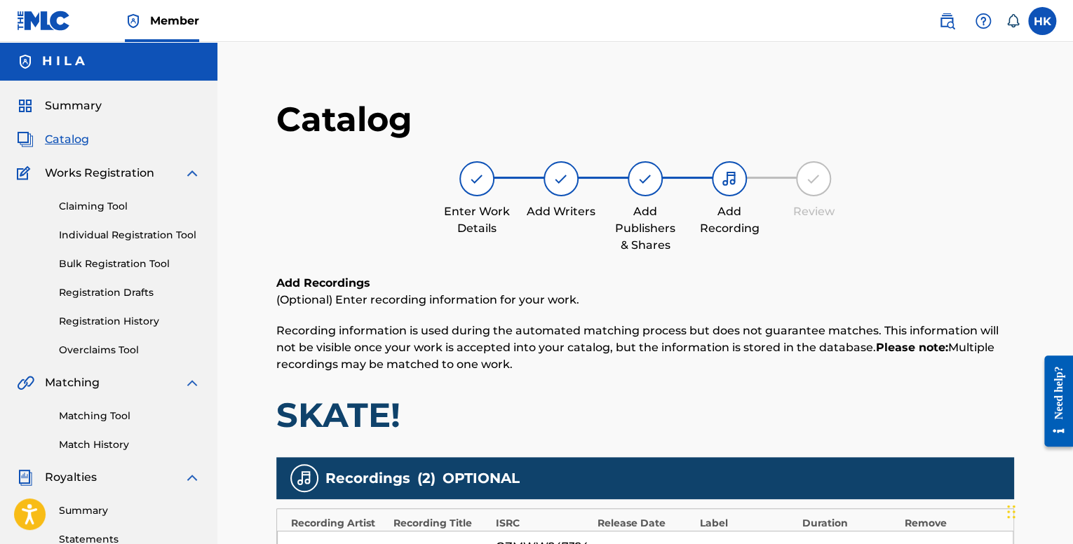
scroll to position [351, 0]
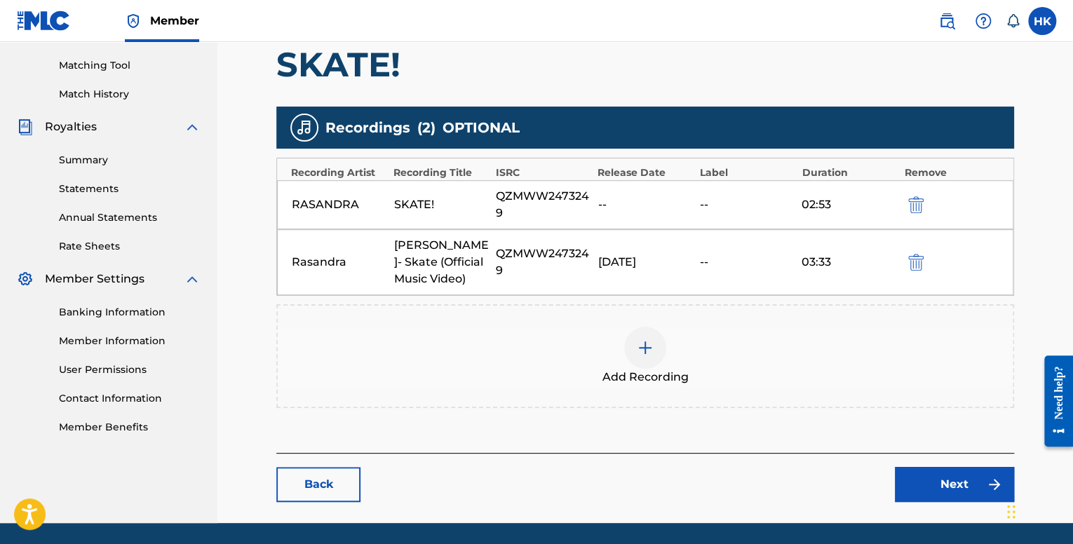
click at [925, 486] on link "Next" at bounding box center [954, 484] width 119 height 35
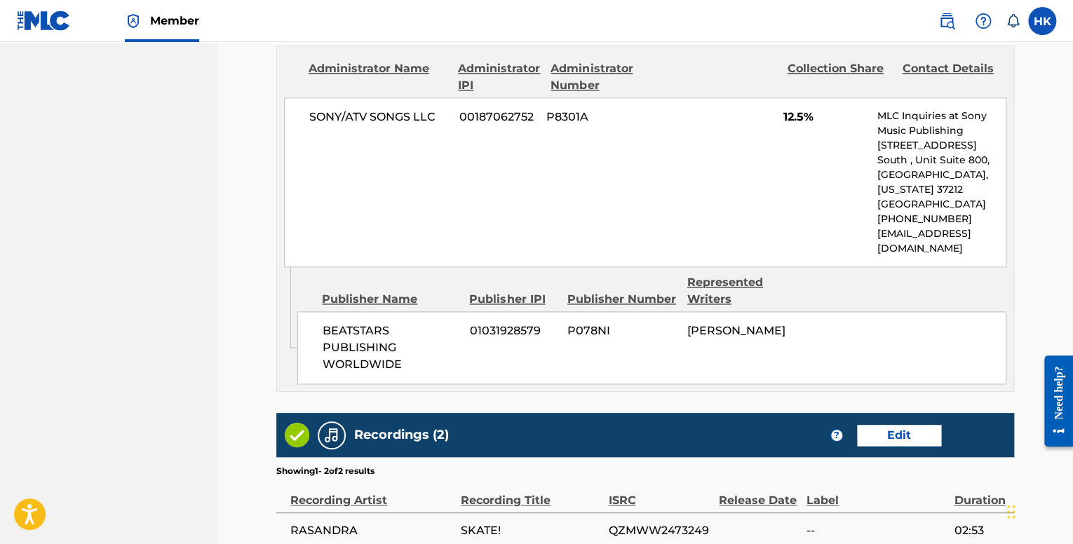
scroll to position [1019, 0]
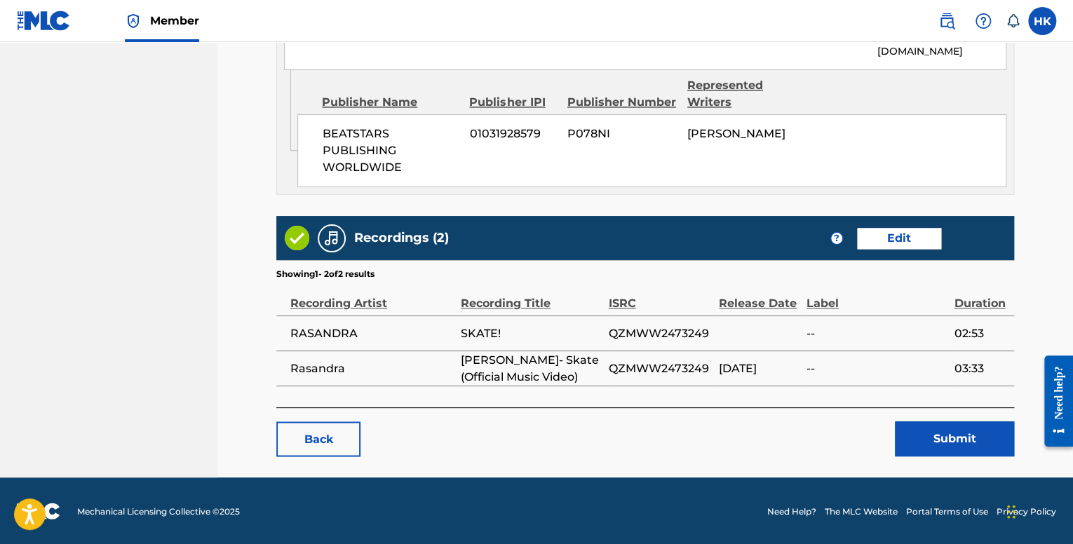
click at [916, 447] on button "Submit" at bounding box center [954, 439] width 119 height 35
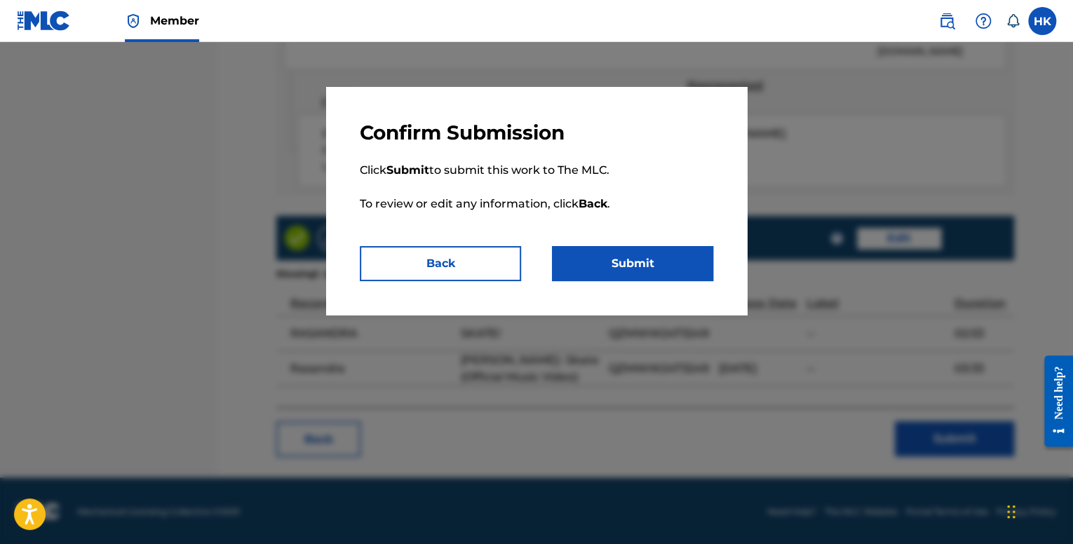
click at [662, 255] on button "Submit" at bounding box center [632, 263] width 161 height 35
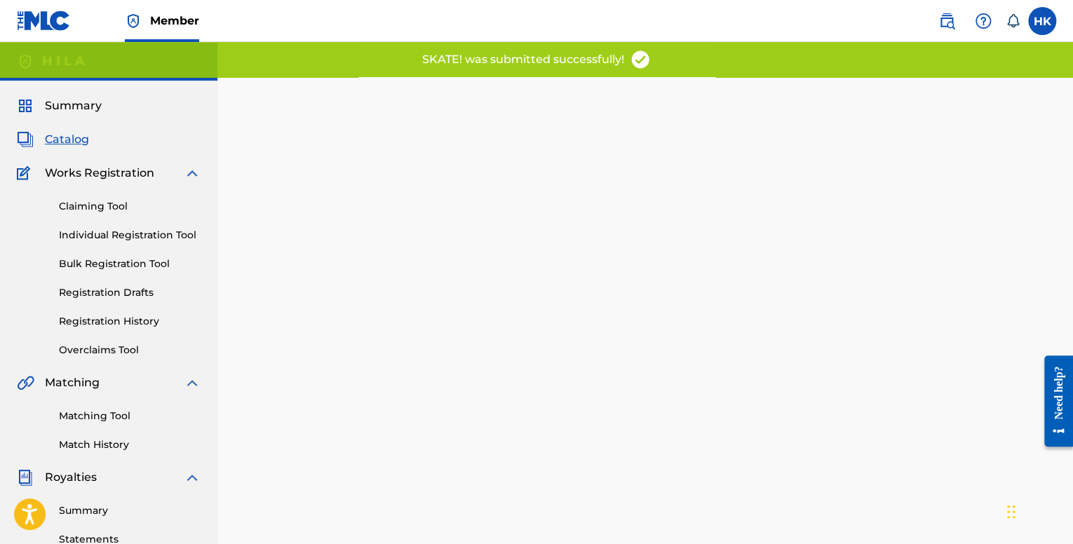
click at [81, 133] on span "Catalog" at bounding box center [67, 139] width 44 height 17
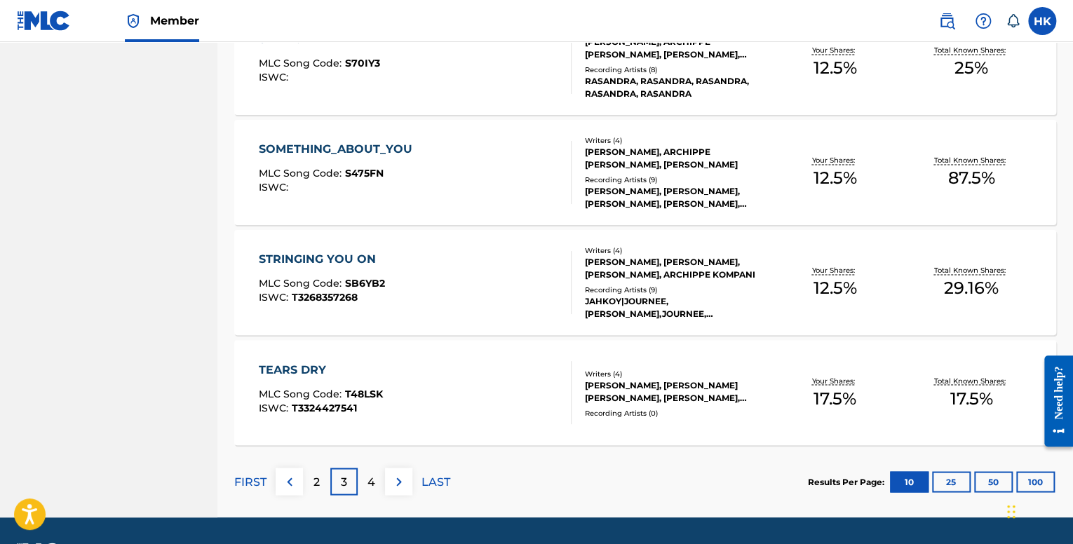
scroll to position [1052, 0]
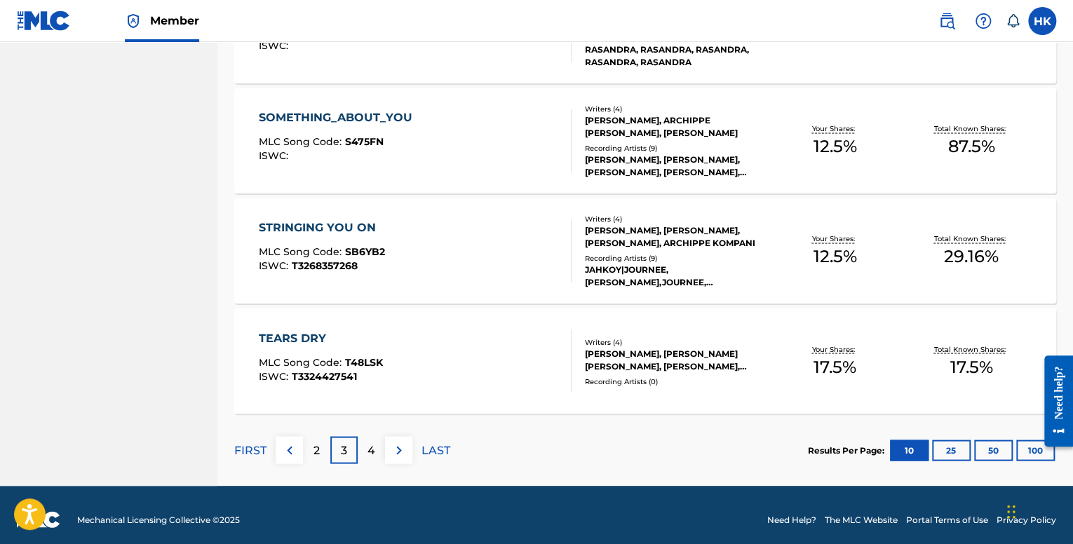
click at [462, 166] on div "SOMETHING_ABOUT_YOU MLC Song Code : S475FN ISWC :" at bounding box center [415, 140] width 312 height 63
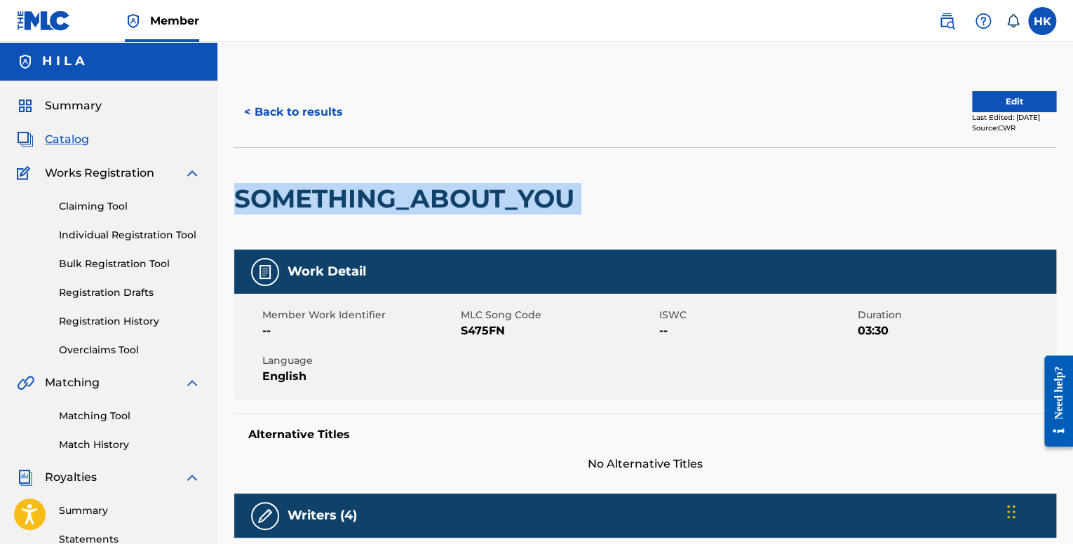
drag, startPoint x: 587, startPoint y: 203, endPoint x: 236, endPoint y: 192, distance: 351.0
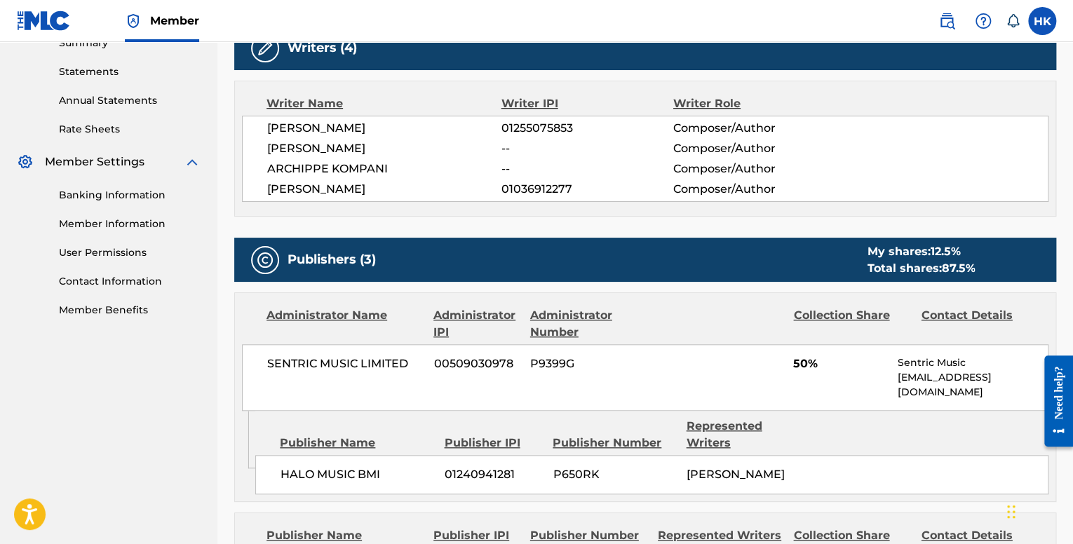
scroll to position [561, 0]
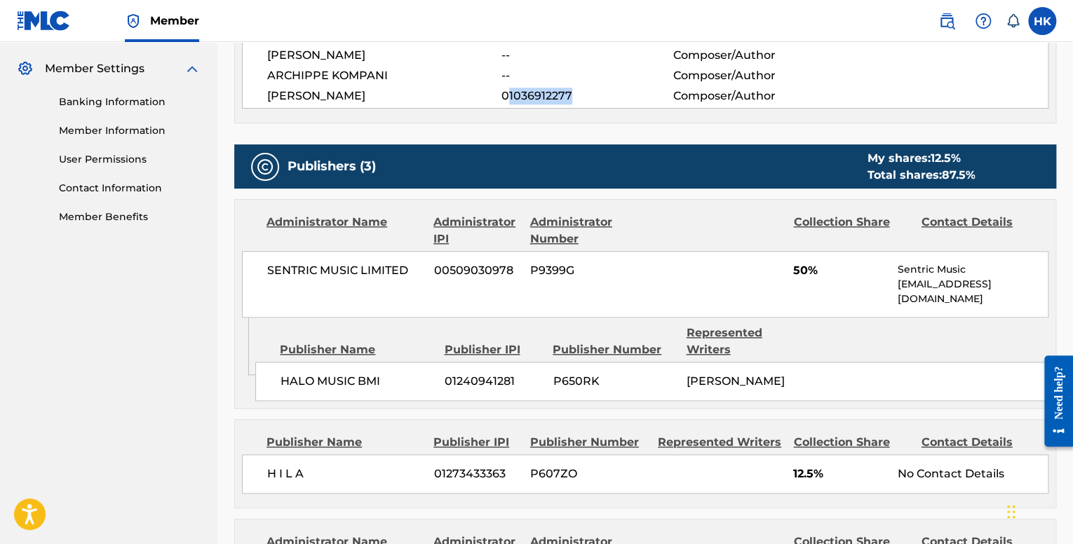
drag, startPoint x: 510, startPoint y: 94, endPoint x: 585, endPoint y: 97, distance: 75.1
click at [585, 97] on span "01036912277" at bounding box center [588, 96] width 172 height 17
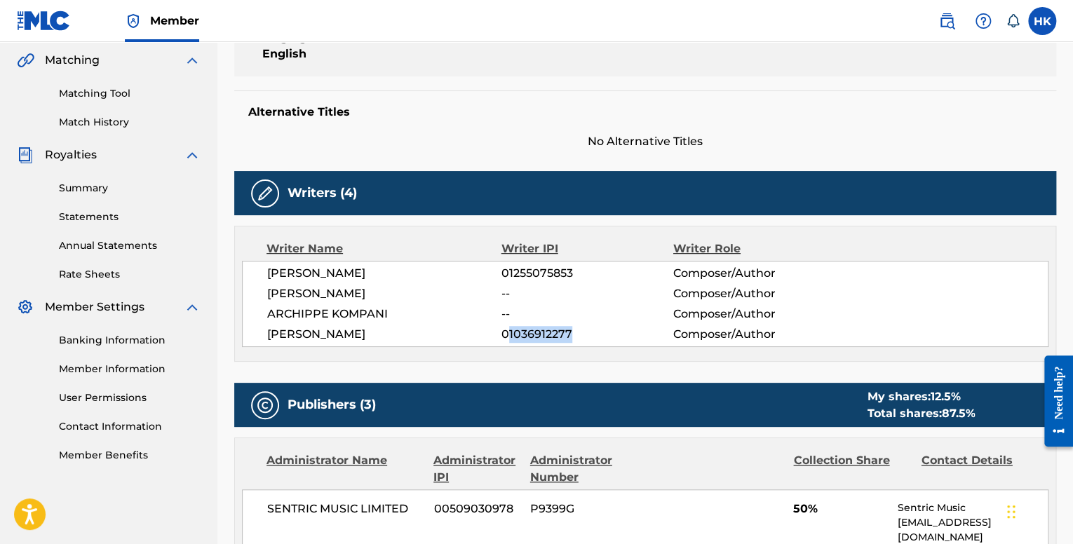
scroll to position [0, 0]
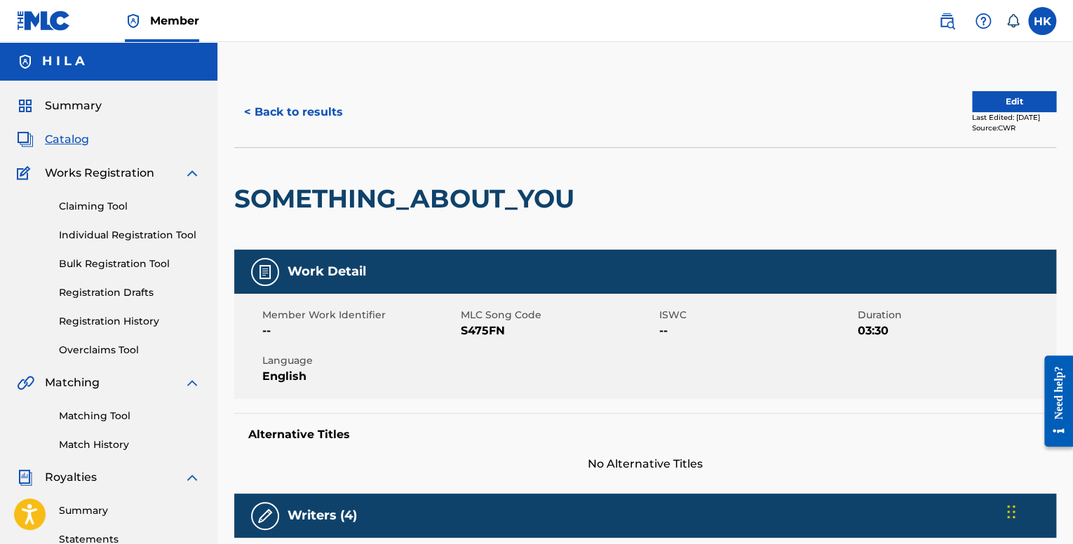
click at [988, 106] on button "Edit" at bounding box center [1014, 101] width 84 height 21
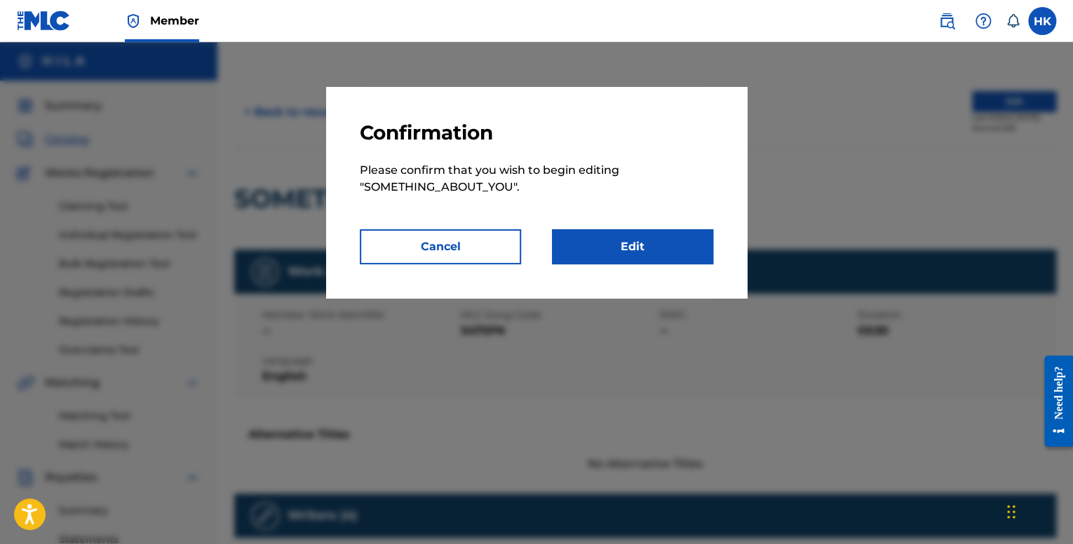
click at [682, 243] on link "Edit" at bounding box center [632, 246] width 161 height 35
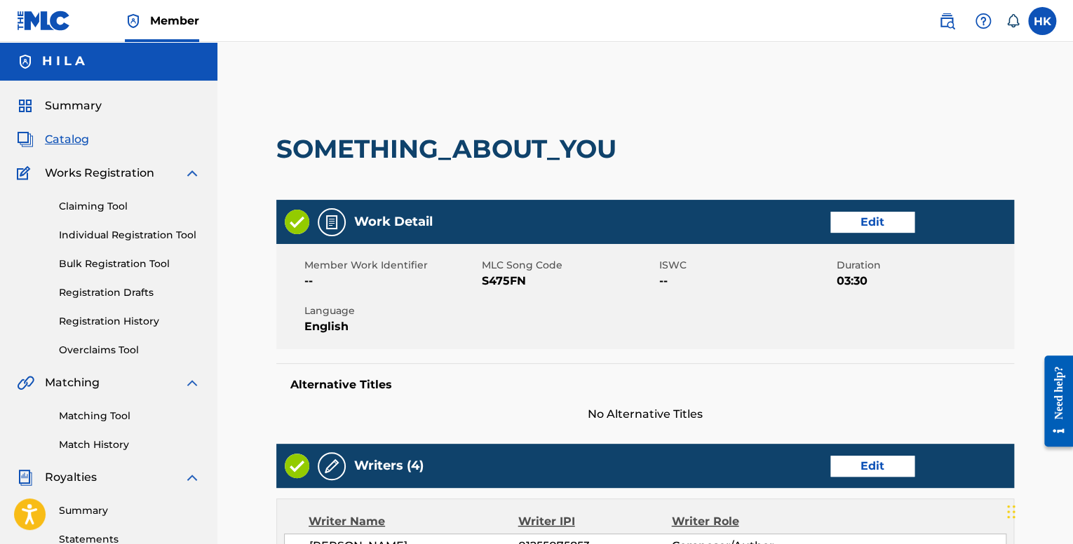
click at [852, 225] on link "Edit" at bounding box center [873, 222] width 84 height 21
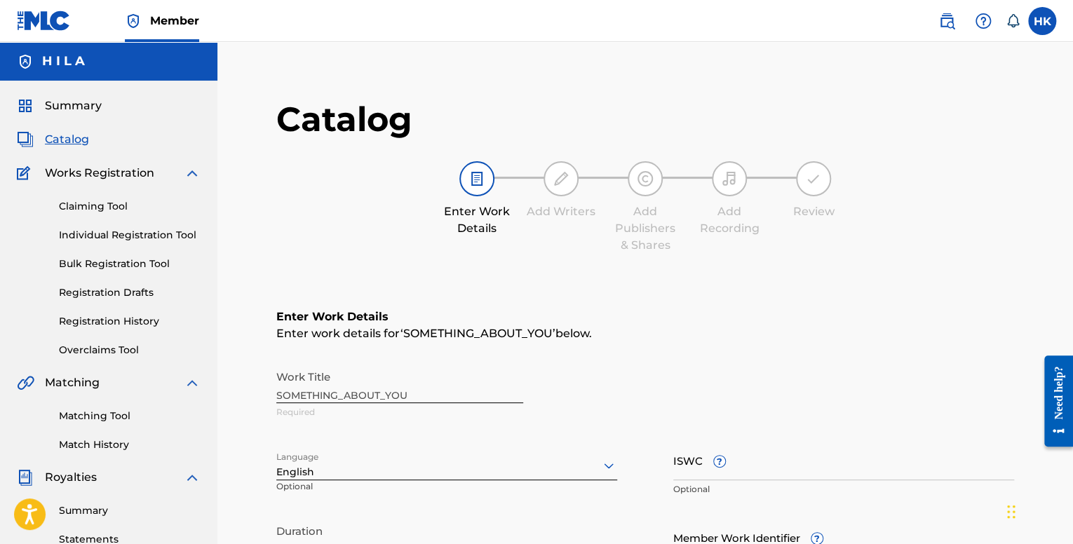
click at [688, 467] on input "ISWC ?" at bounding box center [844, 461] width 341 height 40
paste input "T-328.271.378-0"
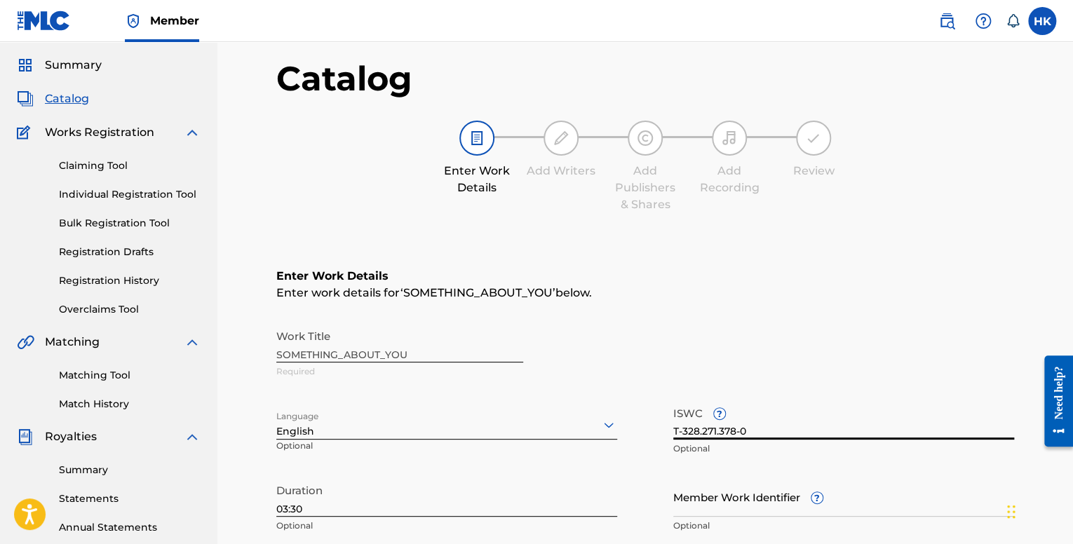
scroll to position [385, 0]
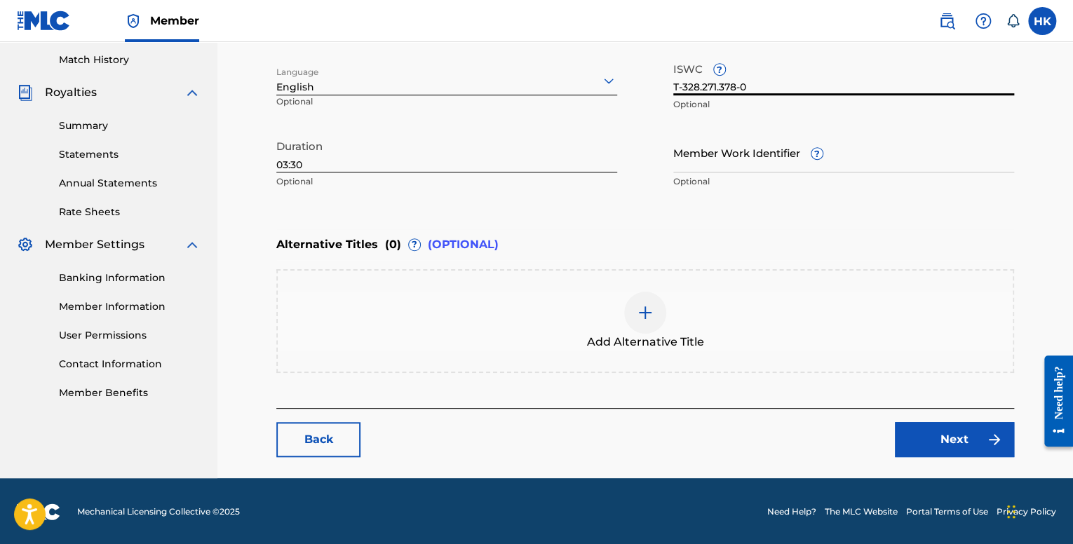
type input "T-328.271.378-0"
click at [918, 439] on link "Next" at bounding box center [954, 439] width 119 height 35
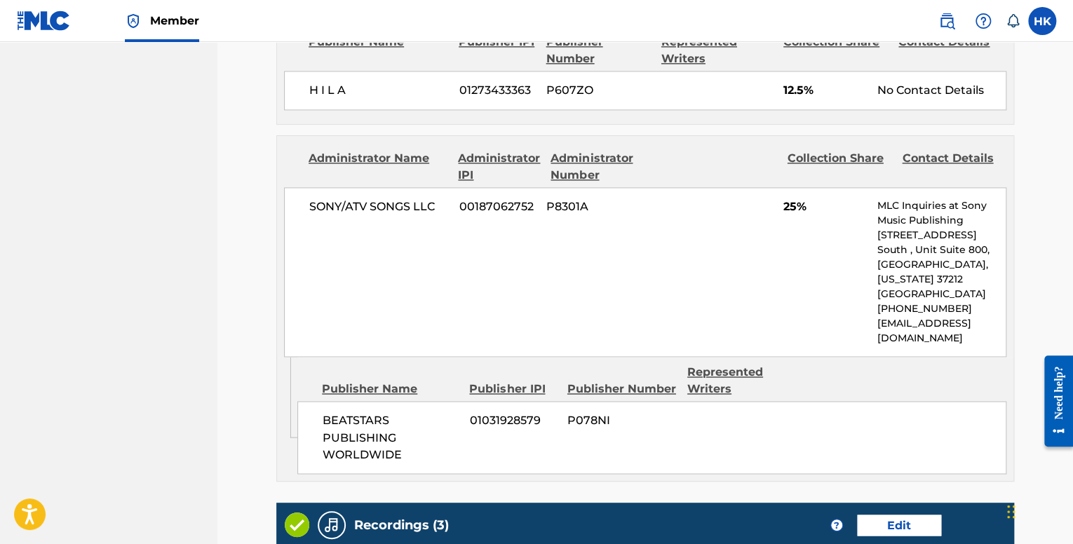
scroll to position [1217, 0]
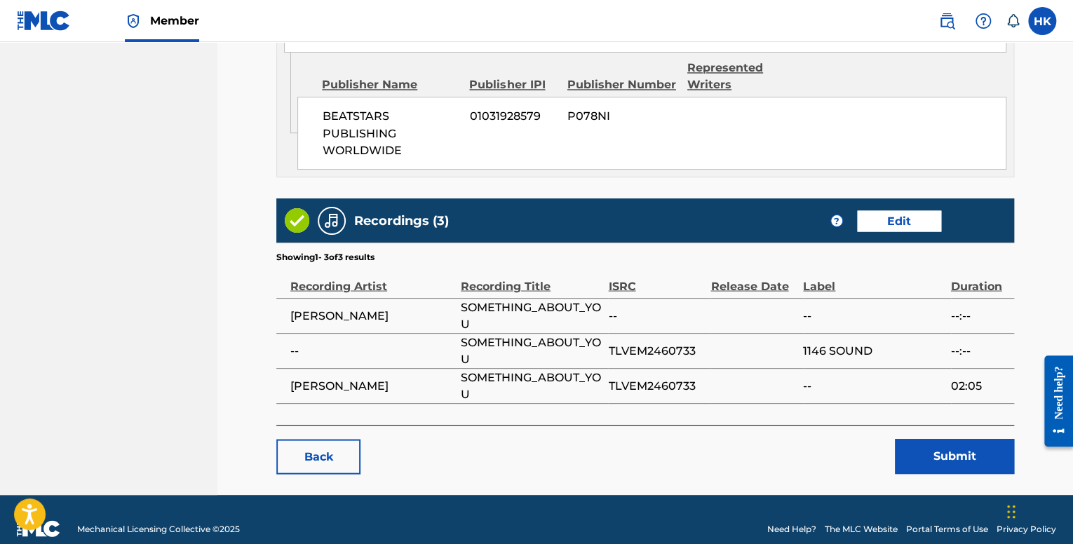
click at [917, 439] on button "Submit" at bounding box center [954, 456] width 119 height 35
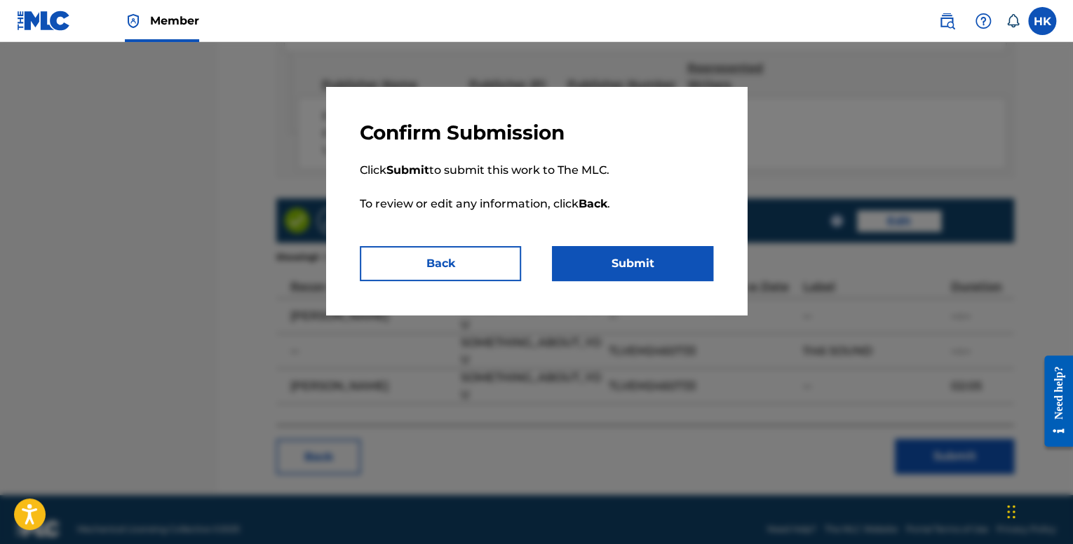
click at [683, 262] on button "Submit" at bounding box center [632, 263] width 161 height 35
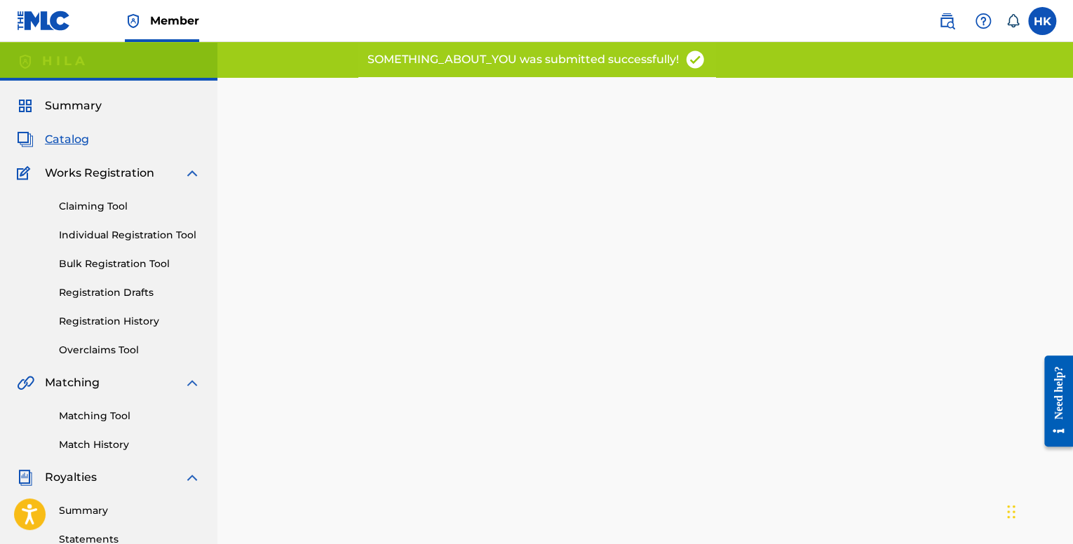
click at [68, 147] on span "Catalog" at bounding box center [67, 139] width 44 height 17
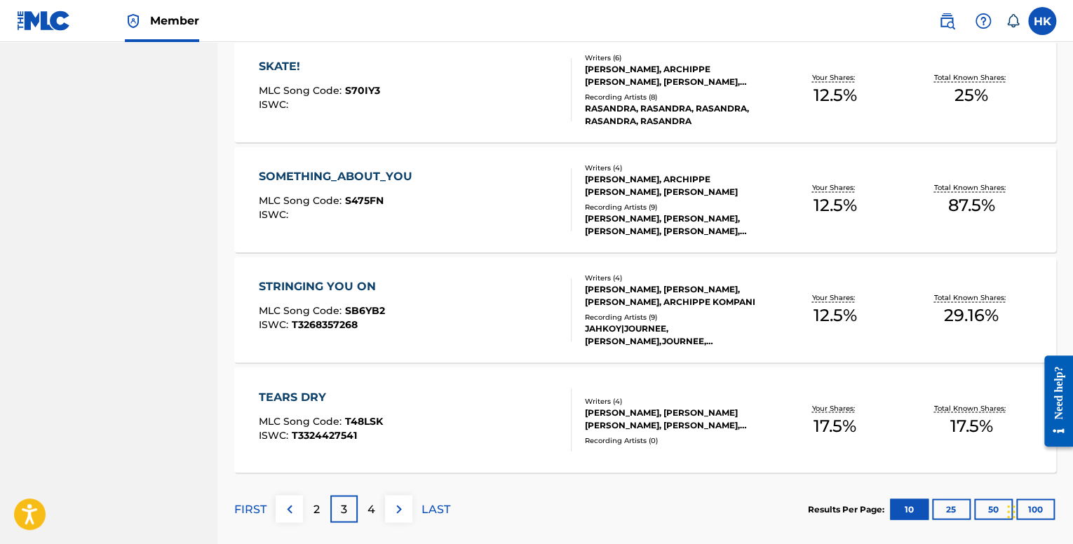
scroll to position [1052, 0]
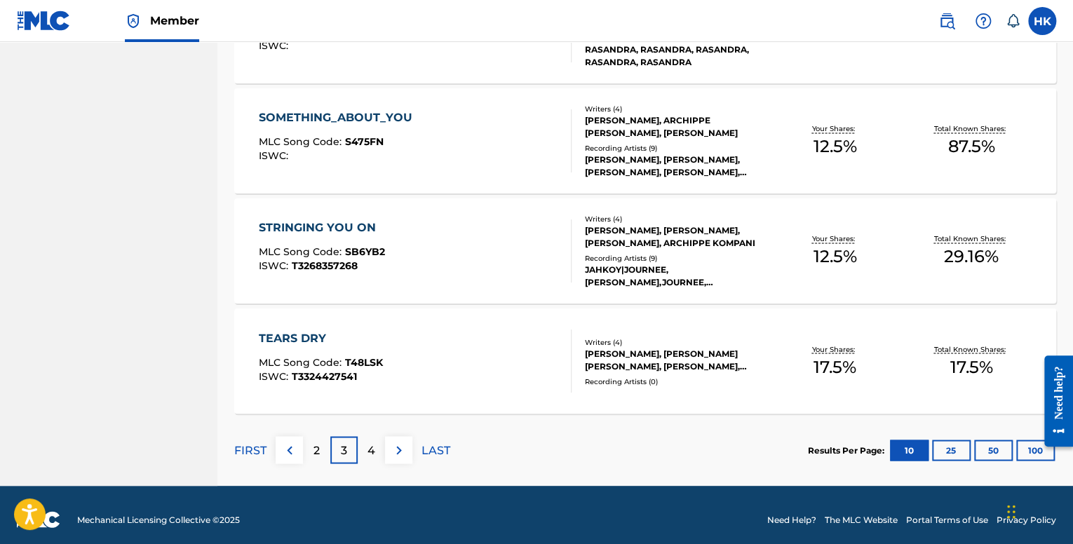
click at [373, 448] on p "4" at bounding box center [372, 450] width 8 height 17
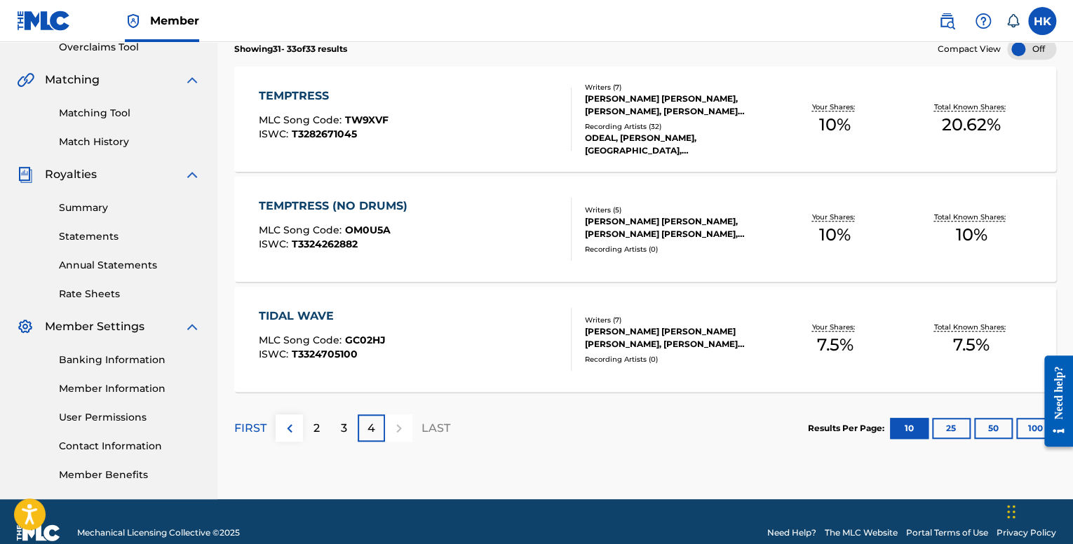
scroll to position [326, 0]
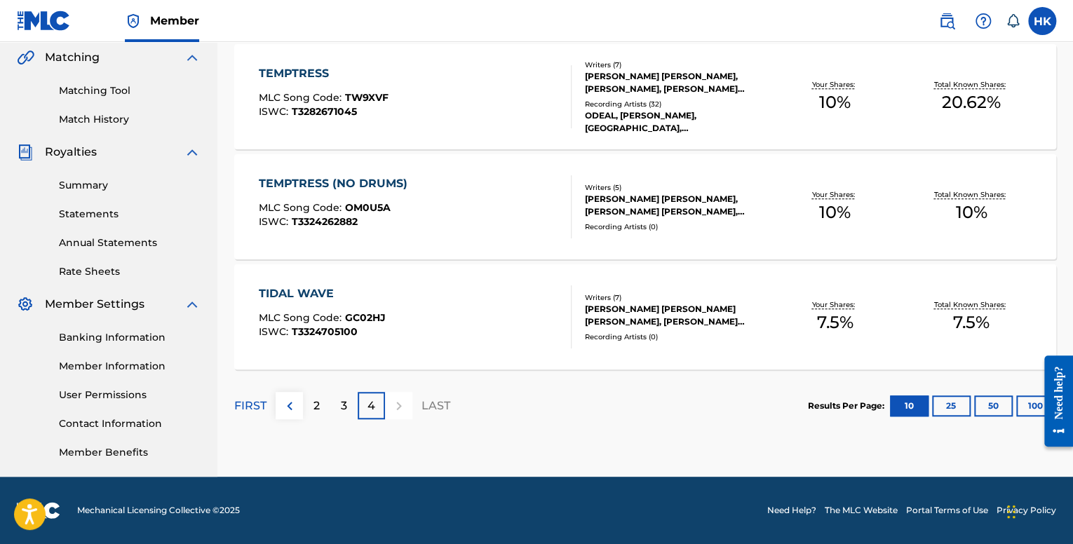
click at [412, 312] on div "TIDAL WAVE MLC Song Code : GC02HJ ISWC : T3324705100" at bounding box center [415, 317] width 312 height 63
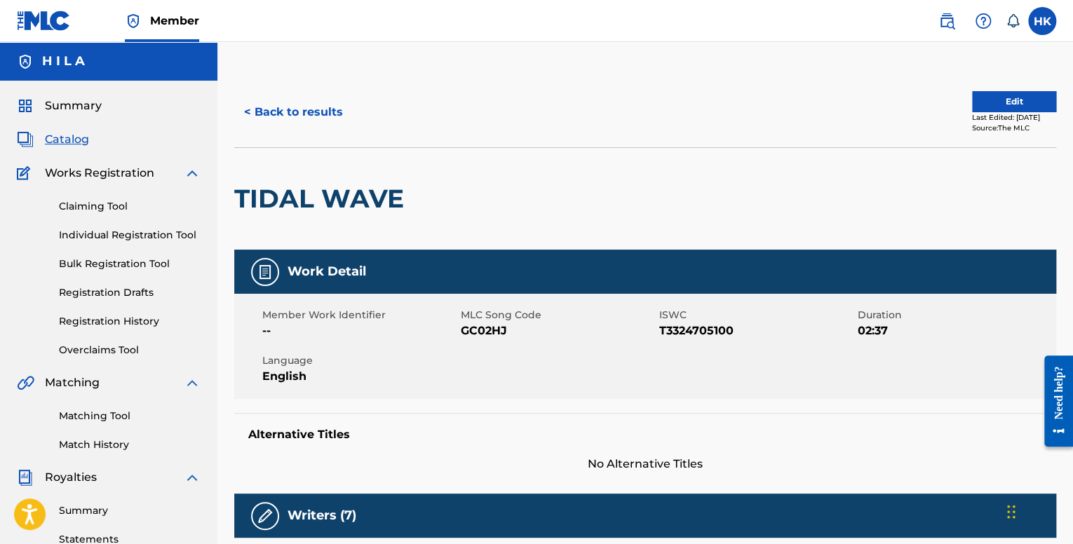
click at [312, 121] on button "< Back to results" at bounding box center [293, 112] width 119 height 35
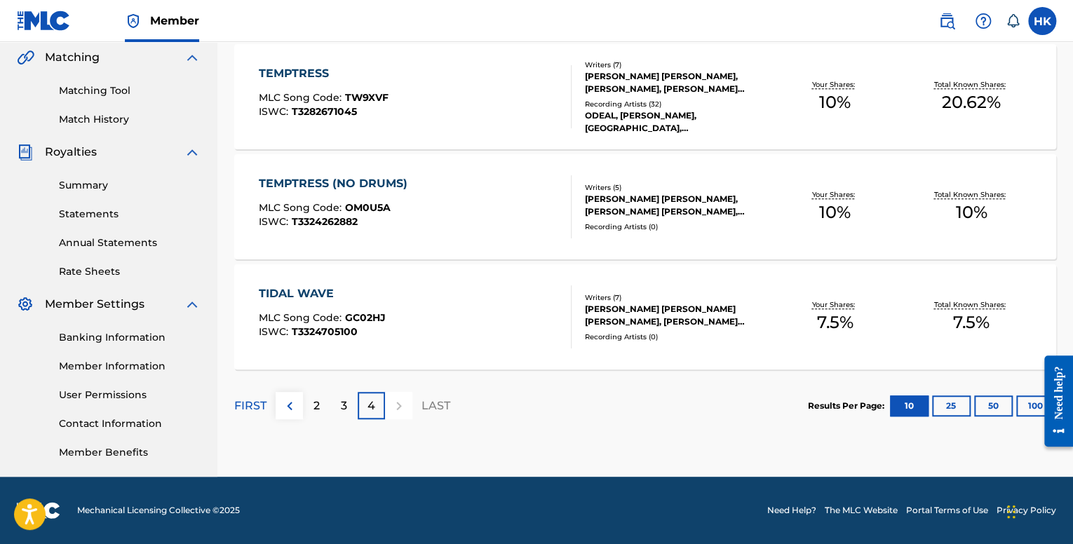
click at [486, 226] on div "TEMPTRESS (NO DRUMS) MLC Song Code : OM0U5A ISWC : T3324262882" at bounding box center [415, 206] width 312 height 63
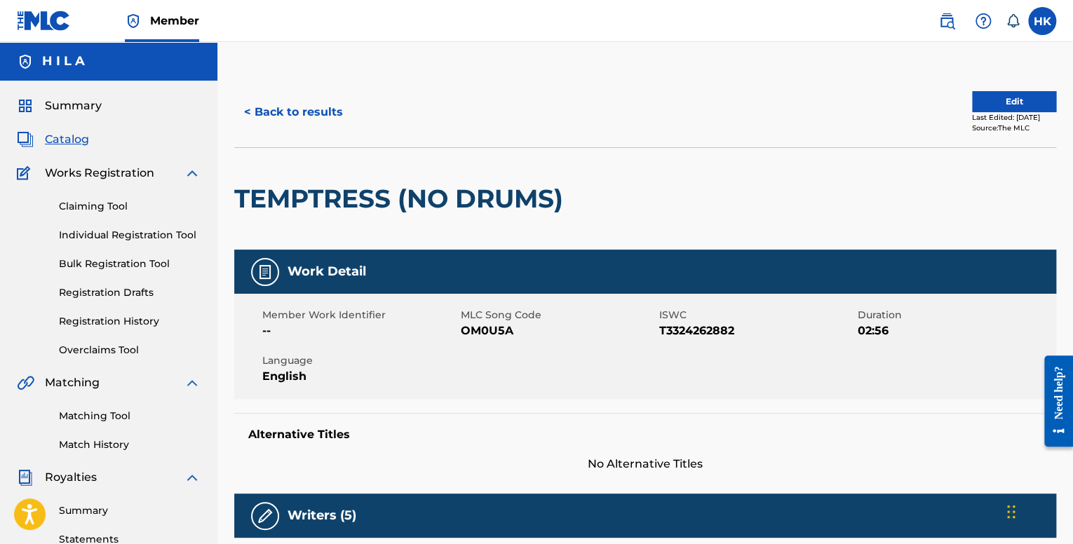
click at [961, 99] on div "Edit Last Edited: [DATE] Source: The MLC" at bounding box center [851, 112] width 411 height 42
click at [973, 99] on button "Edit" at bounding box center [1014, 101] width 84 height 21
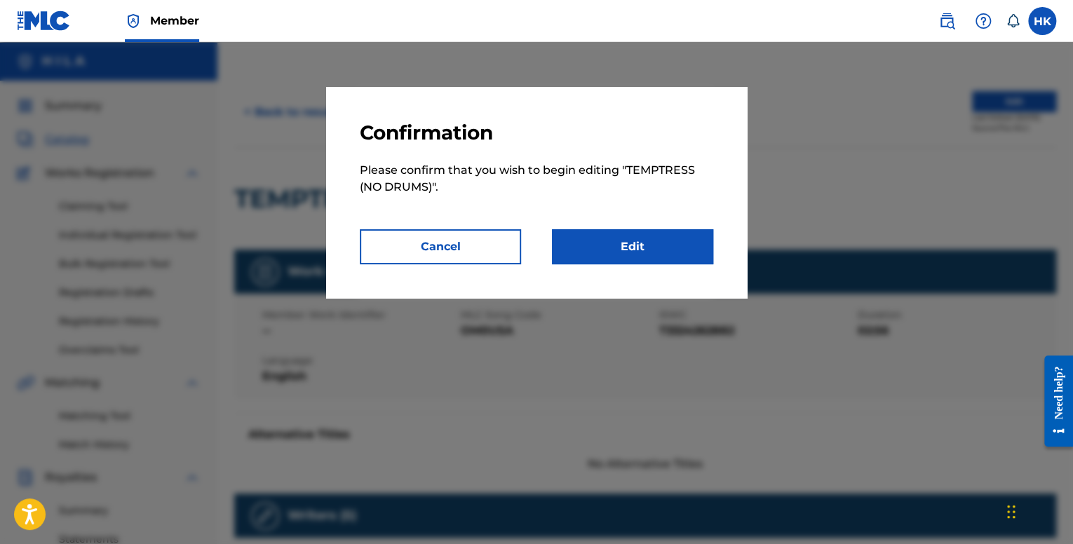
click at [646, 239] on link "Edit" at bounding box center [632, 246] width 161 height 35
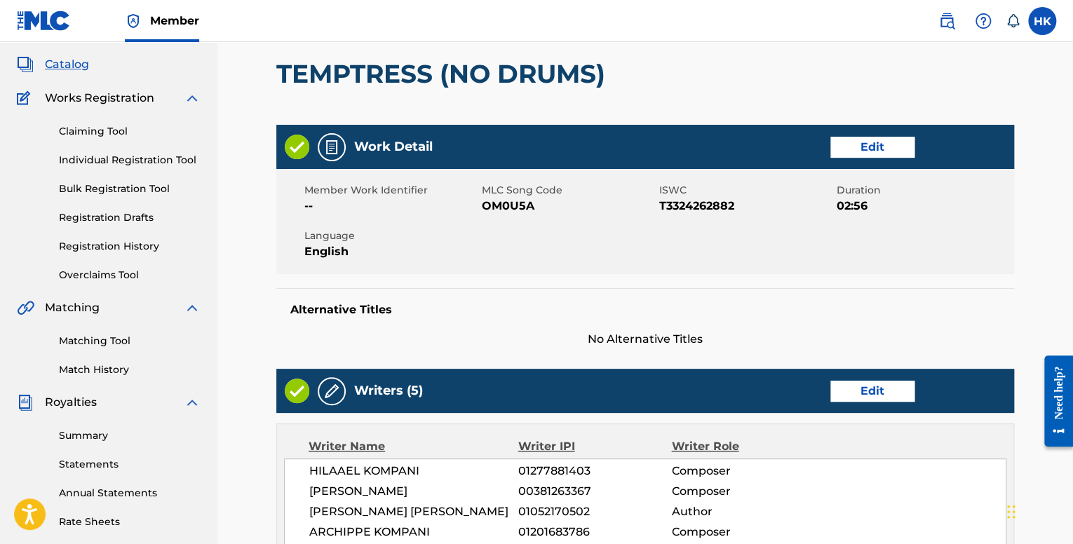
scroll to position [560, 0]
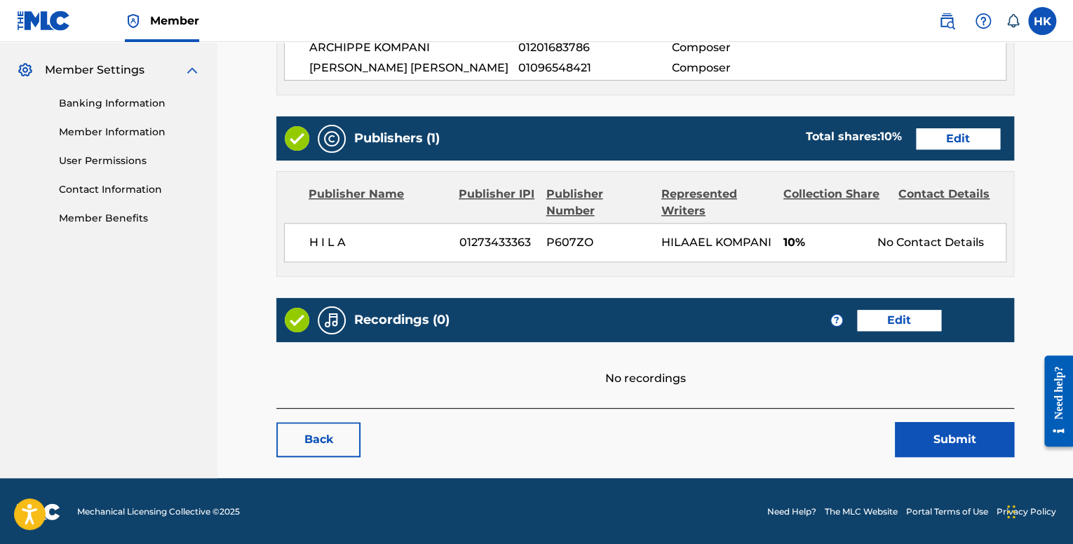
click at [881, 312] on link "Edit" at bounding box center [899, 320] width 84 height 21
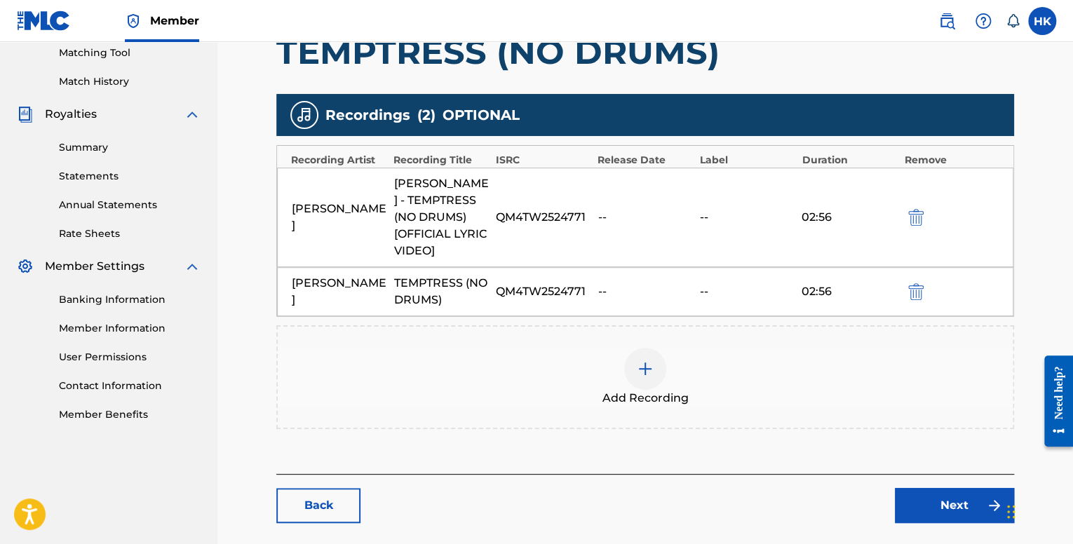
scroll to position [359, 0]
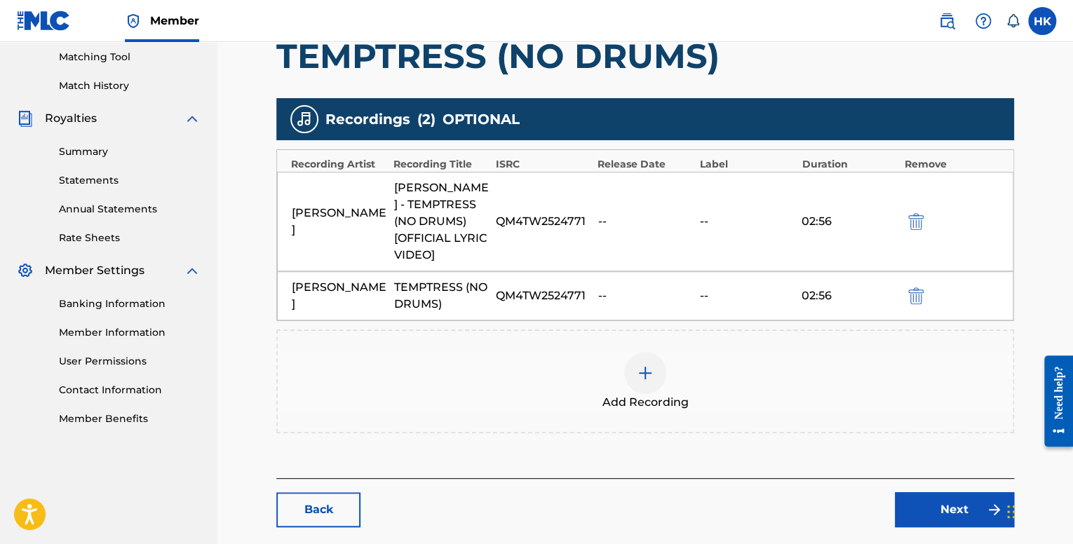
click at [949, 495] on link "Next" at bounding box center [954, 510] width 119 height 35
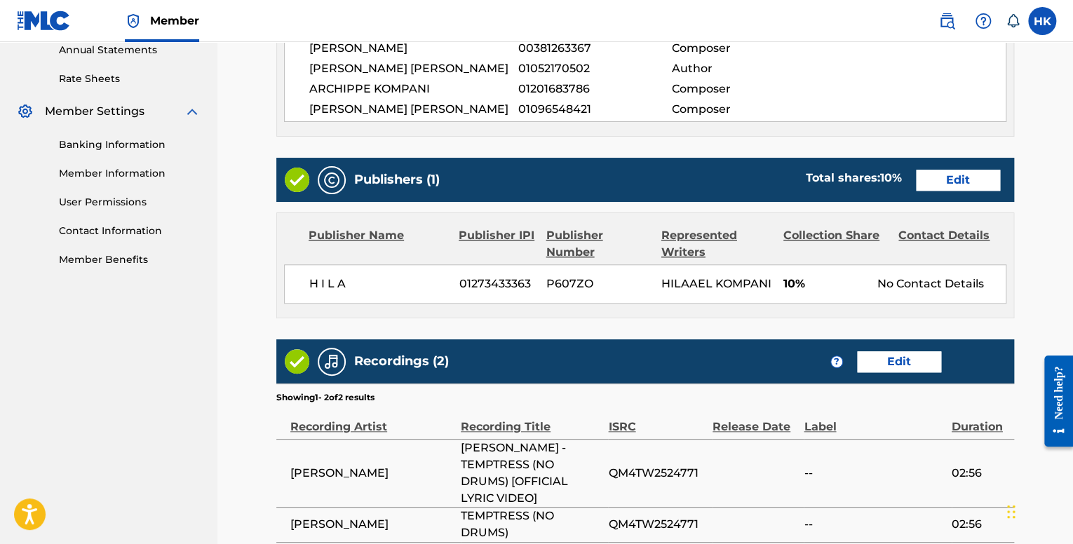
scroll to position [657, 0]
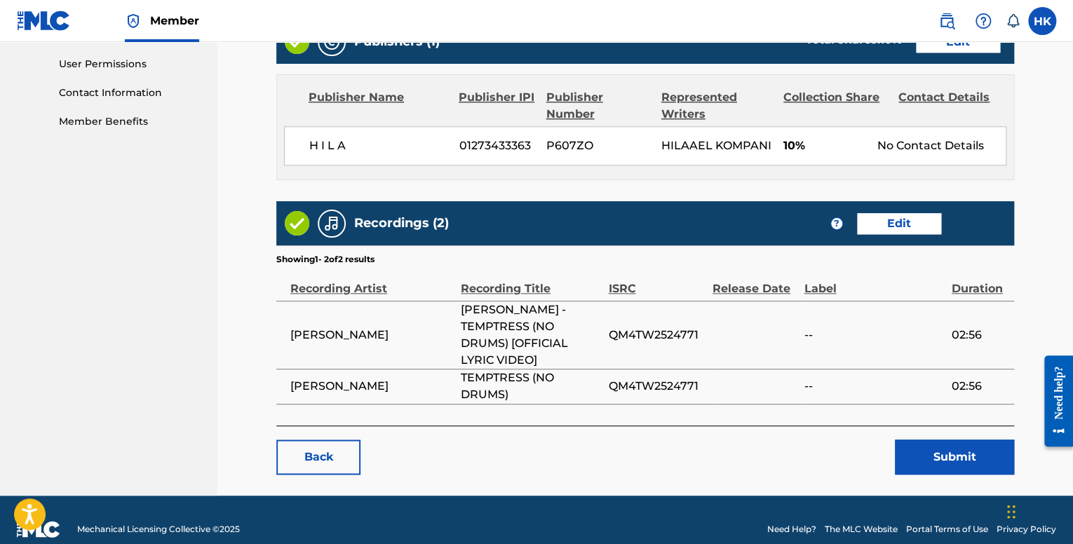
click at [329, 441] on link "Back" at bounding box center [318, 457] width 84 height 35
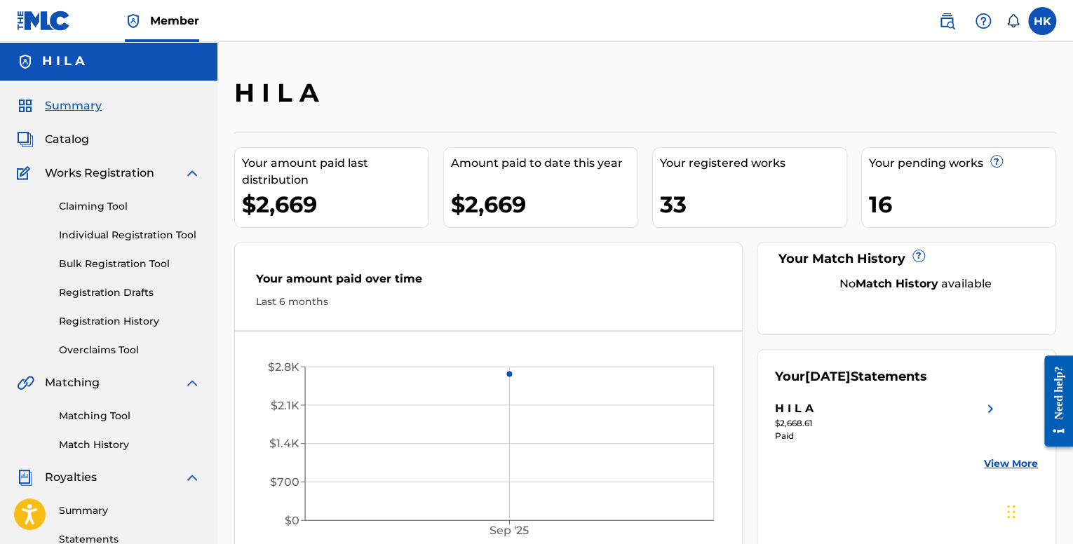
click at [73, 144] on span "Catalog" at bounding box center [67, 139] width 44 height 17
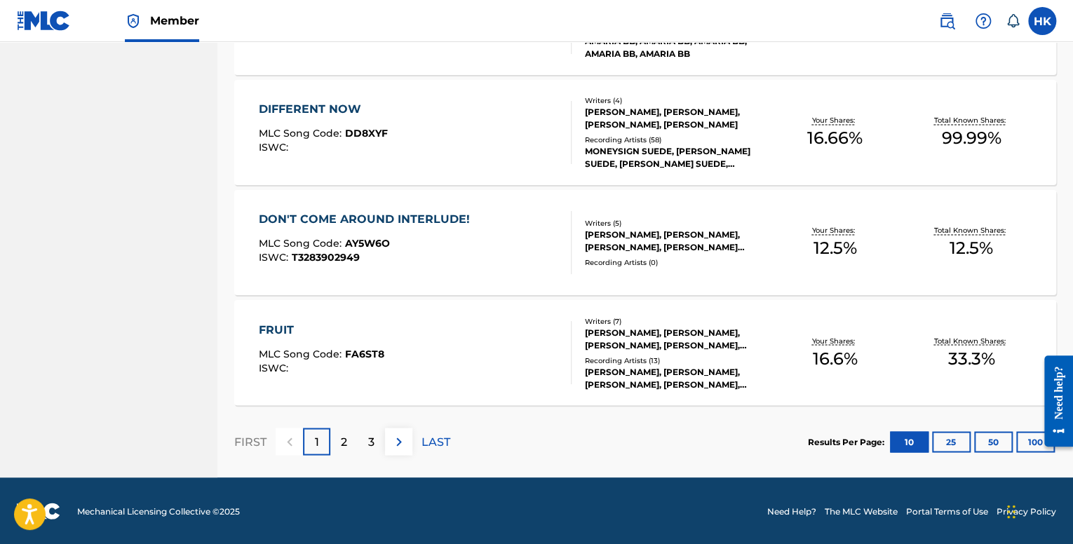
click at [432, 441] on p "LAST" at bounding box center [436, 442] width 29 height 17
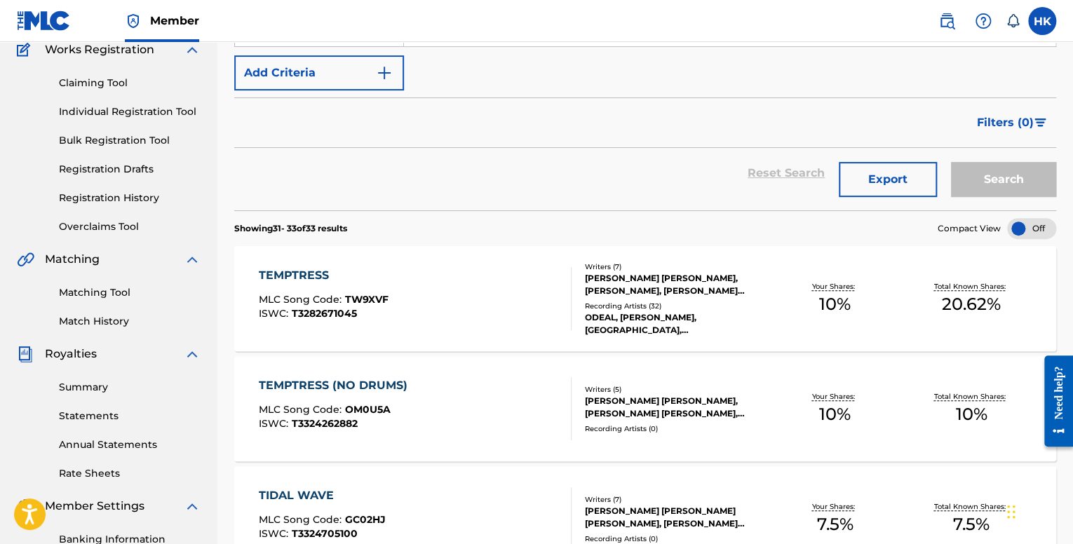
scroll to position [115, 0]
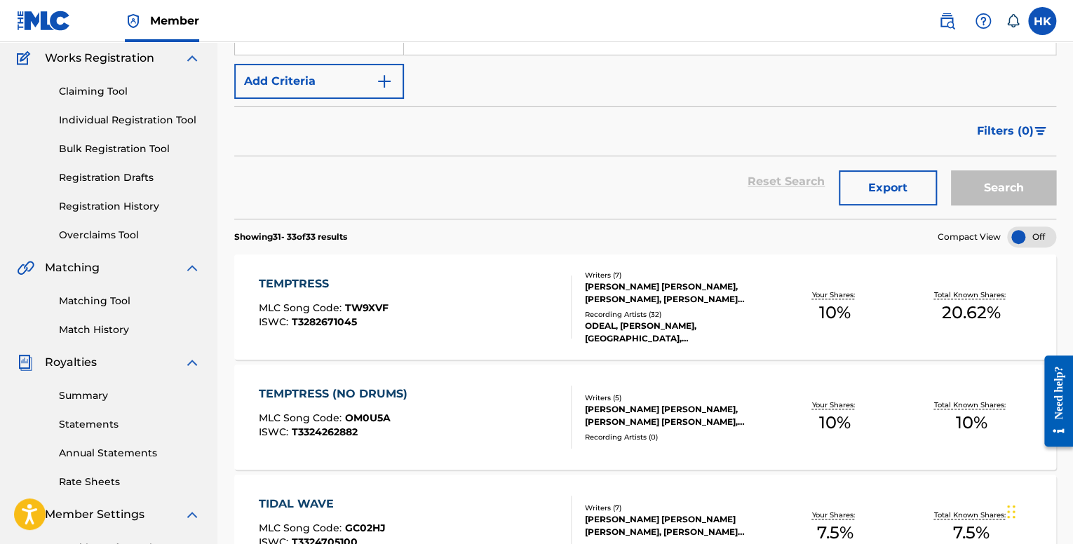
click at [362, 392] on div "TEMPTRESS (NO DRUMS)" at bounding box center [337, 394] width 156 height 17
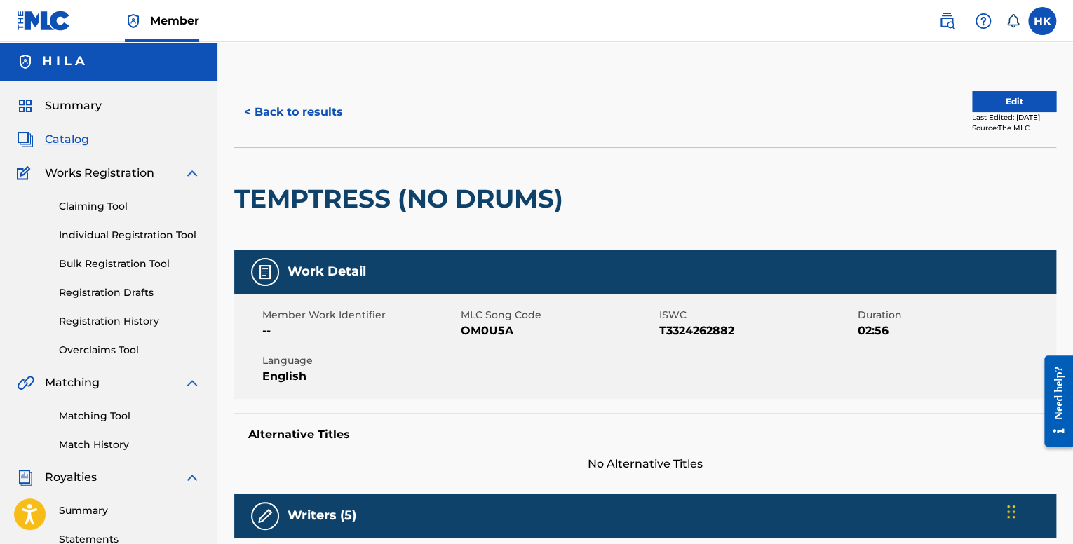
click at [972, 103] on button "Edit" at bounding box center [1014, 101] width 84 height 21
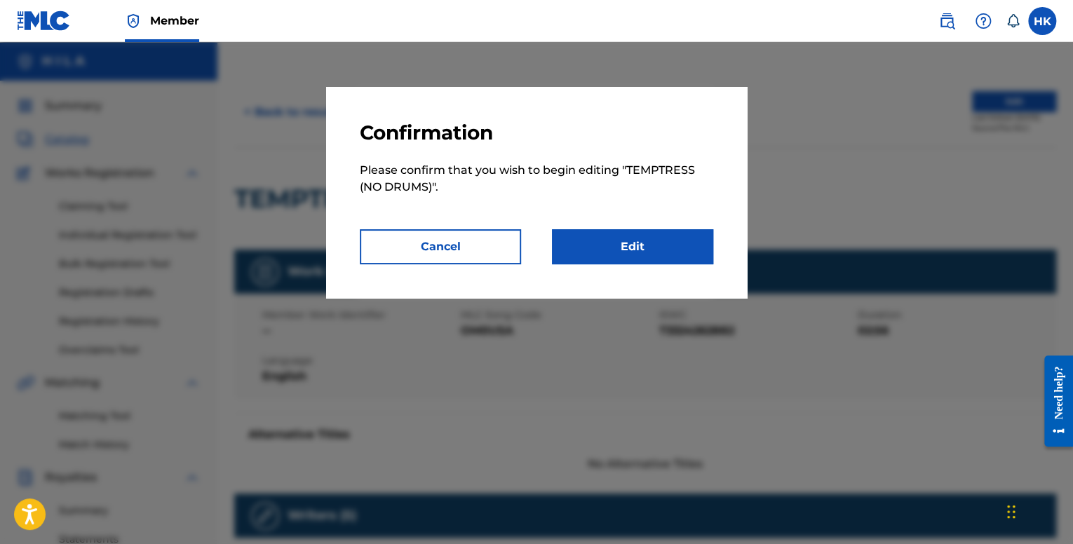
click at [615, 242] on link "Edit" at bounding box center [632, 246] width 161 height 35
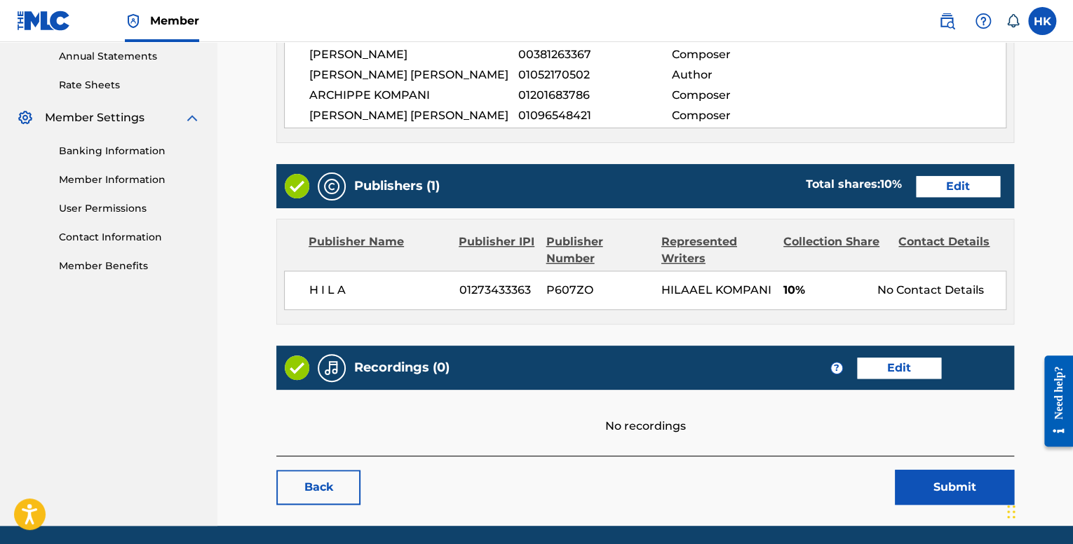
scroll to position [560, 0]
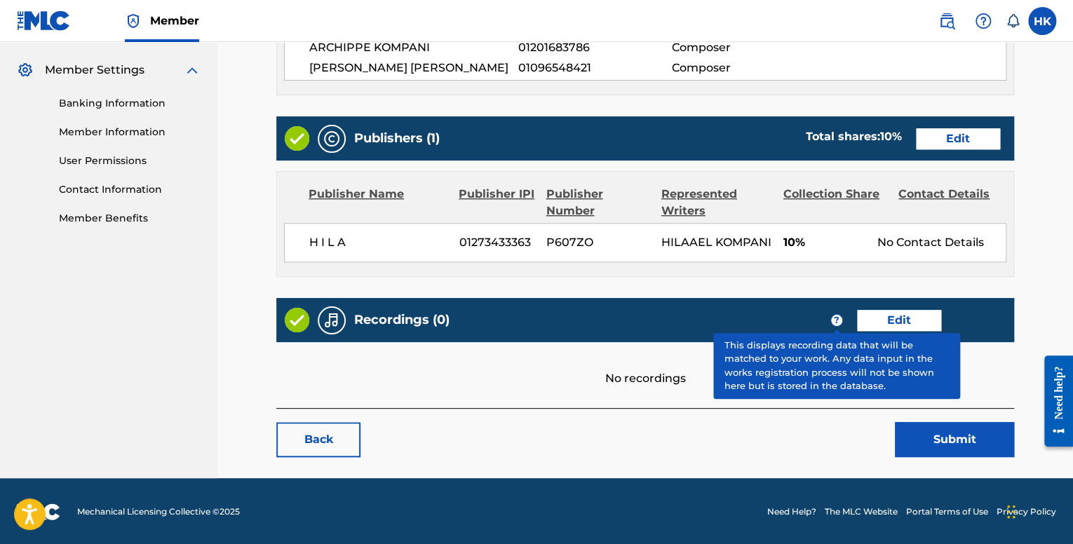
click at [882, 316] on link "Edit" at bounding box center [899, 320] width 84 height 21
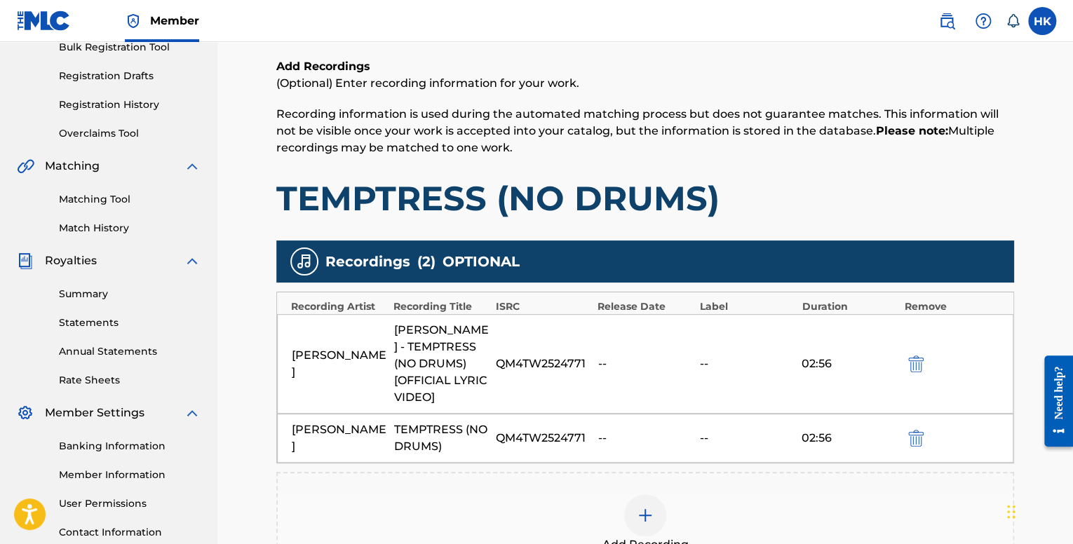
scroll to position [429, 0]
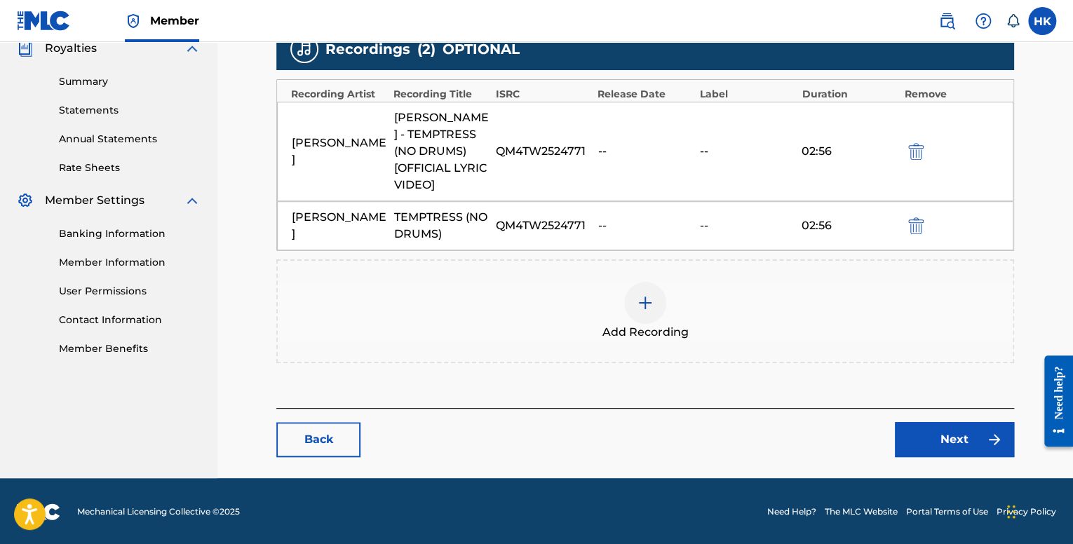
click at [930, 430] on link "Next" at bounding box center [954, 439] width 119 height 35
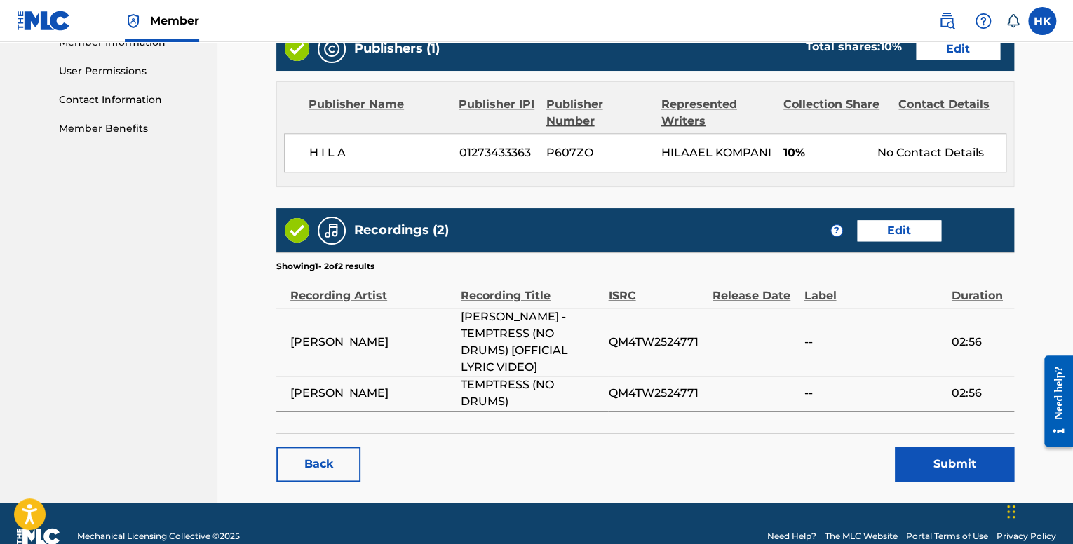
scroll to position [657, 0]
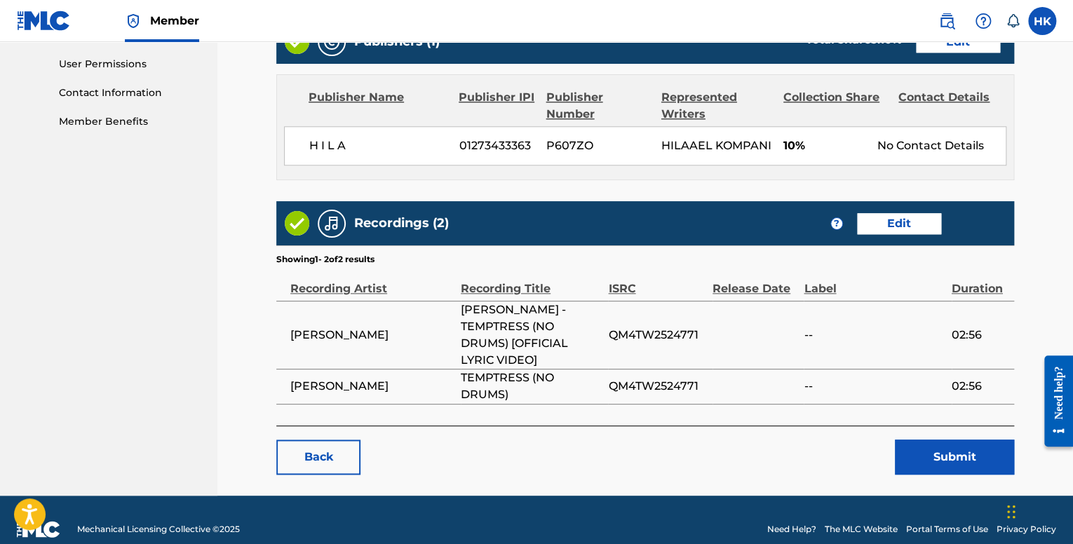
click at [923, 450] on button "Submit" at bounding box center [954, 457] width 119 height 35
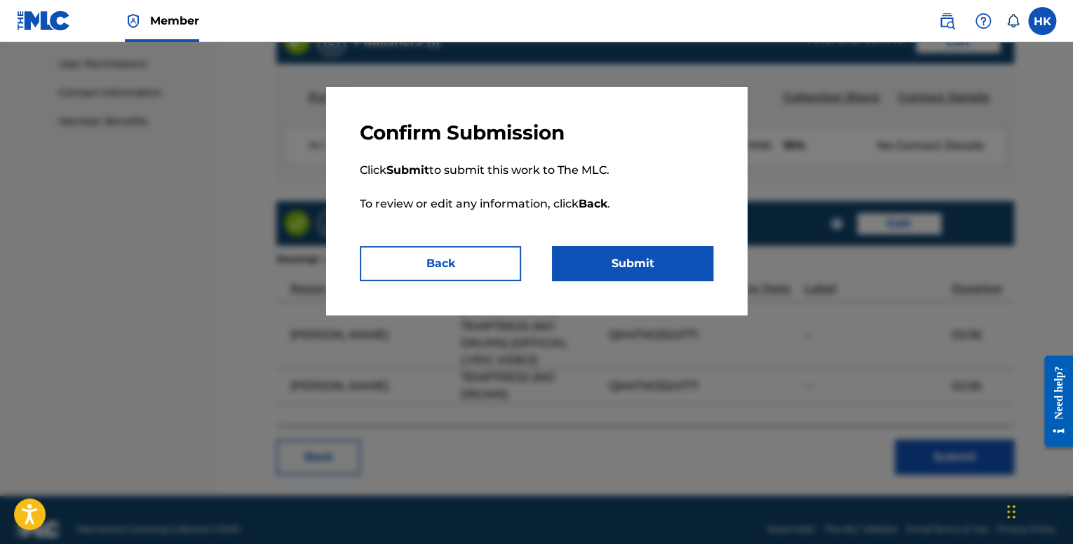
click at [664, 264] on button "Submit" at bounding box center [632, 263] width 161 height 35
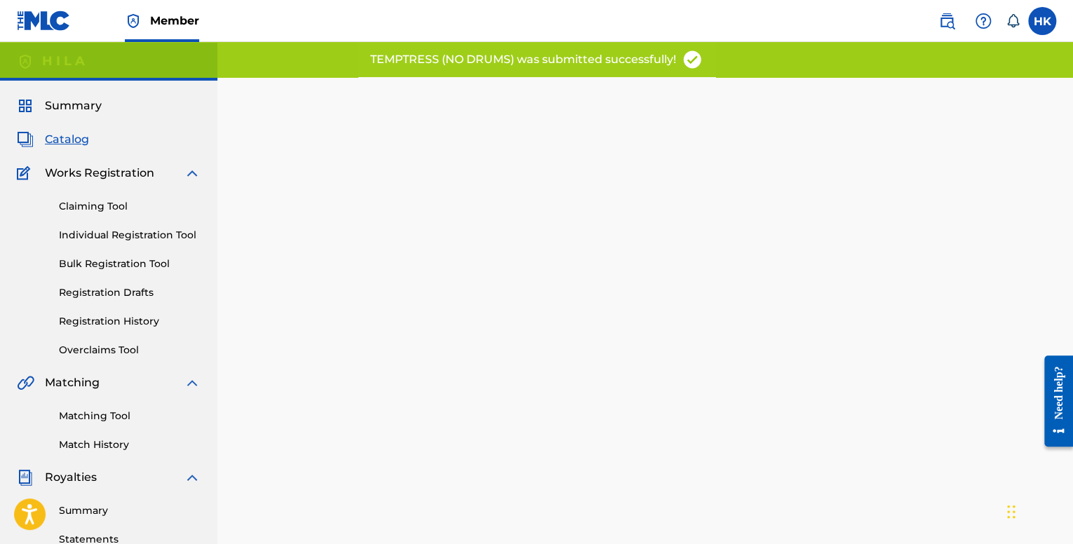
click at [81, 142] on span "Catalog" at bounding box center [67, 139] width 44 height 17
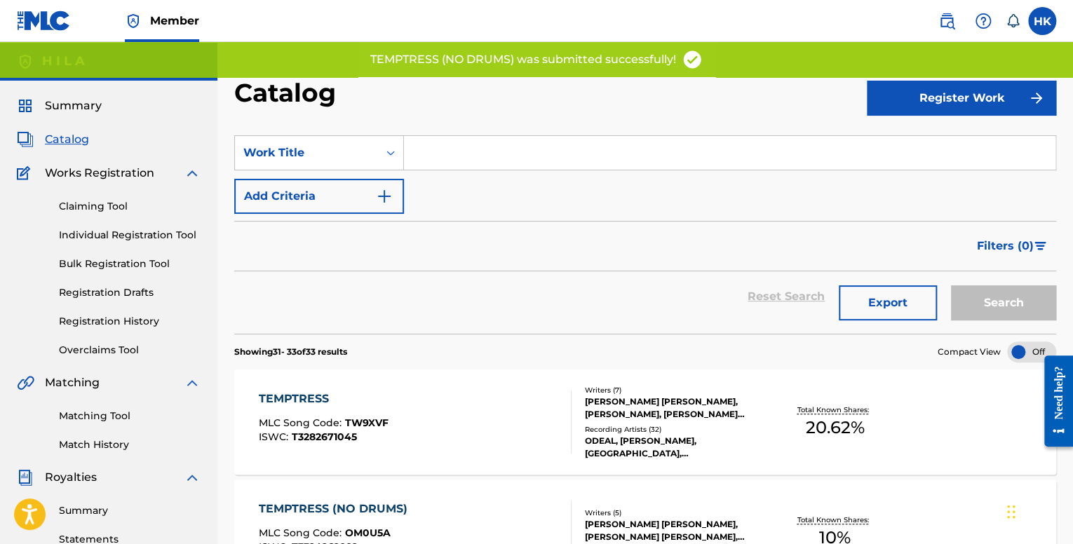
scroll to position [326, 0]
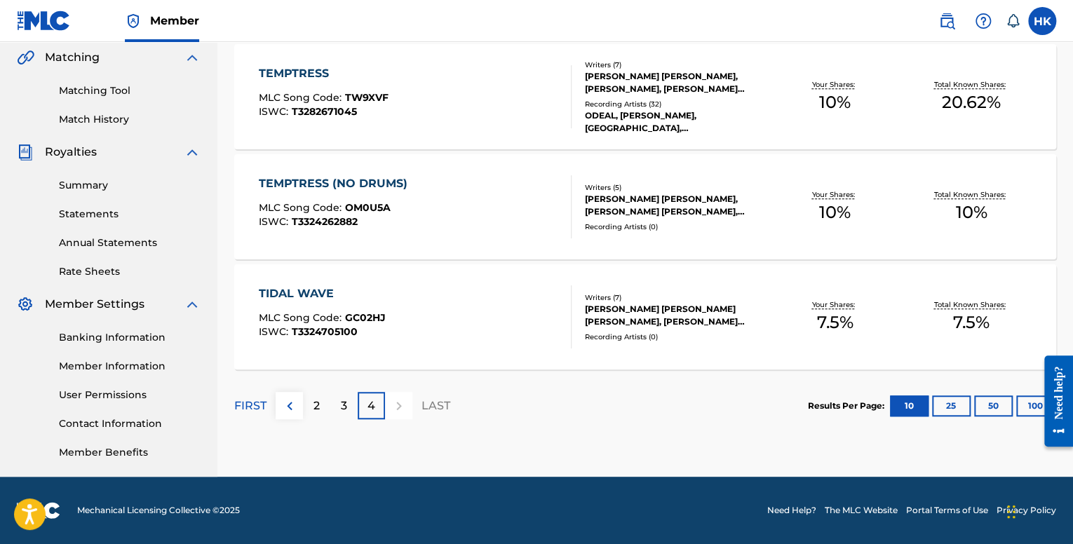
click at [432, 324] on div "TIDAL WAVE MLC Song Code : GC02HJ ISWC : T3324705100" at bounding box center [415, 317] width 312 height 63
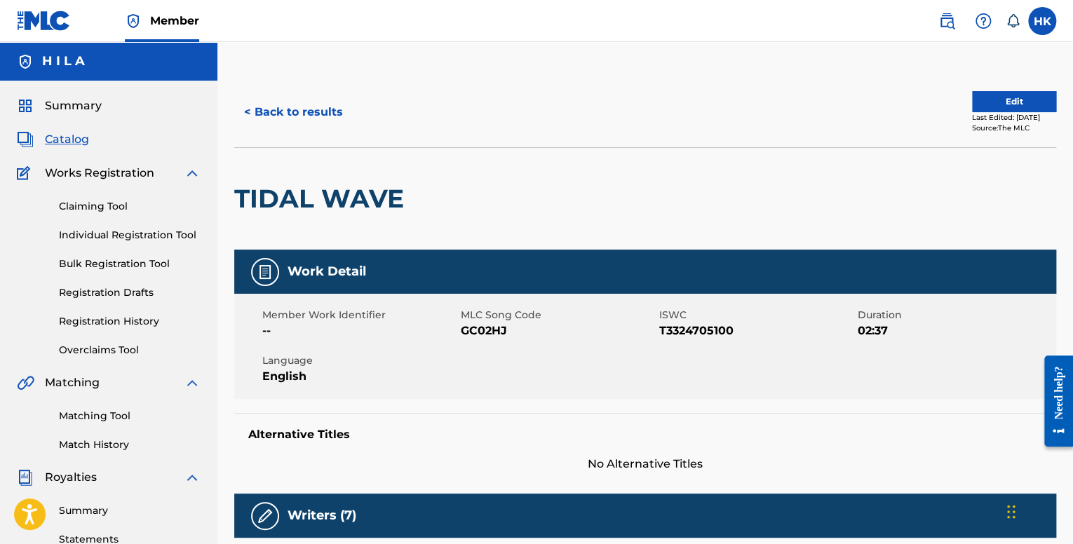
click at [991, 103] on button "Edit" at bounding box center [1014, 101] width 84 height 21
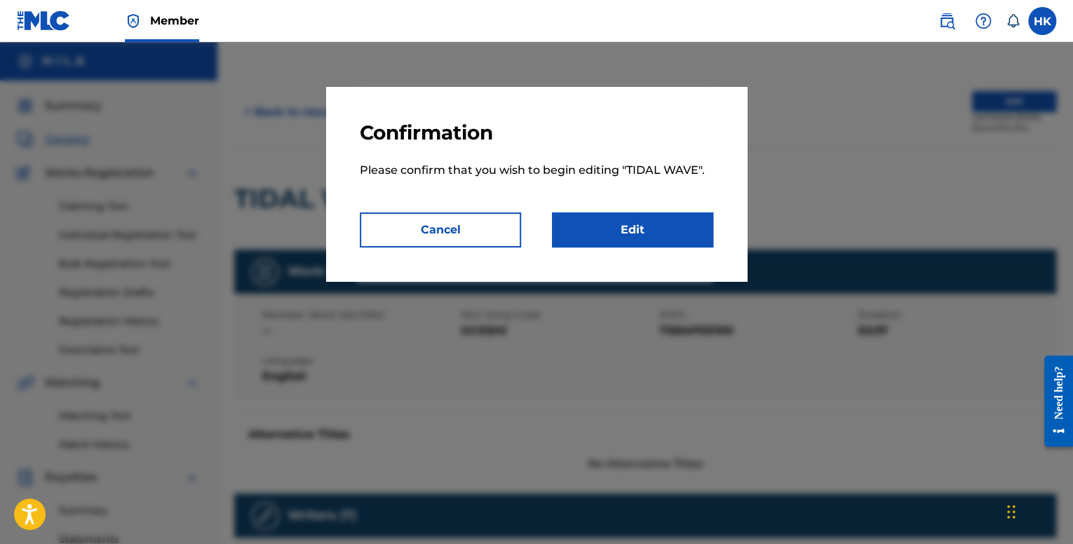
click at [550, 250] on div "Confirmation Please confirm that you wish to begin editing " TIDAL WAVE ". Canc…" at bounding box center [536, 184] width 421 height 194
click at [567, 242] on link "Edit" at bounding box center [632, 230] width 161 height 35
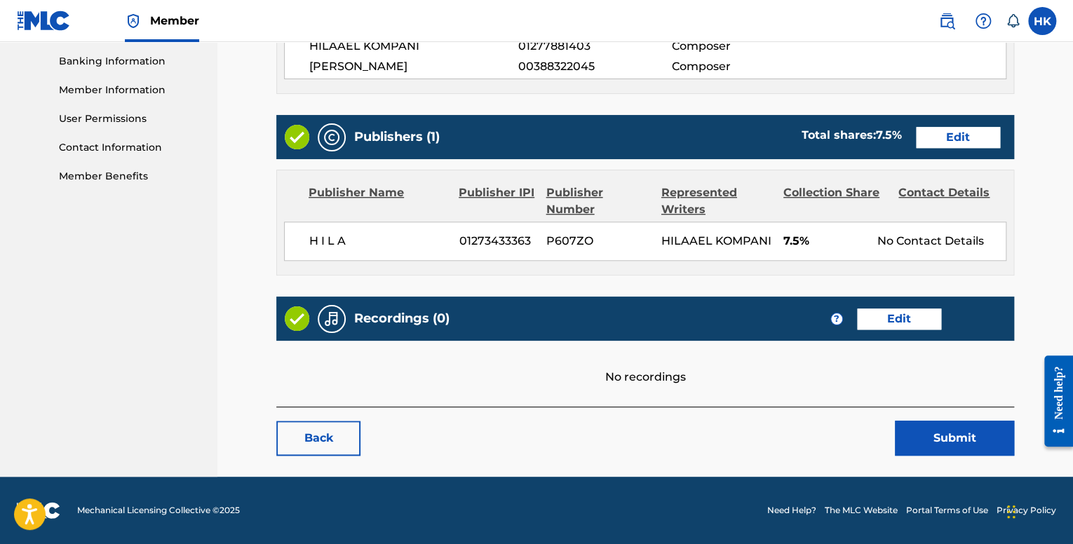
scroll to position [617, 0]
click at [899, 314] on link "Edit" at bounding box center [899, 319] width 84 height 21
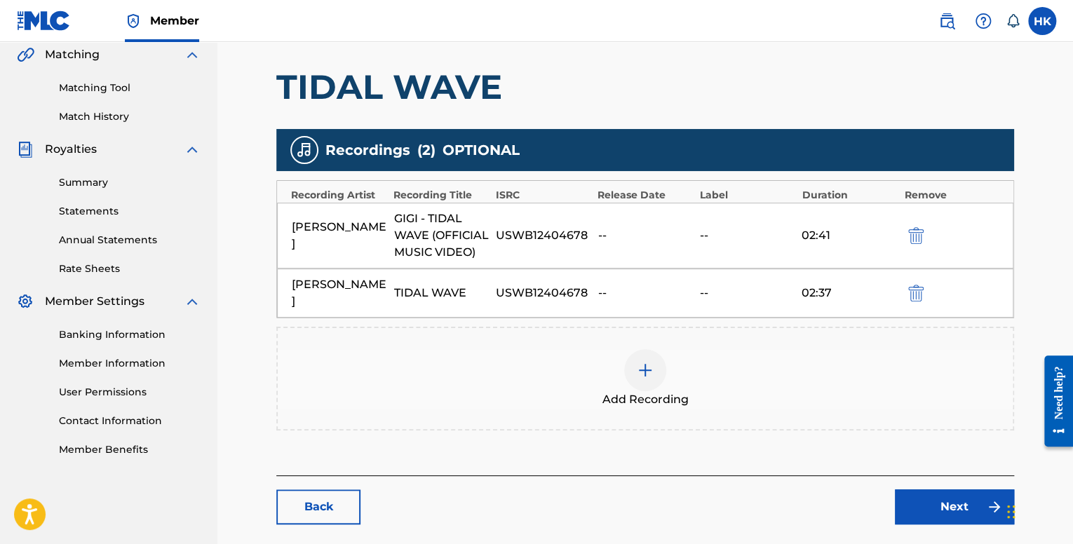
scroll to position [326, 0]
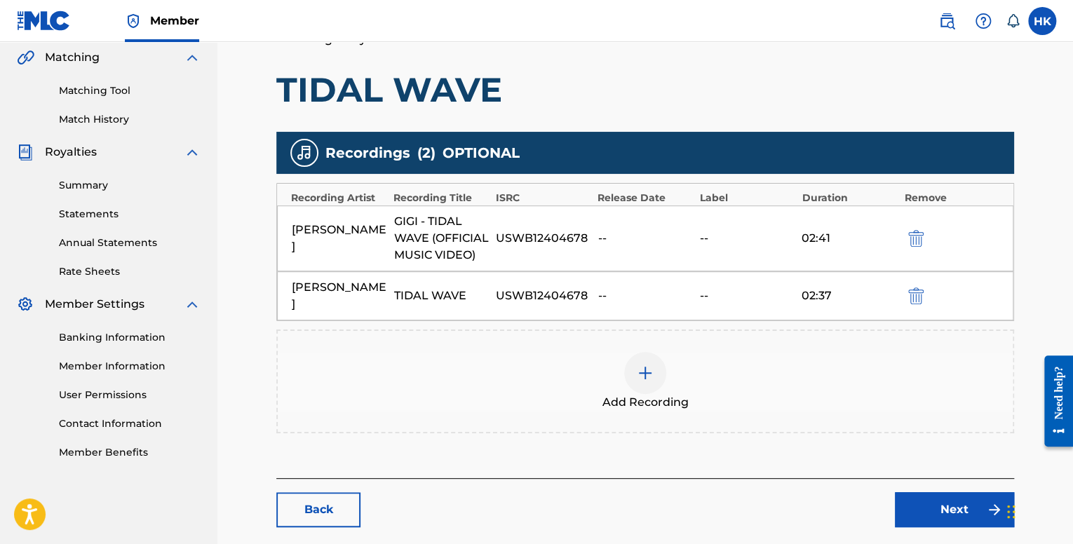
click at [931, 496] on link "Next" at bounding box center [954, 510] width 119 height 35
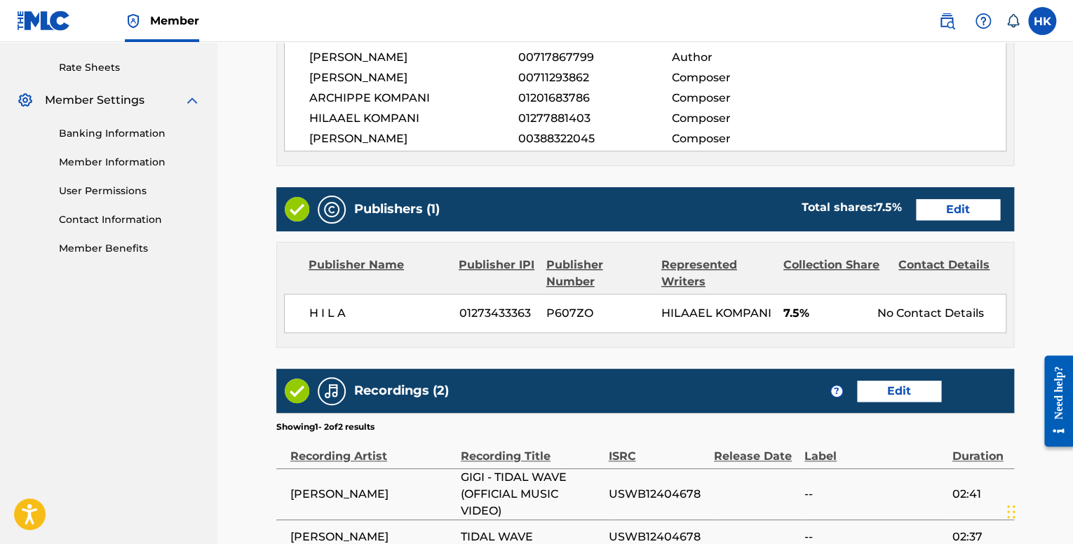
scroll to position [714, 0]
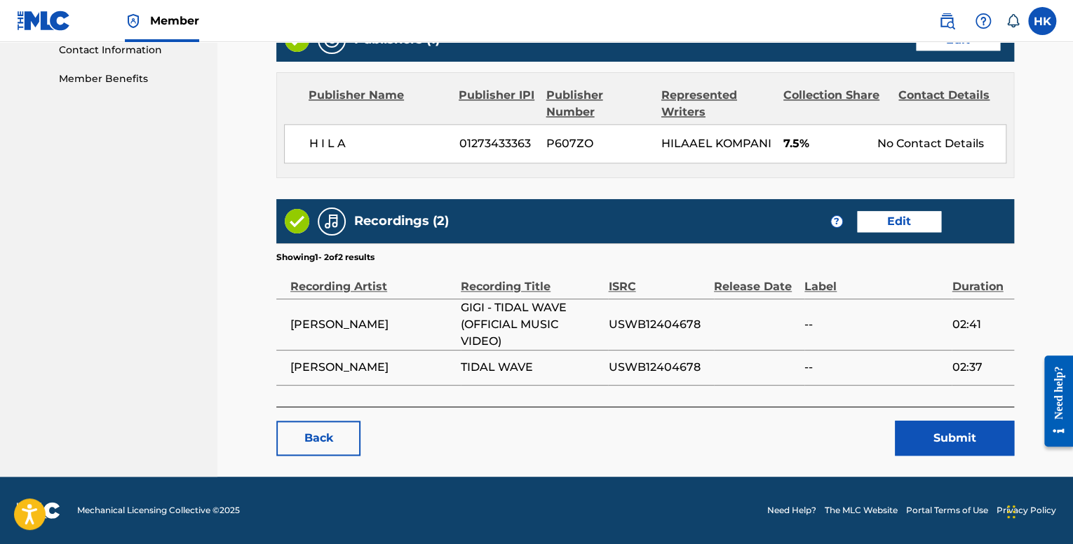
click at [943, 441] on button "Submit" at bounding box center [954, 438] width 119 height 35
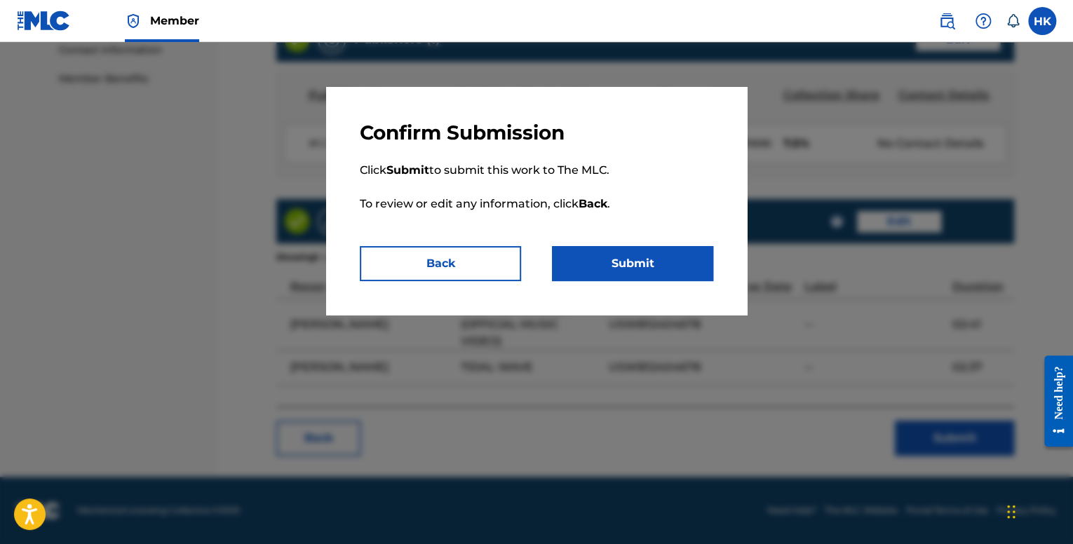
click at [628, 267] on button "Submit" at bounding box center [632, 263] width 161 height 35
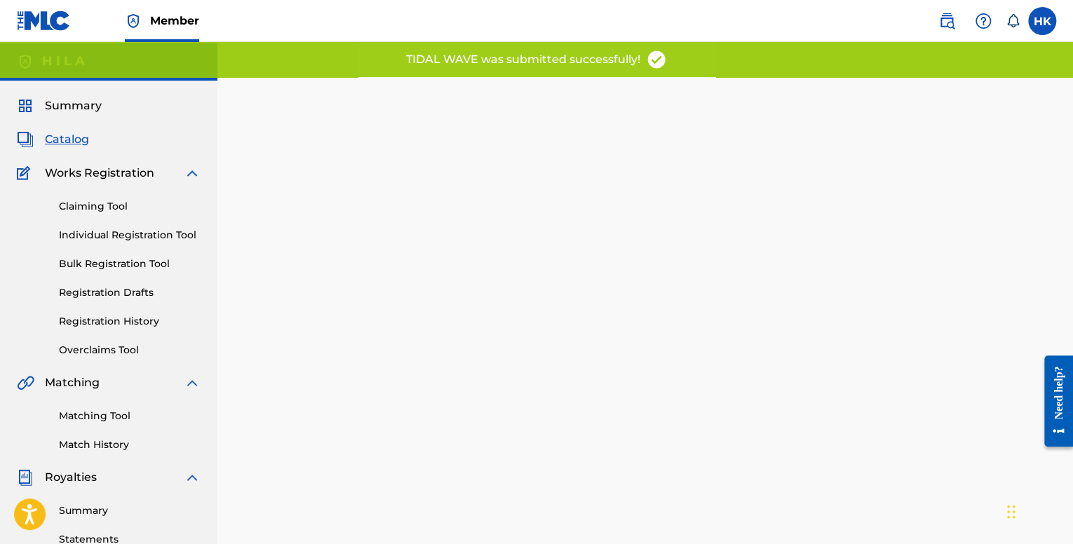
click at [60, 137] on span "Catalog" at bounding box center [67, 139] width 44 height 17
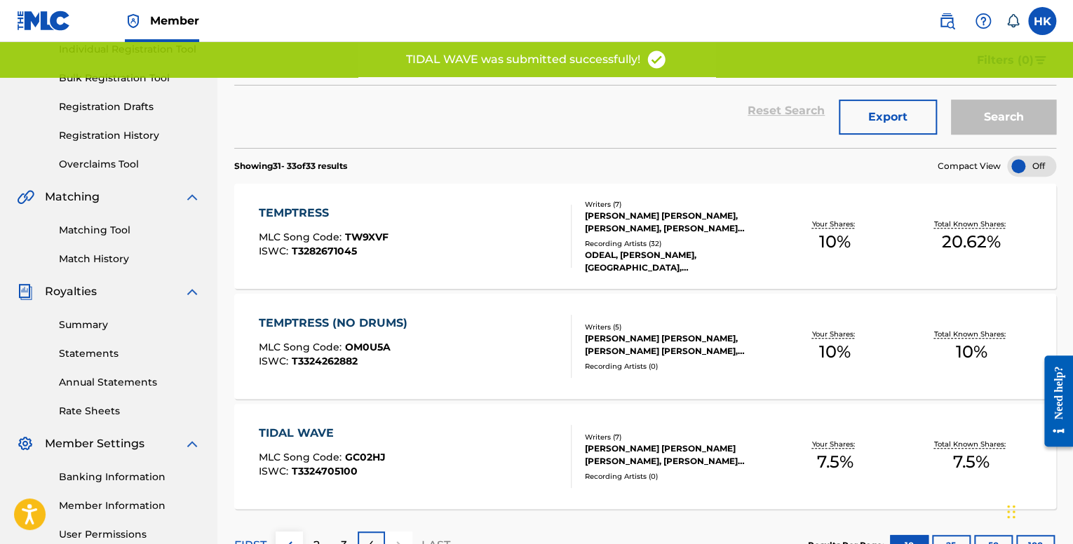
scroll to position [185, 0]
click at [401, 231] on div "TEMPTRESS MLC Song Code : TW9XVF ISWC : T3282671045" at bounding box center [415, 237] width 312 height 63
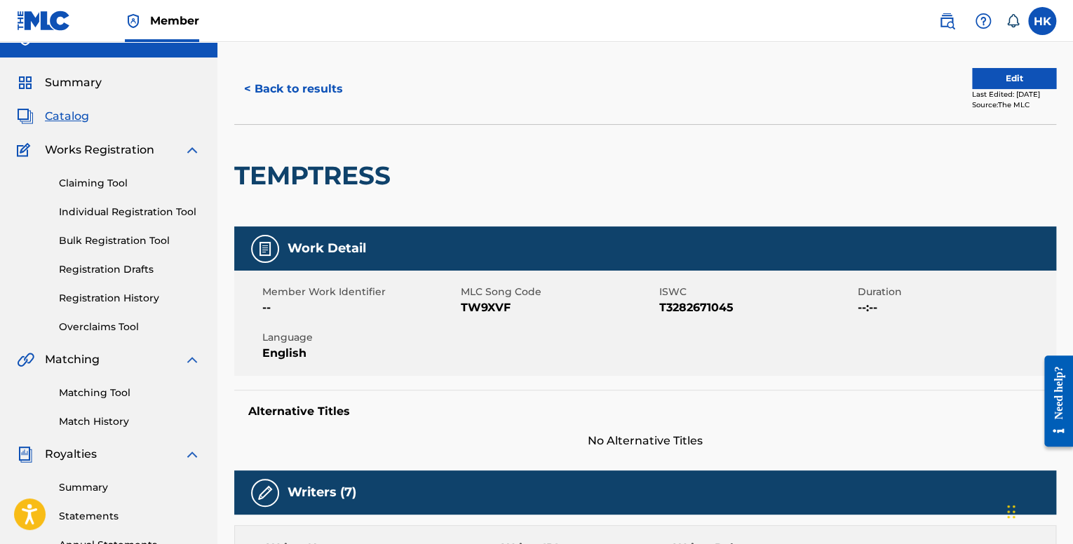
scroll to position [15, 0]
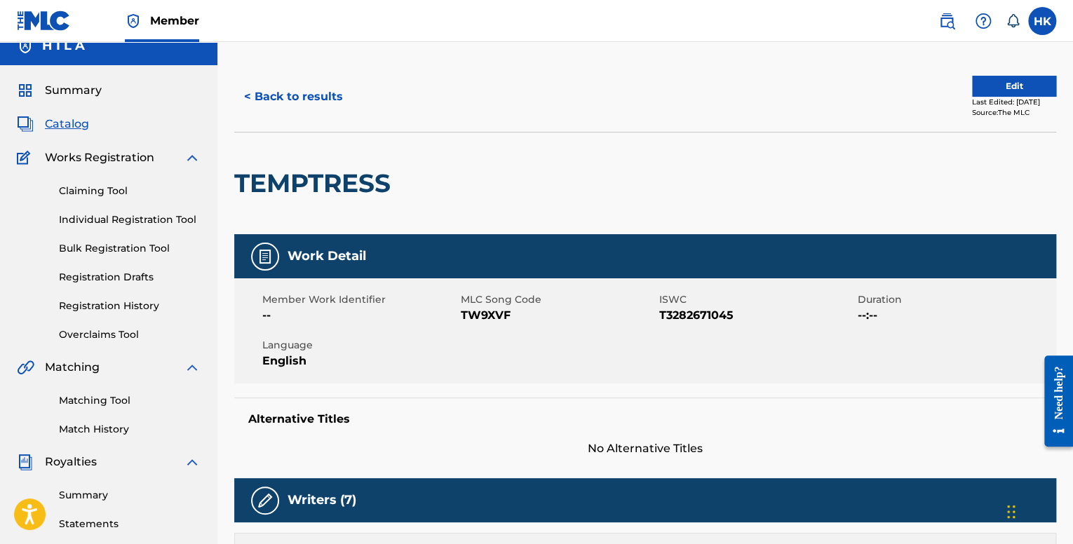
click at [83, 132] on span "Catalog" at bounding box center [67, 124] width 44 height 17
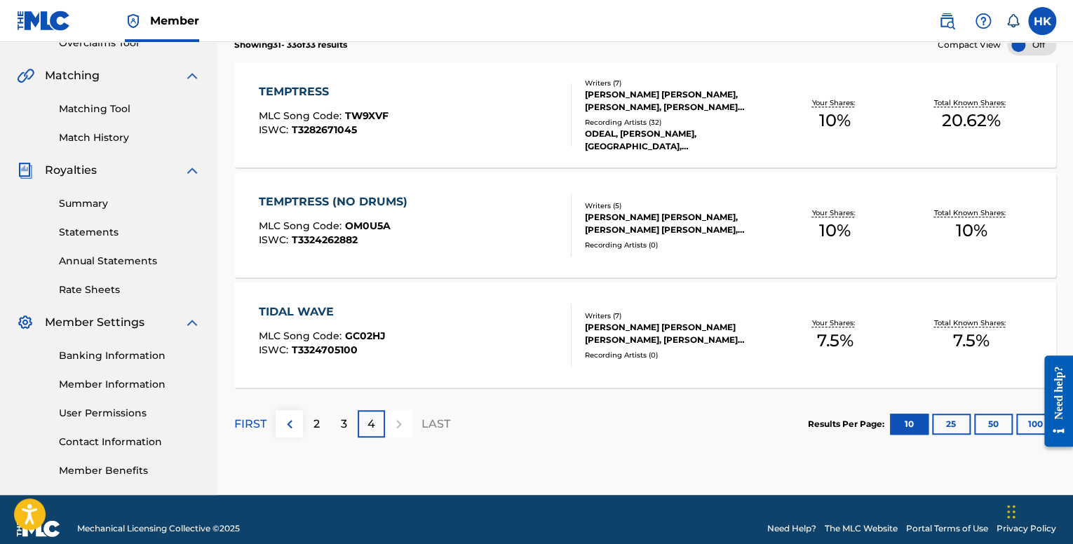
scroll to position [326, 0]
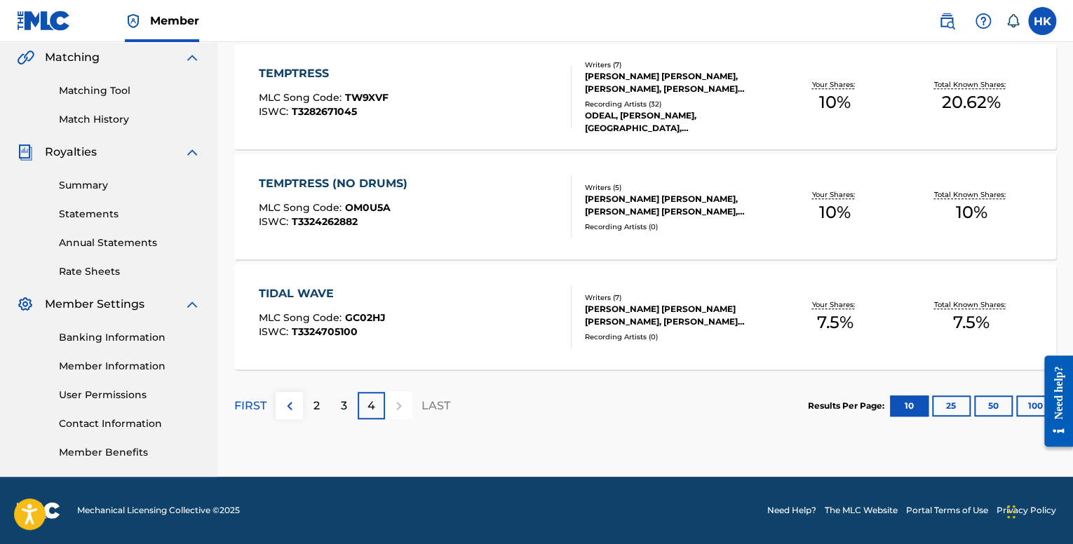
click at [347, 404] on p "3" at bounding box center [344, 406] width 6 height 17
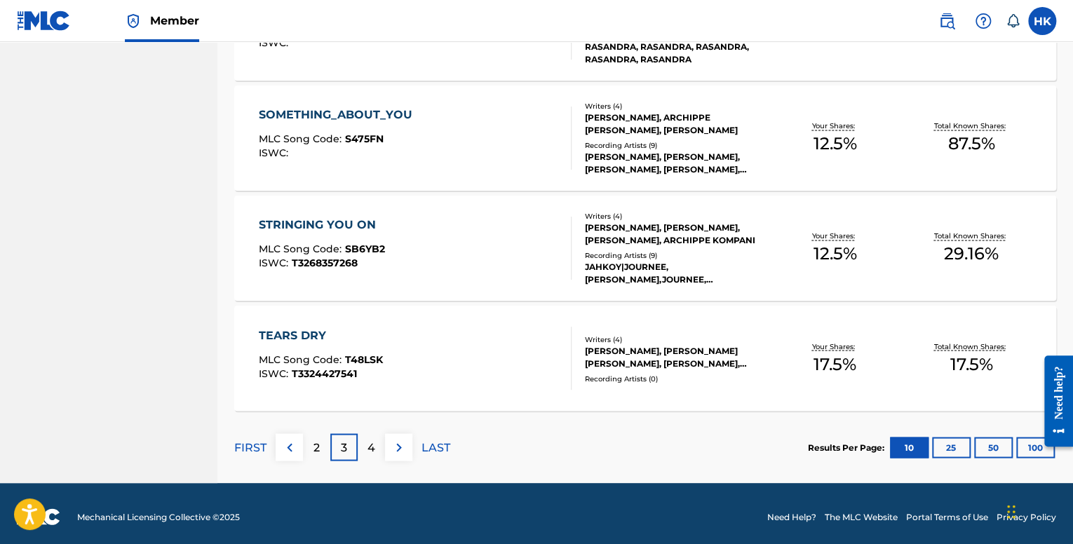
scroll to position [1061, 0]
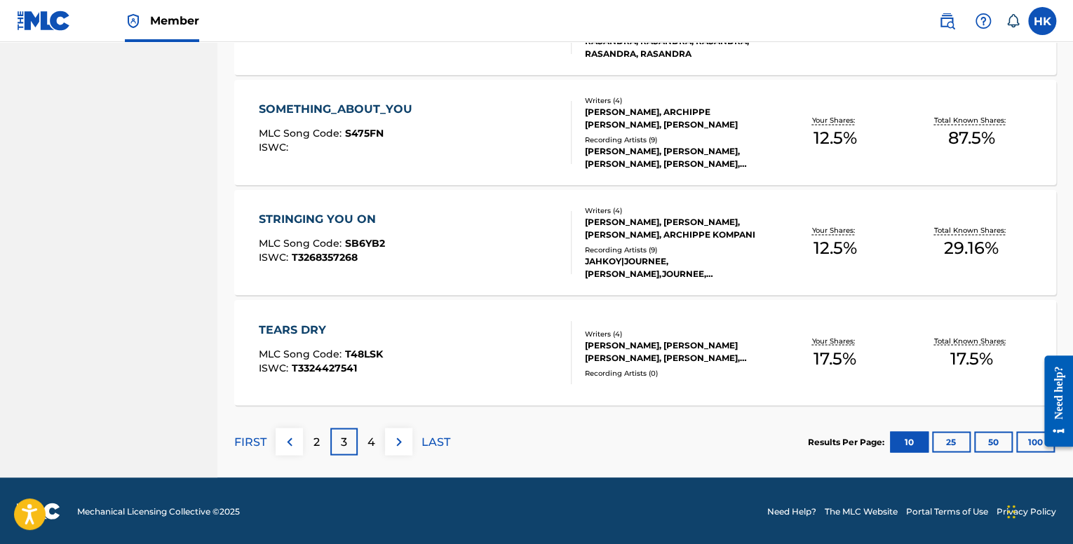
click at [471, 363] on div "TEARS DRY MLC Song Code : T48LSK ISWC : T3324427541" at bounding box center [415, 352] width 312 height 63
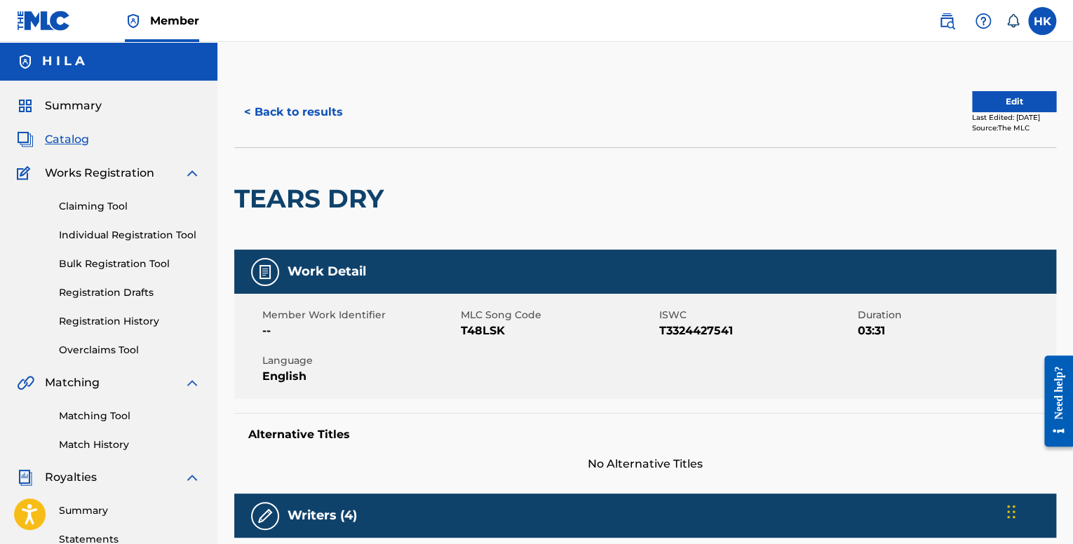
click at [989, 102] on button "Edit" at bounding box center [1014, 101] width 84 height 21
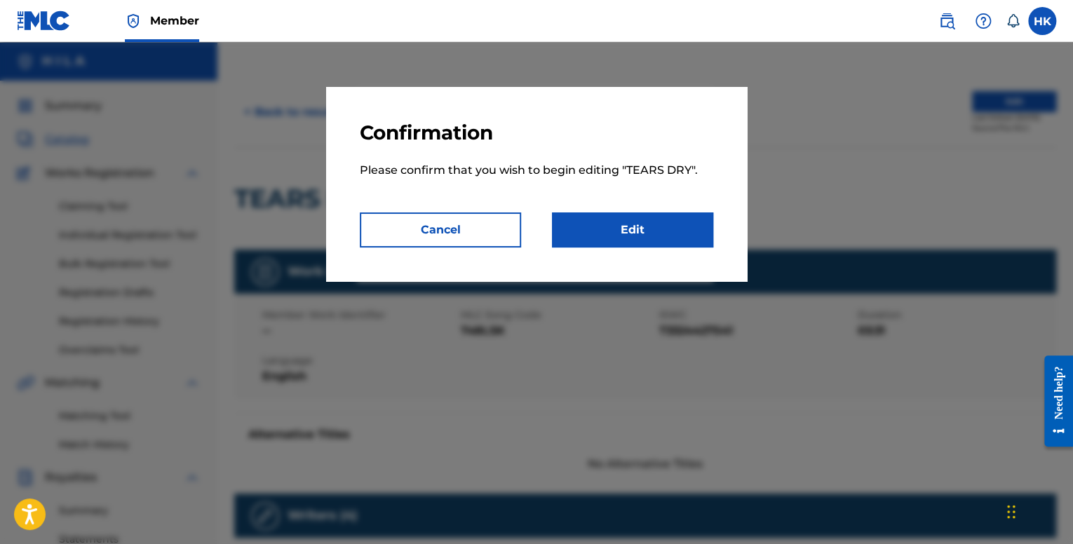
click at [644, 232] on link "Edit" at bounding box center [632, 230] width 161 height 35
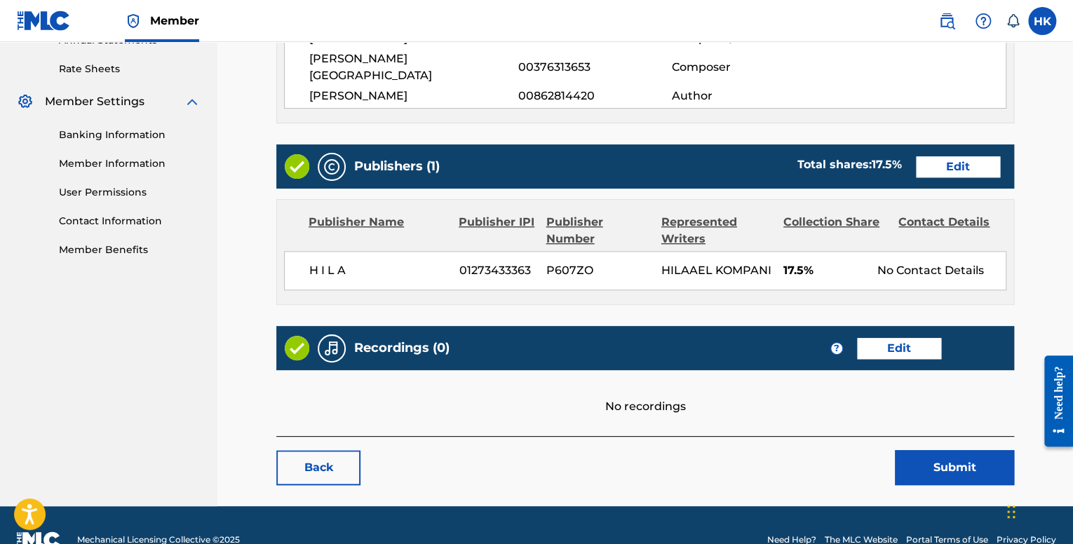
scroll to position [540, 0]
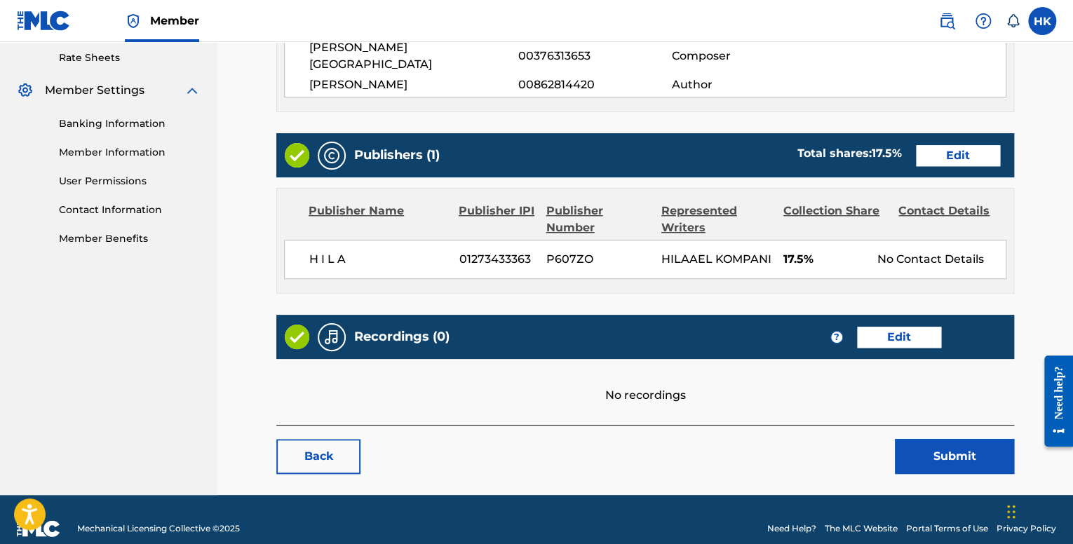
click at [916, 327] on link "Edit" at bounding box center [899, 337] width 84 height 21
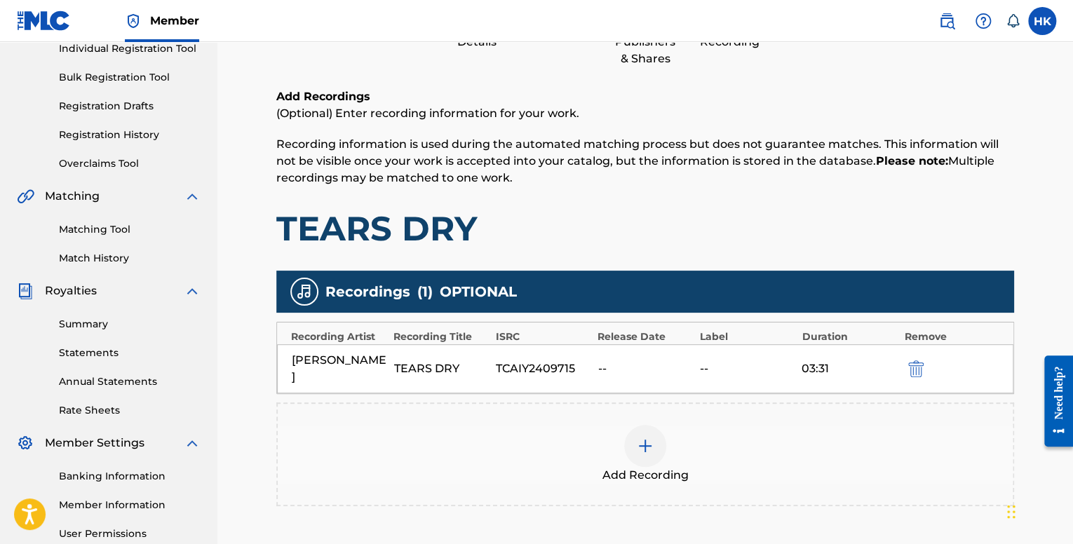
scroll to position [326, 0]
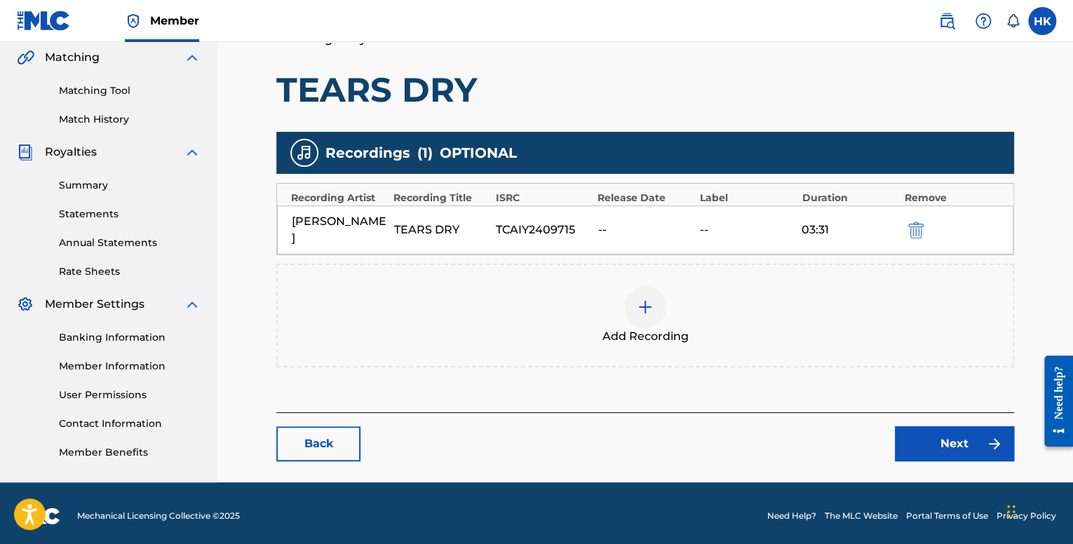
click at [918, 427] on link "Next" at bounding box center [954, 444] width 119 height 35
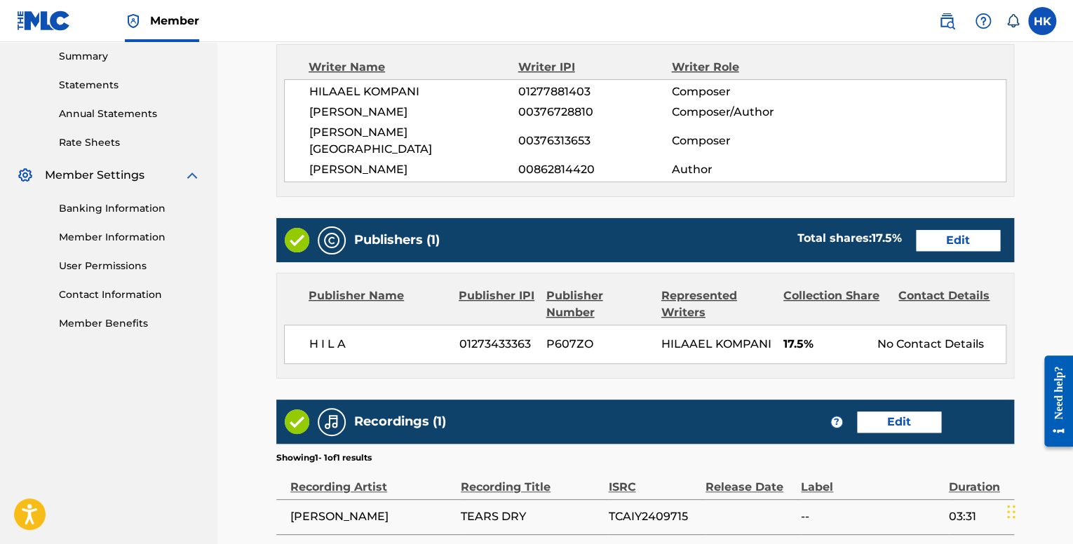
scroll to position [585, 0]
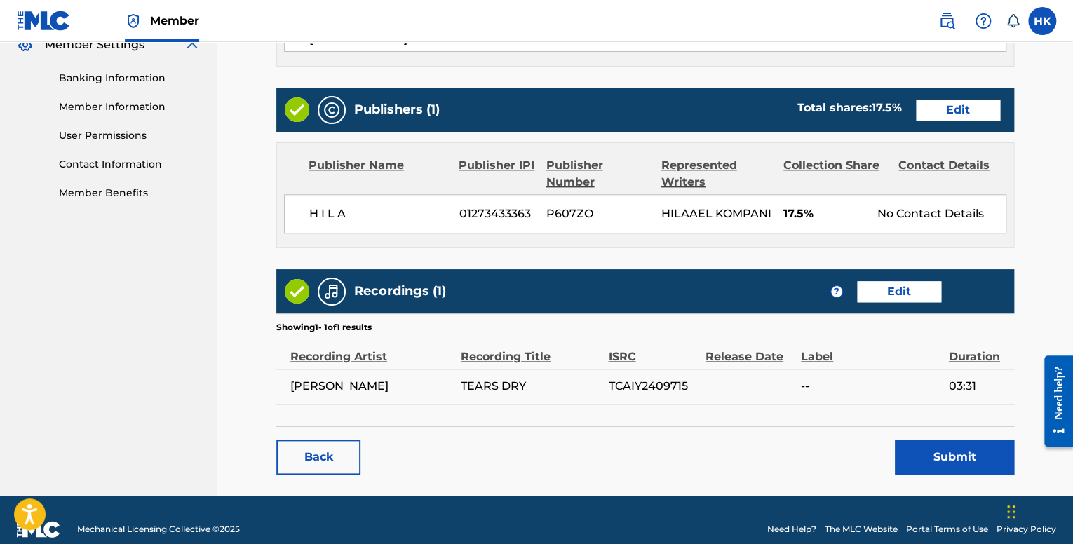
click at [968, 440] on button "Submit" at bounding box center [954, 457] width 119 height 35
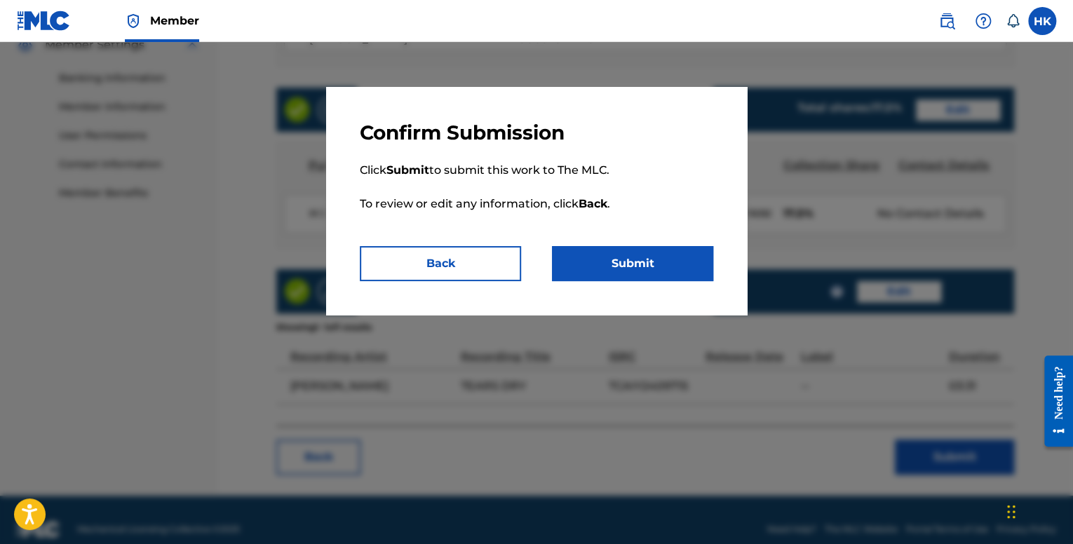
drag, startPoint x: 641, startPoint y: 239, endPoint x: 642, endPoint y: 256, distance: 17.6
click at [641, 244] on p "Click Submit to submit this work to The MLC. To review or edit any information,…" at bounding box center [537, 195] width 354 height 101
click at [642, 257] on button "Submit" at bounding box center [632, 263] width 161 height 35
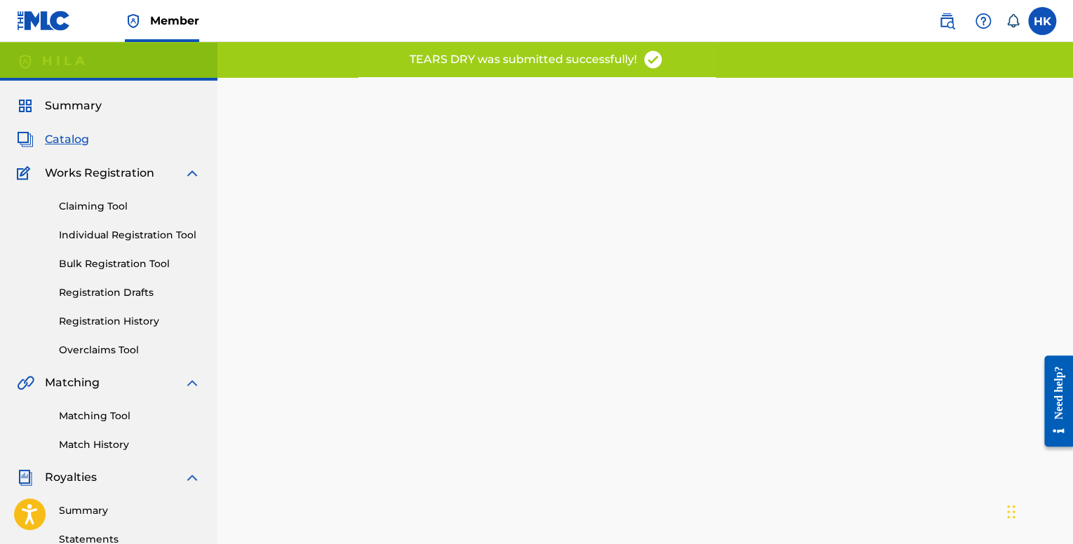
click at [75, 138] on span "Catalog" at bounding box center [67, 139] width 44 height 17
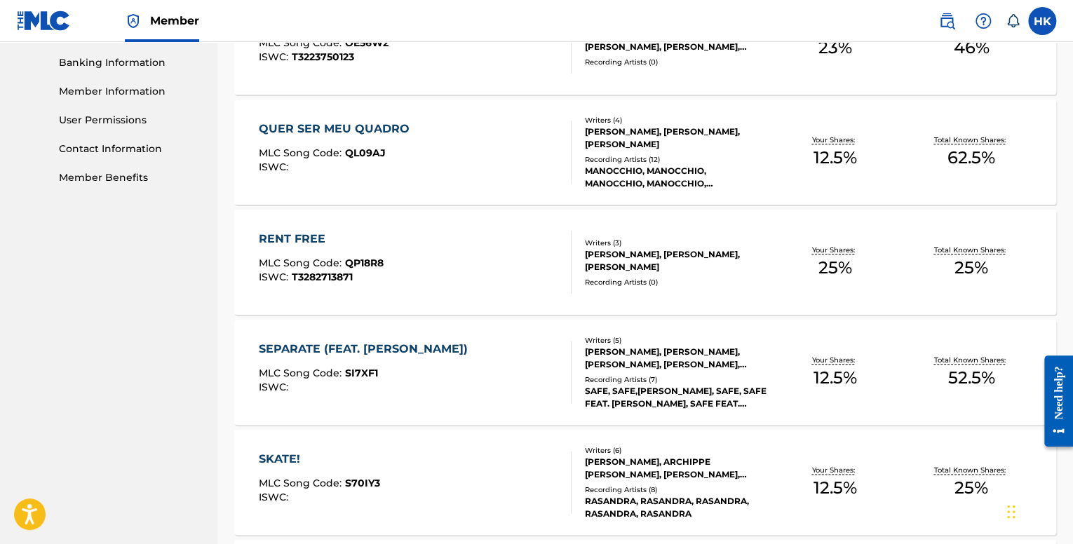
scroll to position [570, 0]
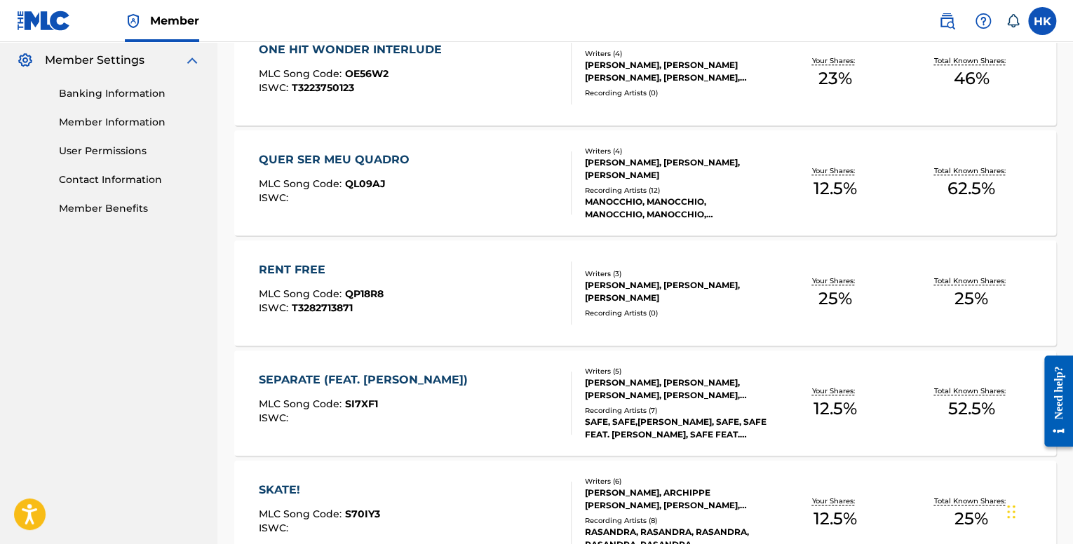
click at [490, 302] on div "RENT FREE MLC Song Code : QP18R8 ISWC : T3282713871" at bounding box center [415, 293] width 312 height 63
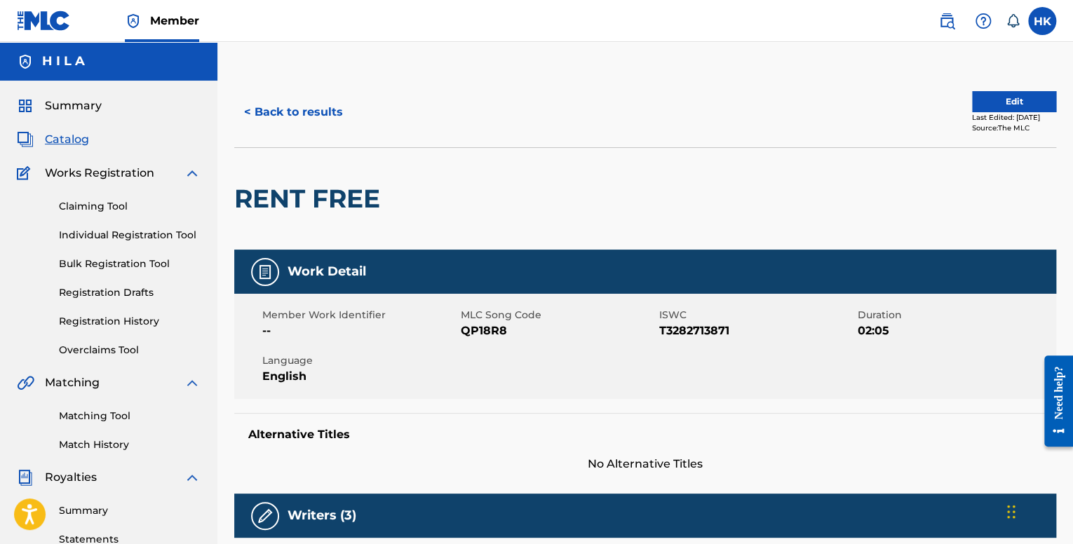
click at [1029, 108] on button "Edit" at bounding box center [1014, 101] width 84 height 21
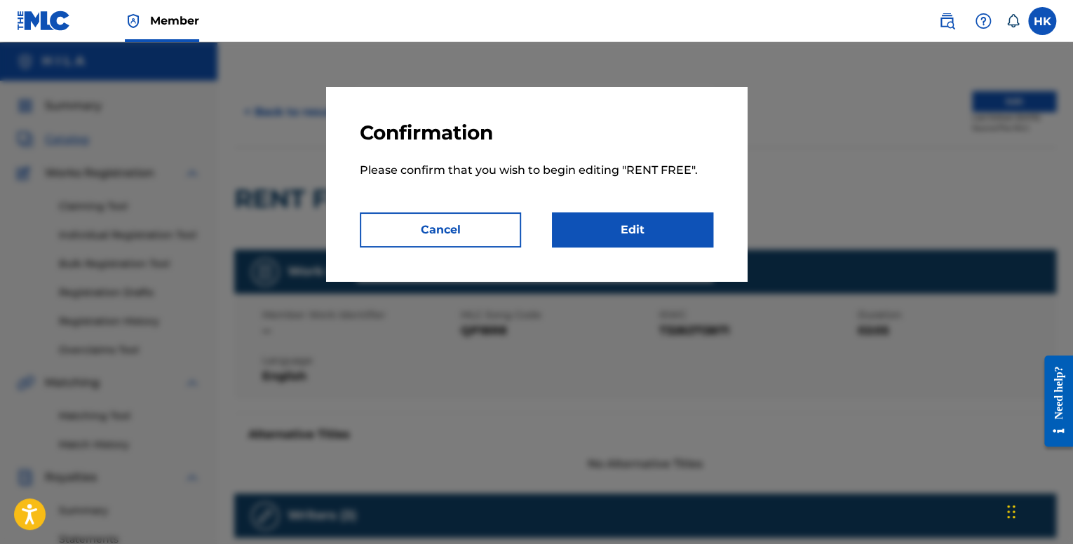
click at [613, 242] on link "Edit" at bounding box center [632, 230] width 161 height 35
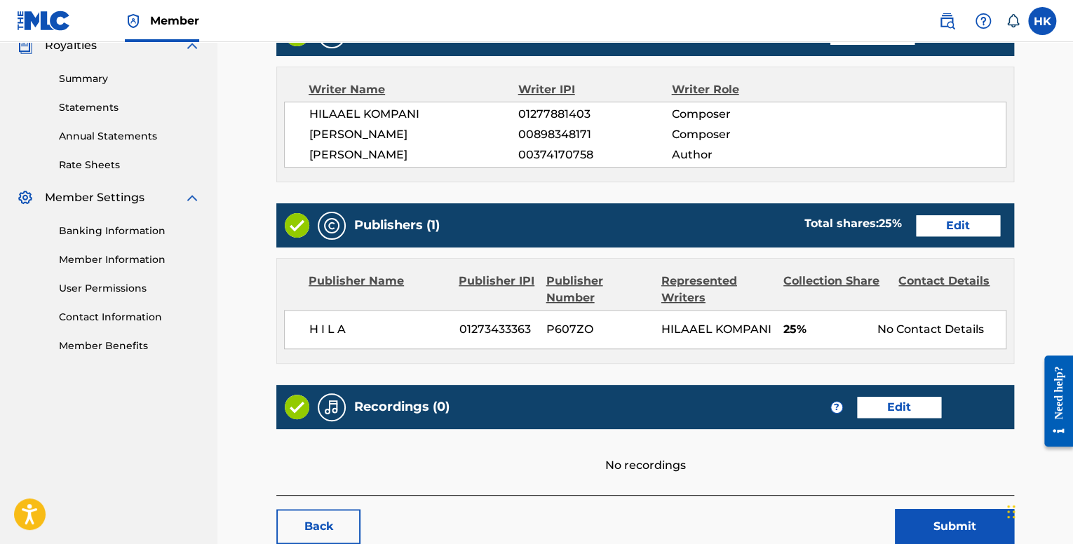
scroll to position [519, 0]
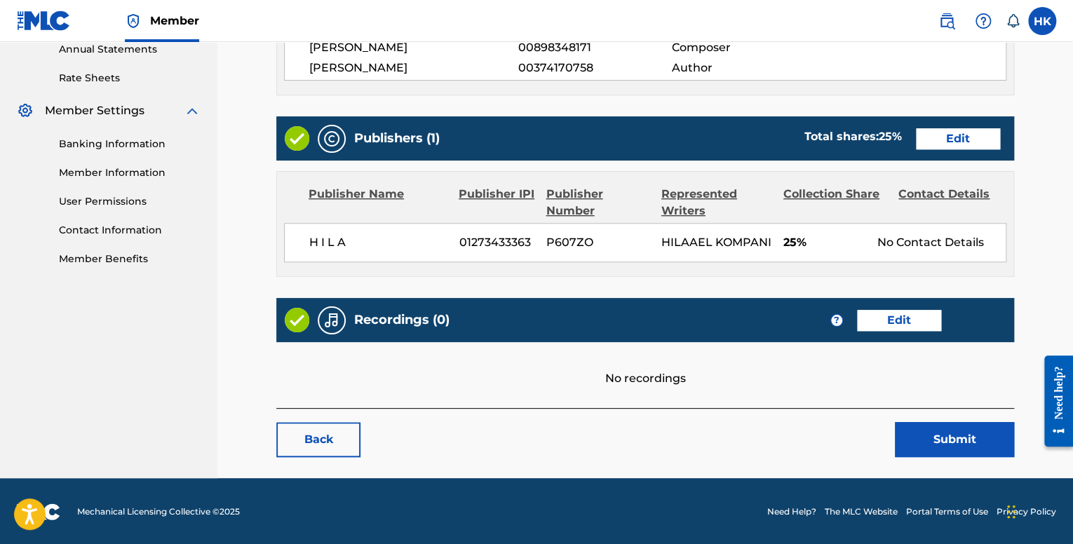
click at [916, 321] on link "Edit" at bounding box center [899, 320] width 84 height 21
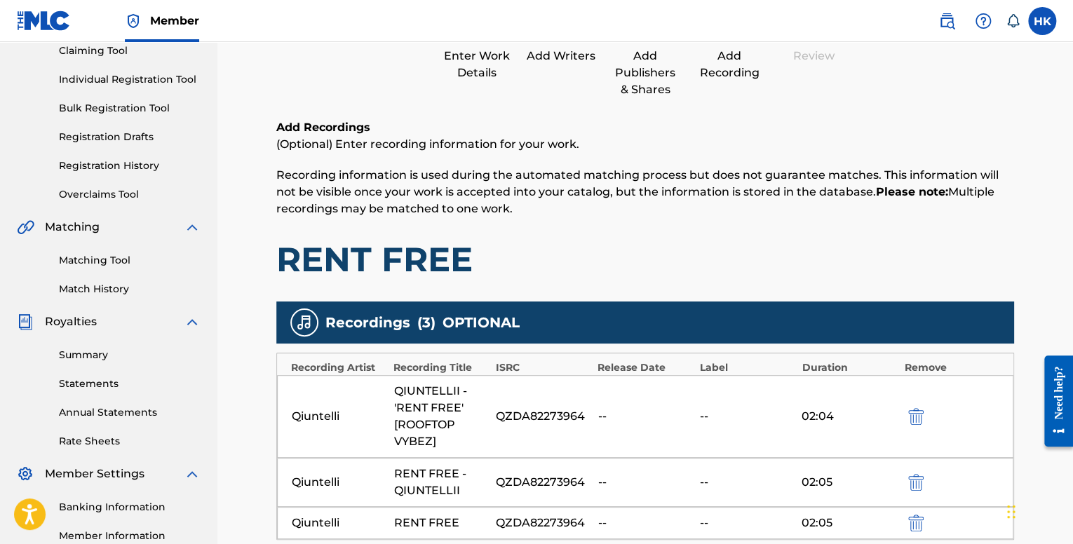
scroll to position [444, 0]
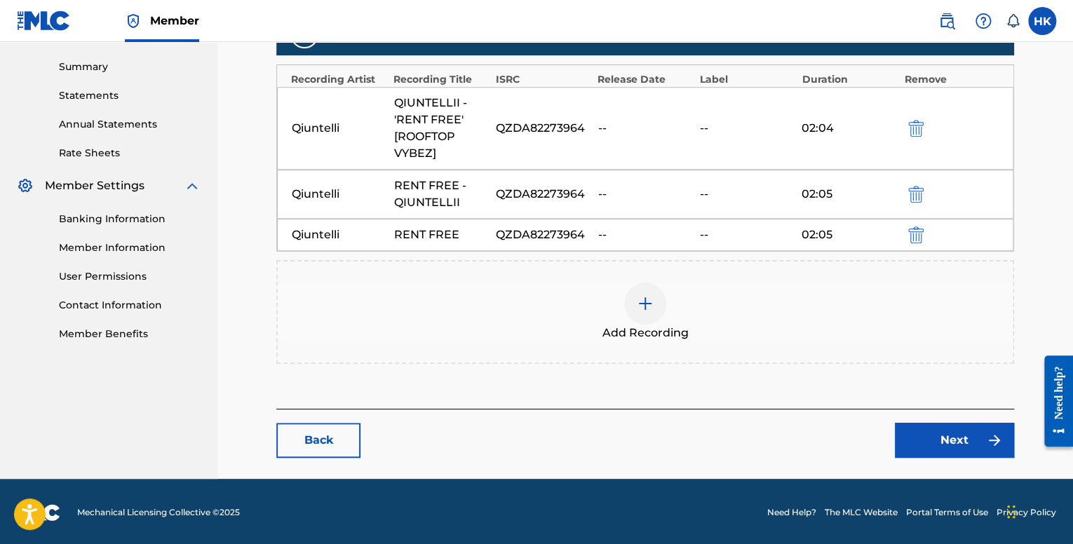
click at [927, 437] on link "Next" at bounding box center [954, 440] width 119 height 35
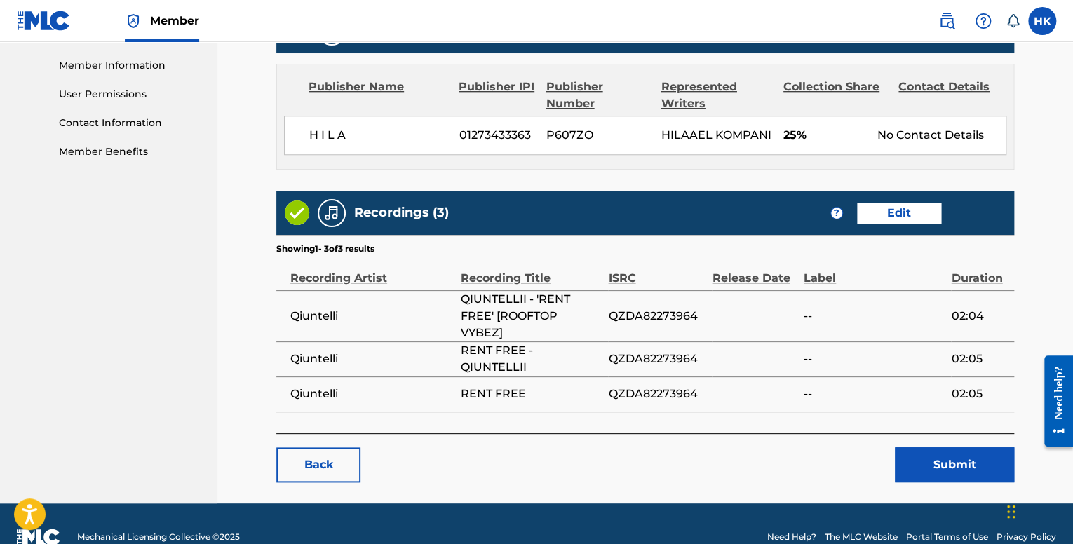
scroll to position [651, 0]
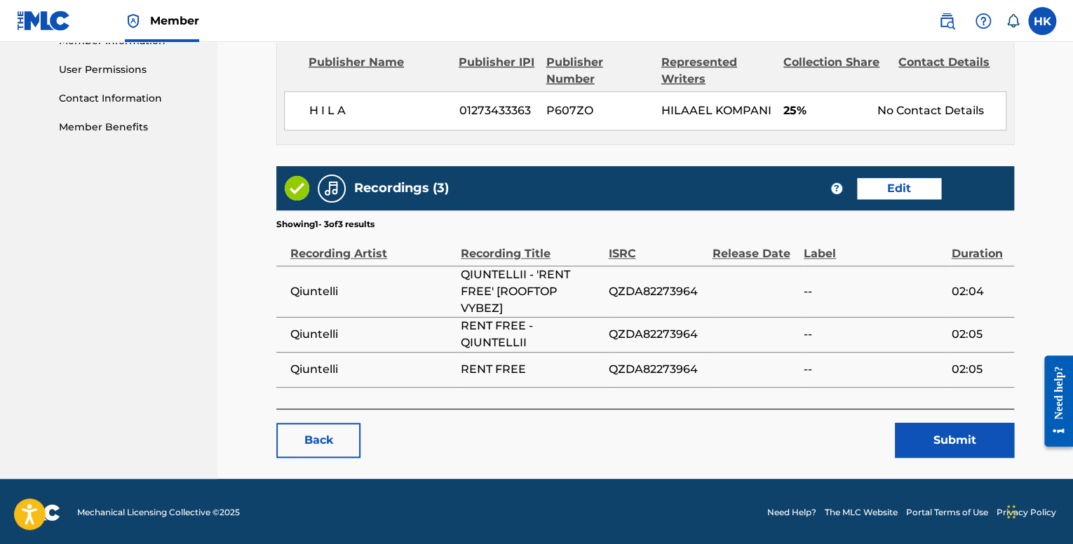
click at [917, 435] on button "Submit" at bounding box center [954, 440] width 119 height 35
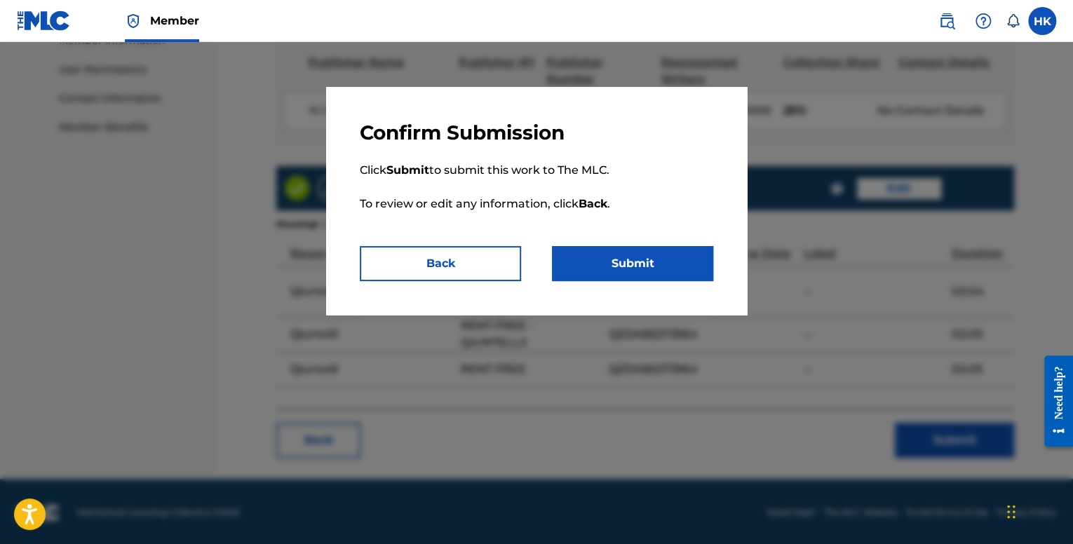
click at [597, 260] on button "Submit" at bounding box center [632, 263] width 161 height 35
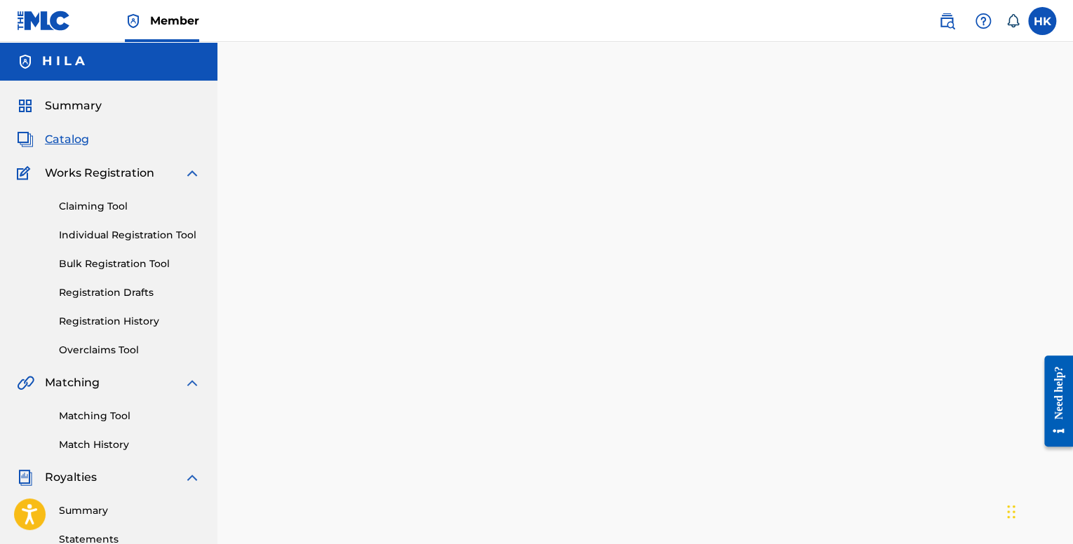
click at [69, 143] on span "Catalog" at bounding box center [67, 139] width 44 height 17
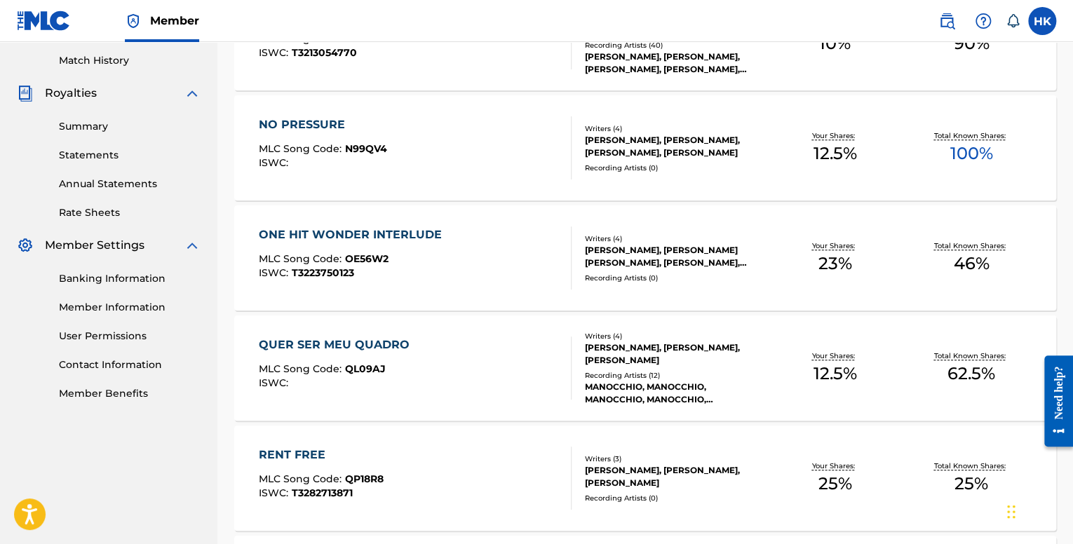
scroll to position [359, 0]
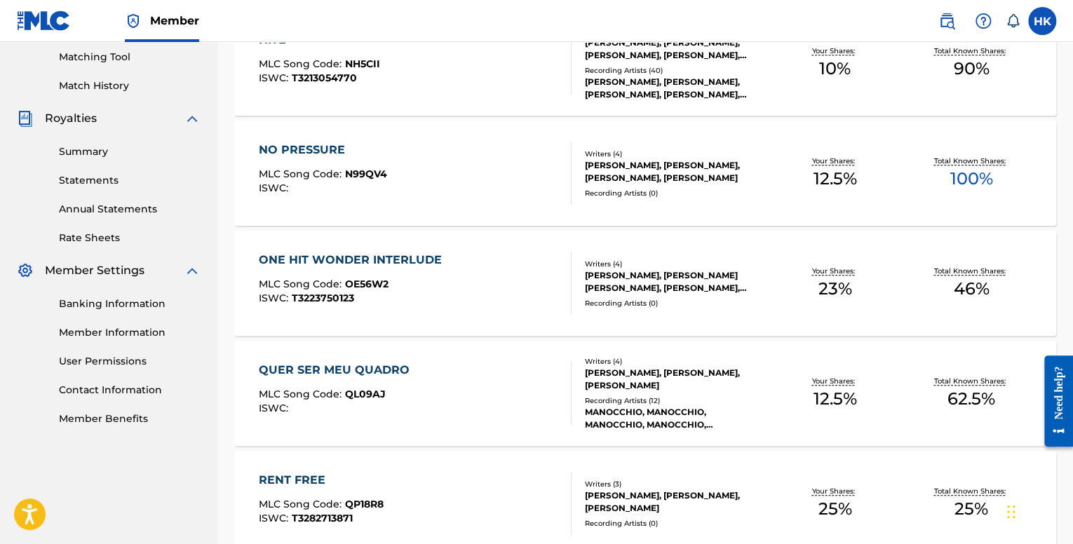
click at [443, 300] on div "ISWC : T3223750123" at bounding box center [354, 298] width 190 height 11
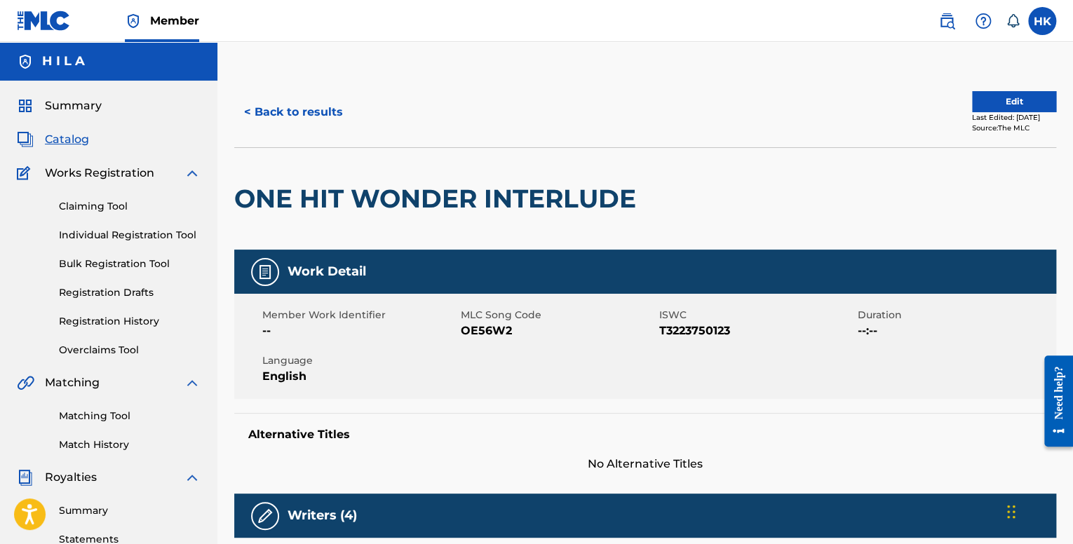
click at [984, 95] on button "Edit" at bounding box center [1014, 101] width 84 height 21
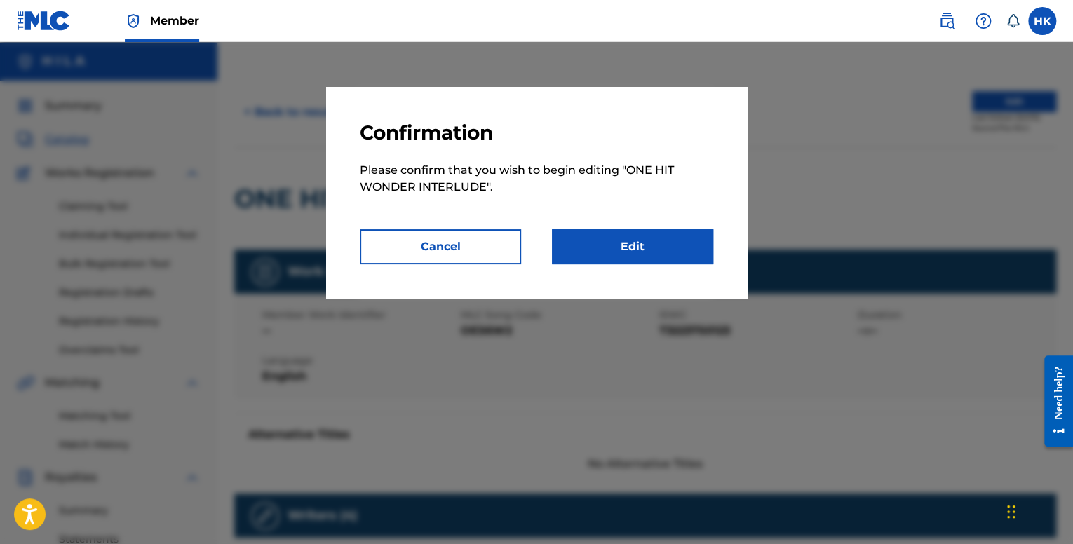
click at [624, 245] on link "Edit" at bounding box center [632, 246] width 161 height 35
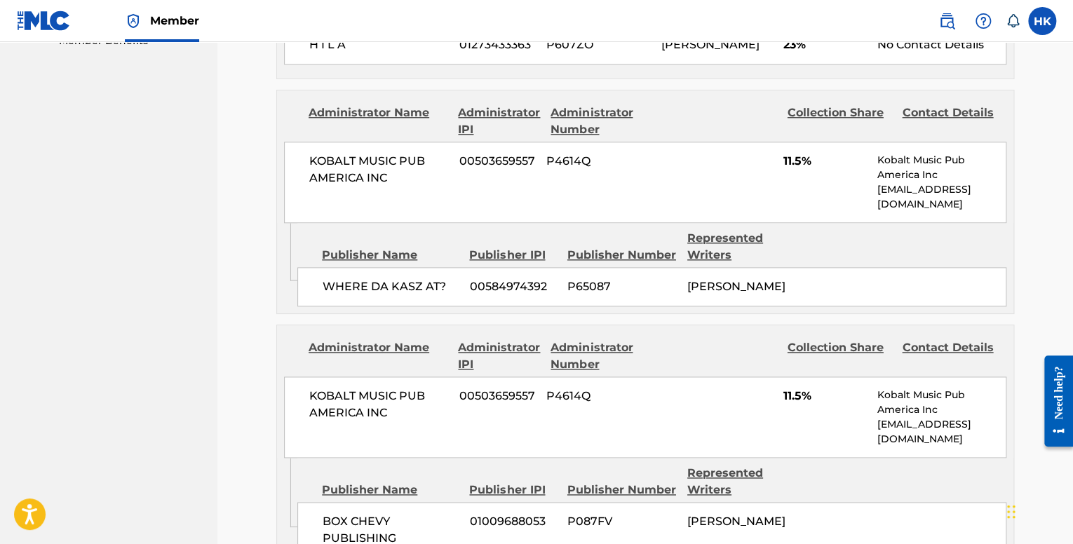
scroll to position [1041, 0]
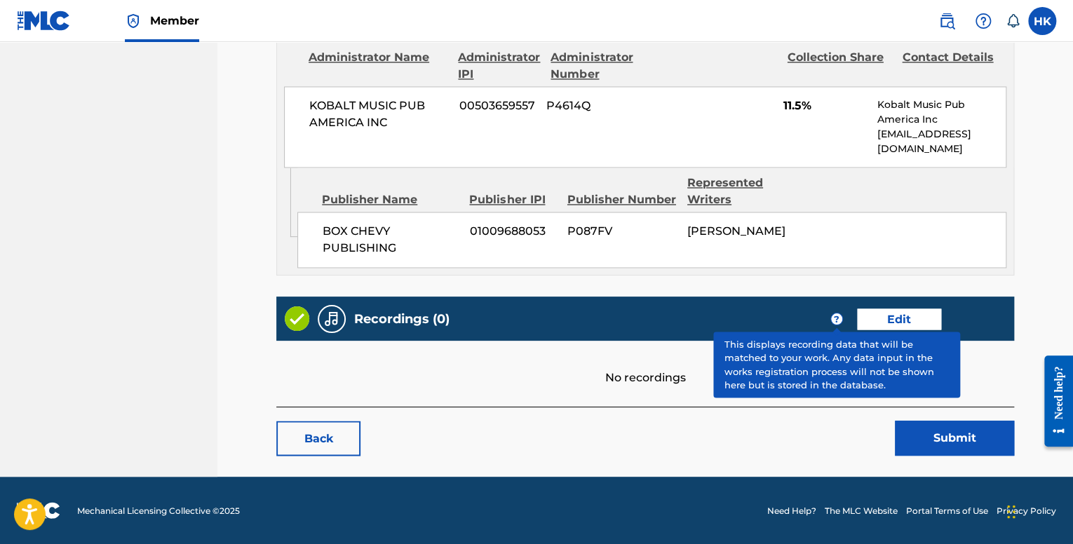
click at [889, 312] on link "Edit" at bounding box center [899, 319] width 84 height 21
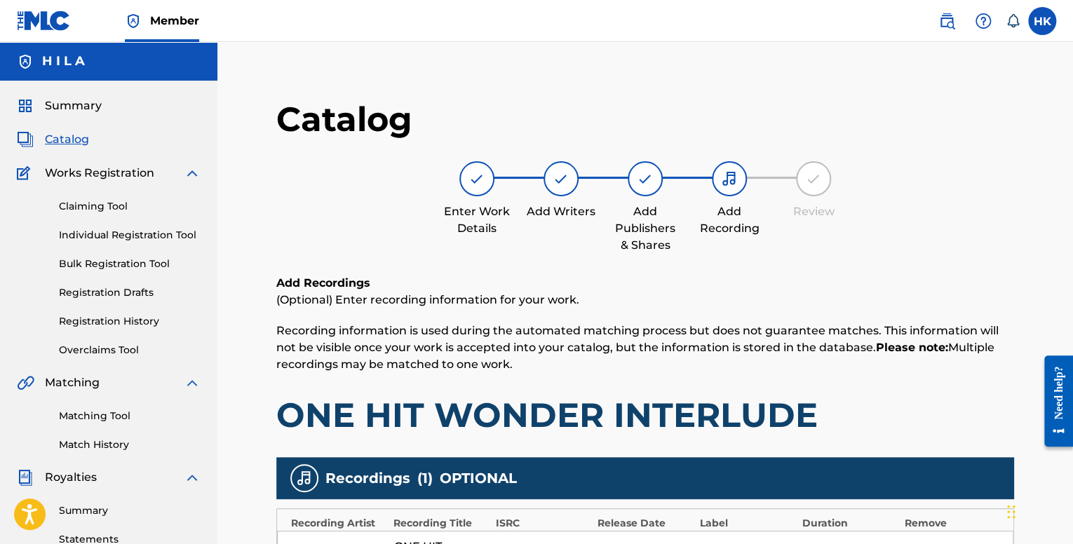
scroll to position [347, 0]
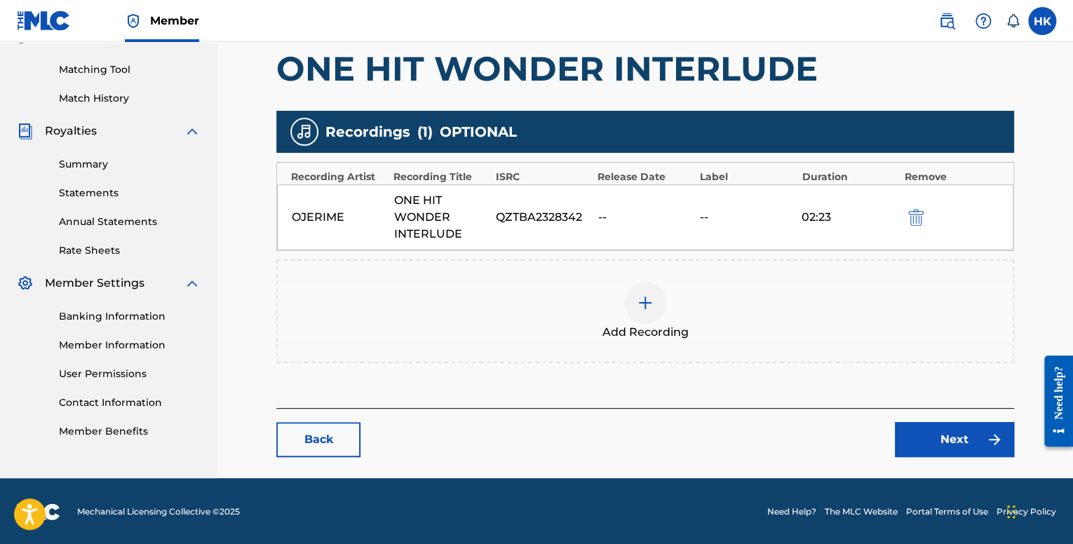
click at [613, 225] on div "OJERIME ONE HIT WONDER INTERLUDE QZTBA2328342 -- -- 02:23" at bounding box center [645, 218] width 737 height 66
click at [550, 215] on div "QZTBA2328342" at bounding box center [543, 217] width 95 height 17
drag, startPoint x: 479, startPoint y: 224, endPoint x: 450, endPoint y: 221, distance: 28.9
click at [471, 224] on div "ONE HIT WONDER INTERLUDE" at bounding box center [441, 217] width 95 height 51
click at [668, 302] on div "Add Recording" at bounding box center [645, 311] width 735 height 59
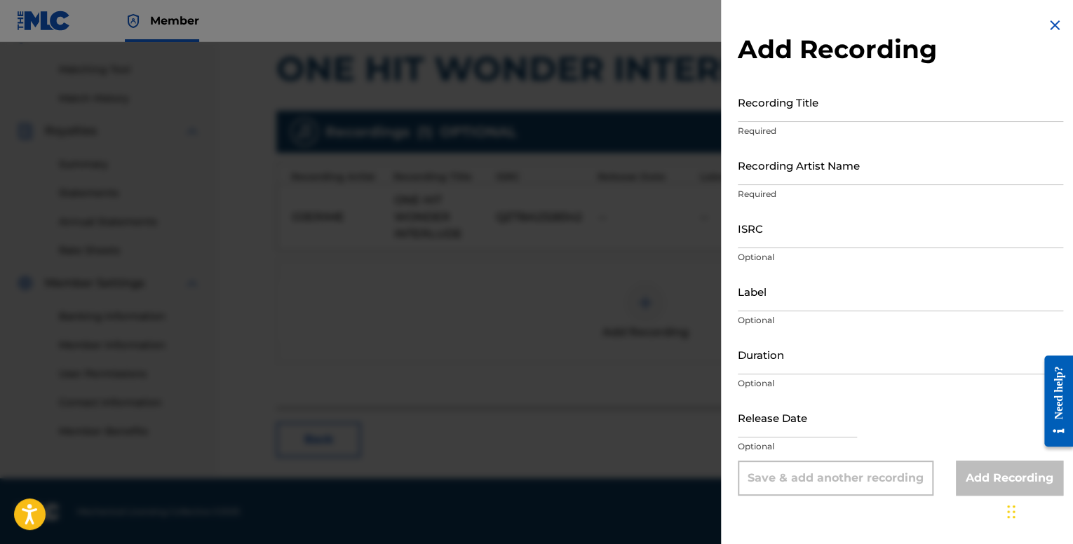
click at [832, 118] on input "Recording Title" at bounding box center [901, 102] width 326 height 40
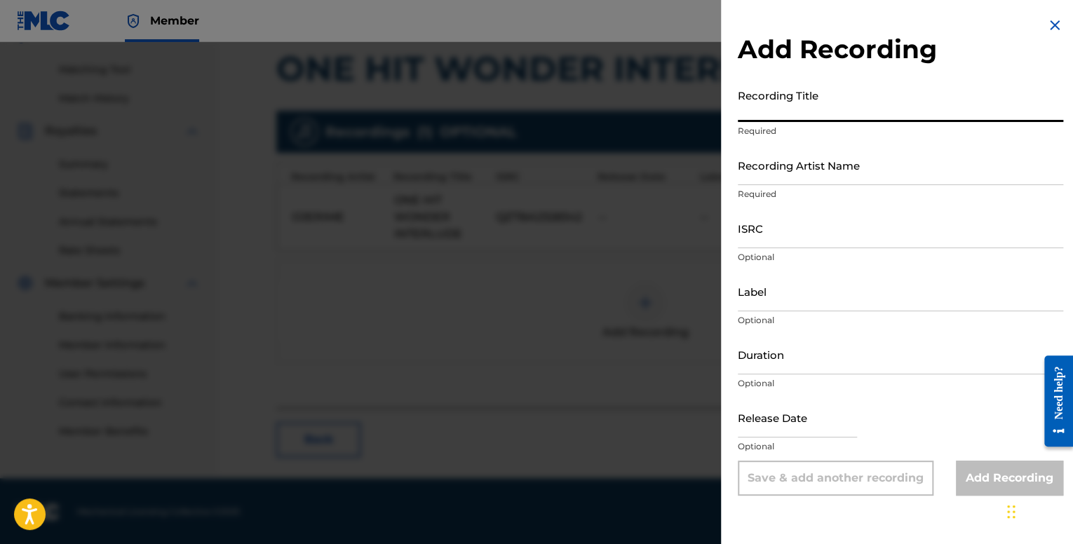
paste input "One Hit Wonder (Interlude)"
type input "One Hit Wonder (Interlude)"
click at [790, 178] on input "Recording Artist Name" at bounding box center [901, 165] width 326 height 40
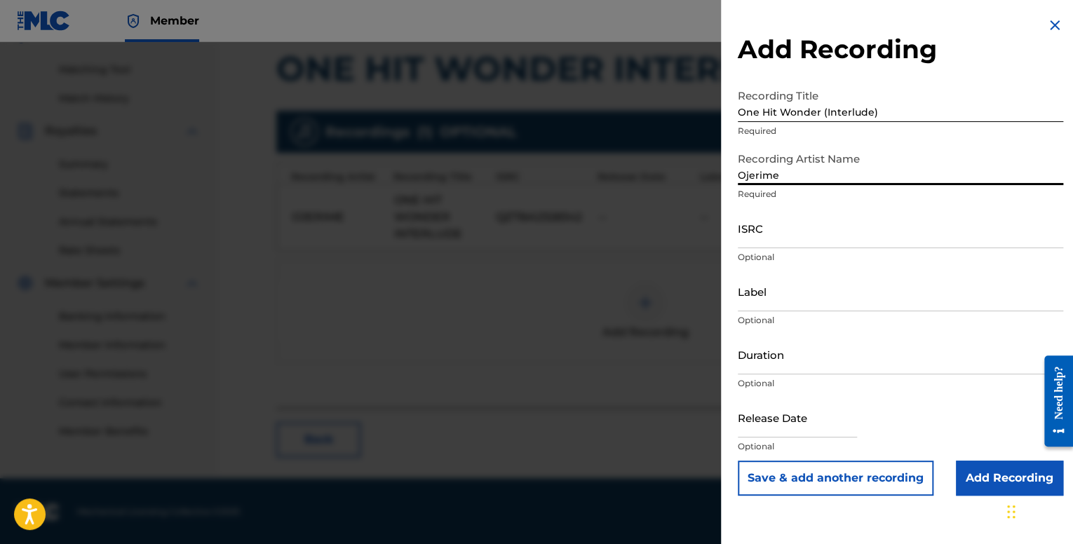
type input "Ojerime"
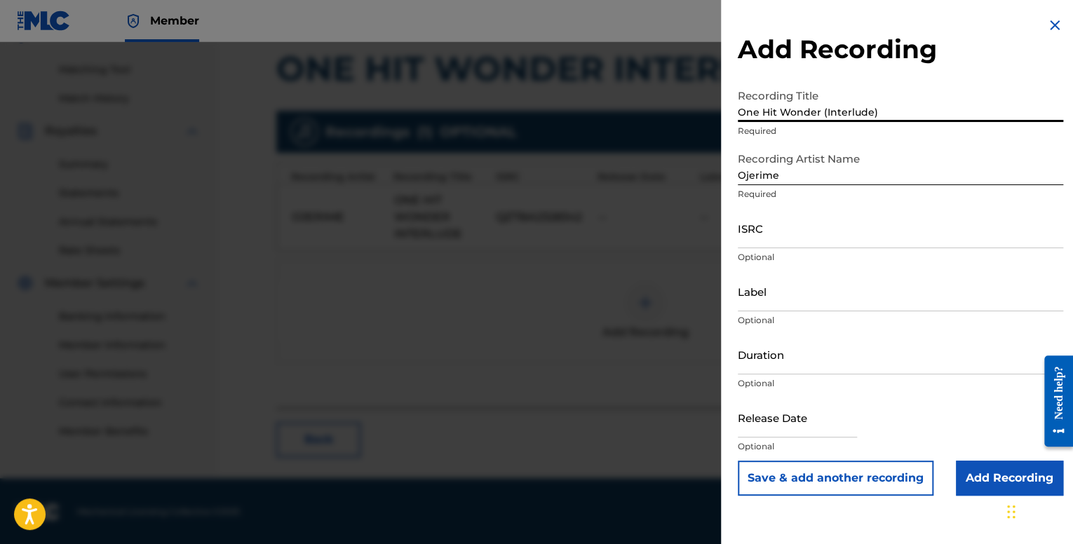
drag, startPoint x: 887, startPoint y: 112, endPoint x: 691, endPoint y: 100, distance: 196.1
click at [691, 100] on div "Add Recording Recording Title One Hit Wonder (Interlude) Required Recording Art…" at bounding box center [536, 293] width 1073 height 502
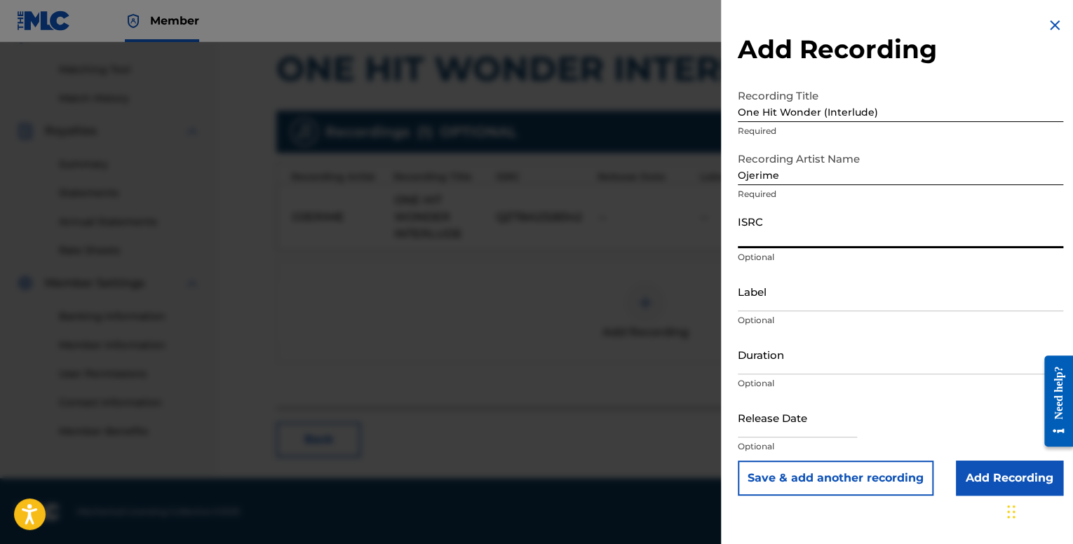
click at [803, 240] on input "ISRC" at bounding box center [901, 228] width 326 height 40
paste input "QZTBA2328342"
type input "QZTBA2328342"
click at [793, 422] on input "text" at bounding box center [797, 418] width 119 height 40
select select "8"
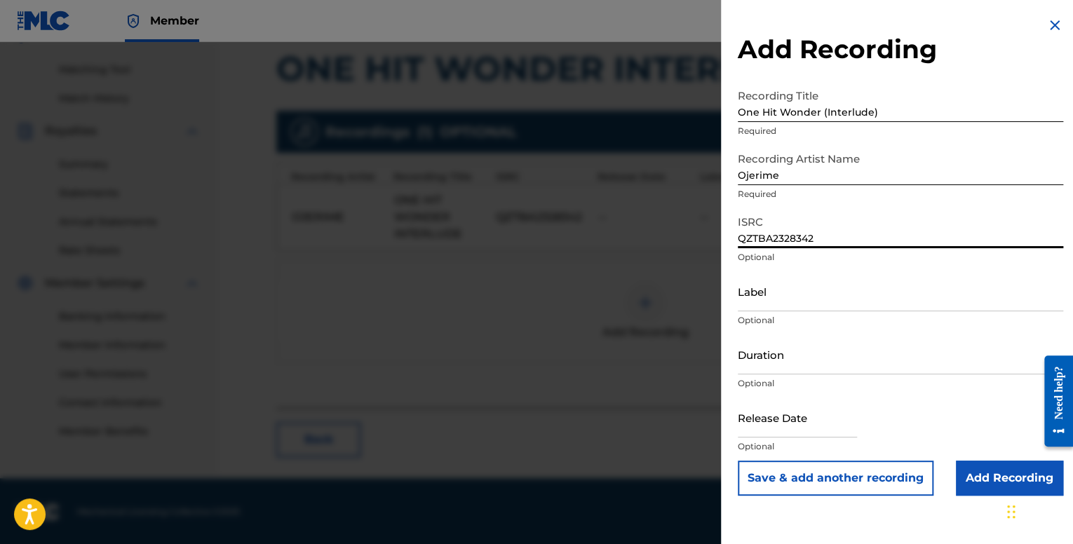
select select "2025"
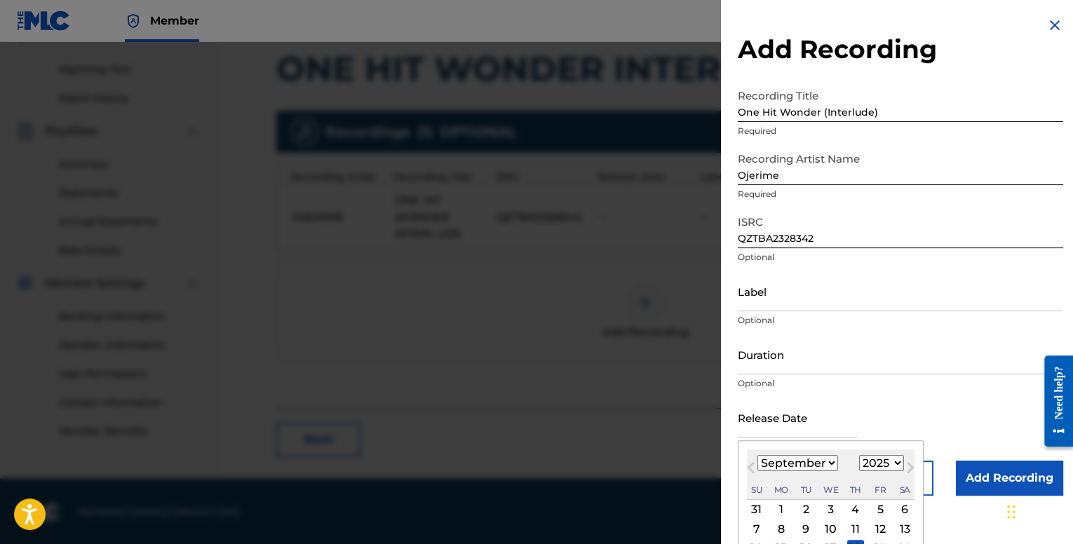
drag, startPoint x: 818, startPoint y: 464, endPoint x: 814, endPoint y: 456, distance: 8.8
click at [817, 464] on select "January February March April May June July August September October November De…" at bounding box center [798, 463] width 81 height 16
select select "9"
click at [758, 455] on select "January February March April May June July August September October November De…" at bounding box center [798, 463] width 81 height 16
click at [885, 461] on select "1900 1901 1902 1903 1904 1905 1906 1907 1908 1909 1910 1911 1912 1913 1914 1915…" at bounding box center [881, 463] width 45 height 16
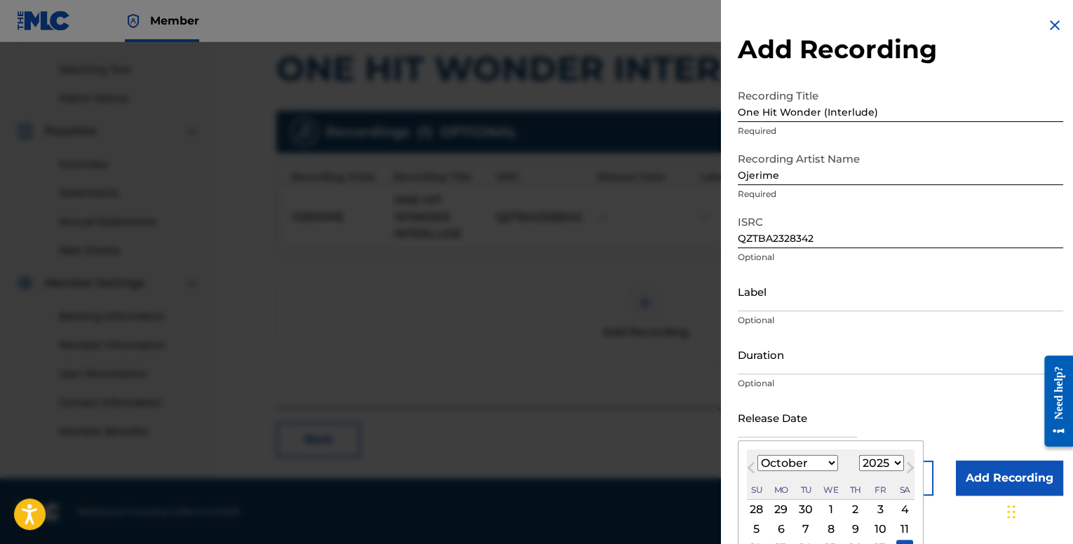
select select "2023"
click at [859, 455] on select "1900 1901 1902 1903 1904 1905 1906 1907 1908 1909 1910 1911 1912 1913 1914 1915…" at bounding box center [881, 463] width 45 height 16
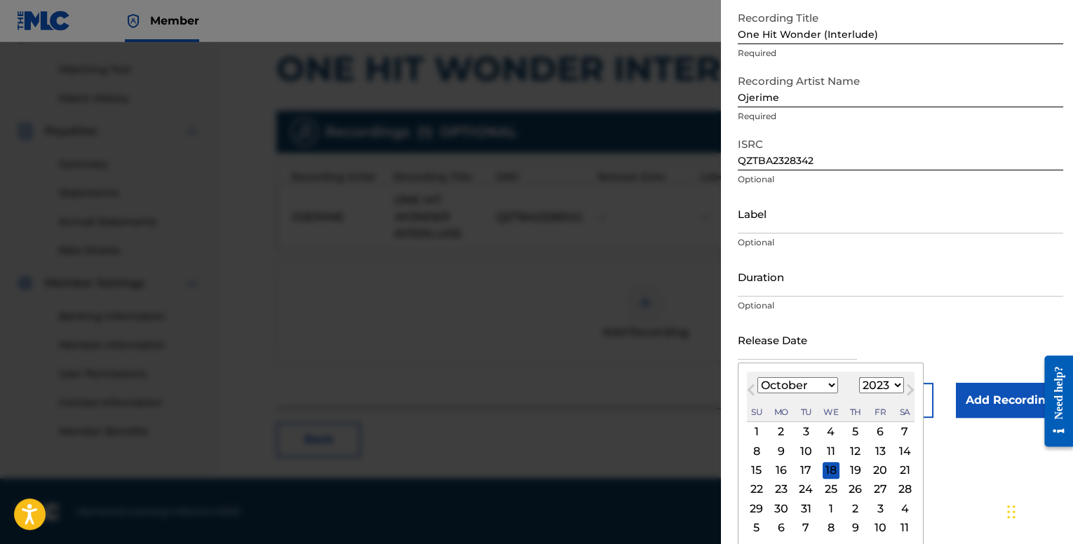
scroll to position [79, 0]
click at [858, 485] on div "26" at bounding box center [856, 488] width 17 height 17
type input "[DATE]"
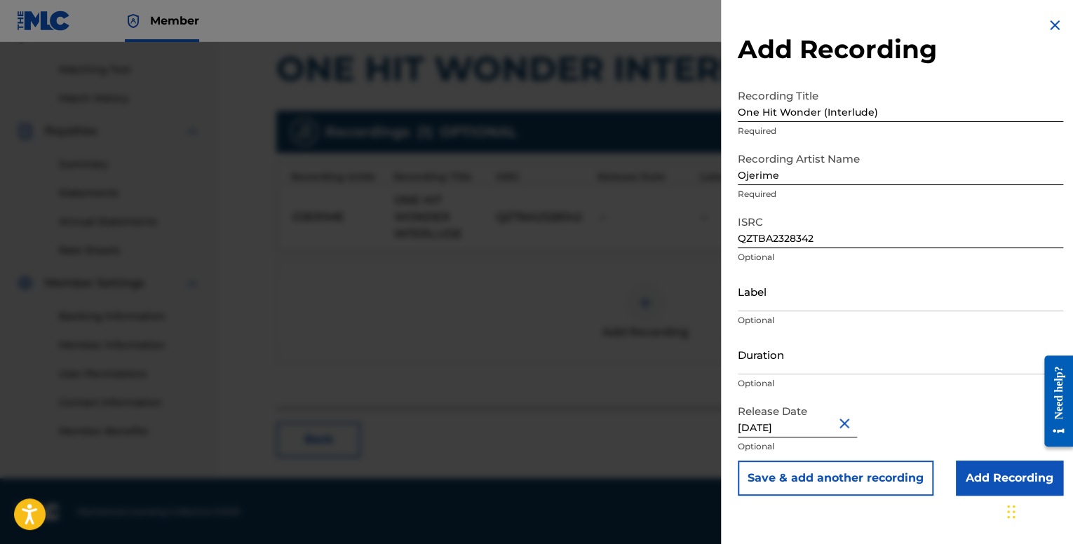
scroll to position [0, 0]
click at [791, 360] on input "Duration" at bounding box center [901, 355] width 326 height 40
type input "02:24"
click at [1003, 475] on input "Add Recording" at bounding box center [1009, 478] width 107 height 35
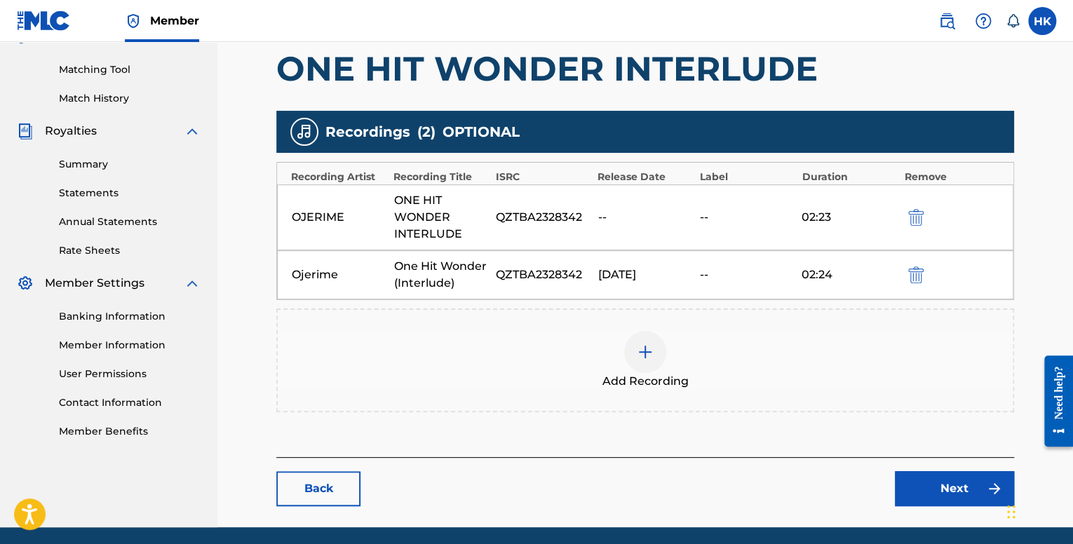
click at [928, 491] on link "Next" at bounding box center [954, 488] width 119 height 35
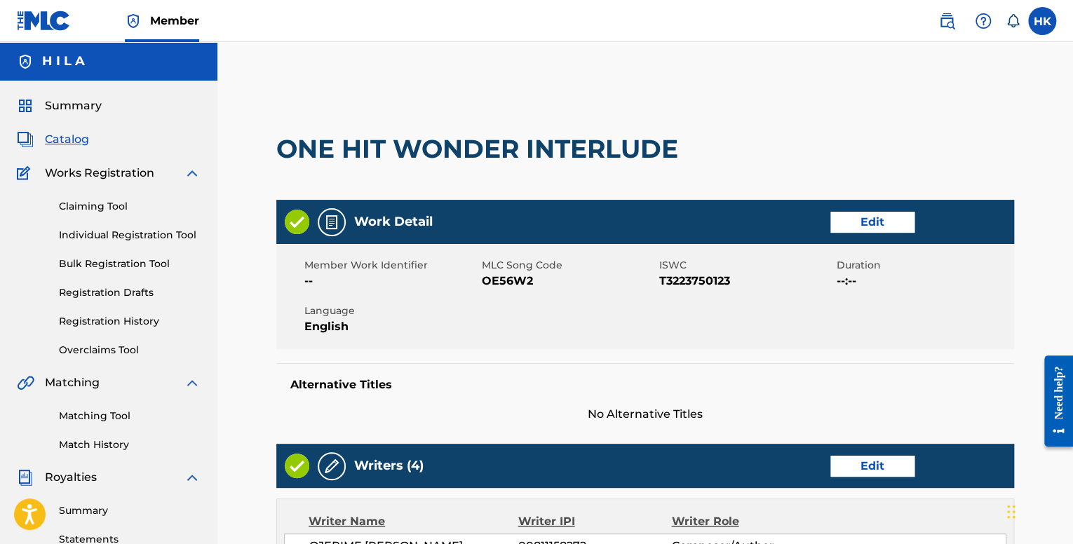
click at [868, 231] on link "Edit" at bounding box center [873, 222] width 84 height 21
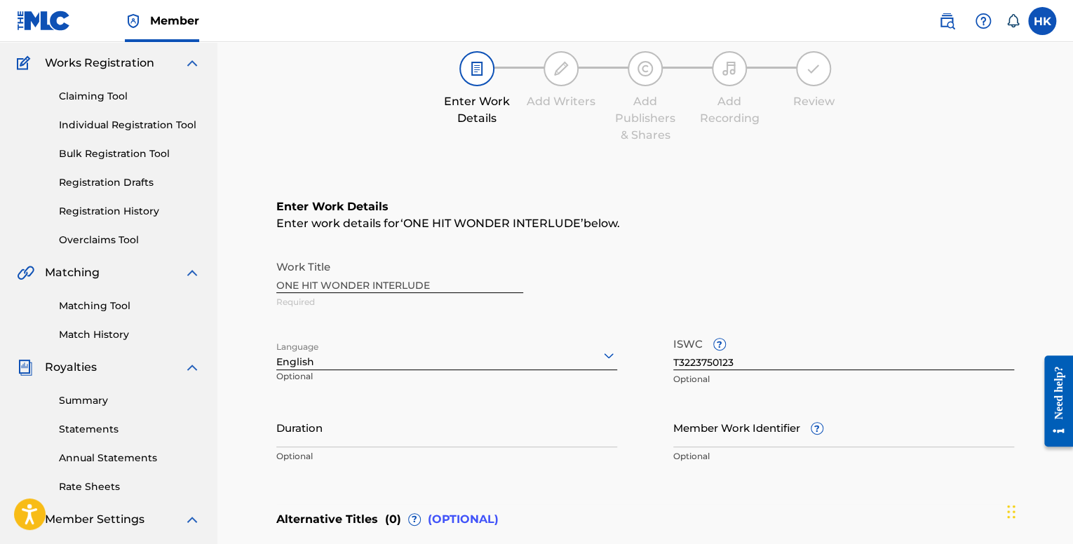
scroll to position [281, 0]
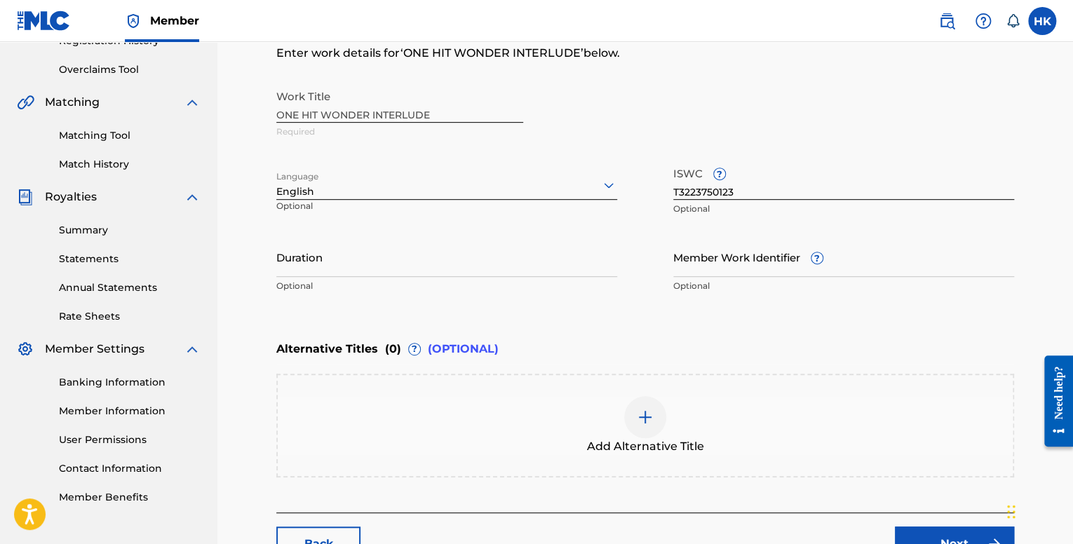
click at [427, 255] on input "Duration" at bounding box center [446, 257] width 341 height 40
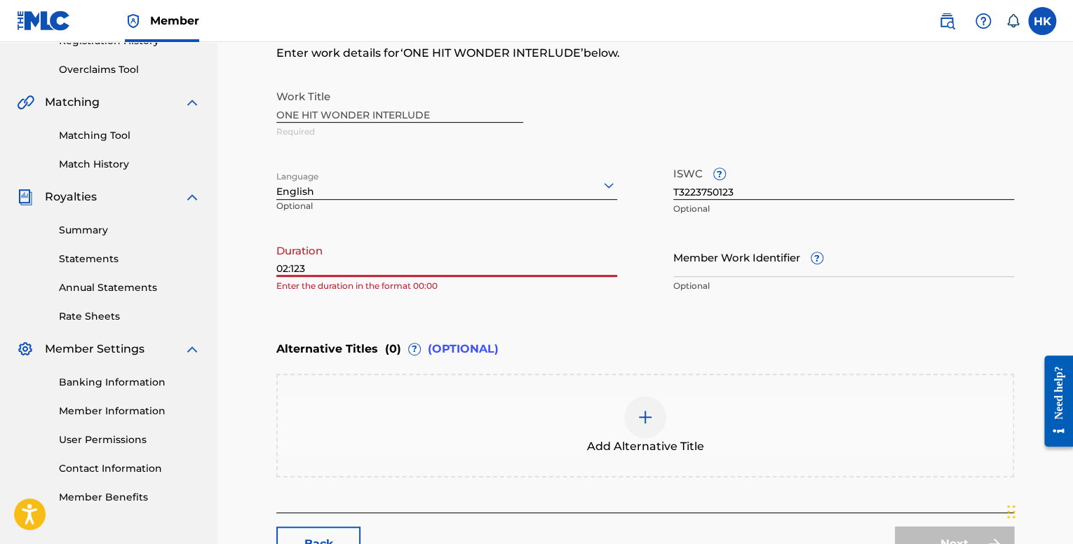
click at [297, 267] on input "02:123" at bounding box center [446, 257] width 341 height 40
click at [294, 265] on input "02:123" at bounding box center [446, 257] width 341 height 40
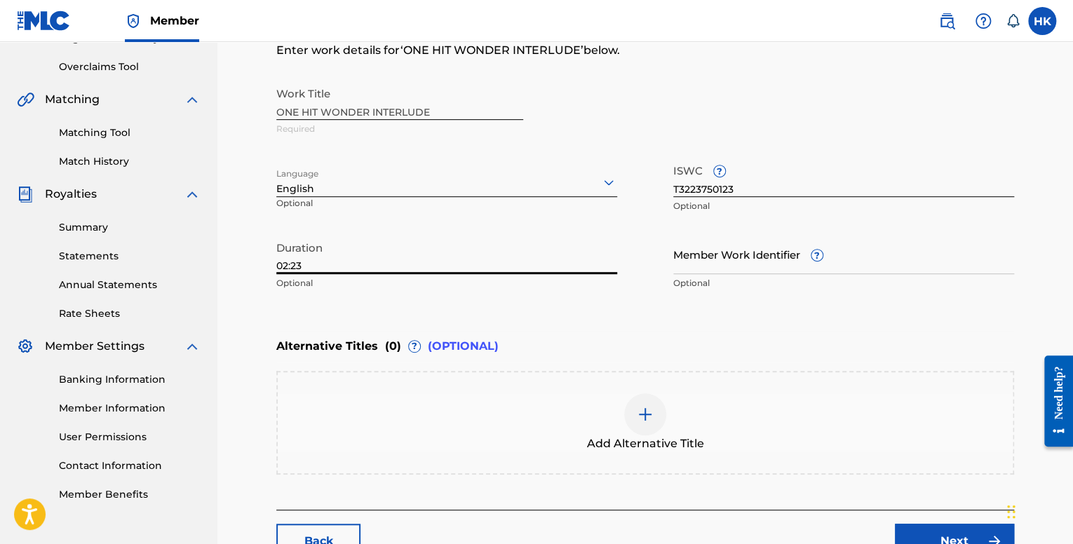
scroll to position [385, 0]
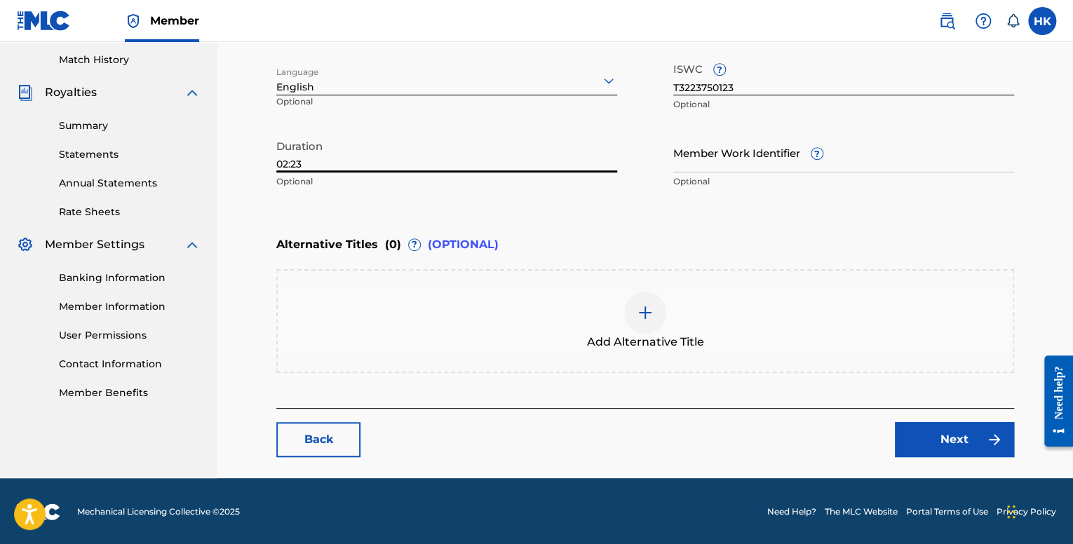
type input "02:23"
click at [939, 425] on link "Next" at bounding box center [954, 439] width 119 height 35
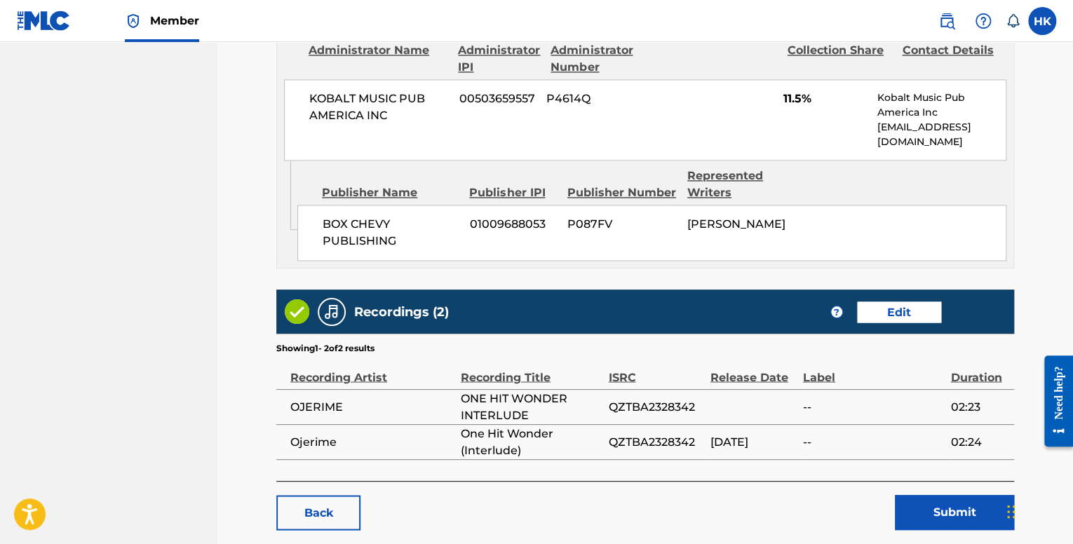
scroll to position [1123, 0]
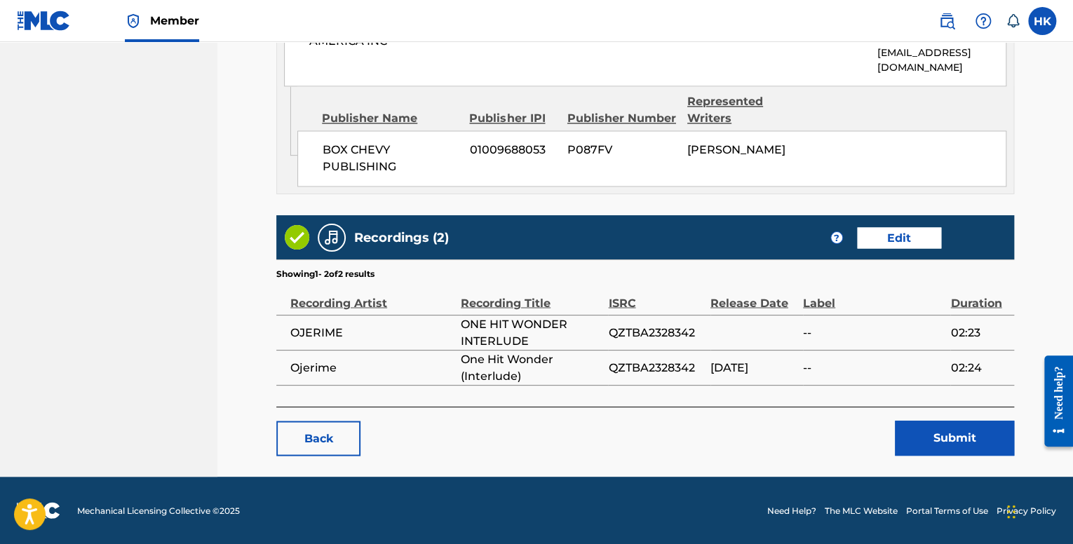
click at [951, 430] on button "Submit" at bounding box center [954, 438] width 119 height 35
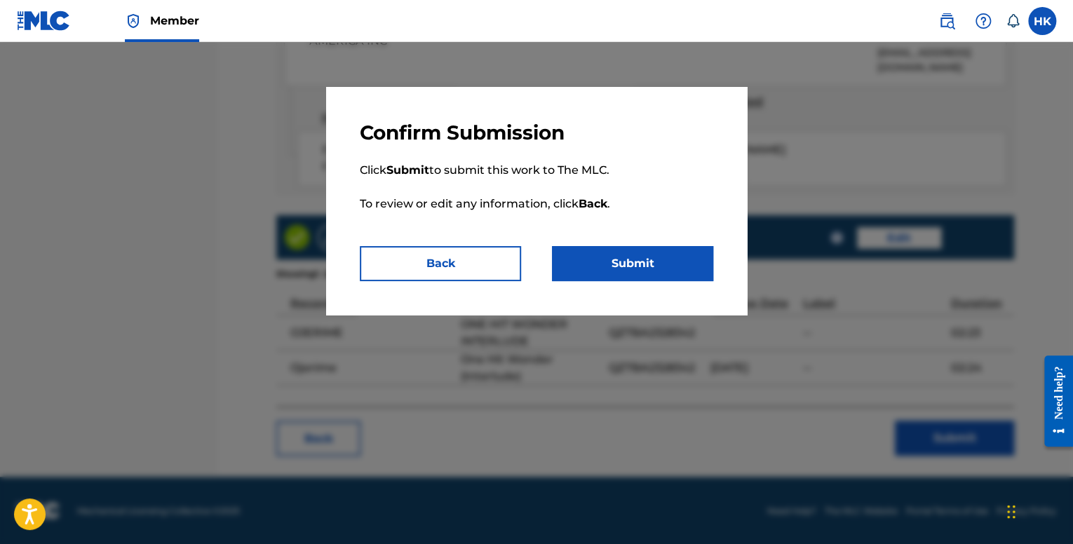
click at [655, 260] on button "Submit" at bounding box center [632, 263] width 161 height 35
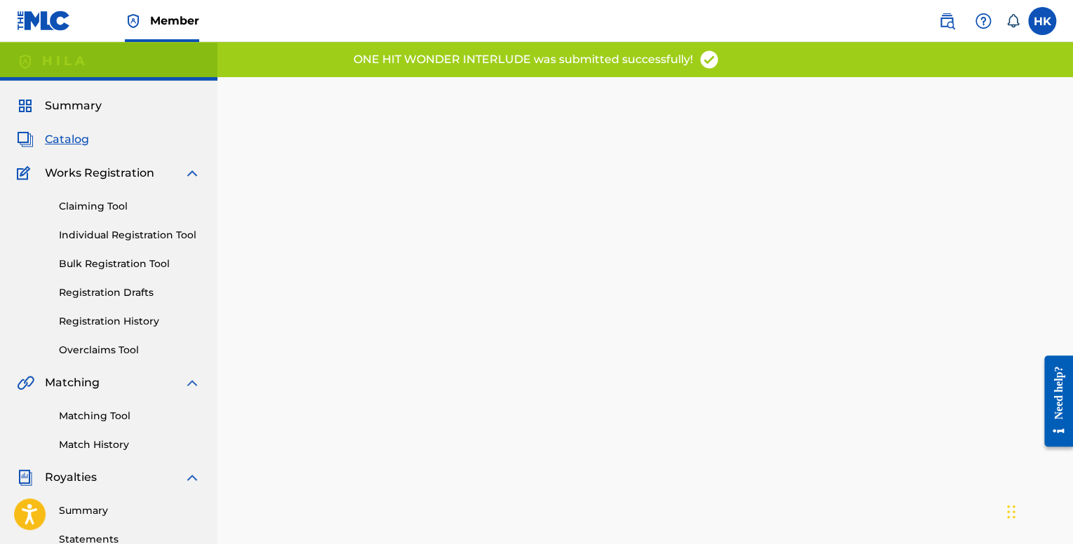
click at [76, 137] on span "Catalog" at bounding box center [67, 139] width 44 height 17
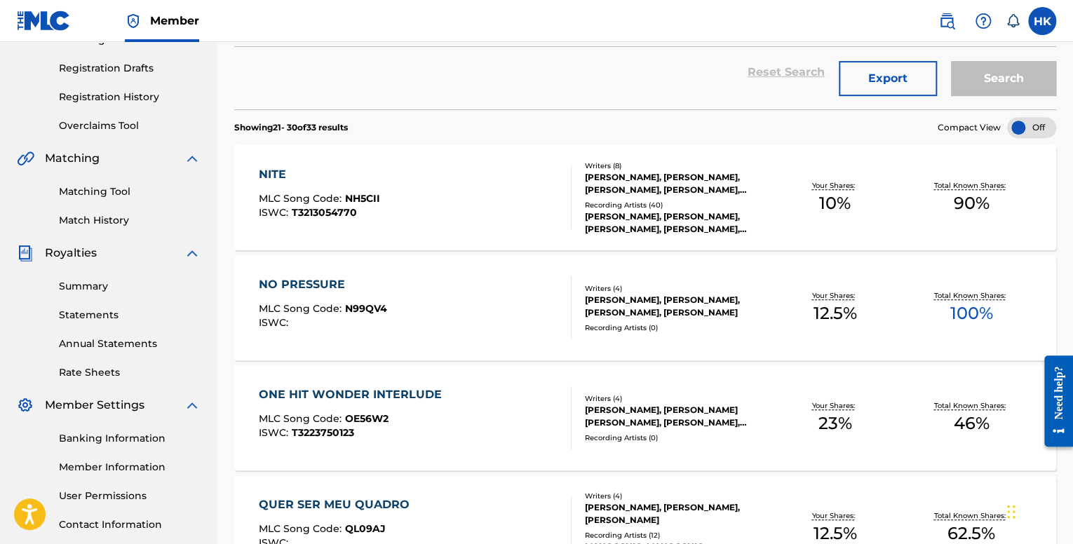
scroll to position [219, 0]
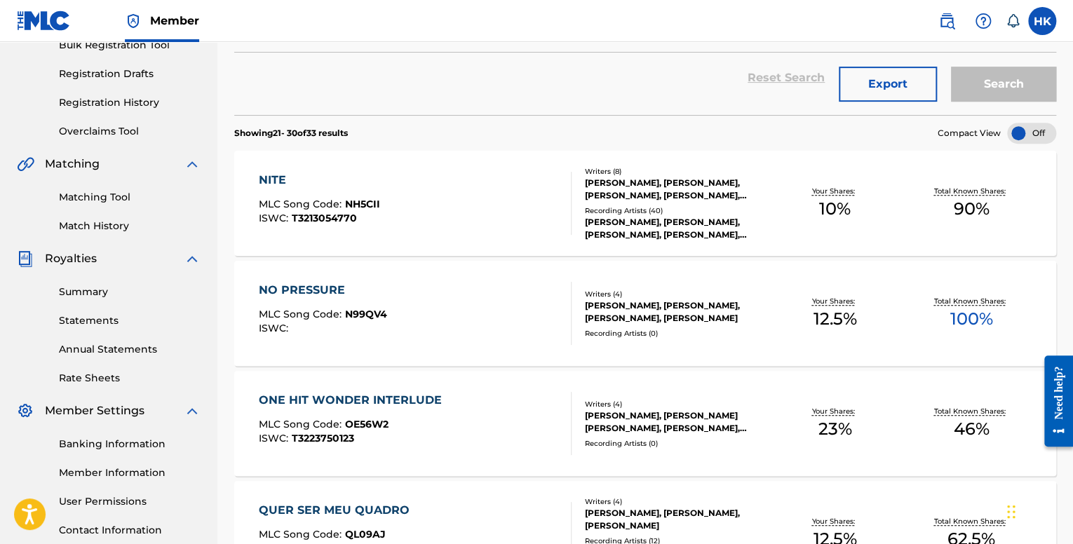
click at [441, 331] on div "NO PRESSURE MLC Song Code : N99QV4 ISWC :" at bounding box center [415, 313] width 312 height 63
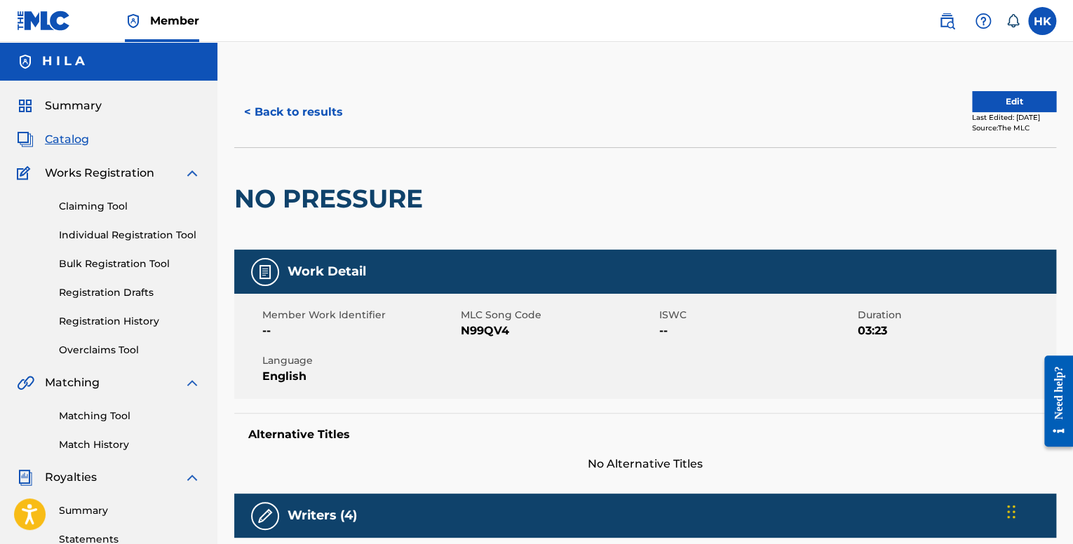
click at [1010, 110] on div "Edit Last Edited: [DATE] Source: The MLC" at bounding box center [1014, 112] width 84 height 42
click at [1012, 105] on button "Edit" at bounding box center [1014, 101] width 84 height 21
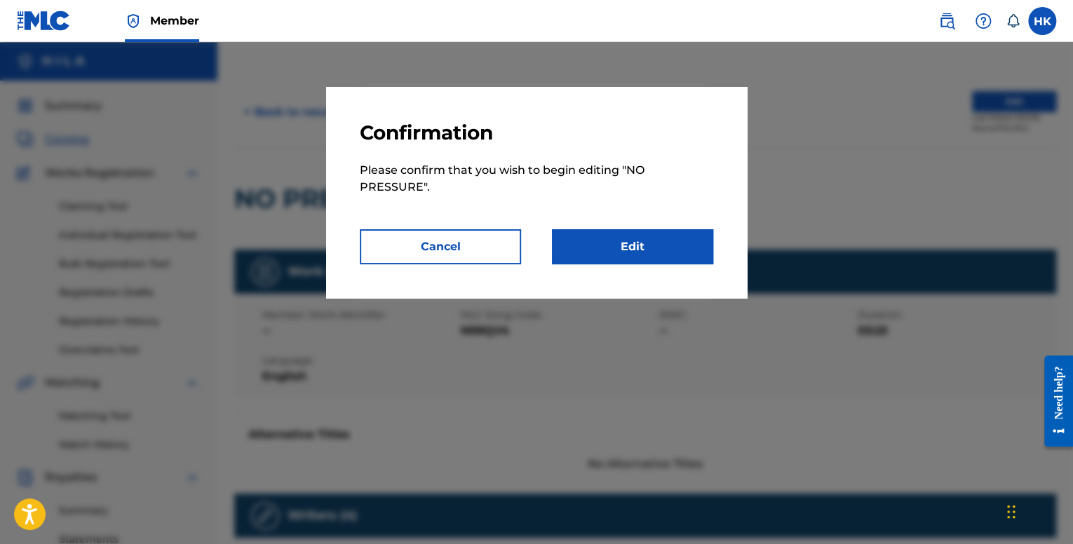
click at [692, 245] on link "Edit" at bounding box center [632, 246] width 161 height 35
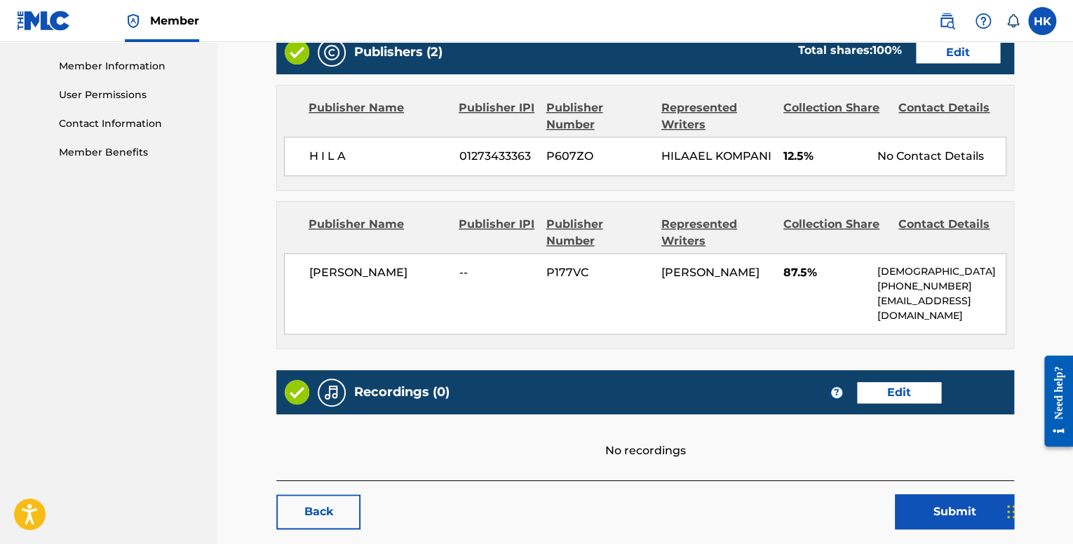
scroll to position [714, 0]
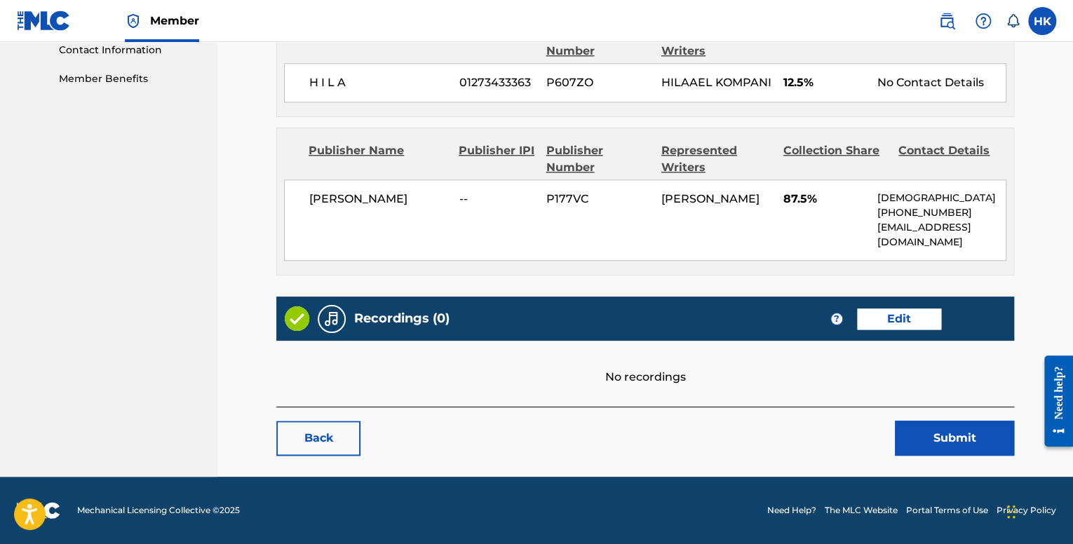
click at [918, 329] on link "Edit" at bounding box center [899, 319] width 84 height 21
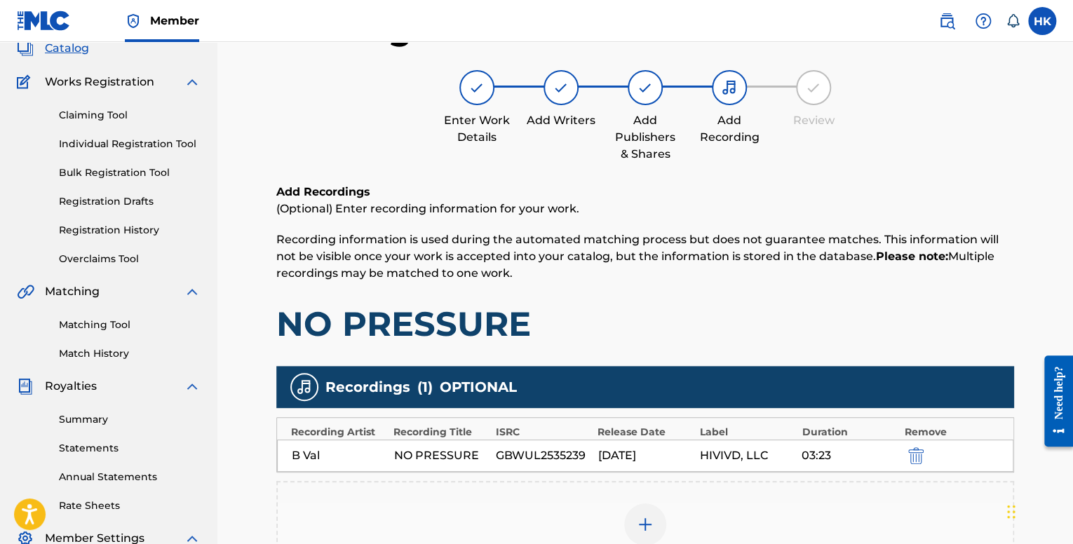
scroll to position [326, 0]
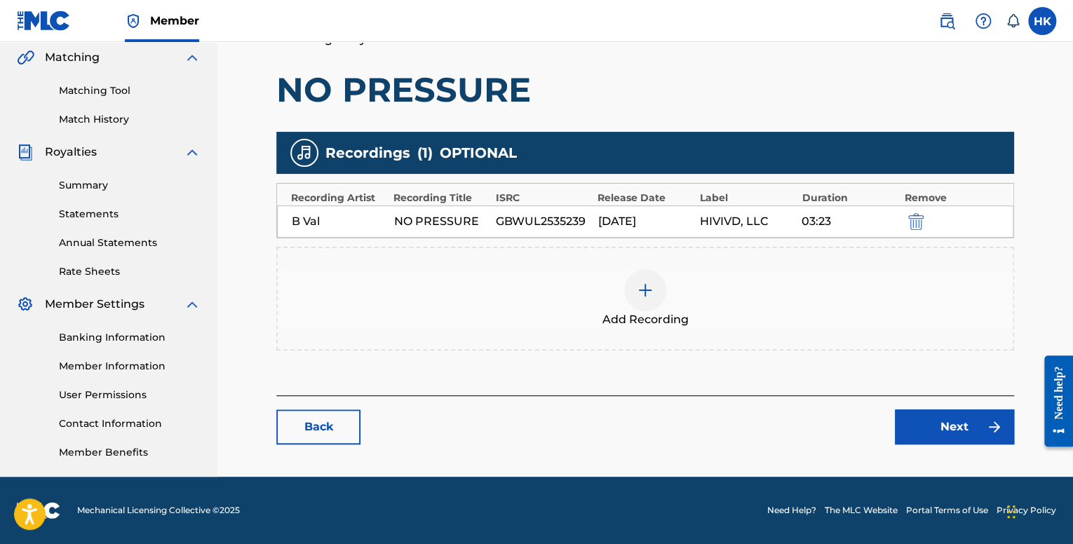
click at [923, 420] on link "Next" at bounding box center [954, 427] width 119 height 35
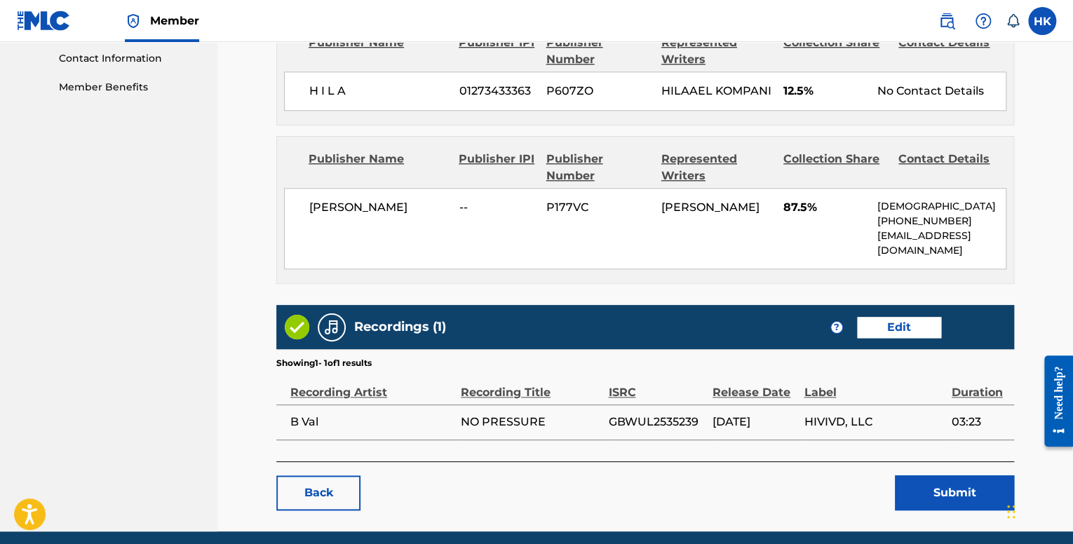
scroll to position [761, 0]
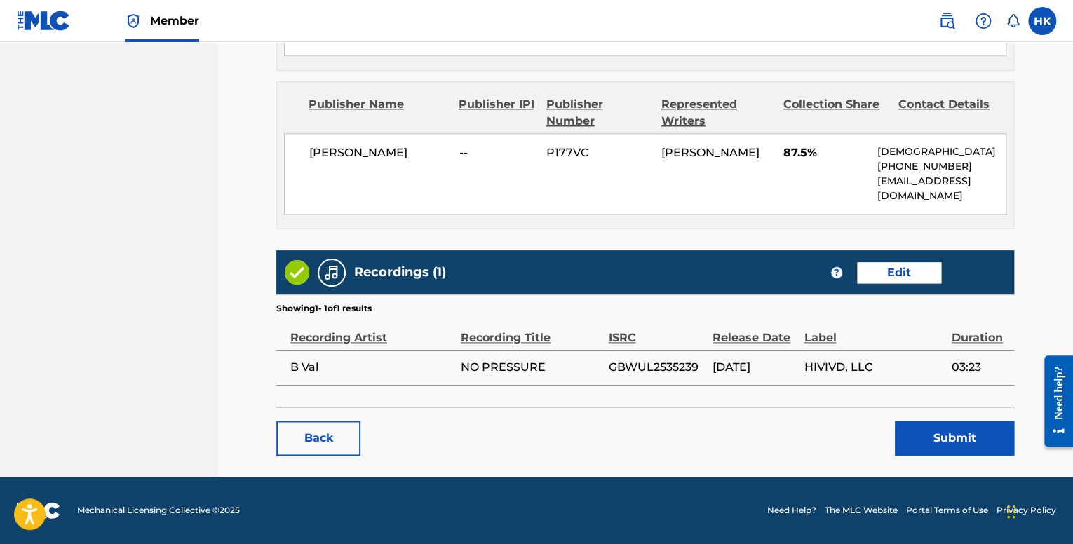
click at [953, 430] on button "Submit" at bounding box center [954, 438] width 119 height 35
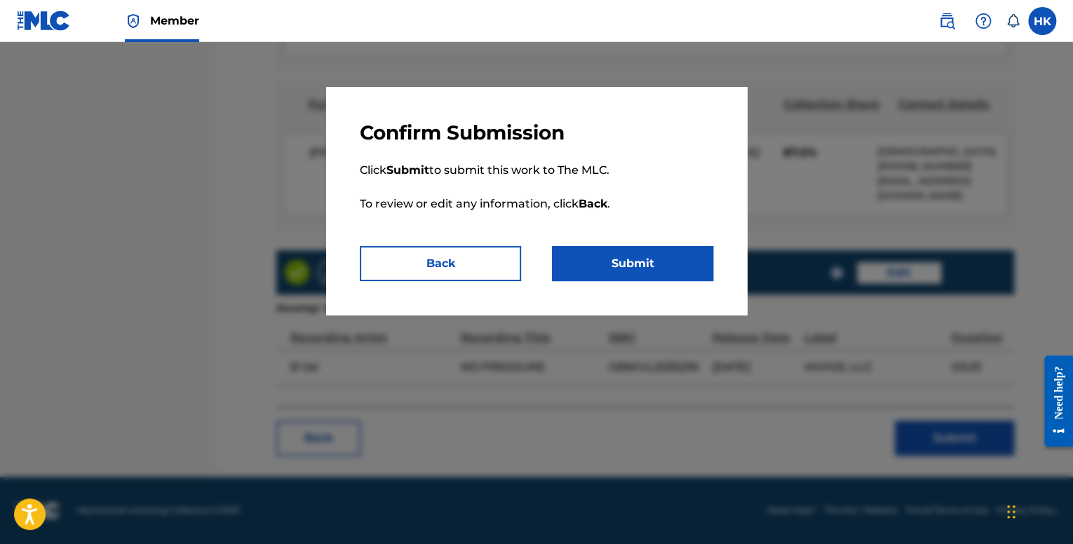
click at [620, 259] on button "Submit" at bounding box center [632, 263] width 161 height 35
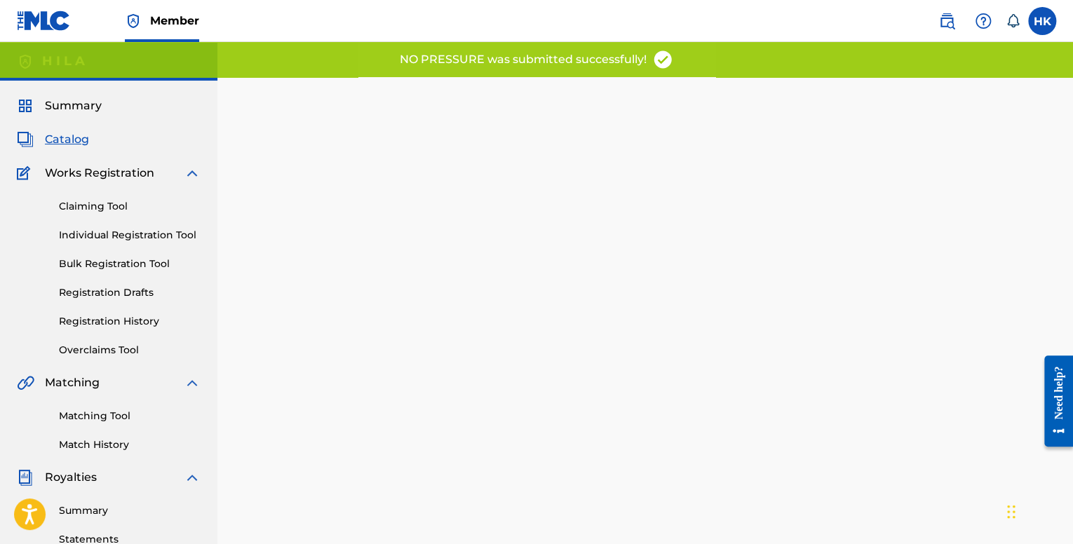
click at [87, 143] on span "Catalog" at bounding box center [67, 139] width 44 height 17
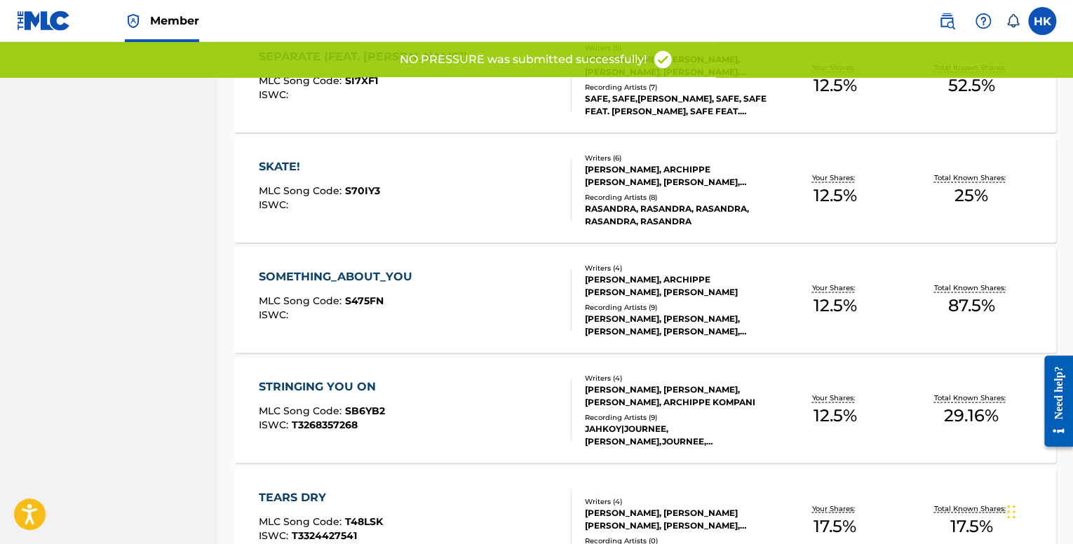
scroll to position [1061, 0]
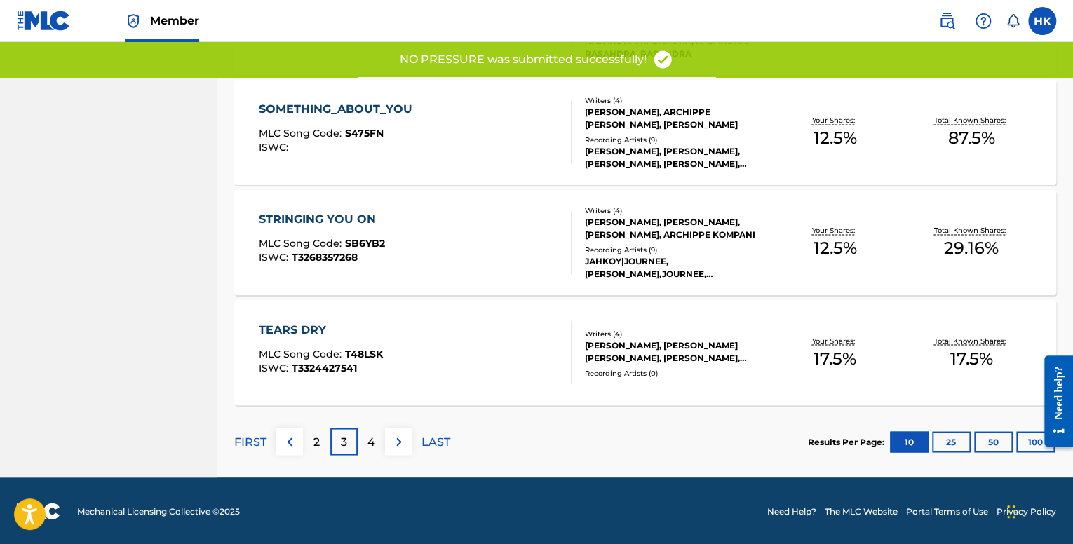
click at [325, 431] on div "2" at bounding box center [316, 441] width 27 height 27
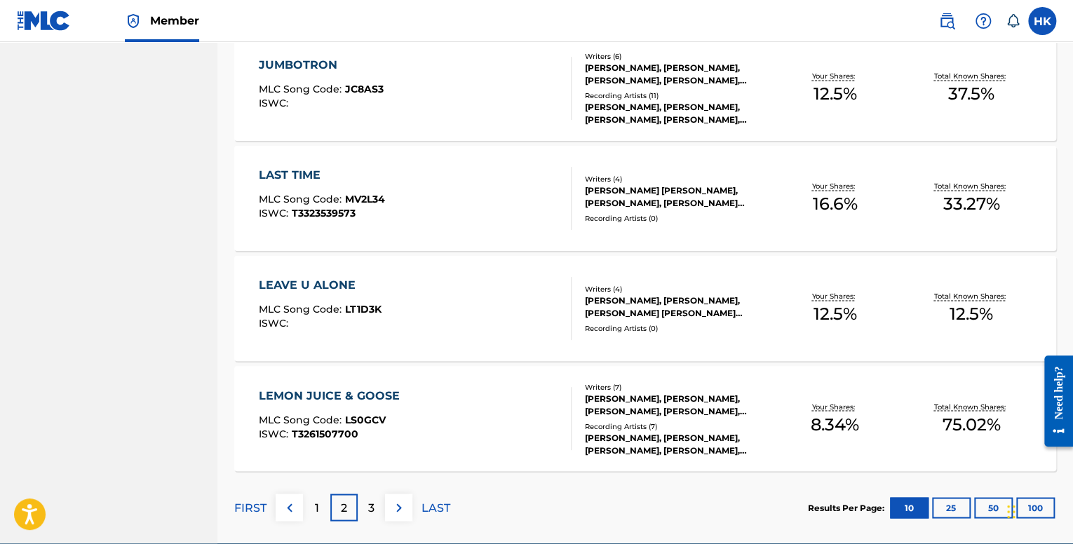
scroll to position [991, 0]
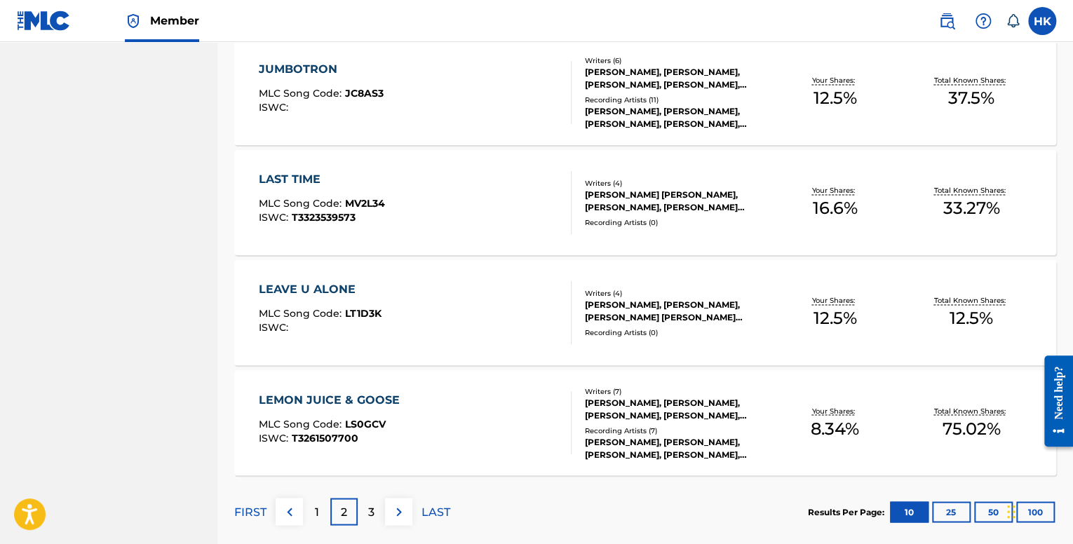
click at [451, 335] on div "LEAVE U ALONE MLC Song Code : LT1D3K ISWC :" at bounding box center [415, 312] width 312 height 63
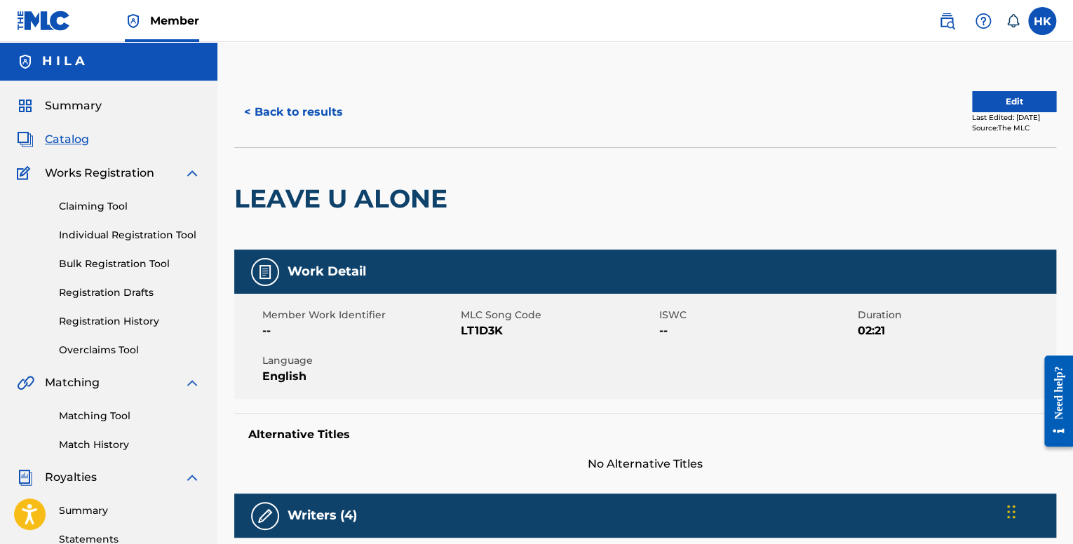
click at [1011, 100] on button "Edit" at bounding box center [1014, 101] width 84 height 21
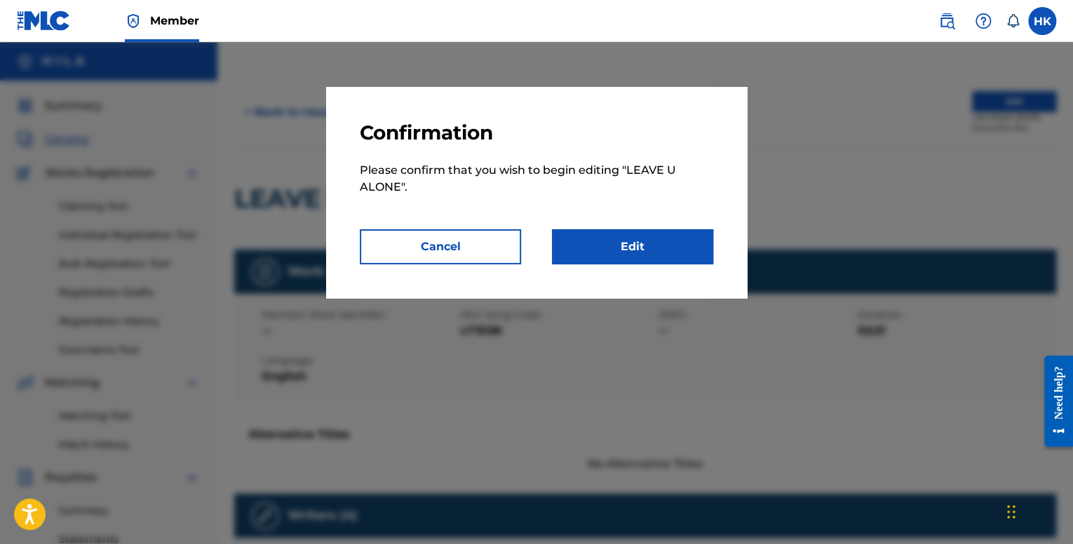
click at [606, 238] on link "Edit" at bounding box center [632, 246] width 161 height 35
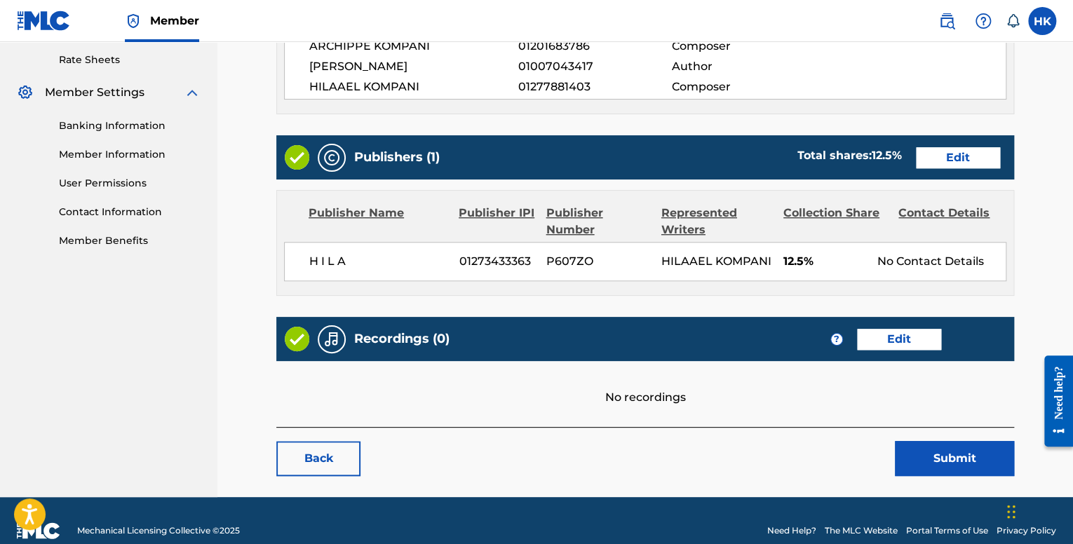
scroll to position [540, 0]
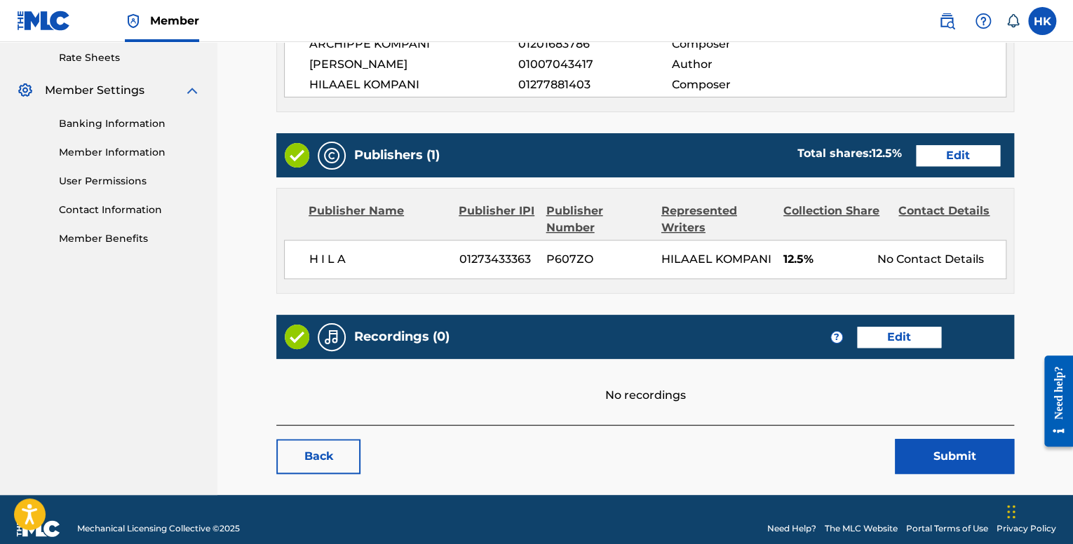
click at [878, 327] on link "Edit" at bounding box center [899, 337] width 84 height 21
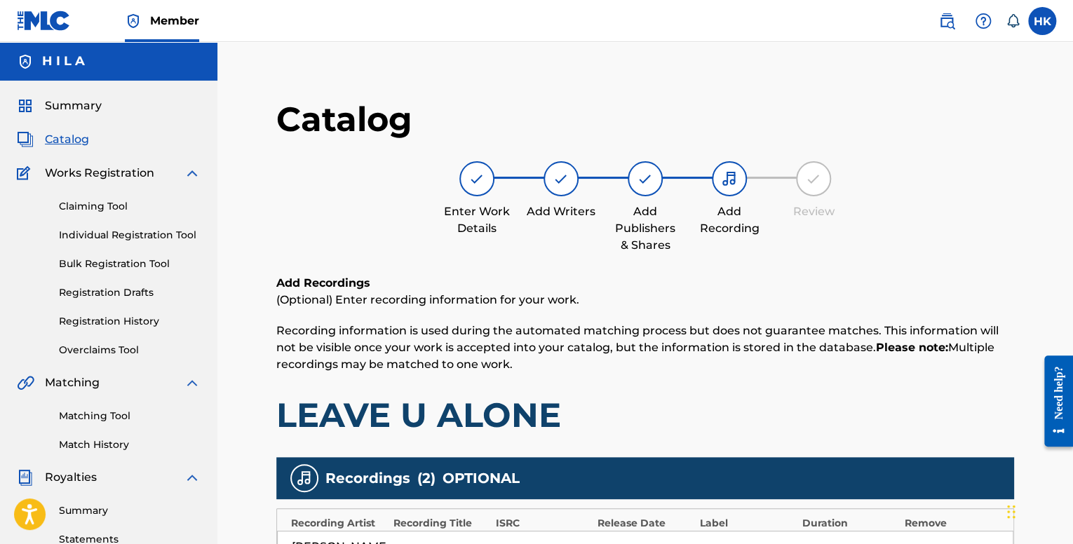
scroll to position [396, 0]
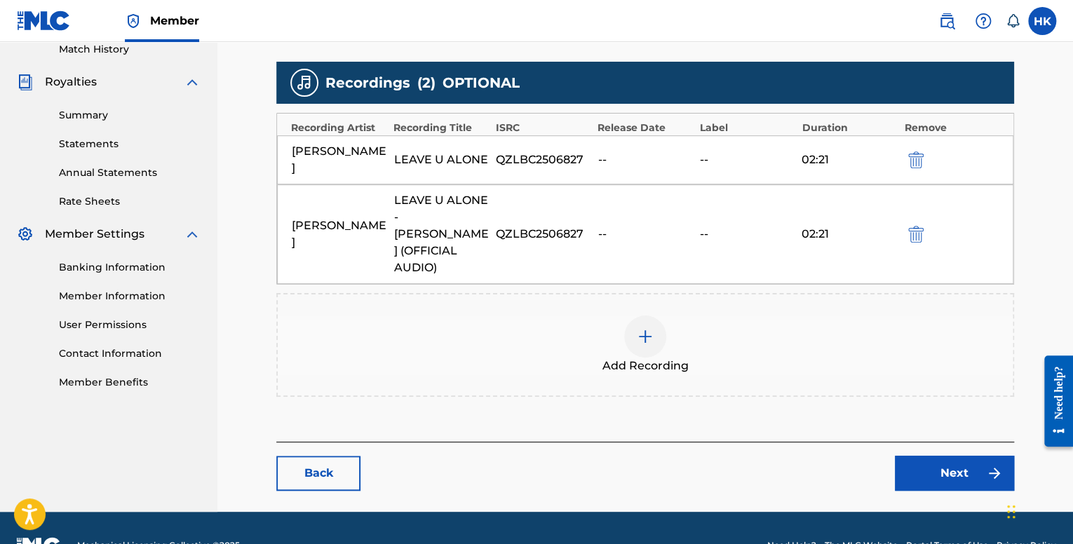
click at [617, 226] on div "--" at bounding box center [645, 234] width 95 height 17
click at [571, 226] on div "QZLBC2506827" at bounding box center [543, 234] width 95 height 17
click at [938, 456] on link "Next" at bounding box center [954, 473] width 119 height 35
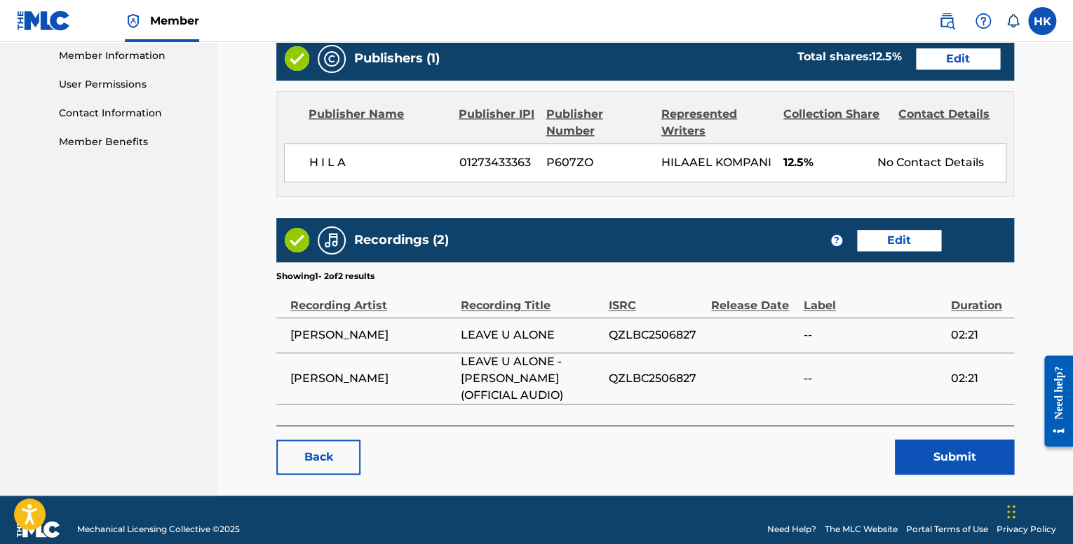
drag, startPoint x: 950, startPoint y: 436, endPoint x: 735, endPoint y: 406, distance: 216.9
click at [847, 426] on div "Back Submit" at bounding box center [645, 450] width 738 height 49
click at [326, 440] on link "Back" at bounding box center [318, 457] width 84 height 35
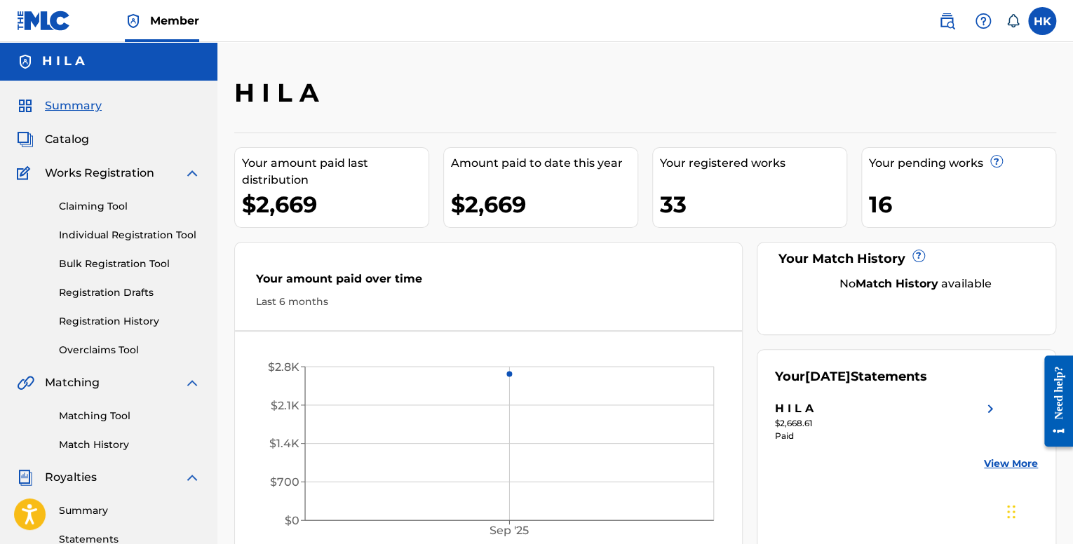
click at [81, 149] on div "Summary Catalog Works Registration Claiming Tool Individual Registration Tool B…" at bounding box center [109, 442] width 218 height 722
click at [93, 143] on div "Catalog" at bounding box center [109, 139] width 184 height 17
click at [72, 144] on span "Catalog" at bounding box center [67, 139] width 44 height 17
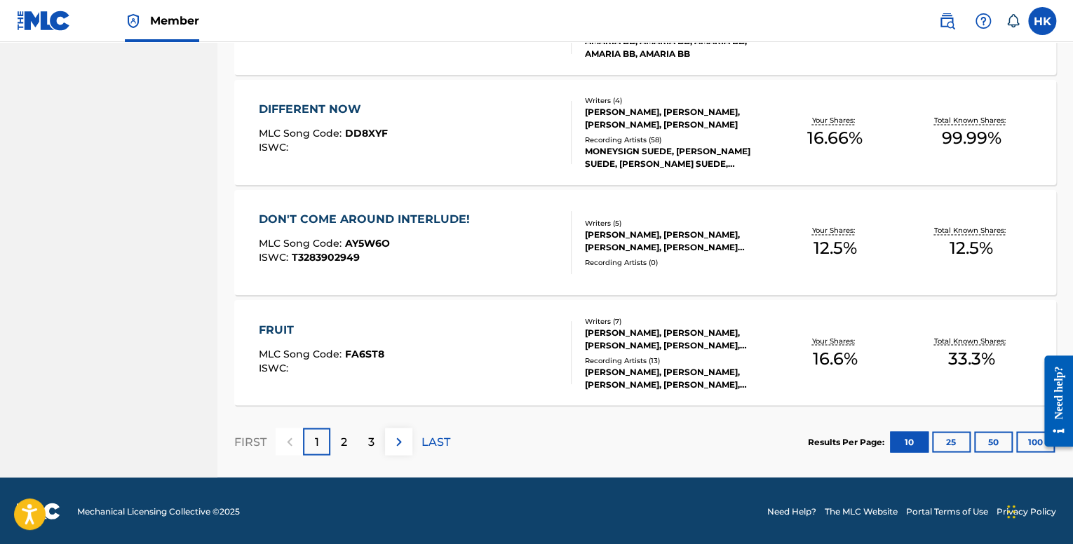
click at [351, 436] on div "2" at bounding box center [343, 441] width 27 height 27
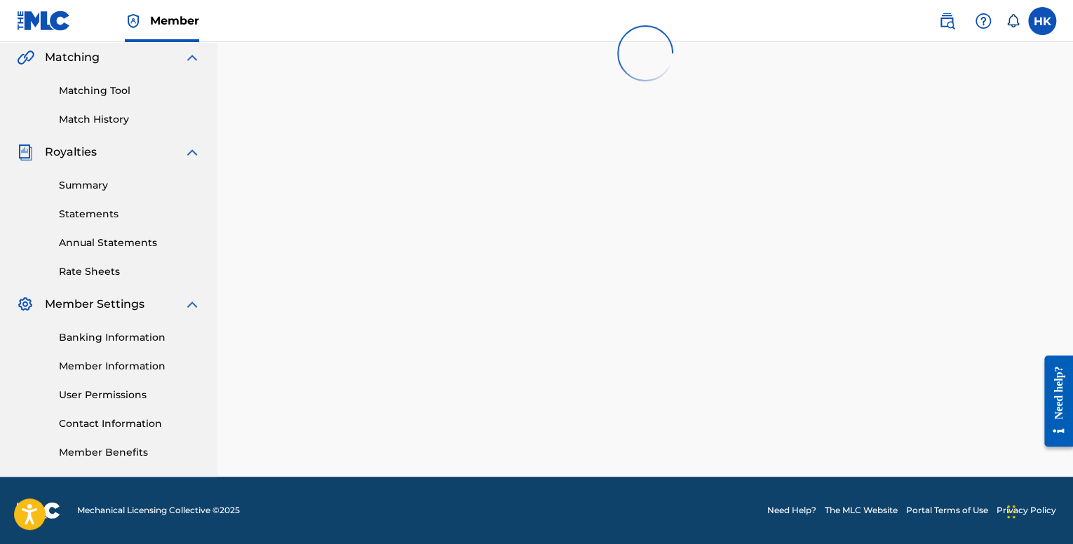
scroll to position [1061, 0]
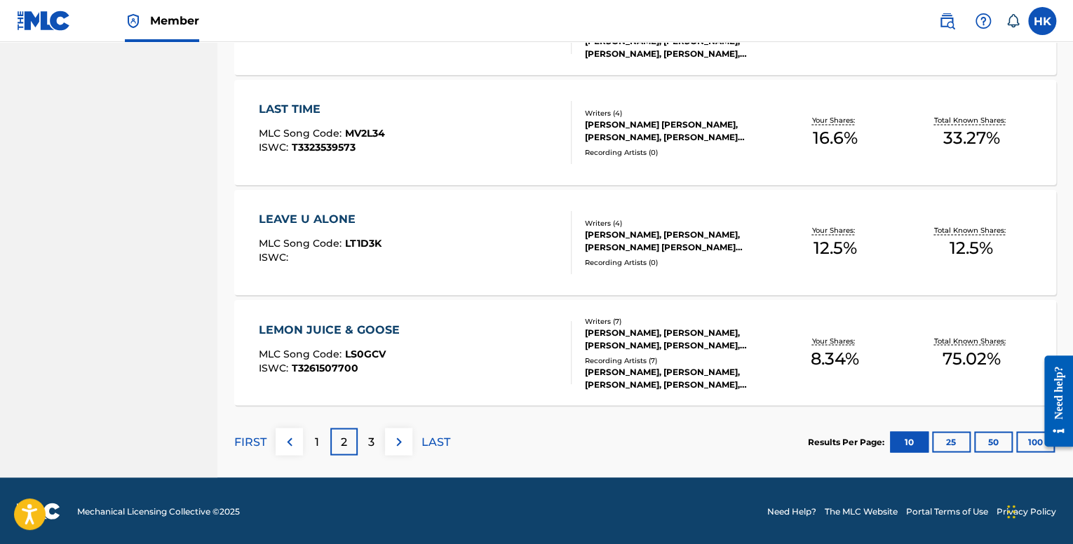
click at [418, 256] on div "LEAVE U ALONE MLC Song Code : LT1D3K ISWC :" at bounding box center [415, 242] width 312 height 63
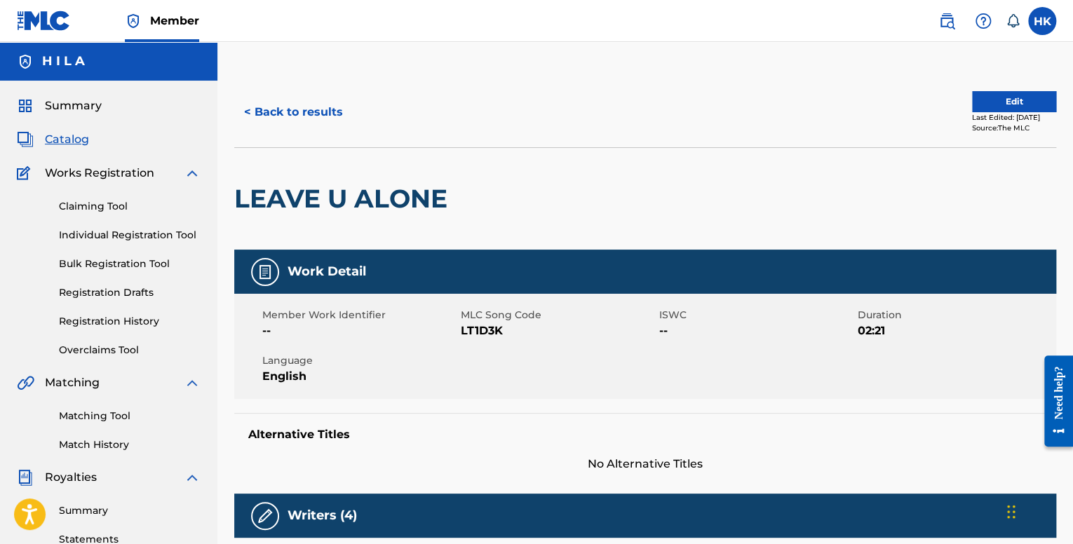
click at [1002, 94] on button "Edit" at bounding box center [1014, 101] width 84 height 21
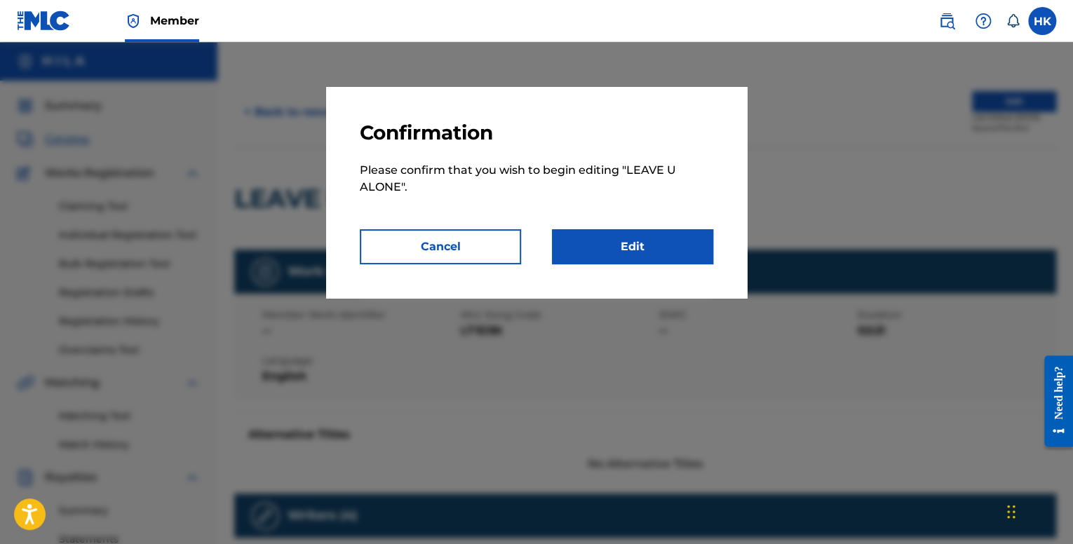
click at [636, 236] on link "Edit" at bounding box center [632, 246] width 161 height 35
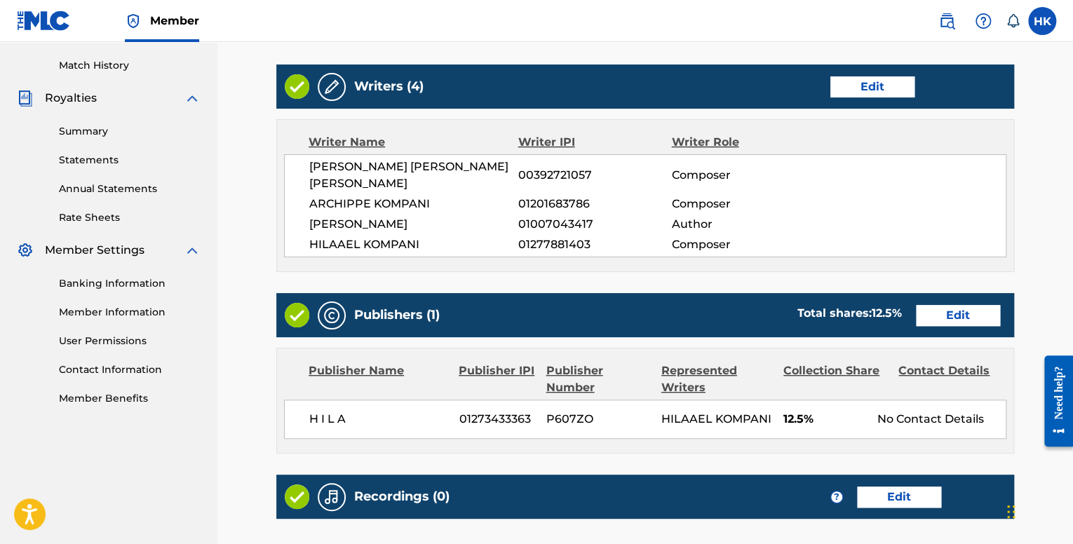
scroll to position [540, 0]
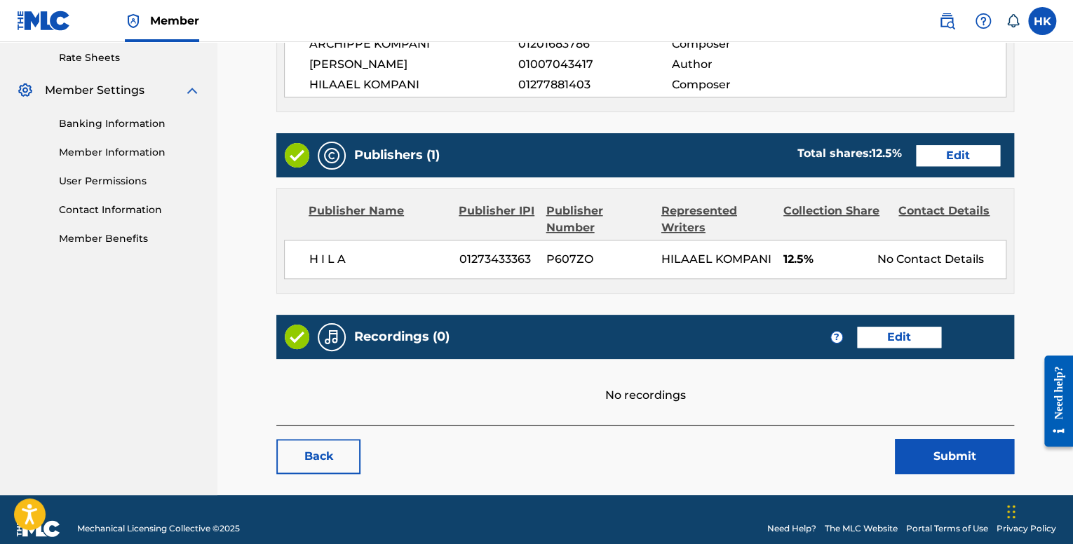
click at [879, 327] on link "Edit" at bounding box center [899, 337] width 84 height 21
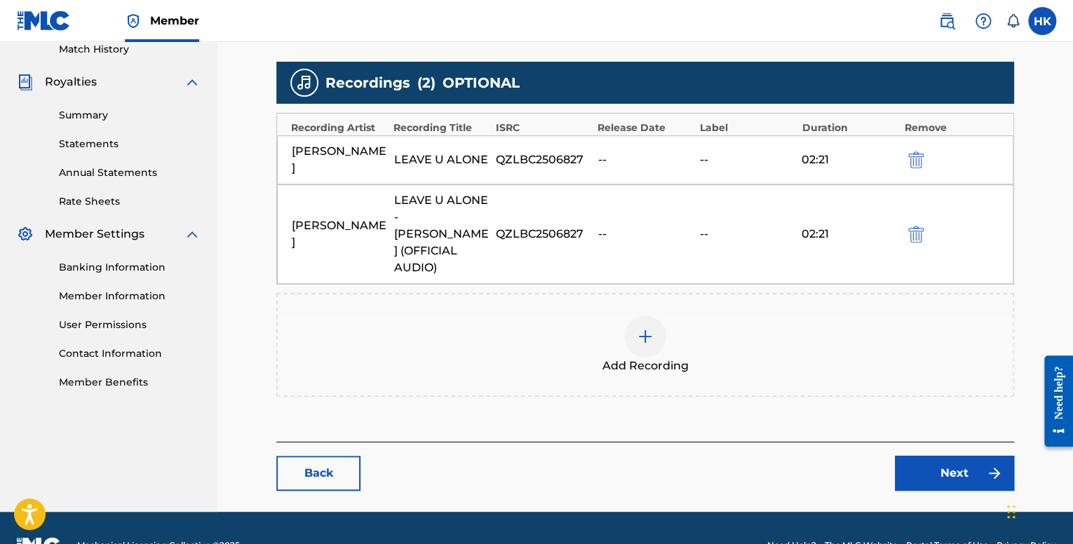
click at [941, 456] on link "Next" at bounding box center [954, 473] width 119 height 35
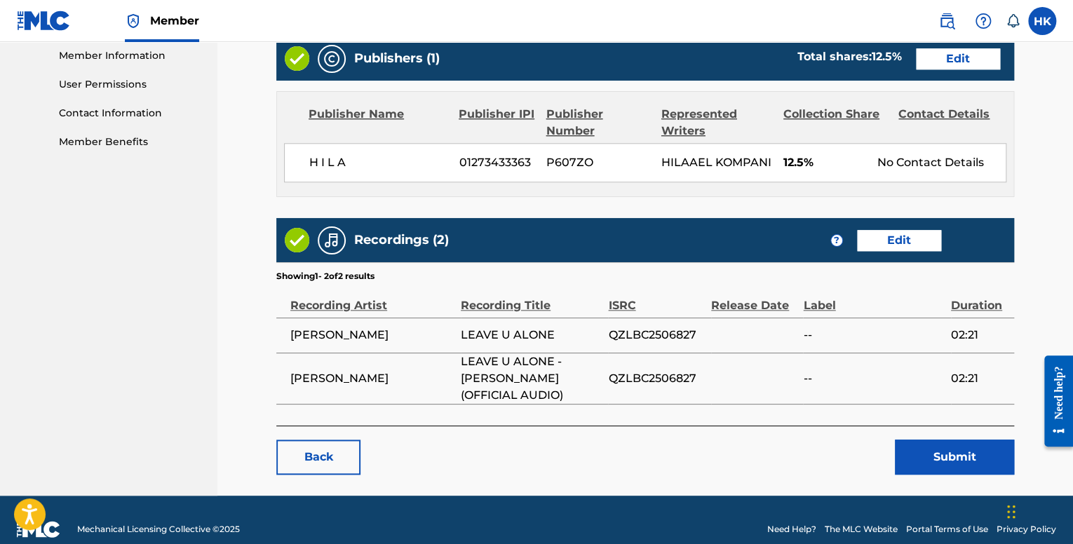
click at [940, 440] on button "Submit" at bounding box center [954, 457] width 119 height 35
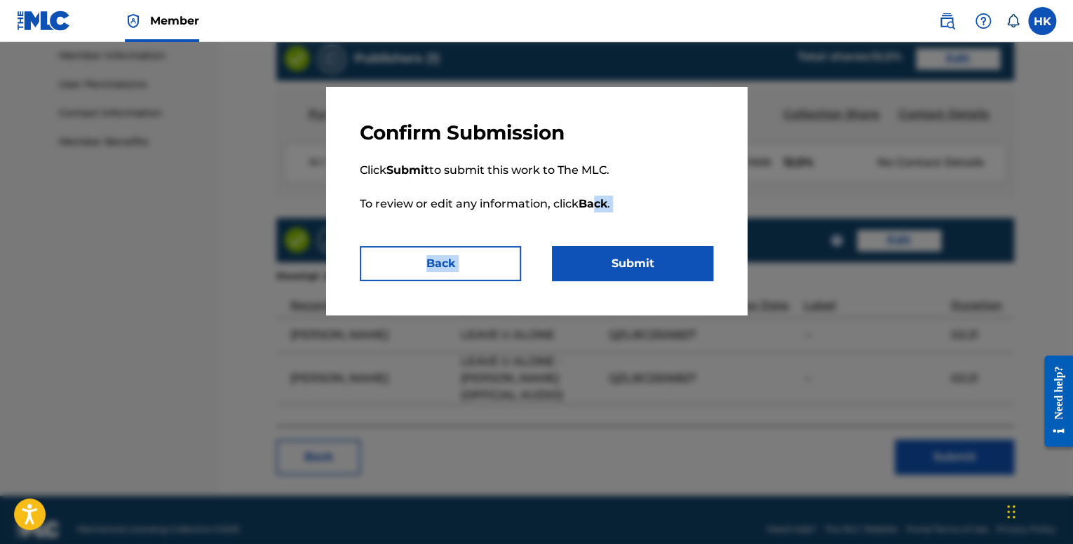
click at [601, 246] on div "Confirm Submission Click Submit to submit this work to The MLC. To review or ed…" at bounding box center [536, 201] width 421 height 228
click at [605, 253] on button "Submit" at bounding box center [632, 263] width 161 height 35
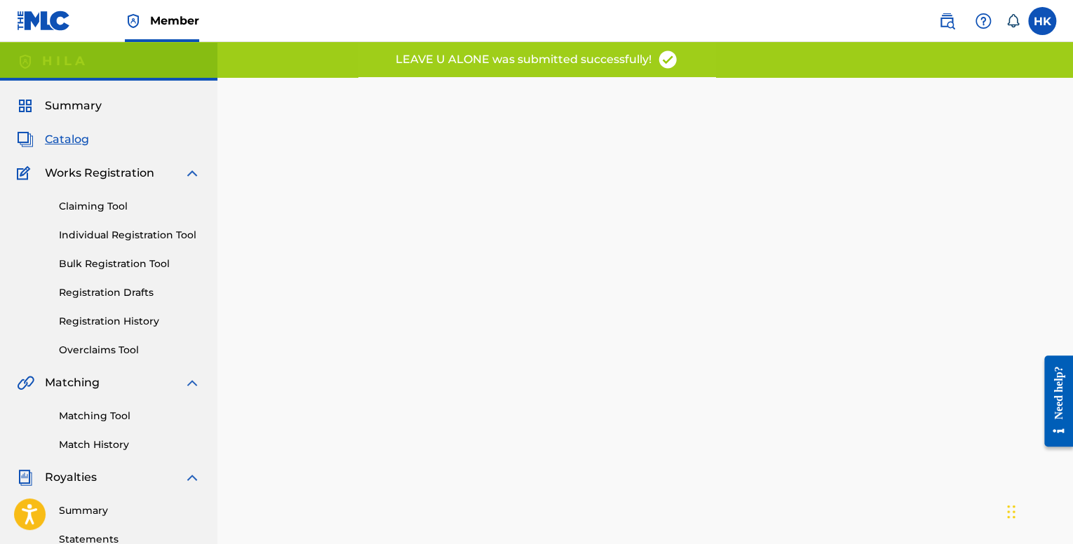
click at [77, 144] on span "Catalog" at bounding box center [67, 139] width 44 height 17
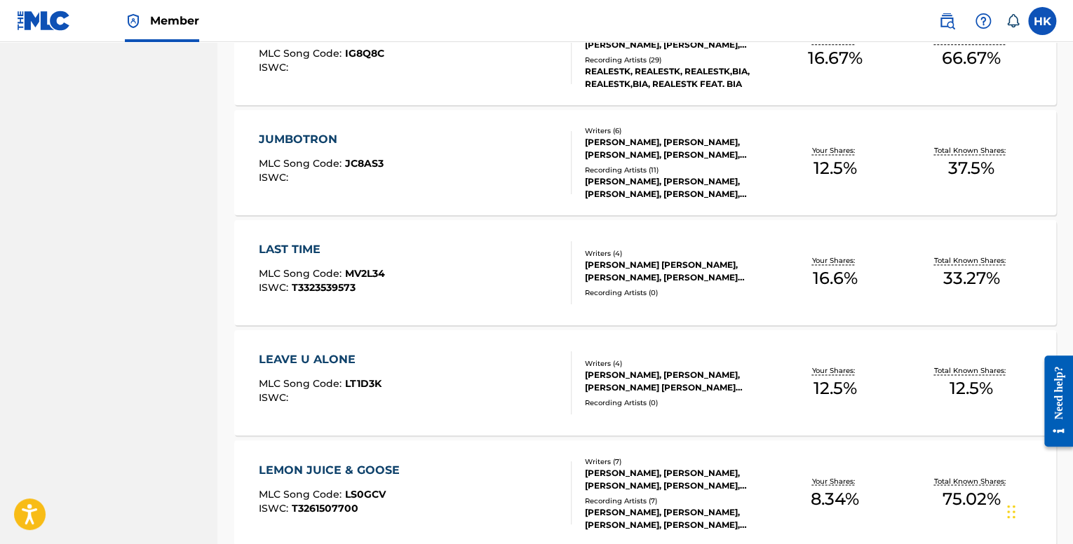
click at [430, 272] on div "LAST TIME MLC Song Code : MV2L34 ISWC : T3323539573" at bounding box center [415, 272] width 312 height 63
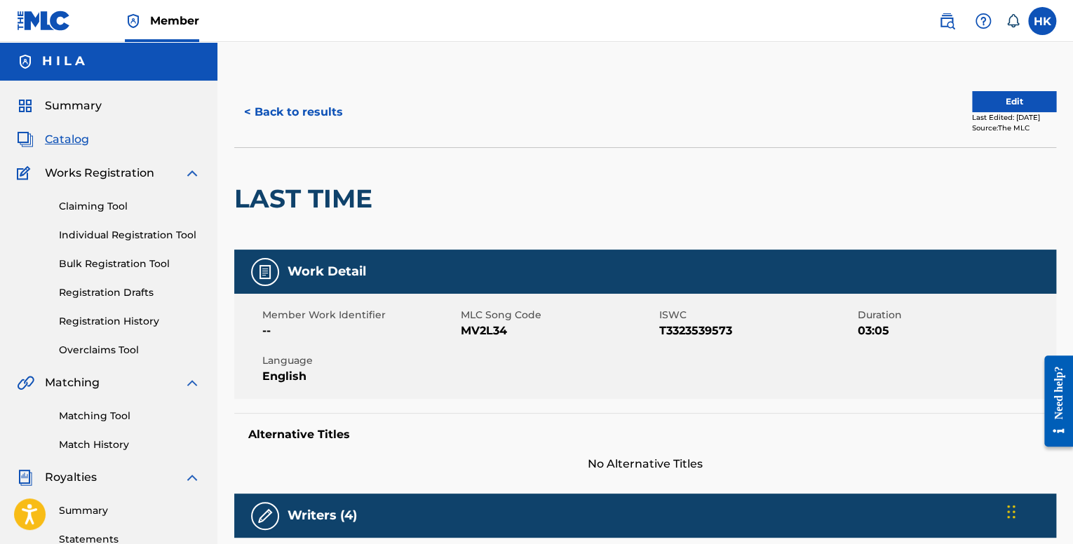
click at [985, 108] on button "Edit" at bounding box center [1014, 101] width 84 height 21
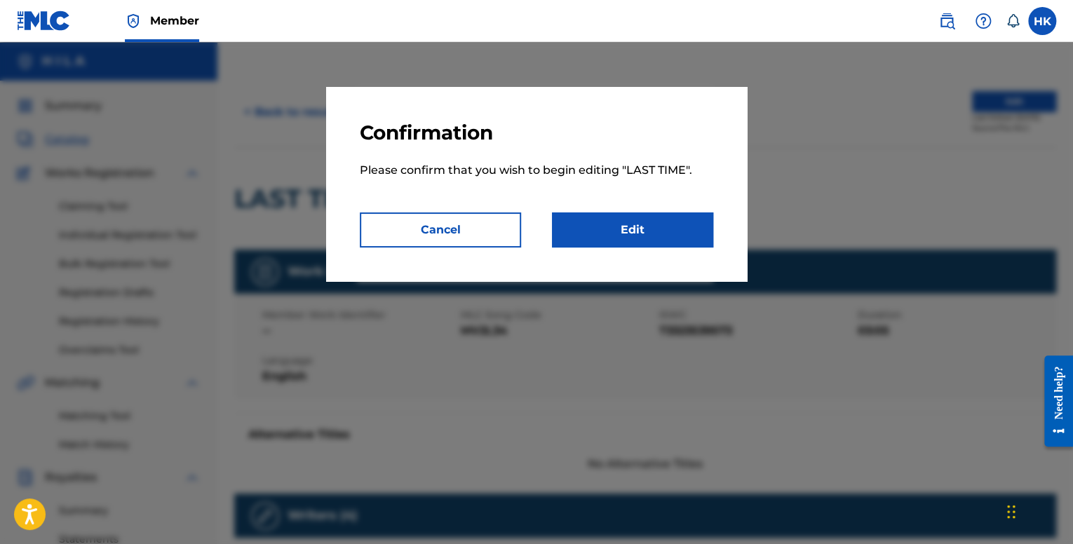
click at [637, 226] on link "Edit" at bounding box center [632, 230] width 161 height 35
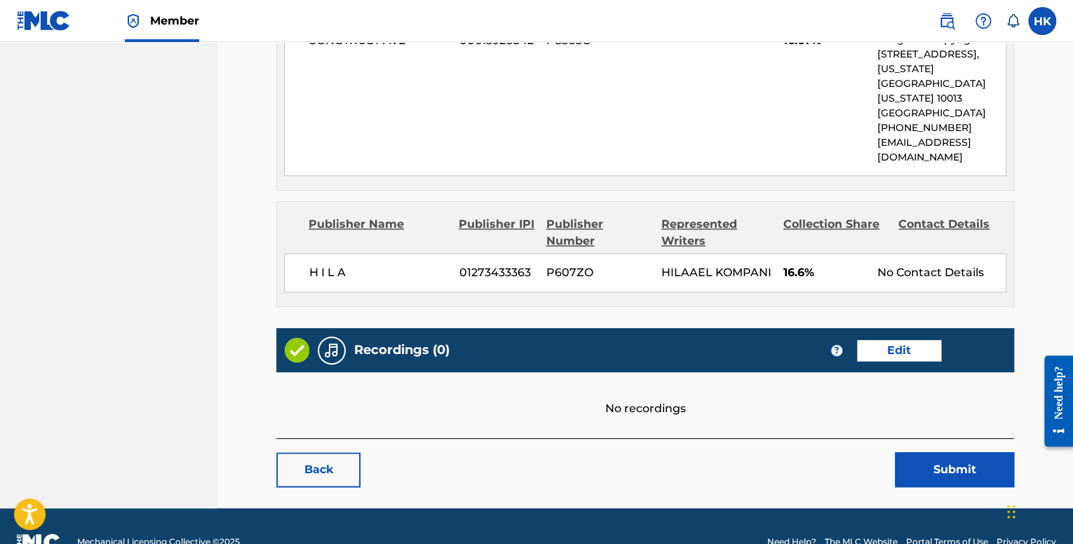
click at [904, 340] on link "Edit" at bounding box center [899, 350] width 84 height 21
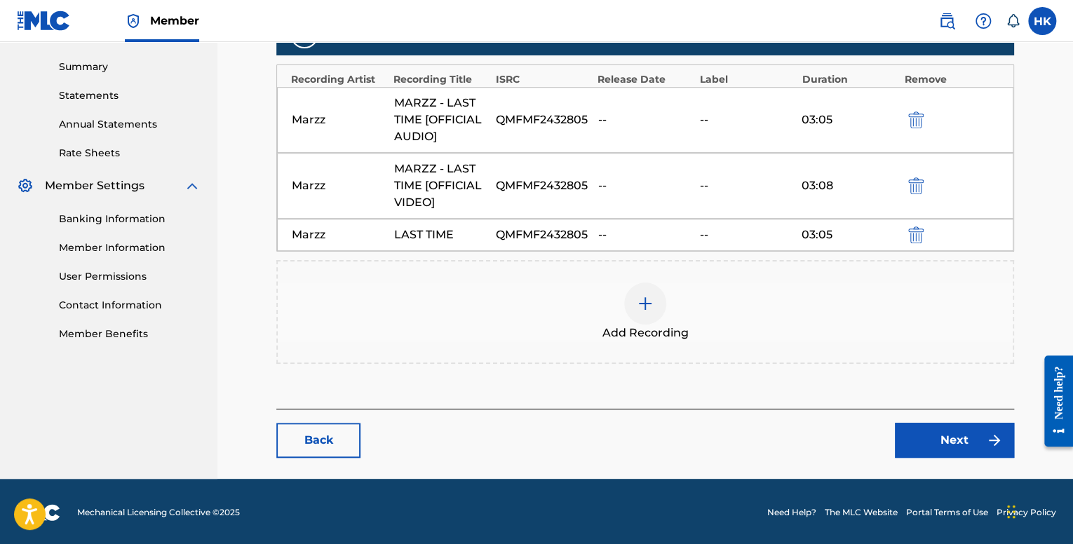
click at [933, 439] on link "Next" at bounding box center [954, 440] width 119 height 35
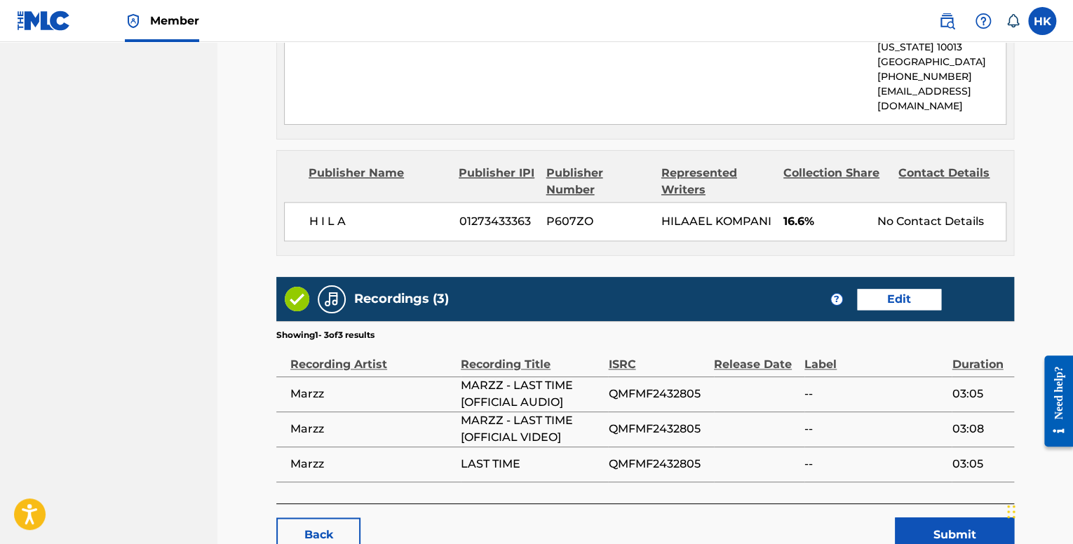
scroll to position [857, 0]
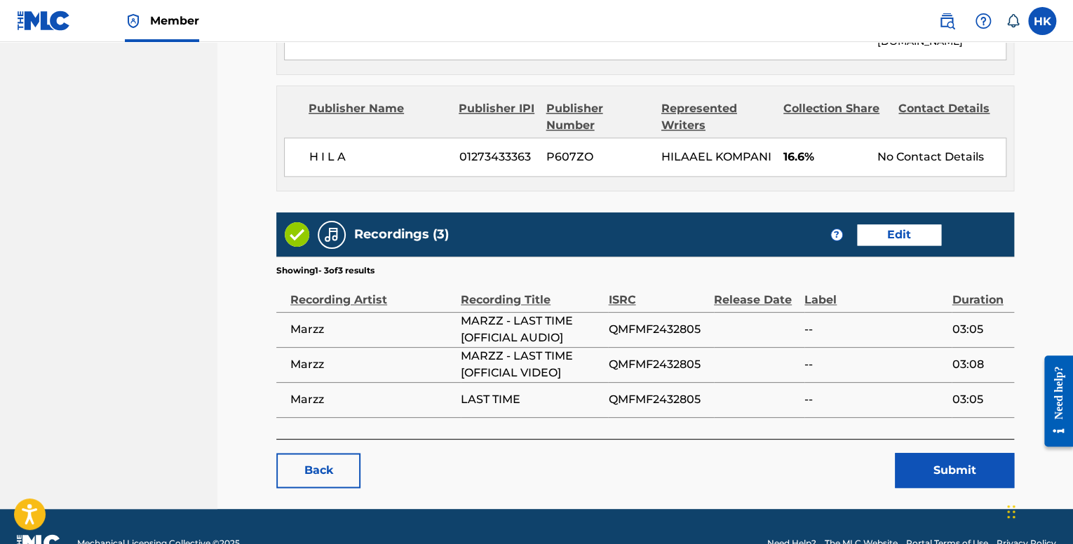
drag, startPoint x: 925, startPoint y: 464, endPoint x: 921, endPoint y: 455, distance: 9.8
click at [922, 453] on button "Submit" at bounding box center [954, 470] width 119 height 35
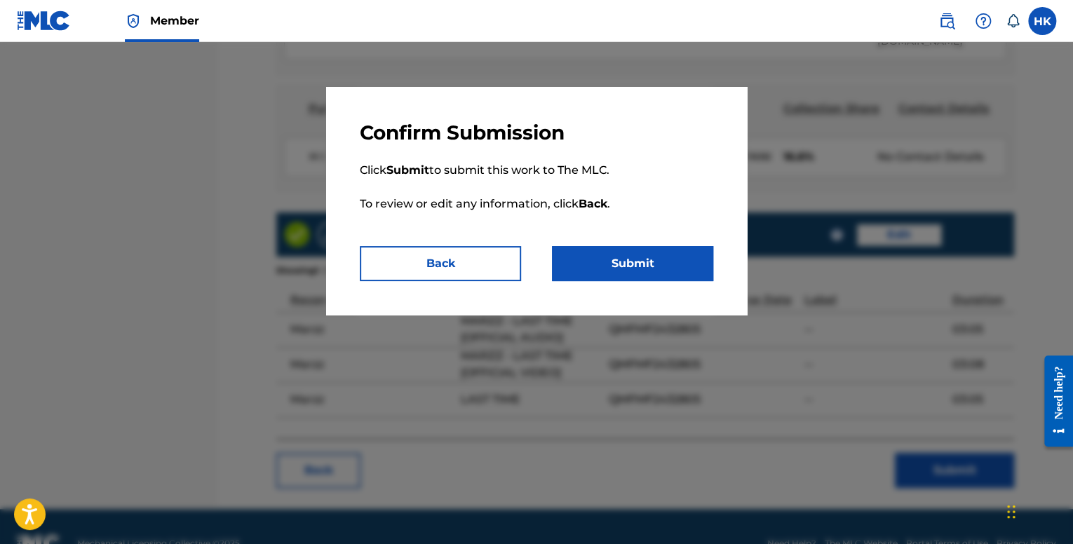
click at [671, 265] on button "Submit" at bounding box center [632, 263] width 161 height 35
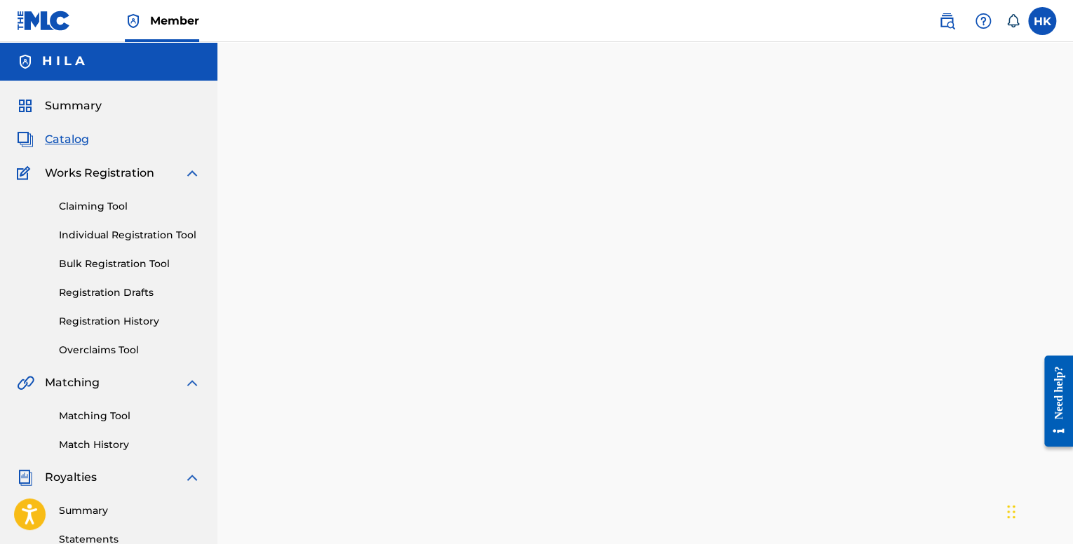
click at [74, 144] on span "Catalog" at bounding box center [67, 139] width 44 height 17
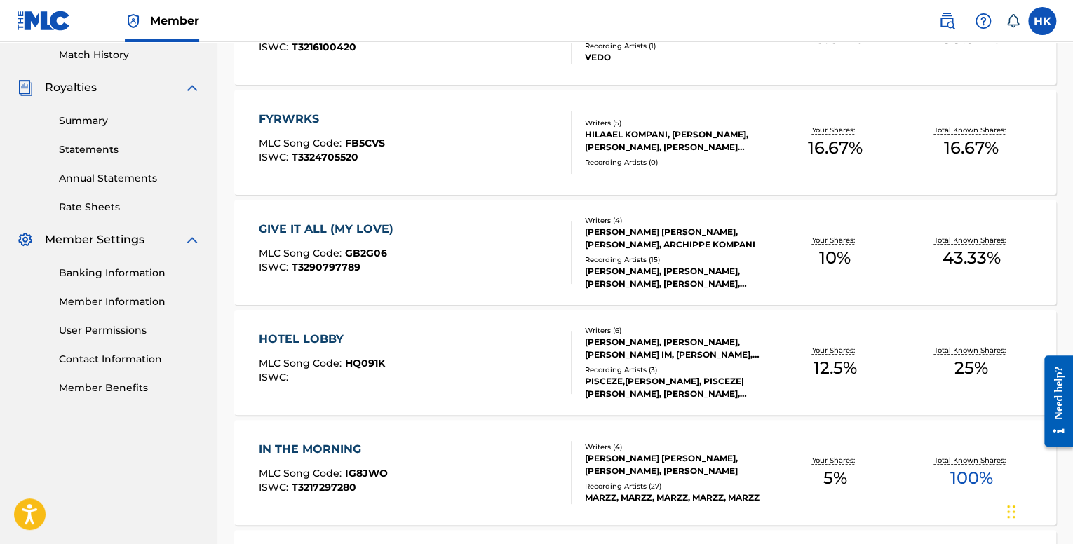
scroll to position [359, 0]
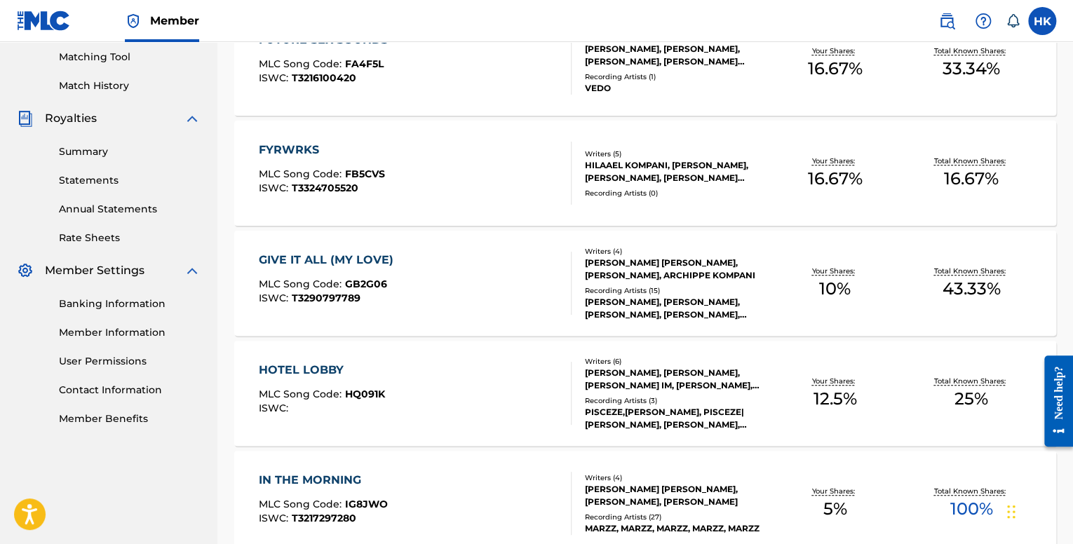
click at [426, 194] on div "FYRWRKS MLC Song Code : FB5CVS ISWC : T3324705520" at bounding box center [415, 173] width 312 height 63
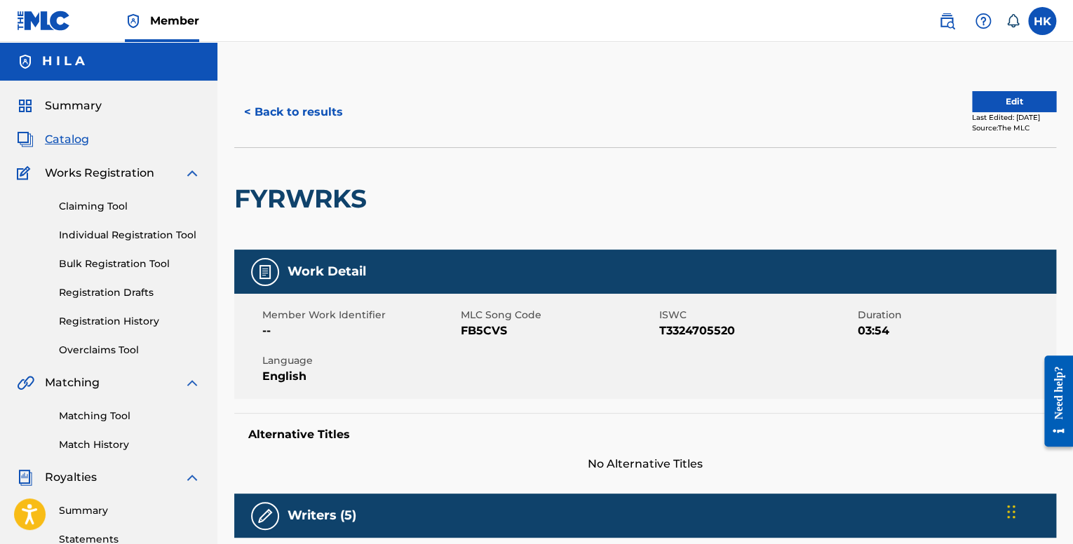
click at [996, 110] on button "Edit" at bounding box center [1014, 101] width 84 height 21
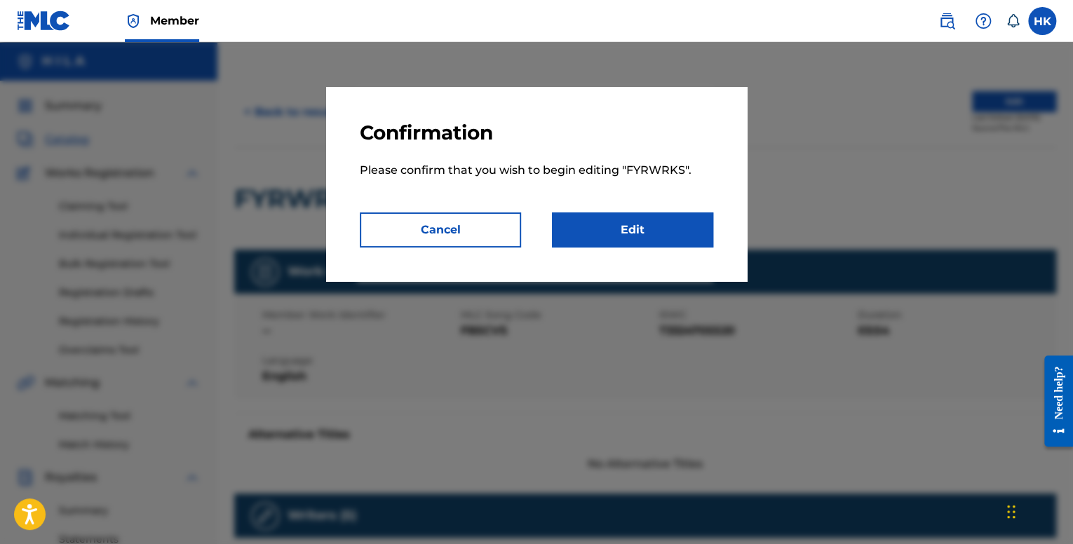
click at [672, 225] on link "Edit" at bounding box center [632, 230] width 161 height 35
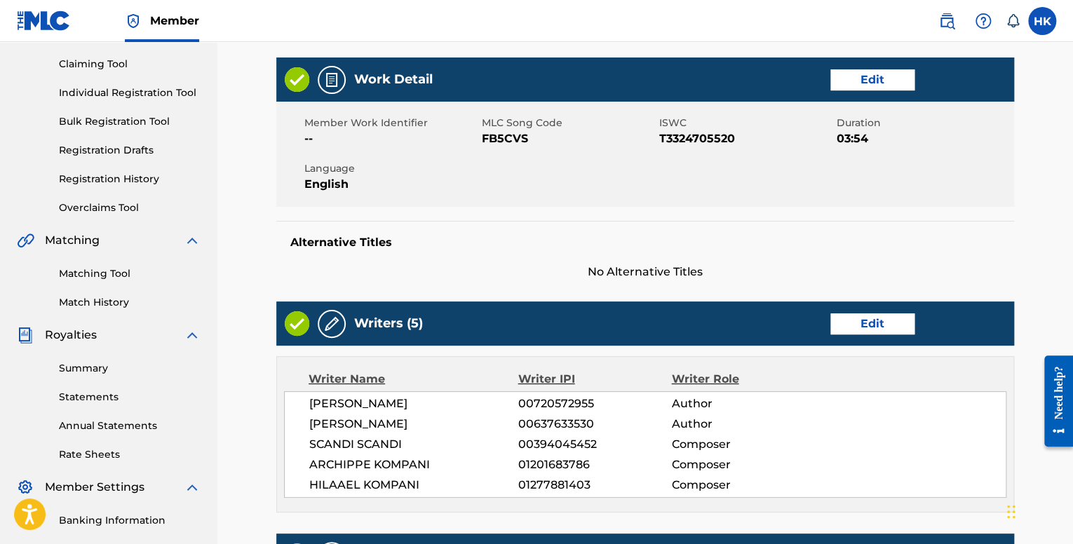
scroll to position [560, 0]
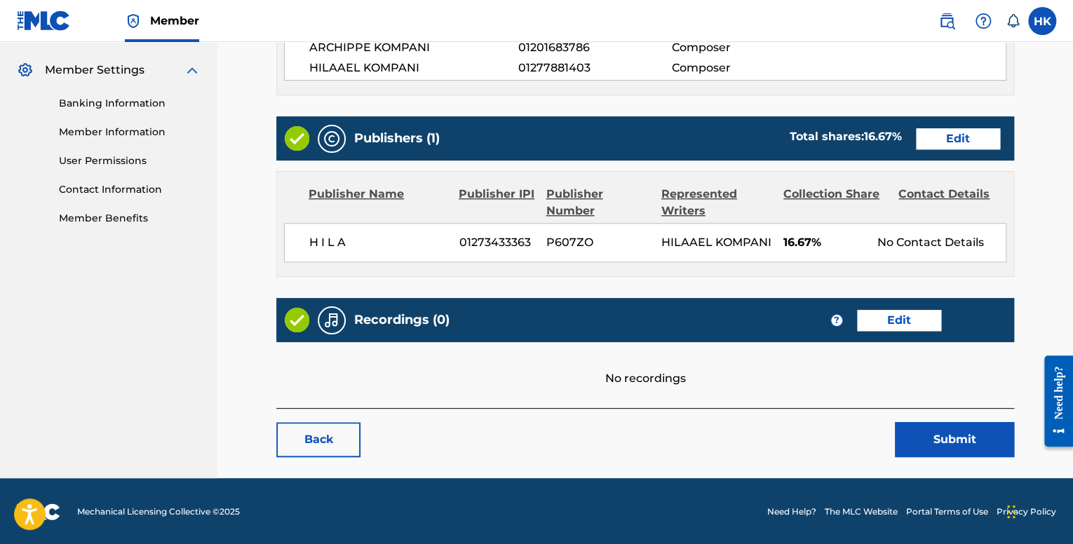
click at [930, 318] on link "Edit" at bounding box center [899, 320] width 84 height 21
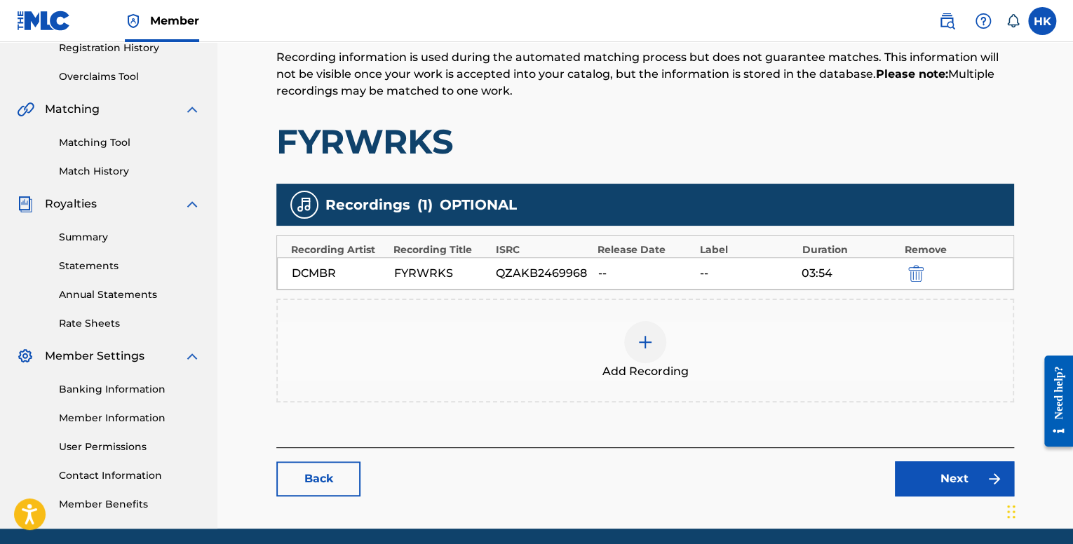
scroll to position [255, 0]
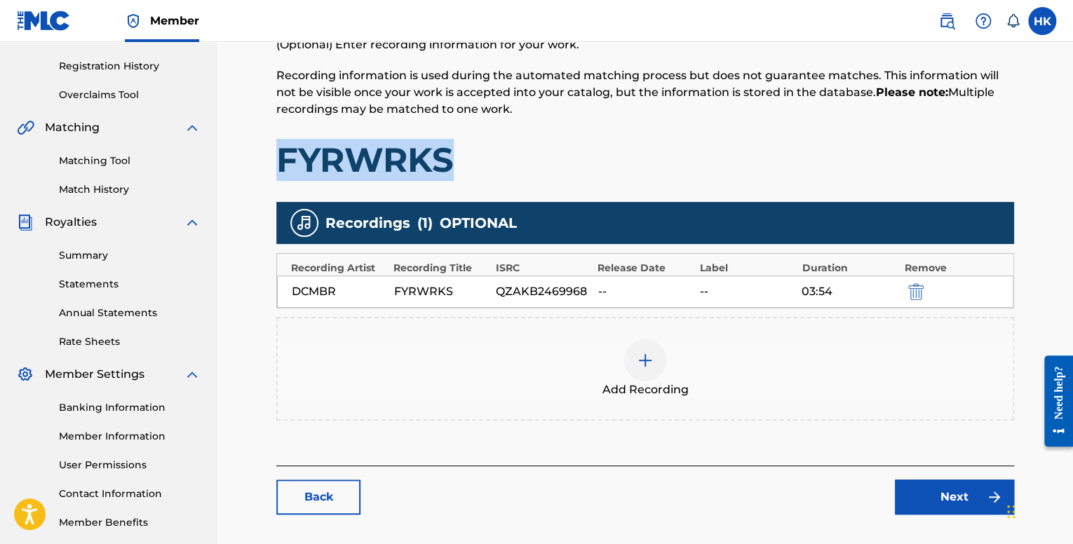
drag, startPoint x: 464, startPoint y: 161, endPoint x: 271, endPoint y: 145, distance: 194.3
click at [271, 145] on main "Catalog Enter Work Details Add Writers Add Publishers & Shares Add Recording Re…" at bounding box center [645, 179] width 822 height 714
click at [915, 490] on link "Next" at bounding box center [954, 497] width 119 height 35
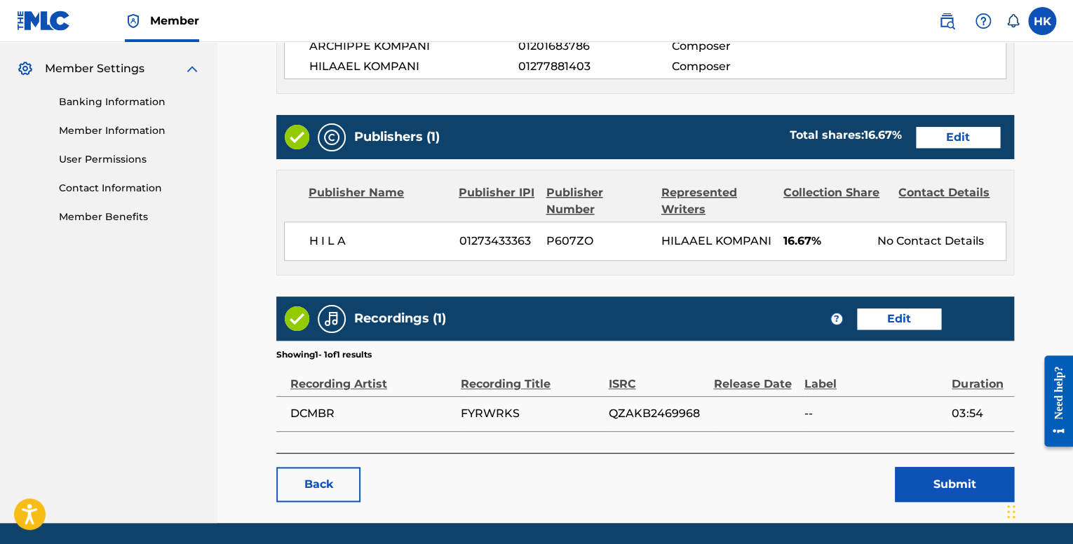
scroll to position [606, 0]
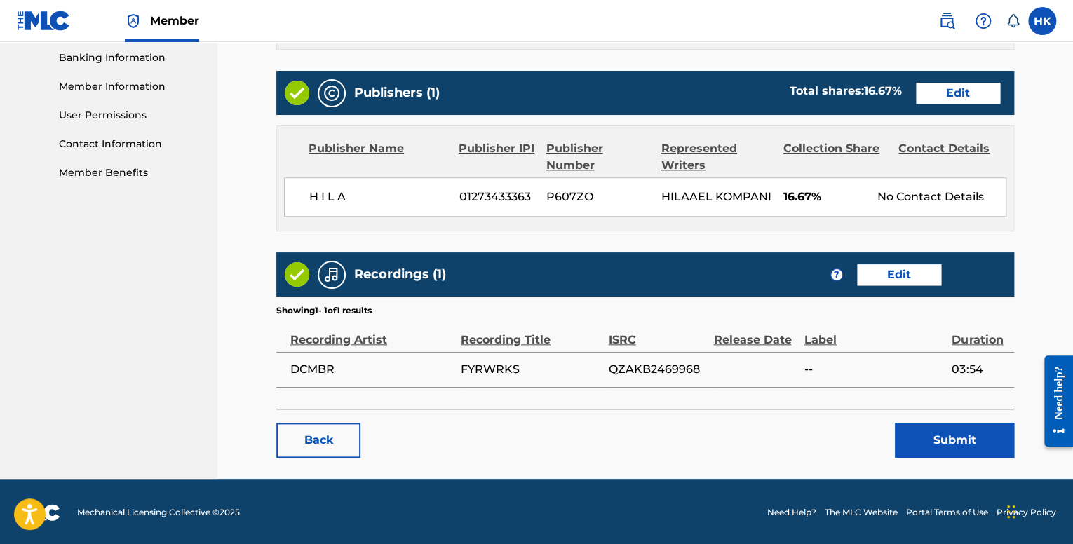
click at [930, 443] on button "Submit" at bounding box center [954, 440] width 119 height 35
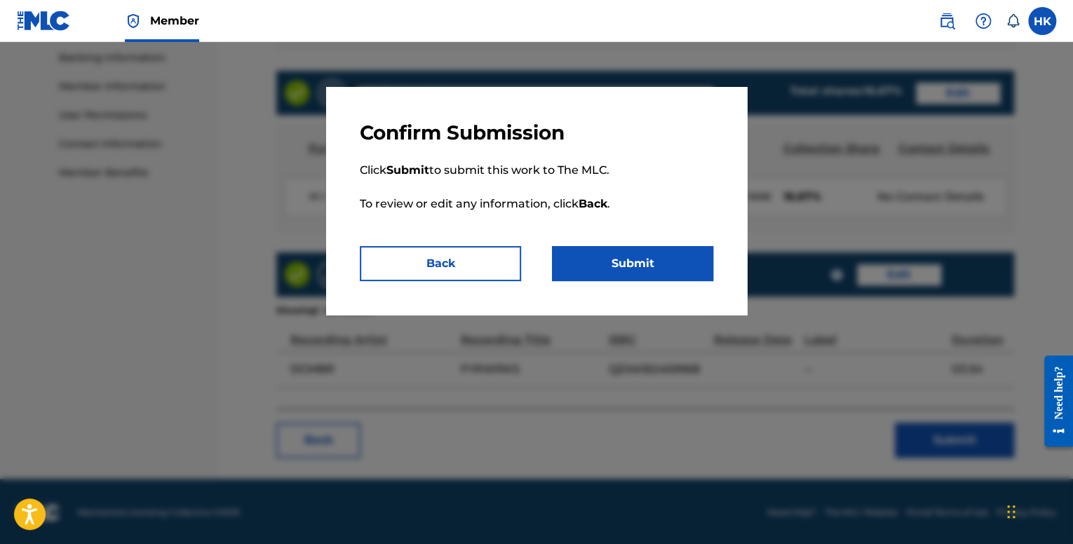
drag, startPoint x: 466, startPoint y: 265, endPoint x: 498, endPoint y: 273, distance: 33.2
click at [466, 266] on button "Back" at bounding box center [440, 263] width 161 height 35
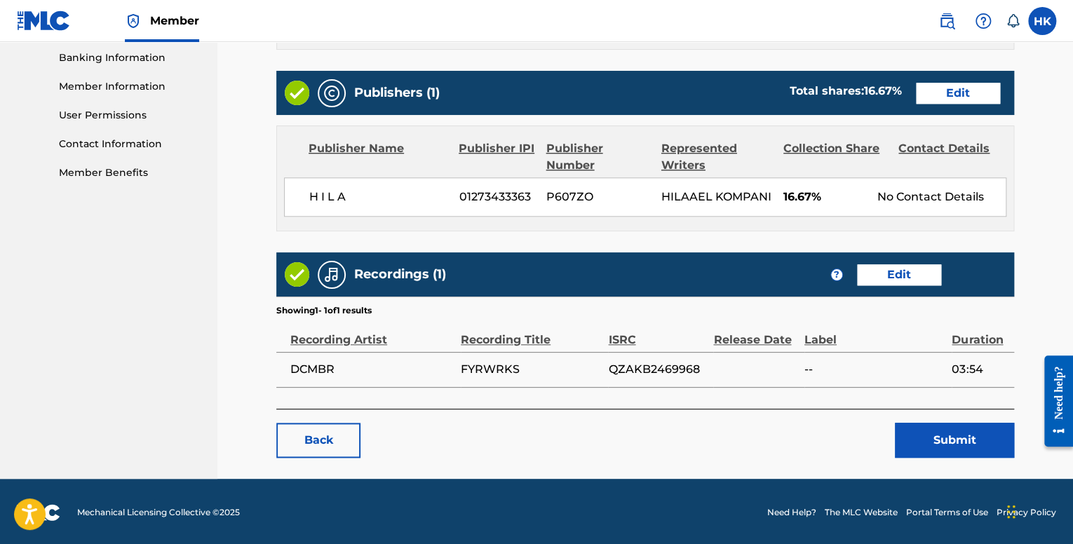
click at [953, 439] on button "Submit" at bounding box center [954, 440] width 119 height 35
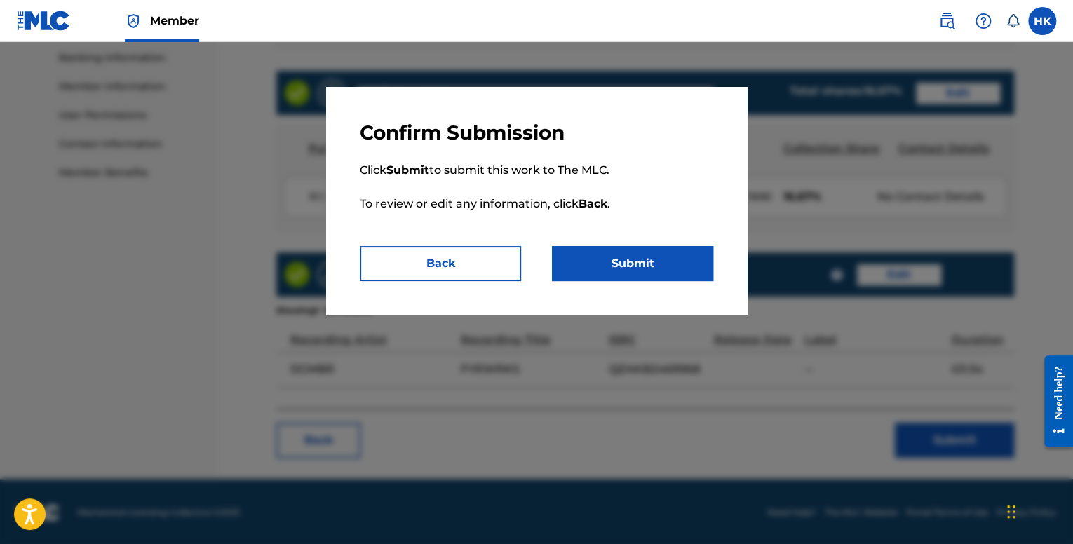
click at [662, 267] on button "Submit" at bounding box center [632, 263] width 161 height 35
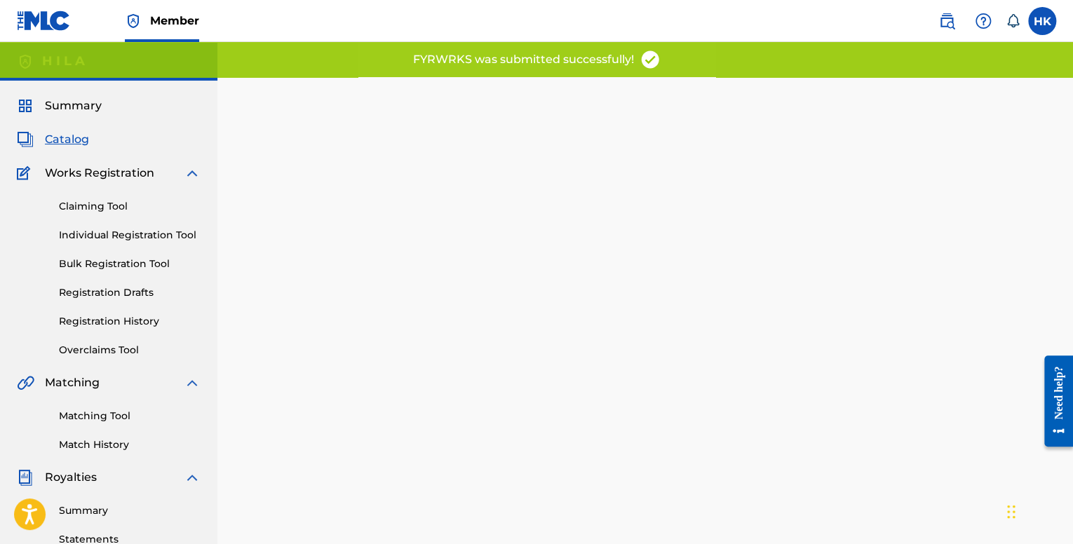
click at [87, 144] on span "Catalog" at bounding box center [67, 139] width 44 height 17
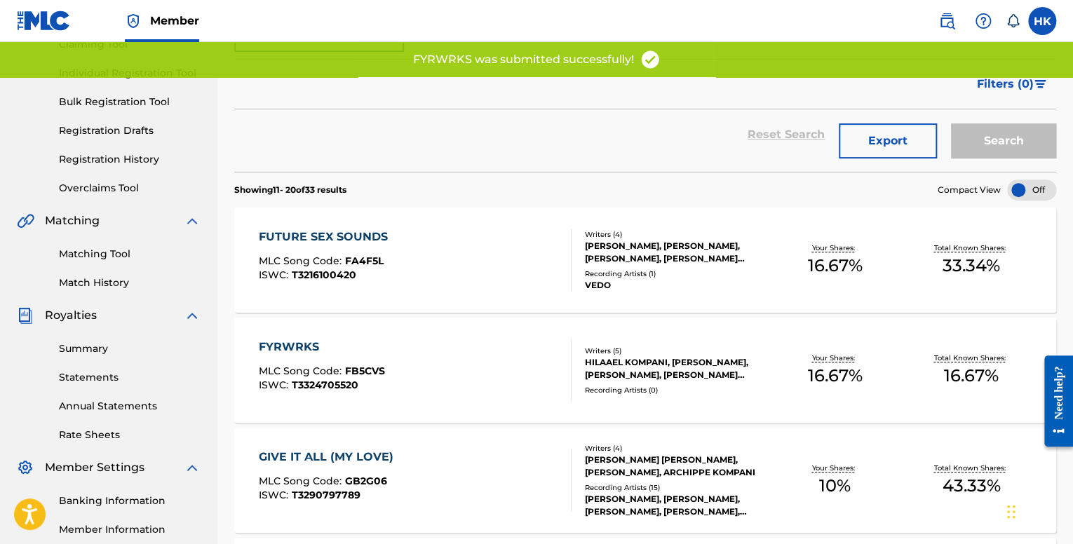
scroll to position [115, 0]
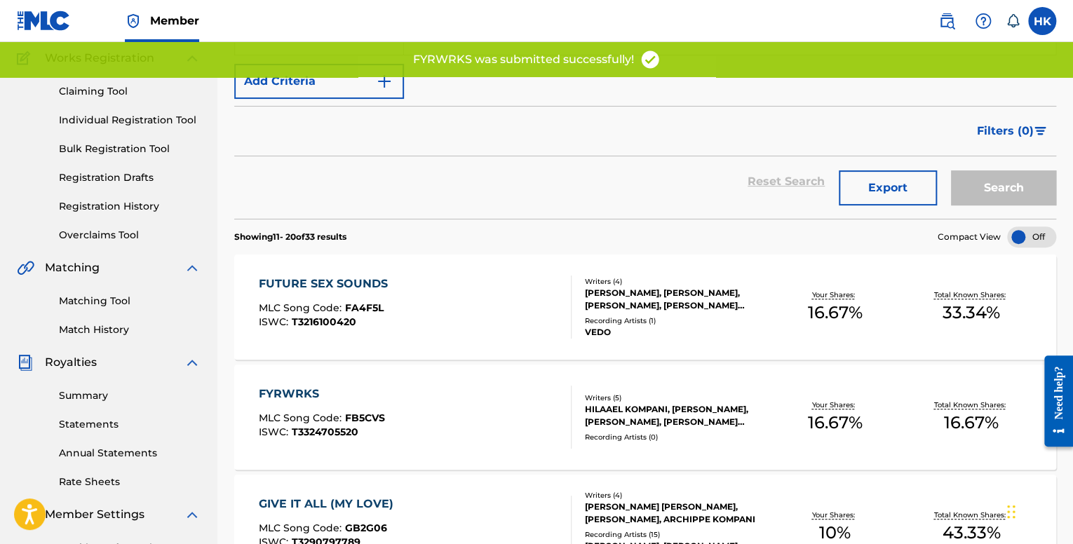
click at [469, 314] on div "FUTURE SEX SOUNDS MLC Song Code : FA4F5L ISWC : T3216100420" at bounding box center [415, 307] width 312 height 63
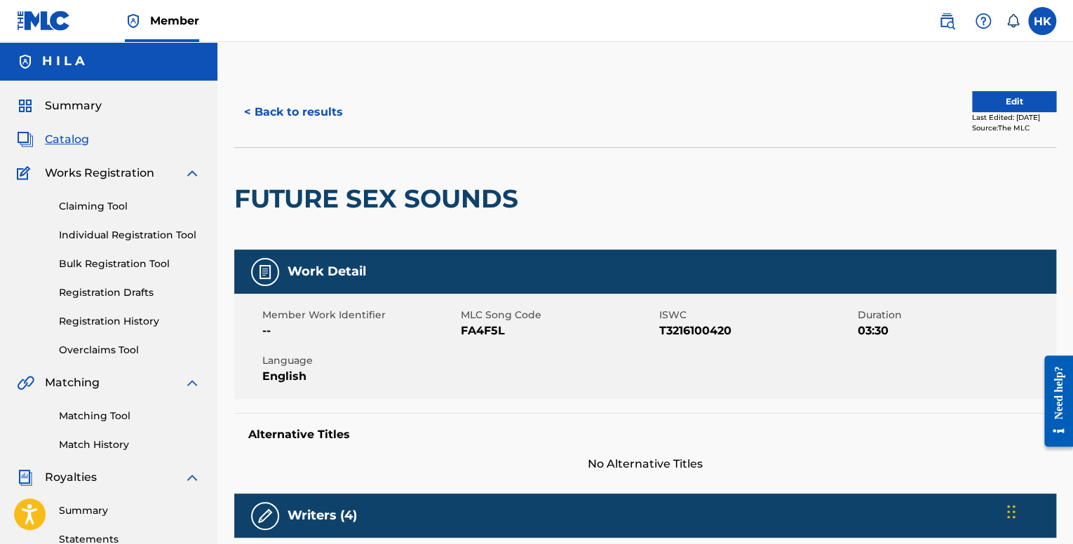
click at [991, 104] on button "Edit" at bounding box center [1014, 101] width 84 height 21
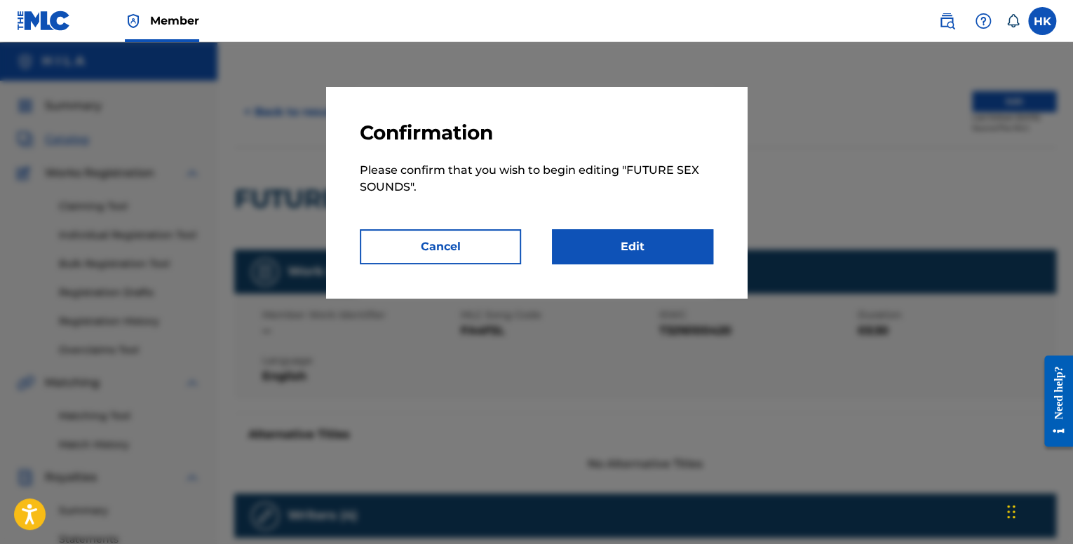
click at [601, 244] on link "Edit" at bounding box center [632, 246] width 161 height 35
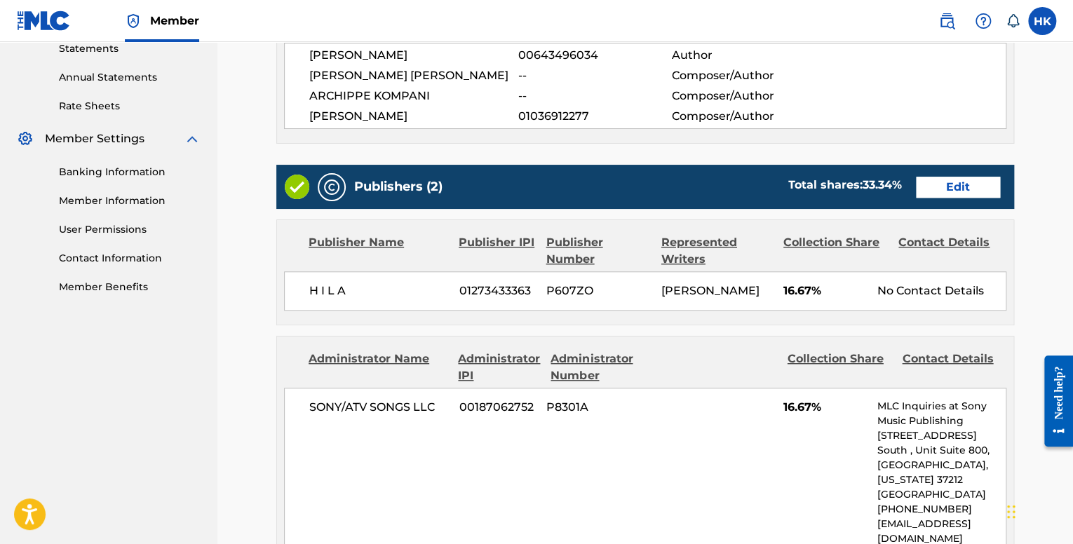
scroll to position [898, 0]
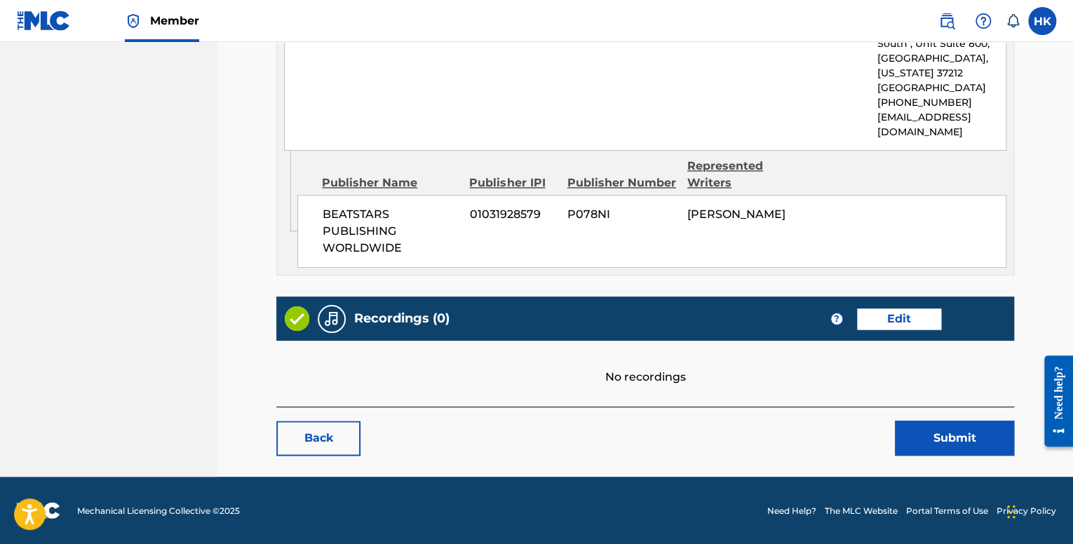
click at [875, 316] on link "Edit" at bounding box center [899, 319] width 84 height 21
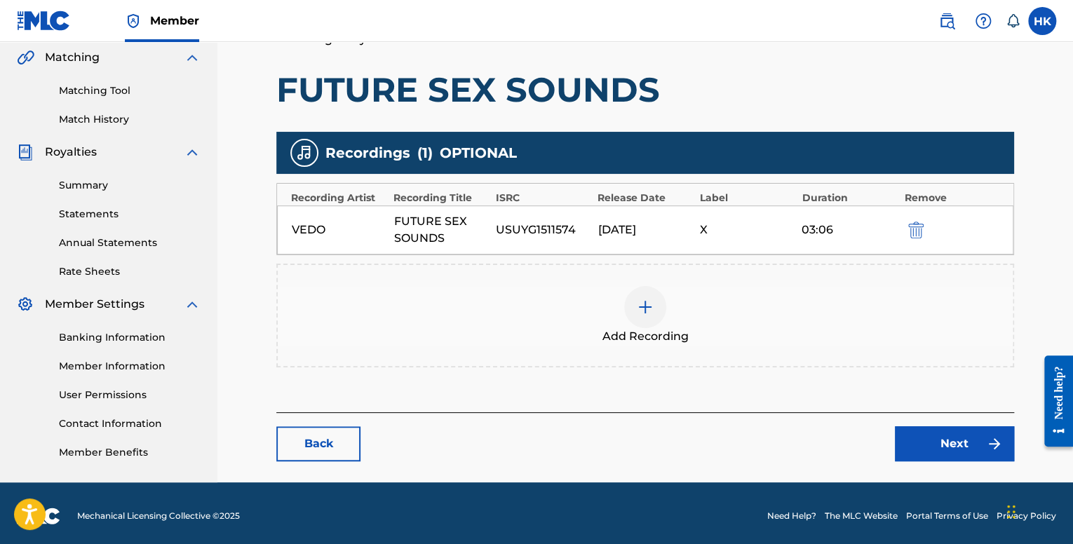
scroll to position [330, 0]
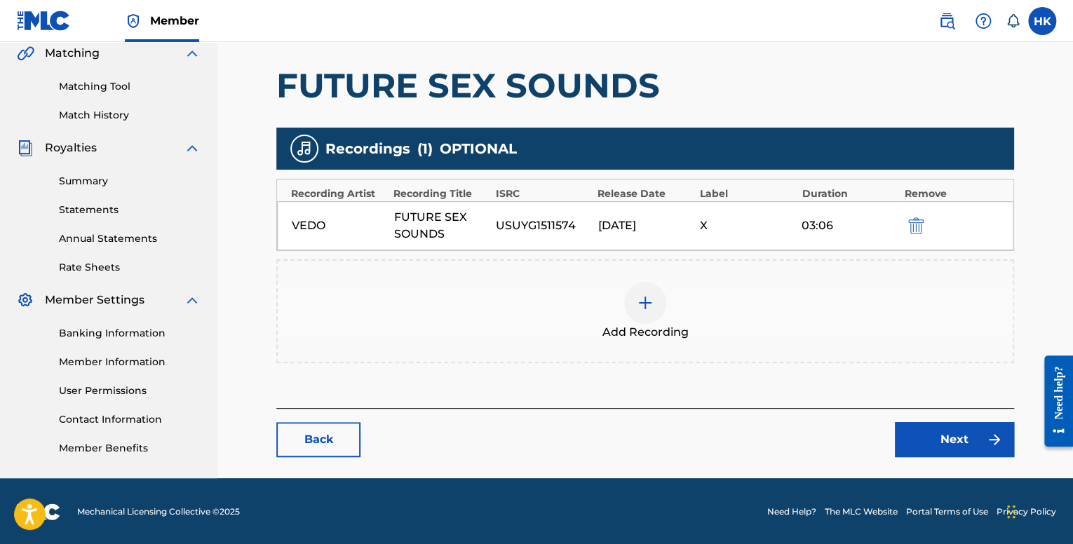
click at [339, 436] on link "Back" at bounding box center [318, 439] width 84 height 35
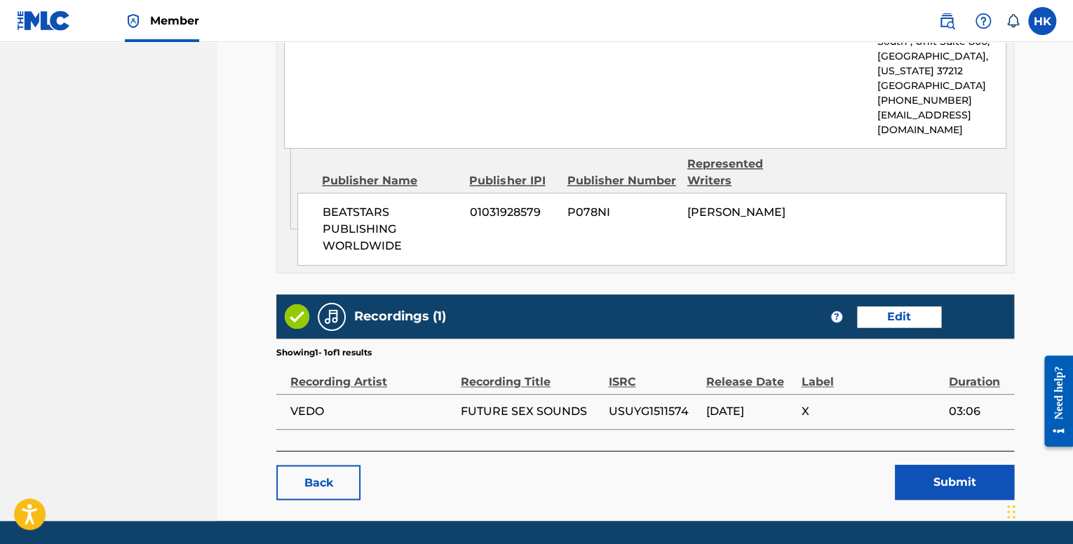
scroll to position [912, 0]
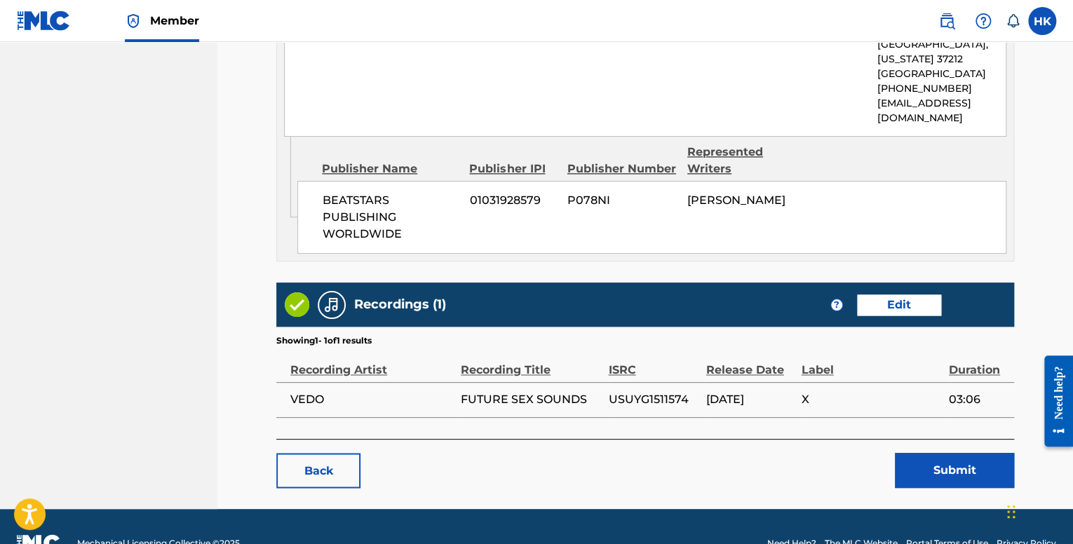
click at [326, 467] on link "Back" at bounding box center [318, 470] width 84 height 35
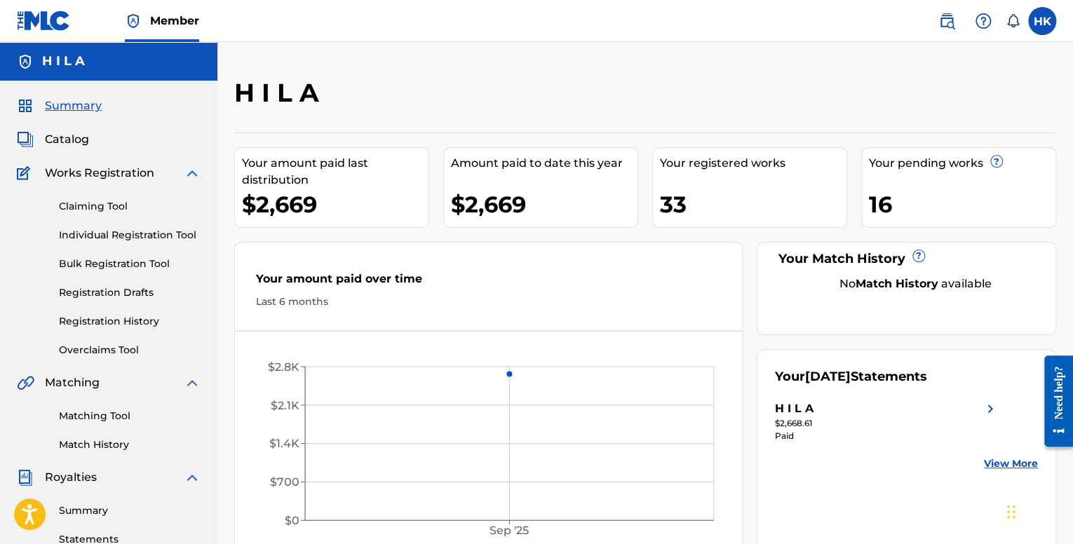
click at [77, 140] on span "Catalog" at bounding box center [67, 139] width 44 height 17
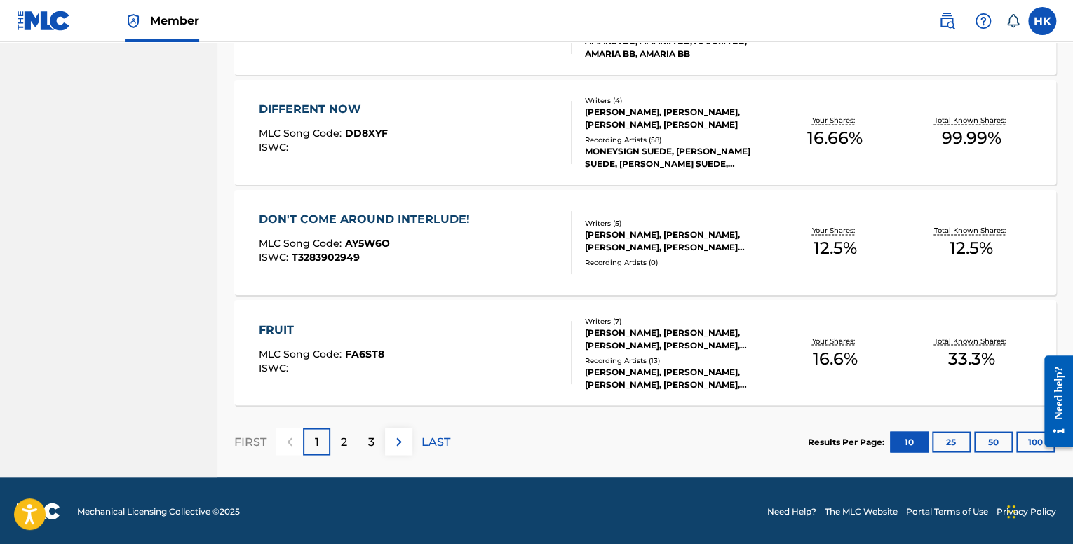
click at [388, 259] on div "ISWC : T3283902949" at bounding box center [368, 258] width 218 height 11
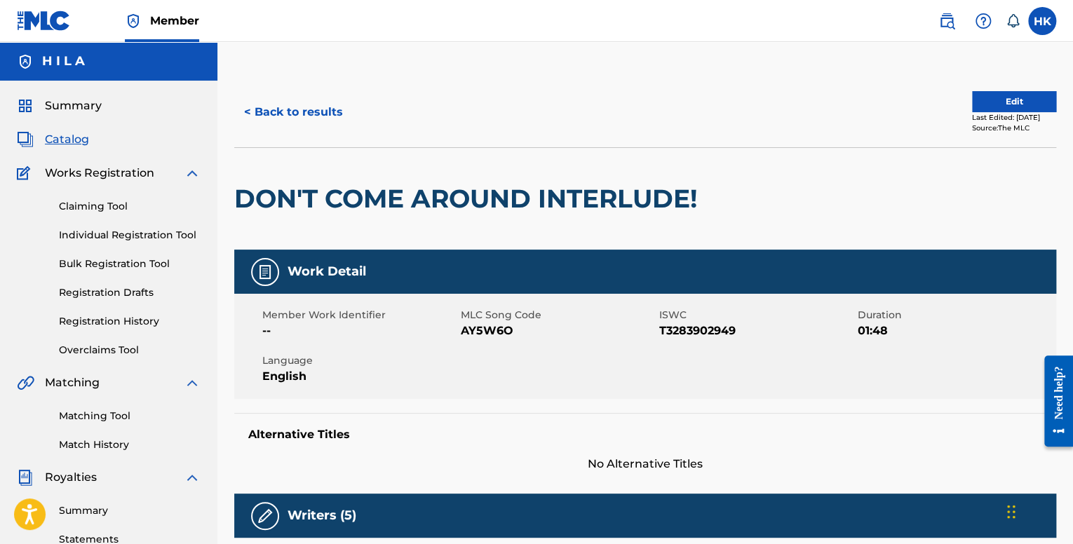
click at [985, 98] on button "Edit" at bounding box center [1014, 101] width 84 height 21
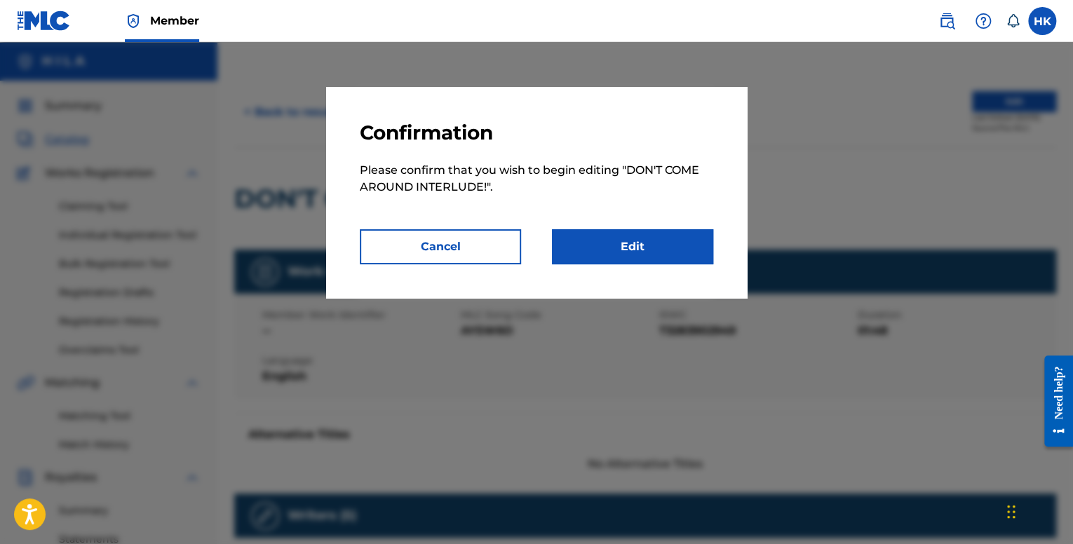
click at [631, 239] on link "Edit" at bounding box center [632, 246] width 161 height 35
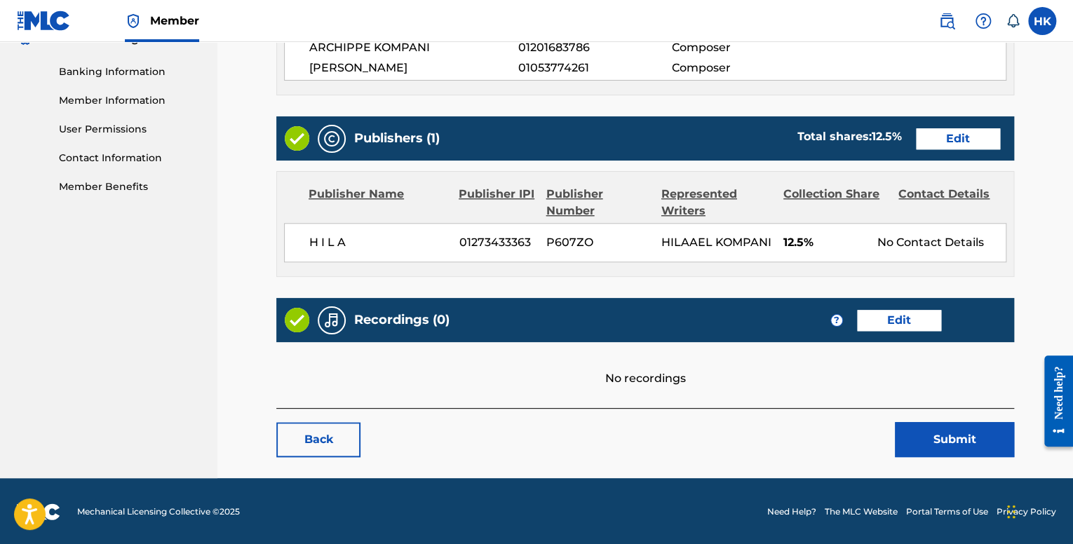
click at [918, 321] on link "Edit" at bounding box center [899, 320] width 84 height 21
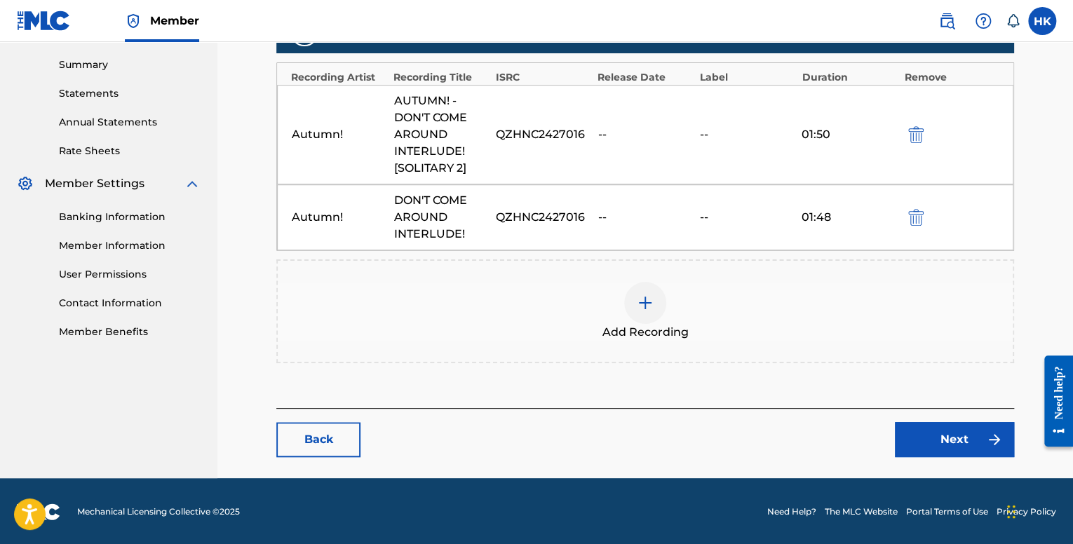
click at [919, 444] on link "Next" at bounding box center [954, 439] width 119 height 35
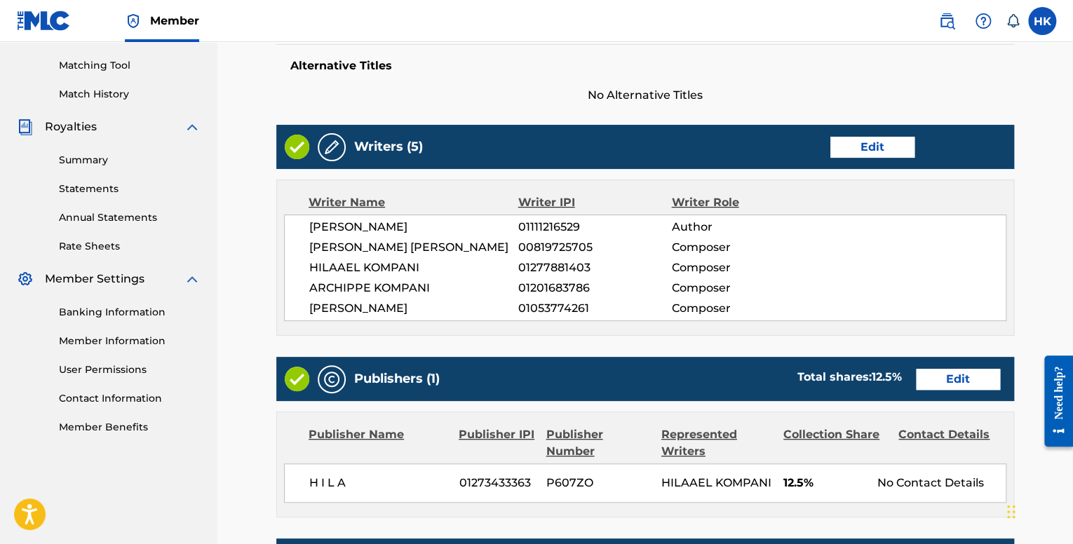
scroll to position [688, 0]
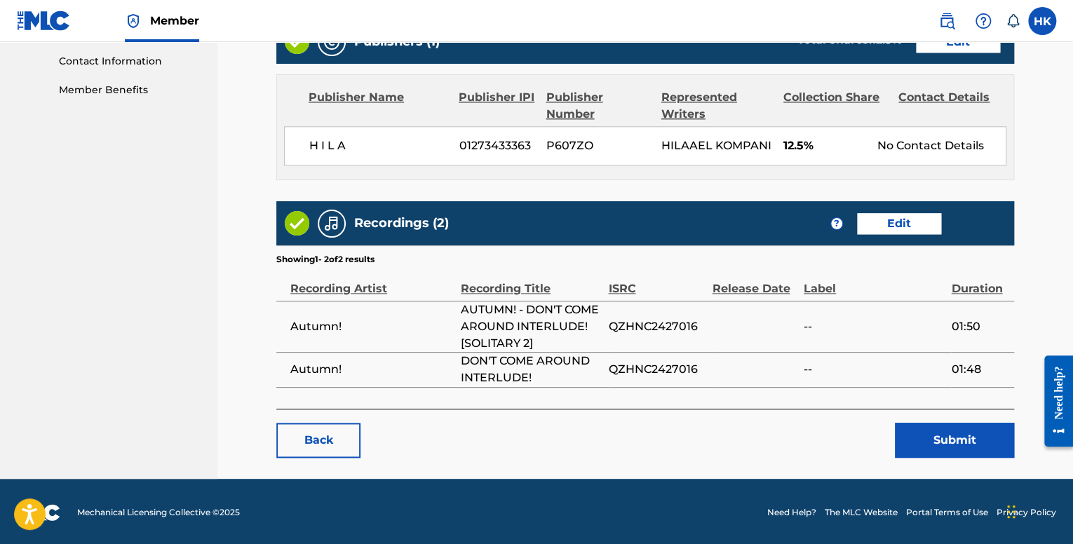
click at [910, 439] on button "Submit" at bounding box center [954, 440] width 119 height 35
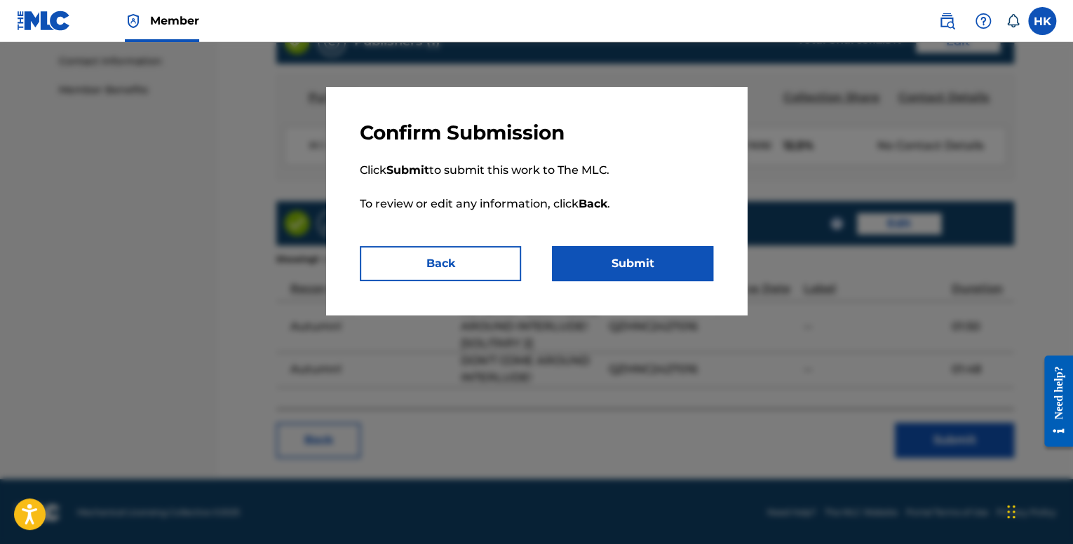
click at [658, 262] on button "Submit" at bounding box center [632, 263] width 161 height 35
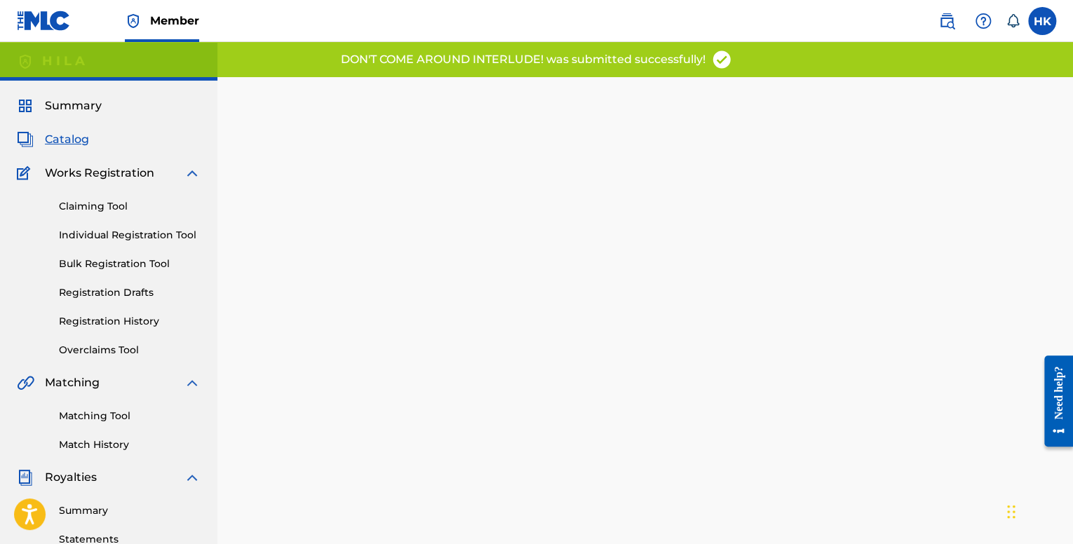
click at [84, 141] on span "Catalog" at bounding box center [67, 139] width 44 height 17
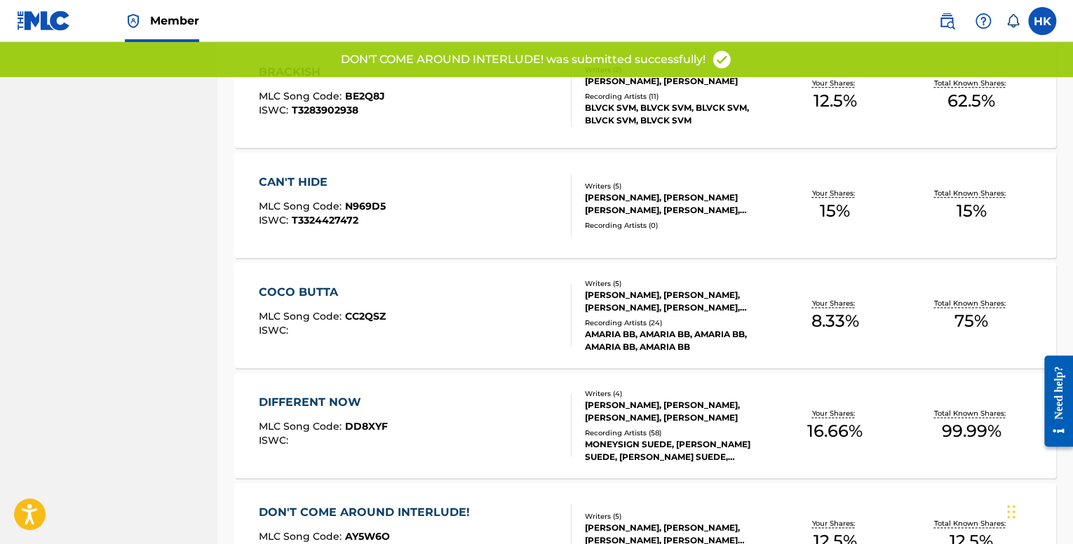
scroll to position [710, 0]
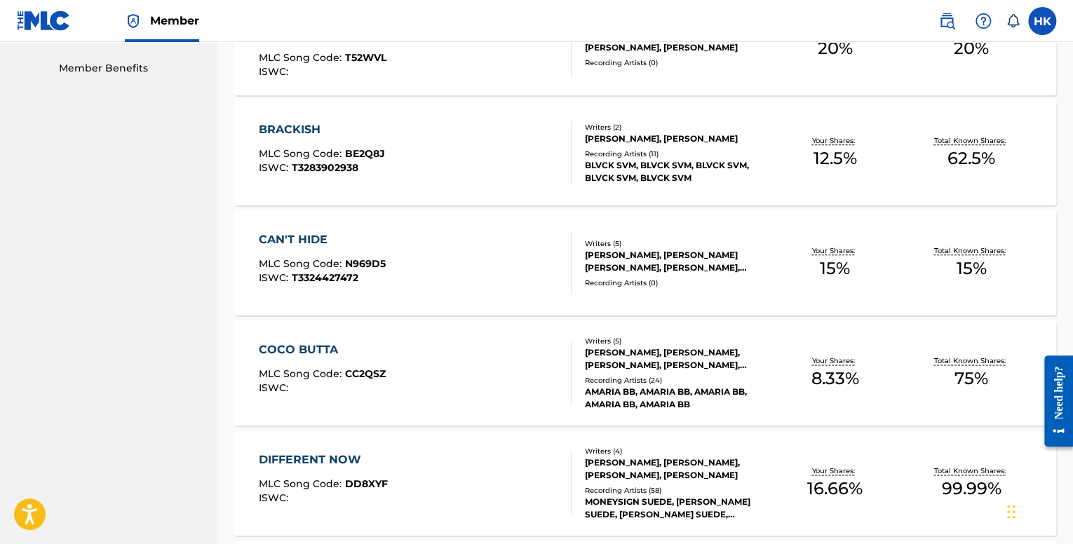
click at [486, 280] on div "CAN'T HIDE MLC Song Code : N969D5 ISWC : T3324427472" at bounding box center [415, 263] width 312 height 63
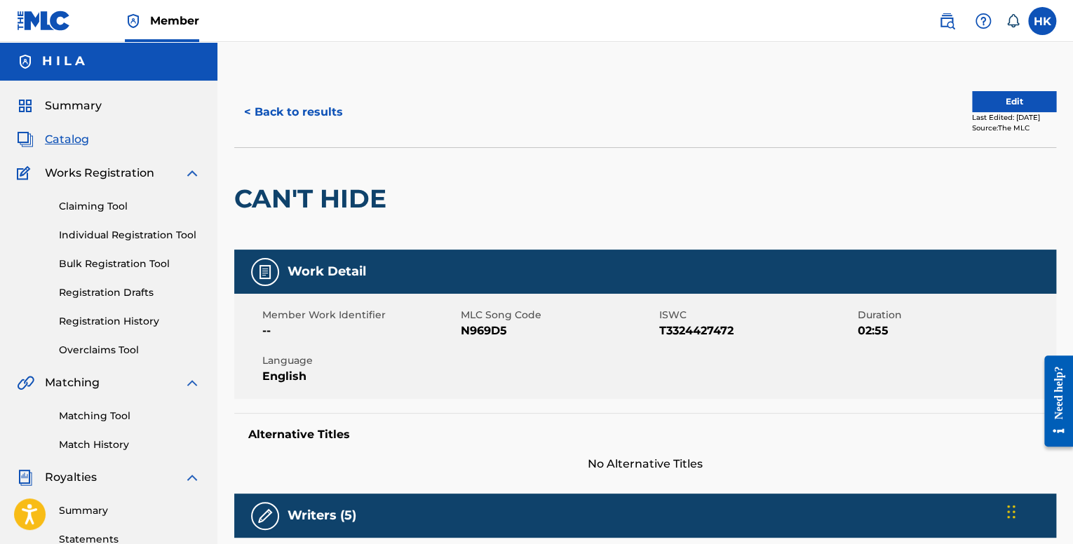
click at [994, 105] on button "Edit" at bounding box center [1014, 101] width 84 height 21
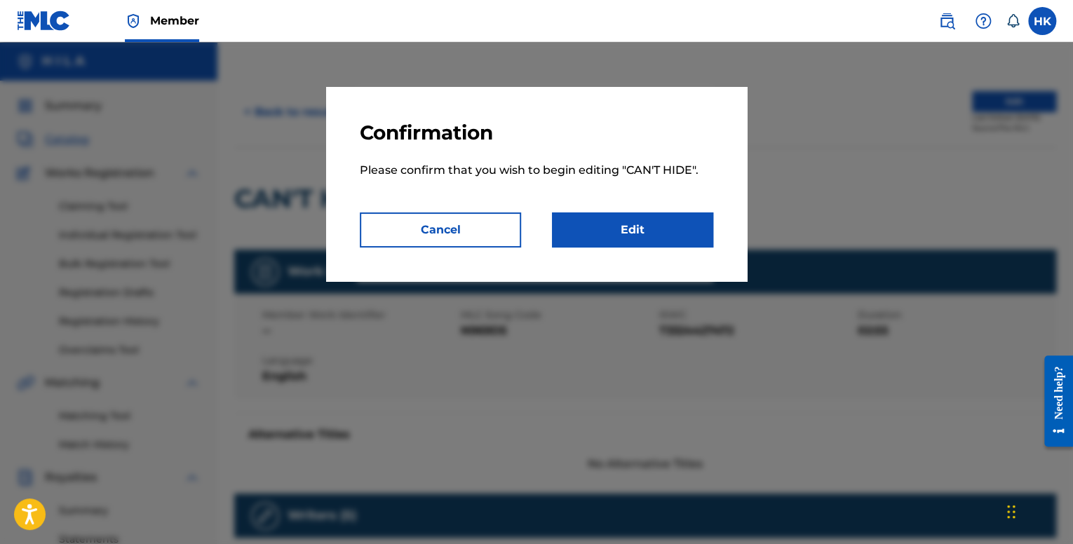
click at [617, 242] on link "Edit" at bounding box center [632, 230] width 161 height 35
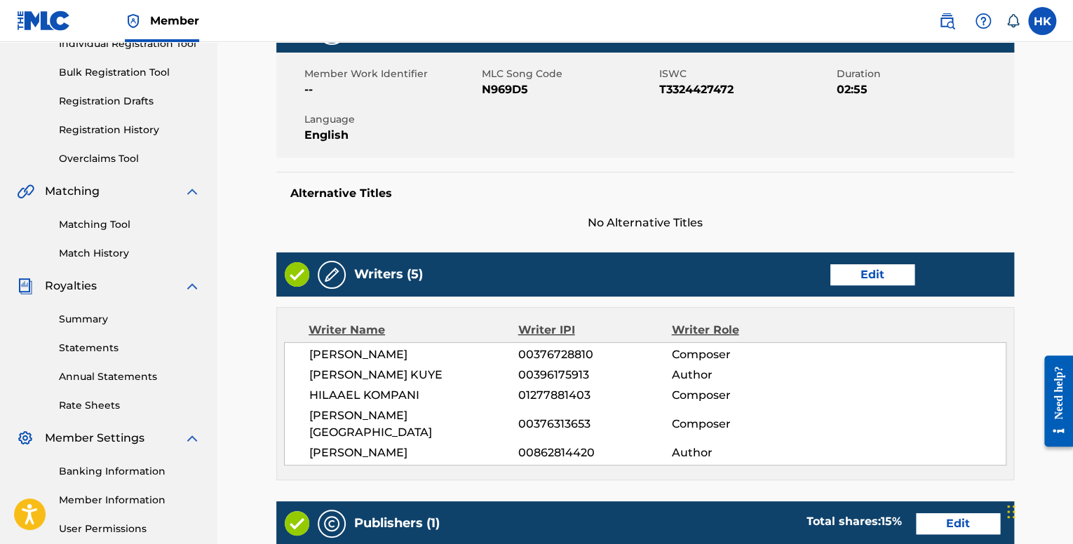
scroll to position [560, 0]
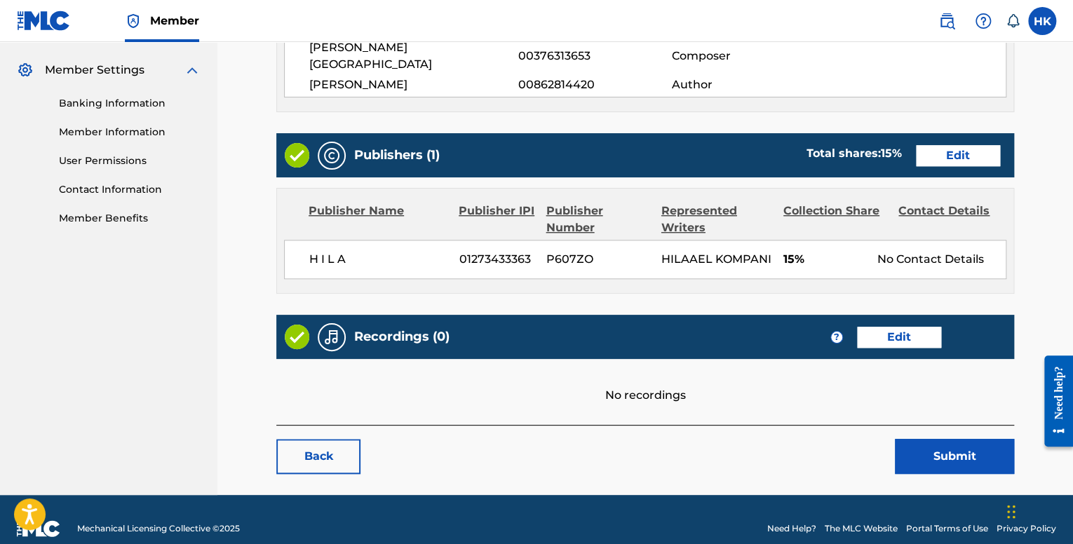
click at [881, 327] on link "Edit" at bounding box center [899, 337] width 84 height 21
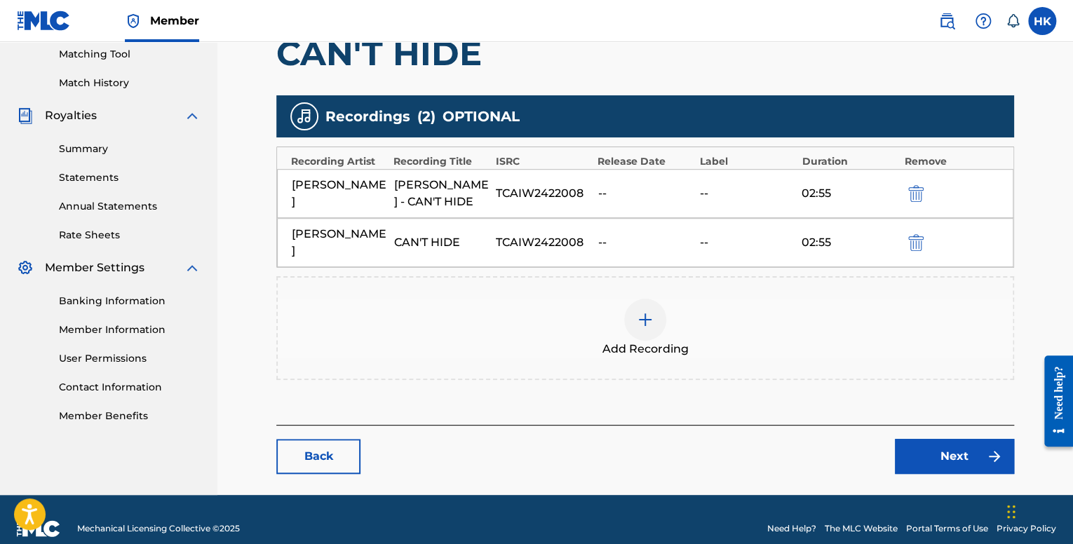
click at [927, 446] on link "Next" at bounding box center [954, 456] width 119 height 35
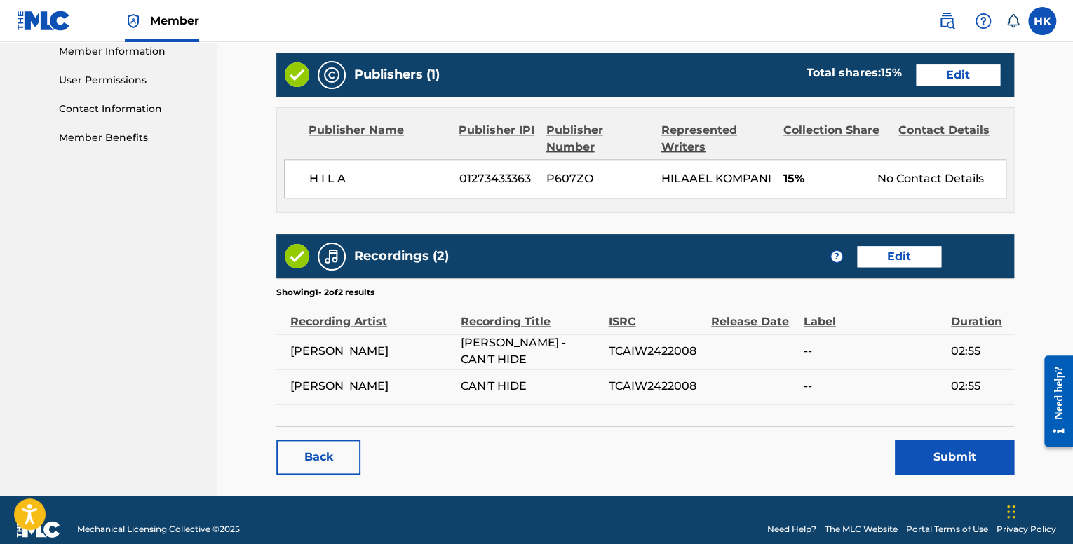
click at [923, 440] on button "Submit" at bounding box center [954, 457] width 119 height 35
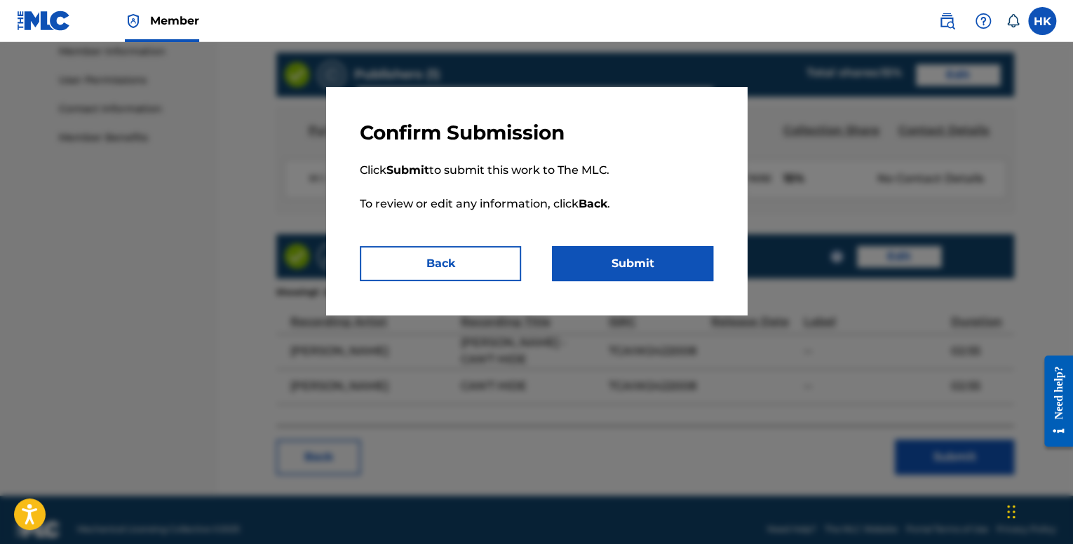
drag, startPoint x: 627, startPoint y: 257, endPoint x: 587, endPoint y: 283, distance: 47.3
click at [564, 313] on div "Confirm Submission Click Submit to submit this work to The MLC. To review or ed…" at bounding box center [536, 201] width 421 height 228
drag, startPoint x: 594, startPoint y: 273, endPoint x: 567, endPoint y: 274, distance: 26.7
click at [594, 273] on button "Submit" at bounding box center [632, 263] width 161 height 35
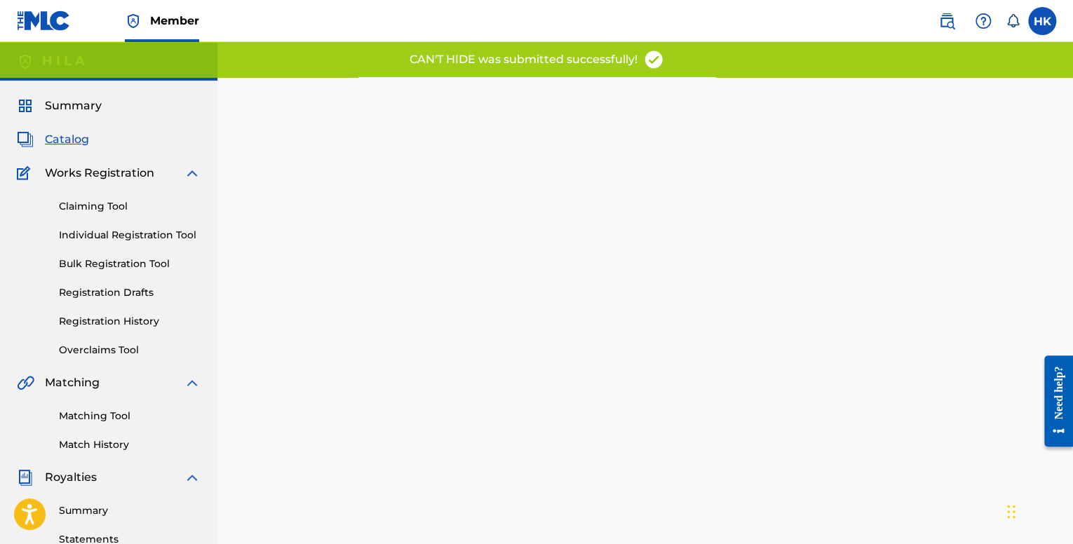
click at [65, 136] on span "Catalog" at bounding box center [67, 139] width 44 height 17
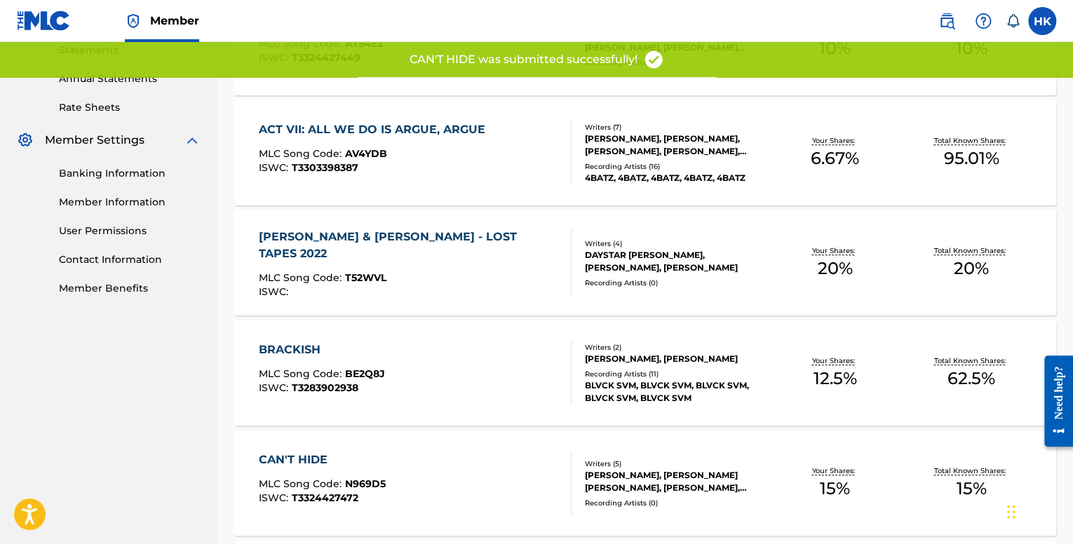
scroll to position [491, 0]
click at [465, 284] on div "[PERSON_NAME] & [PERSON_NAME] - LOST TAPES 2022 MLC Song Code : T52WVL ISWC :" at bounding box center [409, 261] width 300 height 69
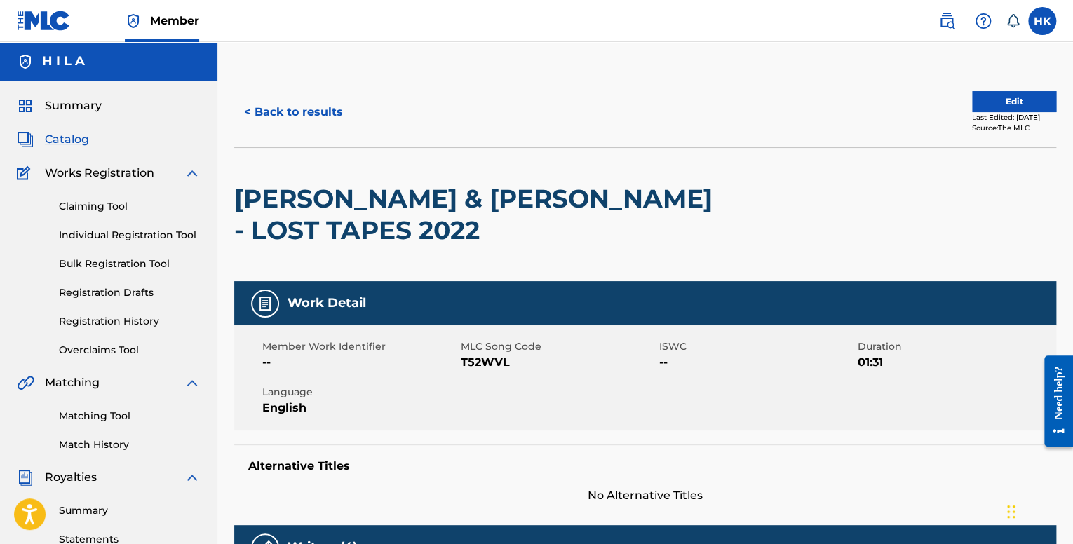
click at [973, 91] on button "Edit" at bounding box center [1014, 101] width 84 height 21
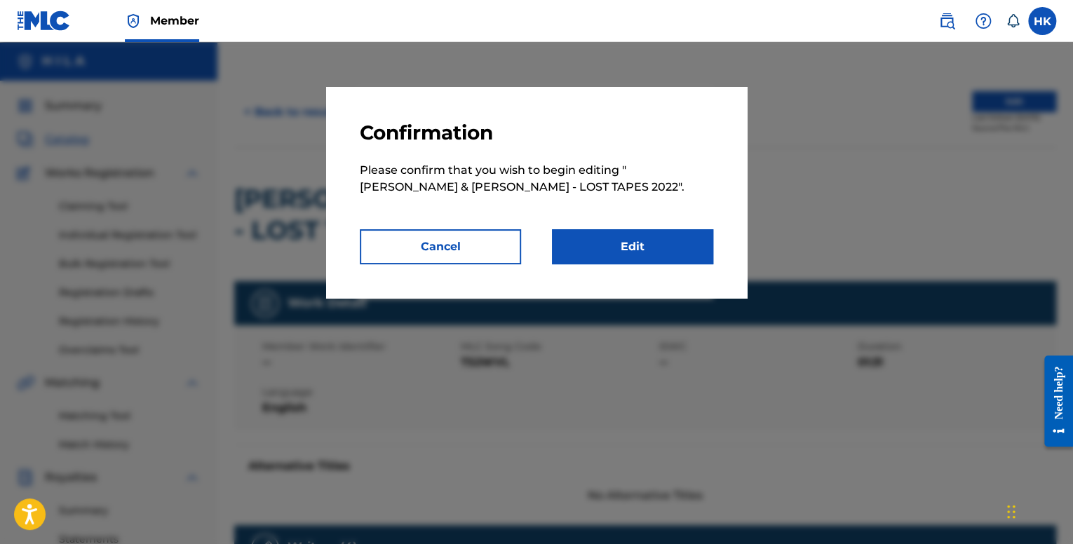
click at [603, 242] on link "Edit" at bounding box center [632, 246] width 161 height 35
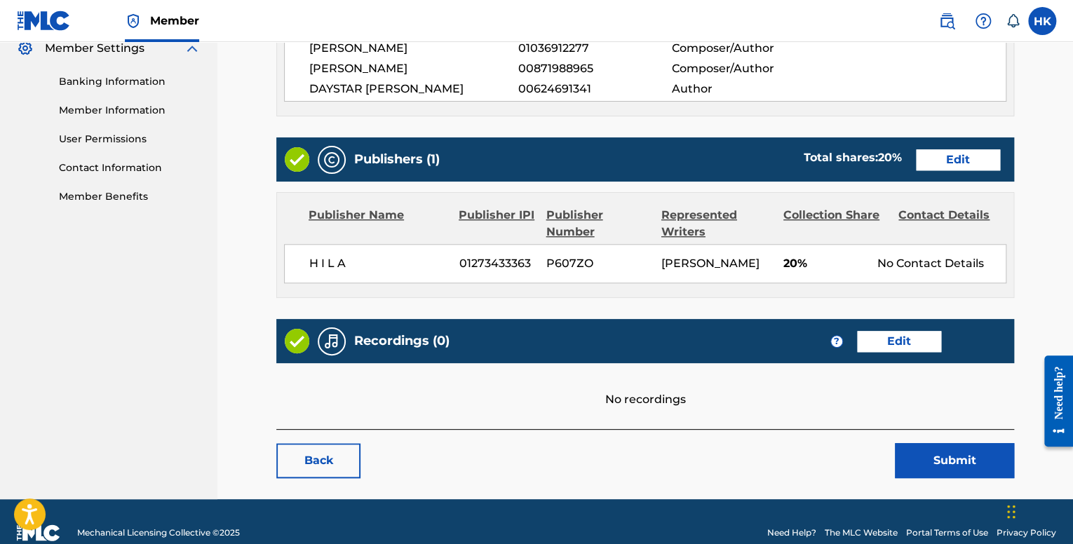
scroll to position [588, 0]
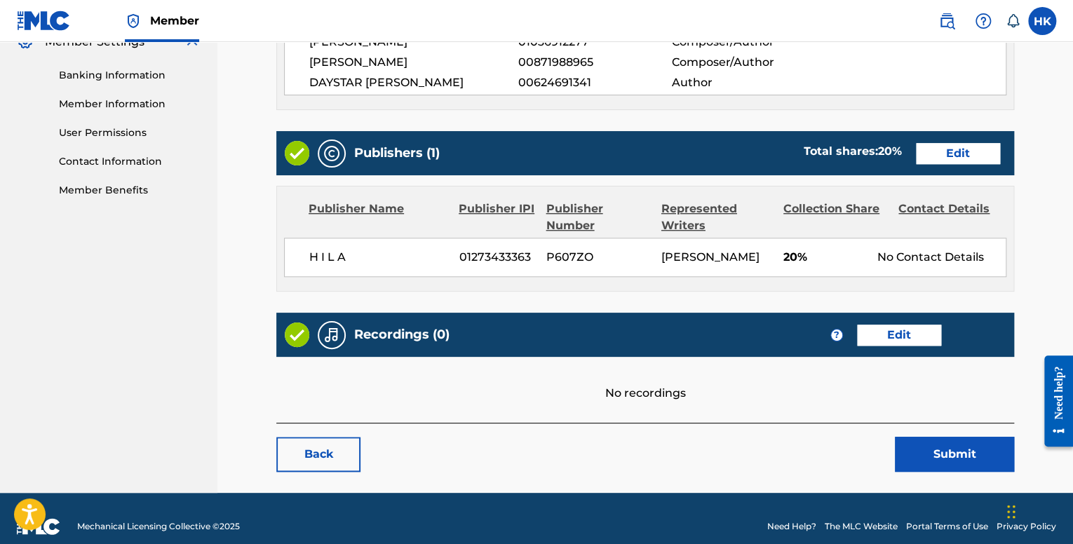
click at [909, 325] on link "Edit" at bounding box center [899, 335] width 84 height 21
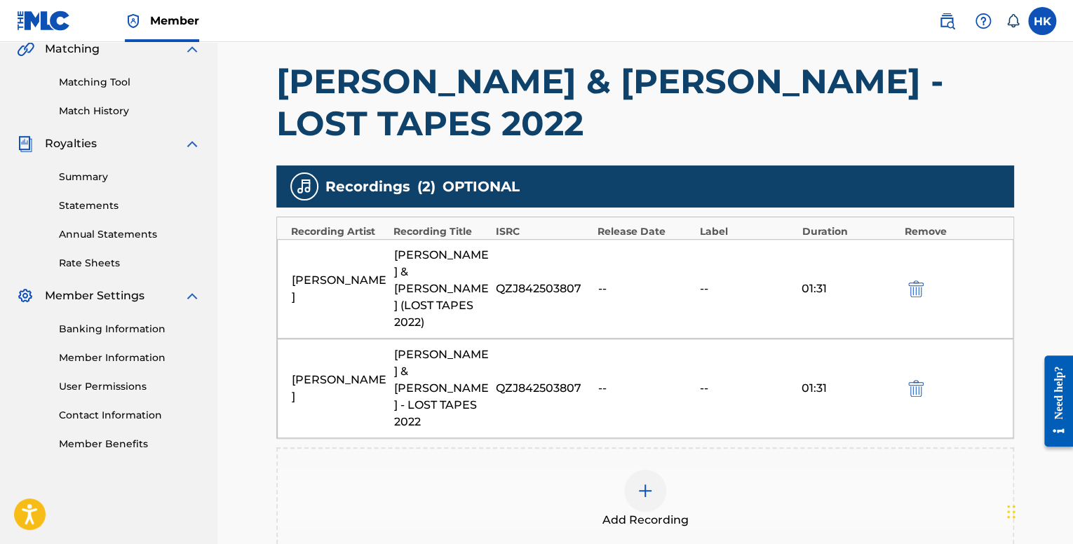
scroll to position [429, 0]
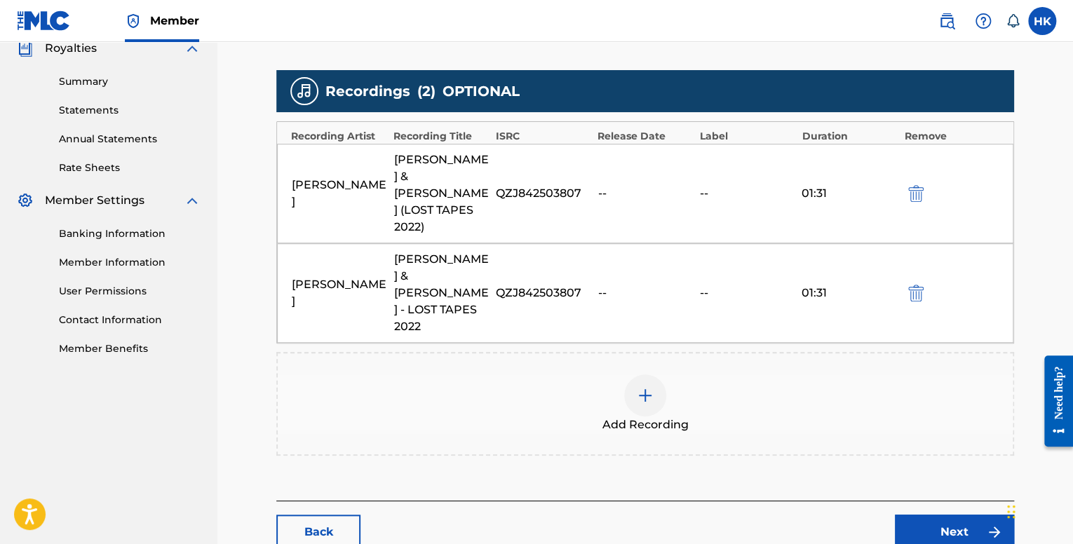
click at [927, 515] on link "Next" at bounding box center [954, 532] width 119 height 35
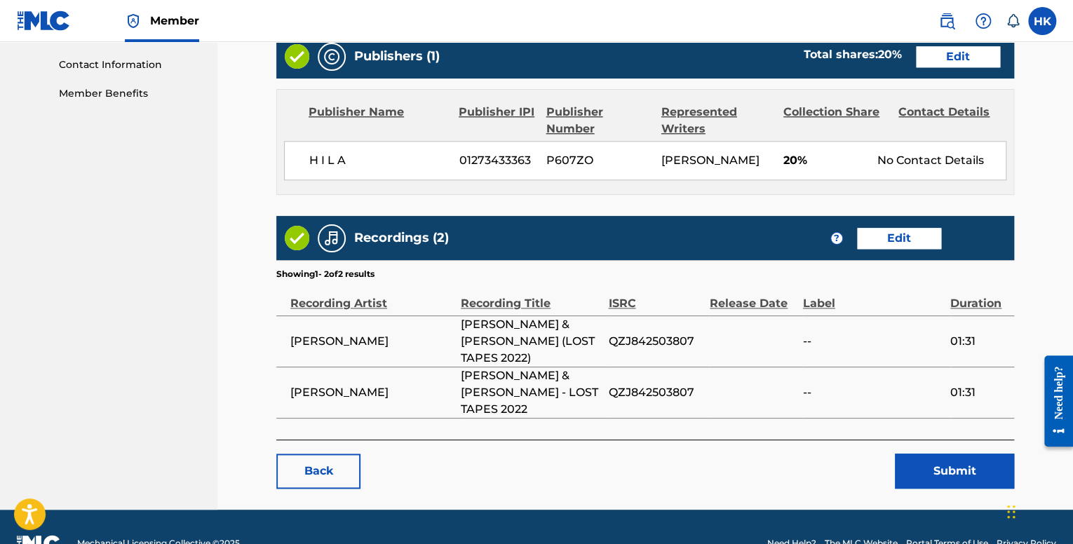
click at [940, 454] on button "Submit" at bounding box center [954, 471] width 119 height 35
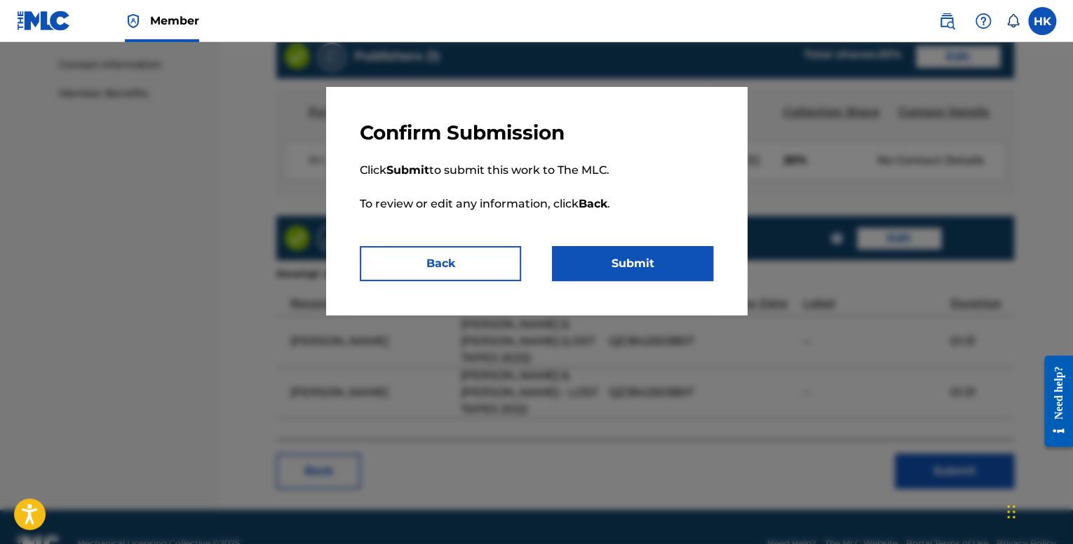
click at [630, 260] on button "Submit" at bounding box center [632, 263] width 161 height 35
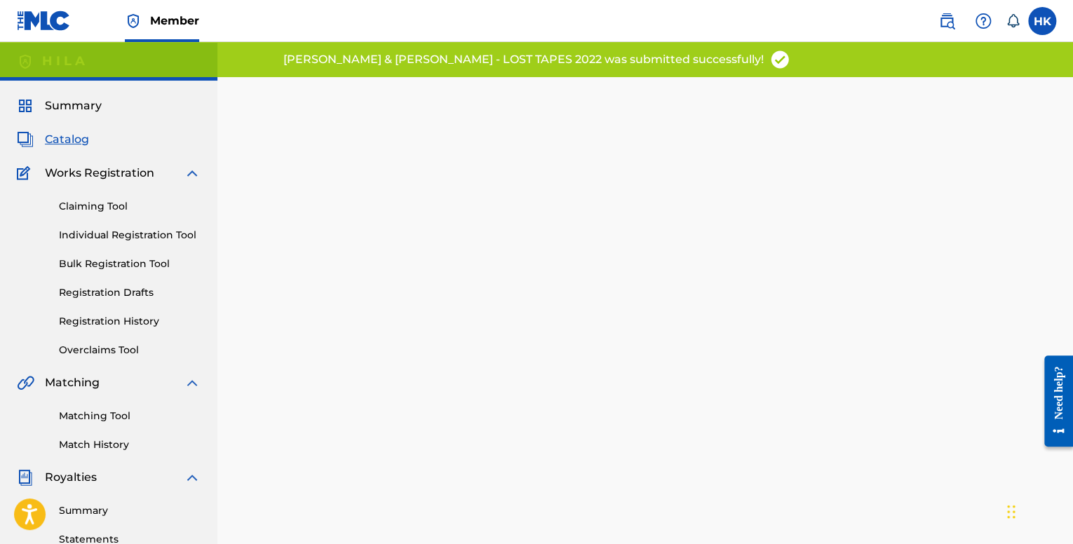
click at [67, 147] on span "Catalog" at bounding box center [67, 139] width 44 height 17
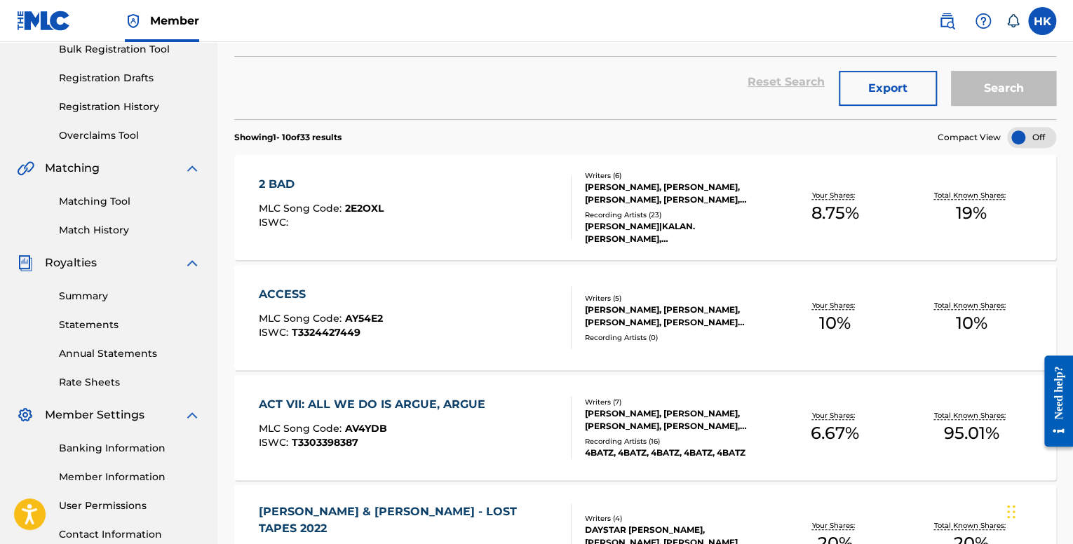
scroll to position [210, 0]
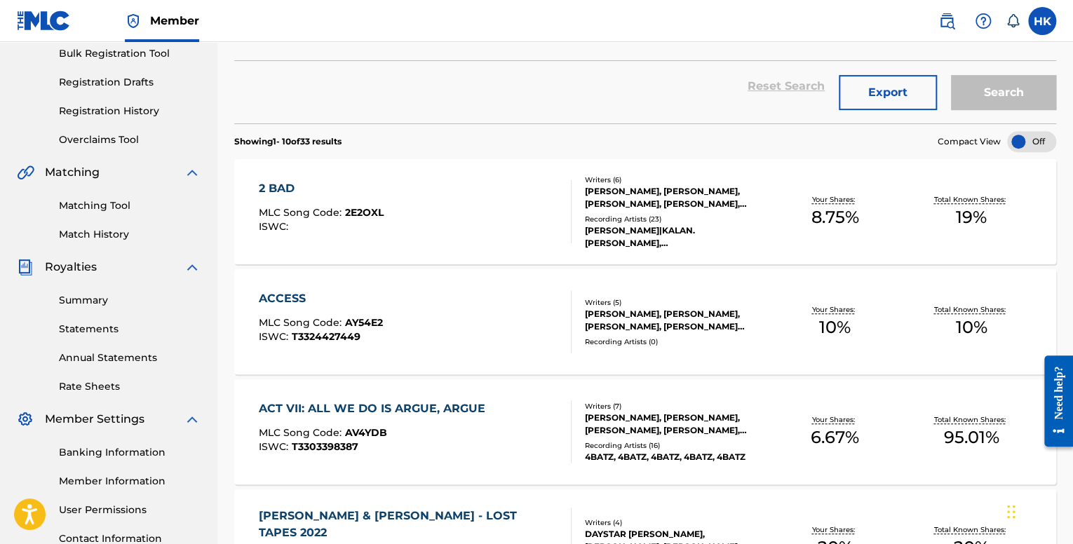
click at [450, 307] on div "ACCESS MLC Song Code : AY54E2 ISWC : T3324427449" at bounding box center [415, 321] width 312 height 63
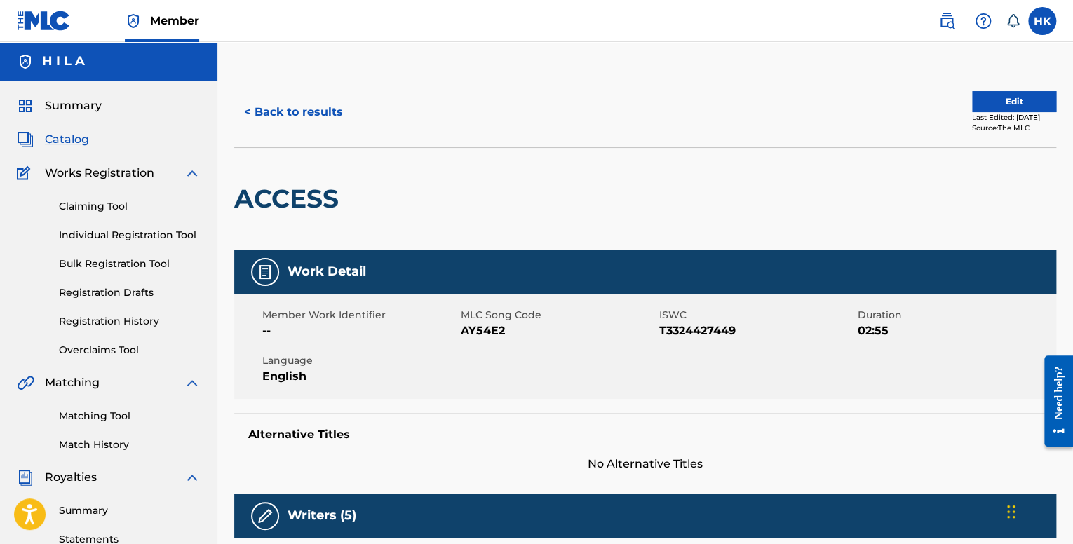
click at [1005, 96] on button "Edit" at bounding box center [1014, 101] width 84 height 21
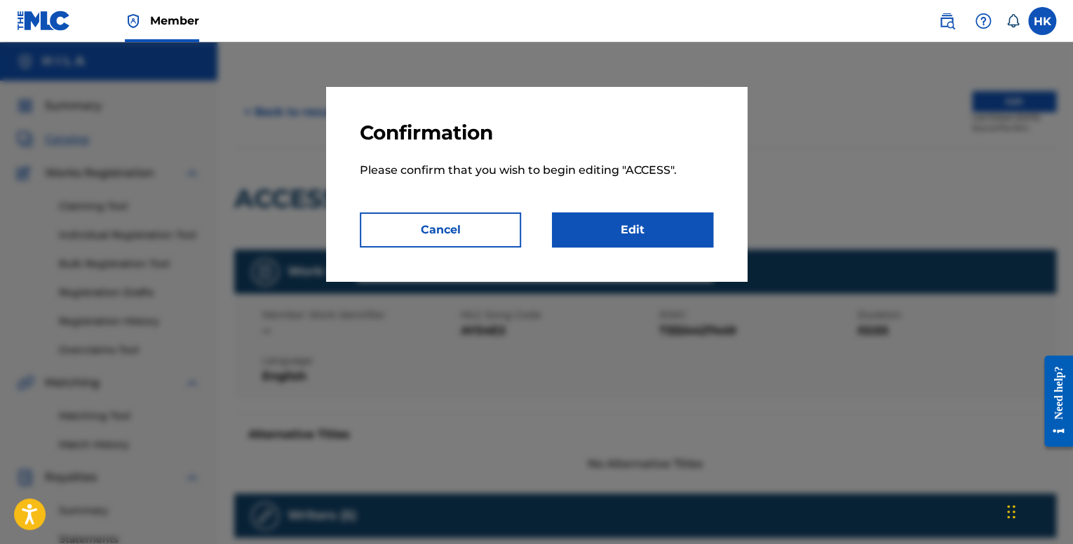
click at [682, 220] on link "Edit" at bounding box center [632, 230] width 161 height 35
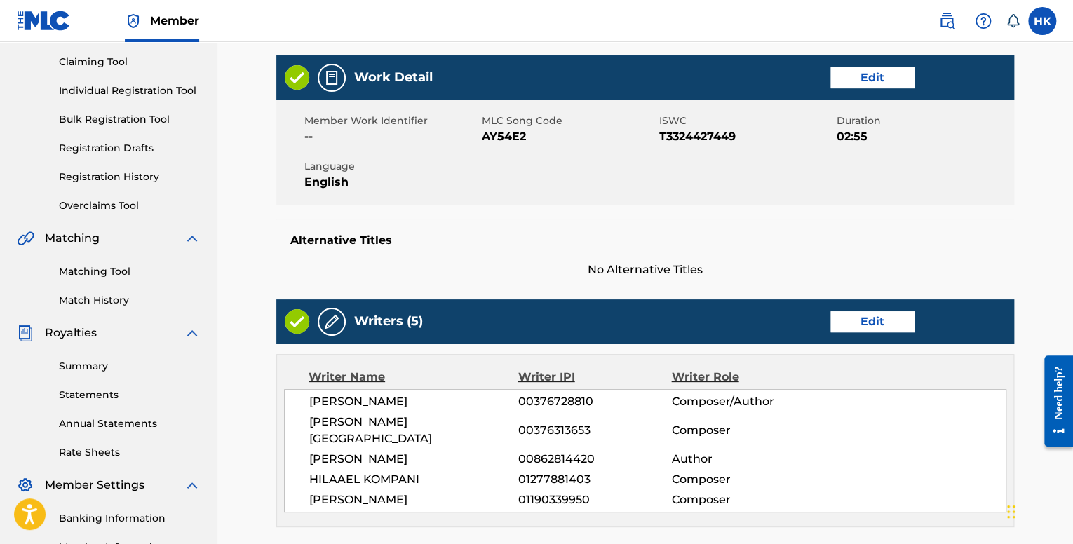
scroll to position [560, 0]
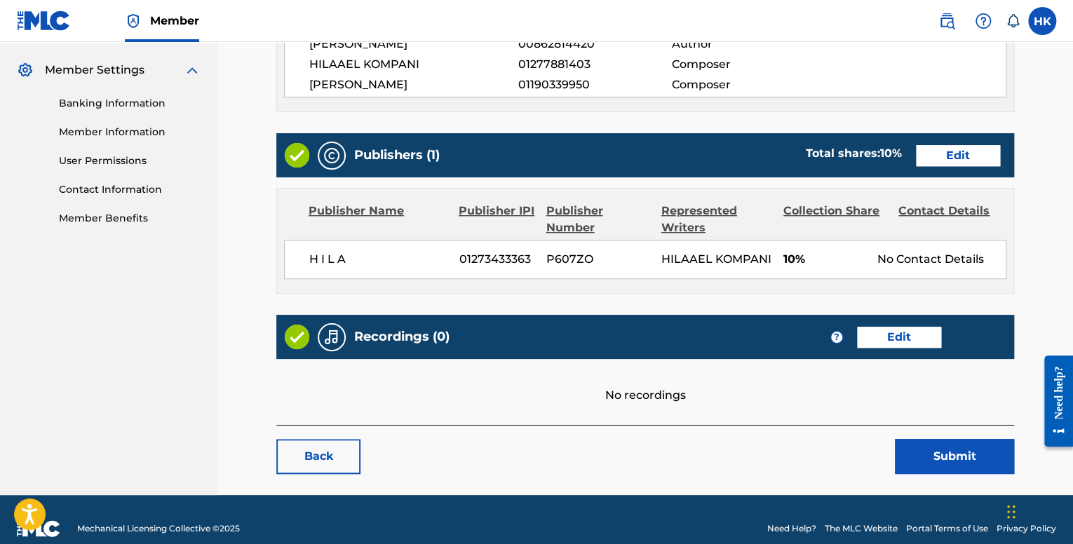
click at [927, 327] on link "Edit" at bounding box center [899, 337] width 84 height 21
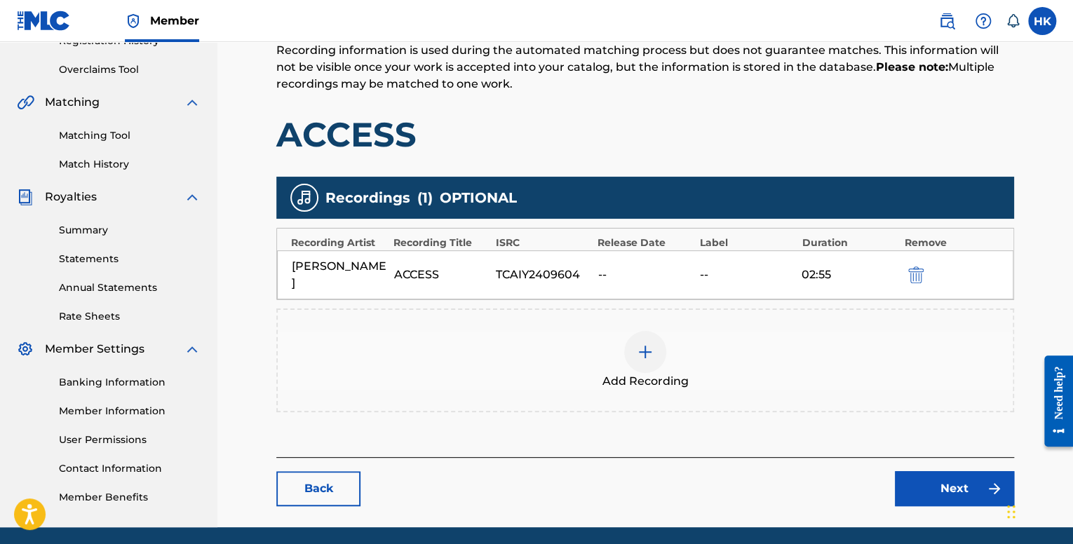
scroll to position [326, 0]
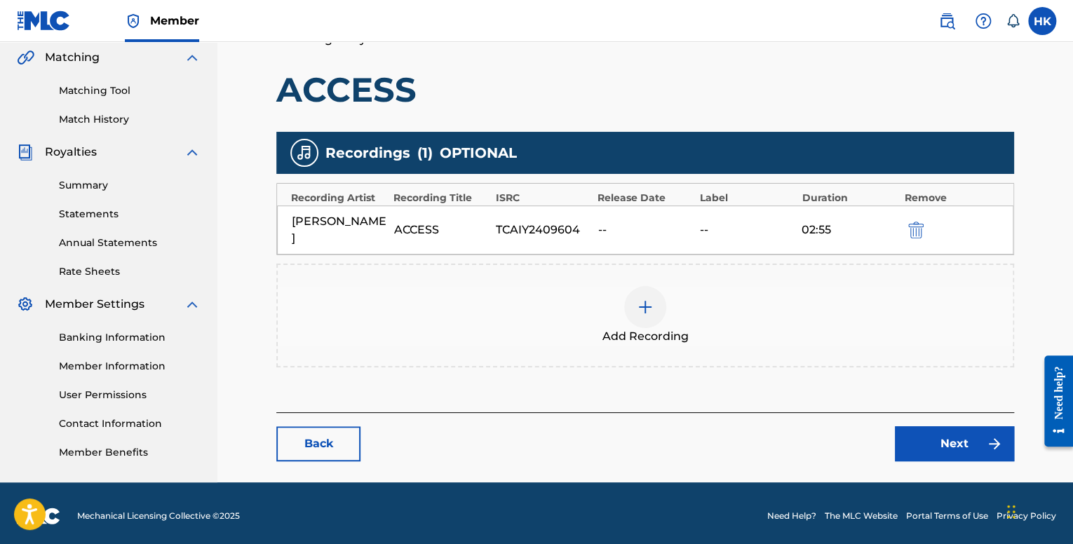
click at [916, 427] on link "Next" at bounding box center [954, 444] width 119 height 35
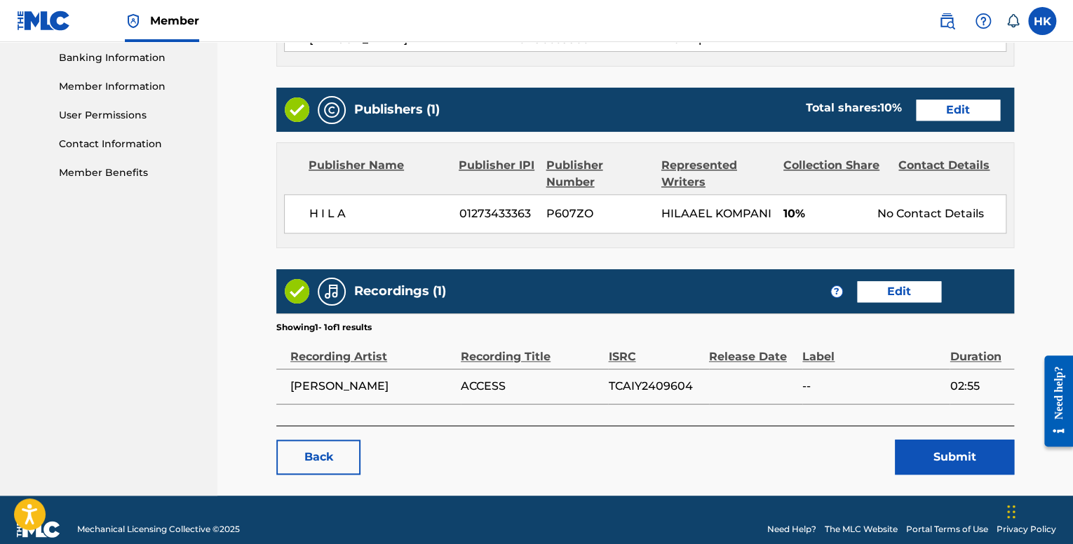
click at [921, 440] on button "Submit" at bounding box center [954, 457] width 119 height 35
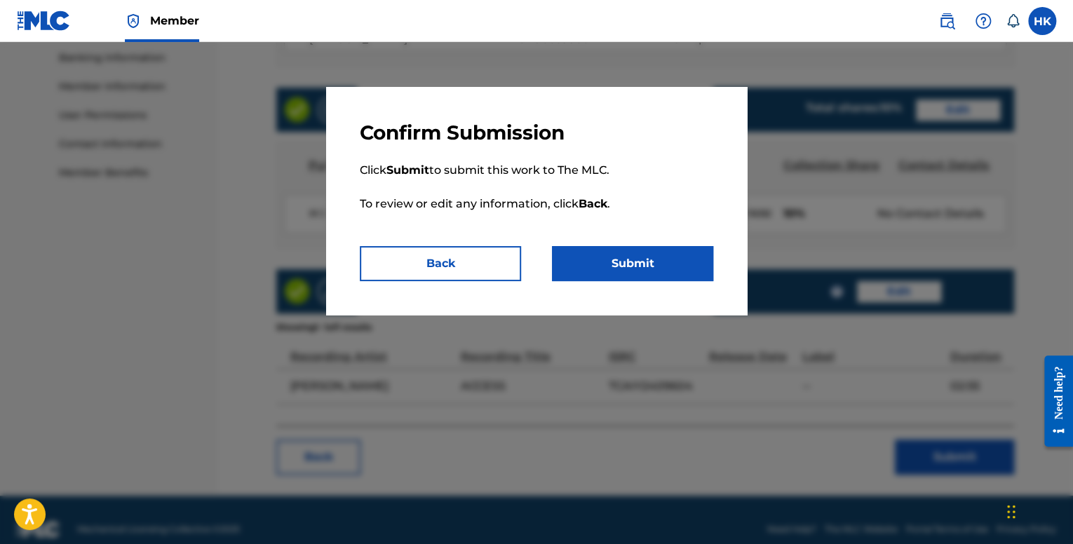
click at [679, 270] on button "Submit" at bounding box center [632, 263] width 161 height 35
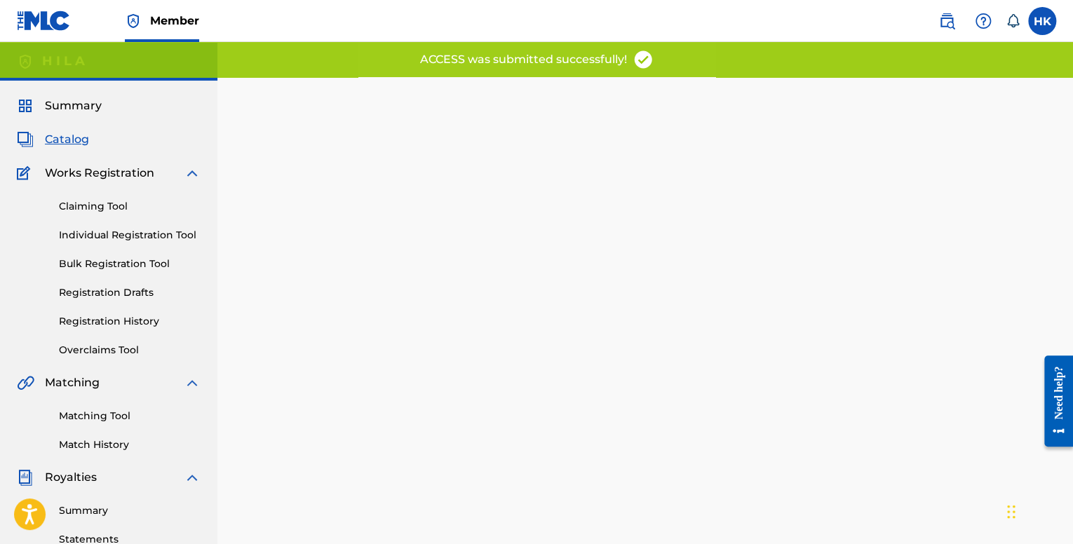
click at [66, 145] on span "Catalog" at bounding box center [67, 139] width 44 height 17
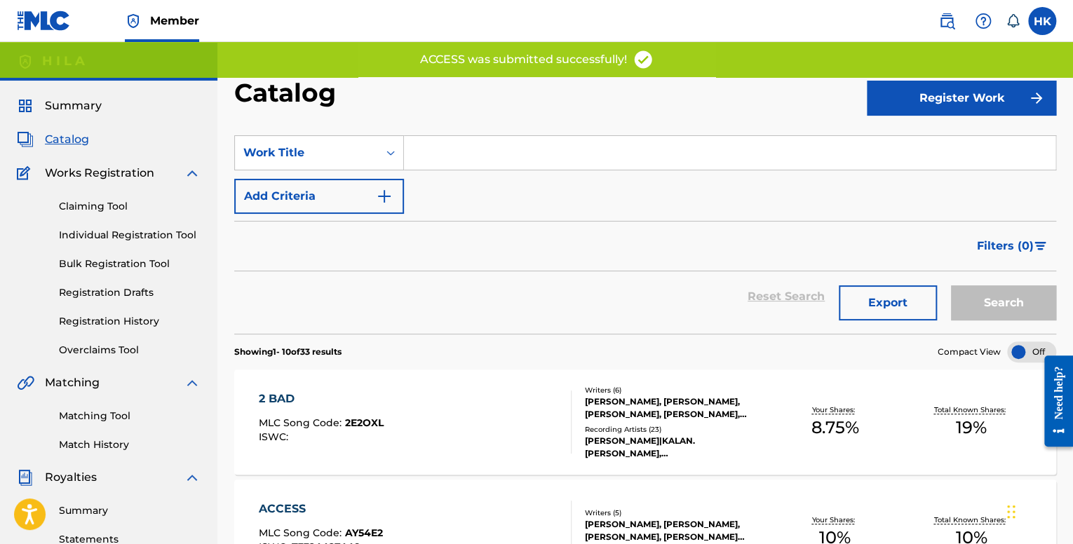
click at [114, 293] on link "Registration Drafts" at bounding box center [130, 293] width 142 height 15
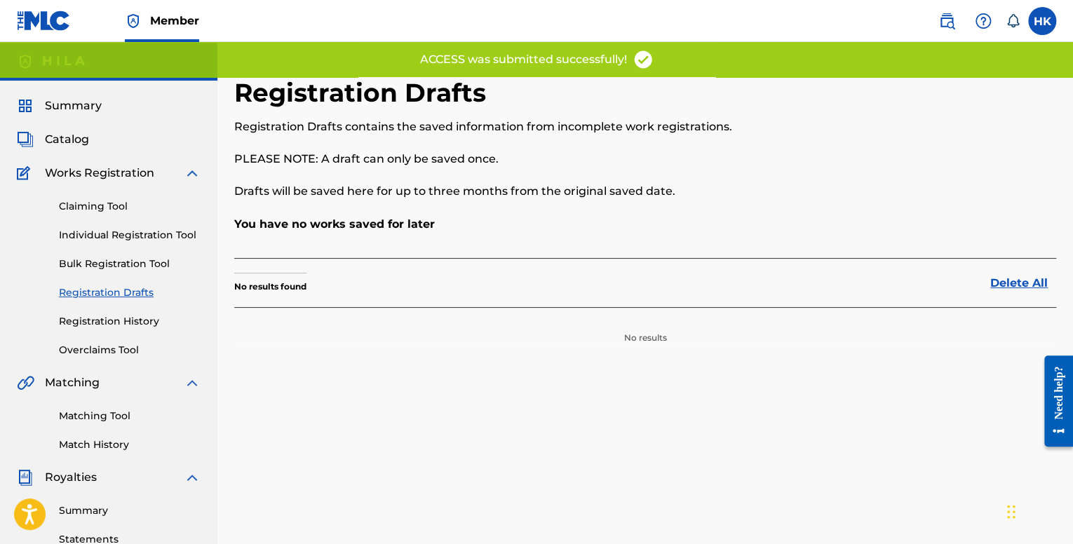
click at [152, 321] on link "Registration History" at bounding box center [130, 321] width 142 height 15
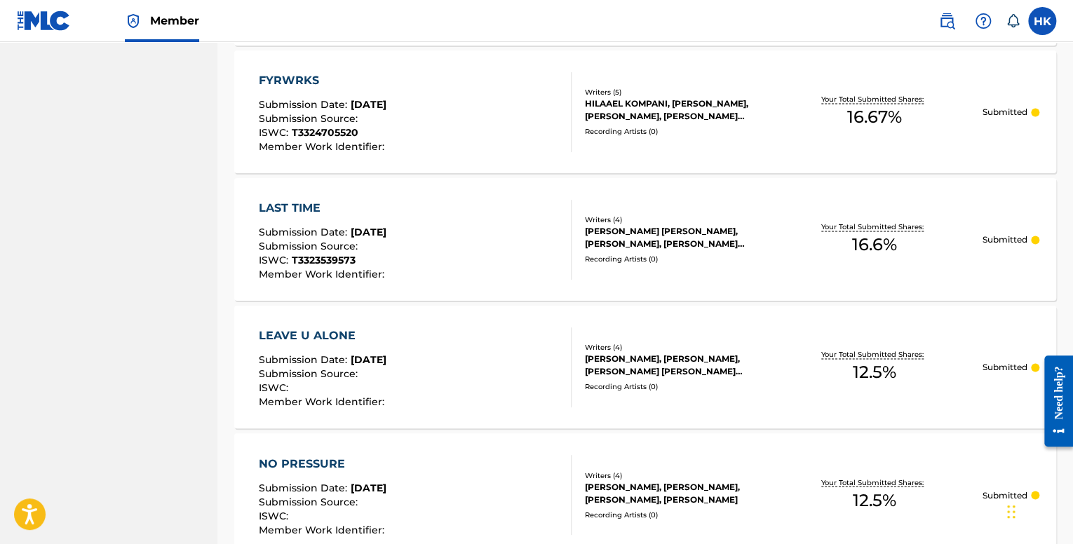
scroll to position [843, 0]
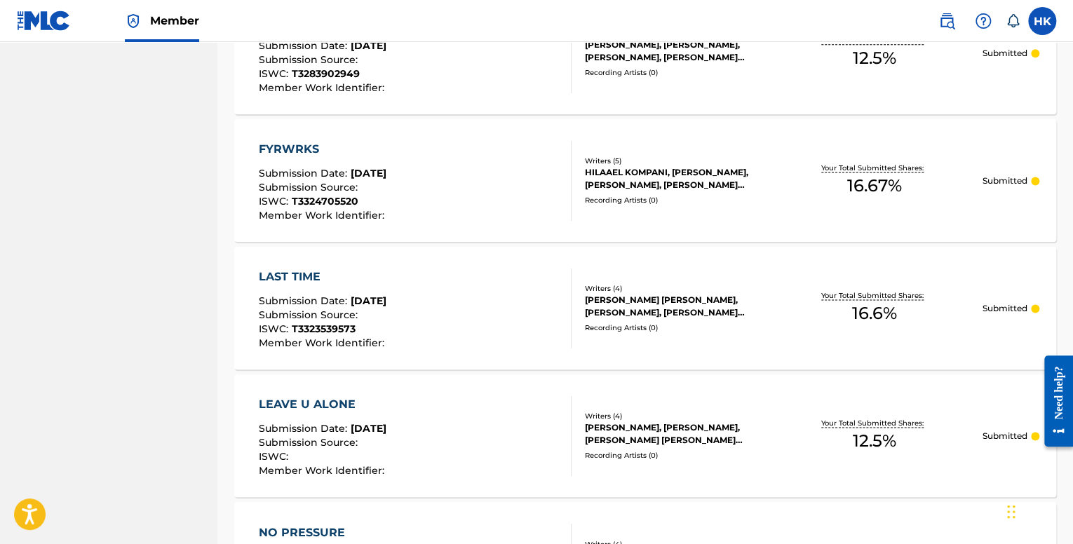
click at [386, 406] on div "LEAVE U ALONE" at bounding box center [323, 404] width 129 height 17
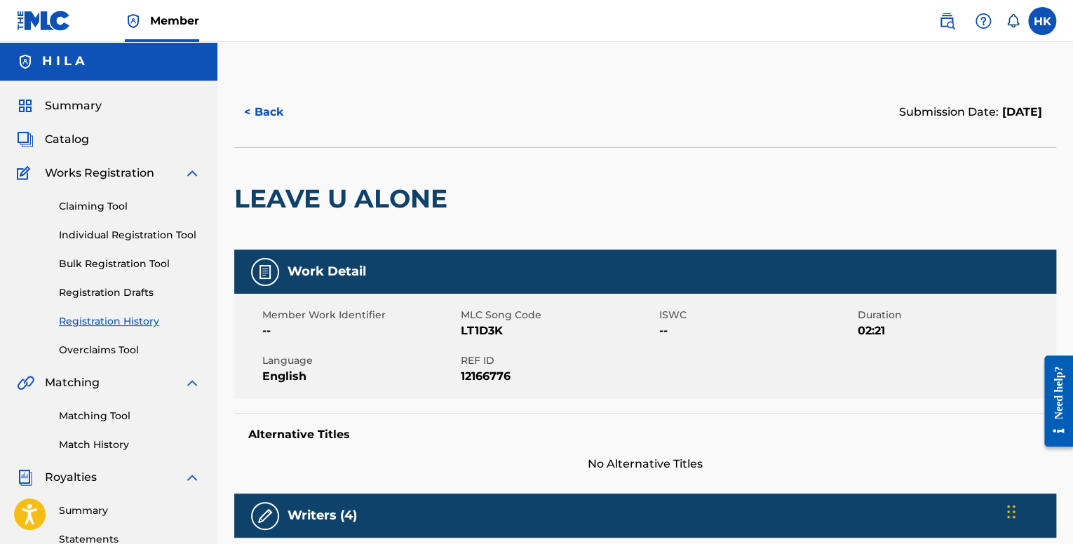
click at [87, 99] on span "Summary" at bounding box center [73, 106] width 57 height 17
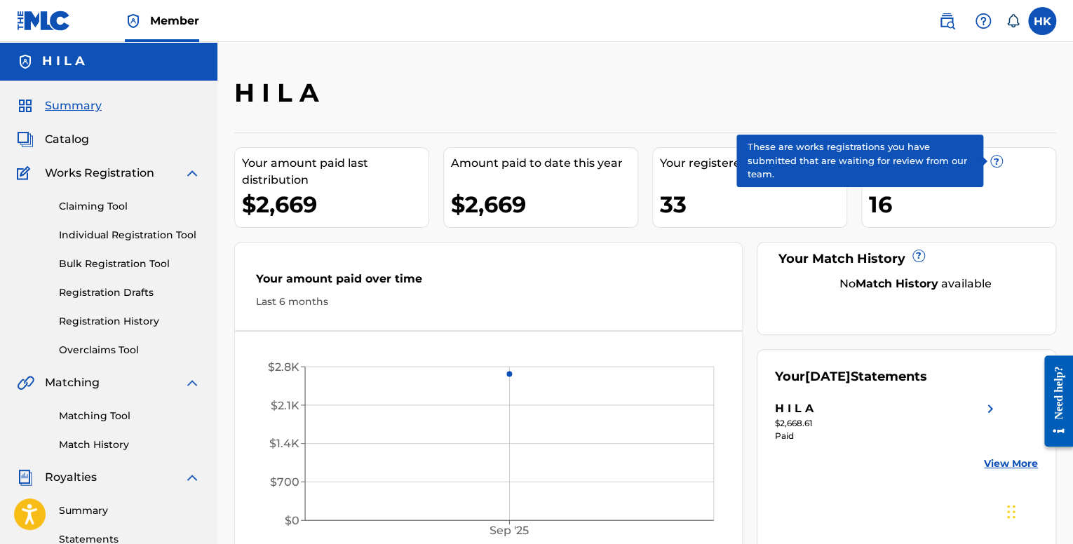
click at [997, 157] on span "?" at bounding box center [996, 161] width 11 height 11
